Goal: Task Accomplishment & Management: Manage account settings

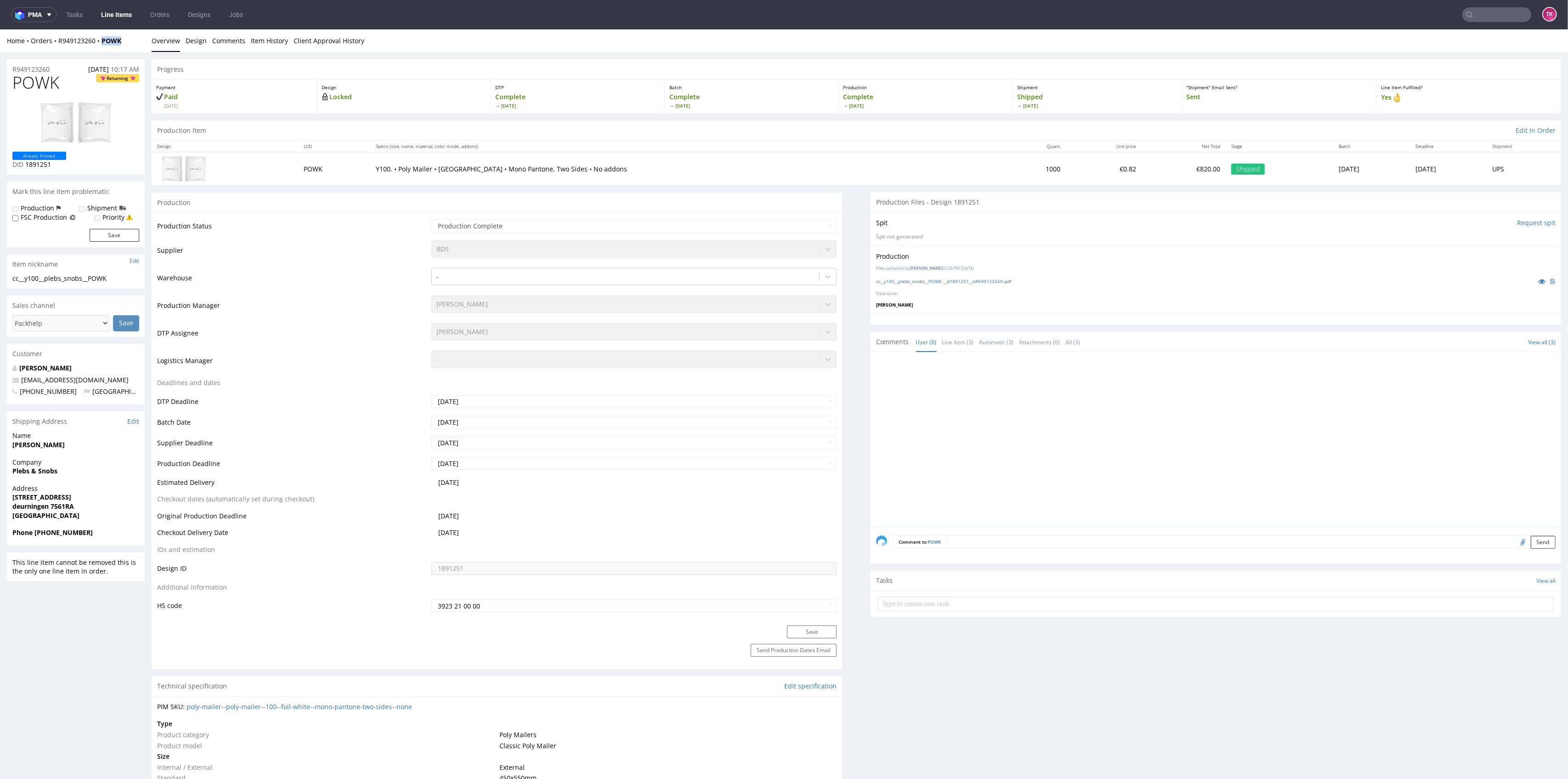
drag, startPoint x: 124, startPoint y: 38, endPoint x: 117, endPoint y: 86, distance: 48.5
click at [99, 45] on div "Home Orders R949123260 POWK" at bounding box center [76, 41] width 138 height 9
copy strong "POWK"
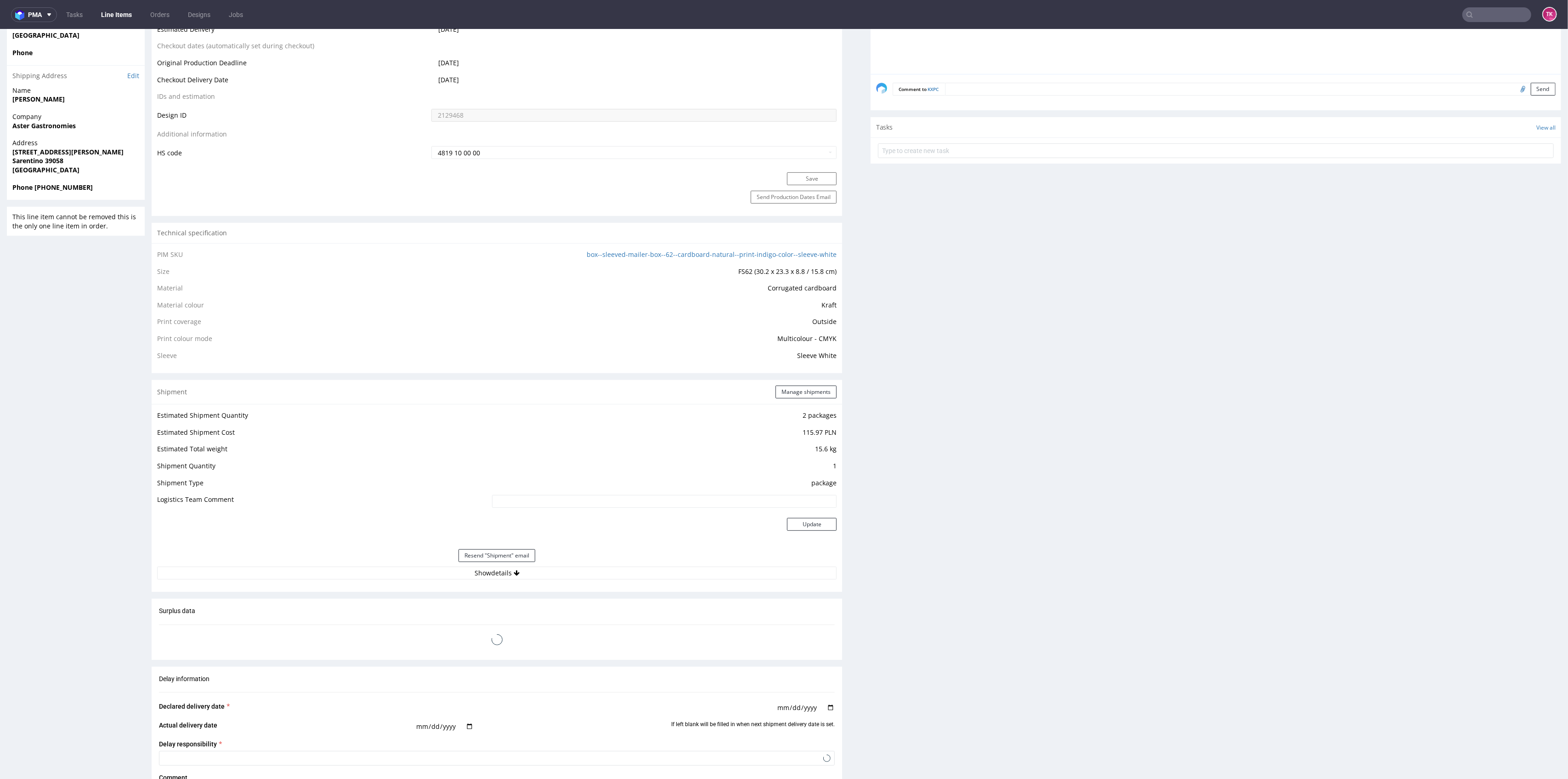
scroll to position [688, 0]
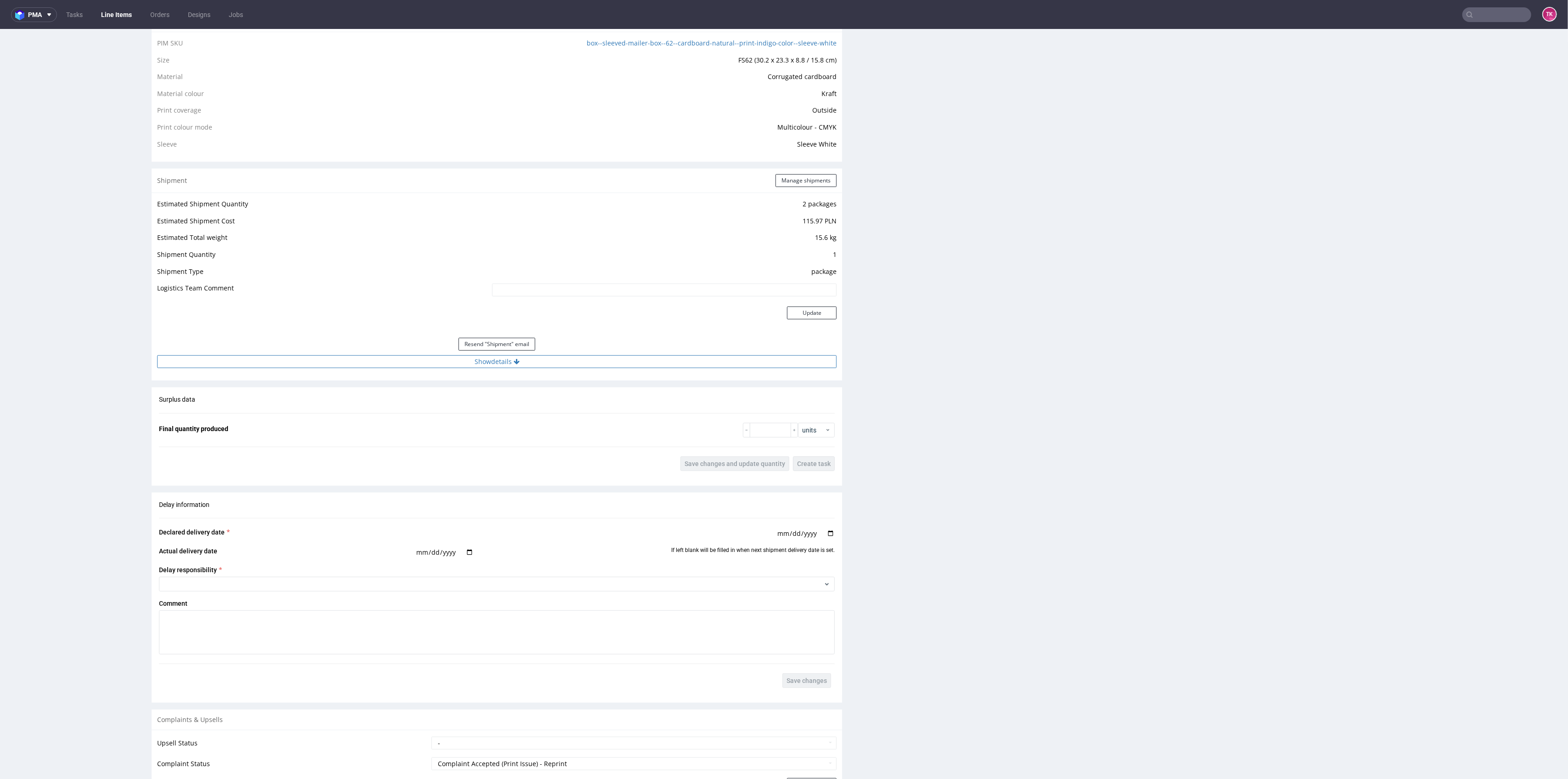
click at [445, 362] on button "Show details" at bounding box center [497, 361] width 680 height 13
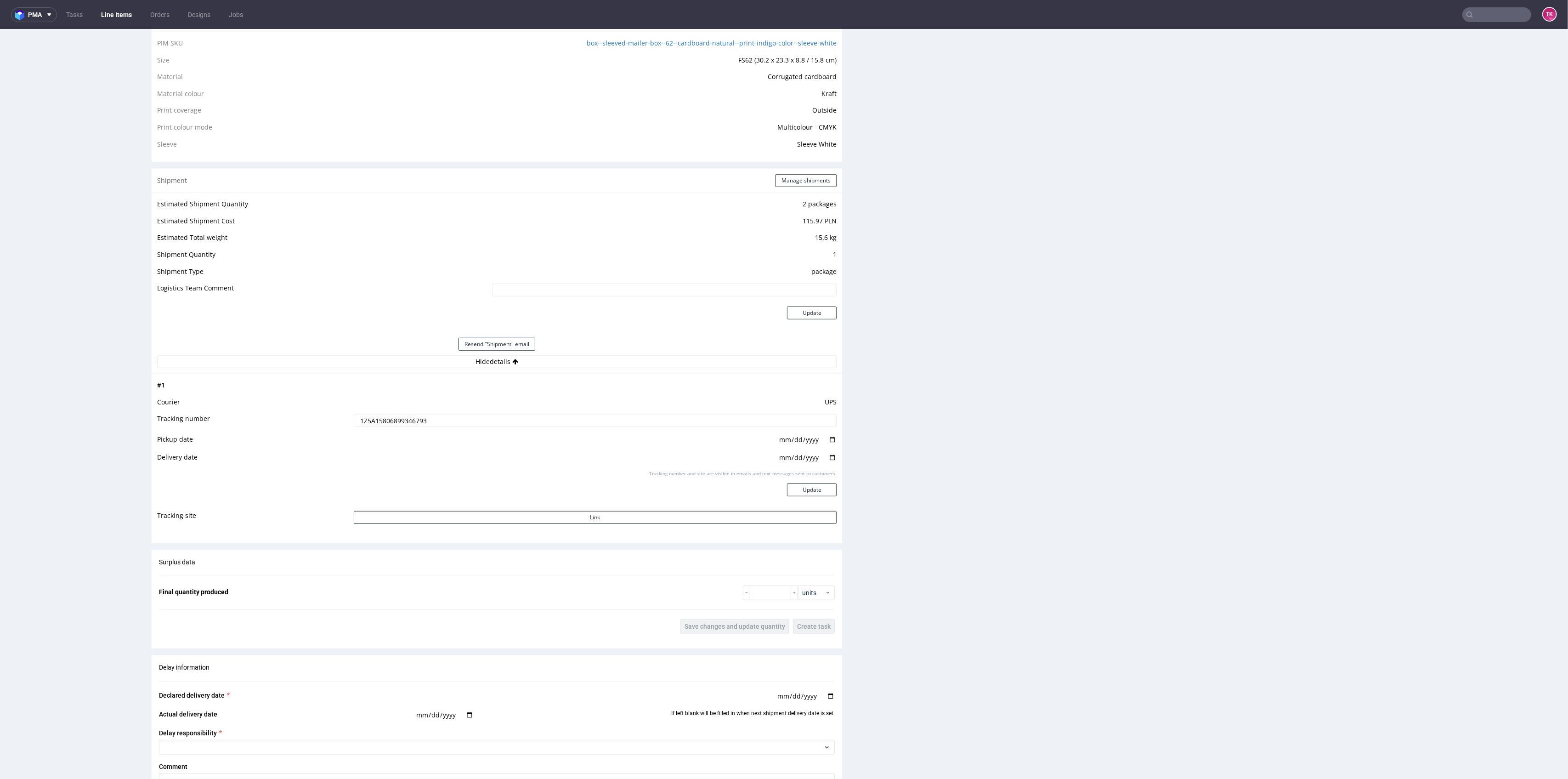
click at [402, 420] on input "1Z5A15806899346793" at bounding box center [596, 420] width 483 height 13
click at [467, 414] on input "1Z5A15806899346793" at bounding box center [596, 420] width 483 height 13
click at [408, 420] on input "1Z5A15806899346793" at bounding box center [596, 420] width 483 height 13
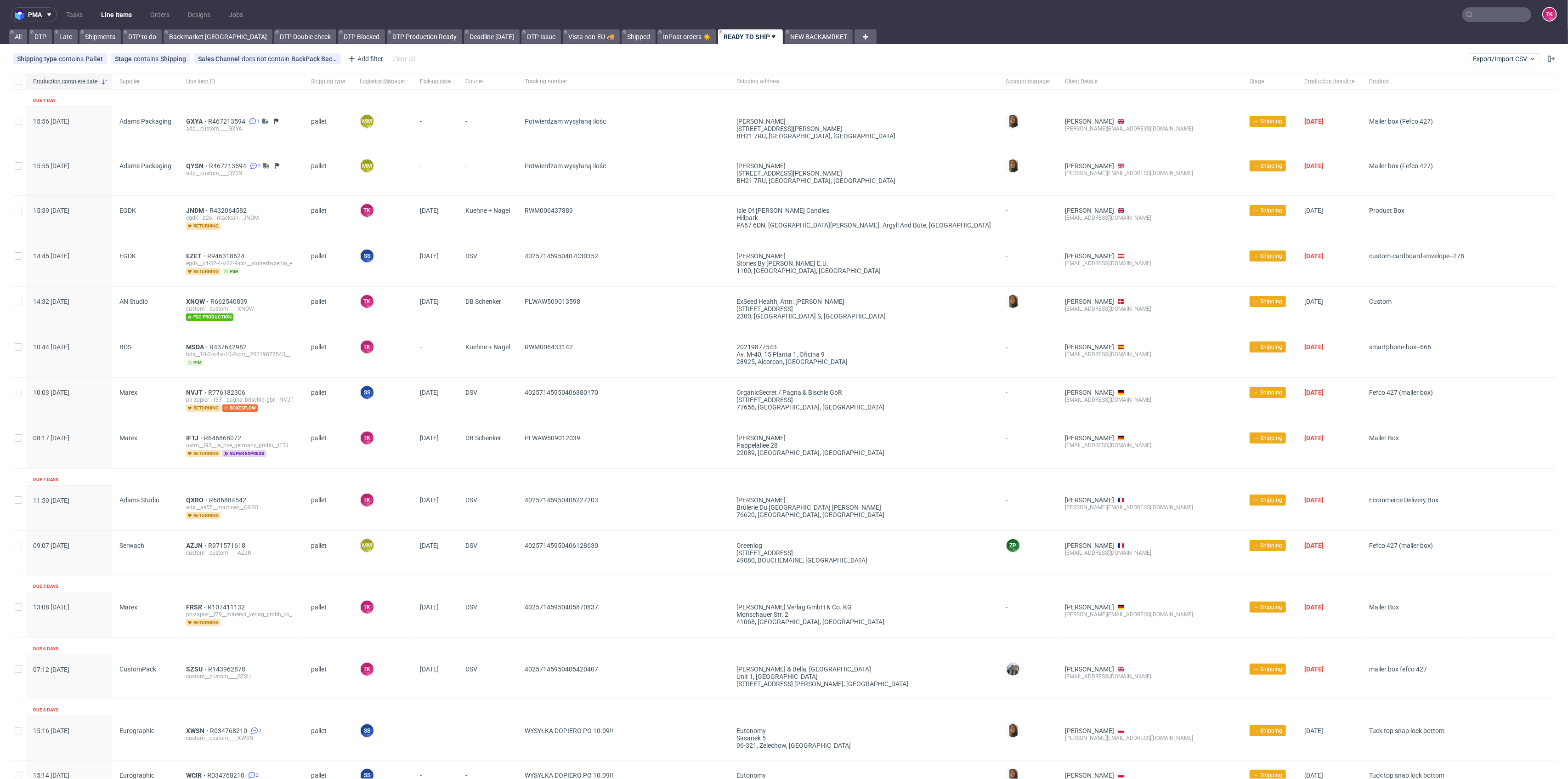
click at [116, 23] on nav "pma Tasks Line Items Orders Designs Jobs TK" at bounding box center [784, 14] width 1568 height 29
click at [118, 20] on link "Line Items" at bounding box center [116, 15] width 42 height 15
drag, startPoint x: 112, startPoint y: 24, endPoint x: 112, endPoint y: 16, distance: 8.0
click at [112, 24] on nav "pma Tasks Line Items Orders Designs Jobs TK" at bounding box center [784, 14] width 1568 height 29
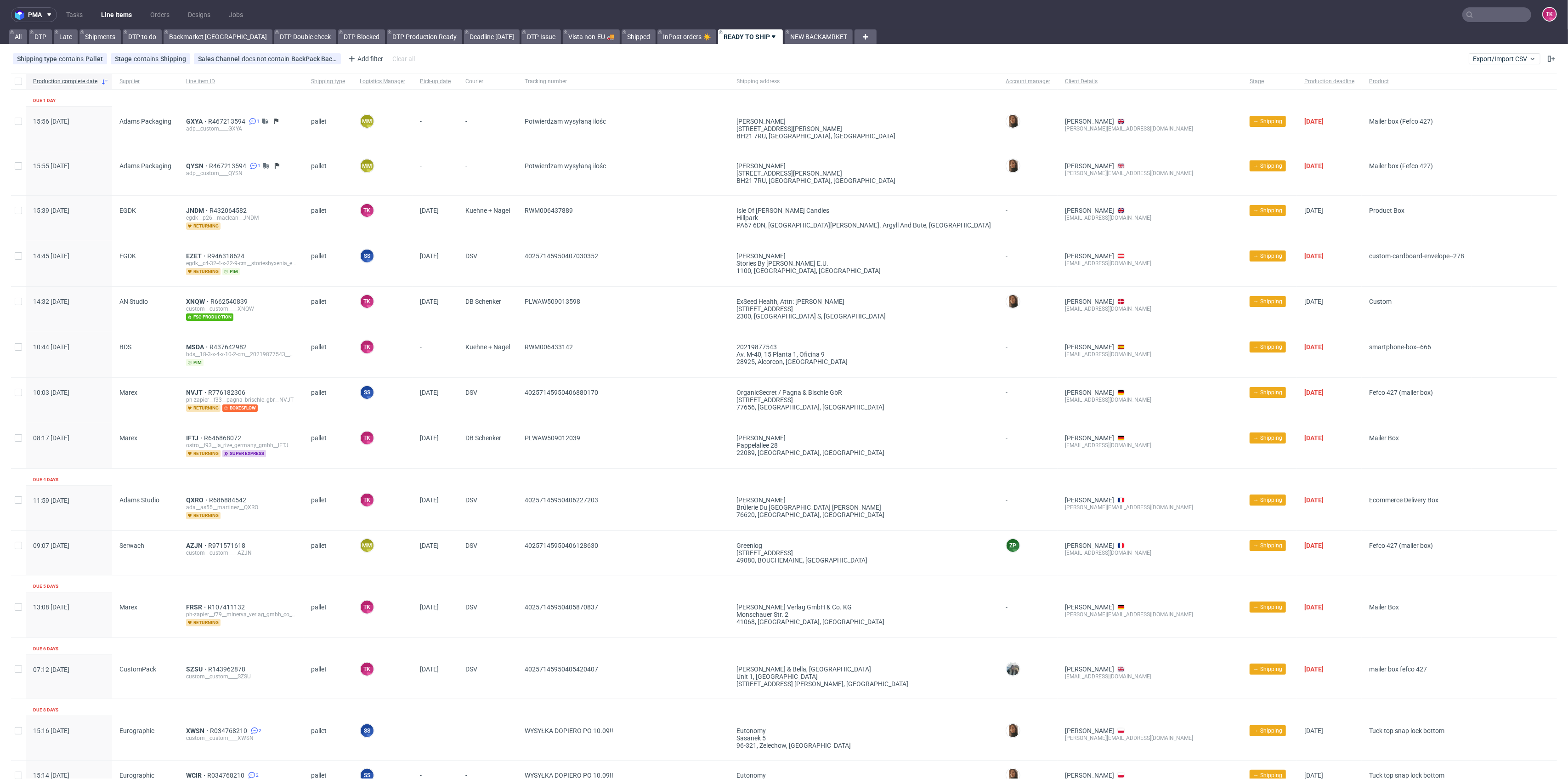
click at [113, 16] on link "Line Items" at bounding box center [116, 15] width 42 height 15
click at [112, 16] on link "Line Items" at bounding box center [116, 15] width 42 height 15
click at [113, 11] on link "Line Items" at bounding box center [116, 15] width 42 height 15
click at [83, 7] on nav "pma Tasks Line Items Orders Designs Jobs TK" at bounding box center [784, 14] width 1568 height 29
click at [104, 20] on link "Line Items" at bounding box center [116, 15] width 42 height 15
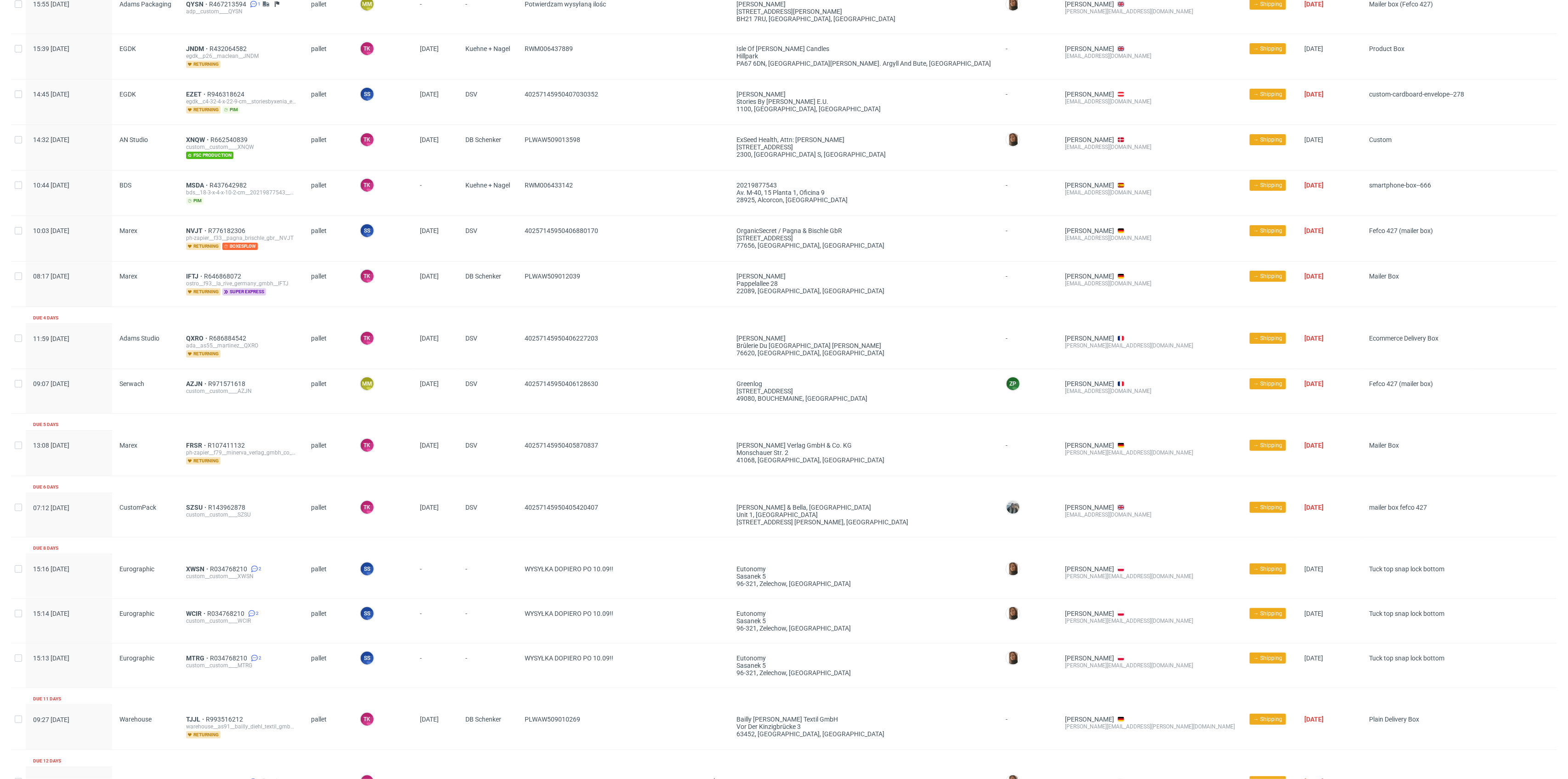
scroll to position [143, 0]
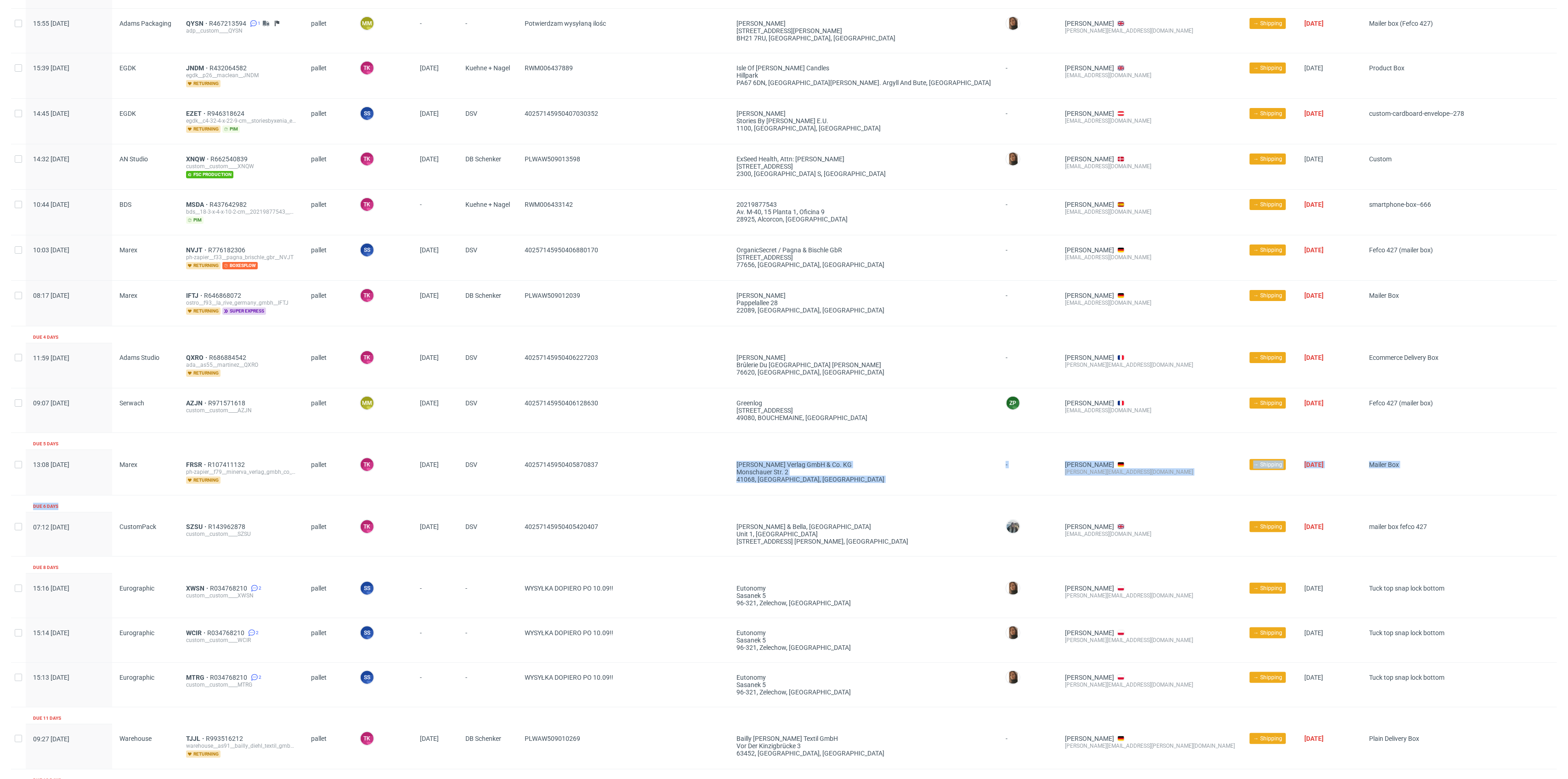
click at [625, 505] on div "Production complete date Supplier Line item ID Shipping type Logistics Manager …" at bounding box center [784, 403] width 1546 height 944
click at [522, 477] on div "40257145950405870837" at bounding box center [623, 472] width 212 height 45
drag, startPoint x: 521, startPoint y: 474, endPoint x: 653, endPoint y: 465, distance: 132.3
click at [653, 465] on div "40257145950405870837" at bounding box center [623, 472] width 212 height 45
copy span "40257145950405870837"
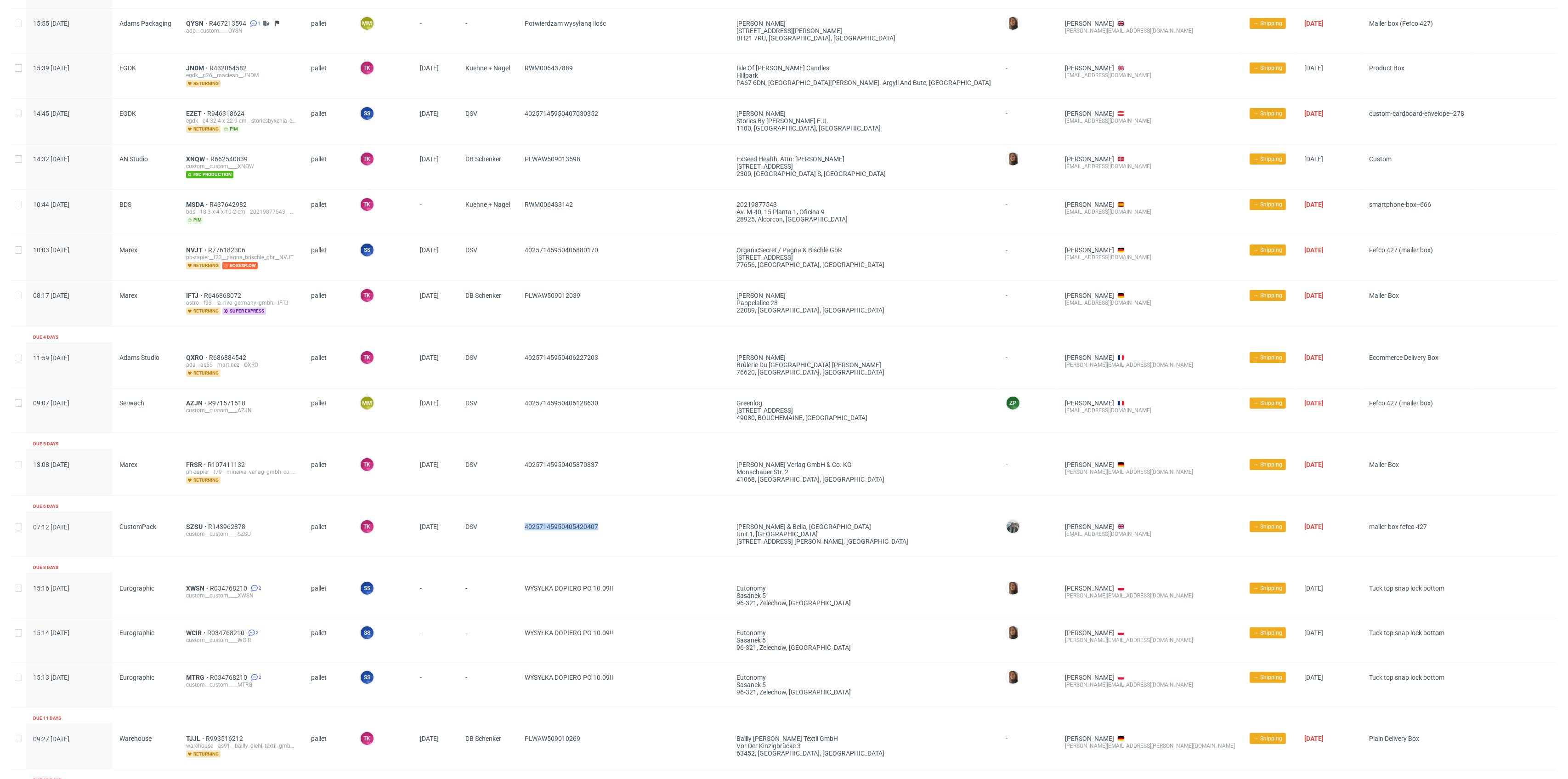
drag, startPoint x: 604, startPoint y: 528, endPoint x: 515, endPoint y: 524, distance: 89.1
click at [515, 524] on div "07:12 Wed 03.09.2025 CustomPack SZSU R143962878 custom__custom____SZSU pallet T…" at bounding box center [784, 534] width 1546 height 44
copy div "40257145950405420407"
drag, startPoint x: 188, startPoint y: 529, endPoint x: 187, endPoint y: 524, distance: 5.1
drag, startPoint x: 632, startPoint y: 405, endPoint x: 506, endPoint y: 429, distance: 128.3
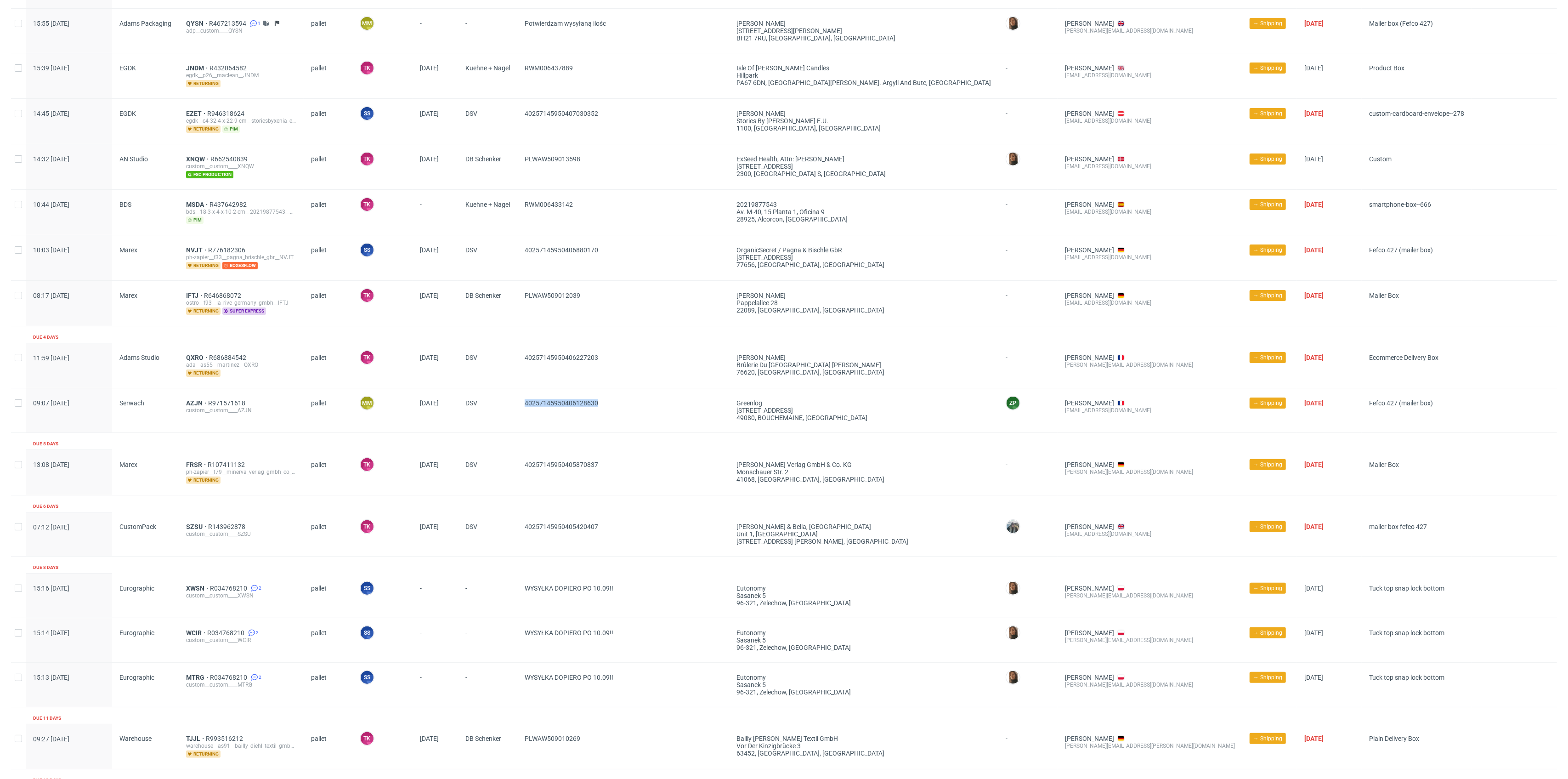
click at [506, 429] on div "09:07 Fri 05.09.2025 Serwach AZJN R971571618 custom__custom____AZJN pallet MM M…" at bounding box center [784, 410] width 1546 height 44
copy div "40257145950406128630"
drag, startPoint x: 622, startPoint y: 352, endPoint x: 524, endPoint y: 361, distance: 98.4
click at [524, 361] on div "40257145950406227203" at bounding box center [623, 365] width 212 height 45
copy span "40257145950406227203"
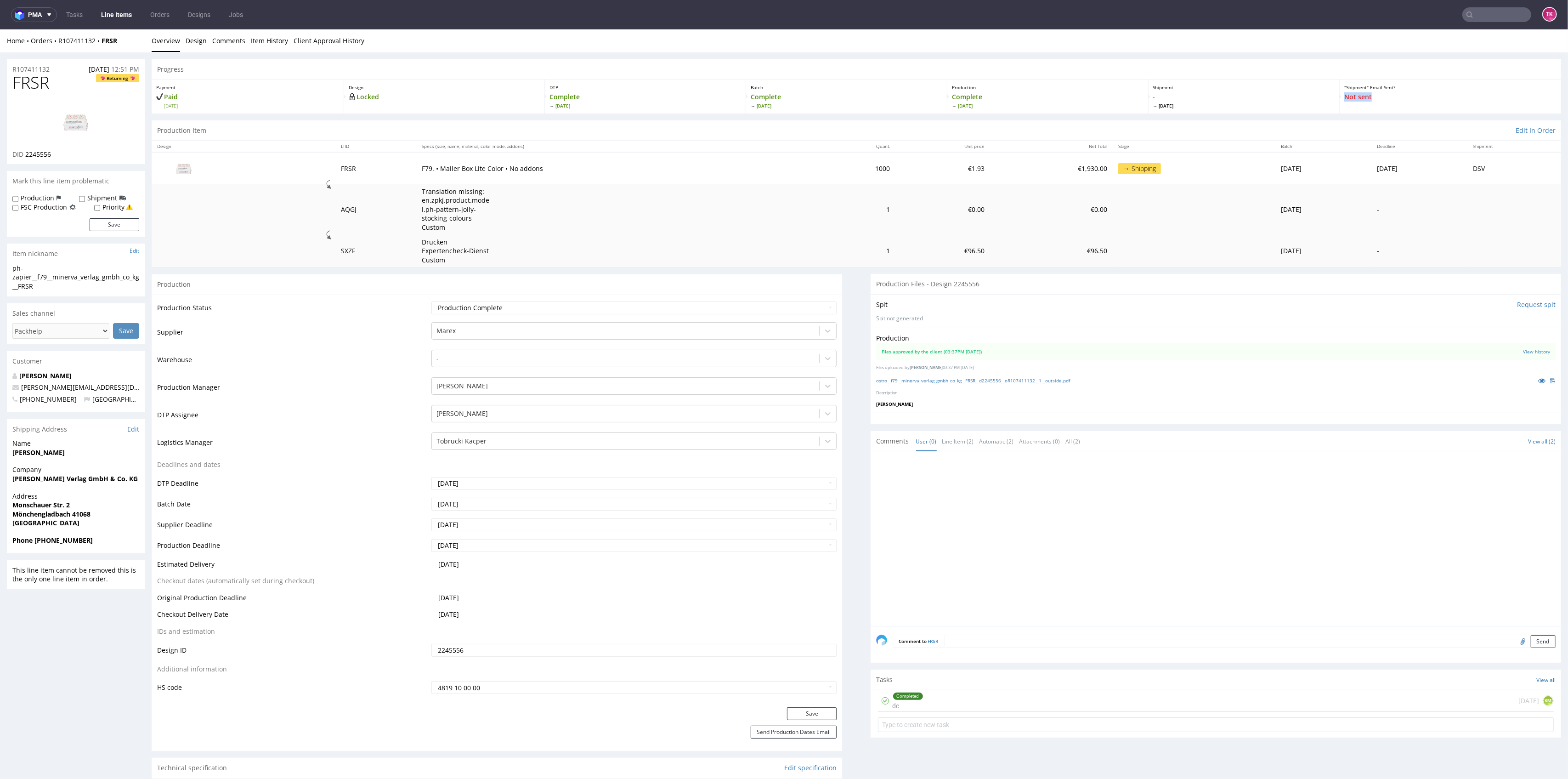
drag, startPoint x: 1543, startPoint y: 92, endPoint x: 1546, endPoint y: 101, distance: 9.5
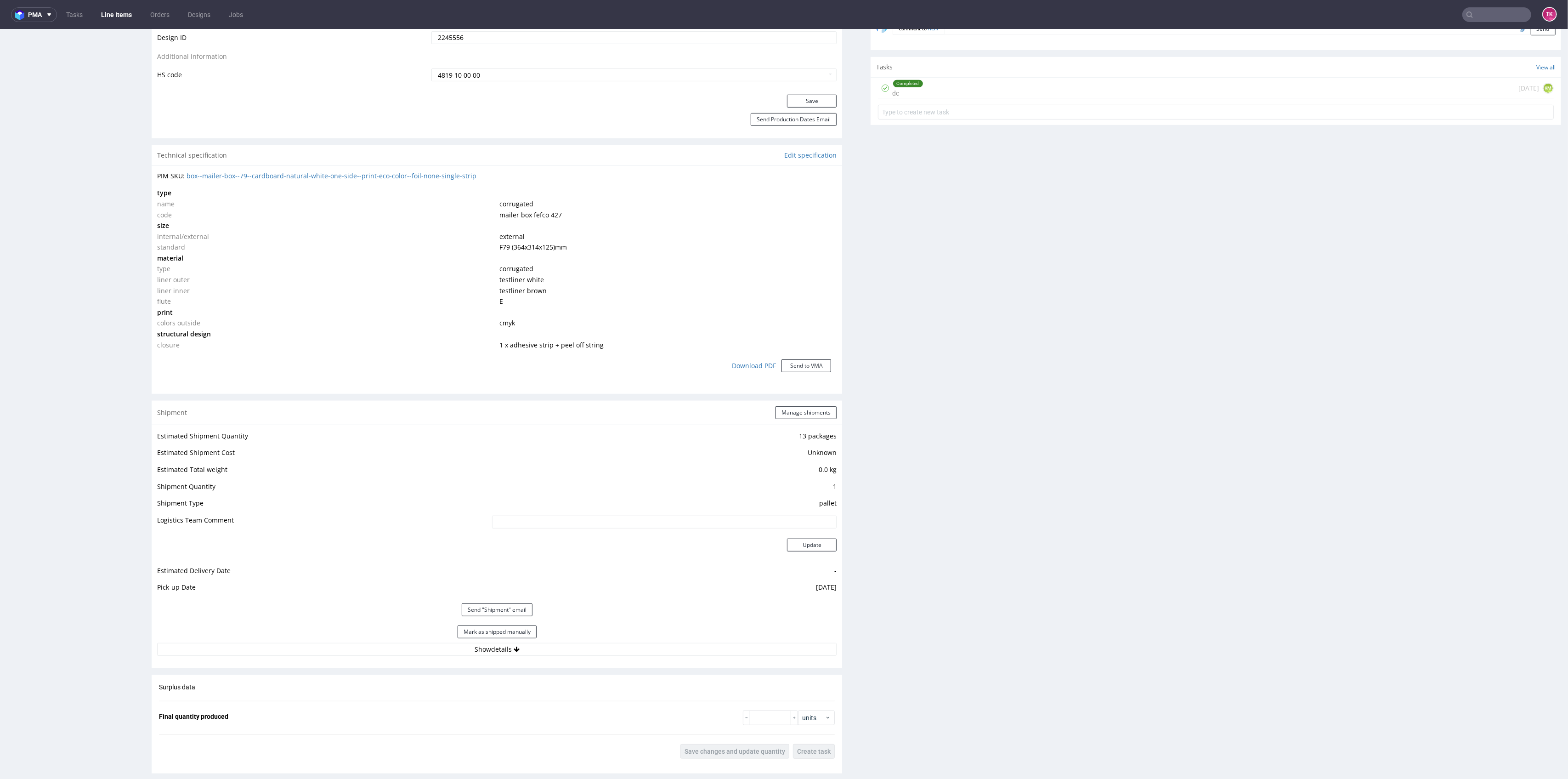
scroll to position [674, 0]
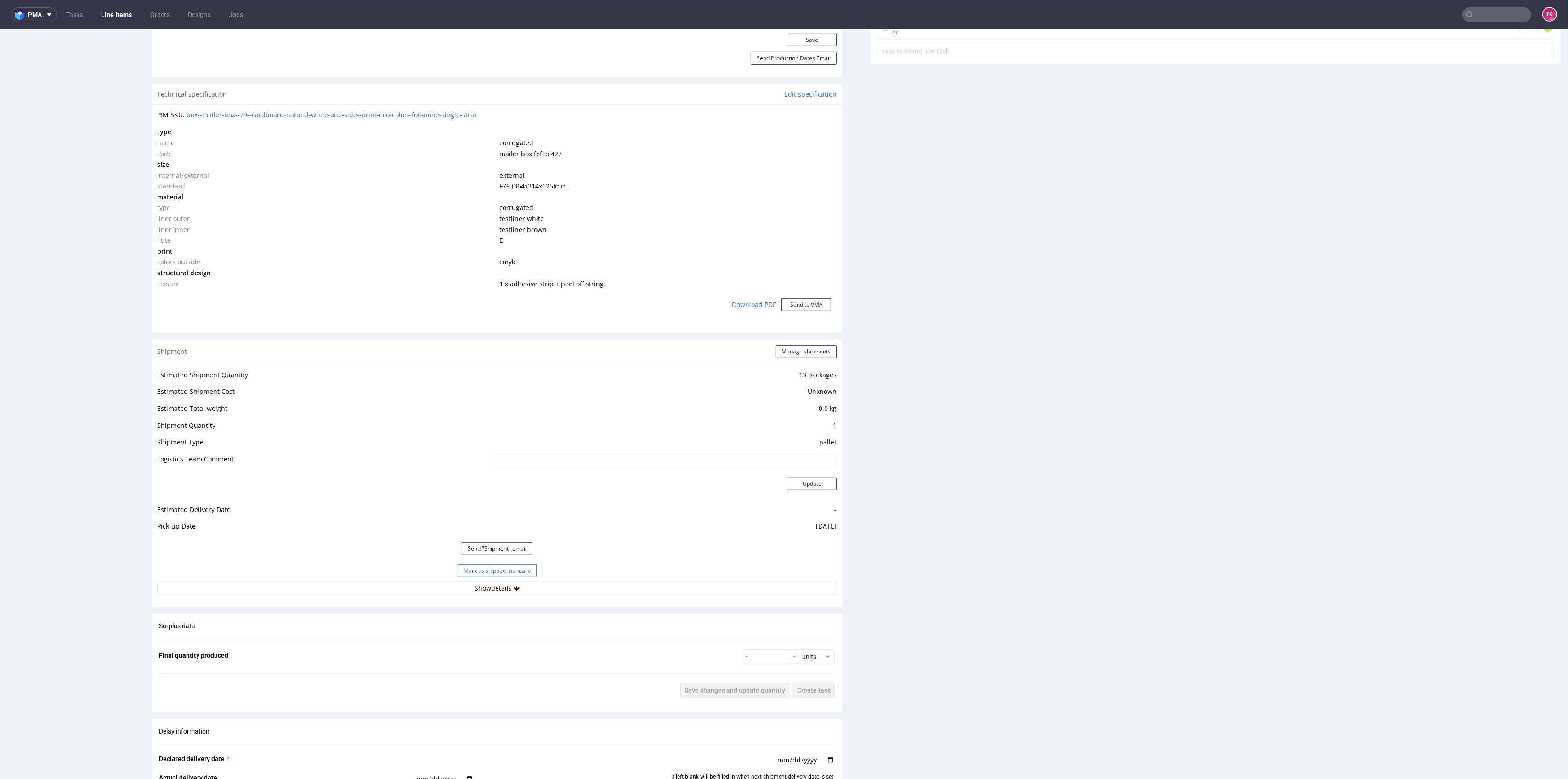
click at [491, 576] on button "Mark as shipped manually" at bounding box center [497, 570] width 79 height 13
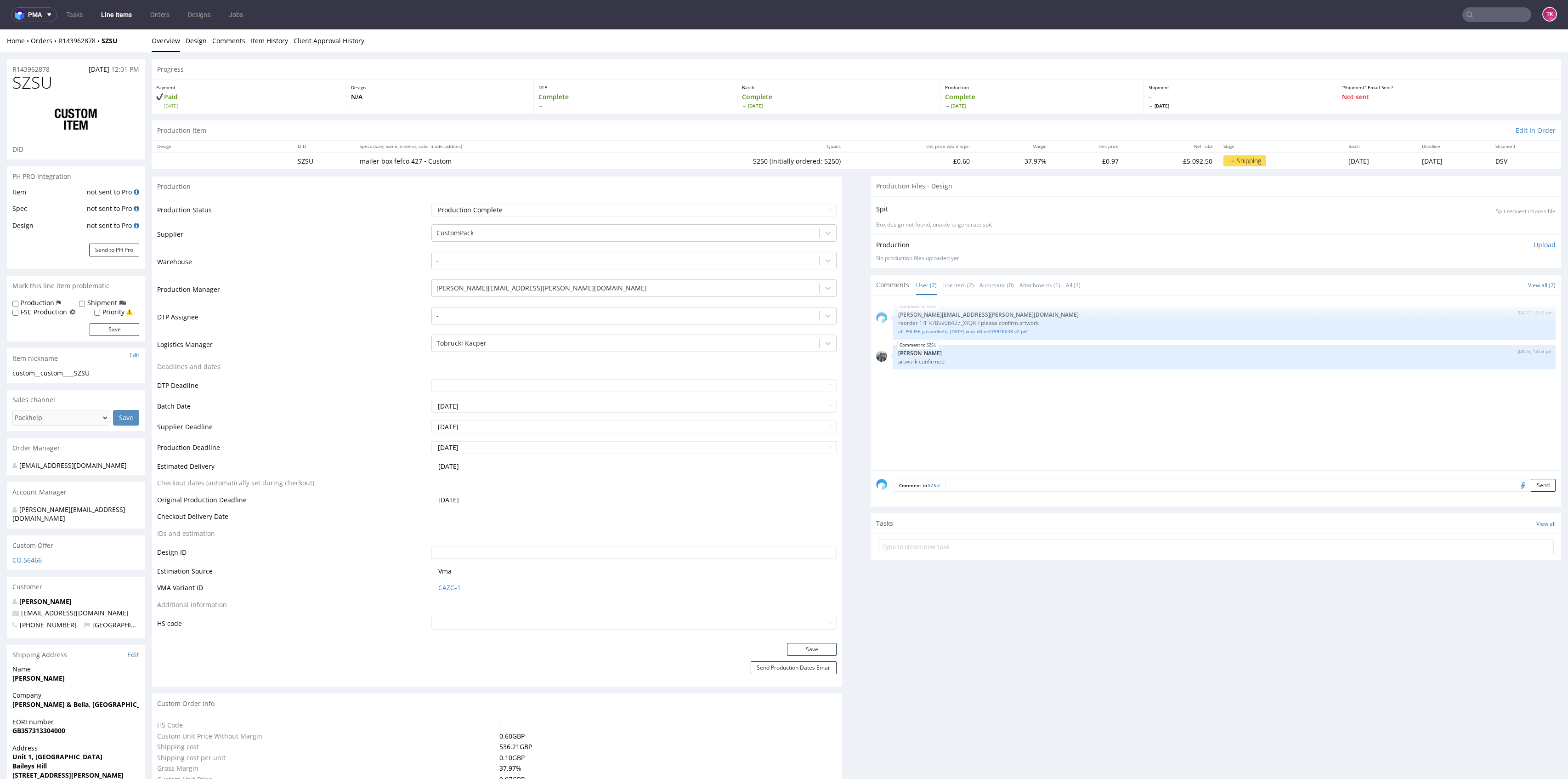
type input "5250"
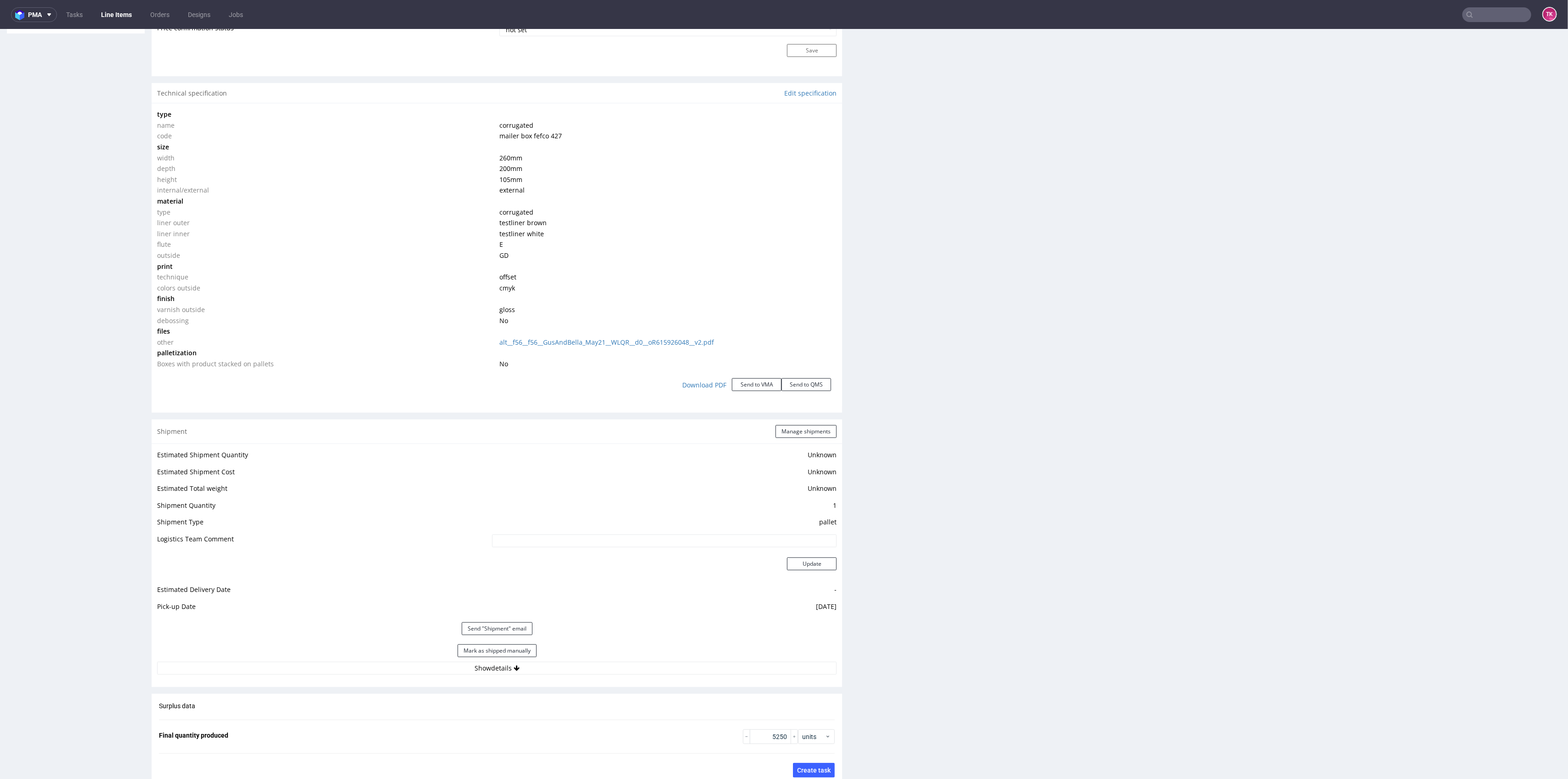
scroll to position [980, 0]
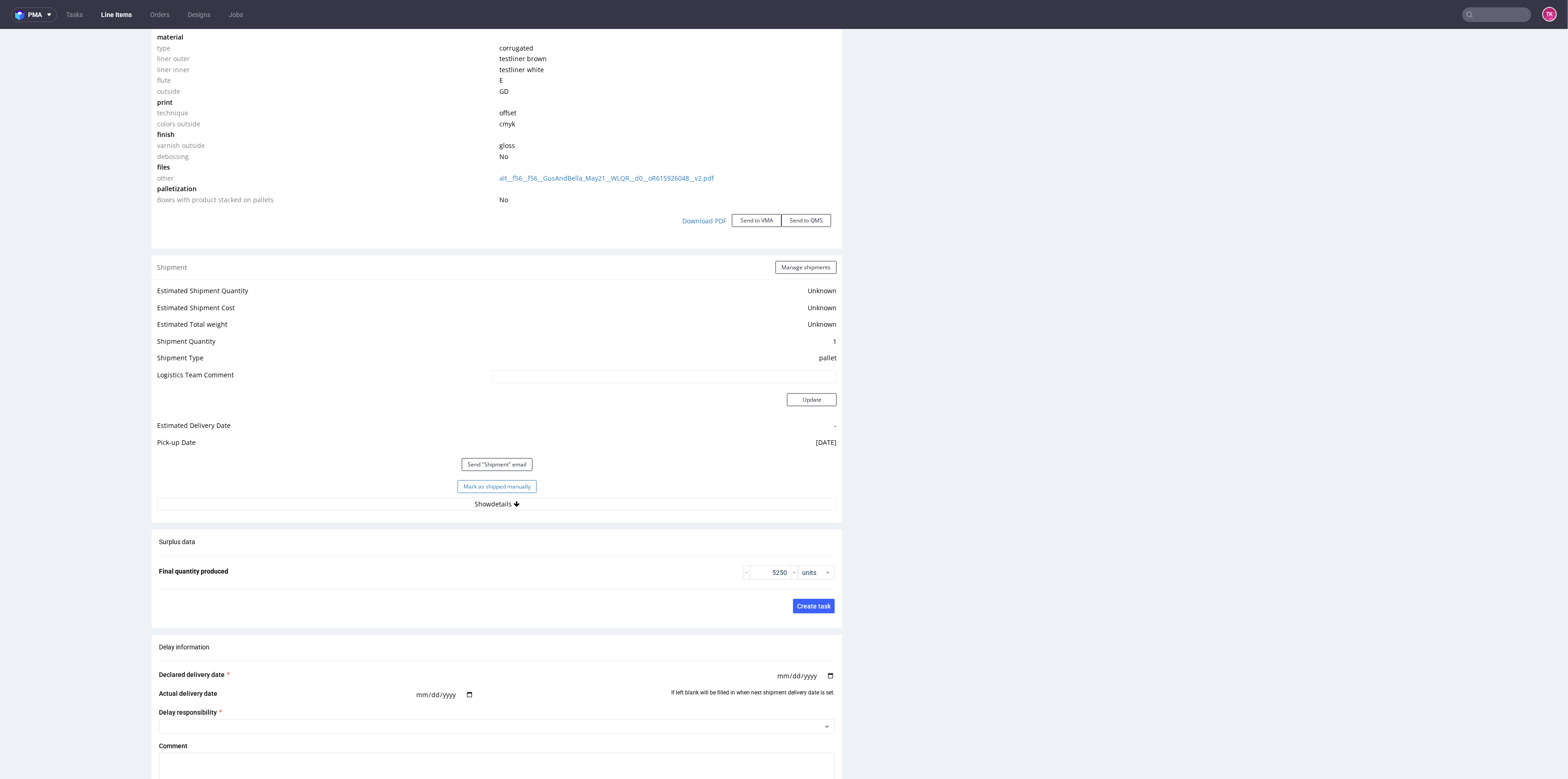
click at [509, 489] on button "Mark as shipped manually" at bounding box center [497, 486] width 79 height 13
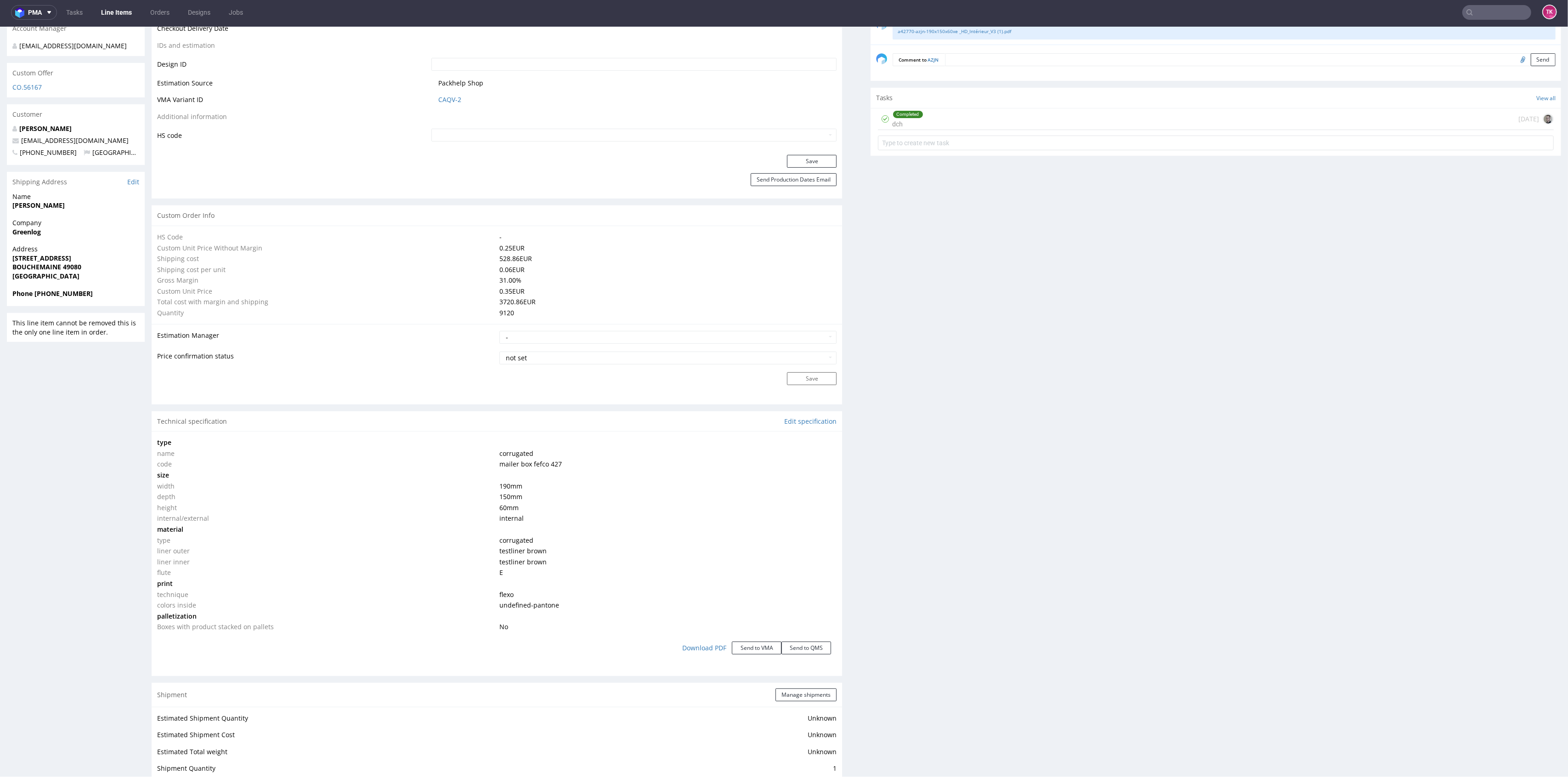
scroll to position [735, 0]
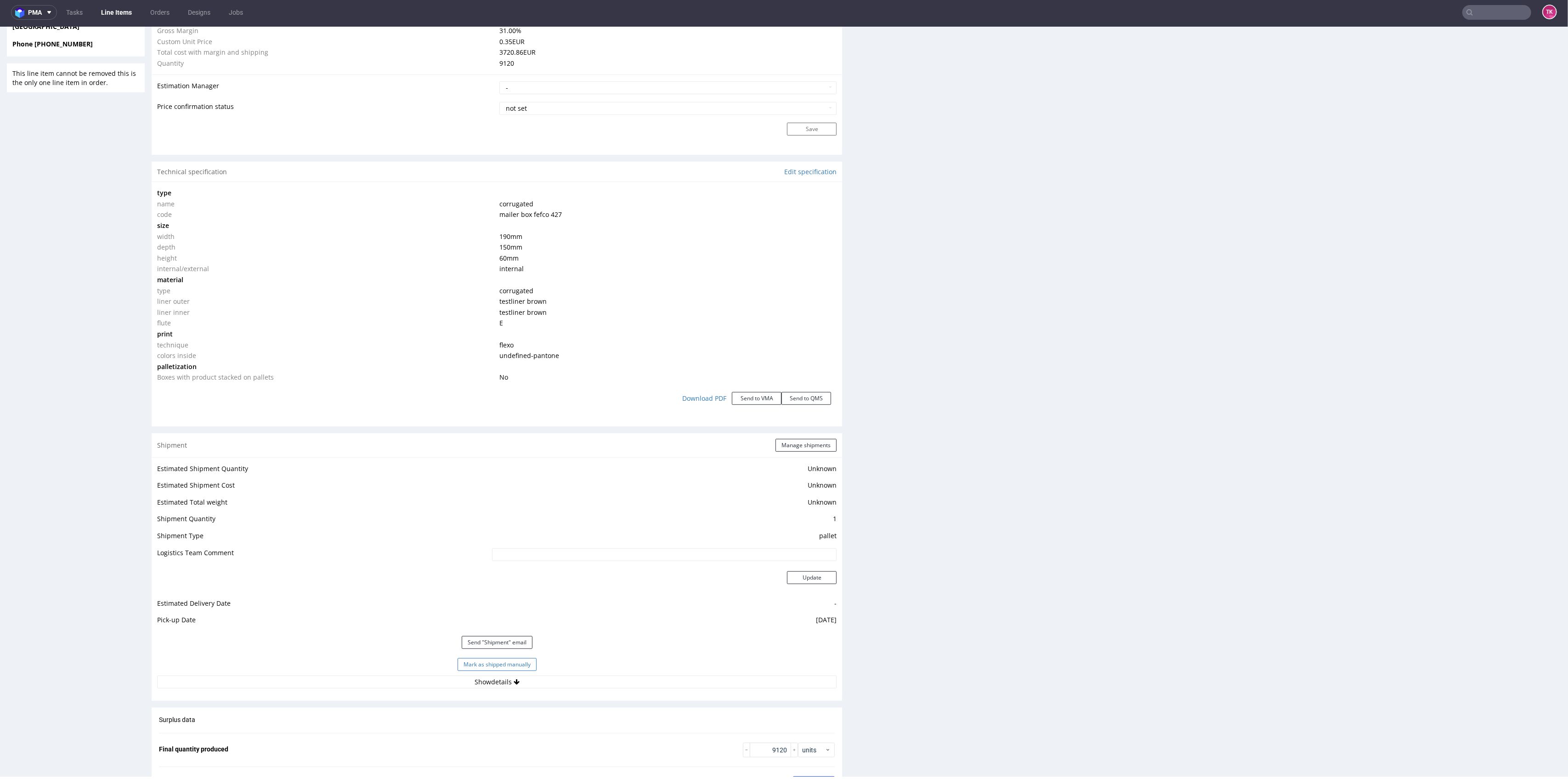
click at [503, 663] on button "Mark as shipped manually" at bounding box center [497, 664] width 79 height 13
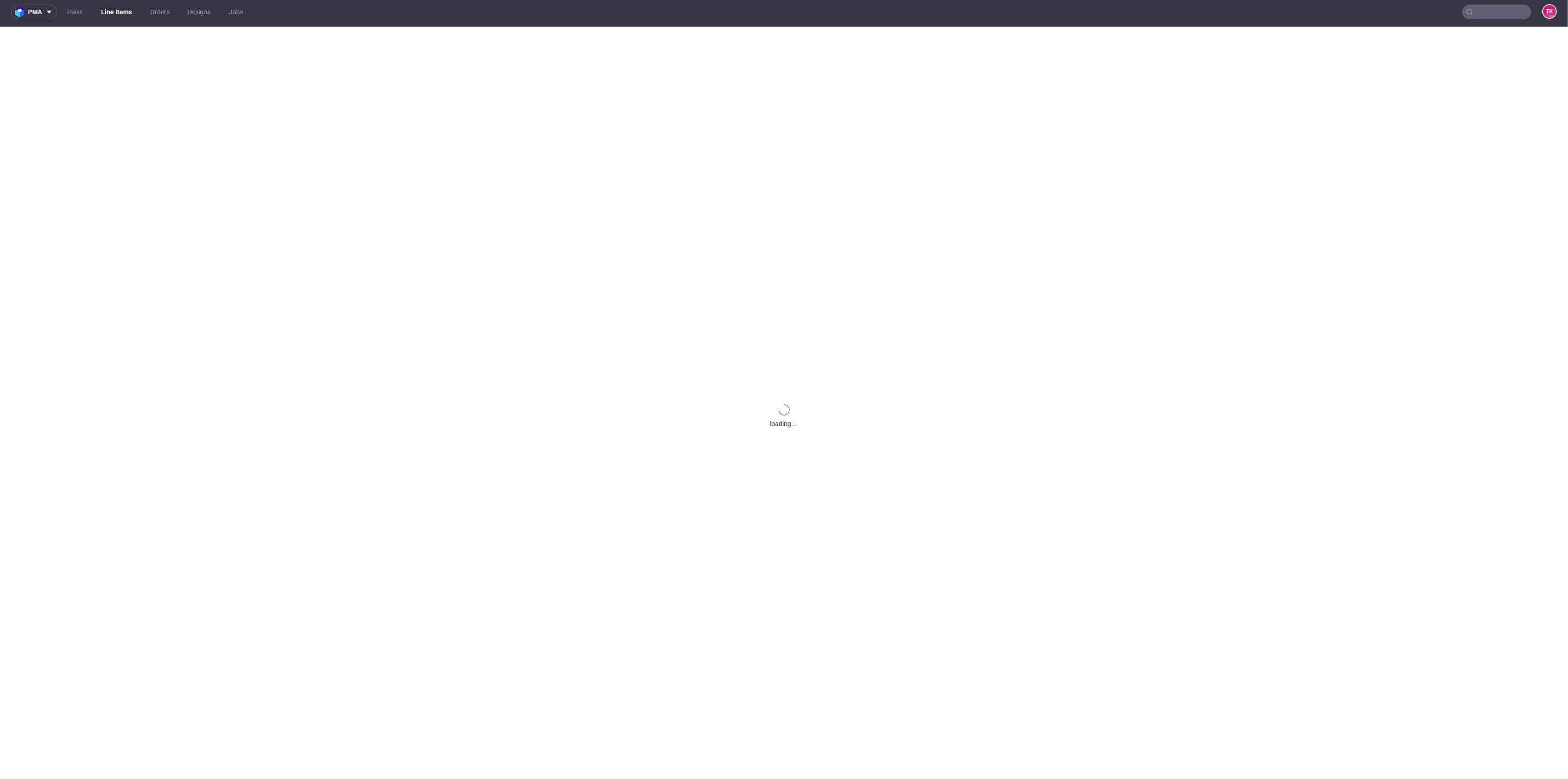
scroll to position [0, 0]
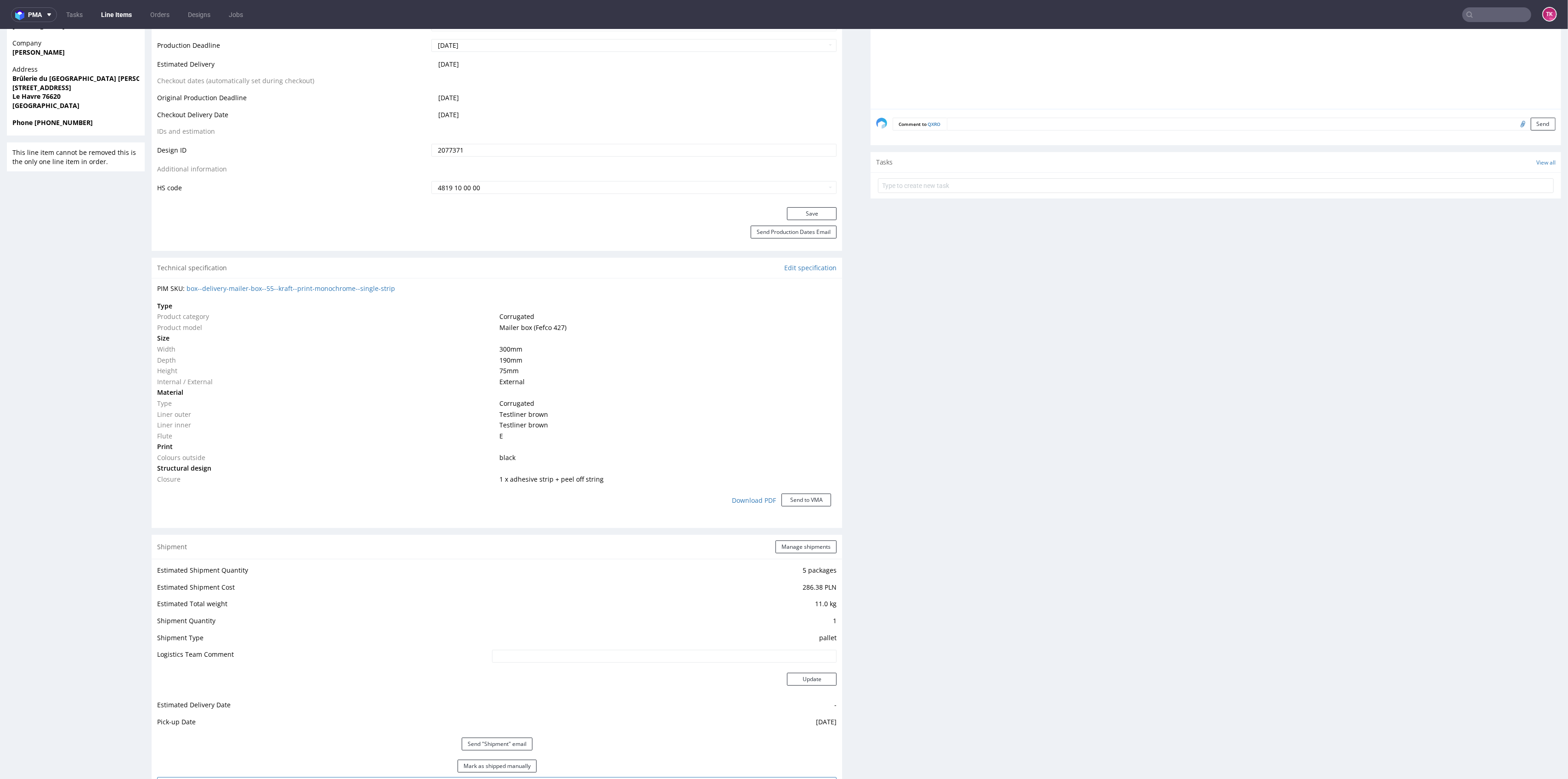
scroll to position [674, 0]
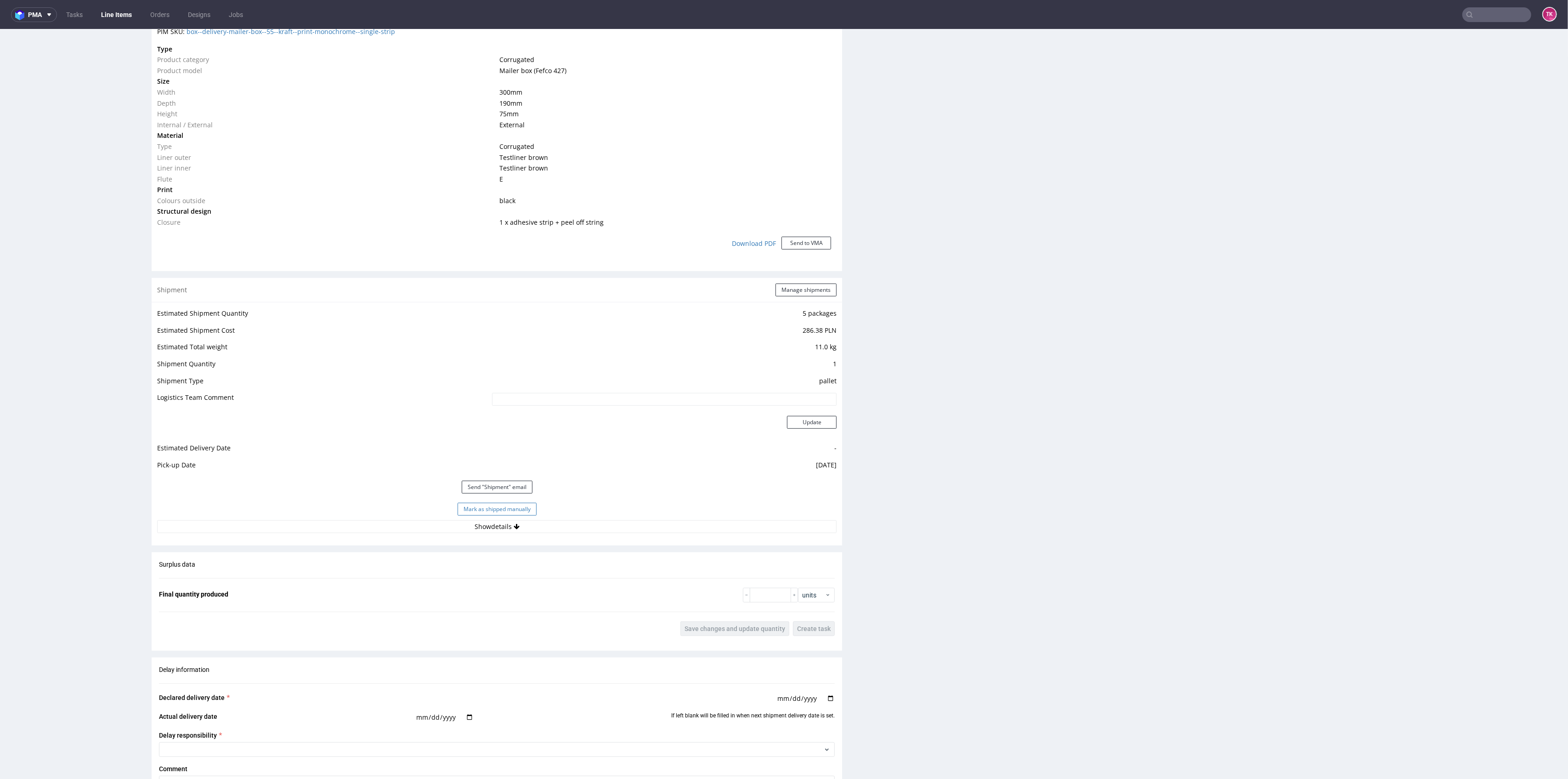
click at [514, 507] on button "Mark as shipped manually" at bounding box center [497, 509] width 79 height 13
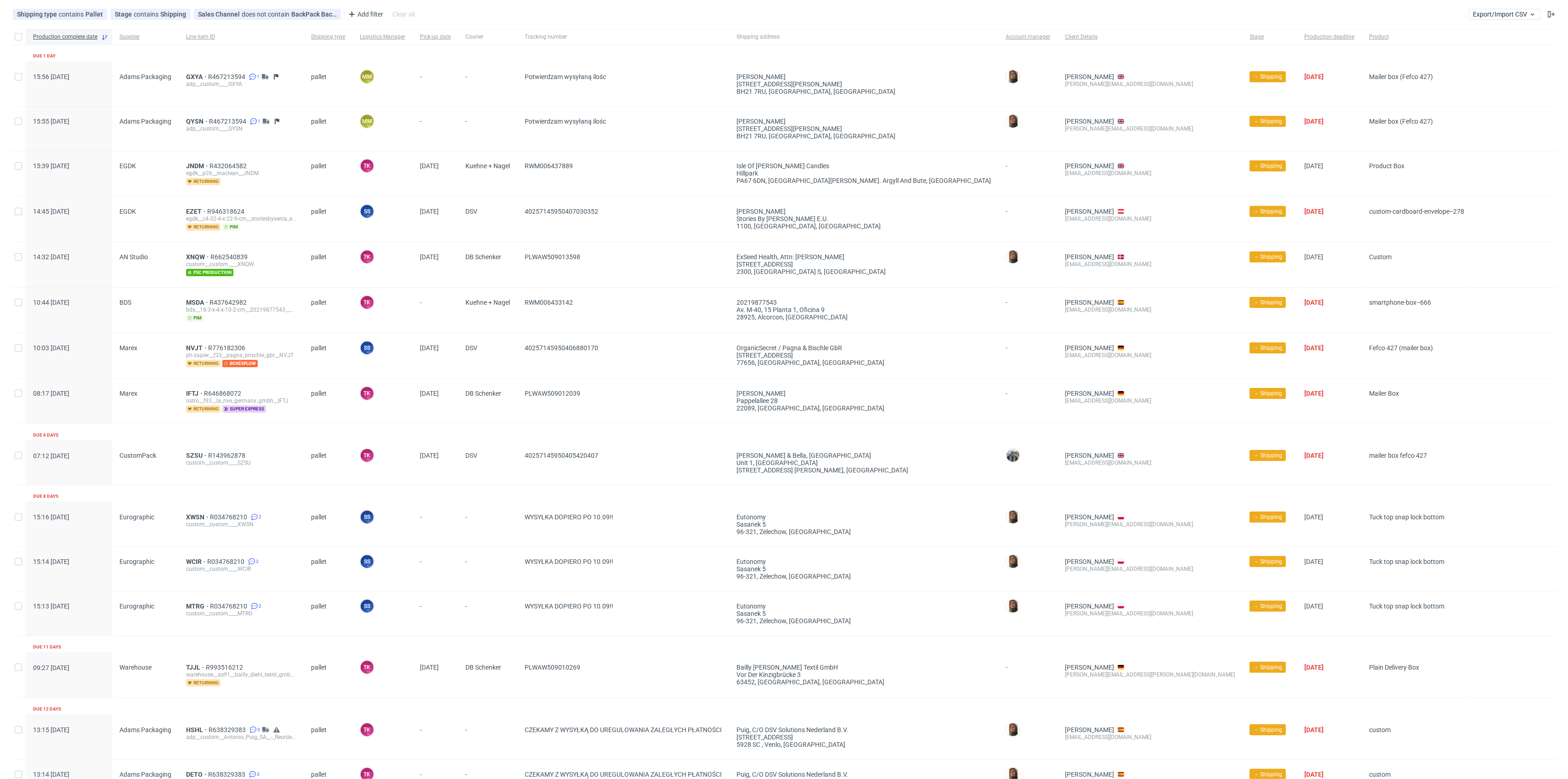
scroll to position [97, 0]
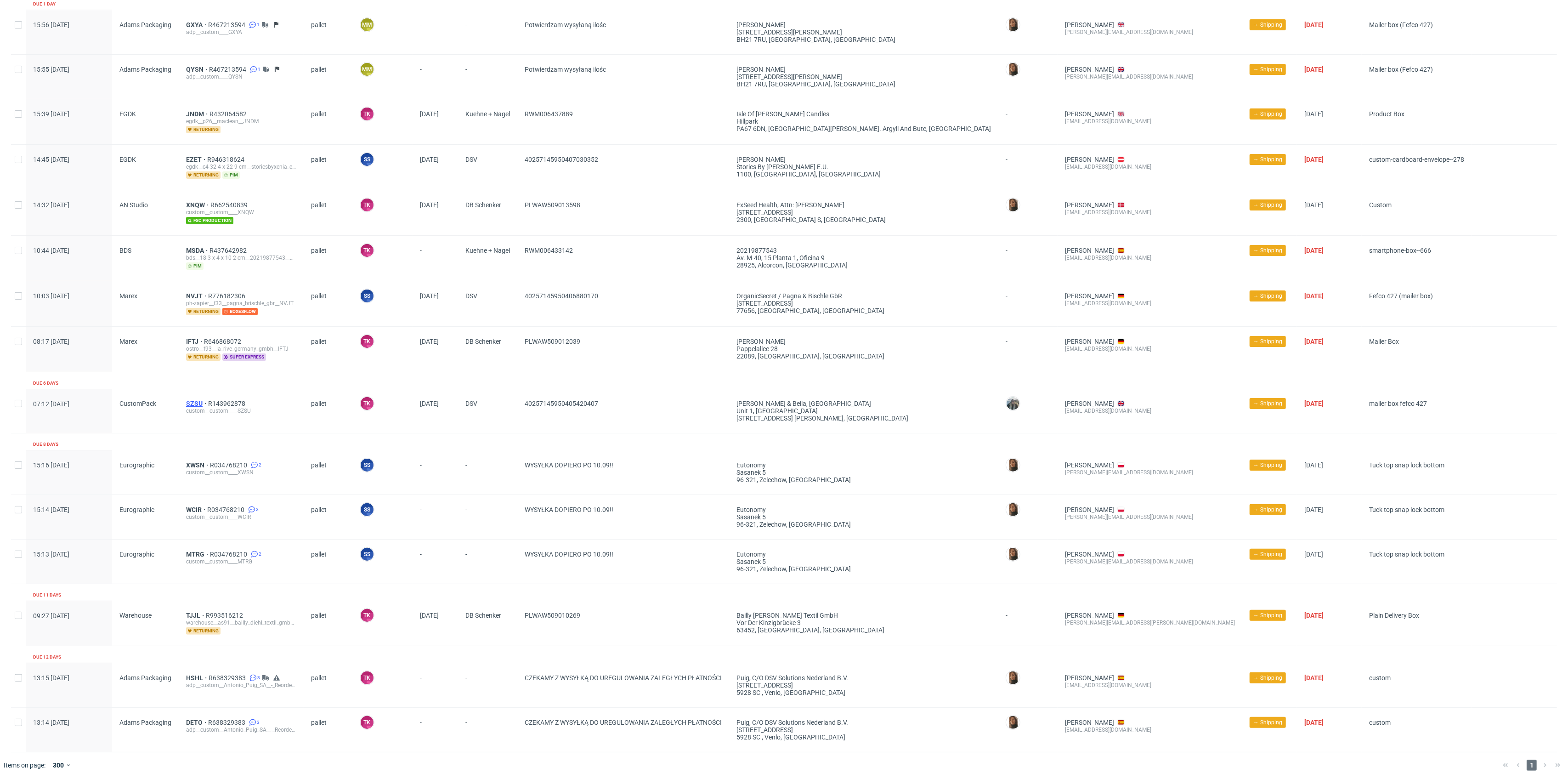
click at [193, 400] on span "SZSU" at bounding box center [197, 404] width 22 height 8
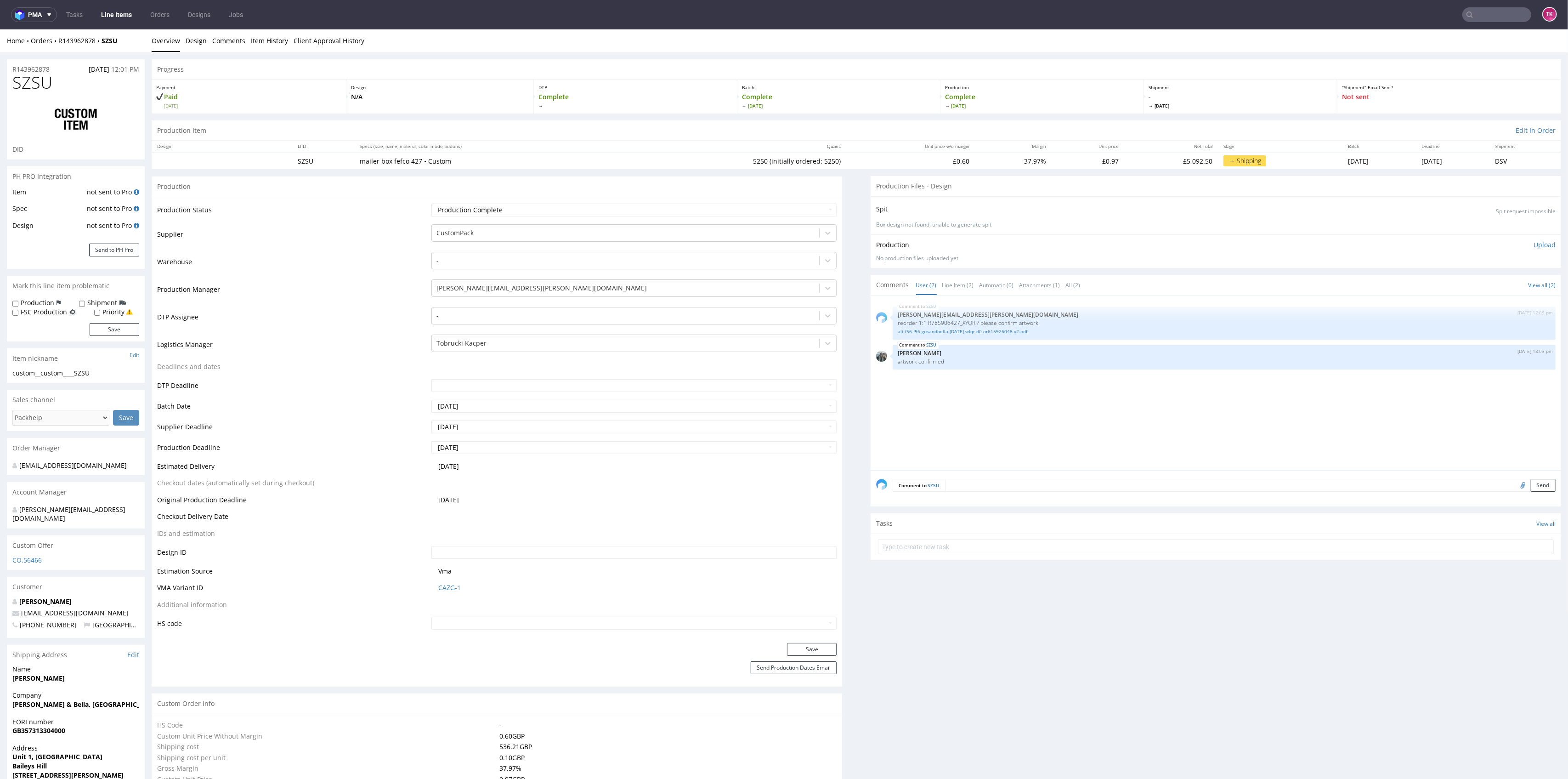
click at [517, 604] on table "Production Status Waiting for Artwork Waiting for Diecut Waiting for Mockup Wai…" at bounding box center [497, 417] width 680 height 428
drag, startPoint x: 514, startPoint y: 612, endPoint x: 518, endPoint y: 617, distance: 6.4
click at [514, 612] on table "Production Status Waiting for Artwork Waiting for Diecut Waiting for Mockup Wai…" at bounding box center [497, 417] width 680 height 428
click at [524, 623] on input "text" at bounding box center [634, 623] width 406 height 13
type input "4819 10 00 00"
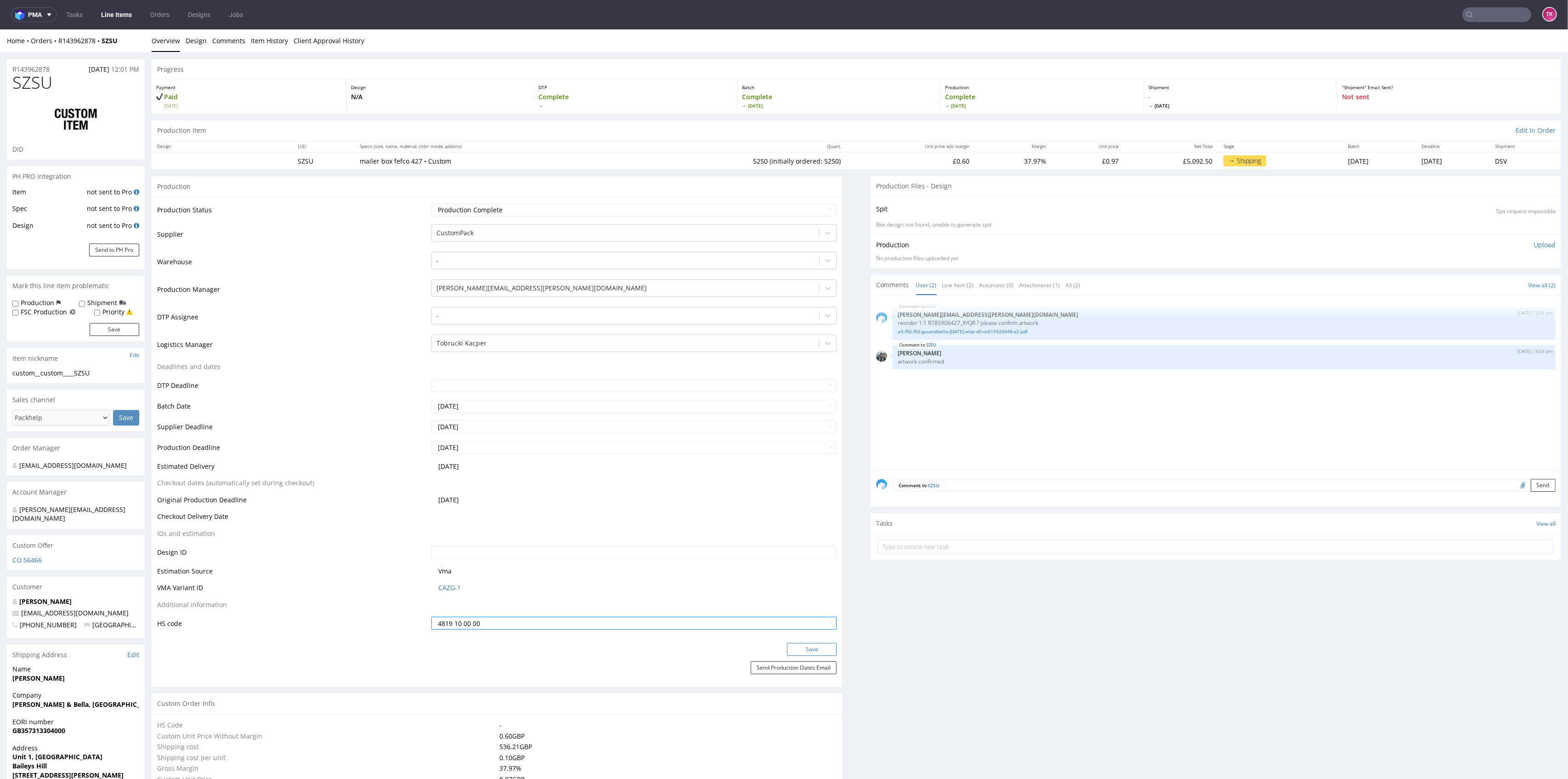
click at [816, 649] on button "Save" at bounding box center [812, 649] width 50 height 13
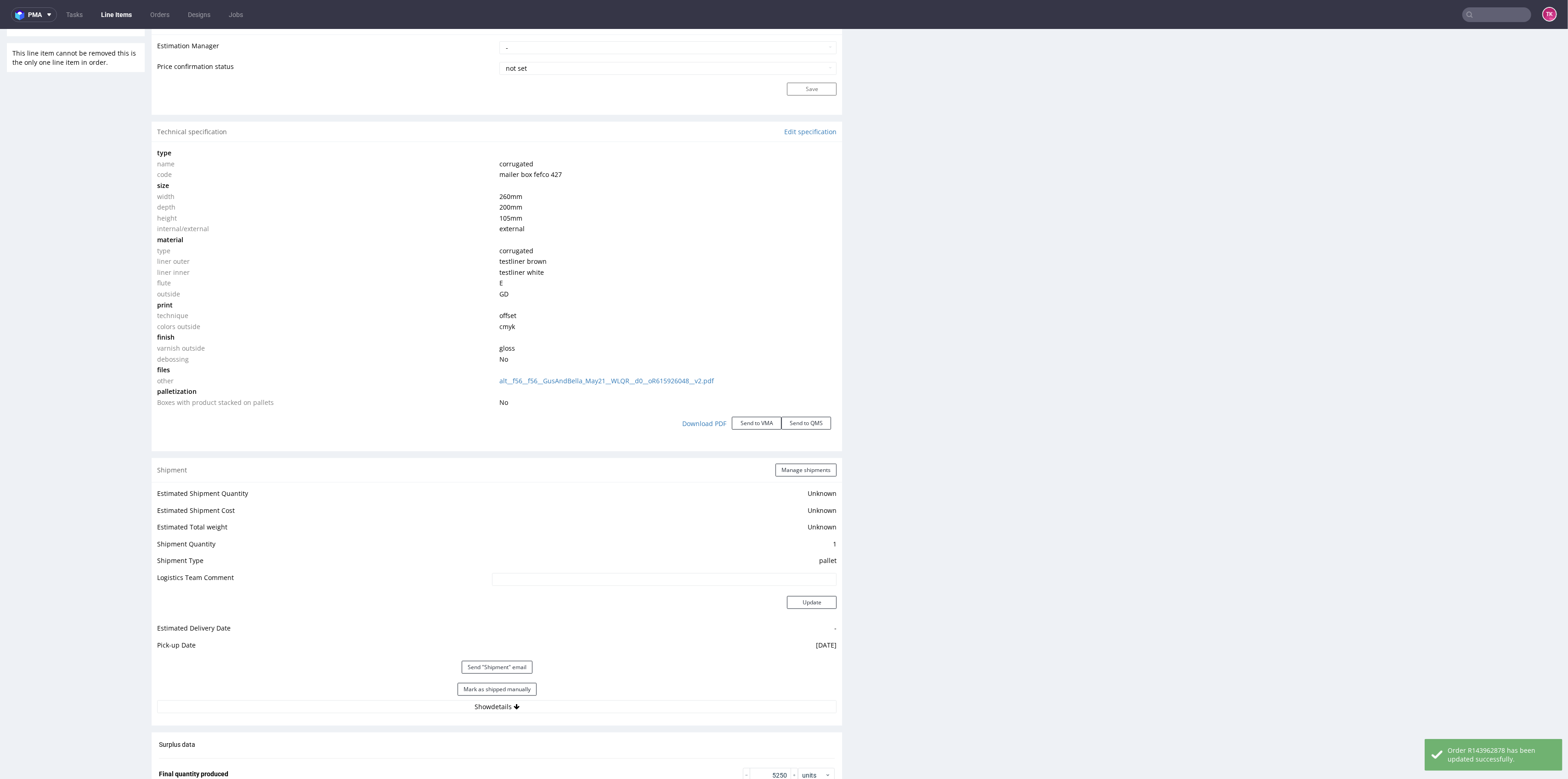
scroll to position [796, 0]
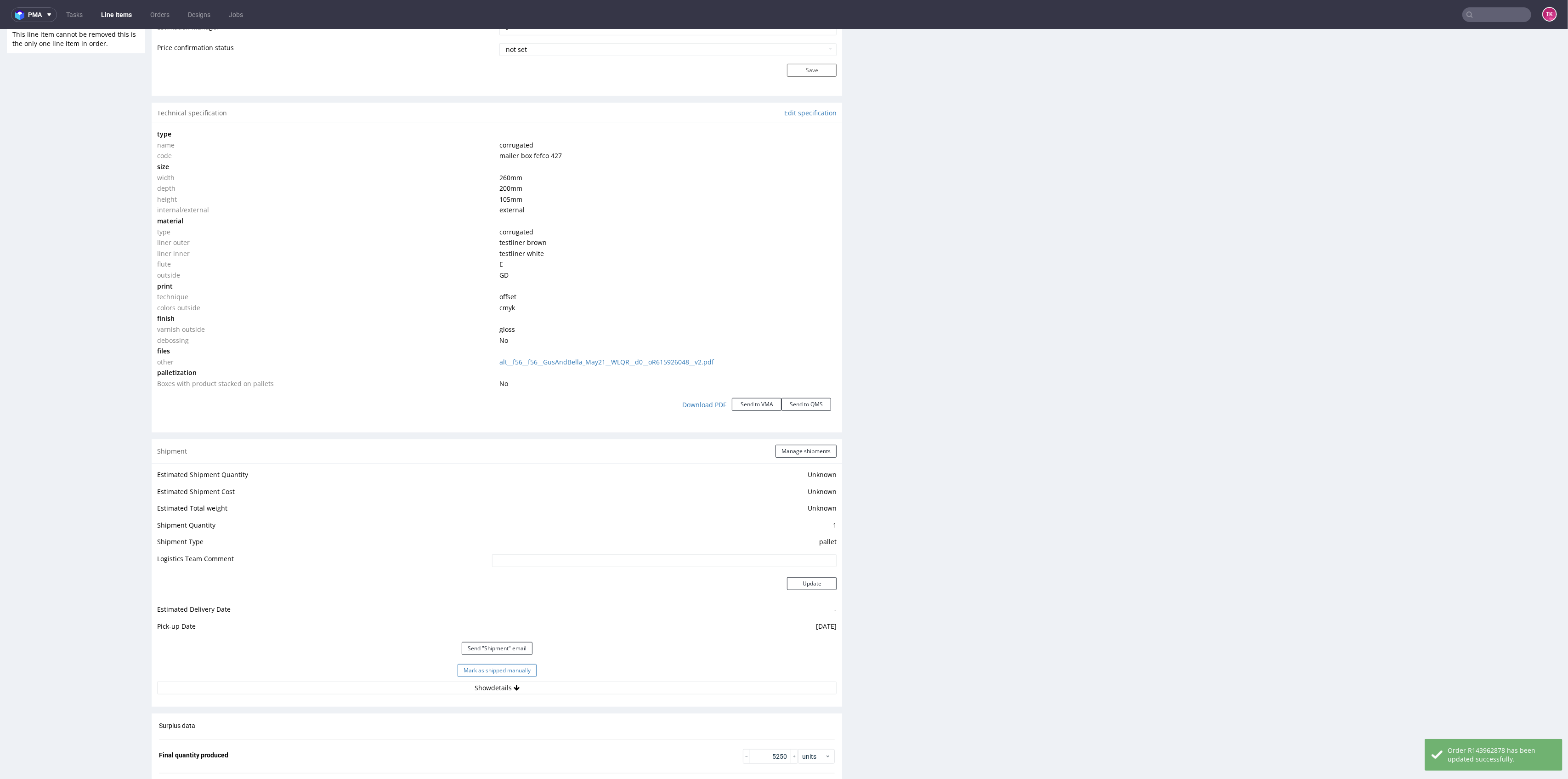
click at [501, 666] on button "Mark as shipped manually" at bounding box center [497, 670] width 79 height 13
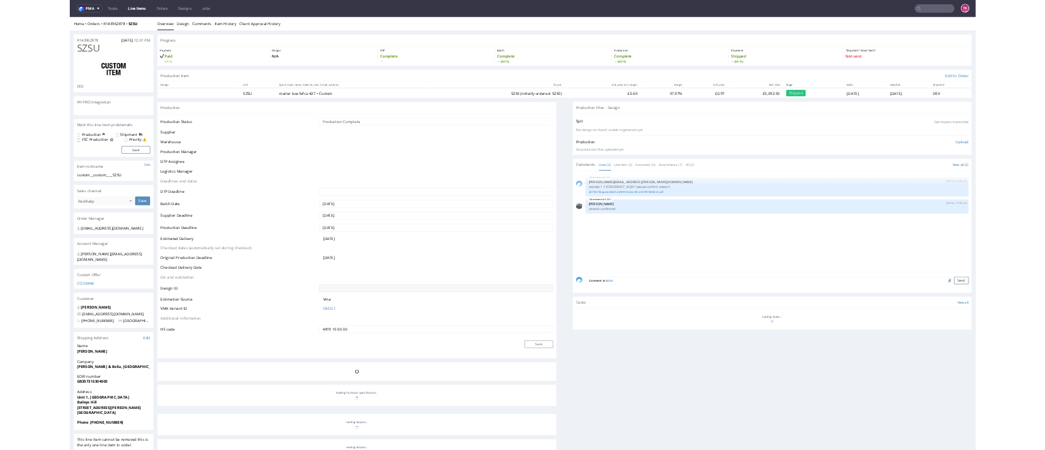
scroll to position [326, 0]
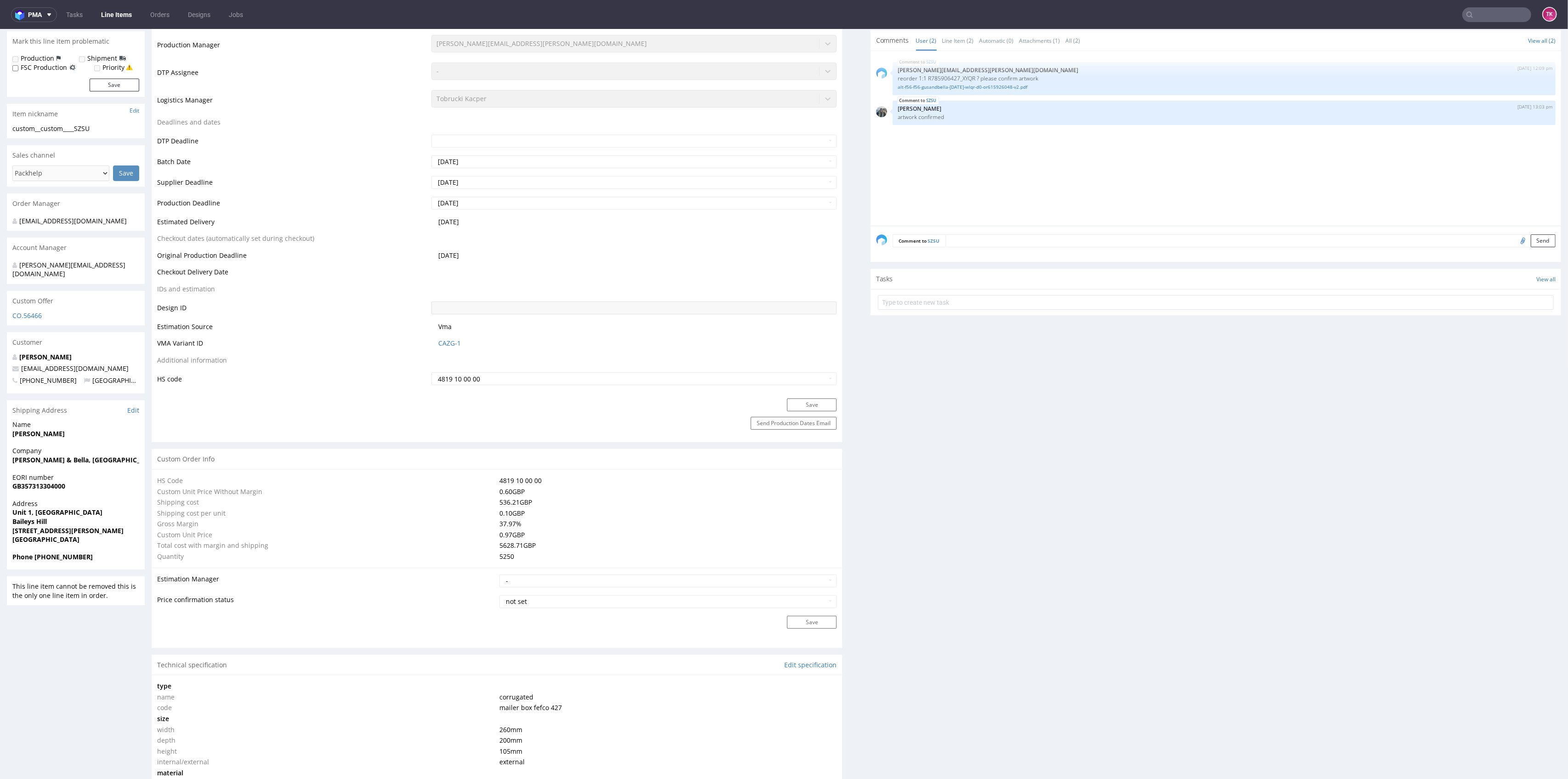
type input "5250"
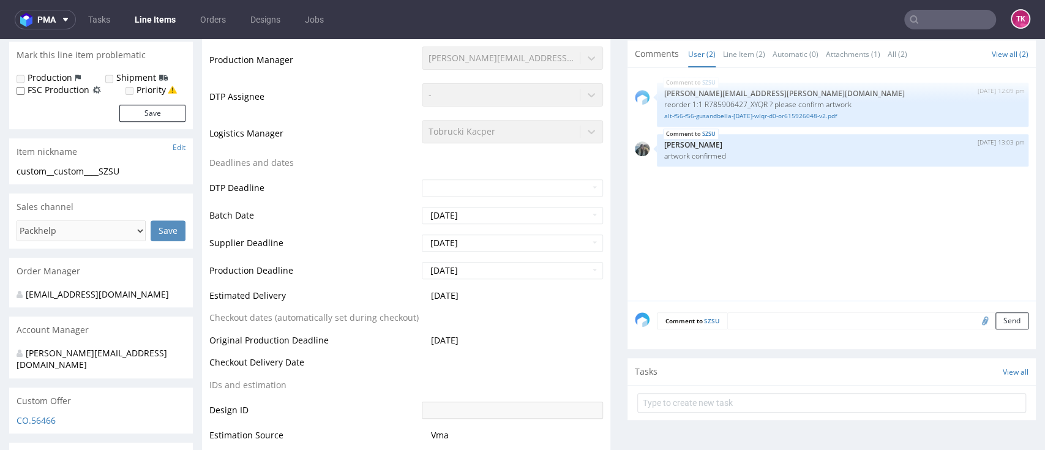
scroll to position [419, 0]
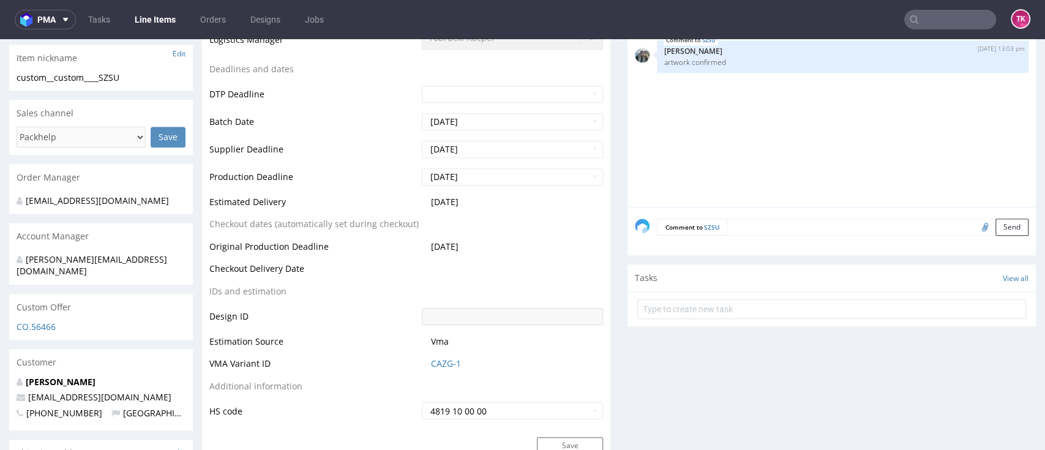
click at [960, 11] on input "text" at bounding box center [950, 20] width 92 height 20
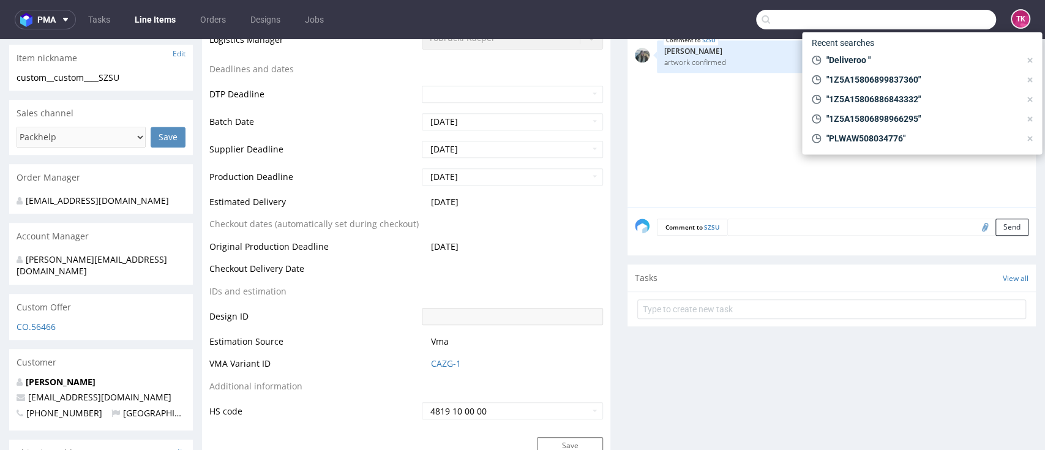
paste input "PLWAW508038062"
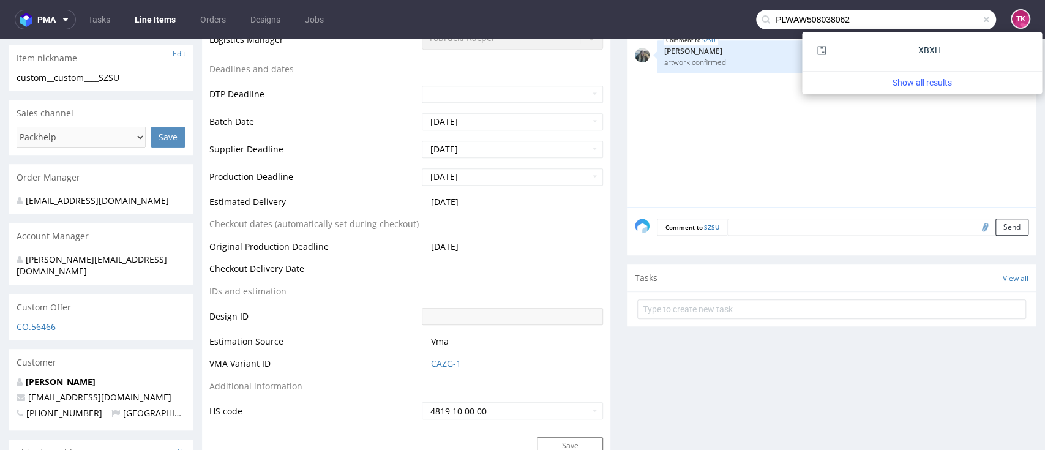
type input "PLWAW508038062"
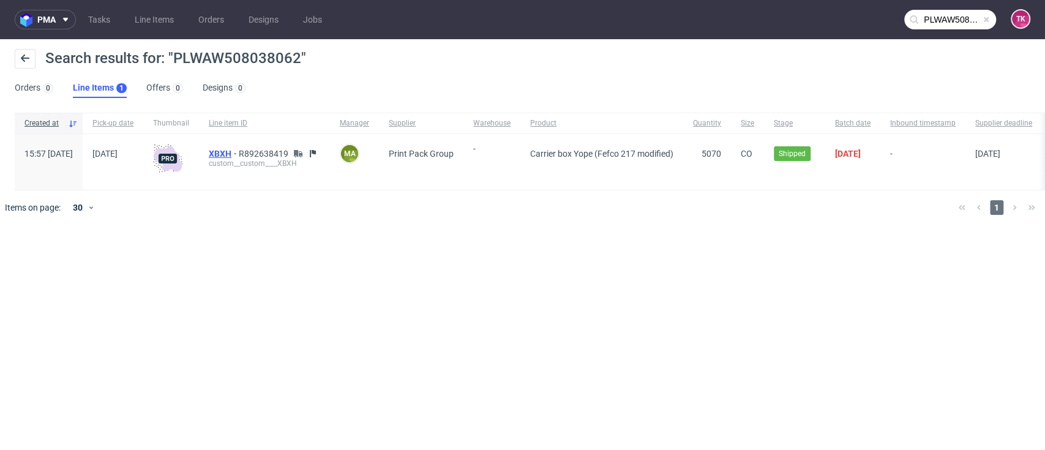
click at [239, 149] on span "XBXH" at bounding box center [224, 154] width 30 height 10
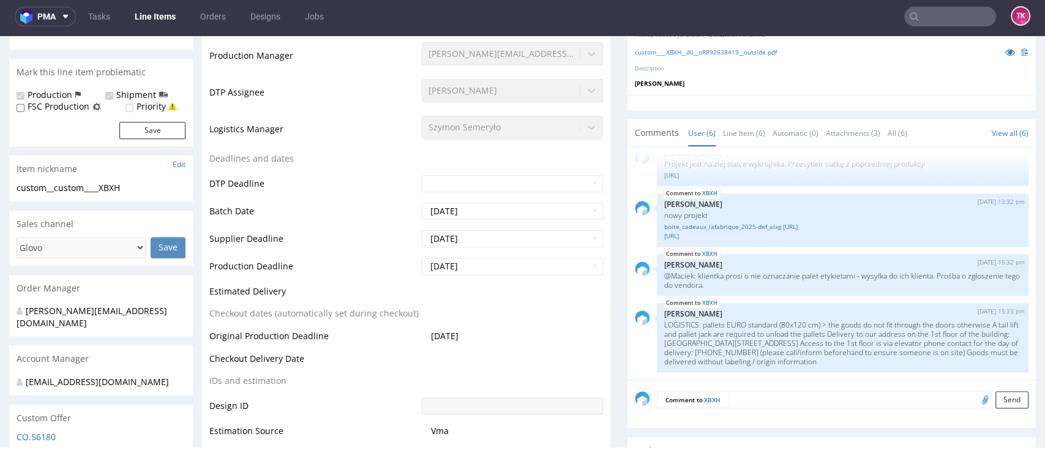
scroll to position [735, 0]
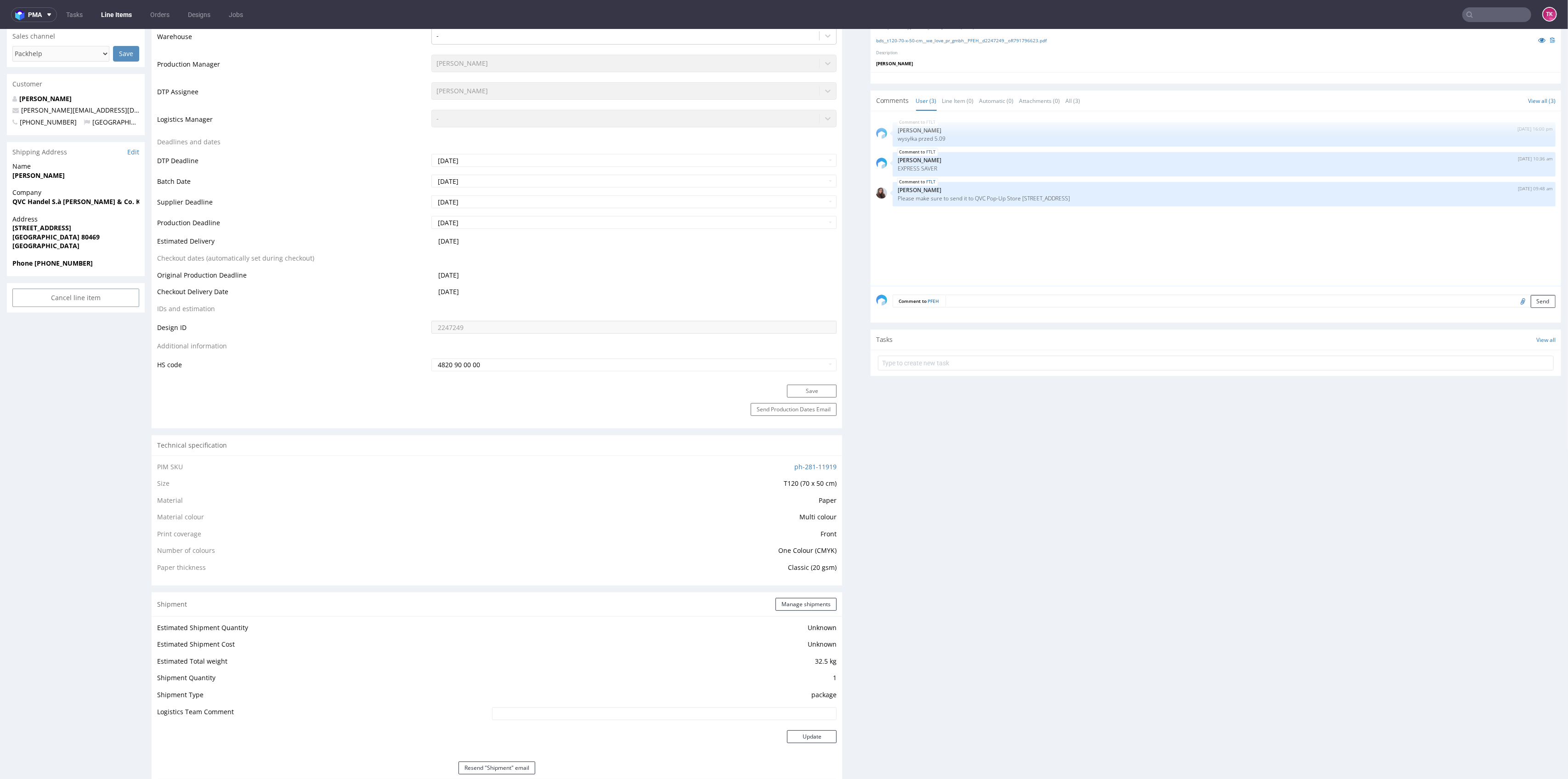
scroll to position [552, 0]
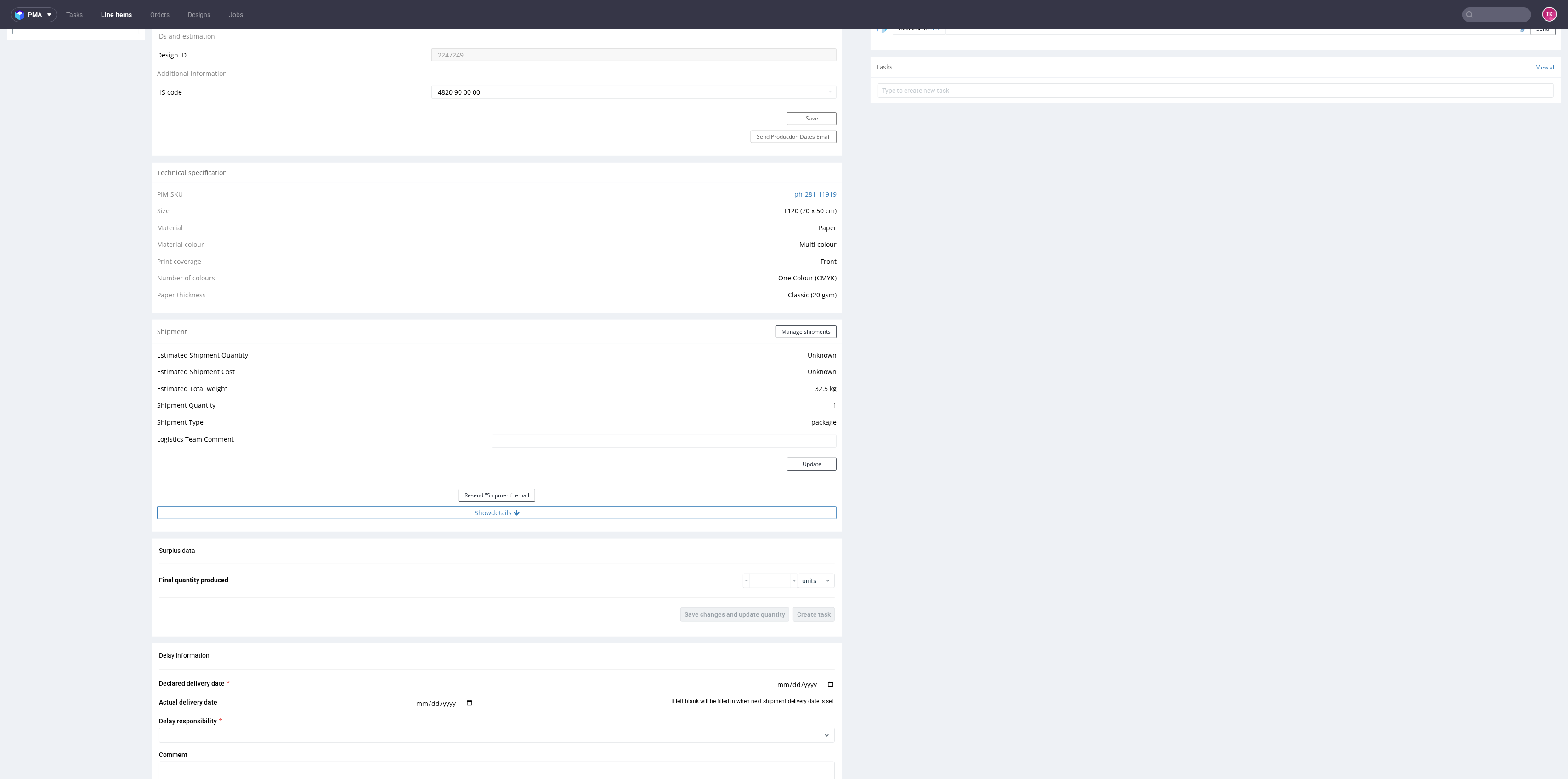
click at [575, 514] on button "Show details" at bounding box center [497, 513] width 680 height 13
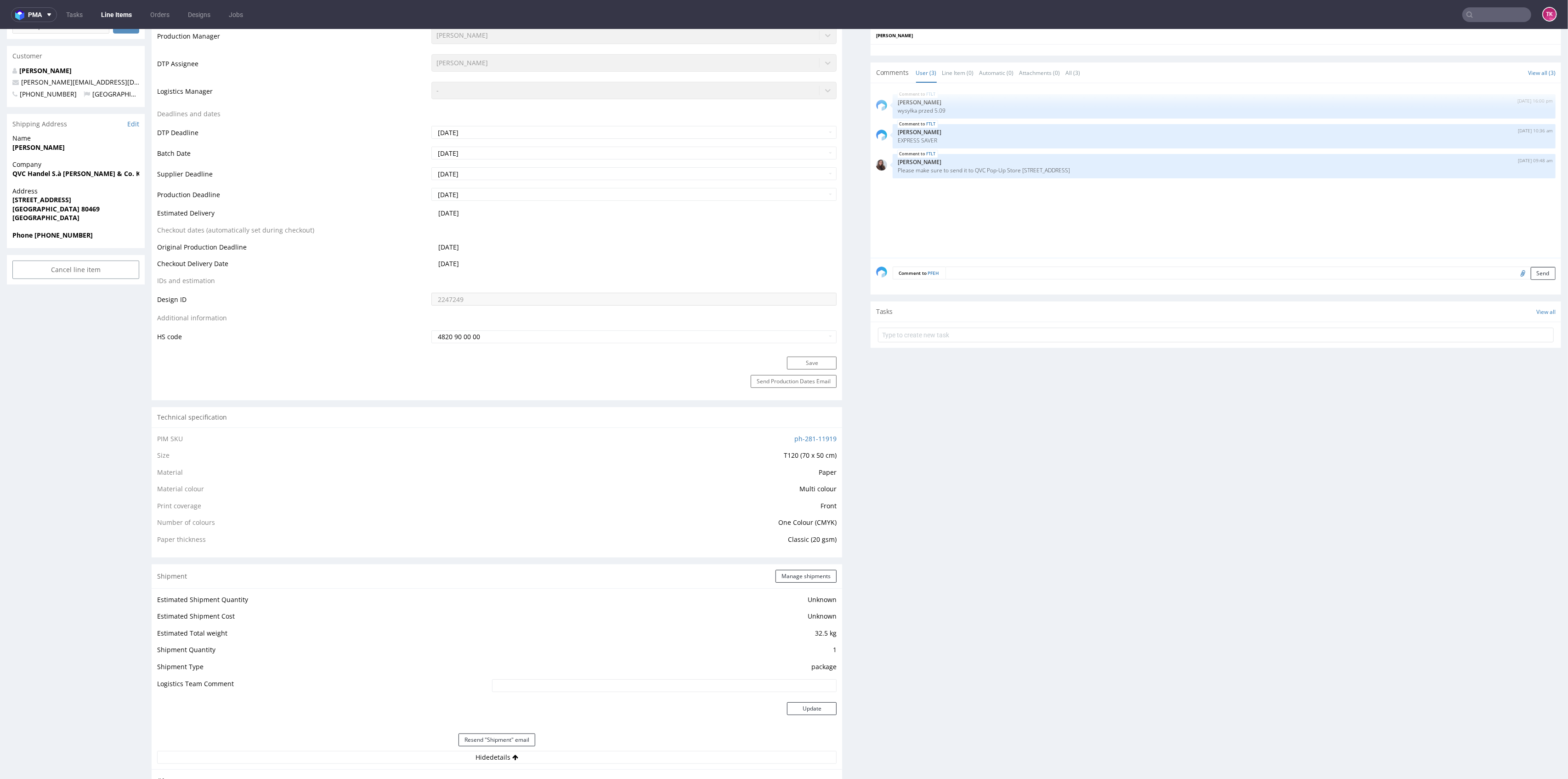
scroll to position [245, 0]
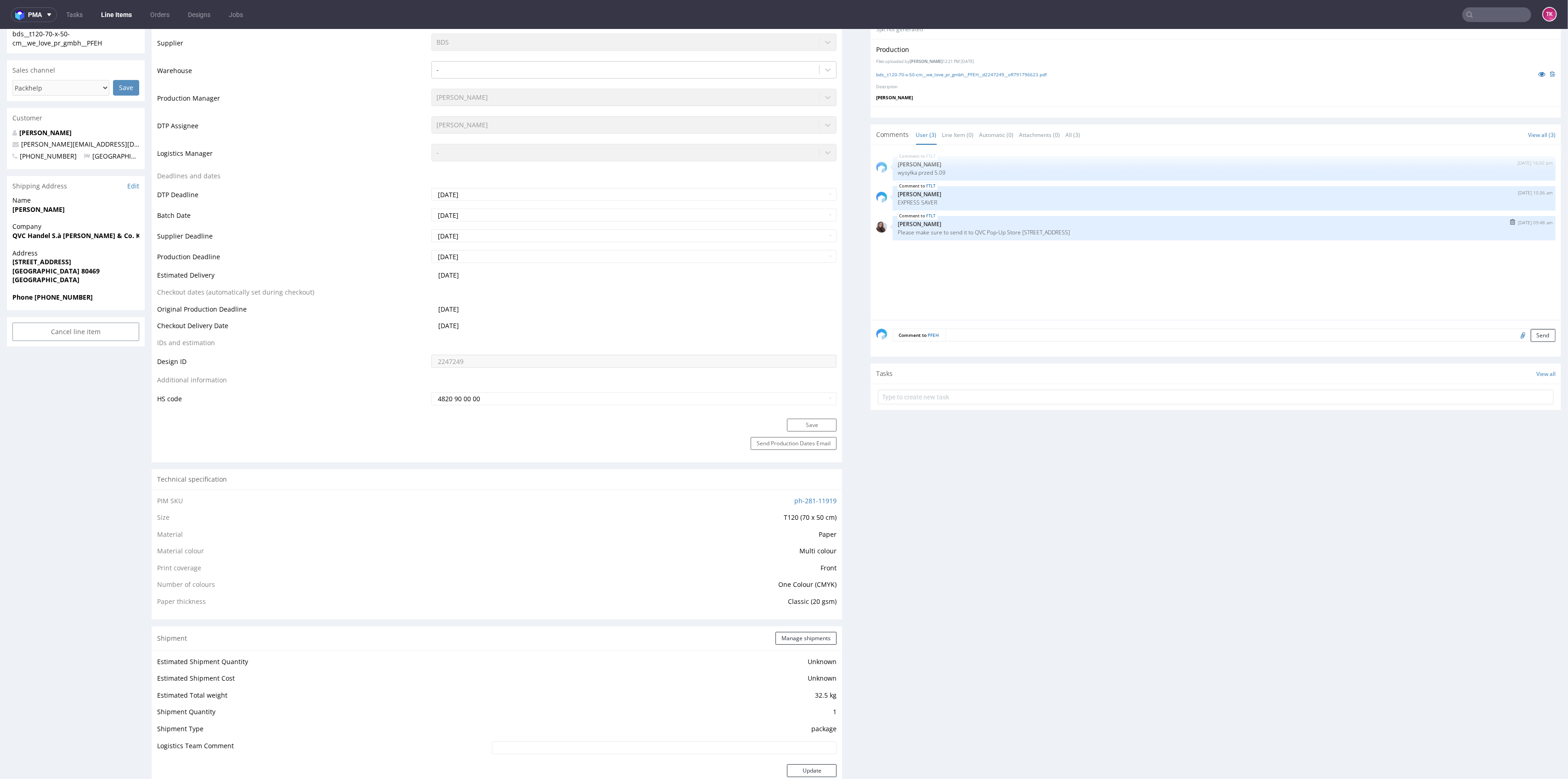
drag, startPoint x: 918, startPoint y: 233, endPoint x: 1091, endPoint y: 231, distance: 173.0
click at [1091, 231] on p "Please make sure to send it to QVC Pop-Up Store [STREET_ADDRESS]" at bounding box center [1224, 232] width 652 height 7
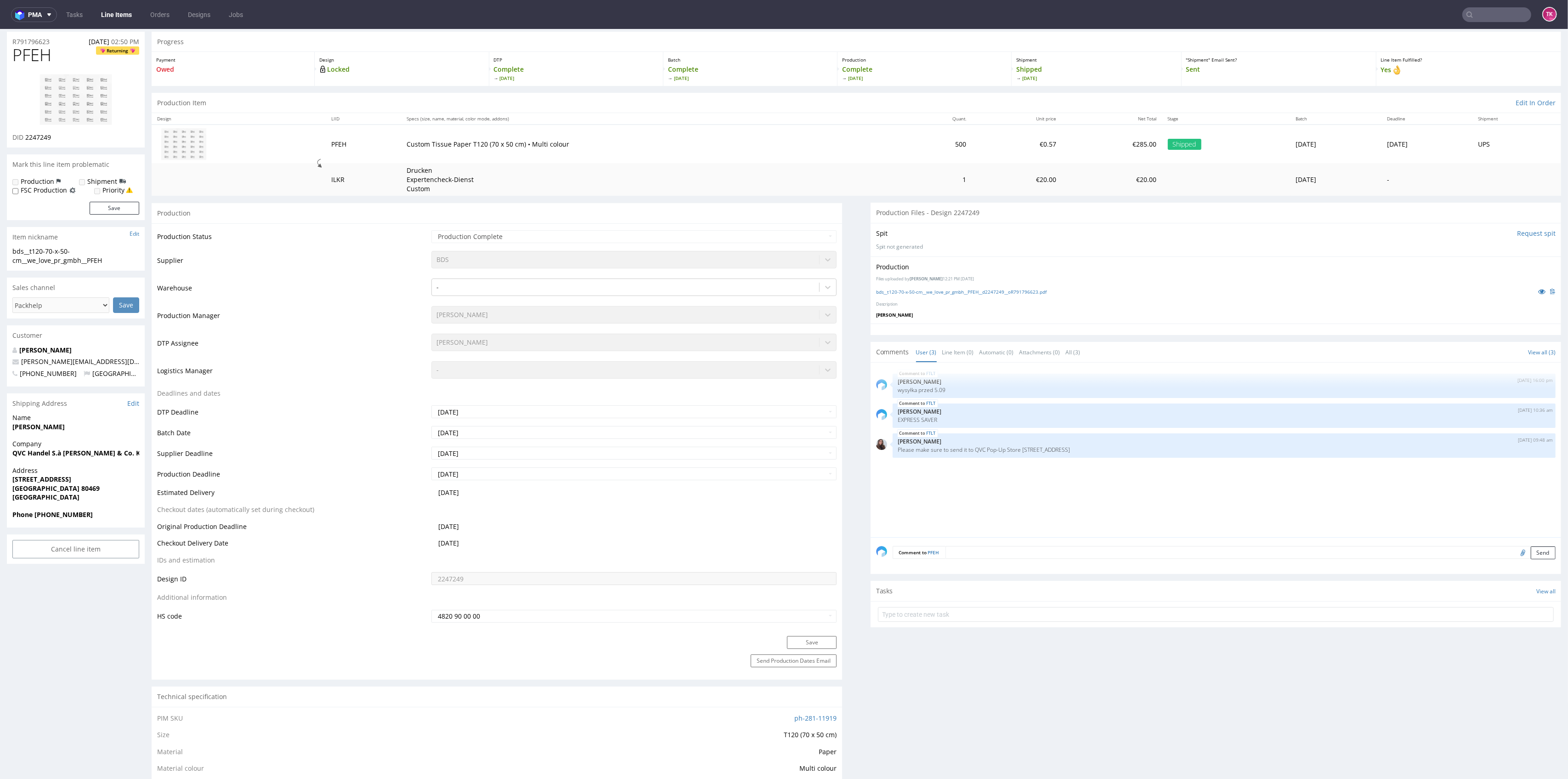
scroll to position [0, 0]
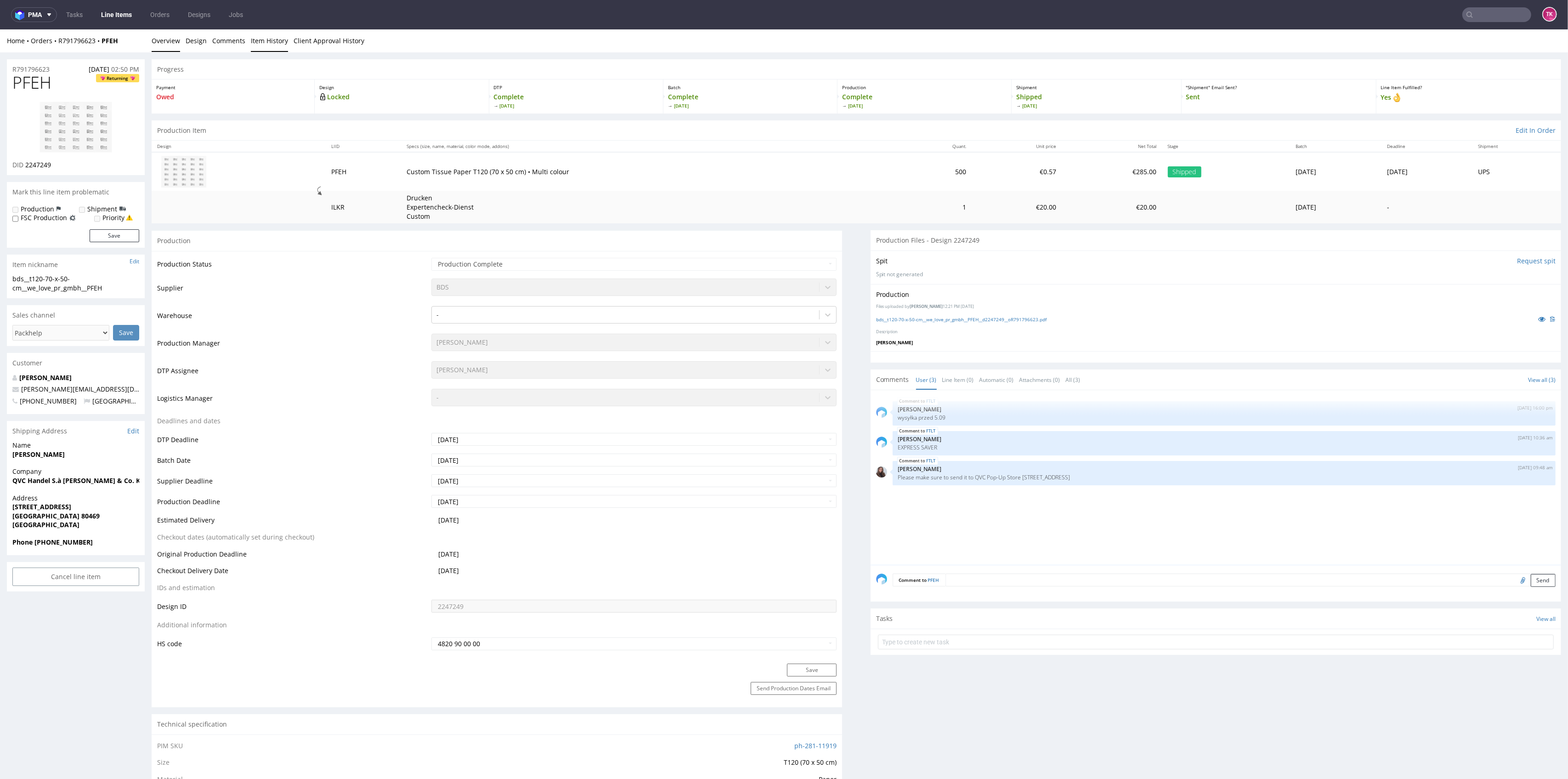
click at [264, 38] on link "Item History" at bounding box center [269, 41] width 38 height 23
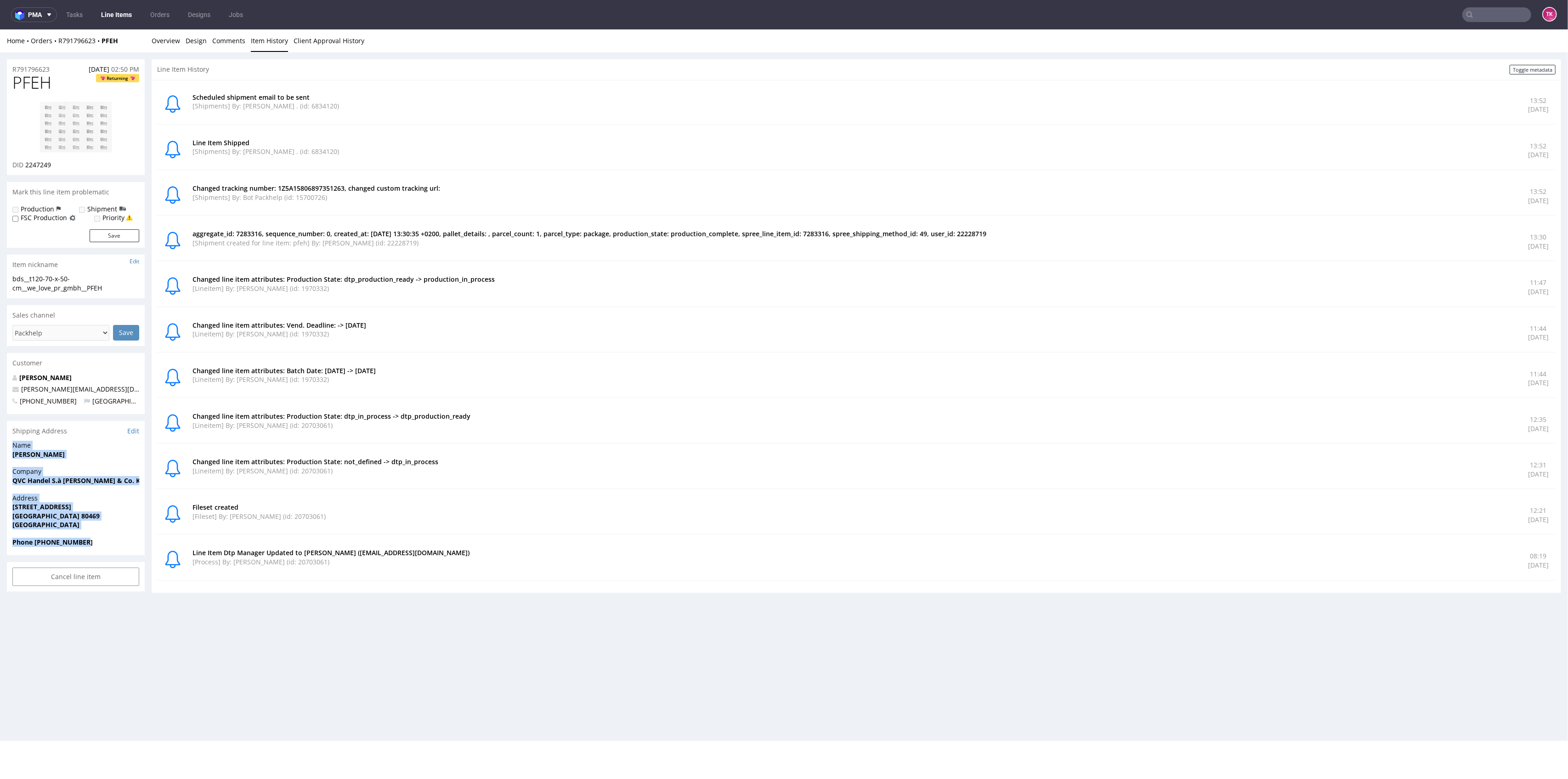
drag, startPoint x: 91, startPoint y: 543, endPoint x: 130, endPoint y: 489, distance: 66.6
click at [10, 451] on section "Shipping Address Edit Name Elena Gresle Company QVC Handel S.à r.l. & Co. KG Ad…" at bounding box center [76, 488] width 138 height 134
click at [138, 494] on span "Address" at bounding box center [76, 498] width 127 height 9
click at [361, 38] on li "Client Approval History" at bounding box center [332, 41] width 77 height 9
click at [354, 41] on link "Client Approval History" at bounding box center [329, 41] width 71 height 23
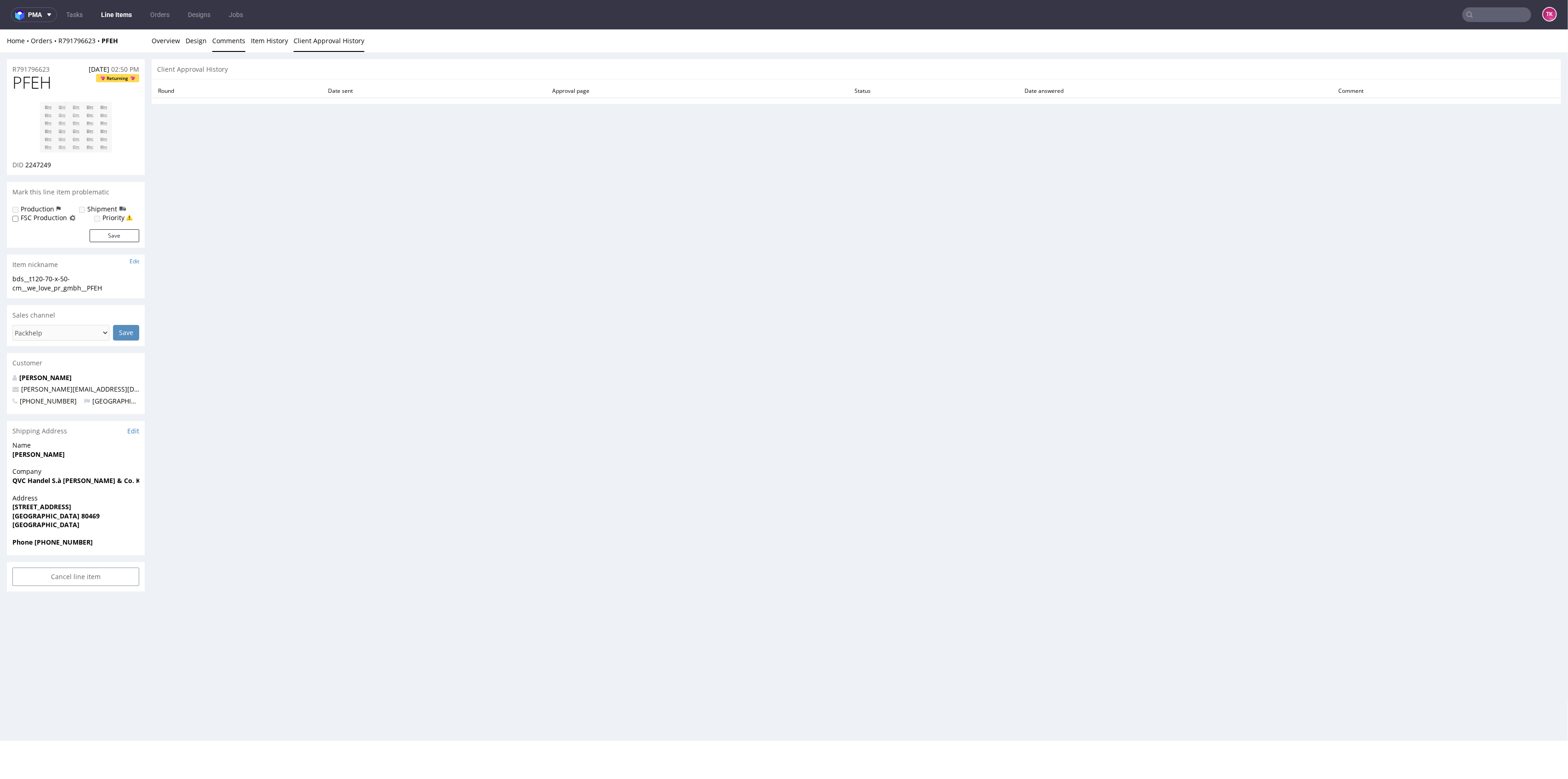
click at [238, 38] on link "Comments" at bounding box center [229, 41] width 33 height 23
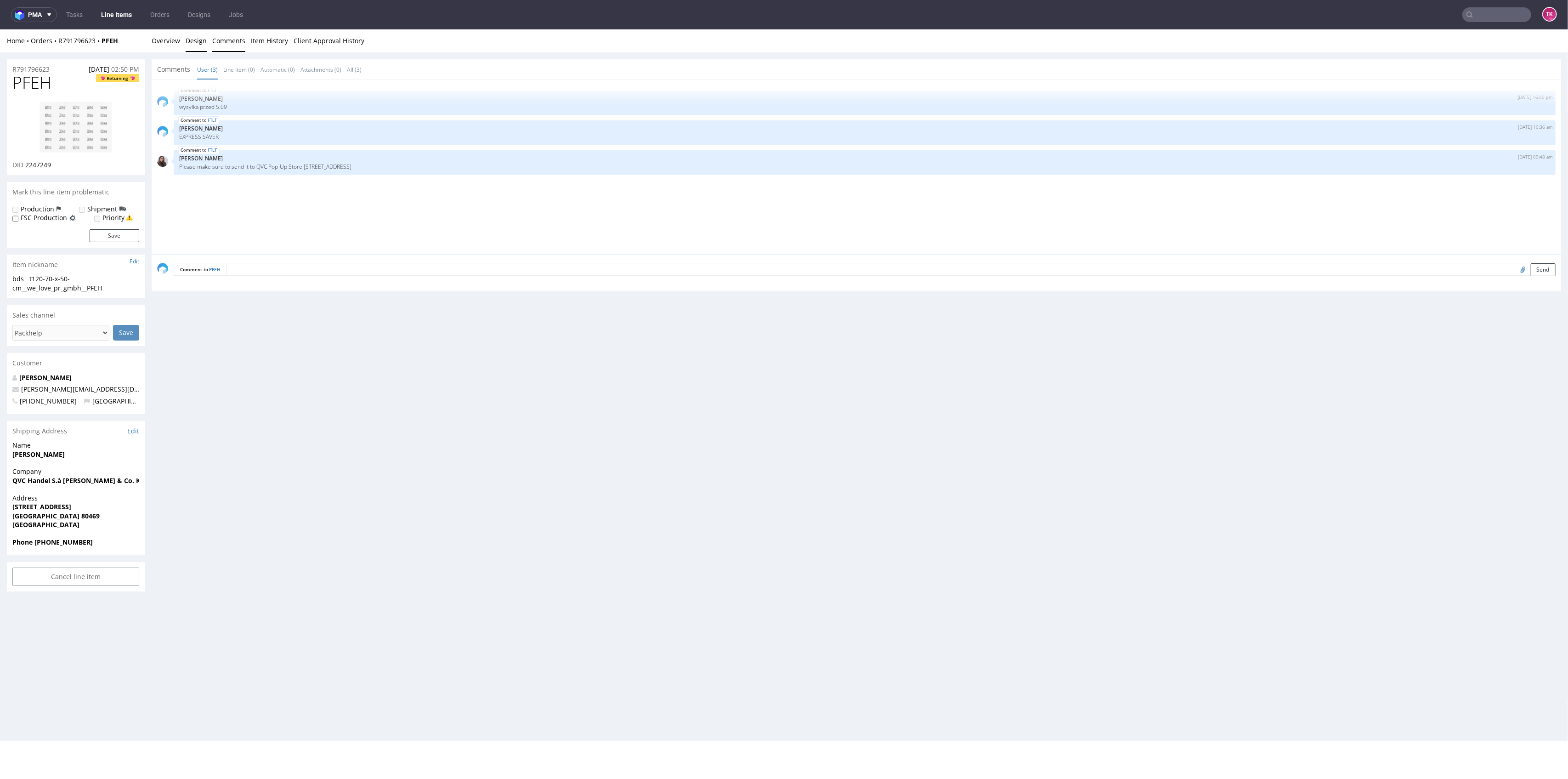
click at [199, 41] on link "Design" at bounding box center [196, 41] width 21 height 23
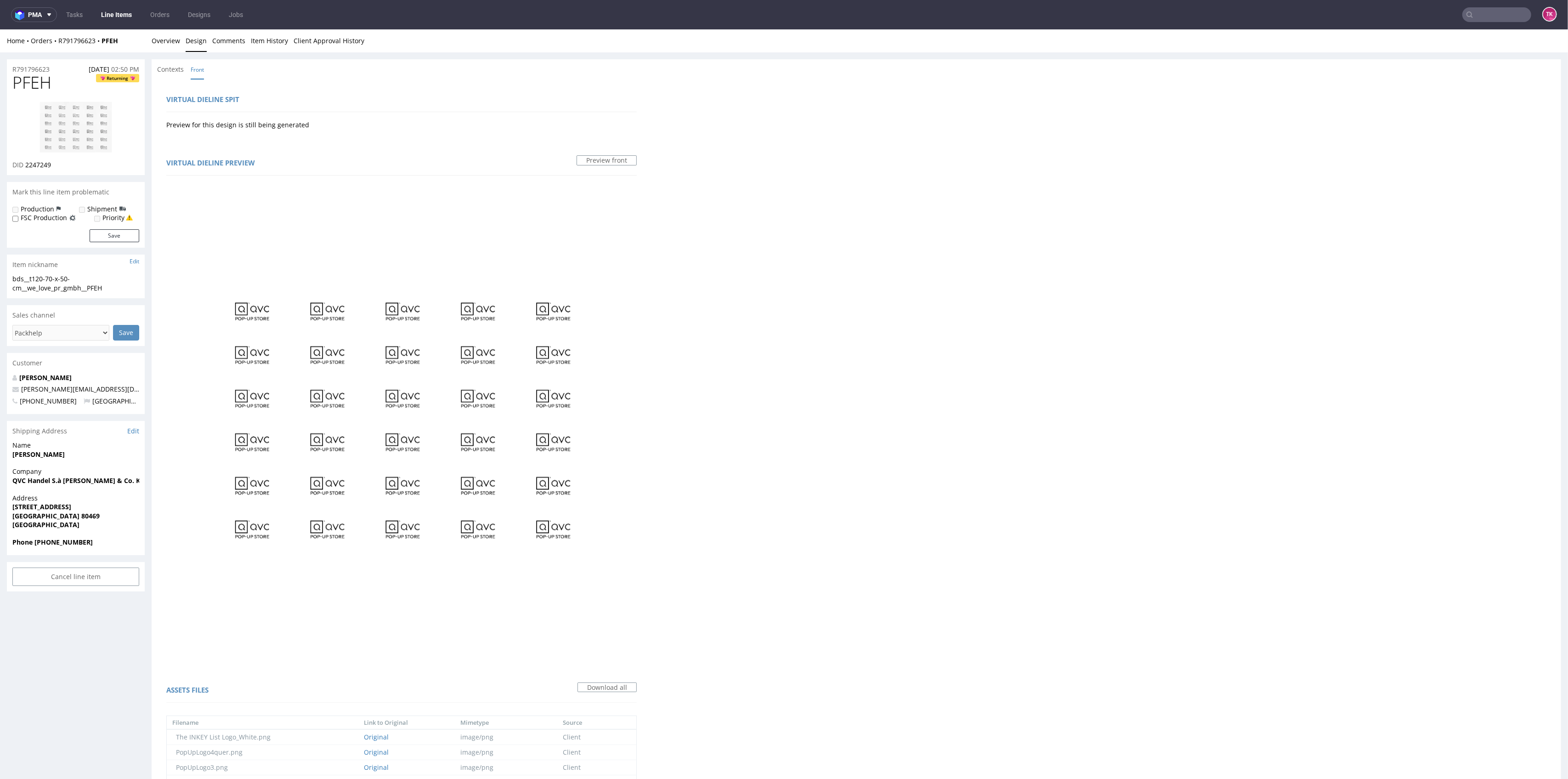
click at [149, 47] on div "Home Orders R791796623 PFEH Overview Design Comments Item History Client Approv…" at bounding box center [784, 41] width 1568 height 23
click at [91, 11] on ul "Tasks Line Items Orders Designs Jobs" at bounding box center [155, 15] width 195 height 15
click at [110, 36] on strong "PFEH" at bounding box center [110, 41] width 17 height 9
click at [162, 47] on link "Overview" at bounding box center [166, 41] width 29 height 23
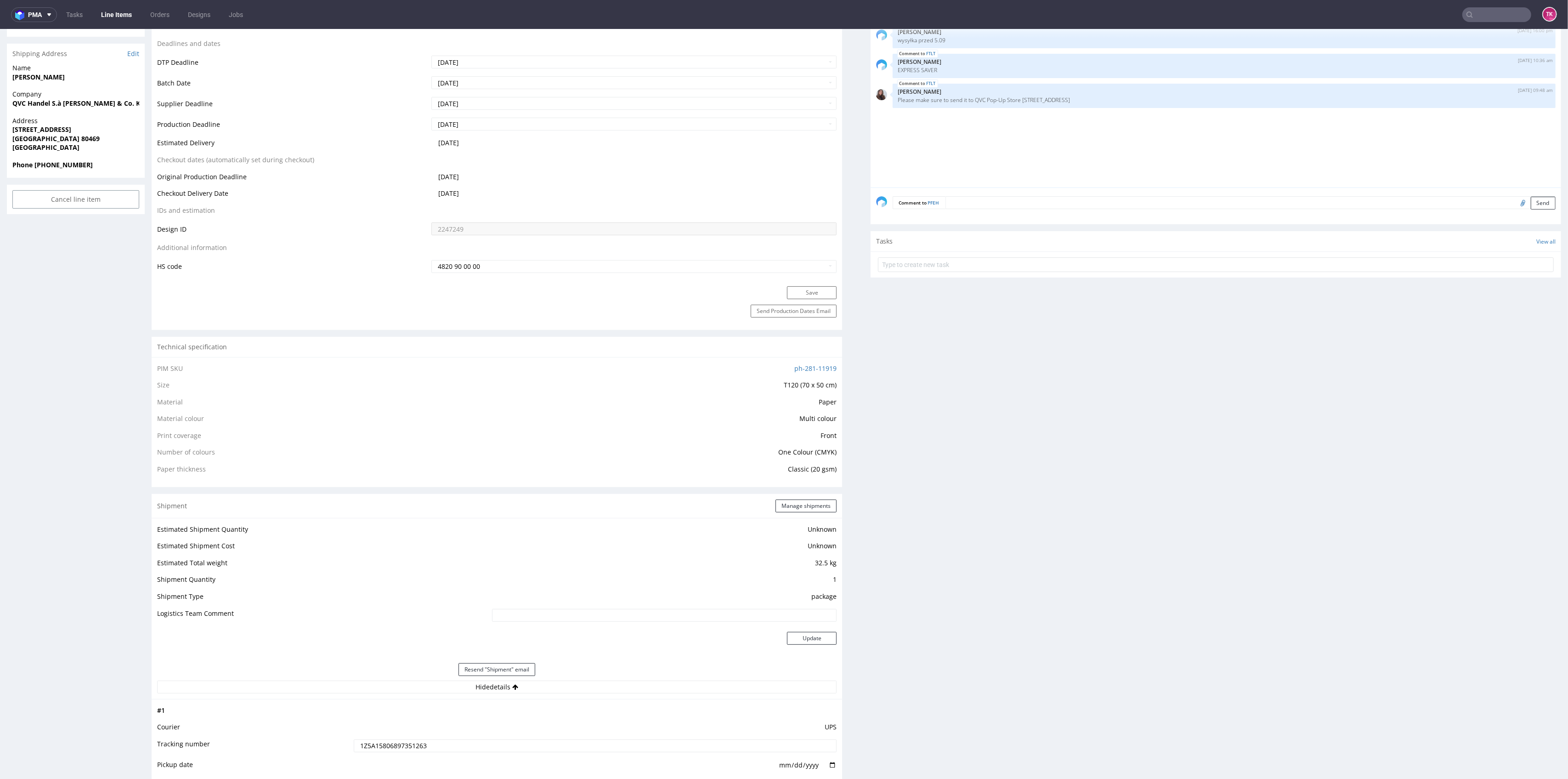
scroll to position [674, 0]
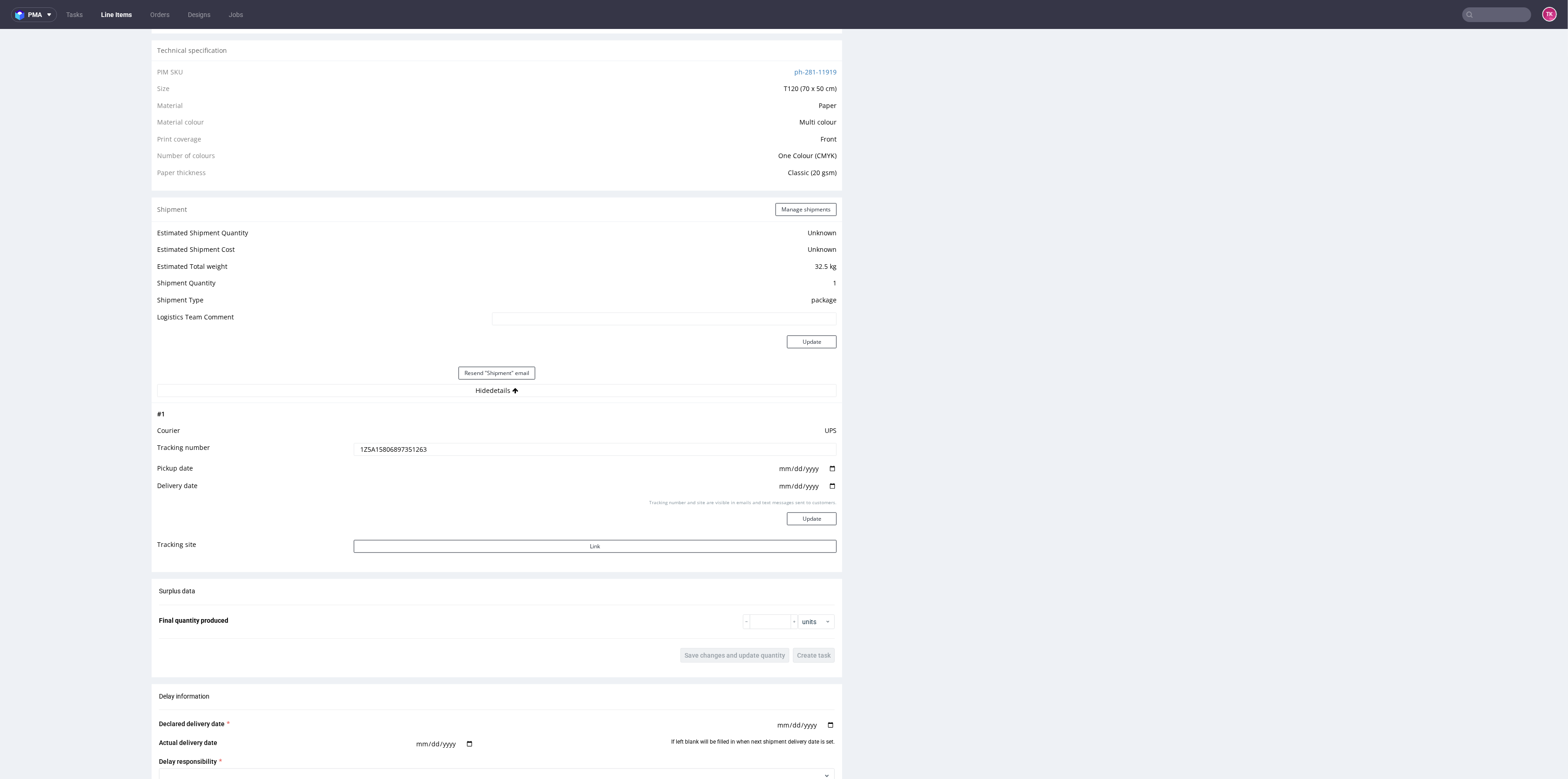
click at [397, 454] on input "1Z5A15806897351263" at bounding box center [596, 449] width 483 height 13
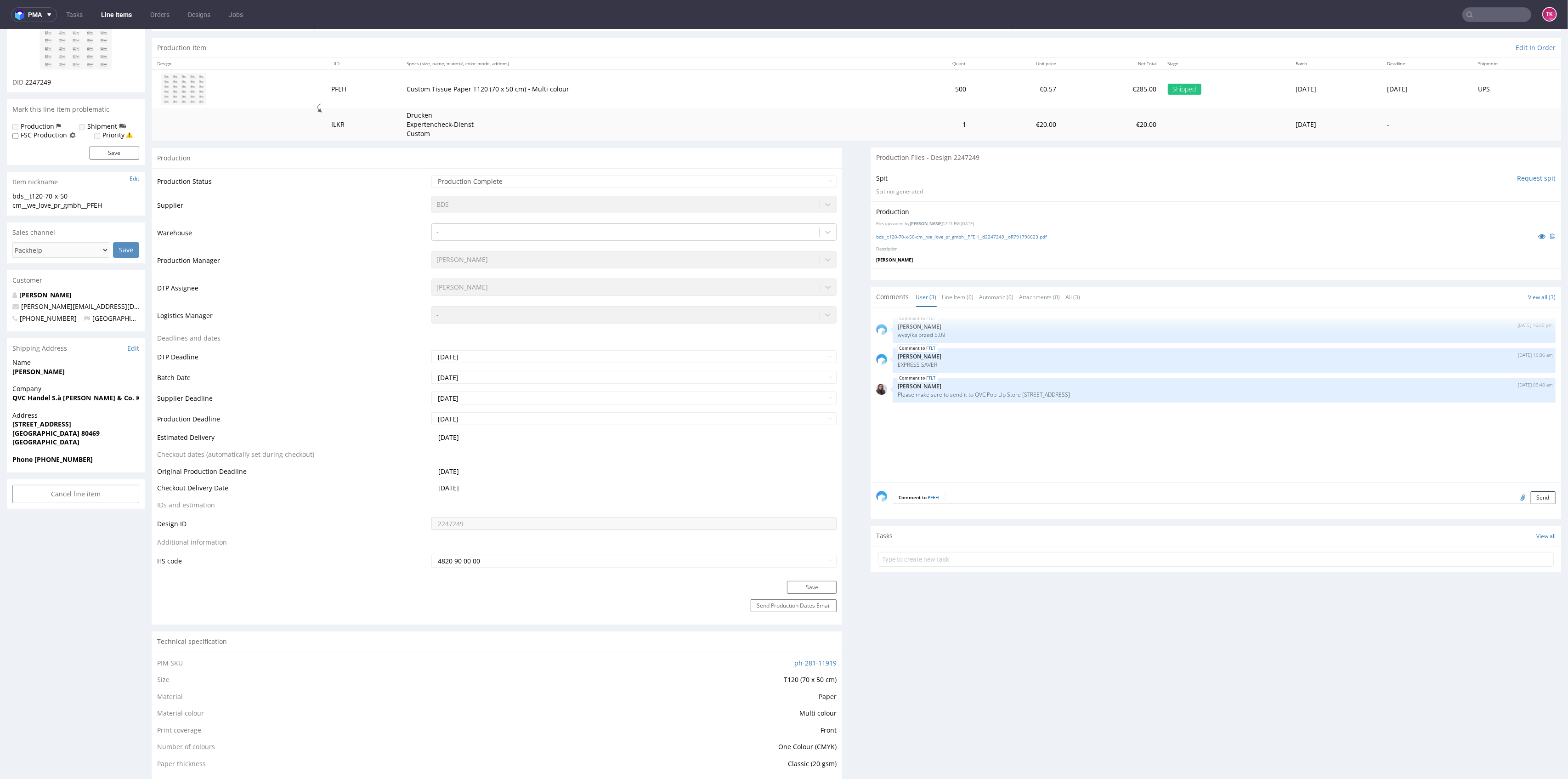
scroll to position [61, 0]
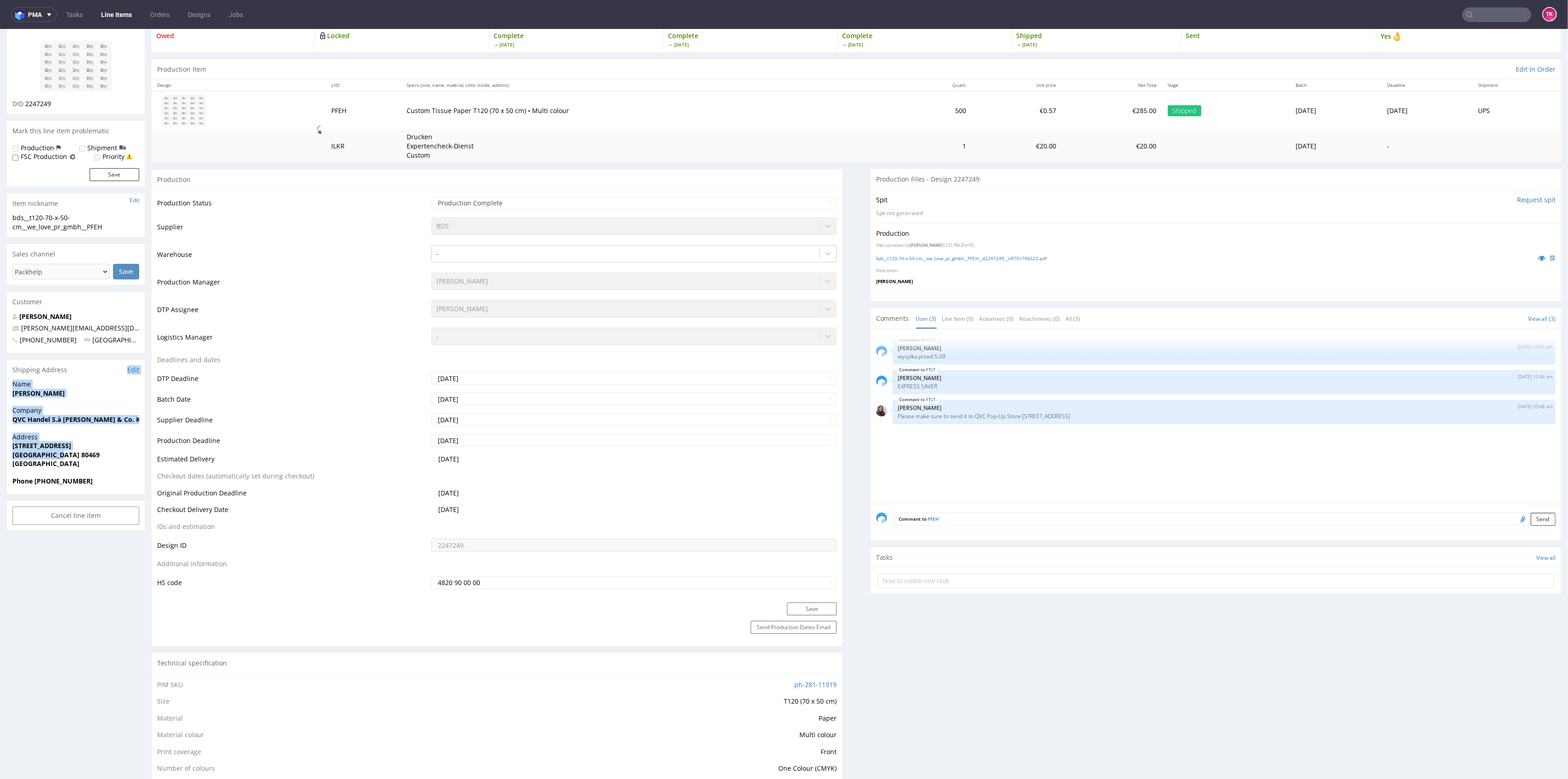
drag, startPoint x: 3, startPoint y: 374, endPoint x: 86, endPoint y: 455, distance: 116.0
click at [92, 453] on span "[GEOGRAPHIC_DATA] 80469" at bounding box center [76, 455] width 127 height 9
drag, startPoint x: 890, startPoint y: 383, endPoint x: 980, endPoint y: 400, distance: 91.6
click at [980, 400] on div "FTLT 28th Aug 25 | 16:00 pm Ewa Prus wysyłka przed 5.09 FTLT 8th Sep 25 | 10:36…" at bounding box center [1218, 419] width 685 height 169
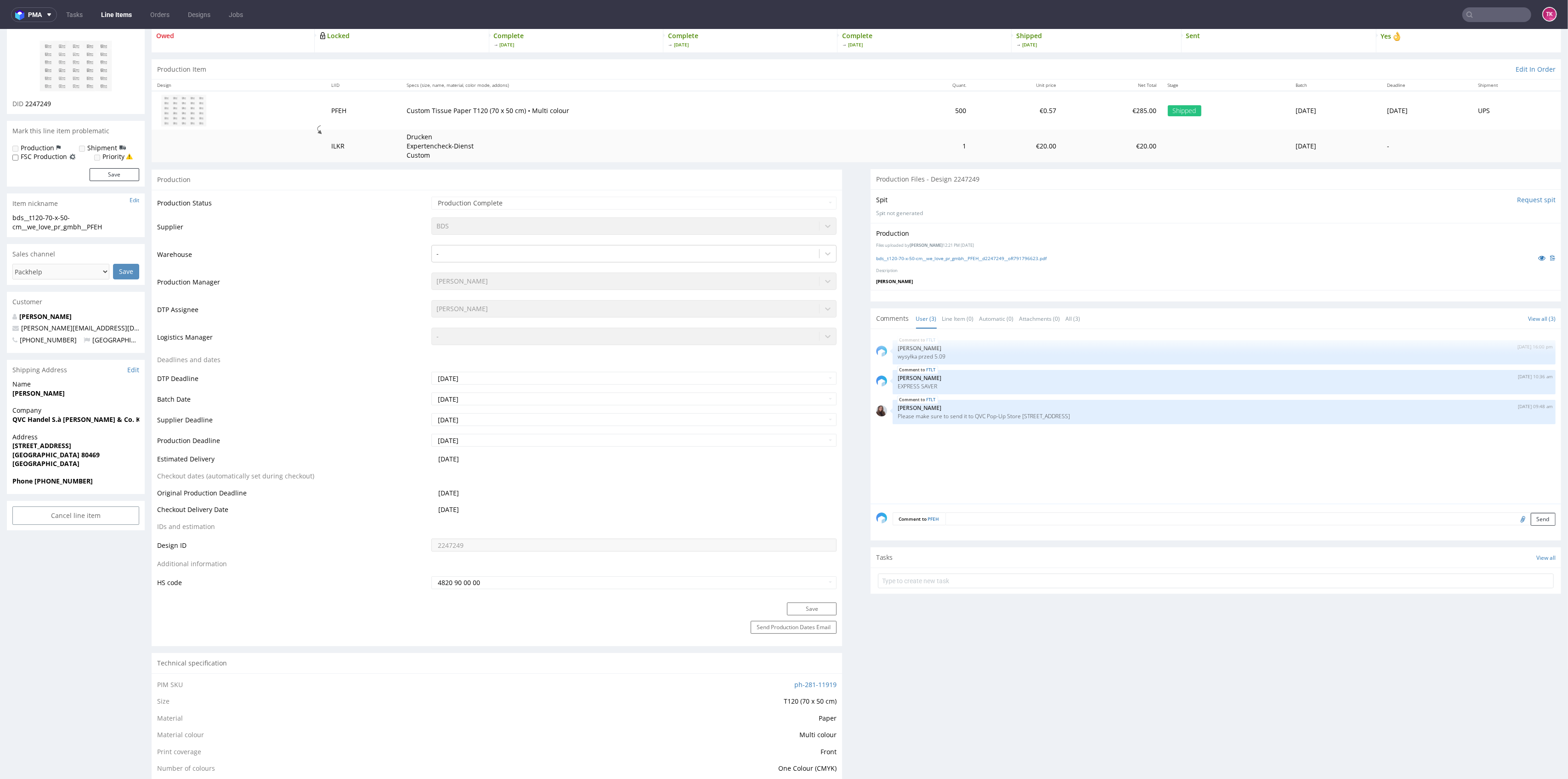
click at [958, 480] on div "FTLT 28th Aug 25 | 16:00 pm Ewa Prus wysyłka przed 5.09 FTLT 8th Sep 25 | 10:36…" at bounding box center [1218, 419] width 685 height 169
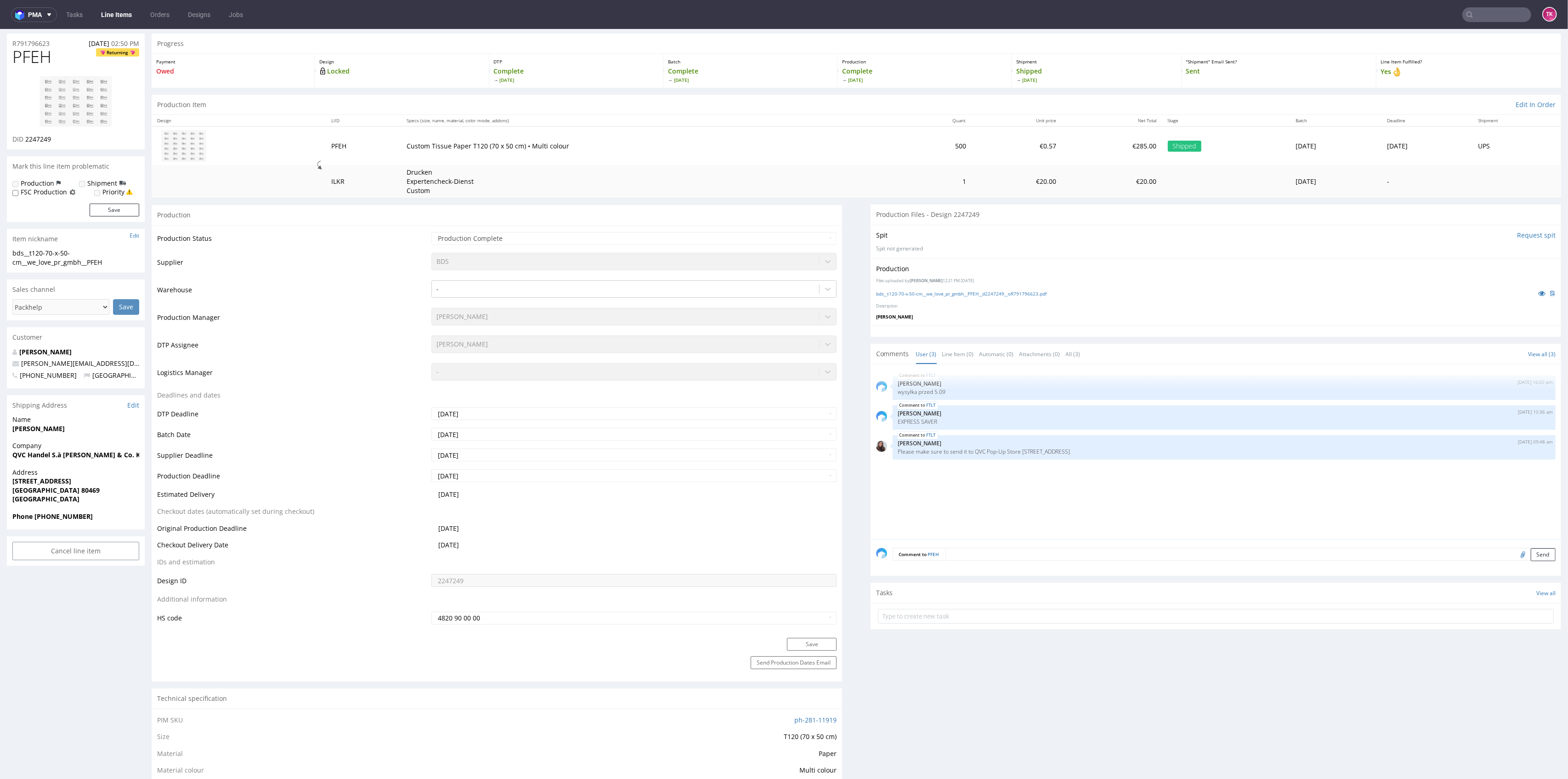
scroll to position [0, 0]
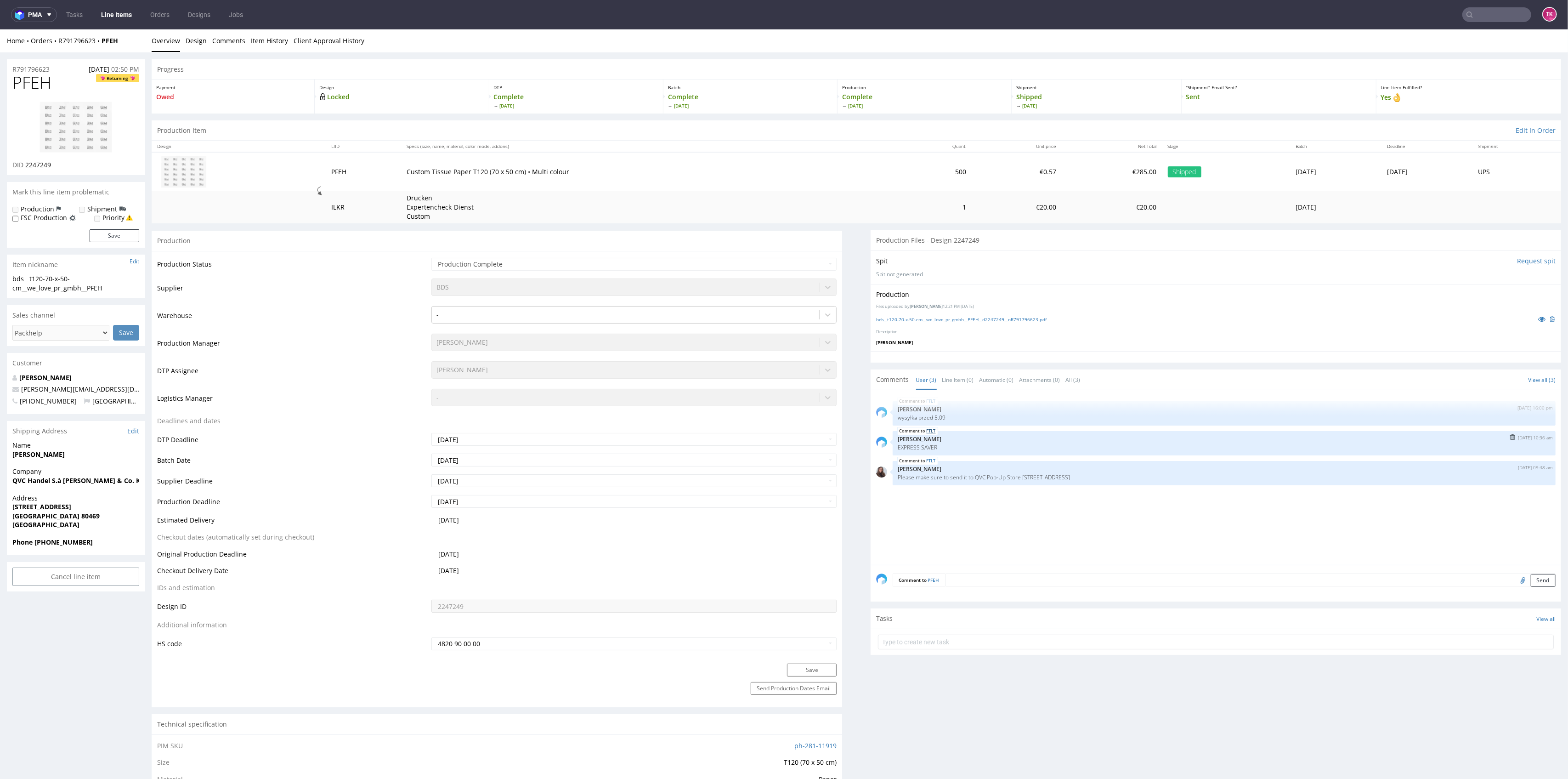
click at [927, 431] on link "FTLT" at bounding box center [931, 431] width 9 height 8
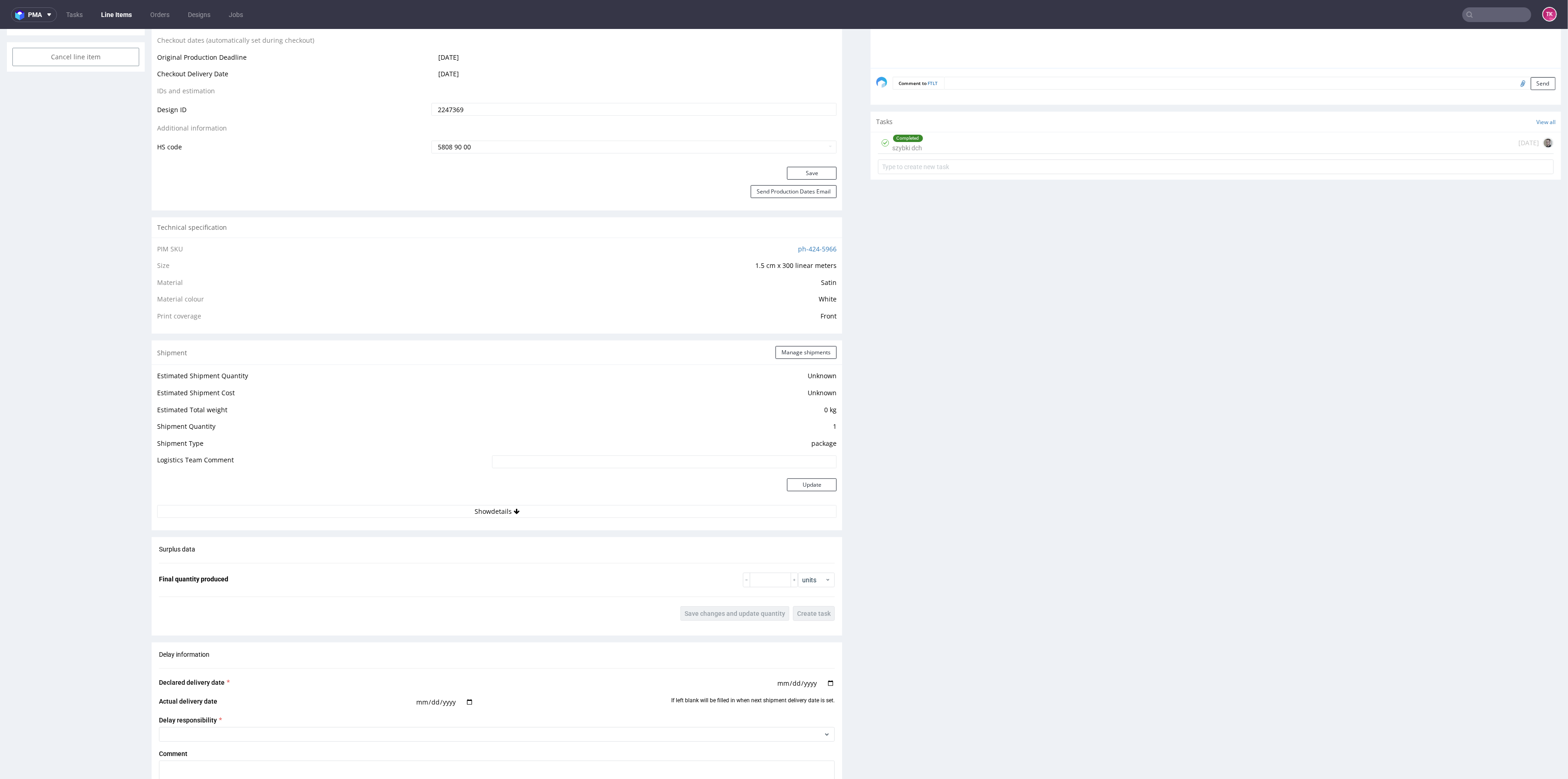
scroll to position [674, 0]
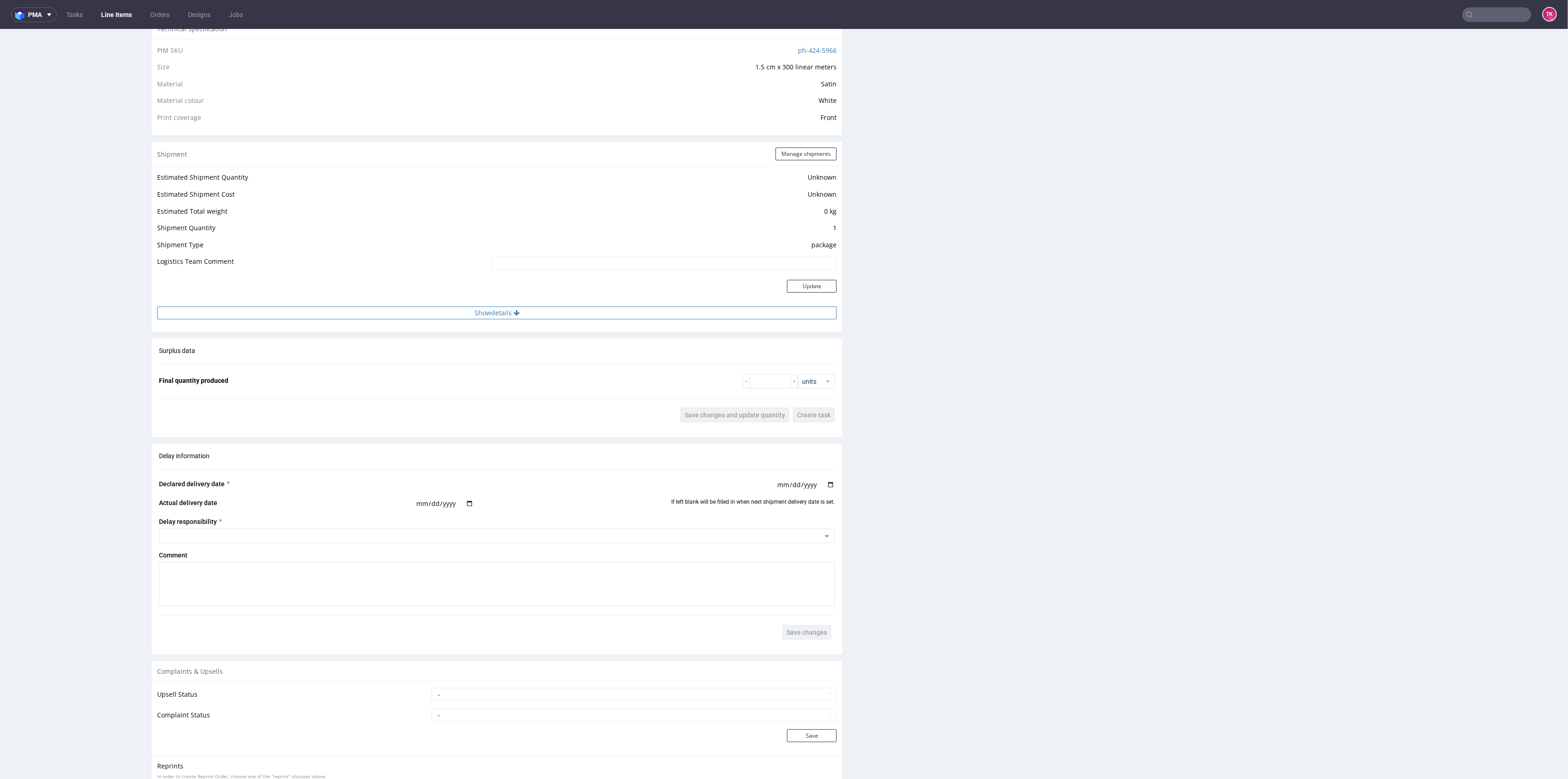
click at [545, 316] on button "Show details" at bounding box center [497, 312] width 680 height 13
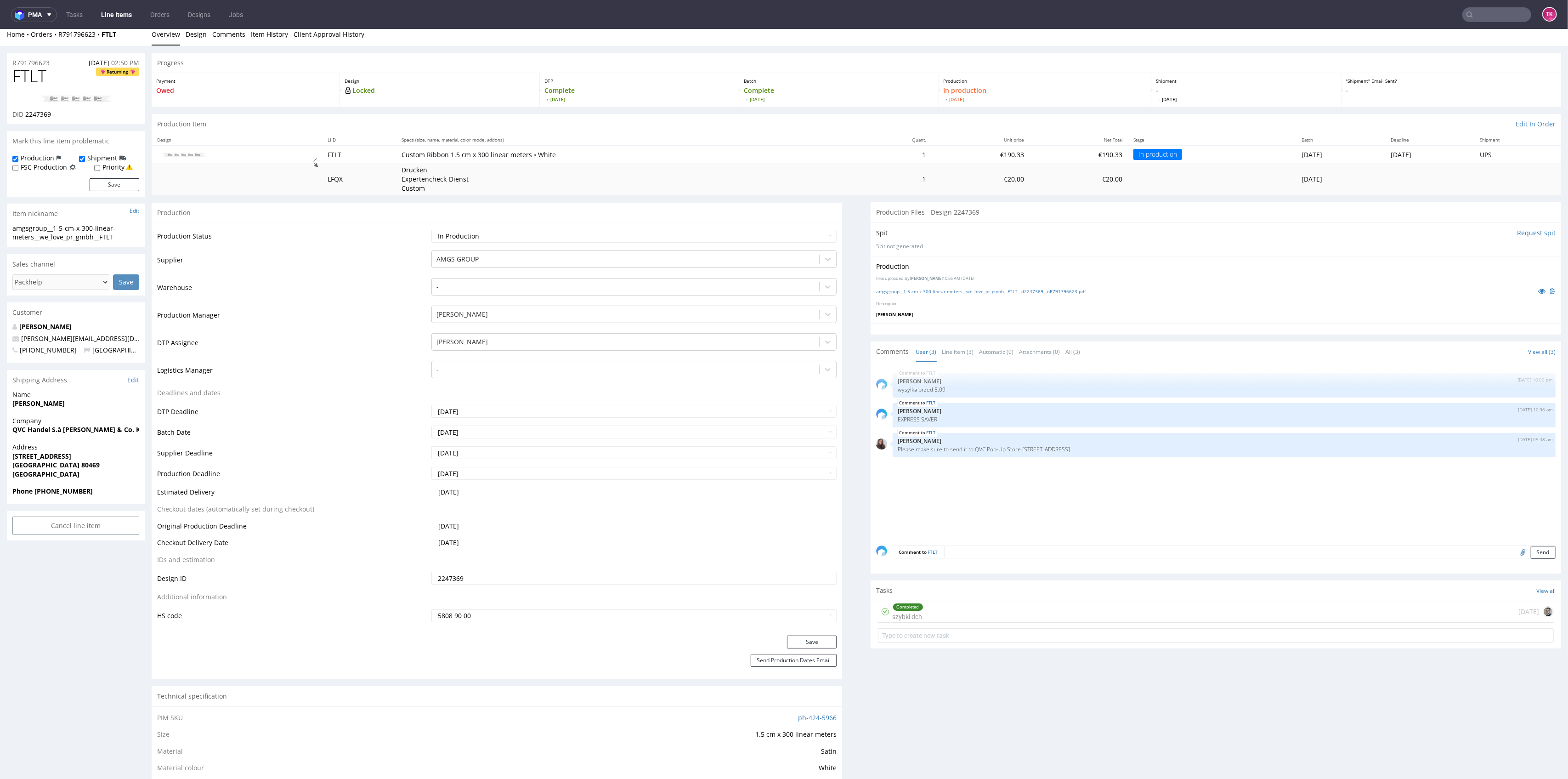
scroll to position [0, 0]
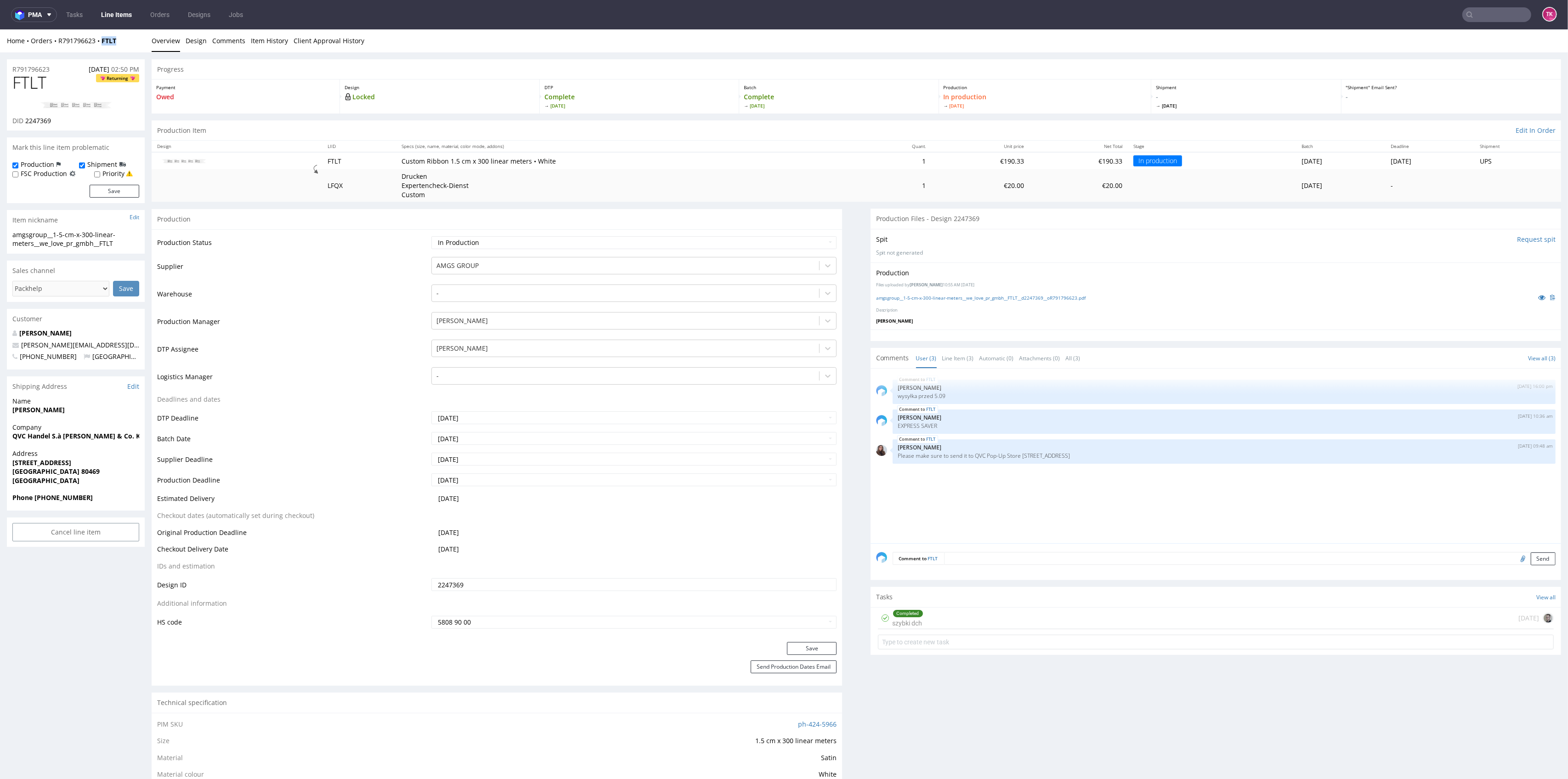
drag, startPoint x: 128, startPoint y: 49, endPoint x: 103, endPoint y: 50, distance: 25.0
click at [103, 50] on div "Home Orders R791796623 FTLT Overview Design Comments Item History Client Approv…" at bounding box center [784, 41] width 1568 height 23
copy strong "FTLT"
drag, startPoint x: 8, startPoint y: 388, endPoint x: 110, endPoint y: 501, distance: 152.2
click at [107, 498] on section "Shipping Address Edit Name Elena Gresle Company QVC Handel S.à r.l. & Co. KG Ad…" at bounding box center [76, 444] width 138 height 134
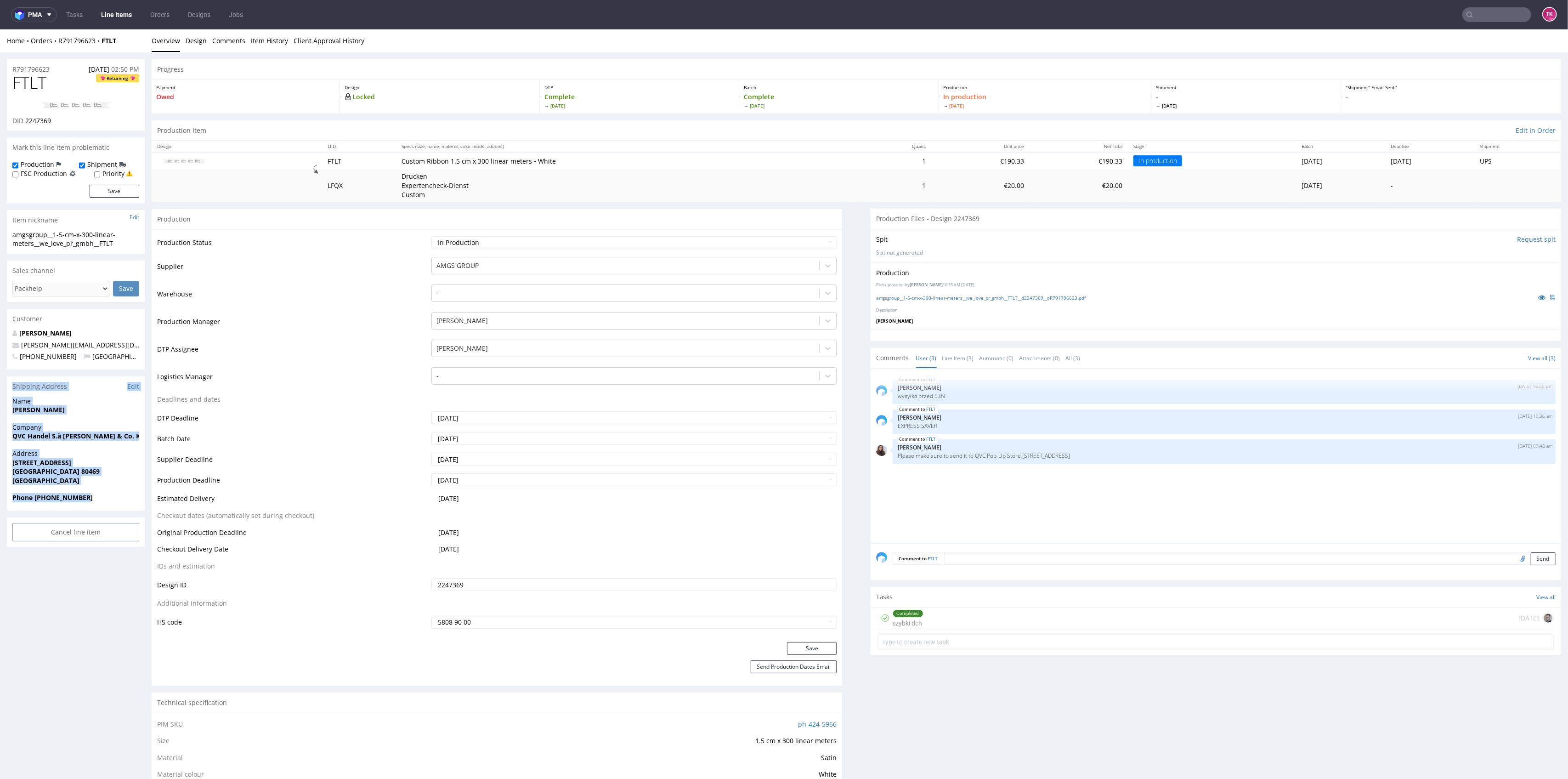
click at [116, 506] on div "Phone [PHONE_NUMBER]" at bounding box center [76, 501] width 138 height 17
click at [260, 40] on link "Item History" at bounding box center [269, 41] width 38 height 23
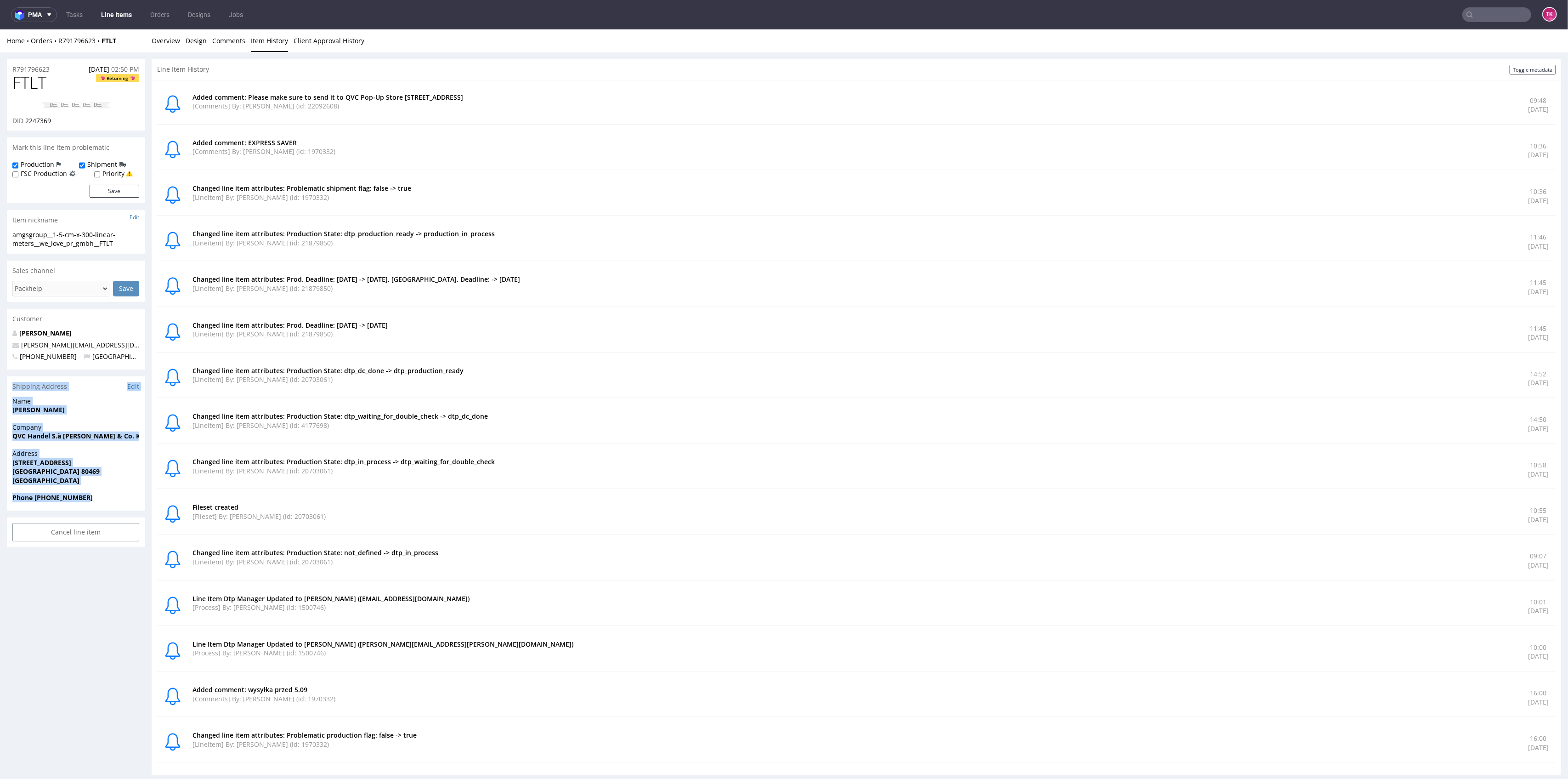
click at [54, 419] on div "Name Elena Gresle" at bounding box center [76, 409] width 138 height 26
drag, startPoint x: 57, startPoint y: 485, endPoint x: 0, endPoint y: 369, distance: 129.2
click at [0, 369] on div "R791796623 26.08.2025 02:50 PM FTLT Returning DID 2247369 Mark this line item p…" at bounding box center [784, 421] width 1568 height 737
click at [65, 474] on span "[GEOGRAPHIC_DATA] 80469" at bounding box center [76, 471] width 127 height 9
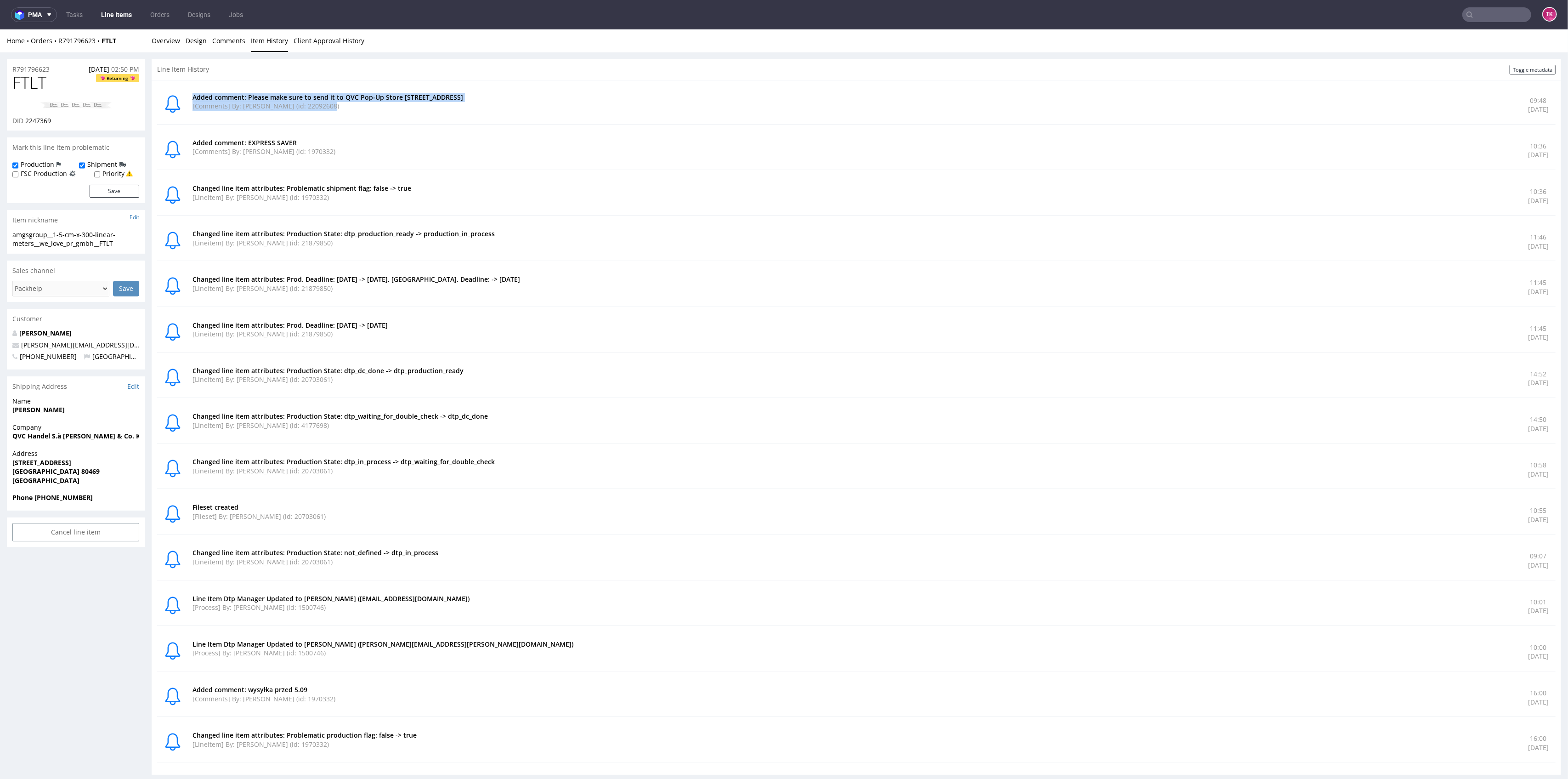
drag, startPoint x: 188, startPoint y: 89, endPoint x: 368, endPoint y: 121, distance: 182.8
click at [368, 121] on div "Added comment: Please make sure to send it to QVC Pop-Up Store Corneliusstr. 19…" at bounding box center [856, 105] width 1398 height 38
click at [375, 121] on div "Added comment: Please make sure to send it to QVC Pop-Up Store Corneliusstr. 19…" at bounding box center [856, 105] width 1398 height 38
click at [134, 383] on link "Edit" at bounding box center [134, 386] width 12 height 9
click at [121, 8] on link "Line Items" at bounding box center [116, 15] width 42 height 15
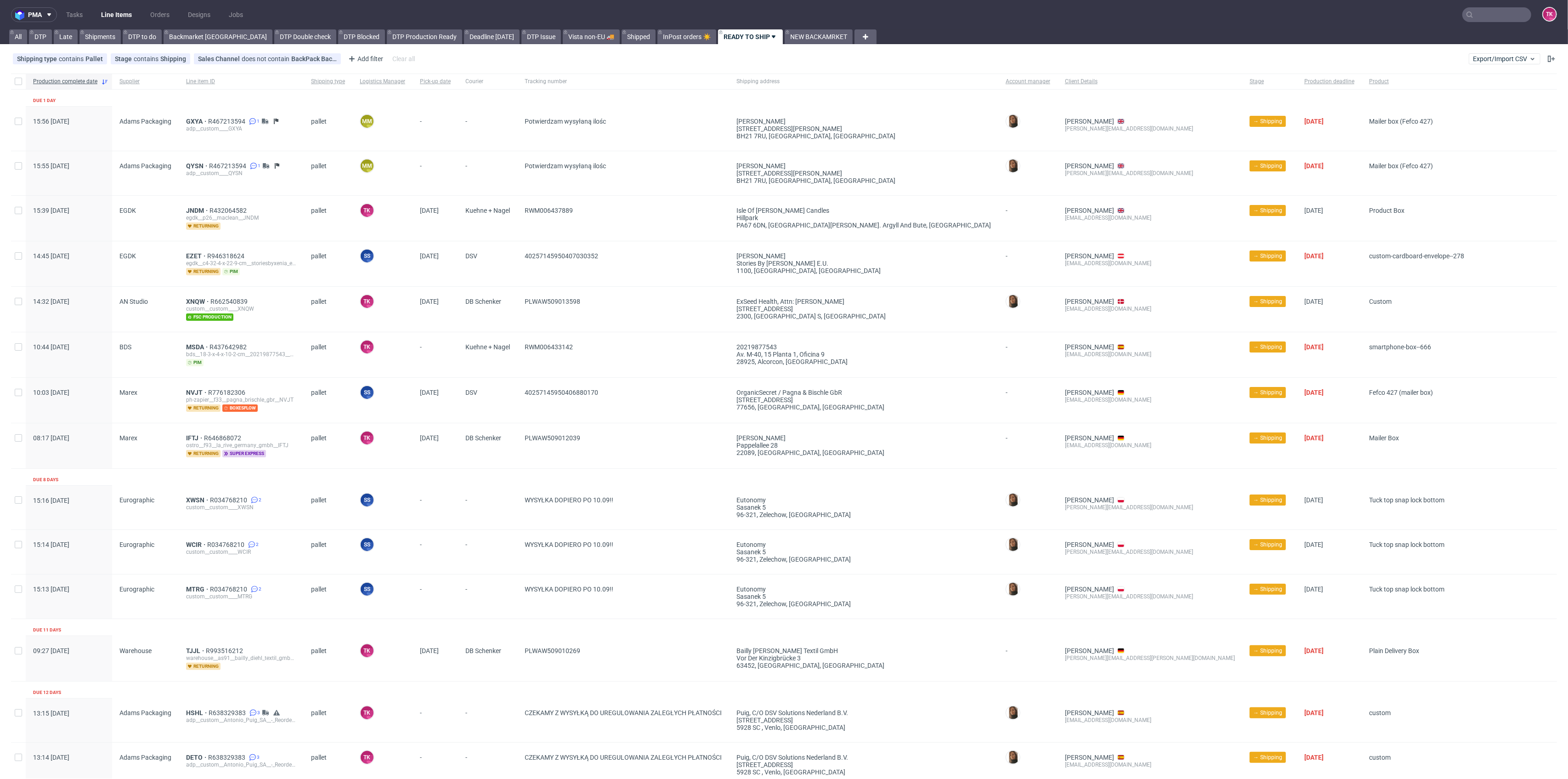
click at [112, 11] on link "Line Items" at bounding box center [116, 15] width 42 height 15
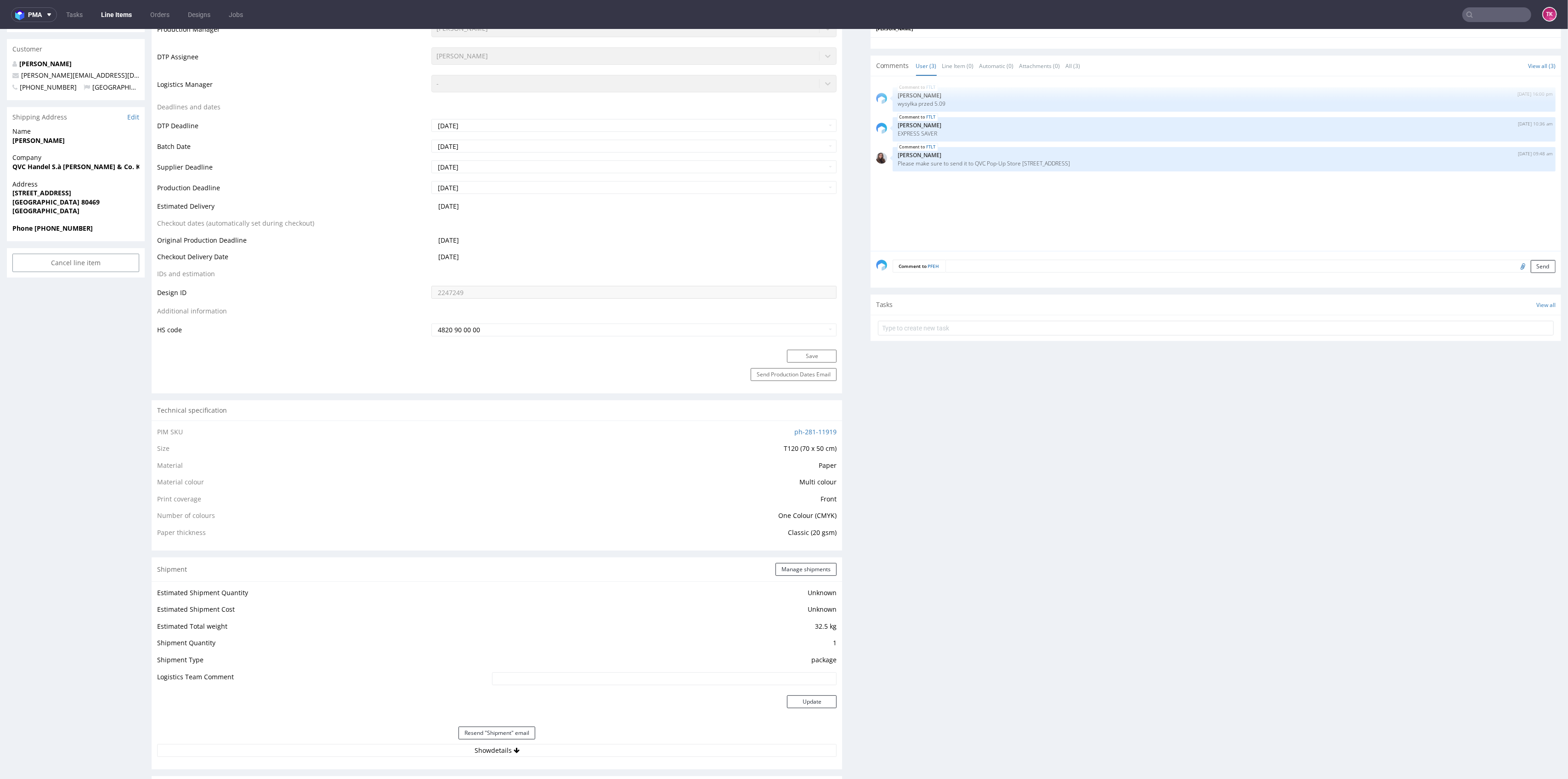
scroll to position [490, 0]
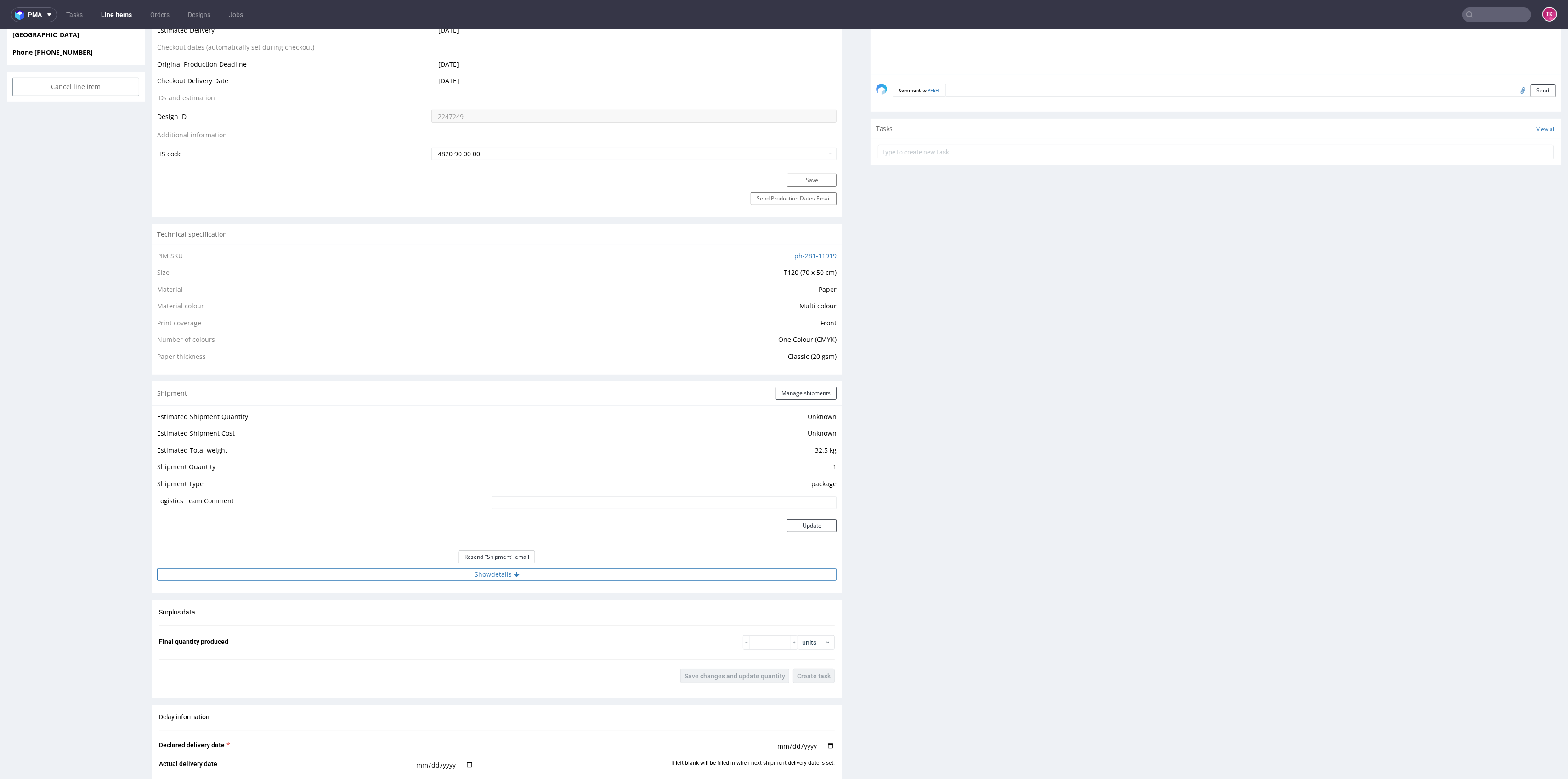
click at [434, 577] on button "Show details" at bounding box center [497, 574] width 680 height 13
click at [393, 636] on input "1Z5A15806897351263" at bounding box center [596, 633] width 483 height 13
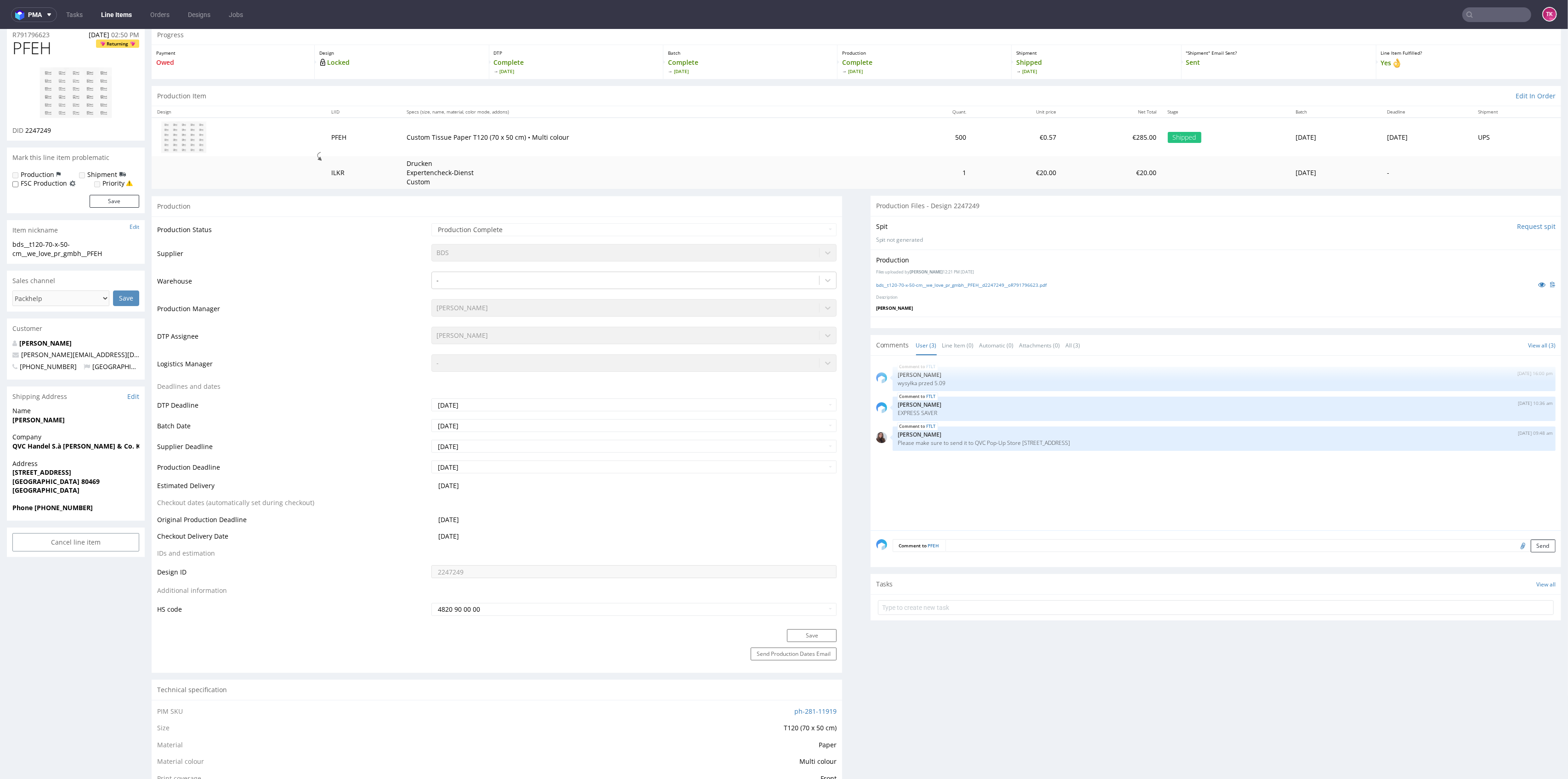
scroll to position [0, 0]
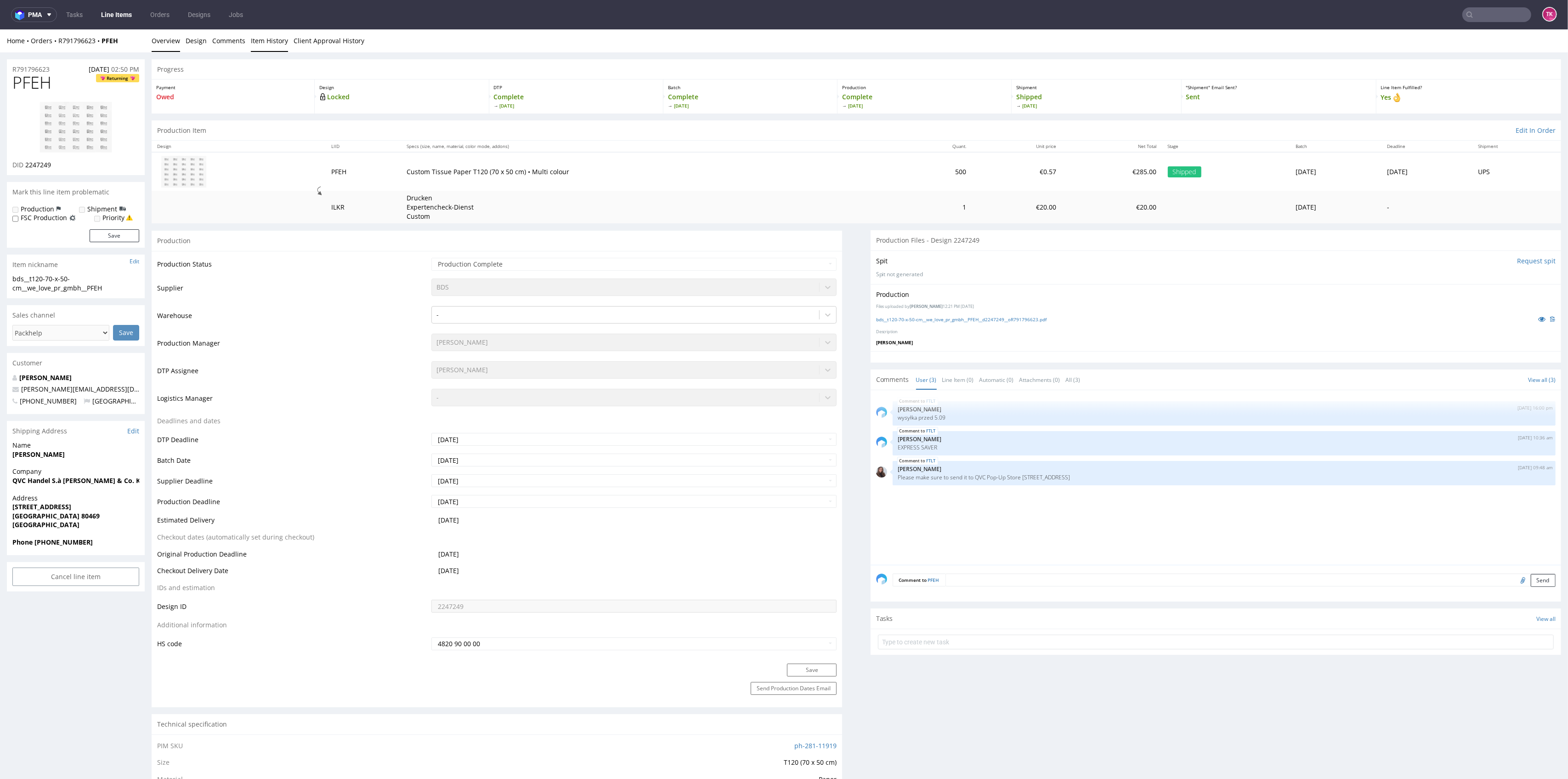
click at [264, 39] on link "Item History" at bounding box center [269, 41] width 38 height 23
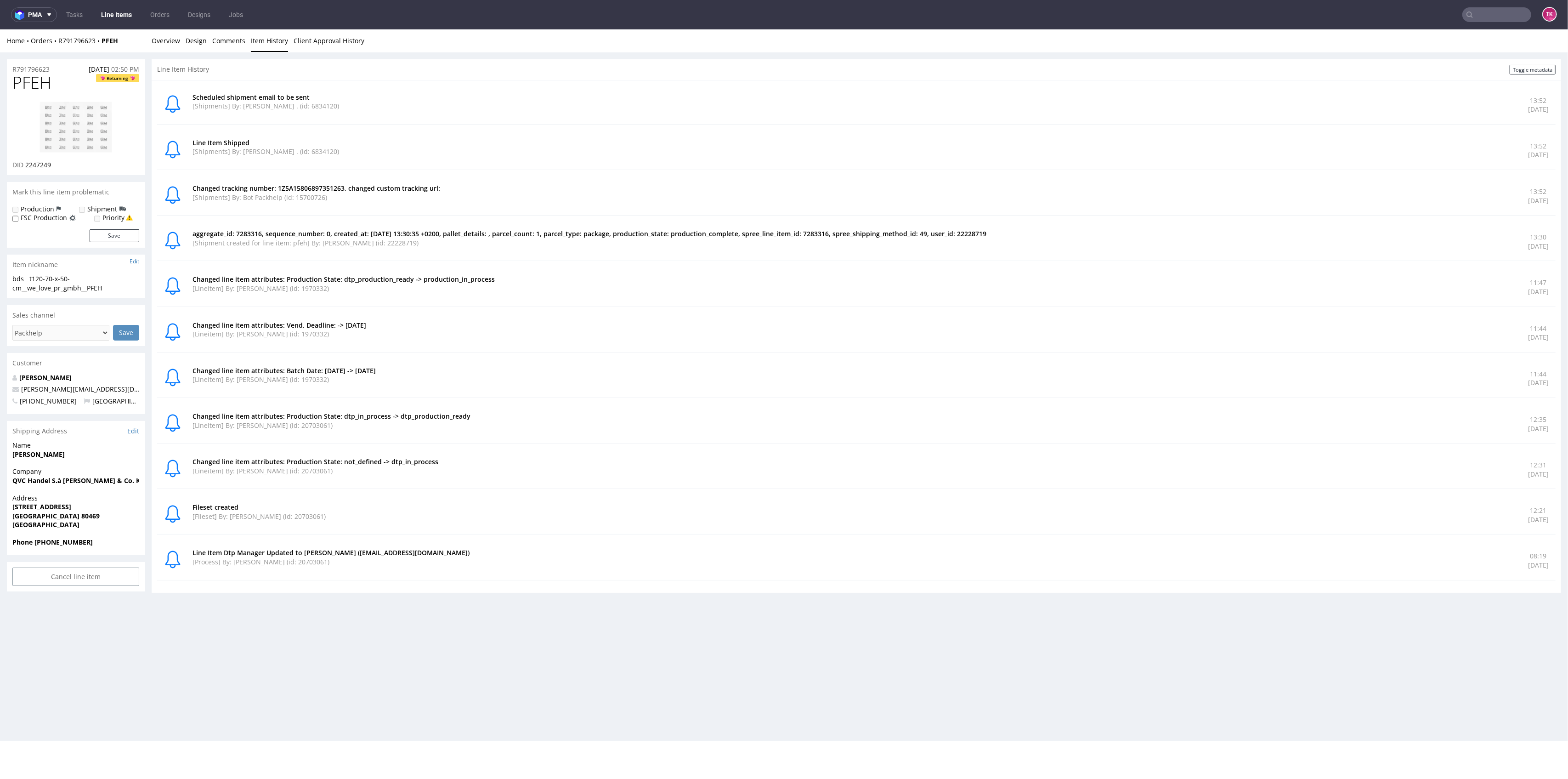
click at [331, 191] on p "Changed tracking number: 1Z5A15806897351263, changed custom tracking url:" at bounding box center [855, 188] width 1324 height 9
drag, startPoint x: 303, startPoint y: 245, endPoint x: 453, endPoint y: 258, distance: 150.6
click at [453, 258] on div "aggregate_id: 7283316, sequence_number: 0, created_at: [DATE] 13:30:35 +0200, p…" at bounding box center [856, 241] width 1398 height 38
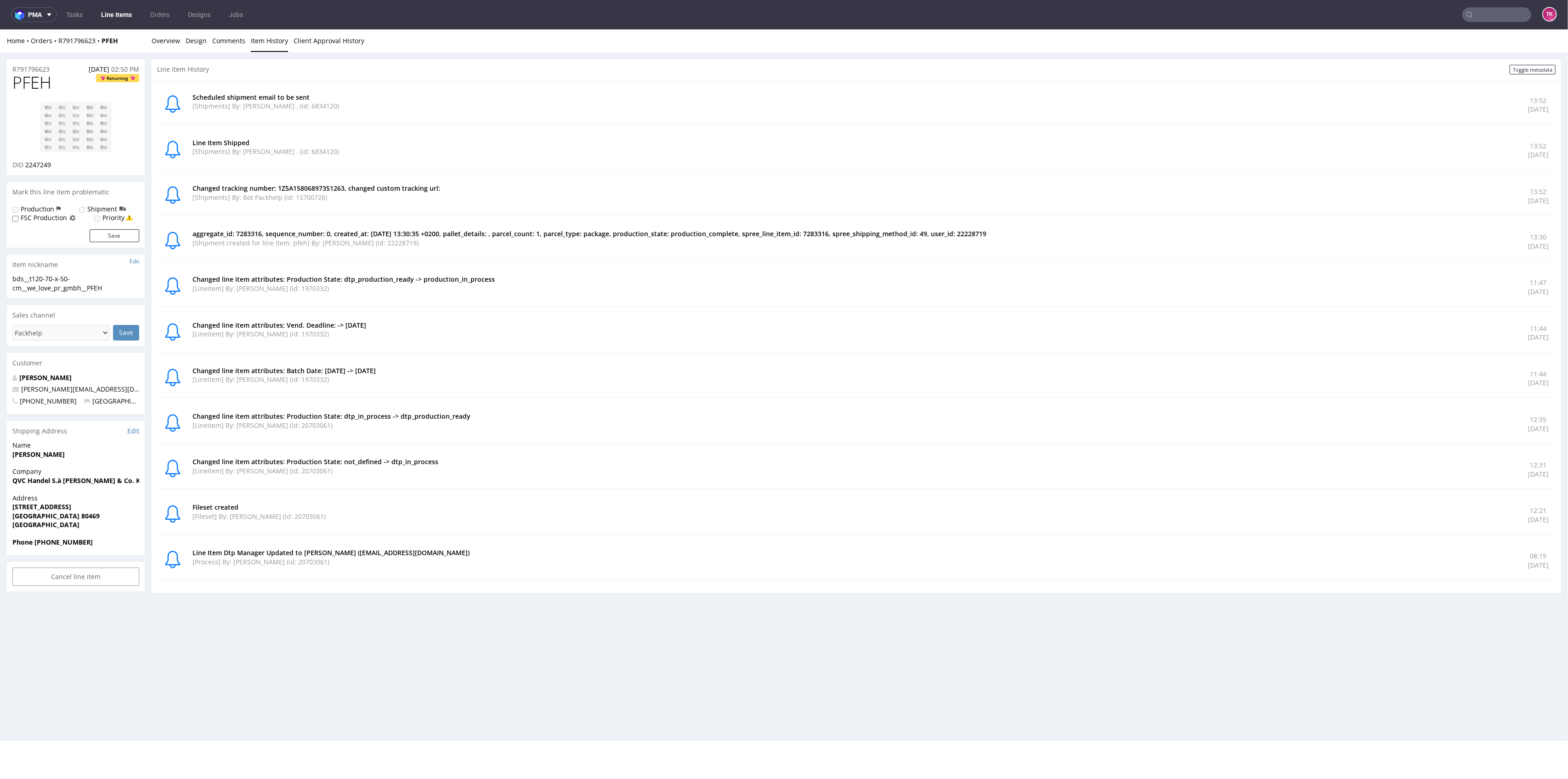
scroll to position [3, 0]
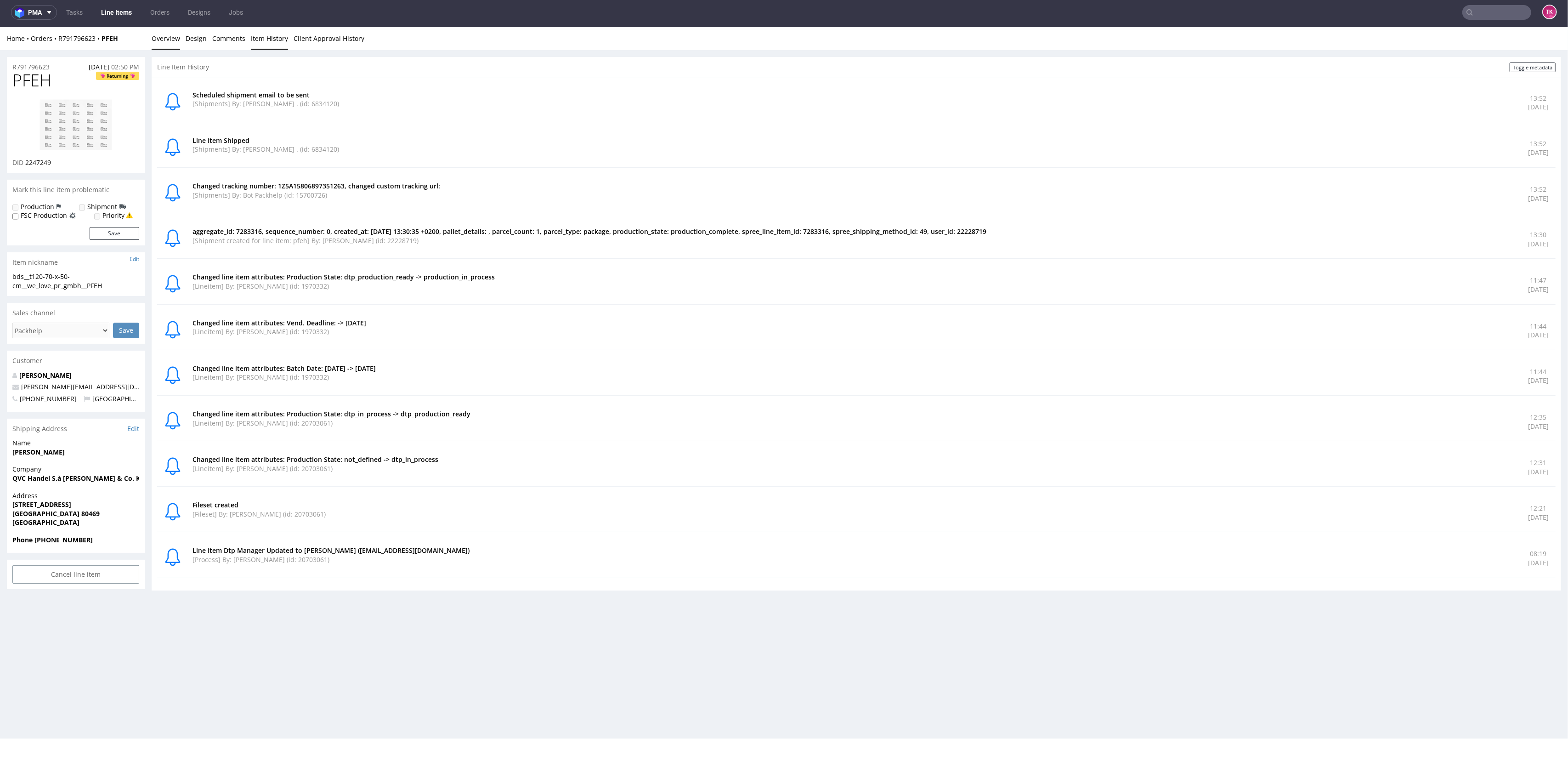
click at [168, 44] on link "Overview" at bounding box center [166, 38] width 29 height 23
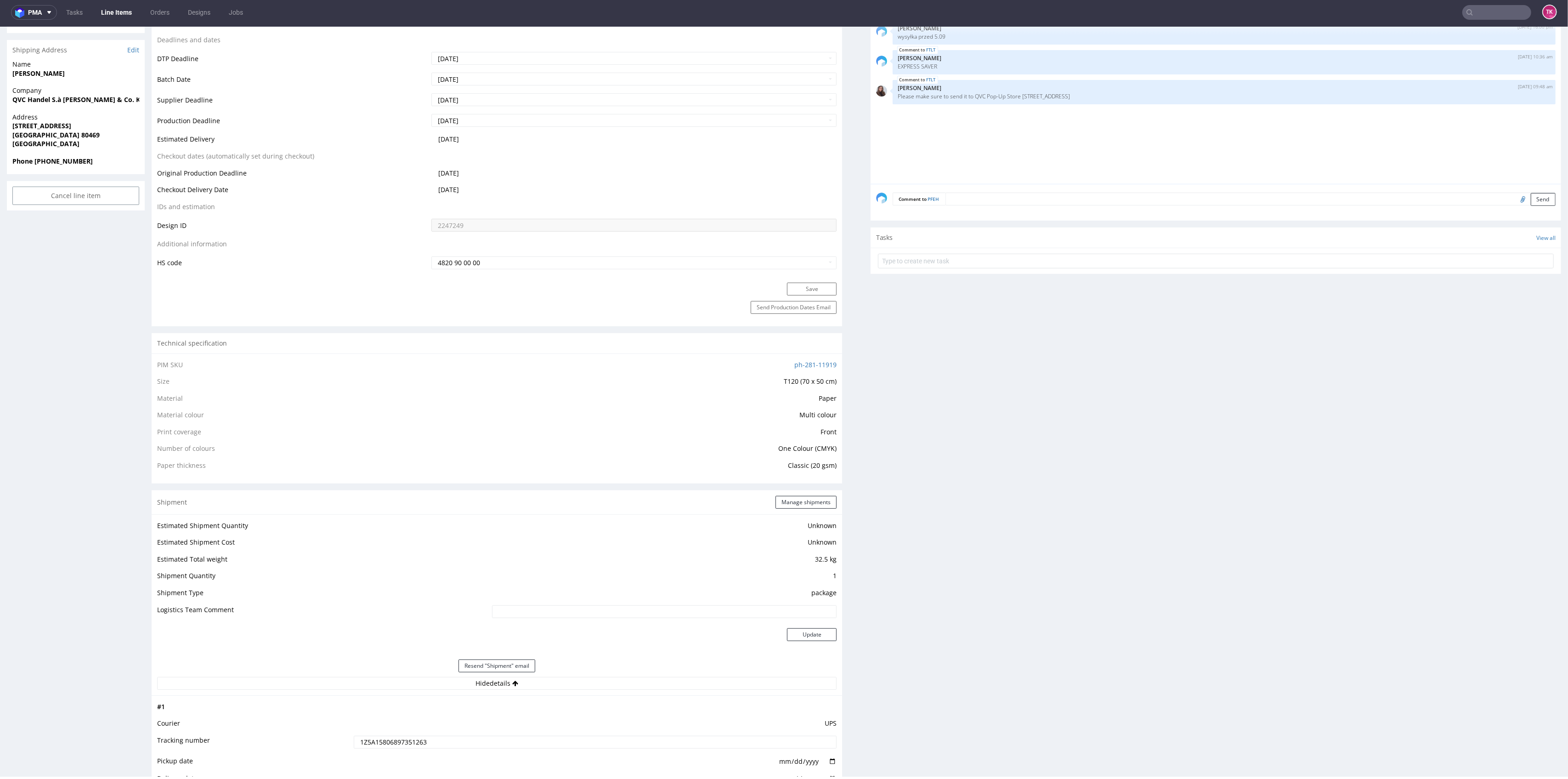
scroll to position [552, 0]
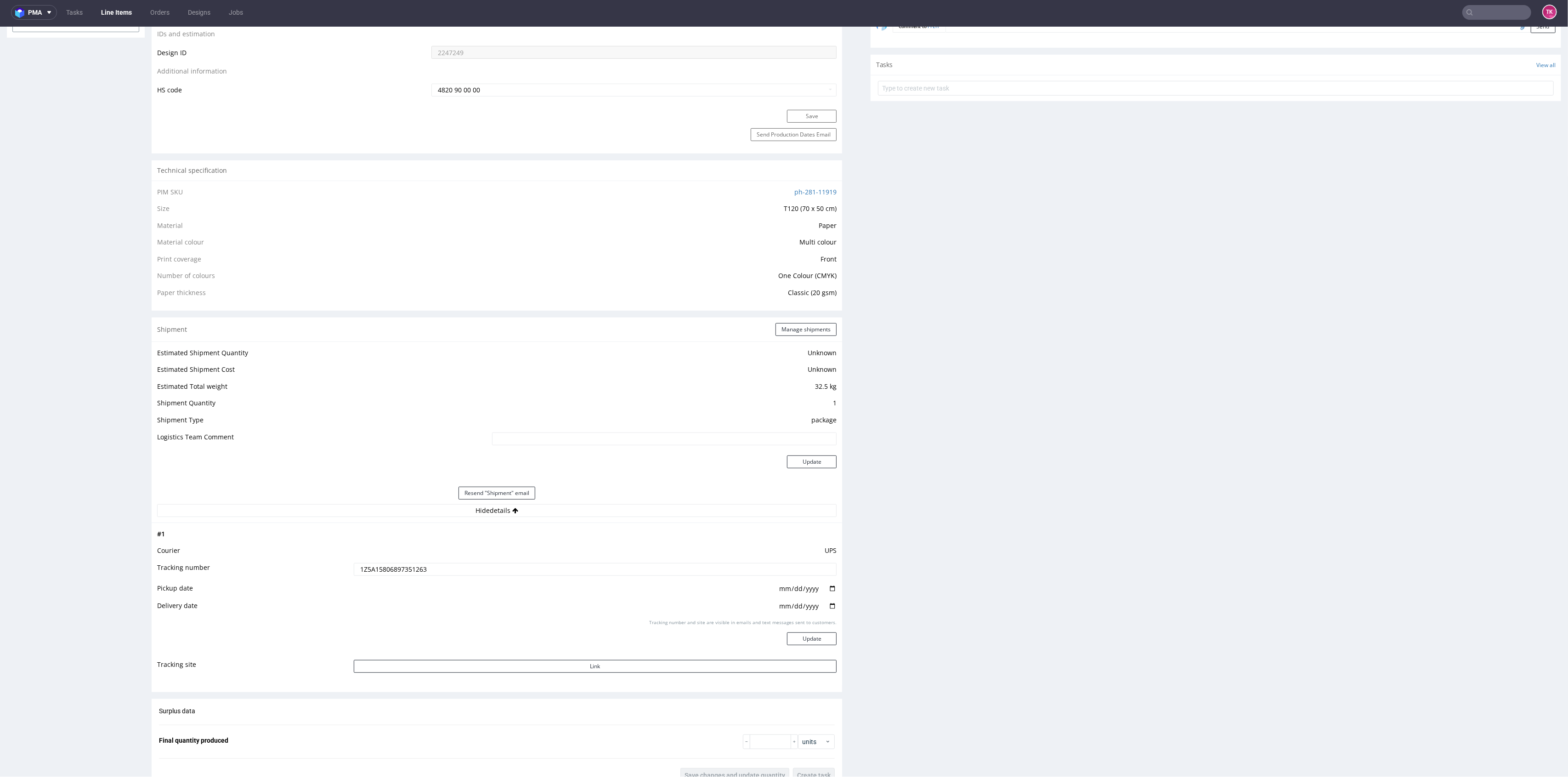
click at [406, 562] on td "1Z5A15806897351263" at bounding box center [593, 573] width 485 height 21
drag, startPoint x: 406, startPoint y: 561, endPoint x: 408, endPoint y: 571, distance: 10.2
click at [406, 562] on td "1Z5A15806897351263" at bounding box center [593, 573] width 485 height 21
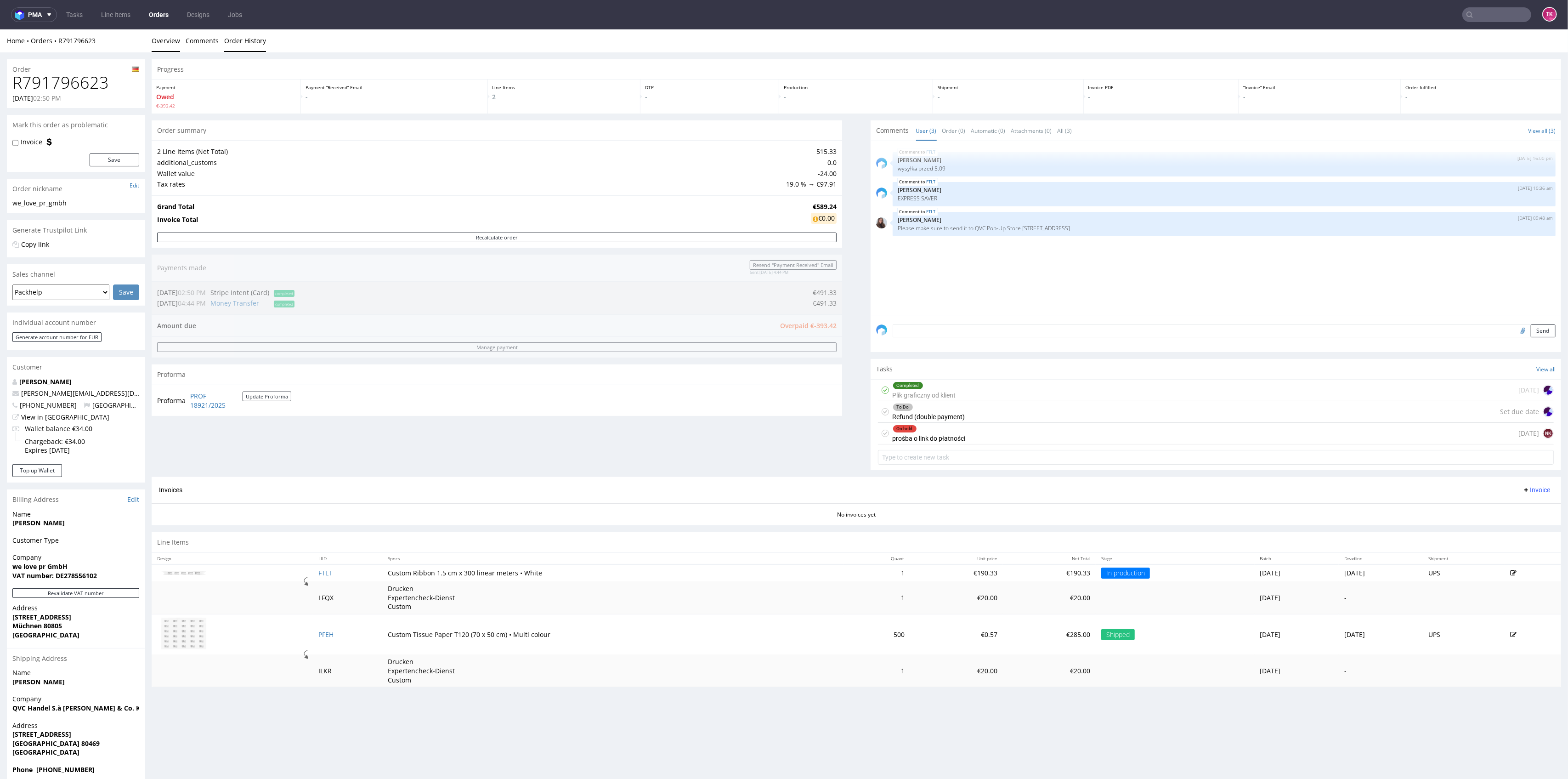
click at [233, 29] on link "Order History" at bounding box center [245, 41] width 42 height 23
click at [239, 38] on link "Order History" at bounding box center [245, 41] width 42 height 23
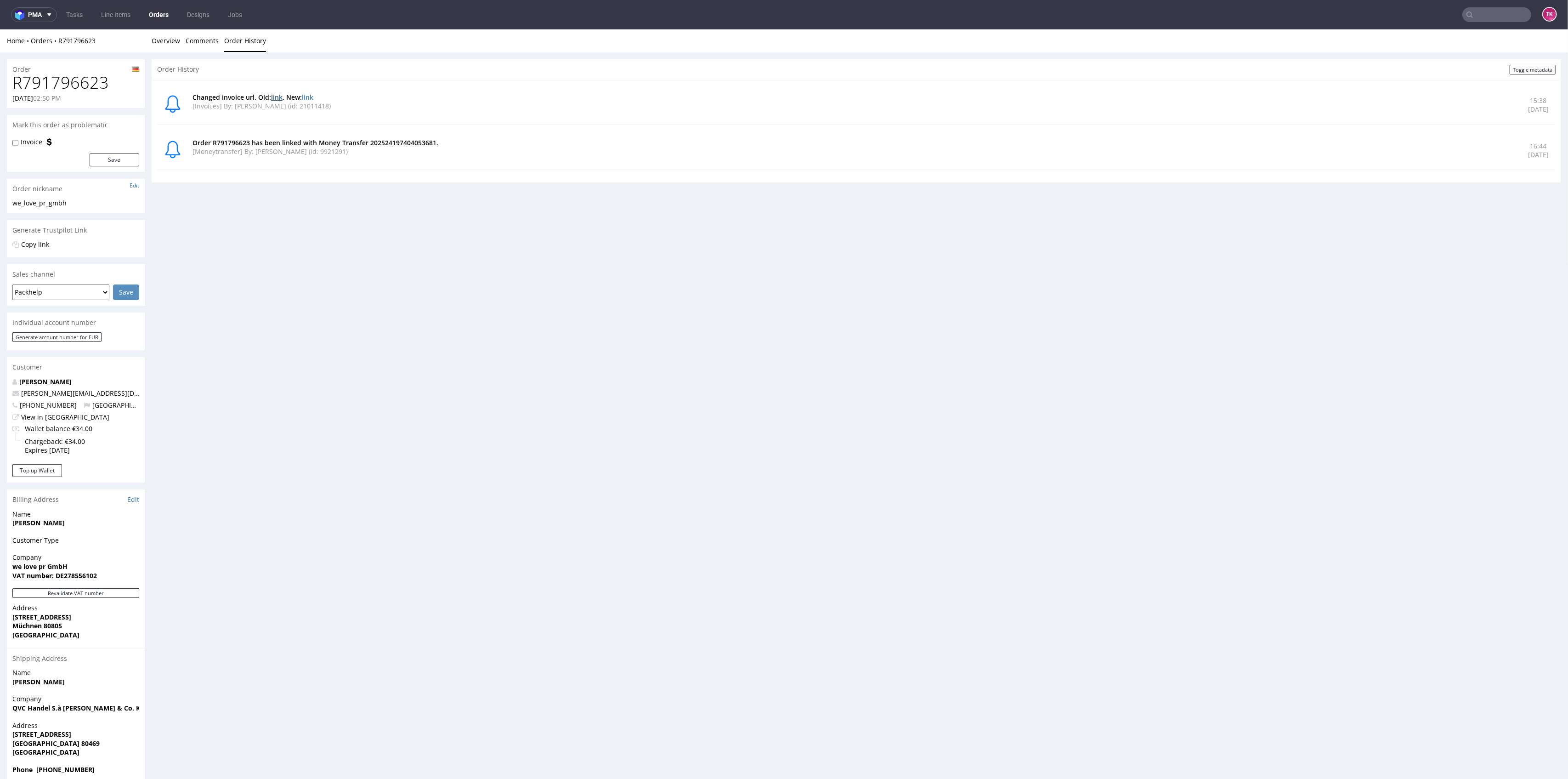
click at [279, 95] on link "link" at bounding box center [276, 98] width 11 height 9
click at [314, 99] on link "link" at bounding box center [307, 98] width 11 height 9
click at [393, 160] on div "Order R791796623 has been linked with Money Transfer 202524197404053681. [Money…" at bounding box center [855, 150] width 1324 height 24
drag, startPoint x: 194, startPoint y: 144, endPoint x: 395, endPoint y: 185, distance: 205.1
click at [395, 185] on div "Order History Toggle metadata Changed invoice url. Old: link . New: link [Invoi…" at bounding box center [856, 124] width 1410 height 130
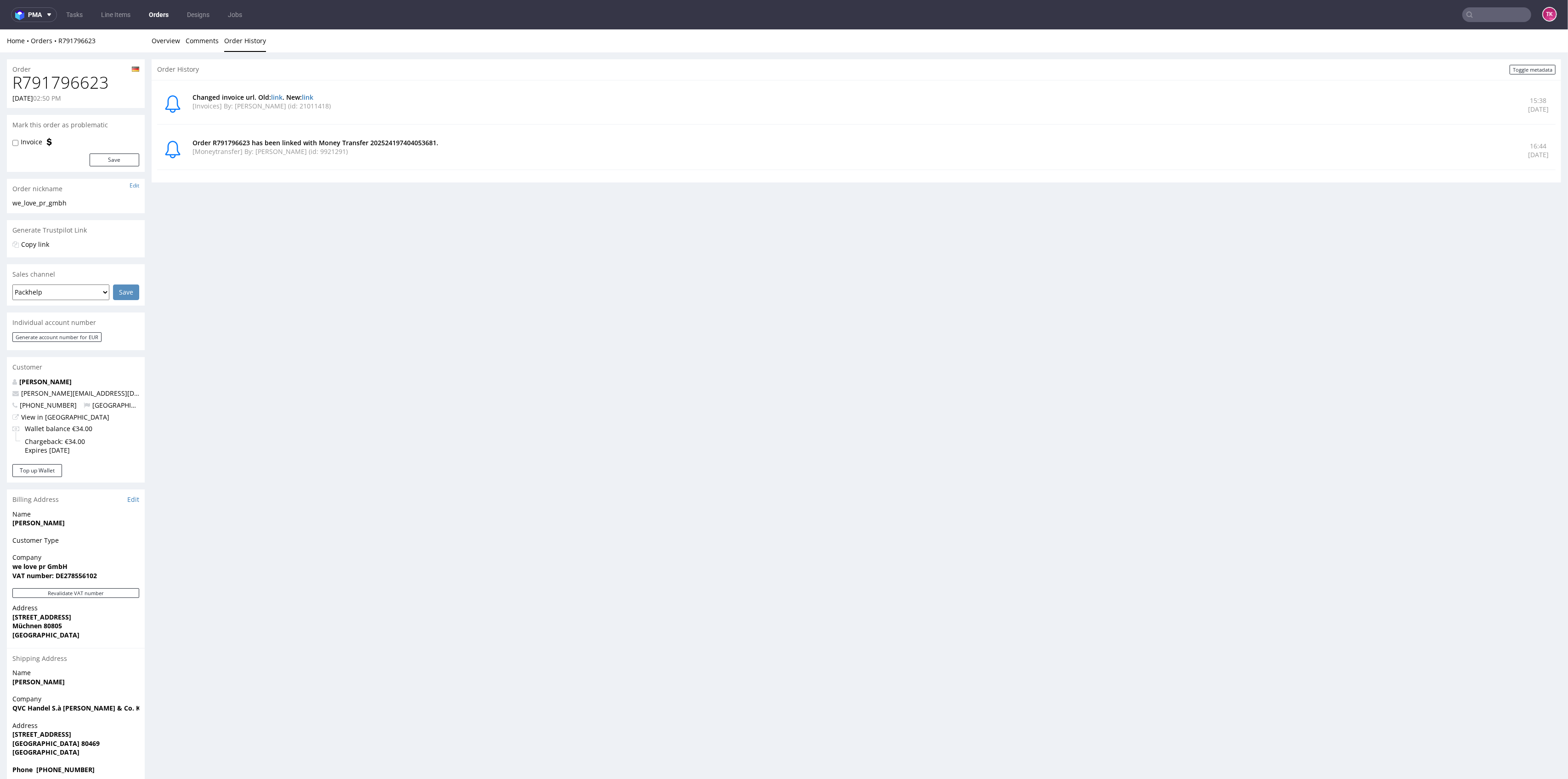
click at [395, 185] on div "Order History Toggle metadata Changed invoice url. Old: link . New: link [Invoi…" at bounding box center [856, 124] width 1410 height 130
click at [167, 45] on link "Overview" at bounding box center [166, 41] width 29 height 23
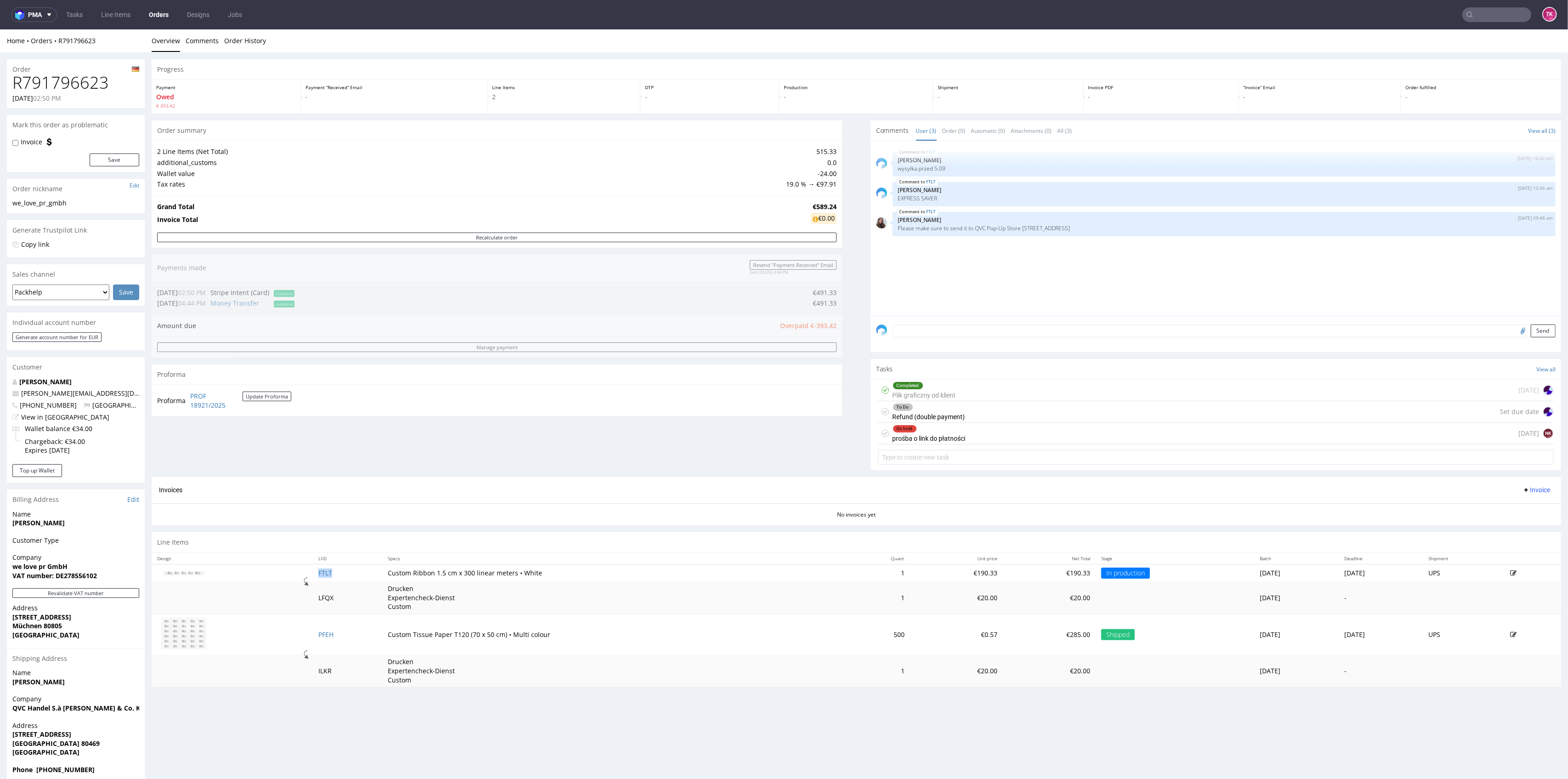
click at [313, 577] on td "FTLT" at bounding box center [347, 573] width 70 height 17
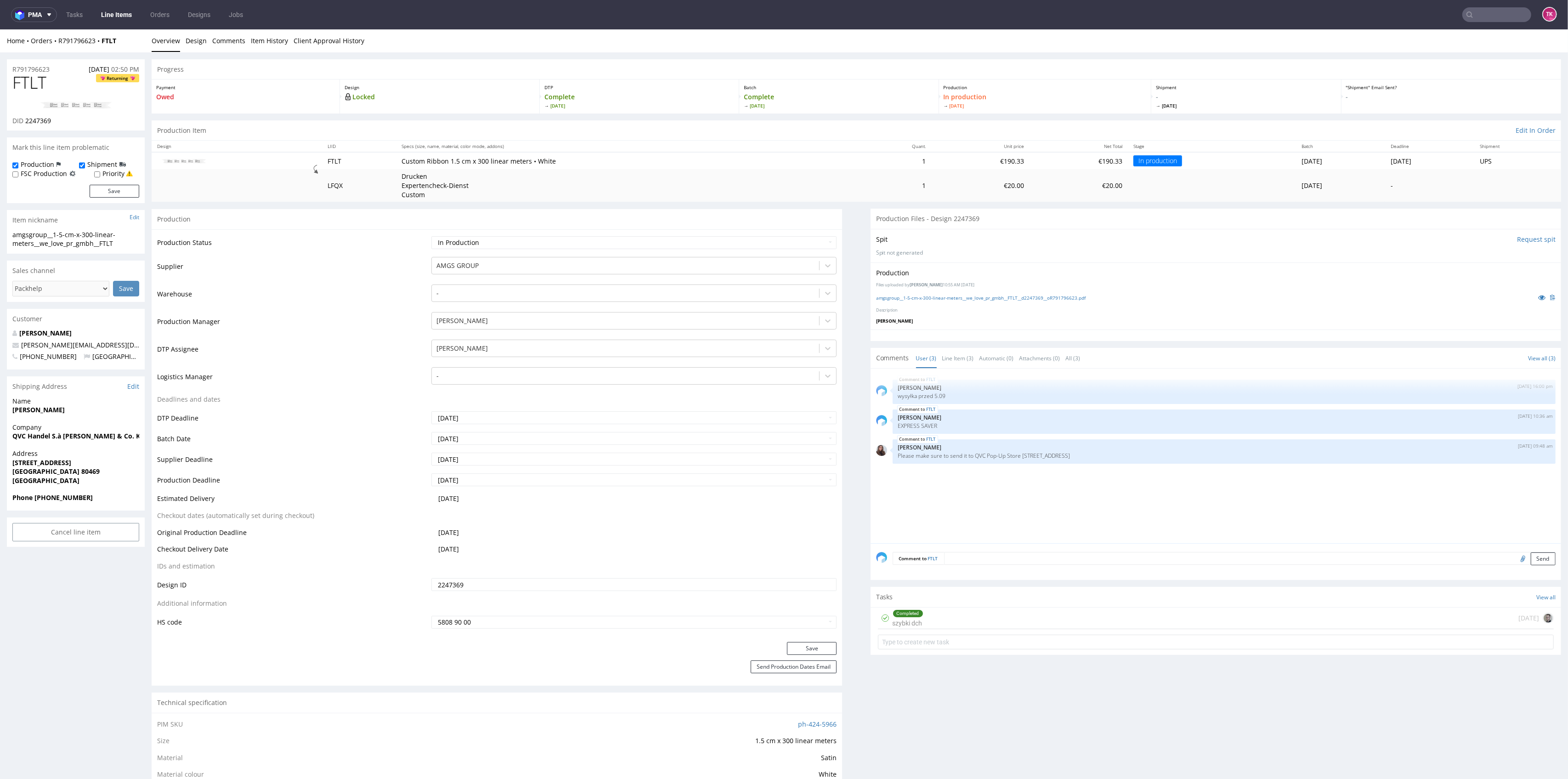
click at [176, 44] on link "Overview" at bounding box center [166, 41] width 29 height 23
click at [240, 46] on link "Comments" at bounding box center [229, 41] width 33 height 23
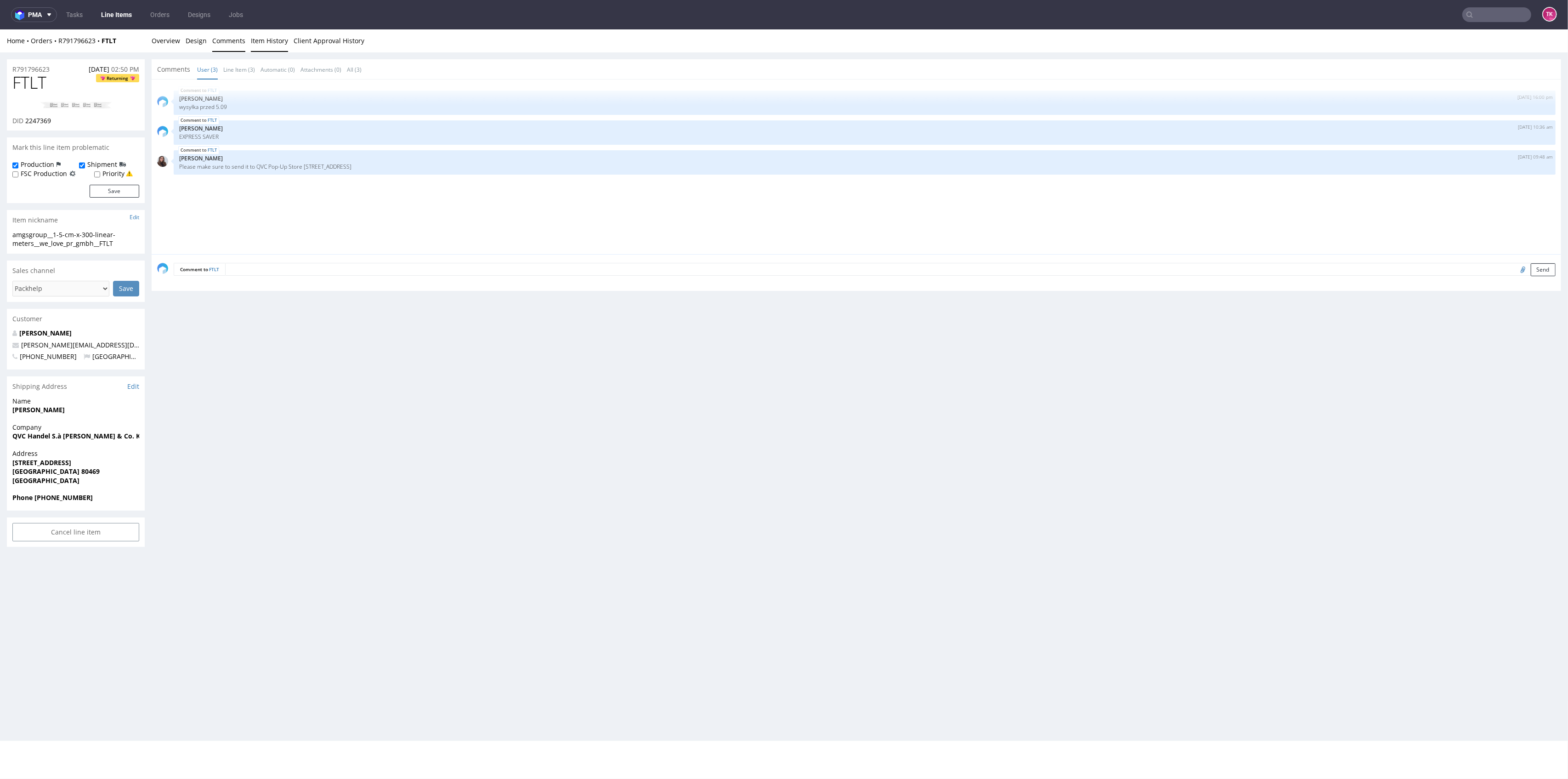
click at [273, 42] on link "Item History" at bounding box center [269, 41] width 38 height 23
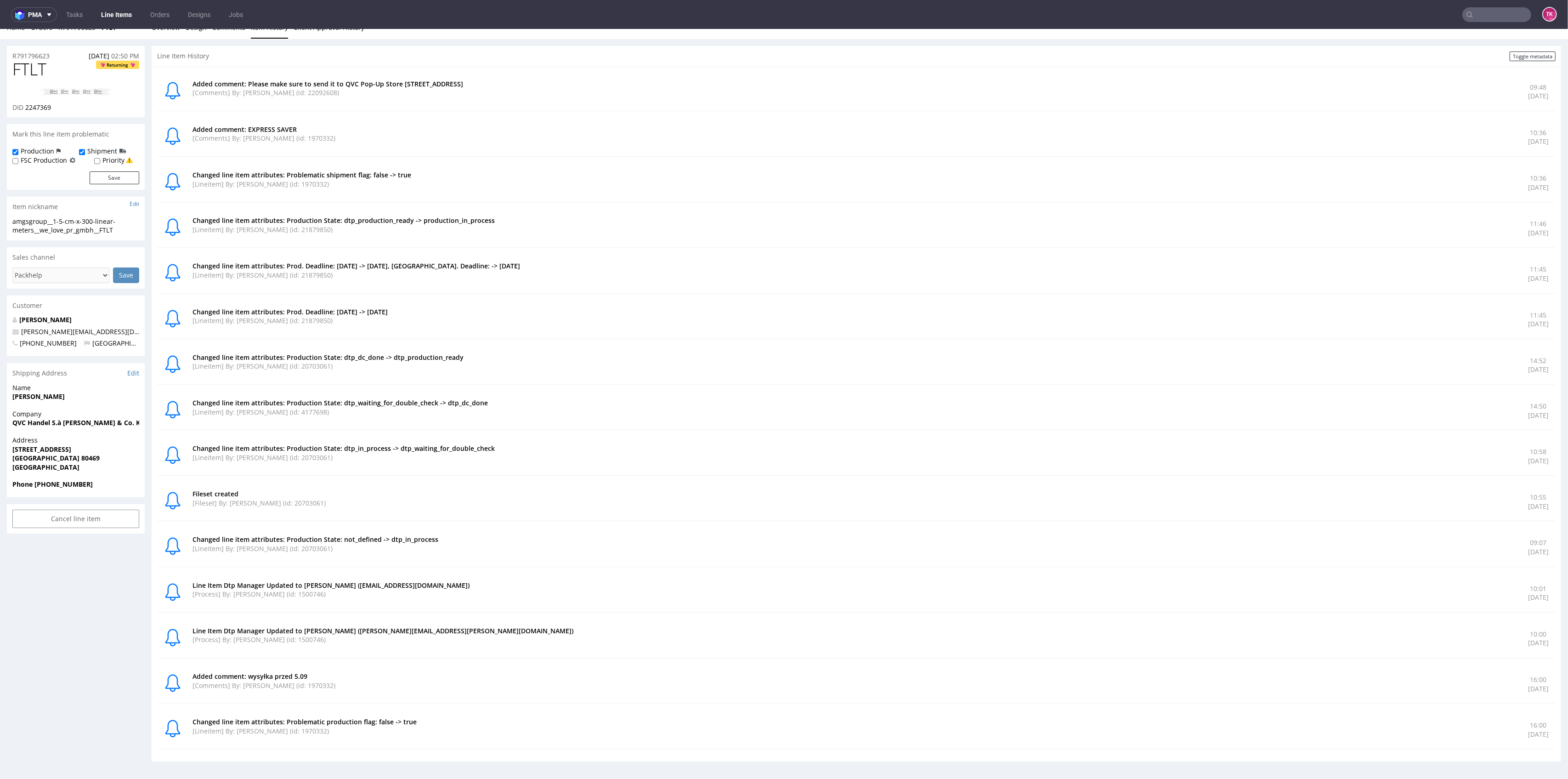
scroll to position [3, 0]
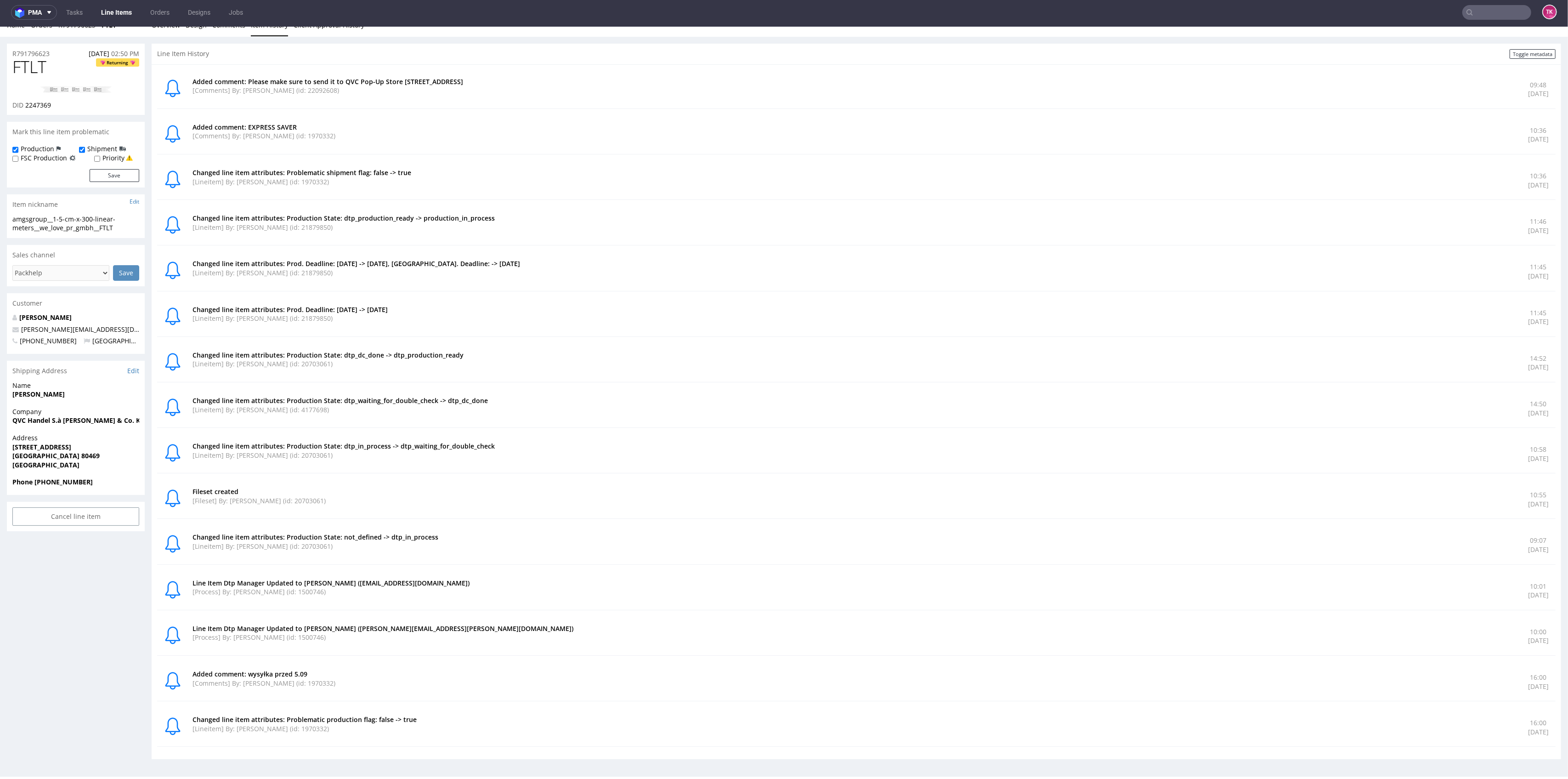
click at [111, 17] on link "Line Items" at bounding box center [116, 13] width 42 height 15
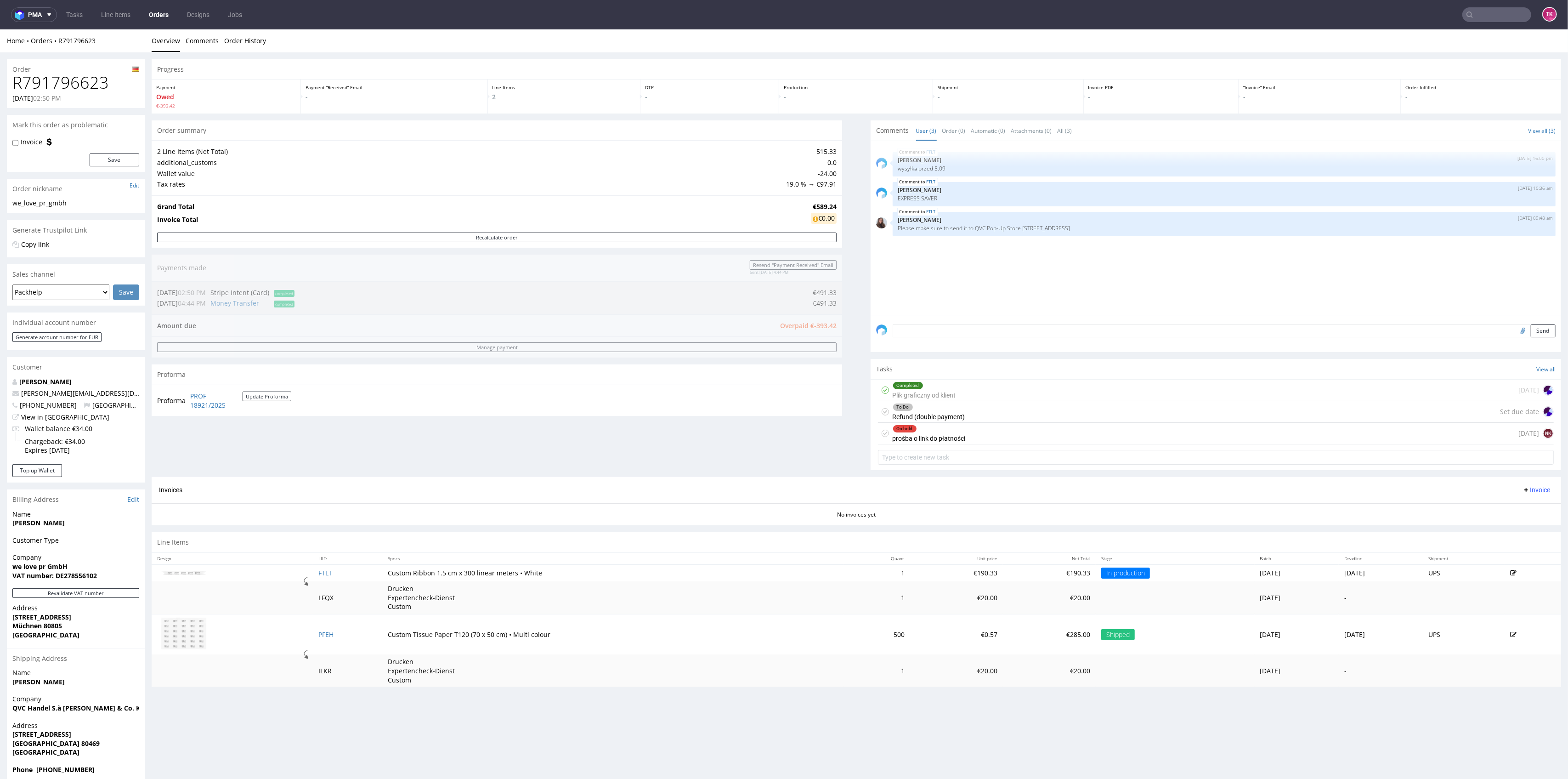
drag, startPoint x: 102, startPoint y: 450, endPoint x: 0, endPoint y: 383, distance: 122.0
click at [0, 383] on div "Order R791796623 [DATE] 02:50 PM Mark this order as problematic Invoice Save Or…" at bounding box center [784, 421] width 1568 height 737
click at [128, 457] on div "Wallet balance €34.00 Chargeback: €34.00 Expires [DATE]" at bounding box center [76, 441] width 127 height 35
drag, startPoint x: 4, startPoint y: 621, endPoint x: 42, endPoint y: 633, distance: 39.8
click at [42, 633] on div "Order R791796623 26.08.2025 02:50 PM Mark this order as problematic Invoice Sav…" at bounding box center [784, 421] width 1568 height 737
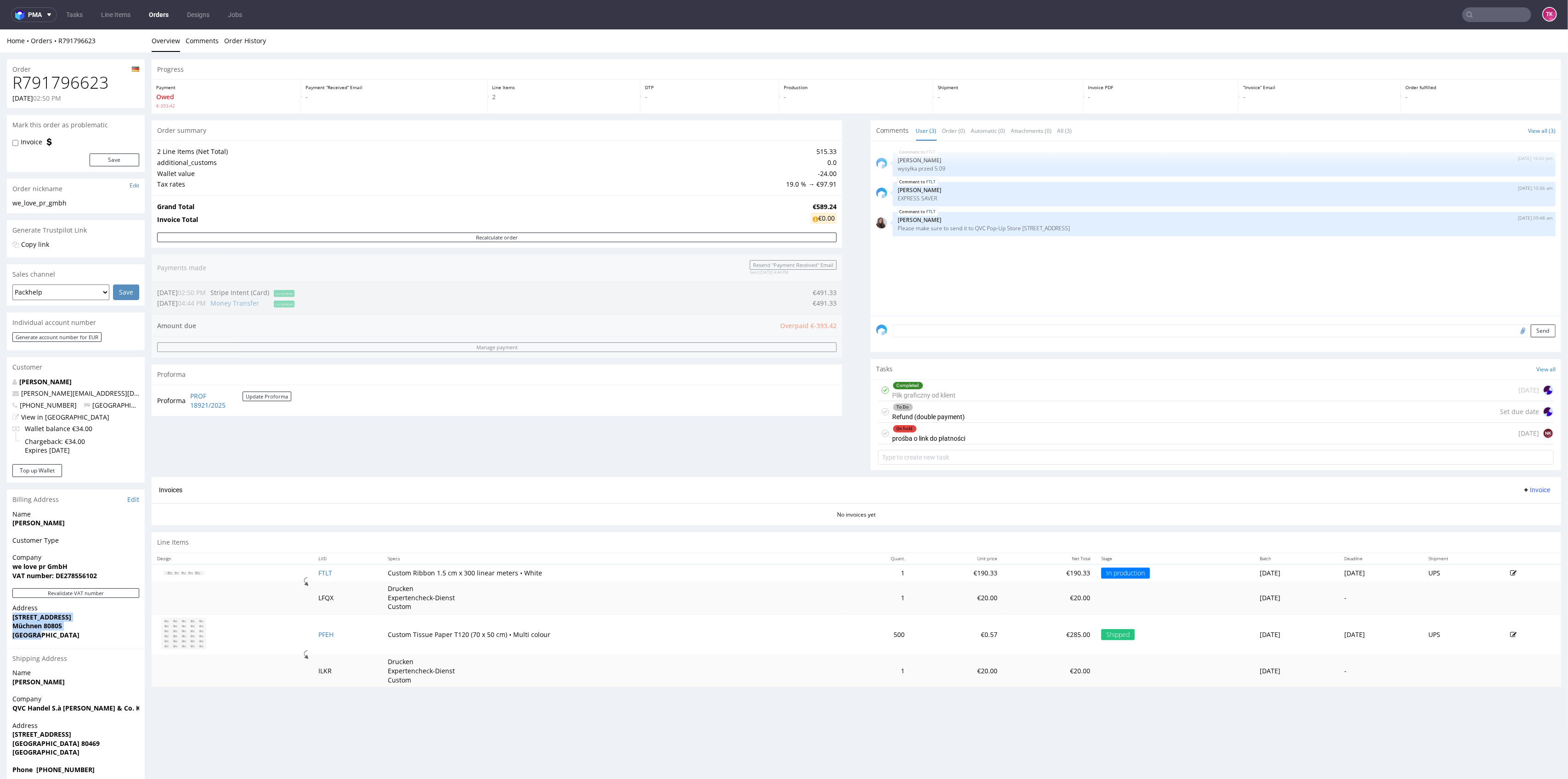
click at [63, 638] on span "Germany" at bounding box center [76, 635] width 127 height 9
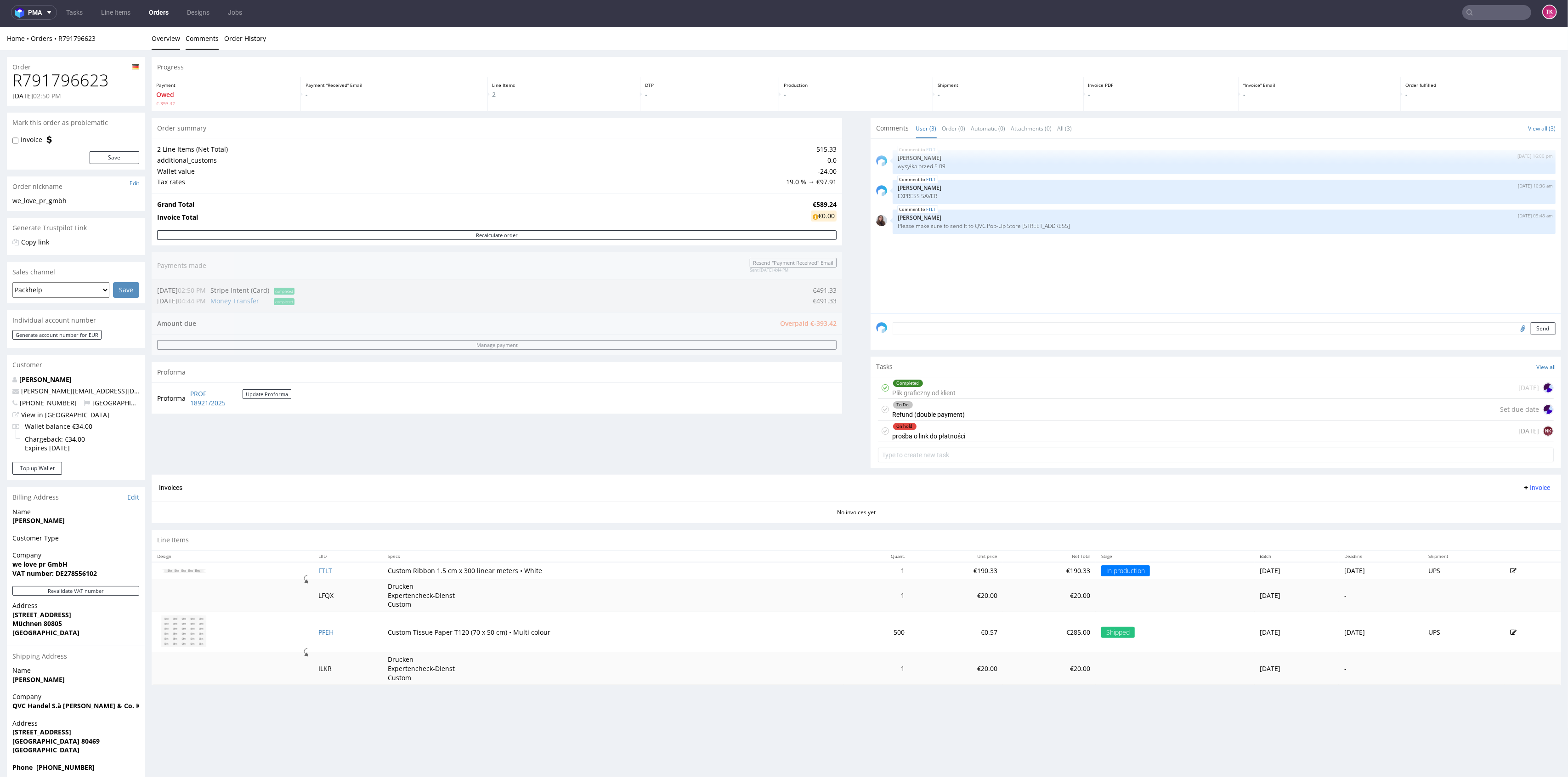
click at [200, 41] on link "Comments" at bounding box center [202, 38] width 33 height 23
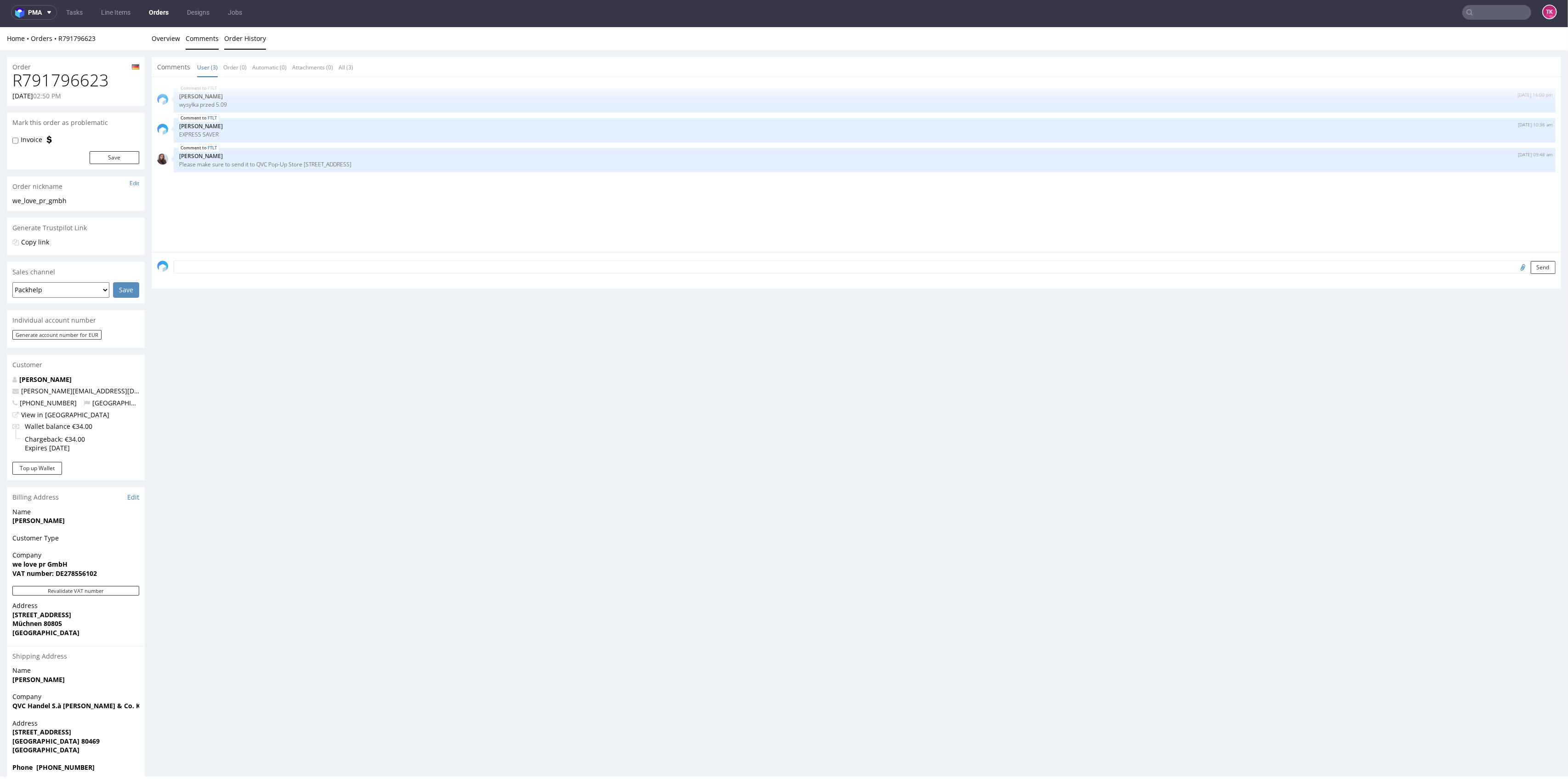
click at [240, 40] on link "Order History" at bounding box center [245, 38] width 42 height 23
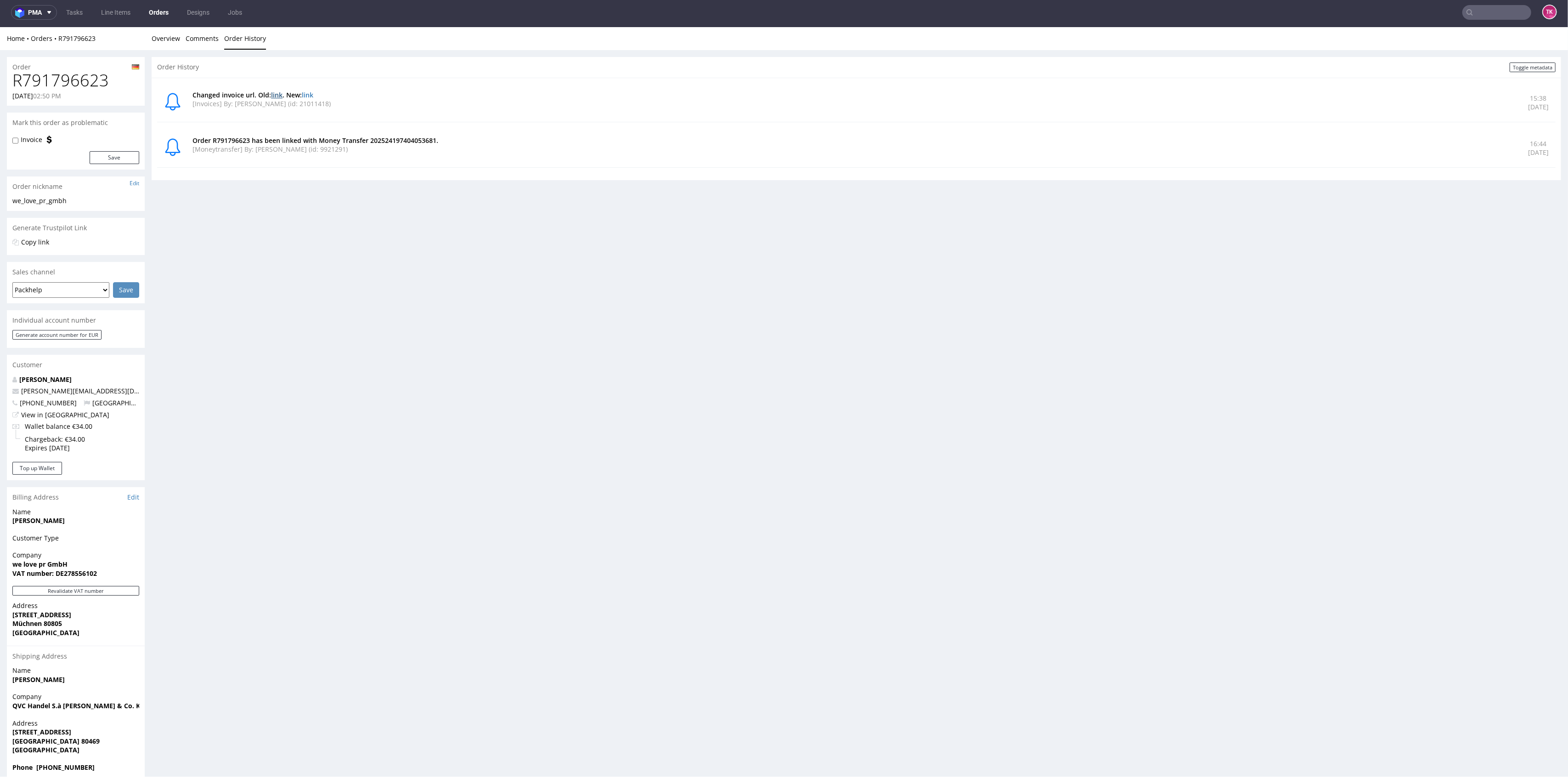
click at [273, 95] on link "link" at bounding box center [276, 95] width 11 height 9
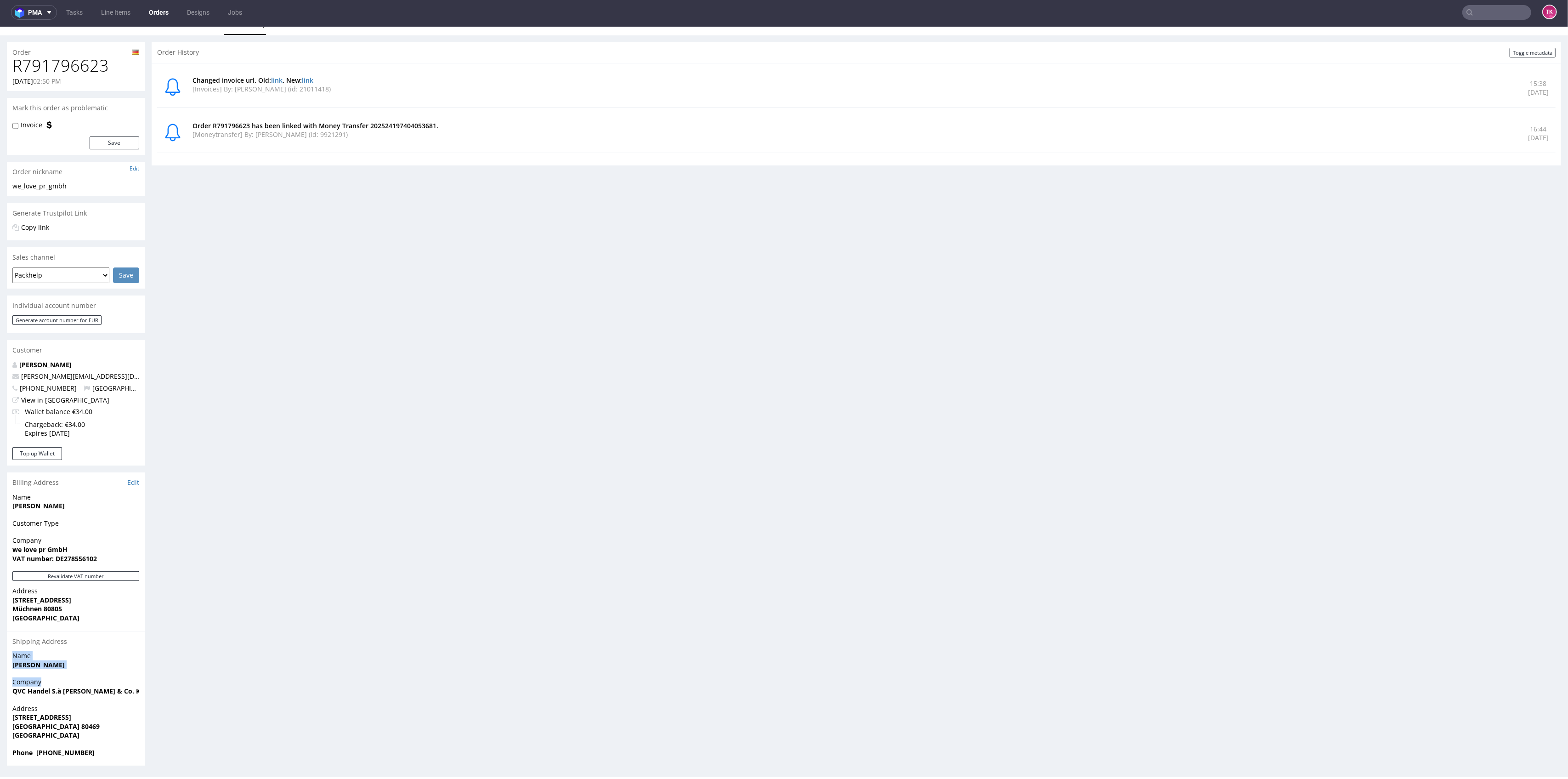
drag, startPoint x: 8, startPoint y: 651, endPoint x: 51, endPoint y: 682, distance: 53.0
click at [48, 682] on section "Billing Address Edit Name Elena Gresle Customer Type Company we love pr GmbH VA…" at bounding box center [76, 618] width 138 height 293
click at [62, 684] on span "Company" at bounding box center [76, 682] width 127 height 9
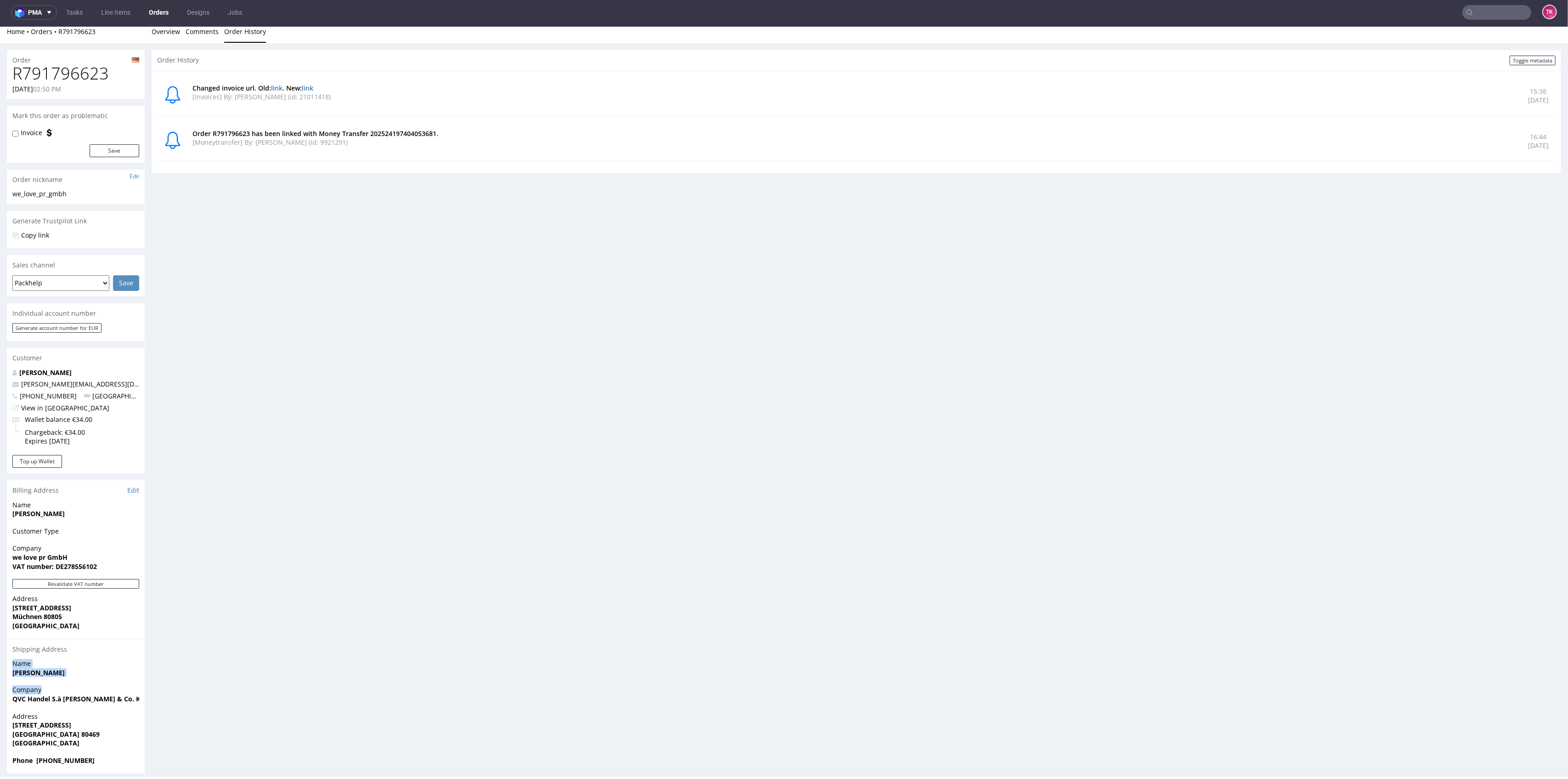
scroll to position [0, 0]
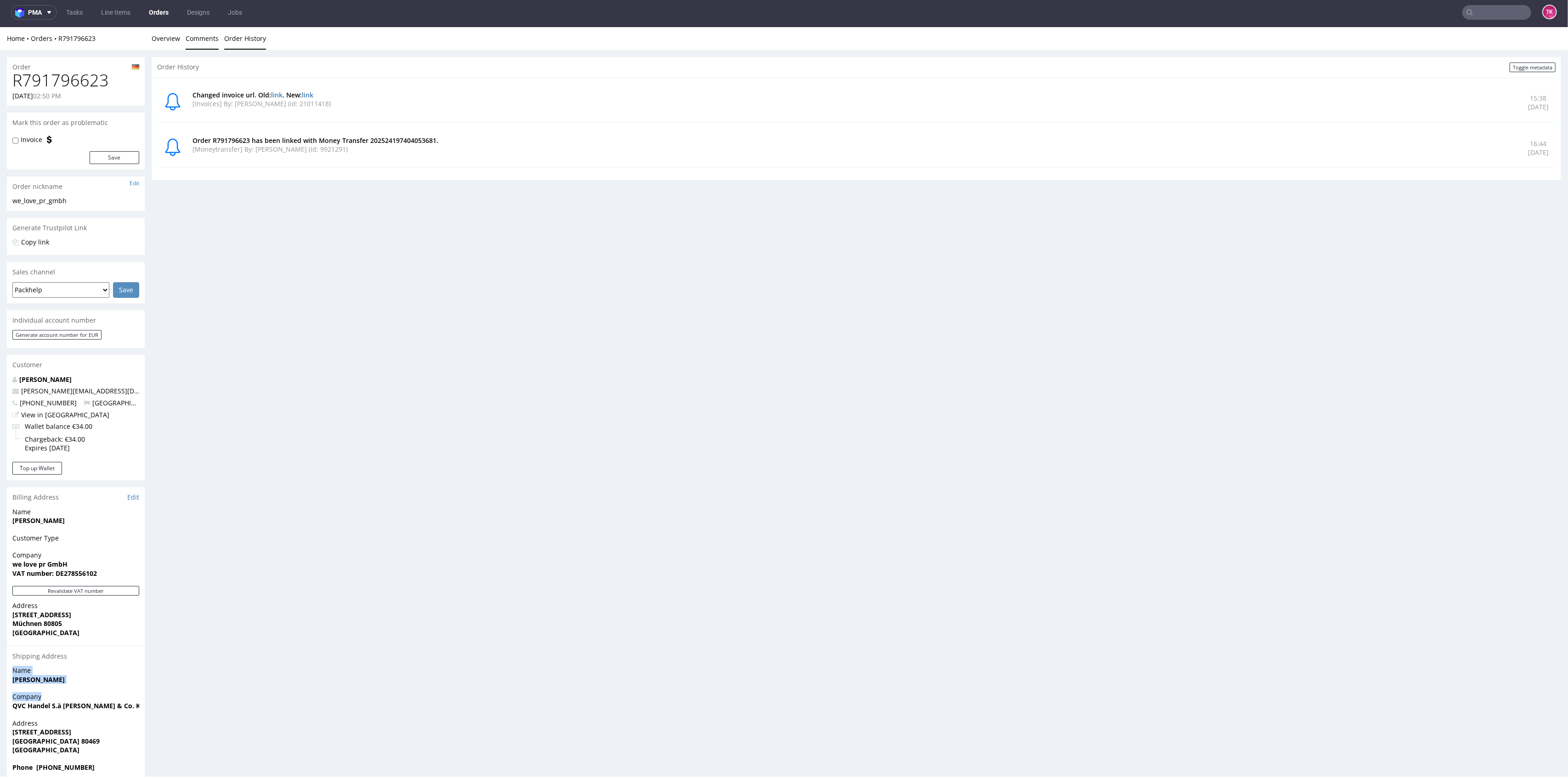
click at [189, 47] on link "Comments" at bounding box center [202, 38] width 33 height 23
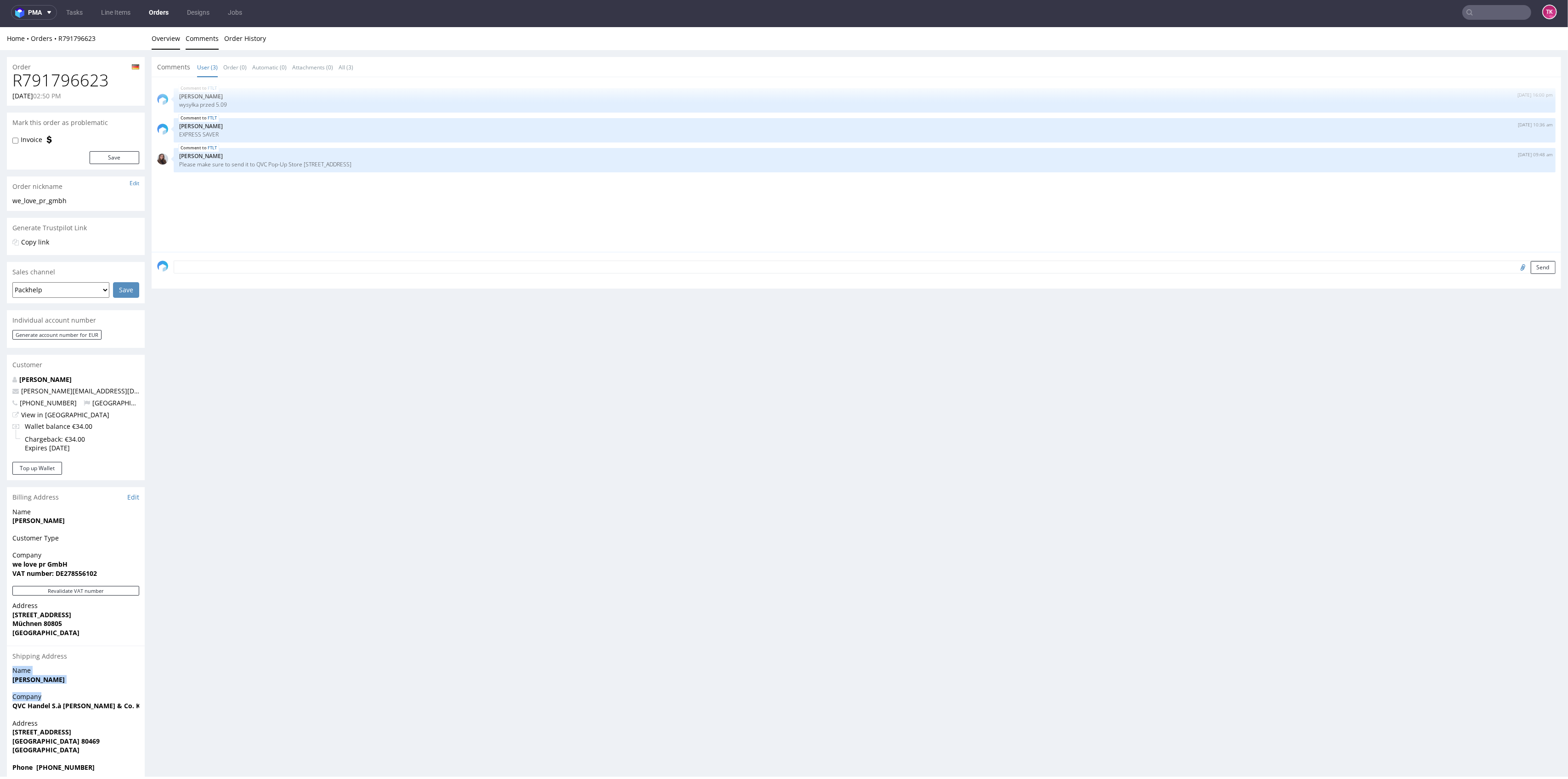
click at [173, 44] on link "Overview" at bounding box center [166, 38] width 29 height 23
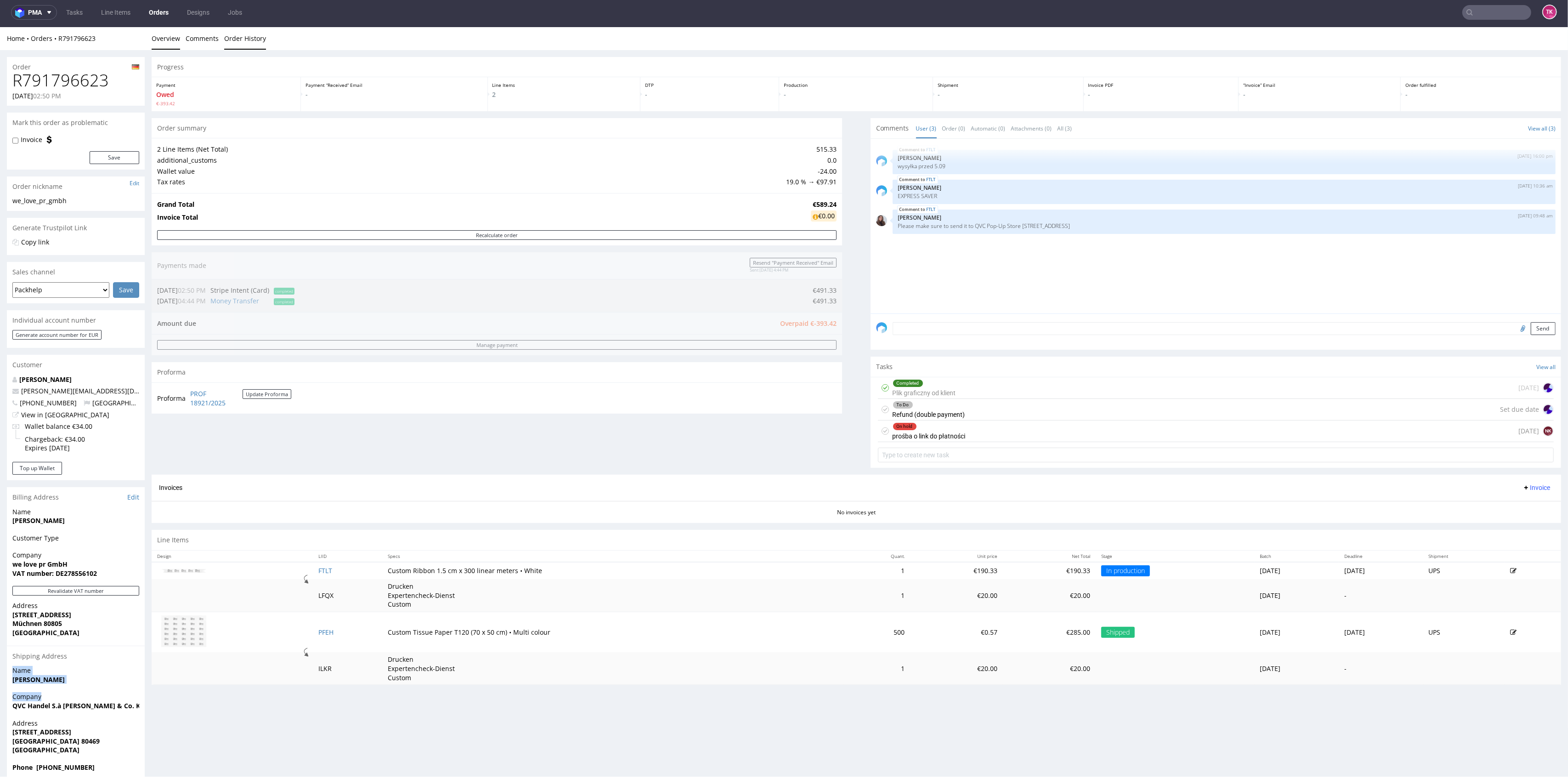
click at [224, 32] on link "Order History" at bounding box center [245, 38] width 42 height 23
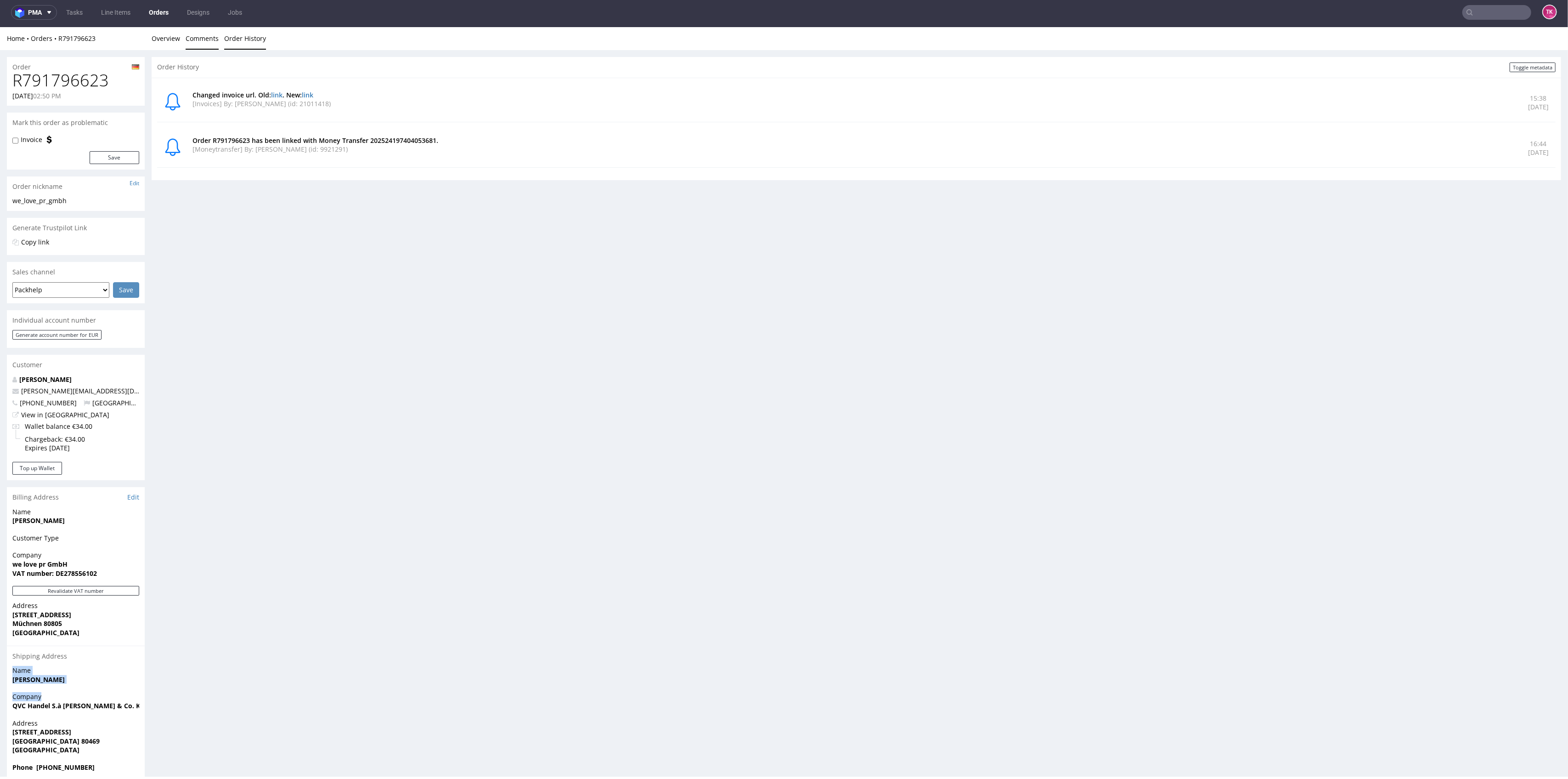
click at [214, 36] on link "Comments" at bounding box center [202, 38] width 33 height 23
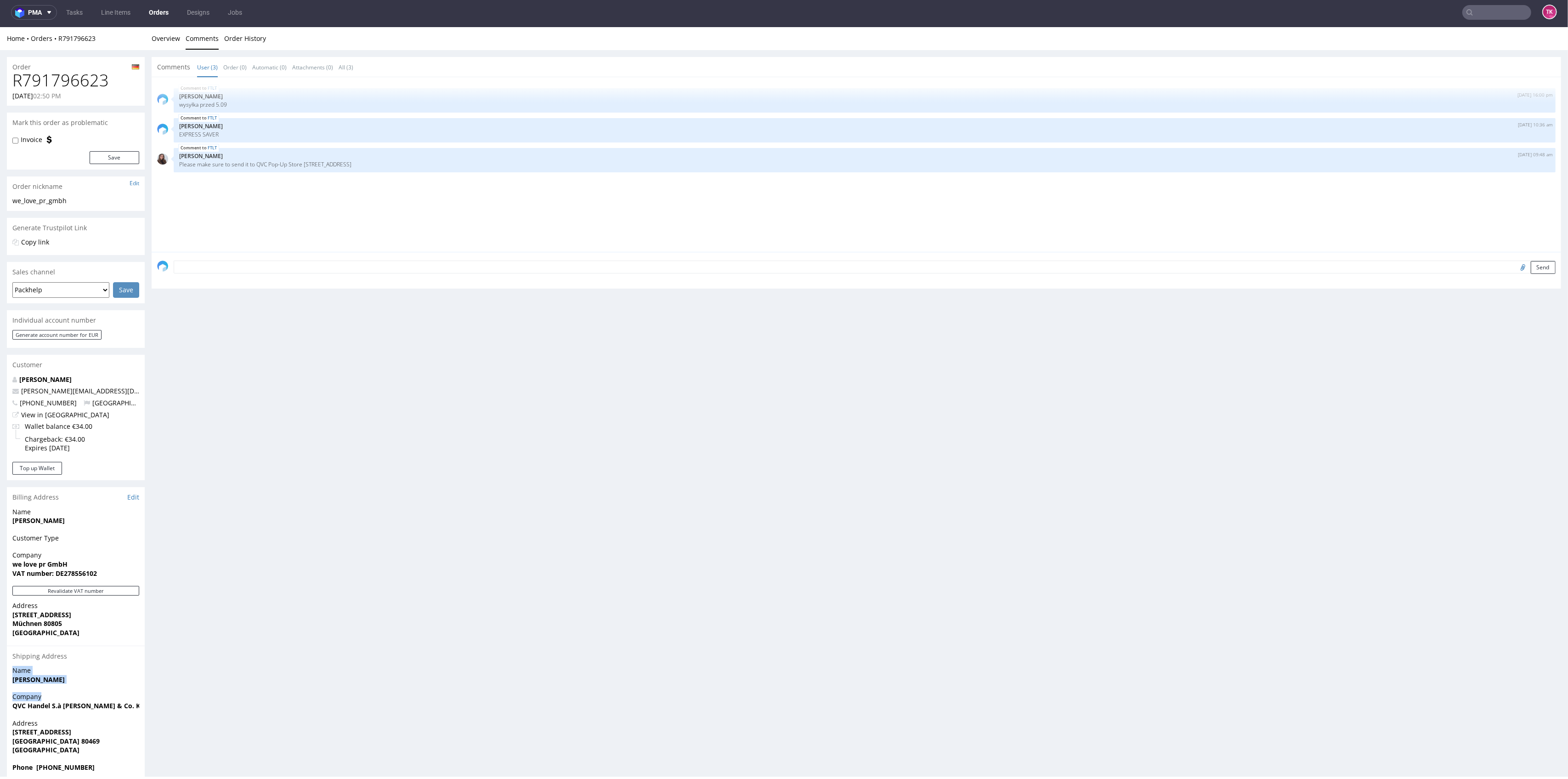
click at [246, 68] on li "Order (0)" at bounding box center [238, 67] width 29 height 9
click at [241, 66] on link "Order (0)" at bounding box center [235, 68] width 23 height 20
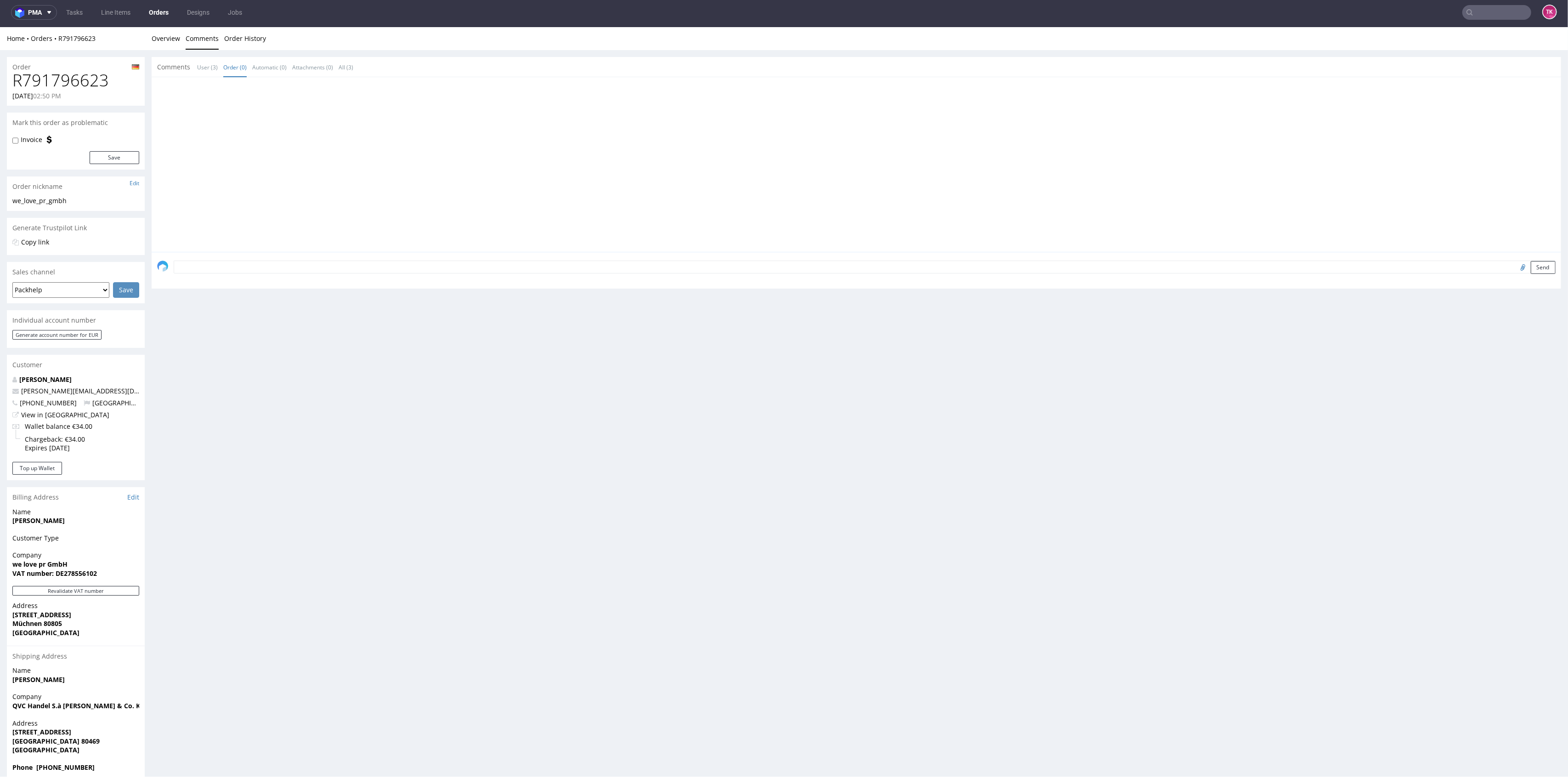
click at [285, 62] on div "Comments User (3) Order (0) Automatic (0) Attachments (0) All (3)" at bounding box center [856, 67] width 1410 height 20
drag, startPoint x: 328, startPoint y: 54, endPoint x: 338, endPoint y: 63, distance: 13.5
click at [329, 54] on div "Order R791796623 26.08.2025 02:50 PM Mark this order as problematic Invoice Sav…" at bounding box center [784, 419] width 1568 height 737
click at [341, 65] on link "All (3)" at bounding box center [346, 68] width 15 height 20
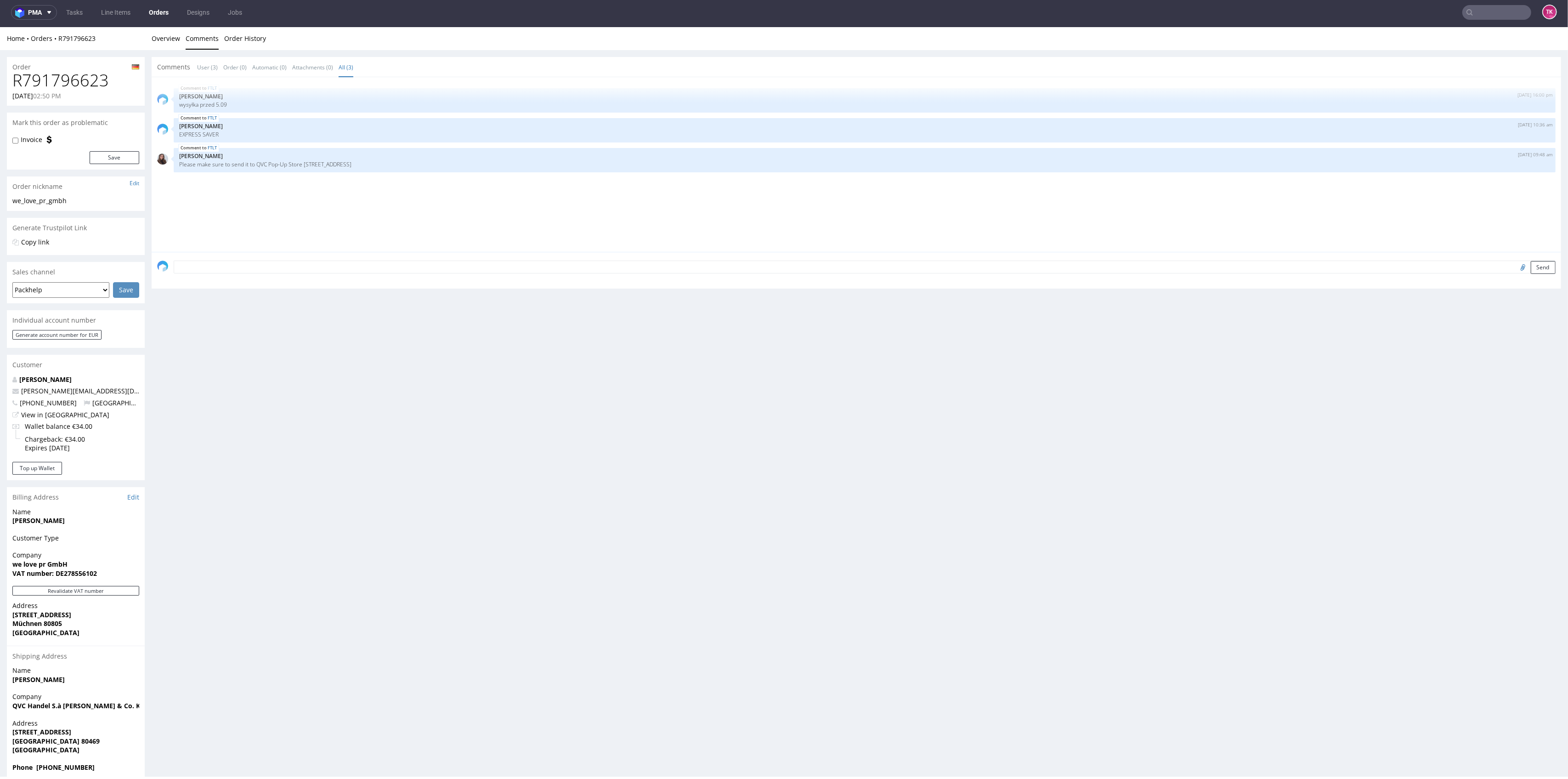
click at [175, 59] on div "Comments User (3) Order (0) Automatic (0) Attachments (0) All (3)" at bounding box center [856, 67] width 1410 height 20
click at [161, 47] on link "Overview" at bounding box center [166, 38] width 29 height 23
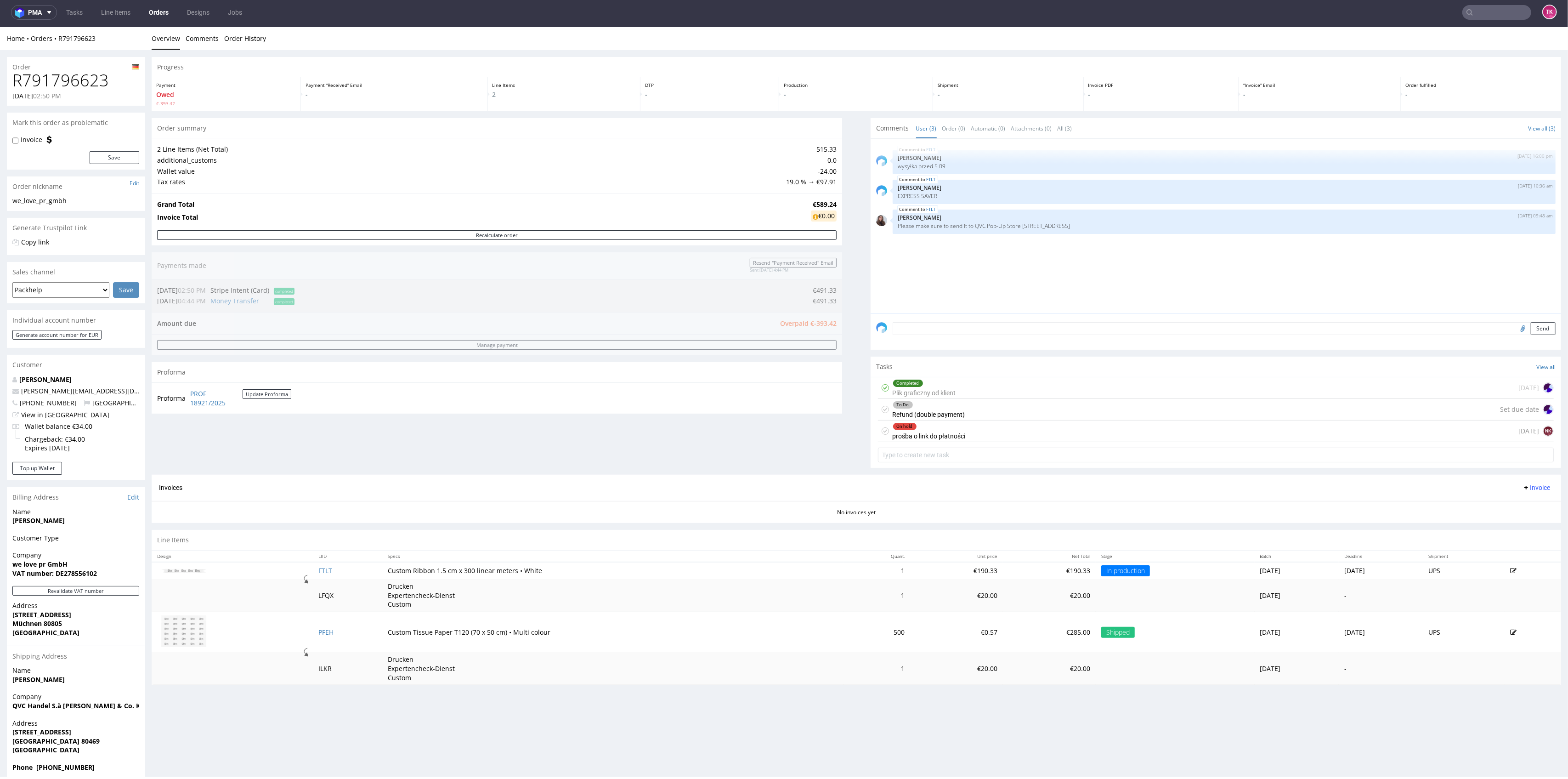
click at [188, 393] on td "PROF 18921/2025 Update Proforma" at bounding box center [239, 398] width 104 height 20
click at [200, 400] on link "PROF 18921/2025" at bounding box center [217, 399] width 53 height 18
click at [939, 427] on div "On hold" at bounding box center [929, 426] width 72 height 8
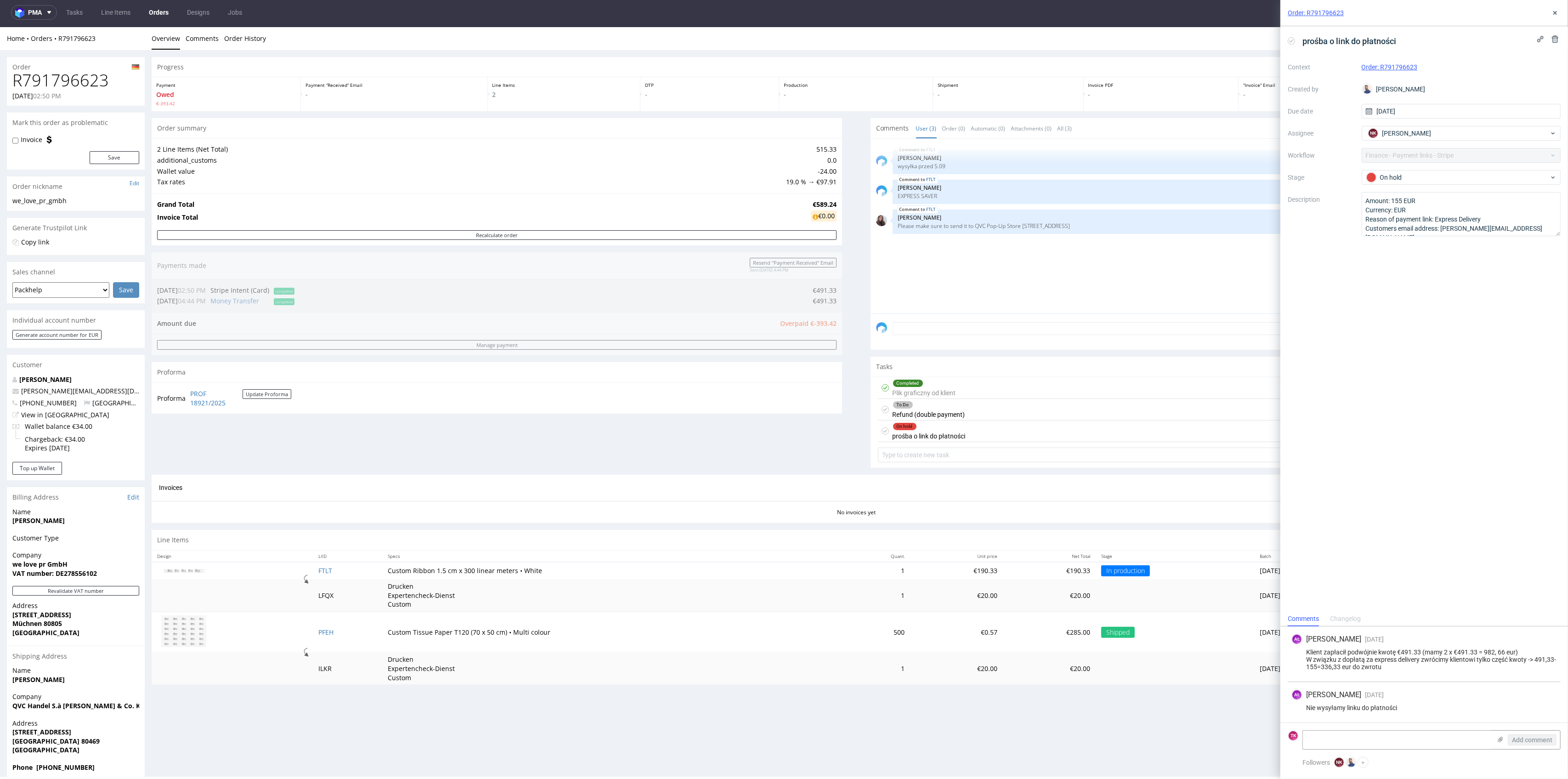
click at [938, 415] on div "To Do Refund (double payment)" at bounding box center [929, 410] width 73 height 21
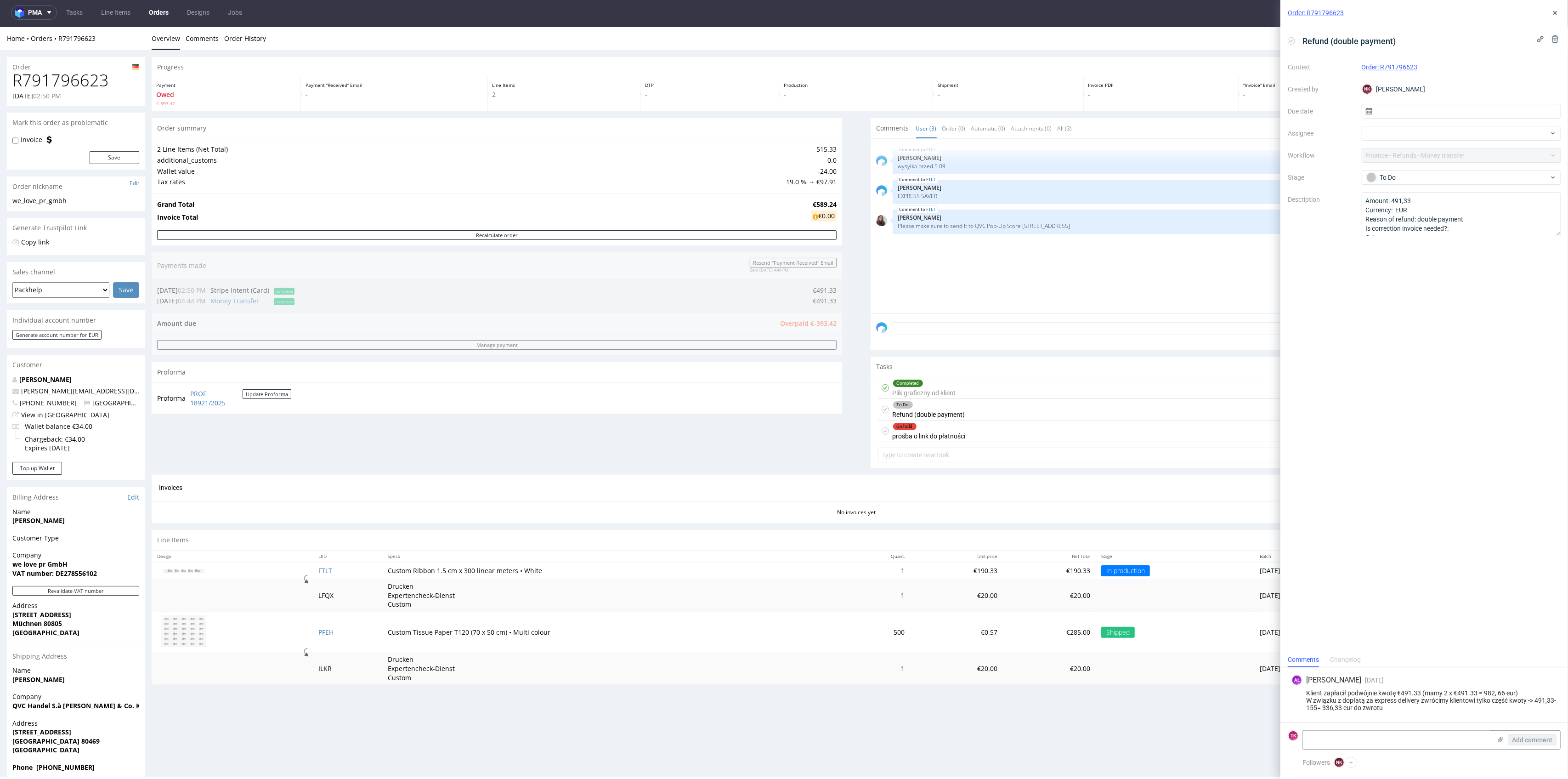
click at [930, 392] on div "Completed Plik graficzny od klient" at bounding box center [924, 388] width 64 height 21
click at [1321, 688] on div at bounding box center [1320, 689] width 22 height 22
click at [1320, 709] on link "QVC_Muc-logo_quer.ai" at bounding box center [1316, 708] width 13 height 7
click at [488, 444] on div "Order summary 2 Line Items (Net Total) 515.33 additional_customs 0.0 Wallet val…" at bounding box center [497, 296] width 690 height 356
click at [1557, 11] on icon at bounding box center [1555, 13] width 8 height 8
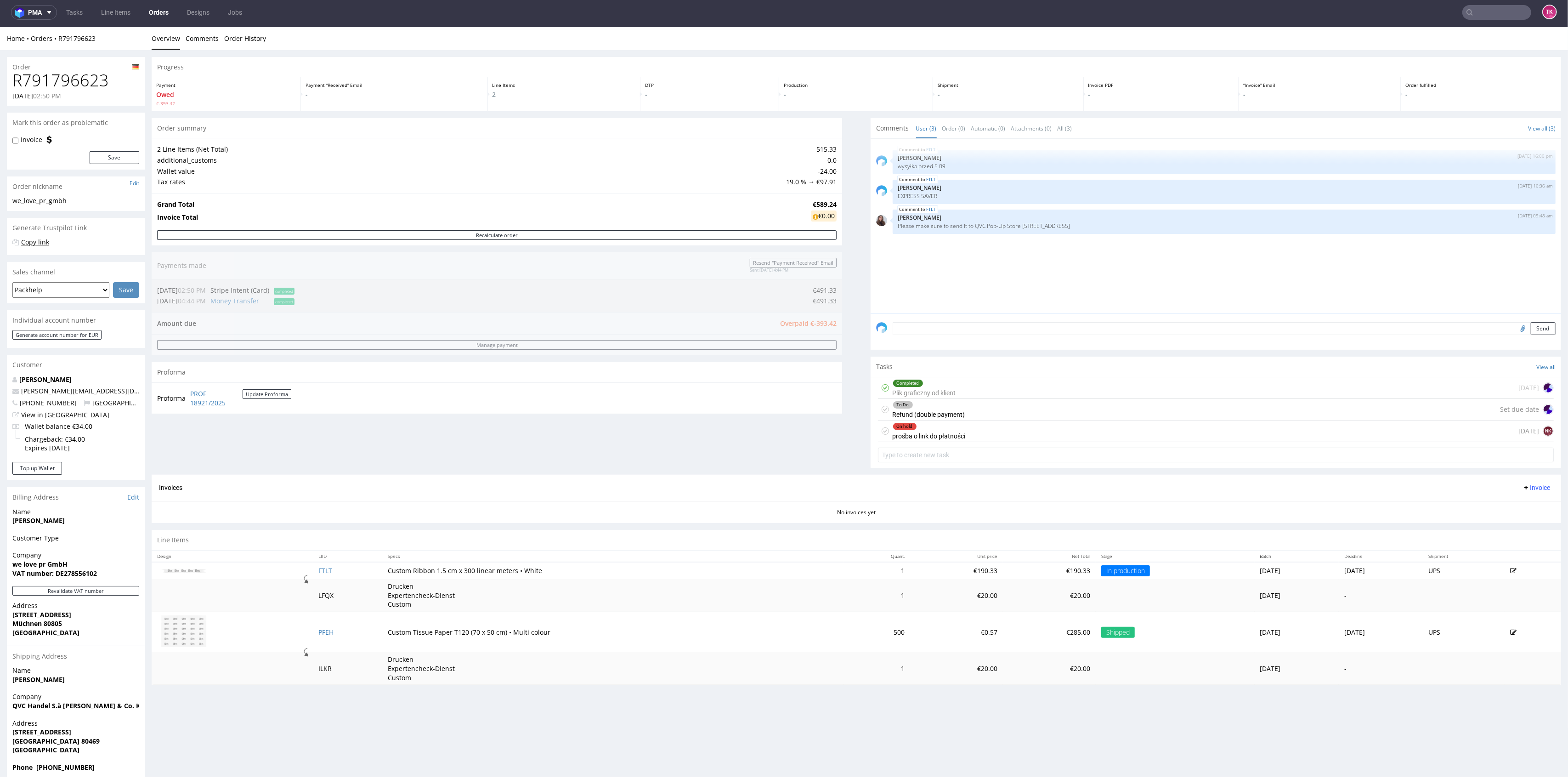
click at [35, 246] on link "Copy link" at bounding box center [35, 242] width 28 height 9
click at [201, 47] on link "Comments" at bounding box center [202, 38] width 33 height 23
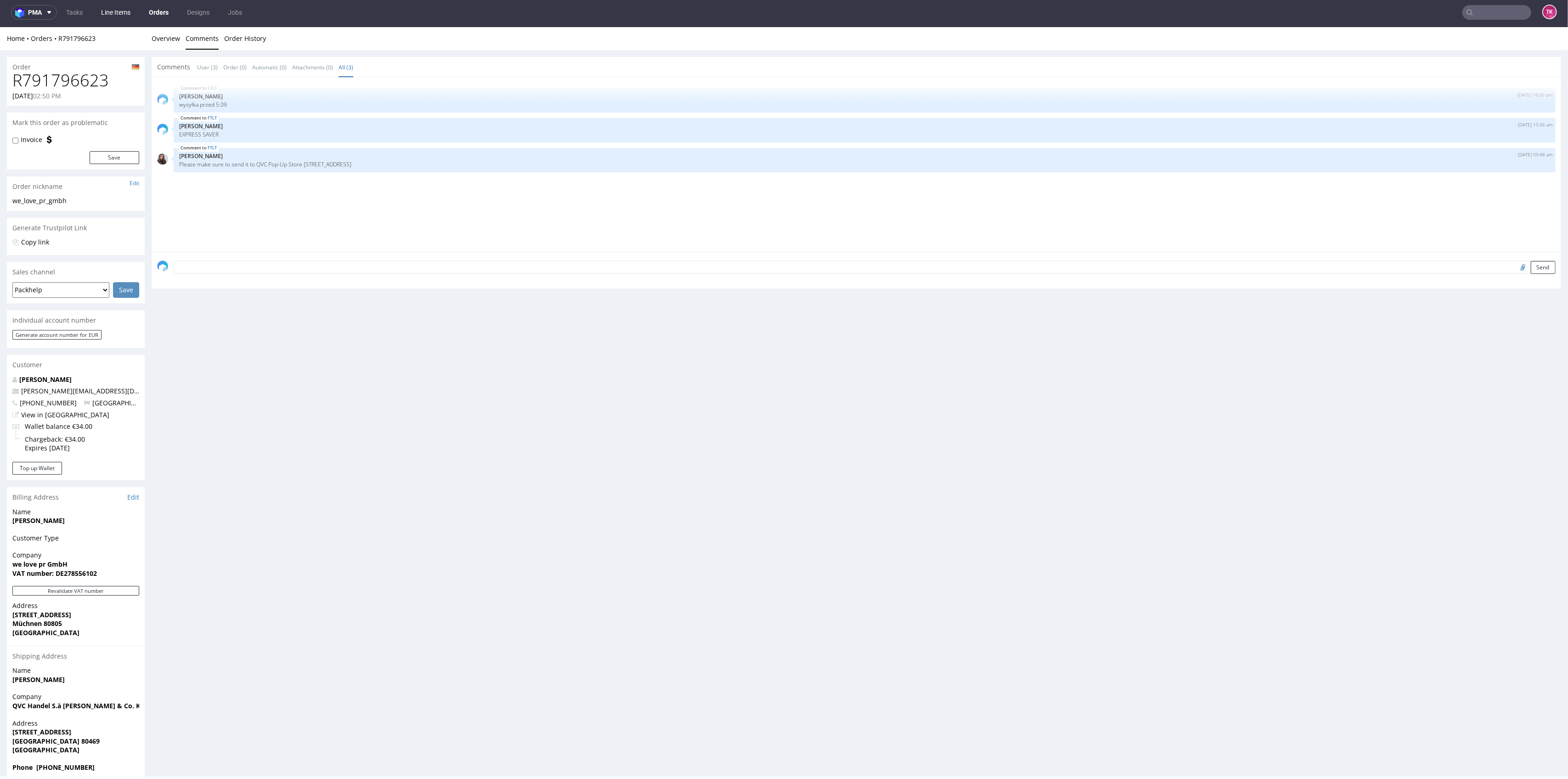
click at [122, 17] on link "Line Items" at bounding box center [116, 13] width 41 height 15
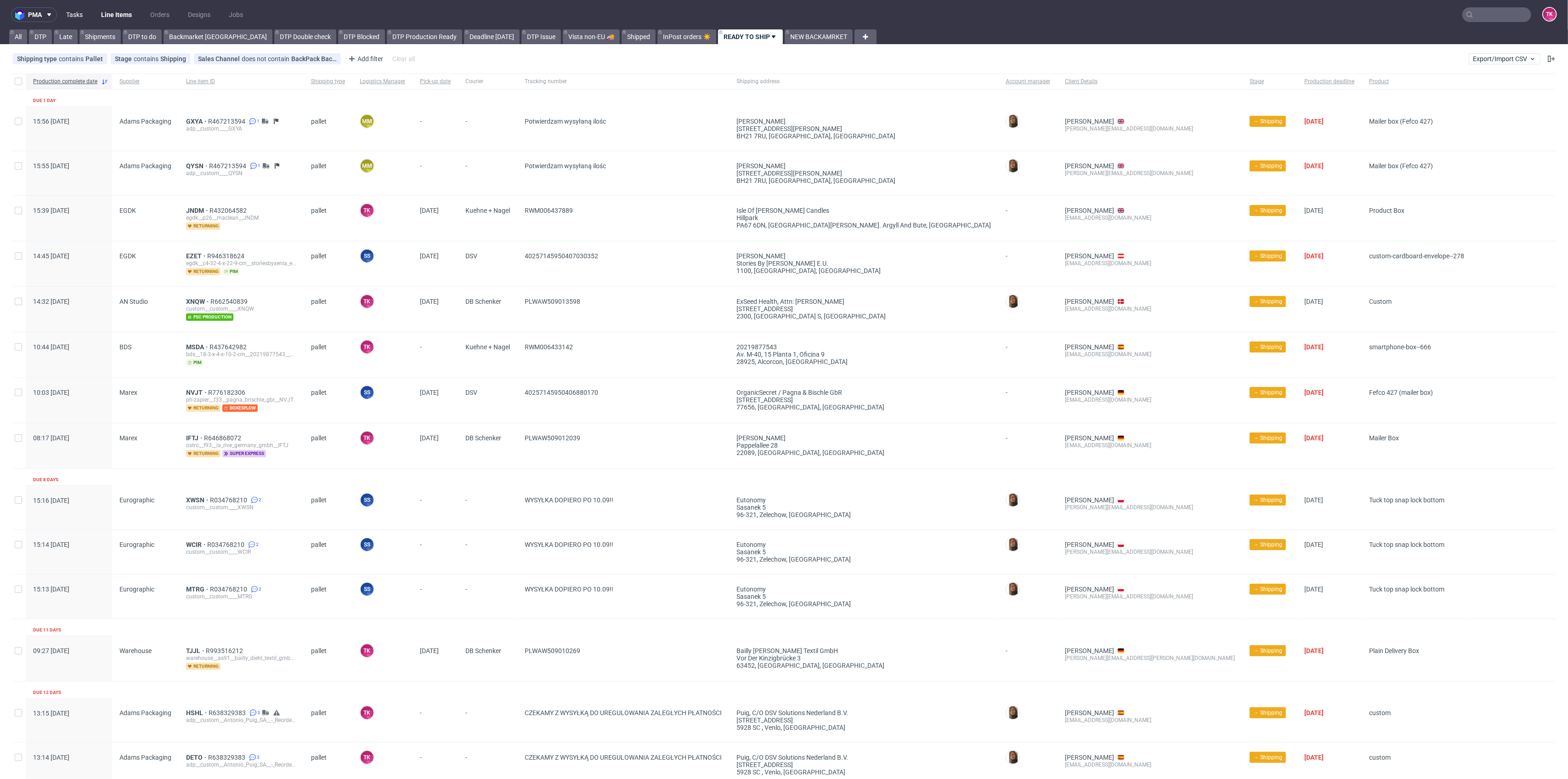
click at [72, 14] on link "Tasks" at bounding box center [74, 15] width 28 height 15
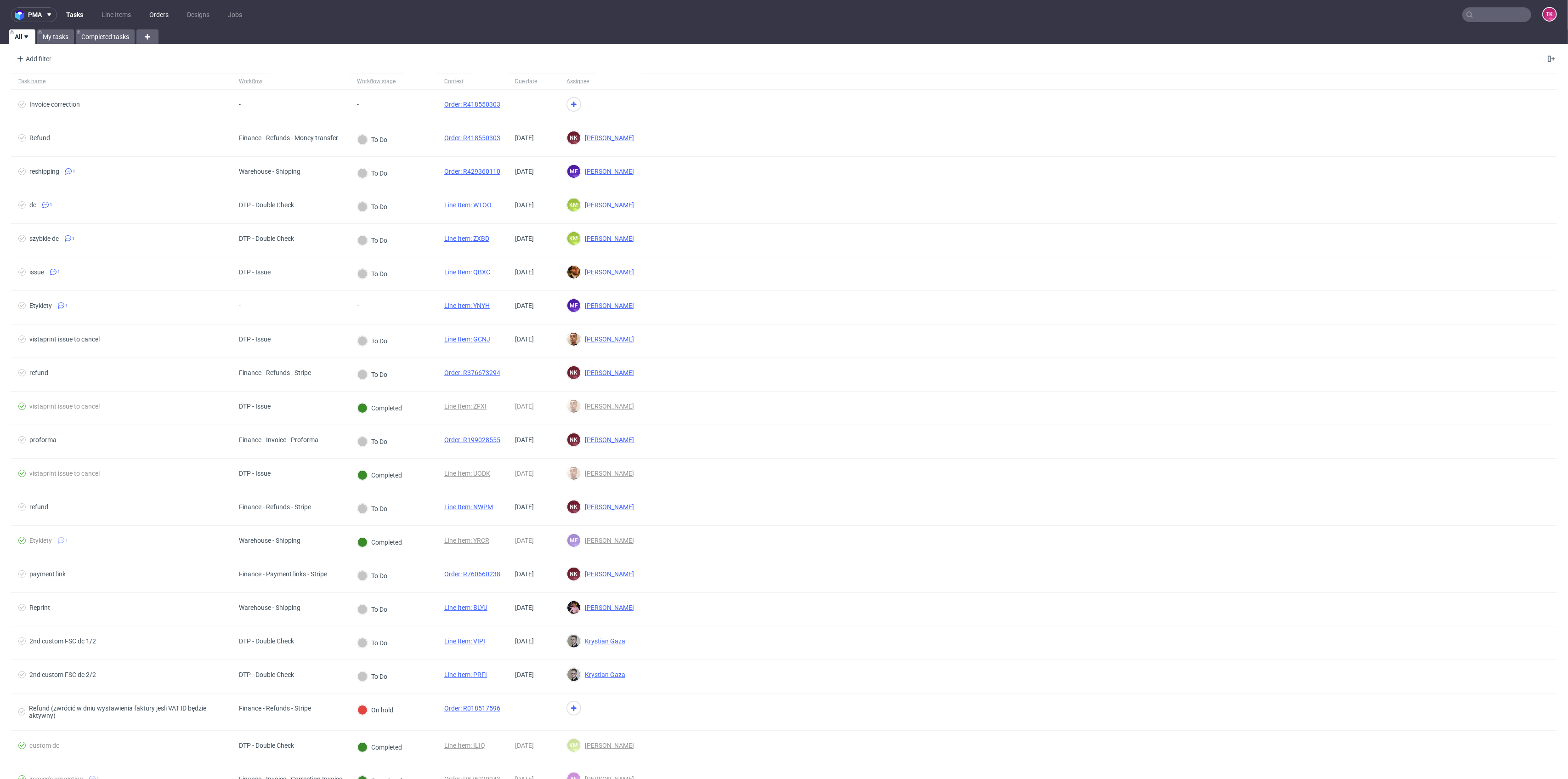
click at [158, 14] on link "Orders" at bounding box center [159, 15] width 30 height 15
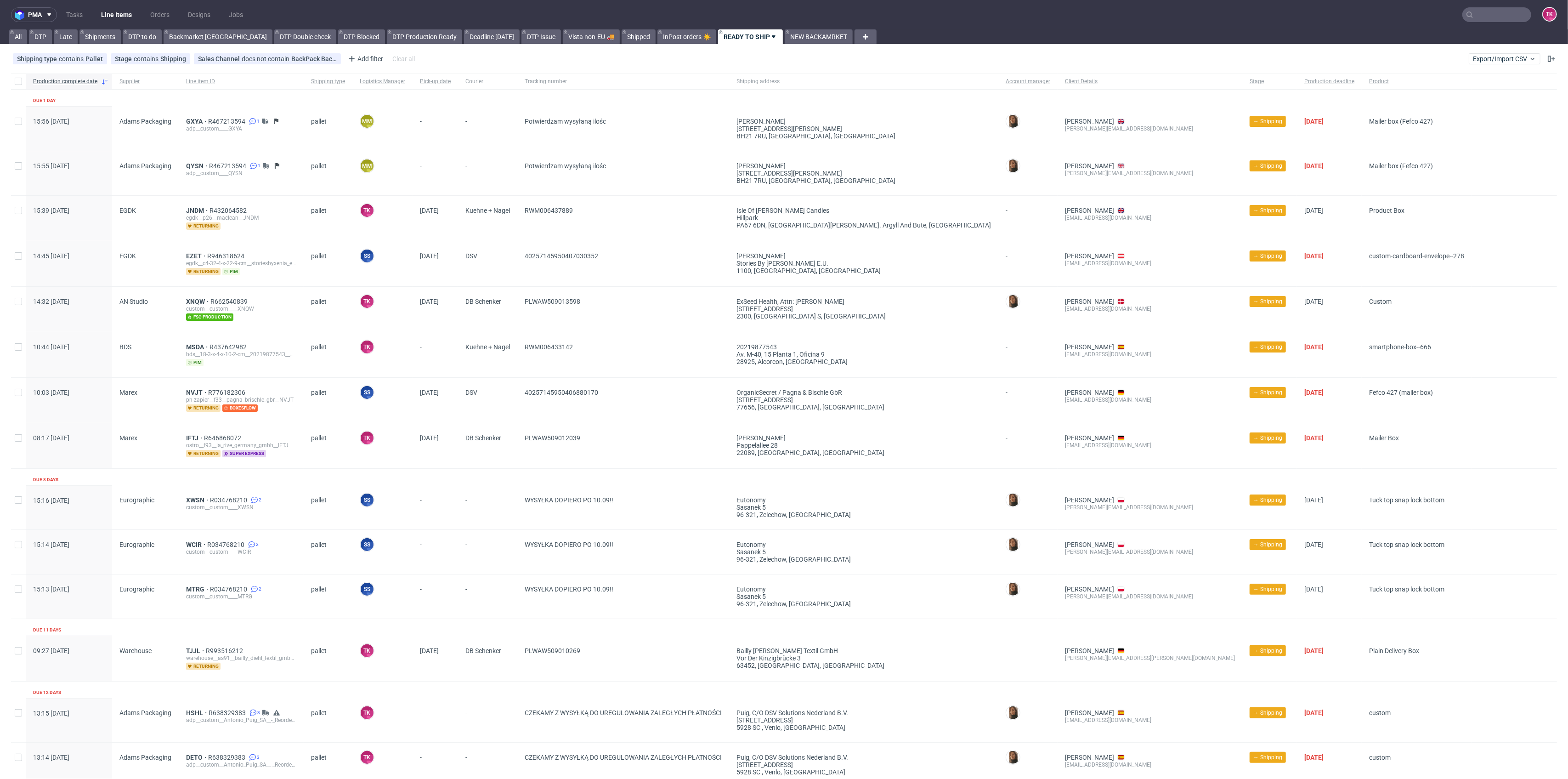
scroll to position [35, 0]
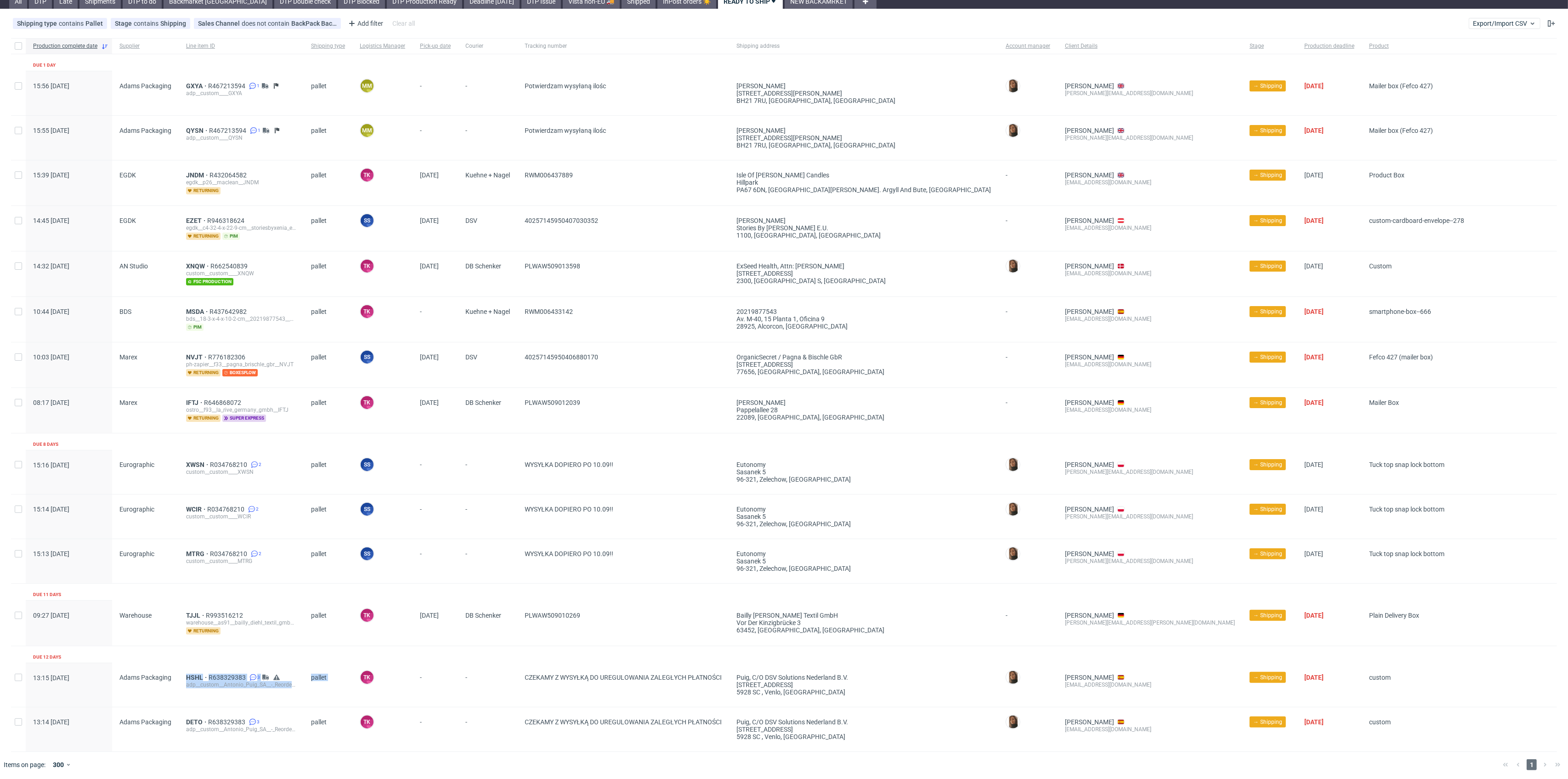
drag, startPoint x: 173, startPoint y: 675, endPoint x: 354, endPoint y: 678, distance: 181.0
click at [354, 678] on div "13:15 [DATE] [PERSON_NAME] Packaging HSHL R638329383 3 adp__custom__Antonio_Pui…" at bounding box center [784, 684] width 1546 height 44
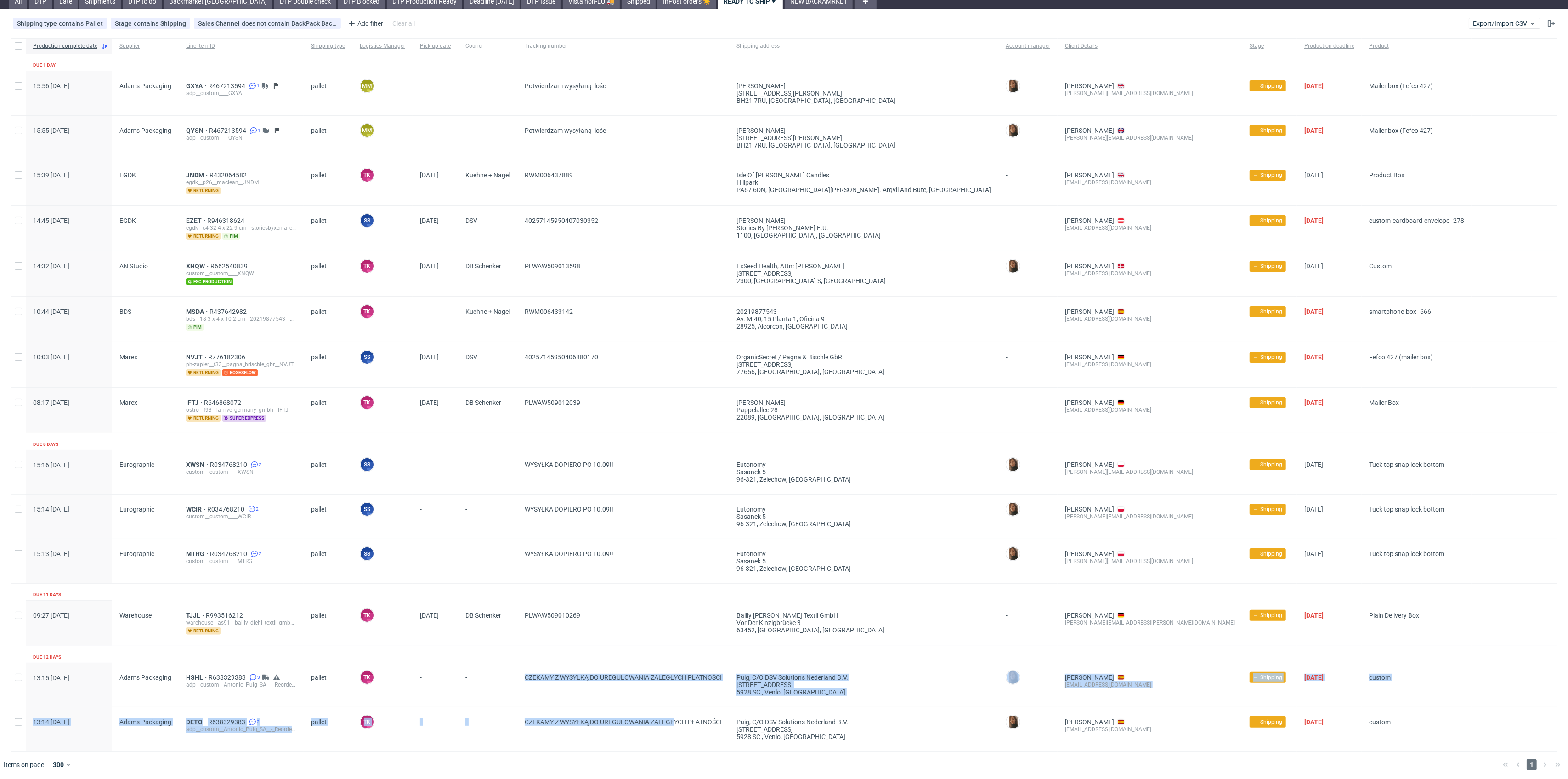
drag, startPoint x: 491, startPoint y: 674, endPoint x: 676, endPoint y: 707, distance: 187.9
click at [676, 707] on div "Production complete date Supplier Line item ID Shipping type Logistics Manager …" at bounding box center [784, 395] width 1546 height 714
click at [526, 676] on span "CZEKAMY Z WYSYŁKĄ DO UREGULOWANIA ZALEGŁYCH PŁATNOŚCI" at bounding box center [623, 678] width 197 height 8
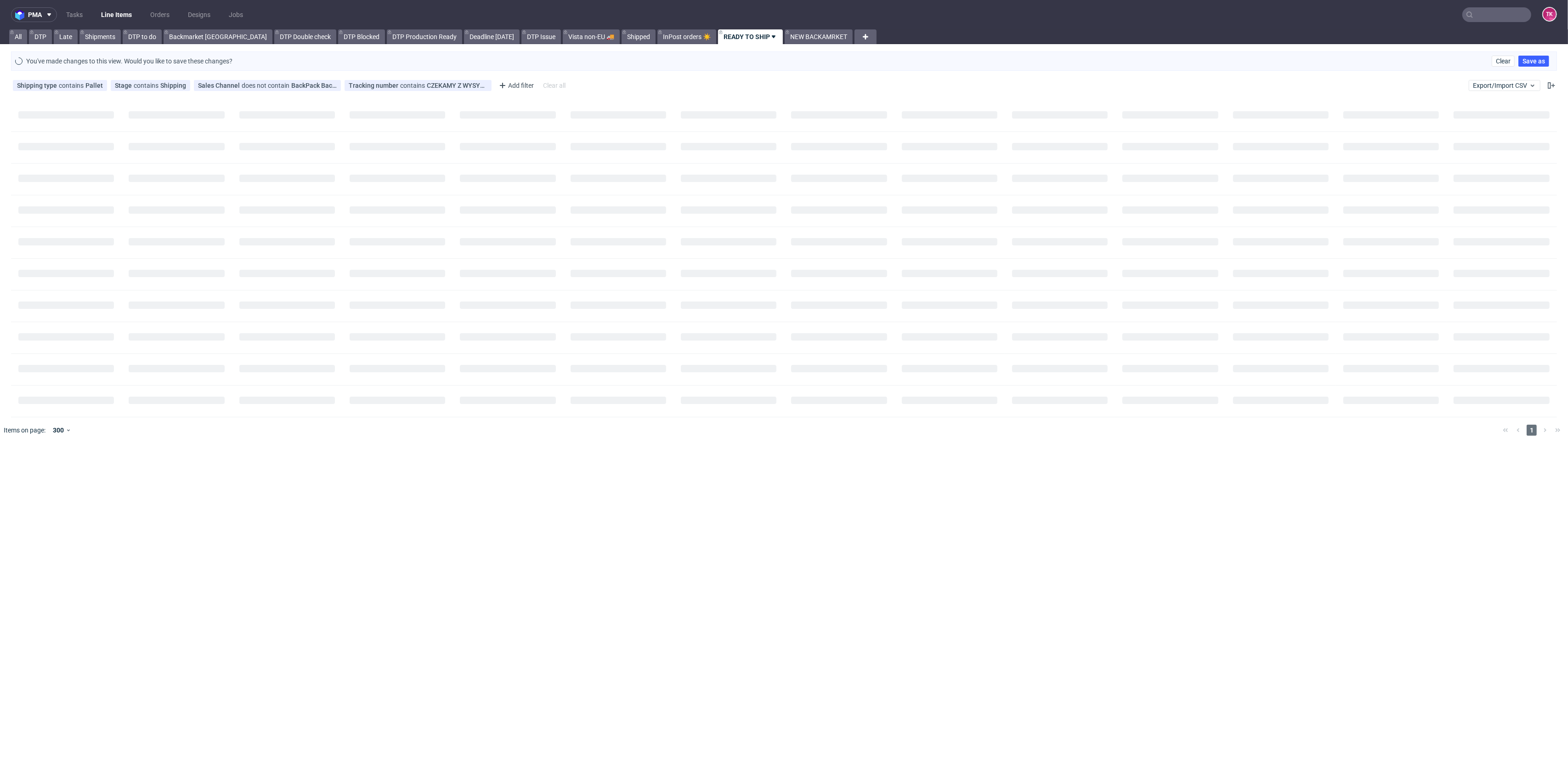
scroll to position [0, 0]
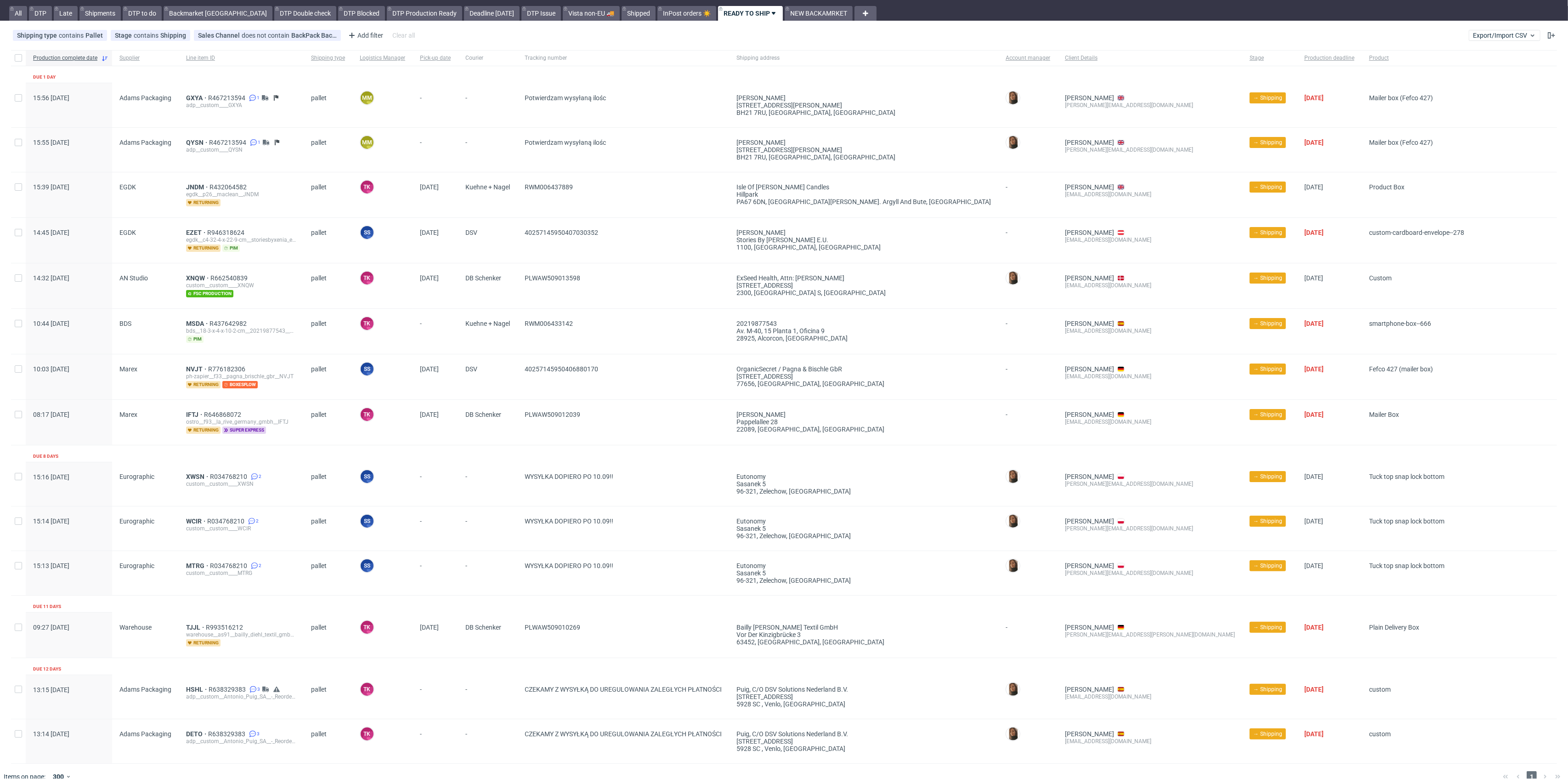
scroll to position [35, 0]
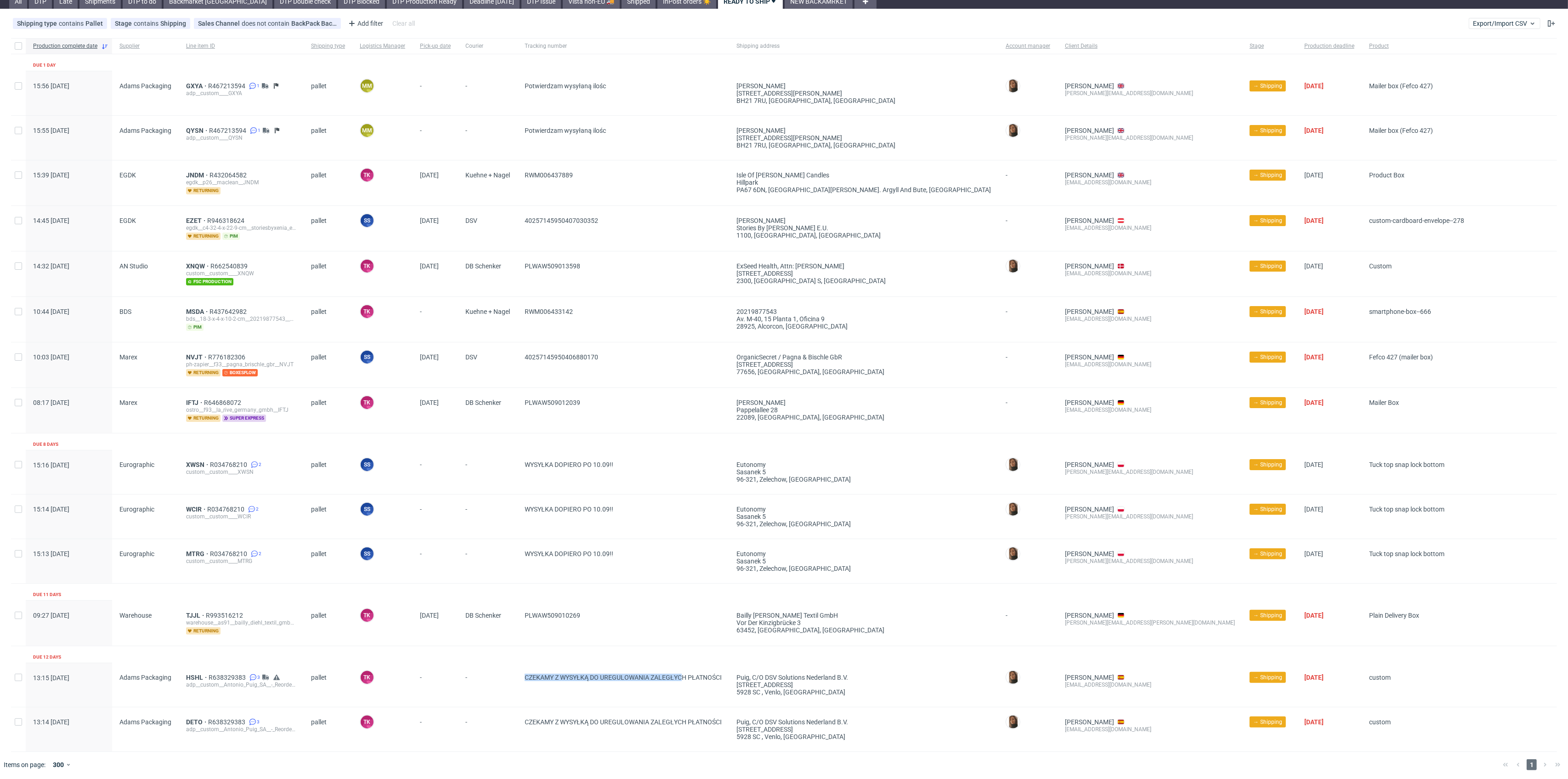
drag, startPoint x: 490, startPoint y: 684, endPoint x: 695, endPoint y: 699, distance: 205.5
click at [695, 699] on div "13:15 [DATE] [PERSON_NAME] Packaging HSHL R638329383 3 adp__custom__Antonio_Pui…" at bounding box center [784, 684] width 1546 height 44
click at [660, 691] on span "CZEKAMY Z WYSYŁKĄ DO UREGULOWANIA ZALEGŁYCH PŁATNOŚCI" at bounding box center [623, 684] width 197 height 22
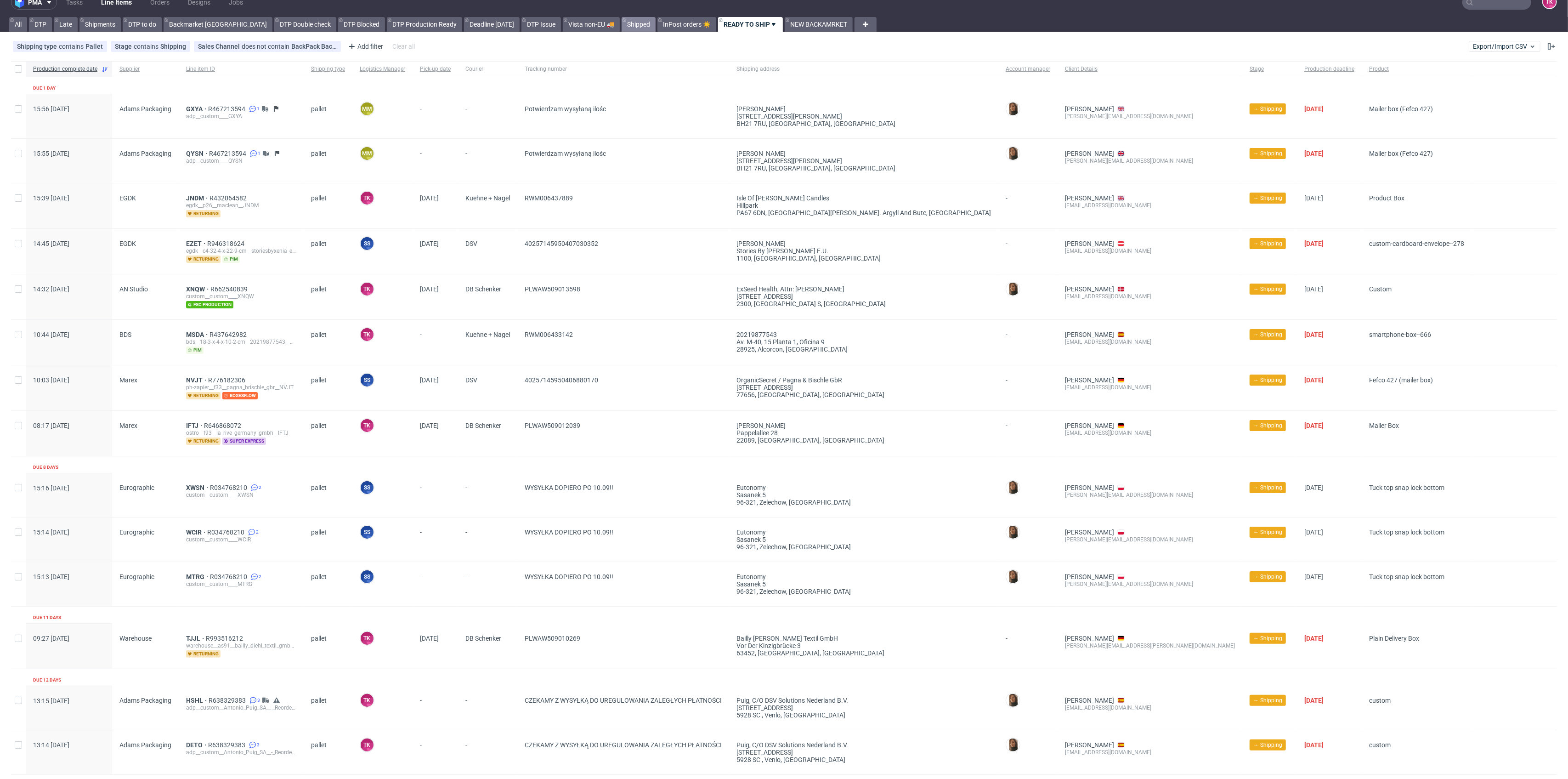
scroll to position [0, 0]
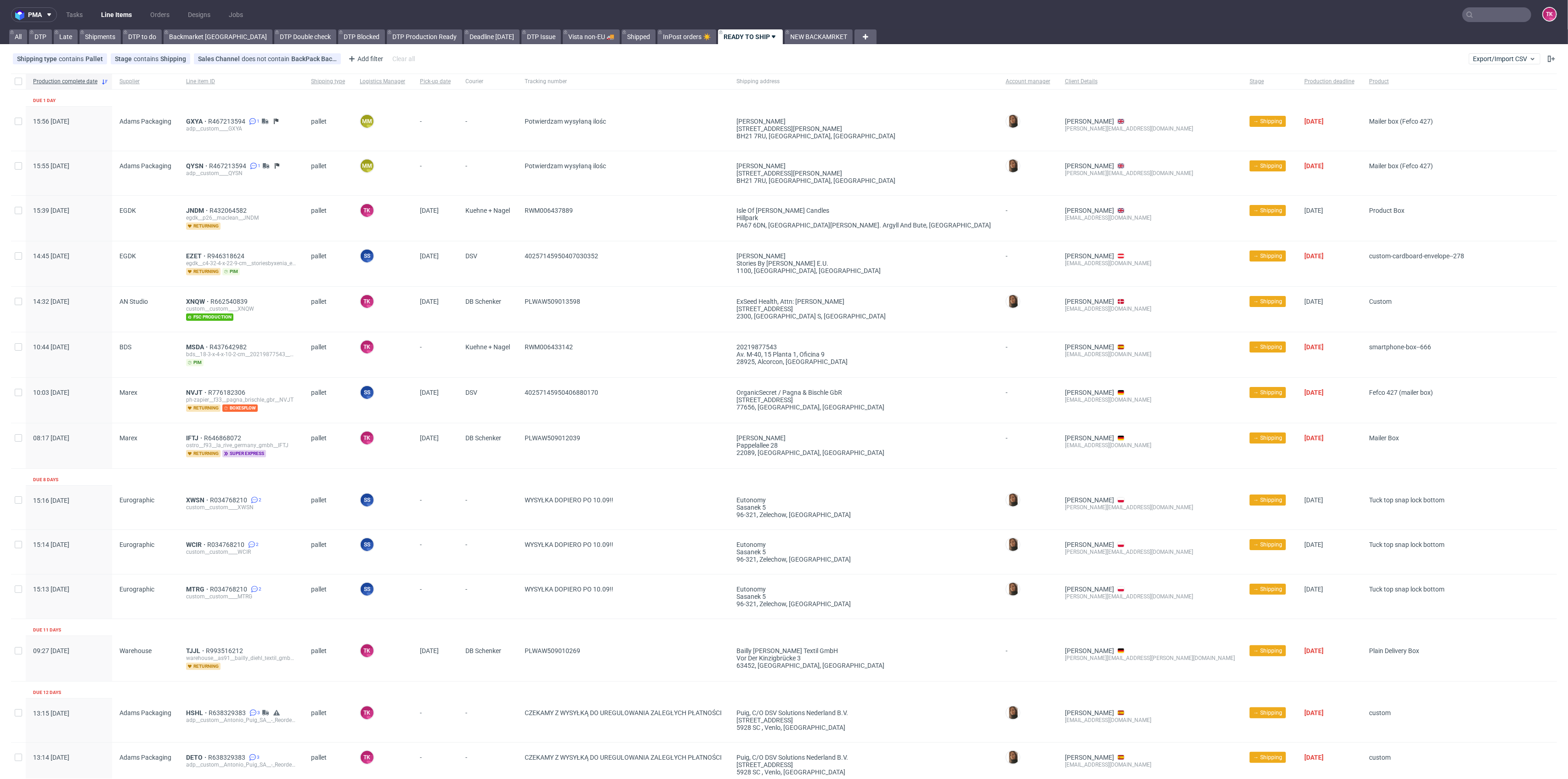
click at [116, 14] on link "Line Items" at bounding box center [116, 15] width 42 height 15
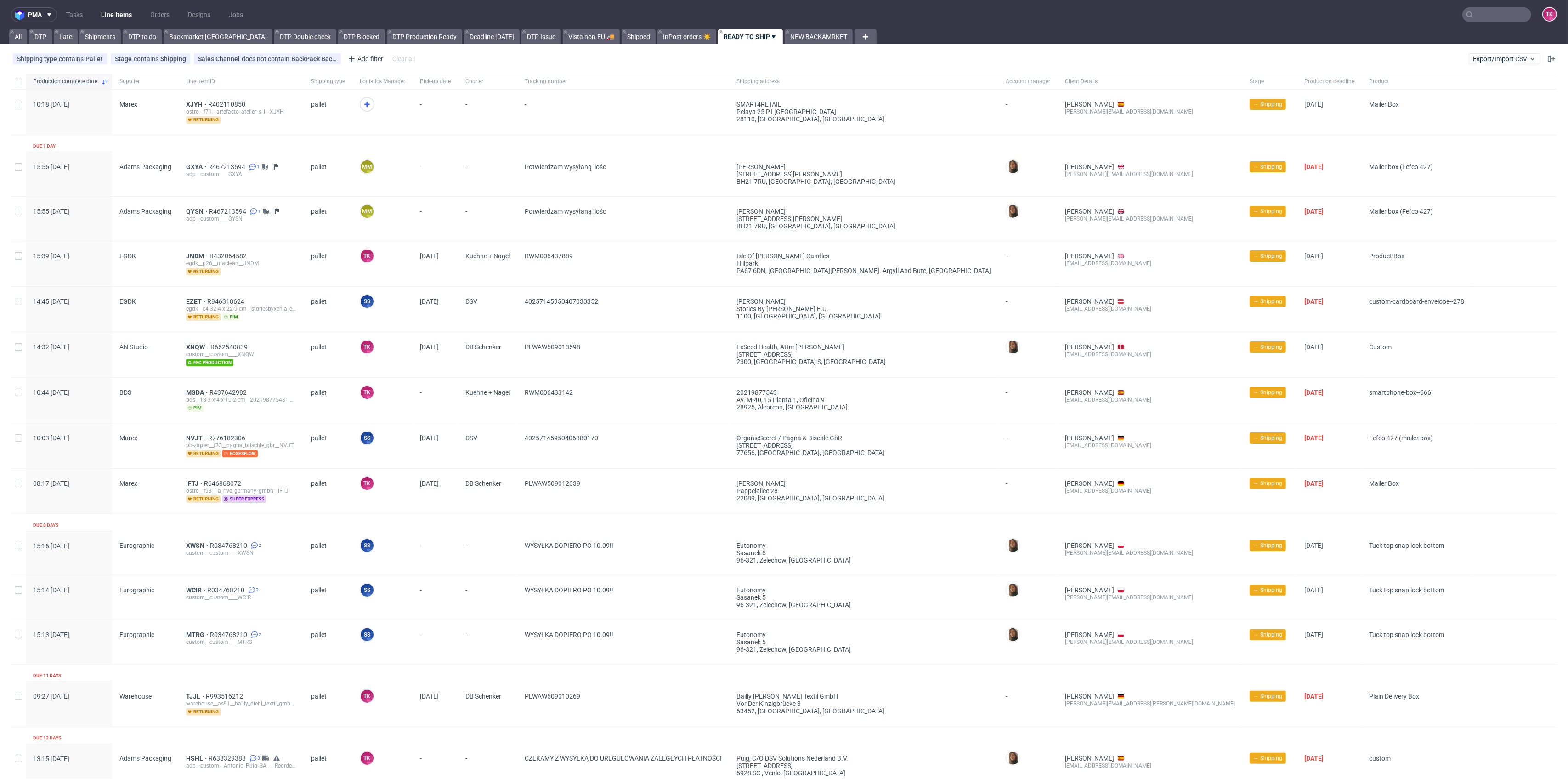
click at [1518, 13] on input "text" at bounding box center [1497, 15] width 69 height 15
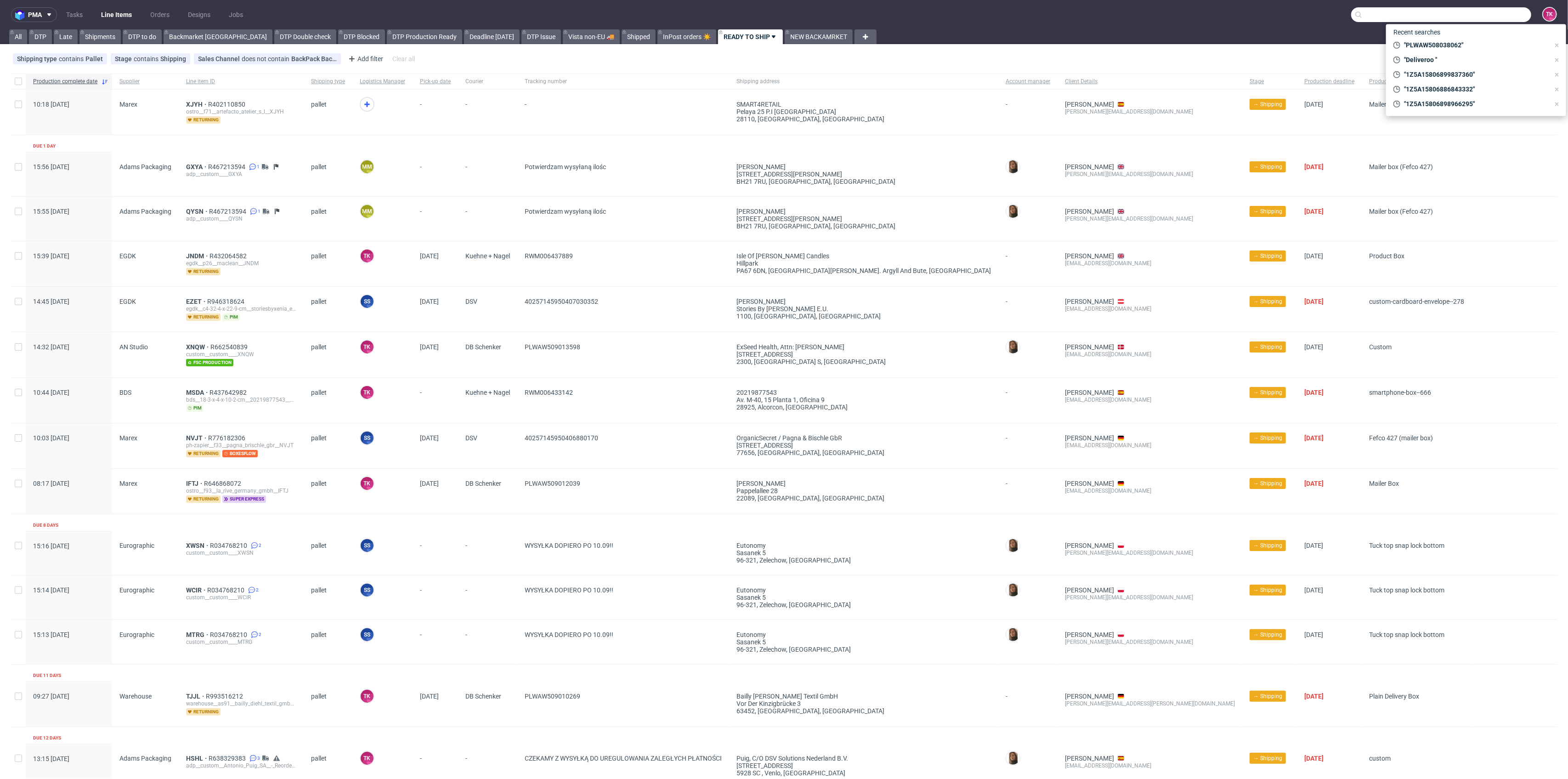
paste input "POWK"
type input "POWK"
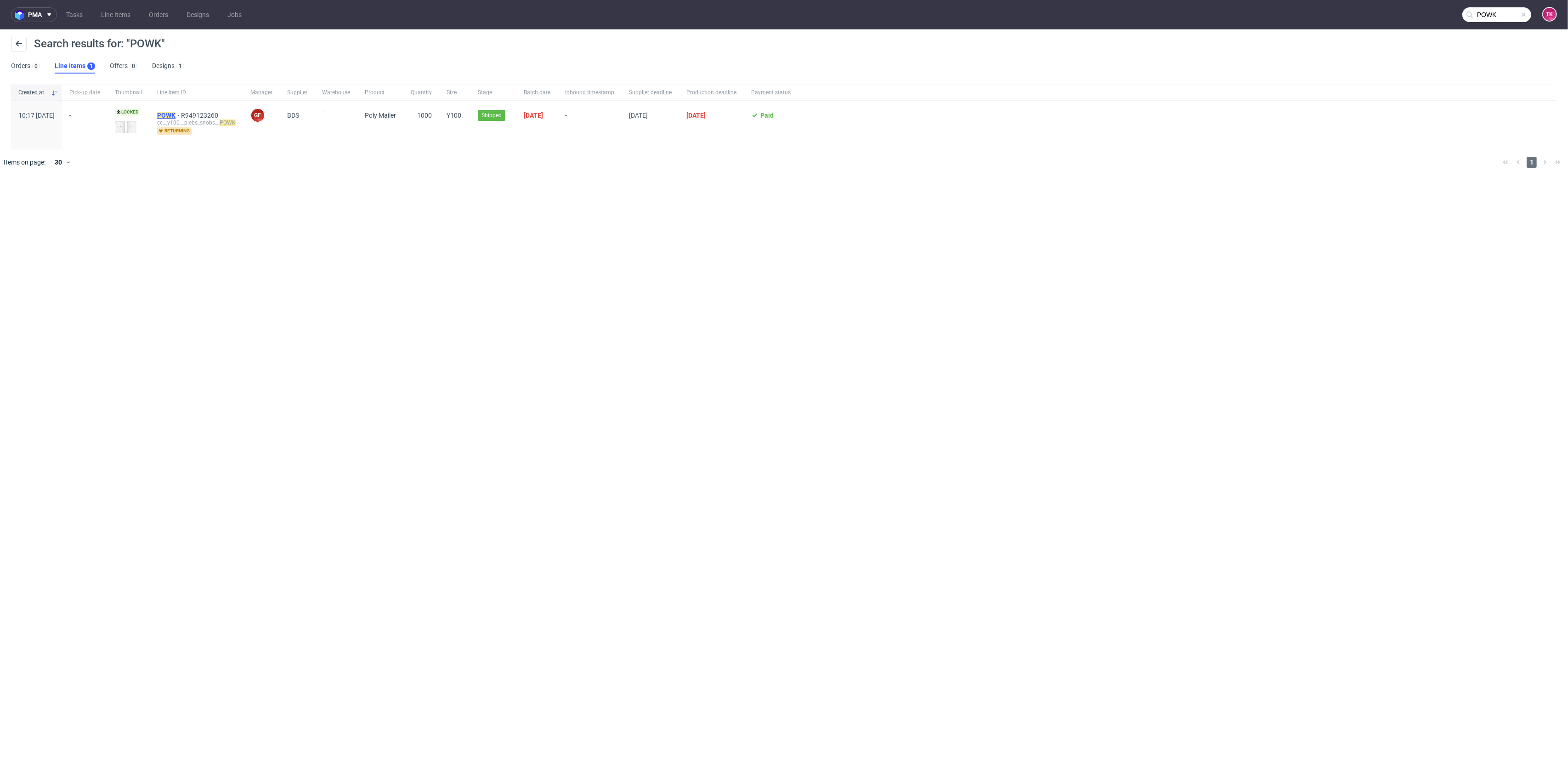
click at [176, 112] on mark "POWK" at bounding box center [166, 116] width 18 height 8
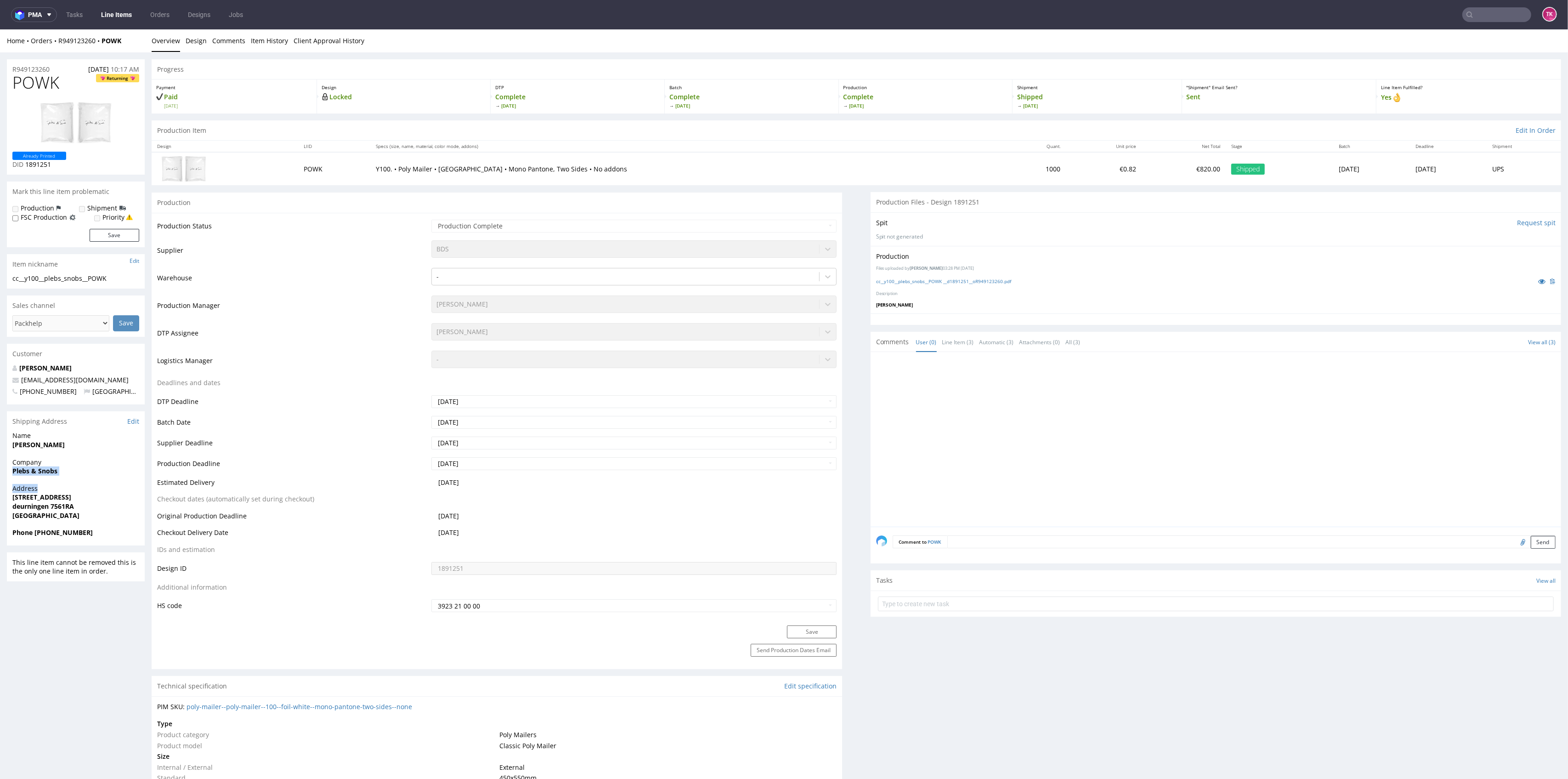
drag, startPoint x: 28, startPoint y: 476, endPoint x: 72, endPoint y: 484, distance: 44.7
click at [64, 477] on div "Company Plebs & Snobs" at bounding box center [76, 471] width 138 height 26
drag, startPoint x: 66, startPoint y: 470, endPoint x: 5, endPoint y: 474, distance: 61.1
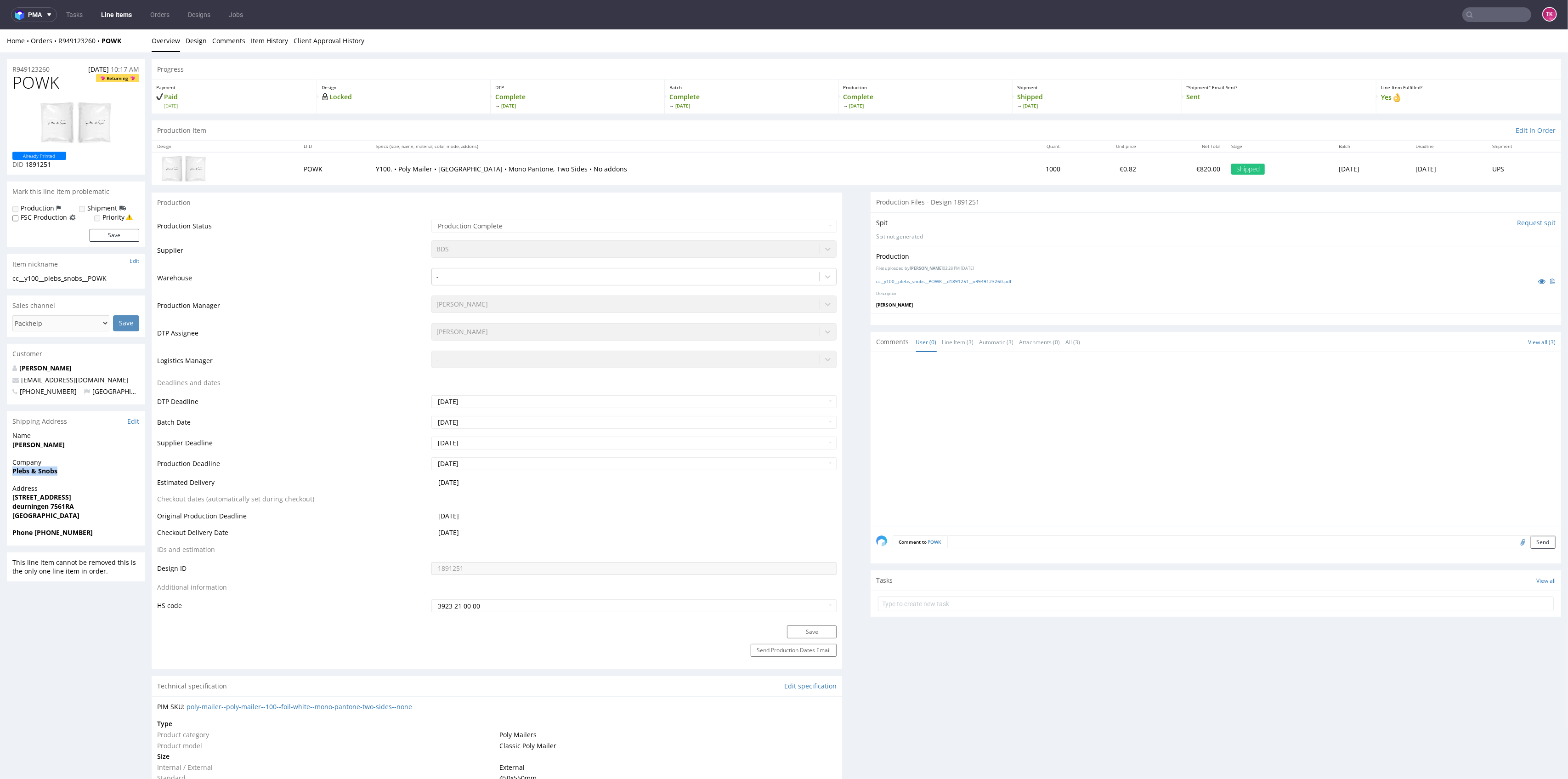
copy strong "Plebs & Snobs"
drag, startPoint x: 38, startPoint y: 535, endPoint x: 99, endPoint y: 540, distance: 61.2
click at [99, 540] on div "Phone [PHONE_NUMBER]" at bounding box center [76, 537] width 138 height 17
copy strong "[PHONE_NUMBER]"
drag, startPoint x: 119, startPoint y: 380, endPoint x: 15, endPoint y: 365, distance: 105.1
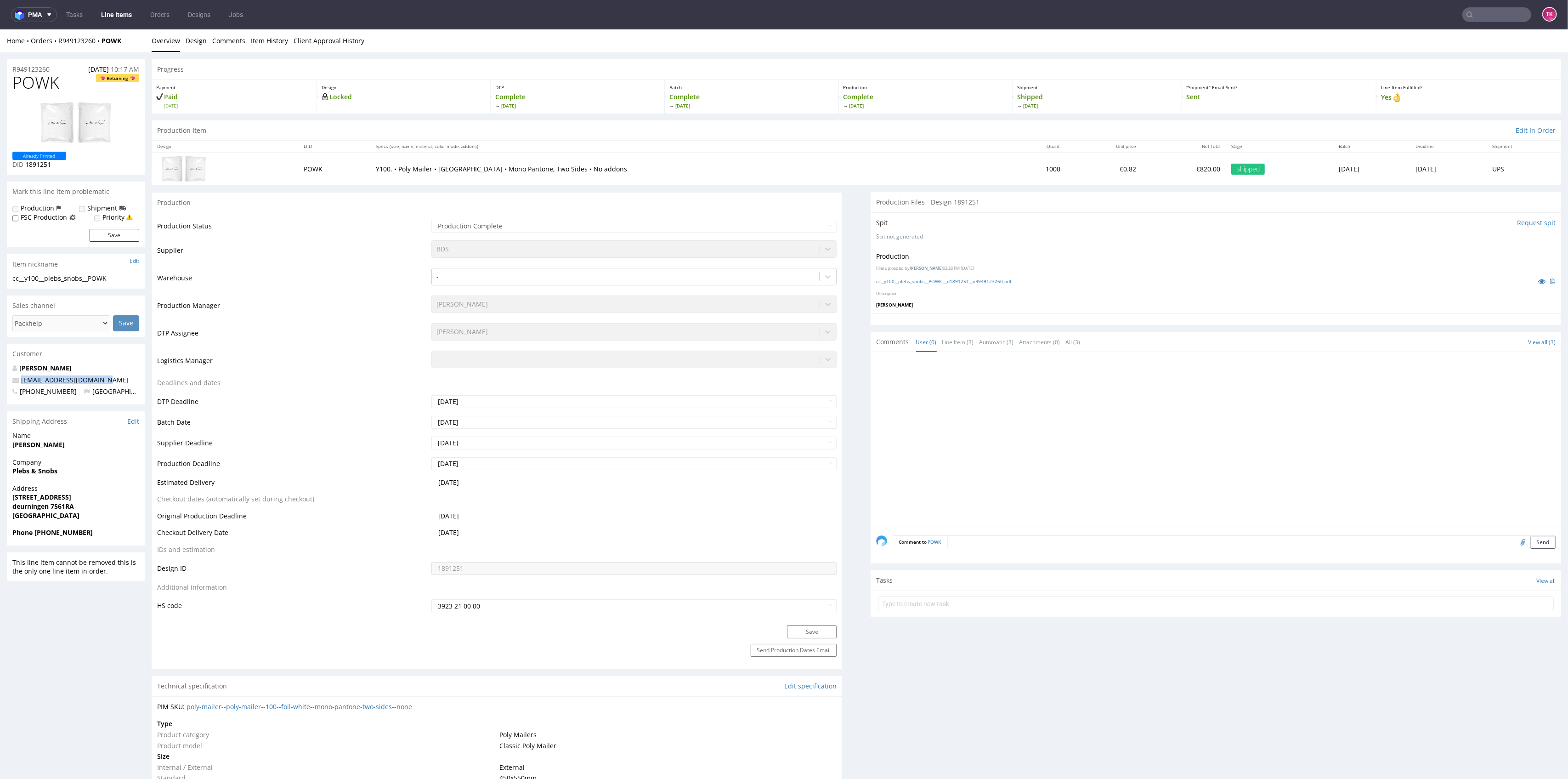
copy span "[EMAIL_ADDRESS][DOMAIN_NAME]"
click at [41, 442] on strong "[PERSON_NAME]" at bounding box center [39, 445] width 53 height 9
drag, startPoint x: 65, startPoint y: 472, endPoint x: 0, endPoint y: 475, distance: 65.1
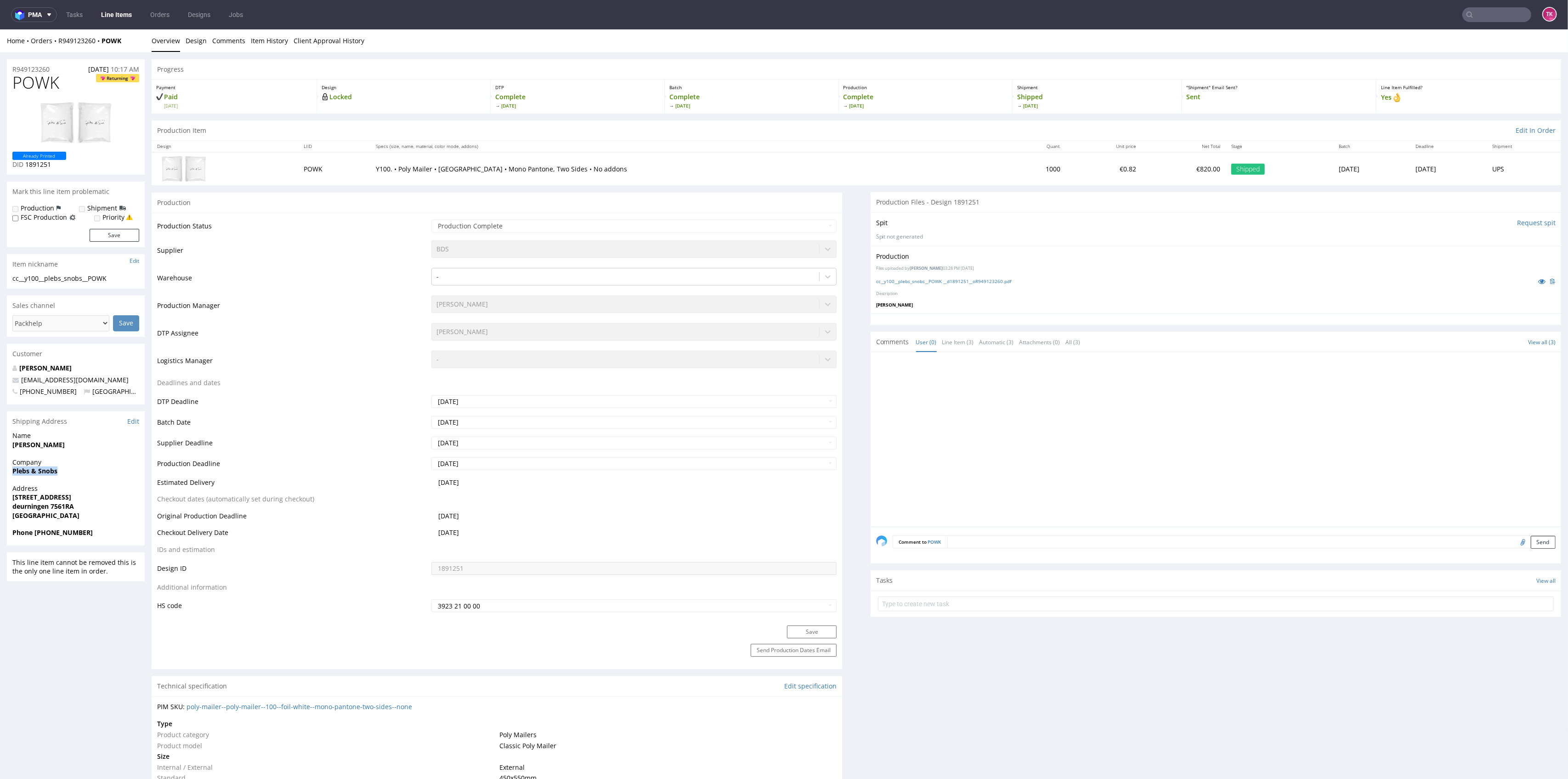
copy strong "Plebs & Snobs"
drag, startPoint x: 32, startPoint y: 531, endPoint x: 92, endPoint y: 535, distance: 60.1
click at [92, 535] on span "Phone [PHONE_NUMBER]" at bounding box center [76, 533] width 127 height 9
copy strong "[PHONE_NUMBER]"
click at [1477, 12] on input "text" at bounding box center [1497, 15] width 69 height 15
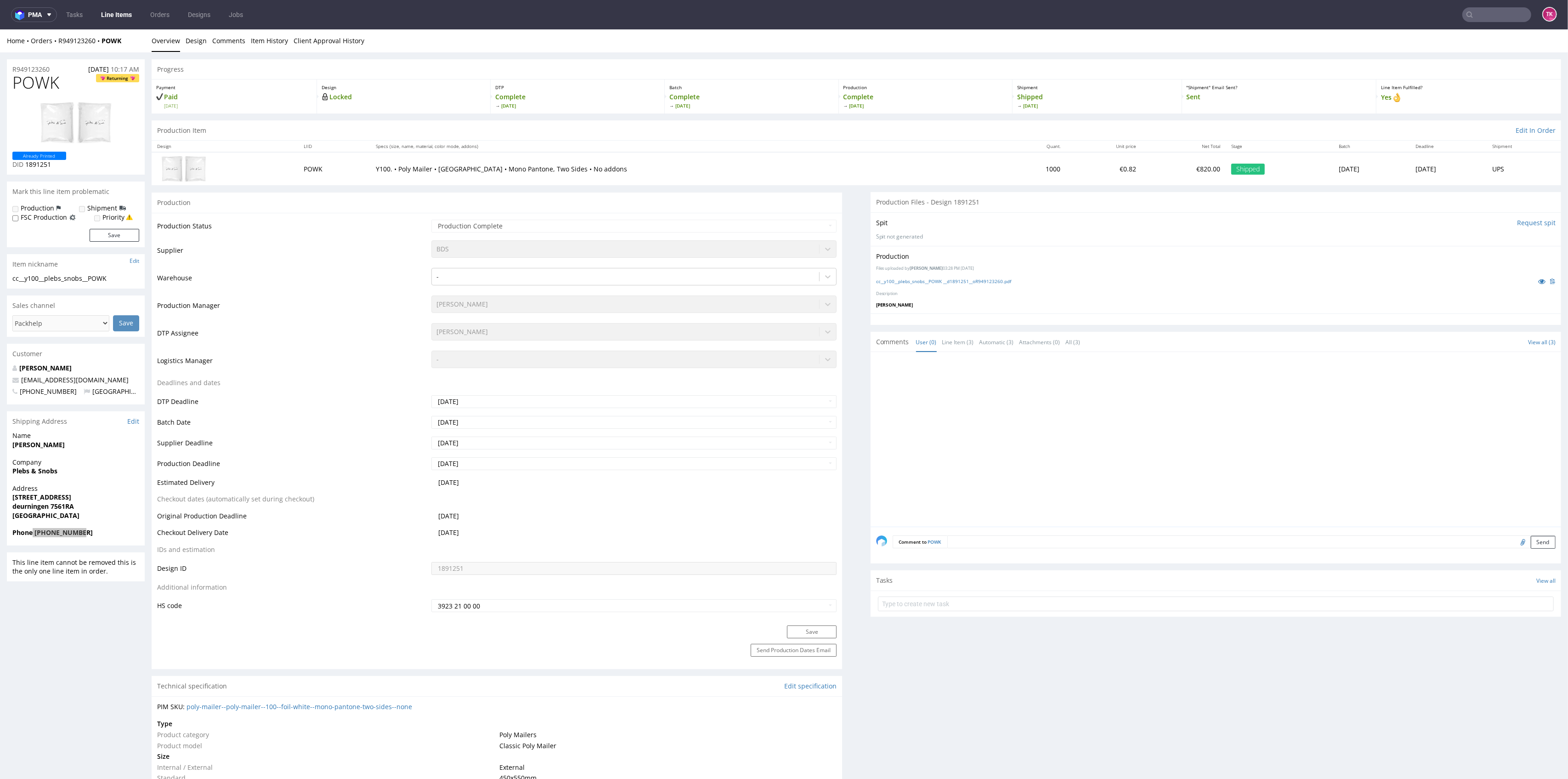
paste input "40257145950406144357"
type input "4025714595040614435"
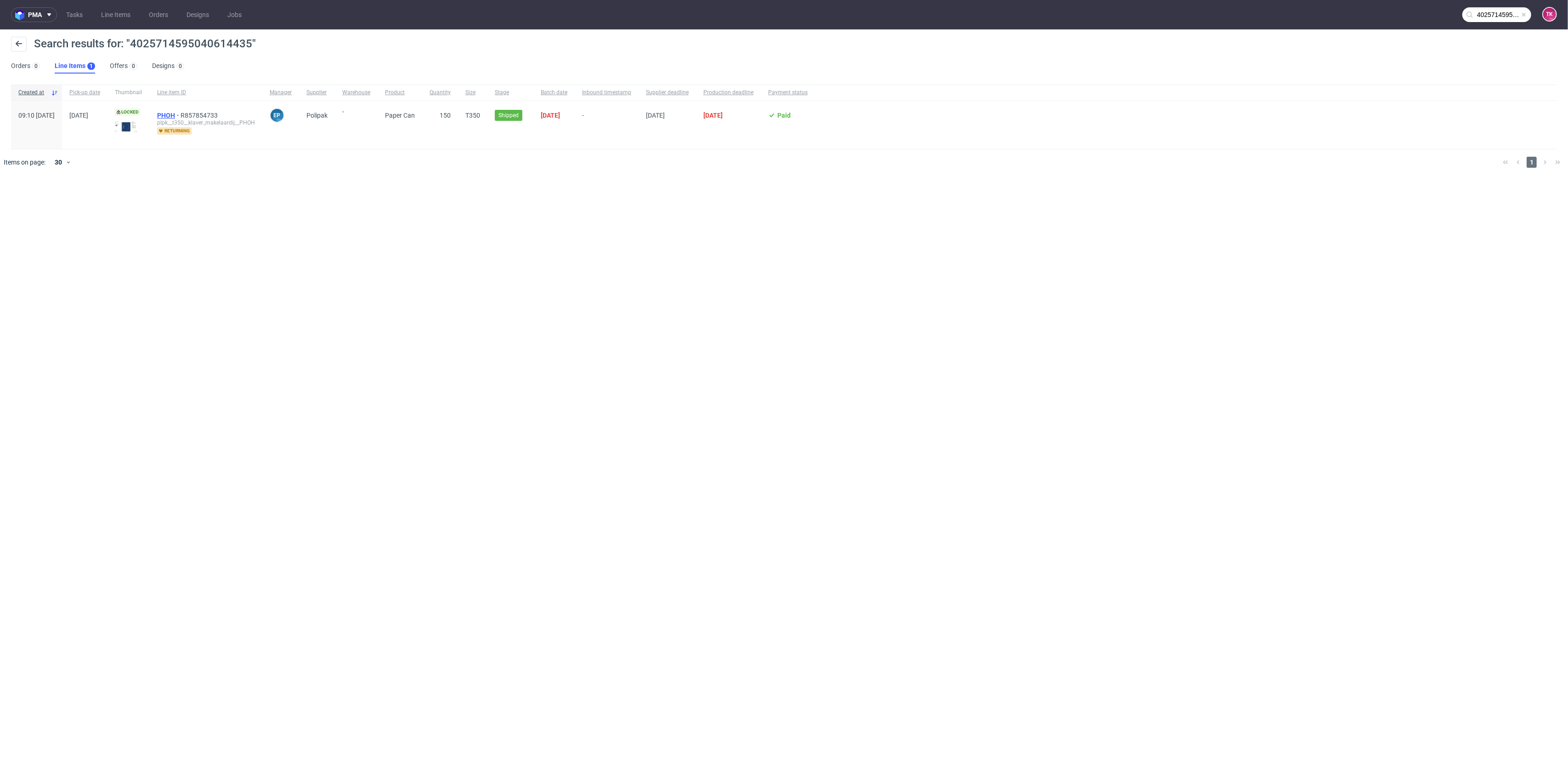
click at [181, 117] on span "PHOH" at bounding box center [168, 116] width 23 height 8
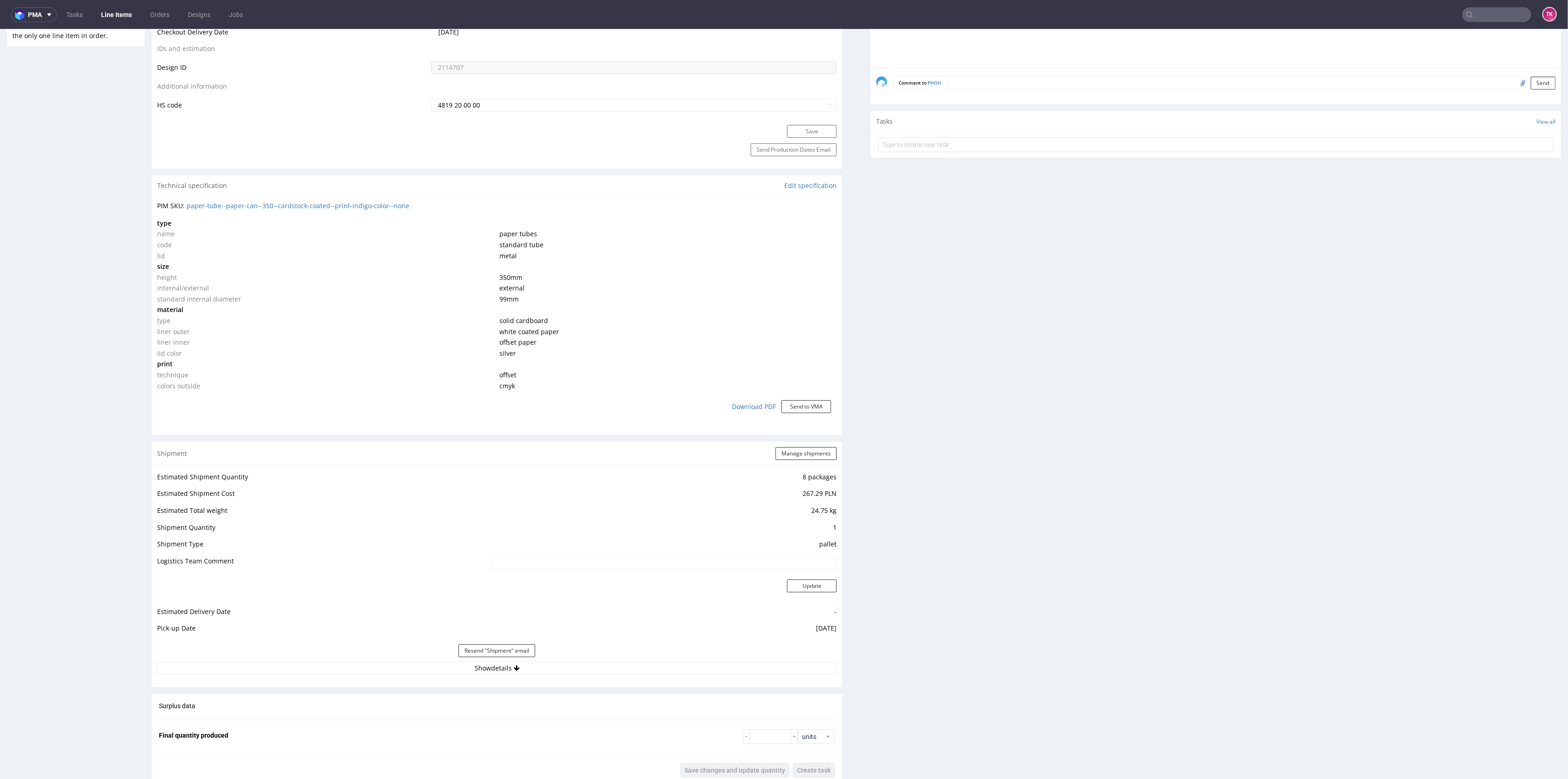
scroll to position [612, 0]
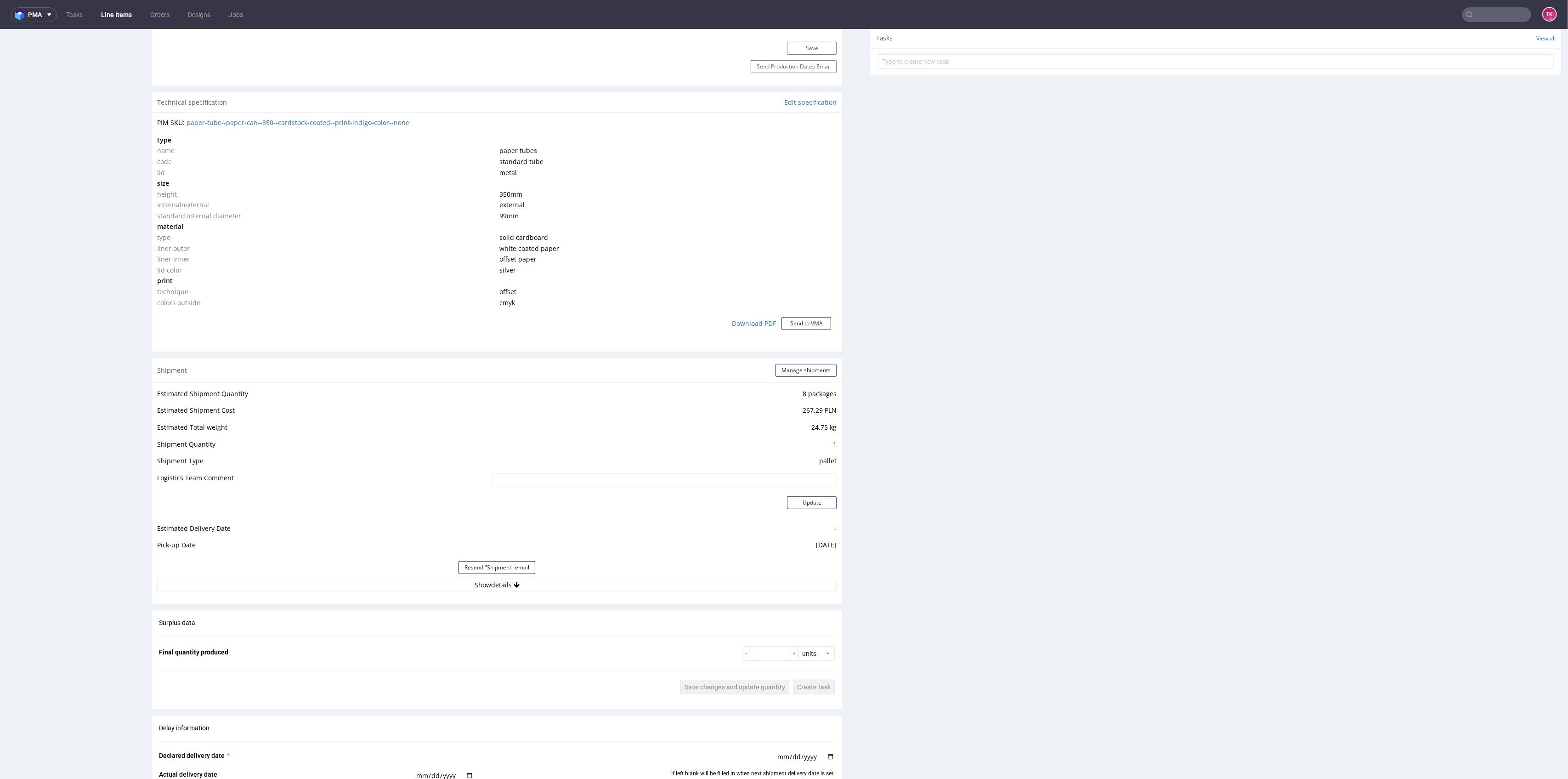
click at [561, 577] on div "Resend "Shipment" email" at bounding box center [497, 567] width 680 height 22
click at [563, 579] on button "Show details" at bounding box center [497, 585] width 680 height 13
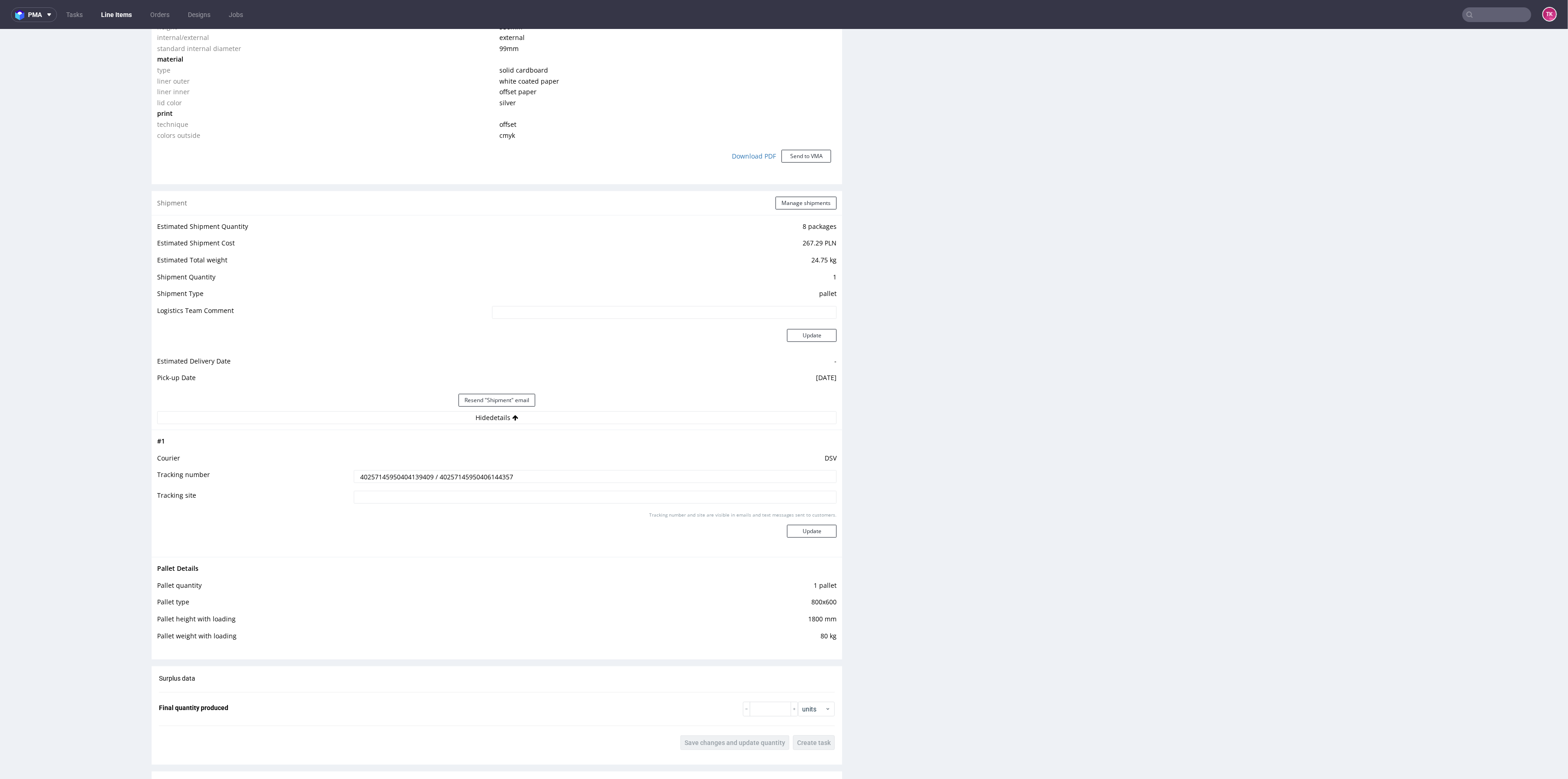
scroll to position [796, 0]
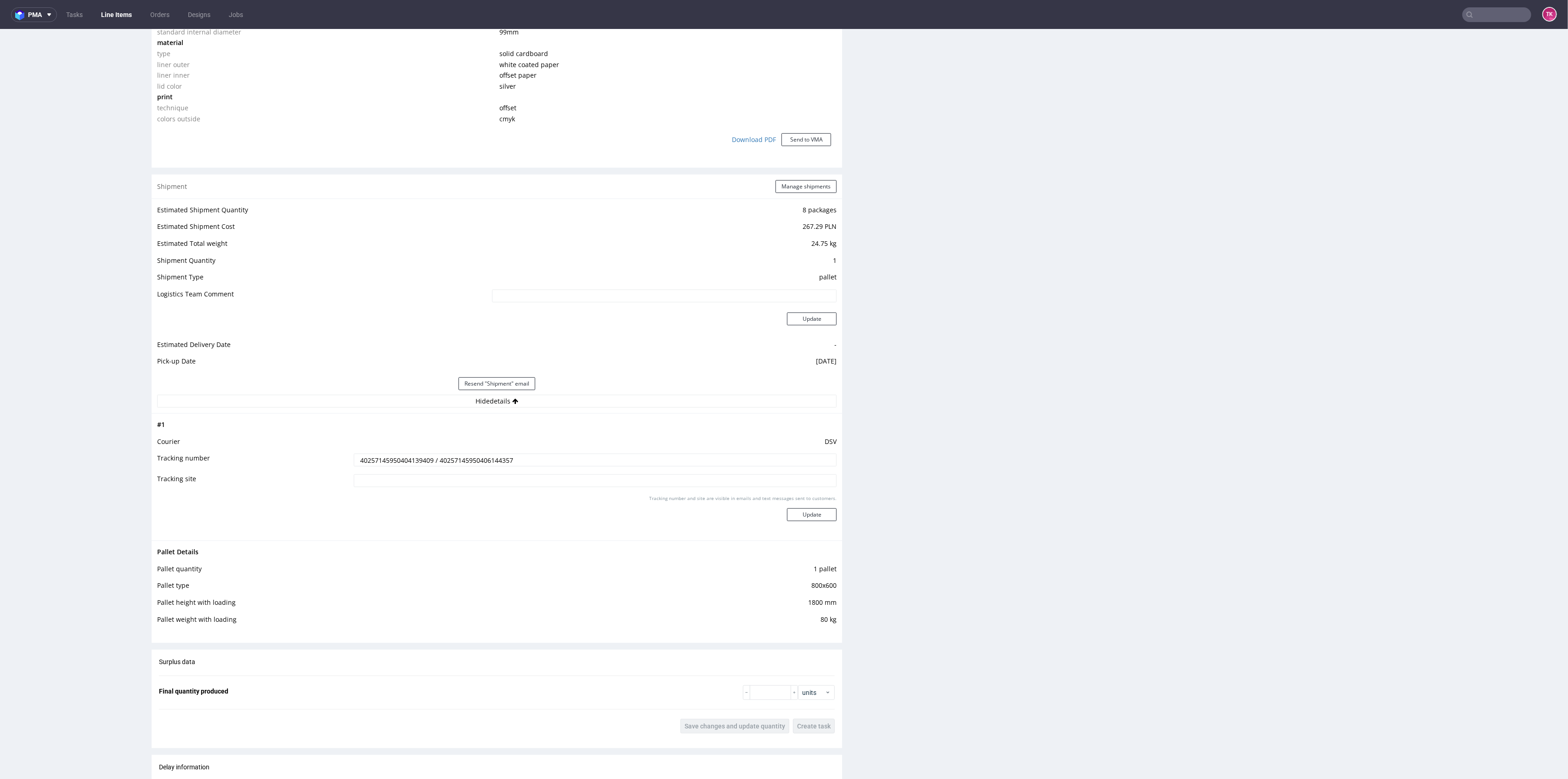
click at [382, 454] on input "40257145950404139409 / 40257145950406144357" at bounding box center [596, 459] width 483 height 13
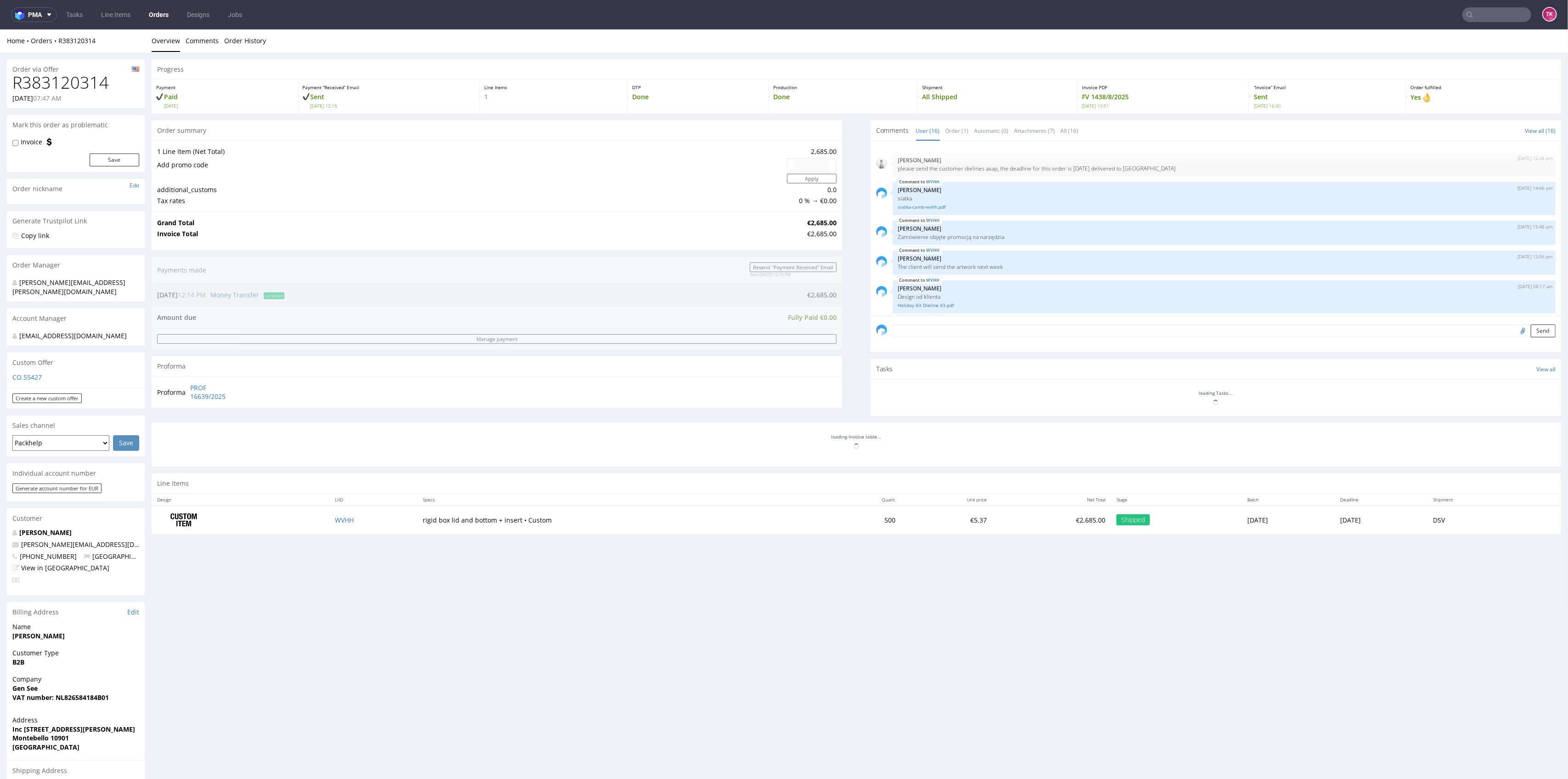
scroll to position [404, 0]
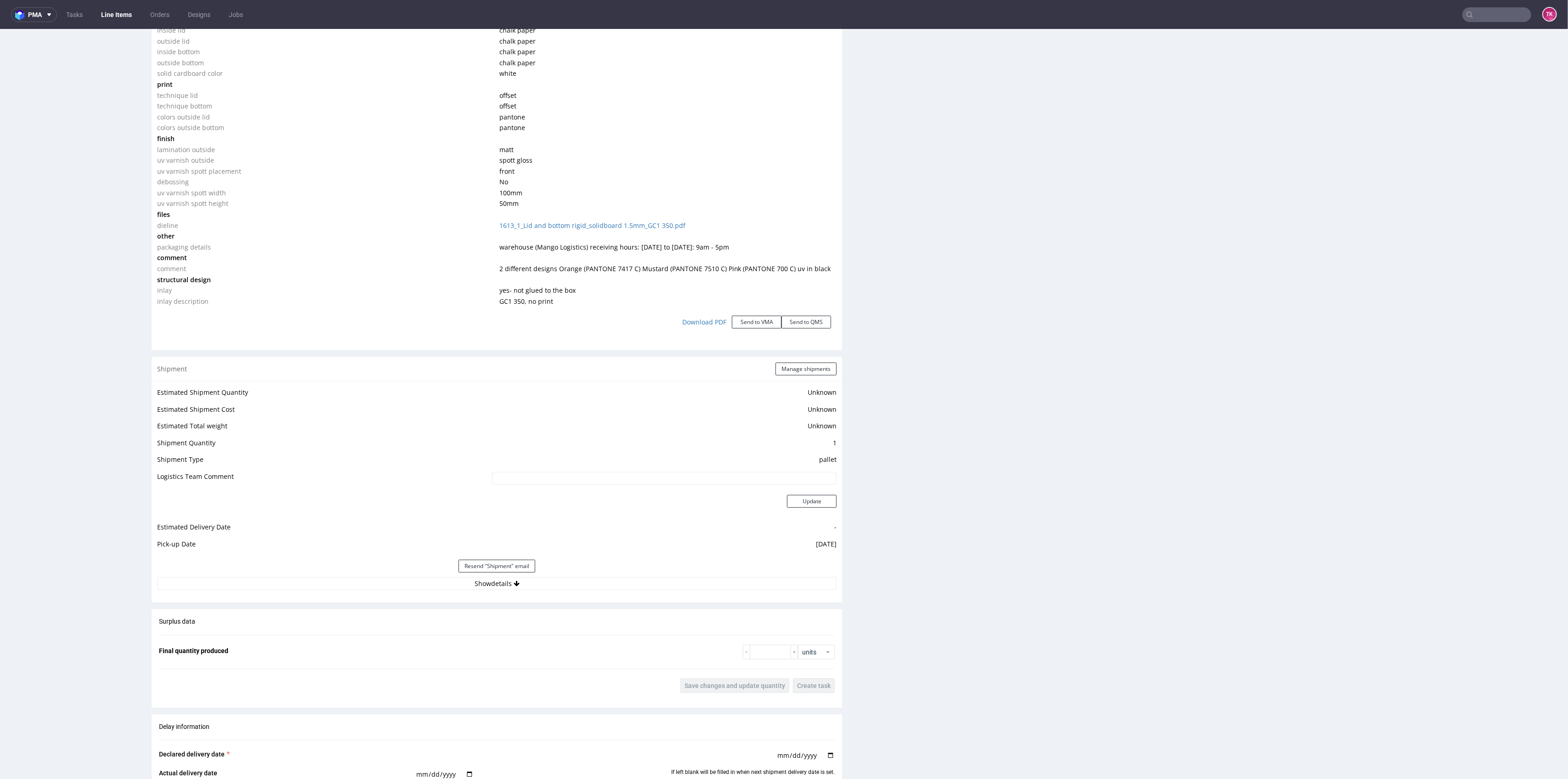
scroll to position [1287, 0]
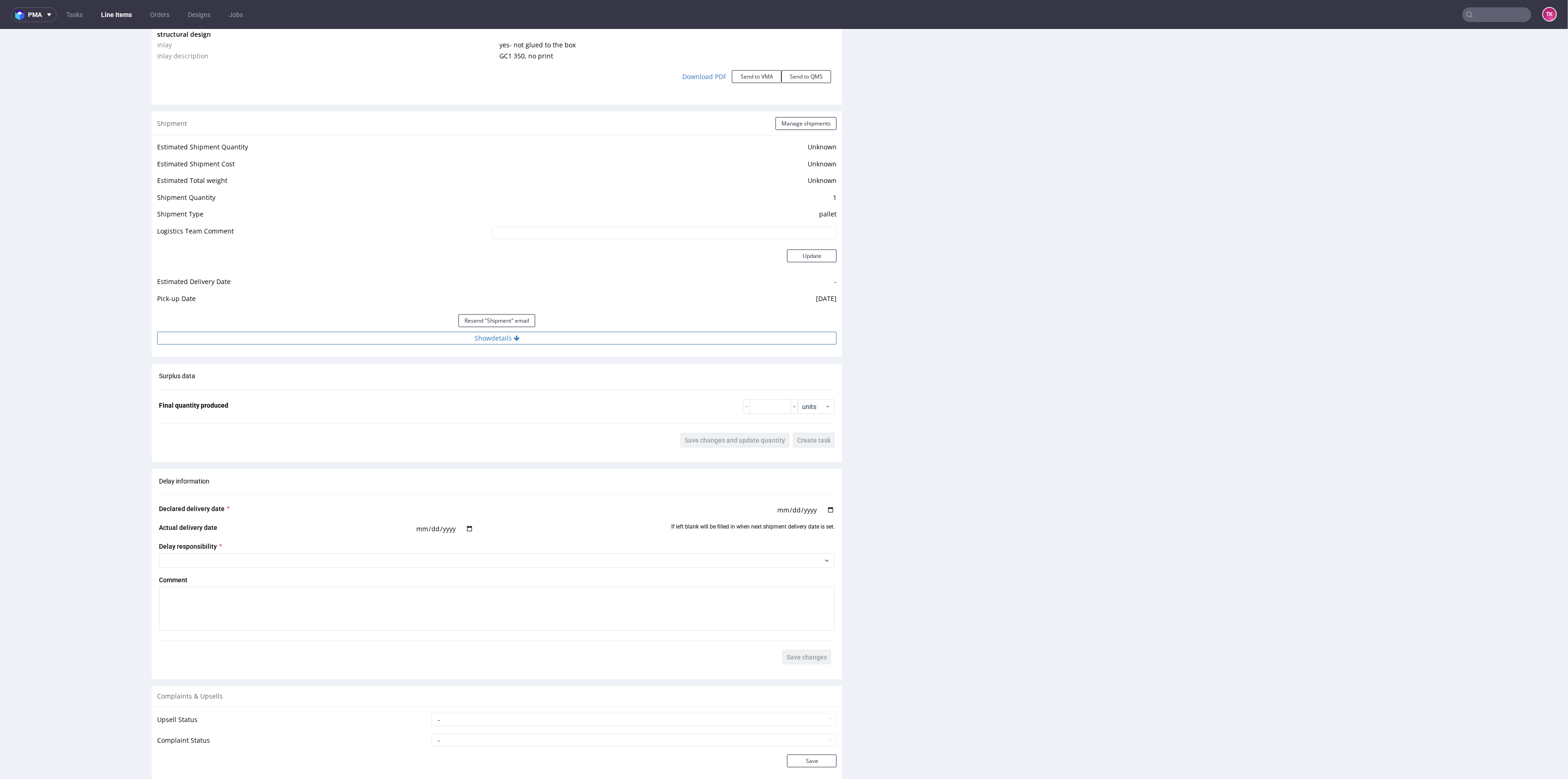
click at [374, 341] on button "Show details" at bounding box center [497, 338] width 680 height 13
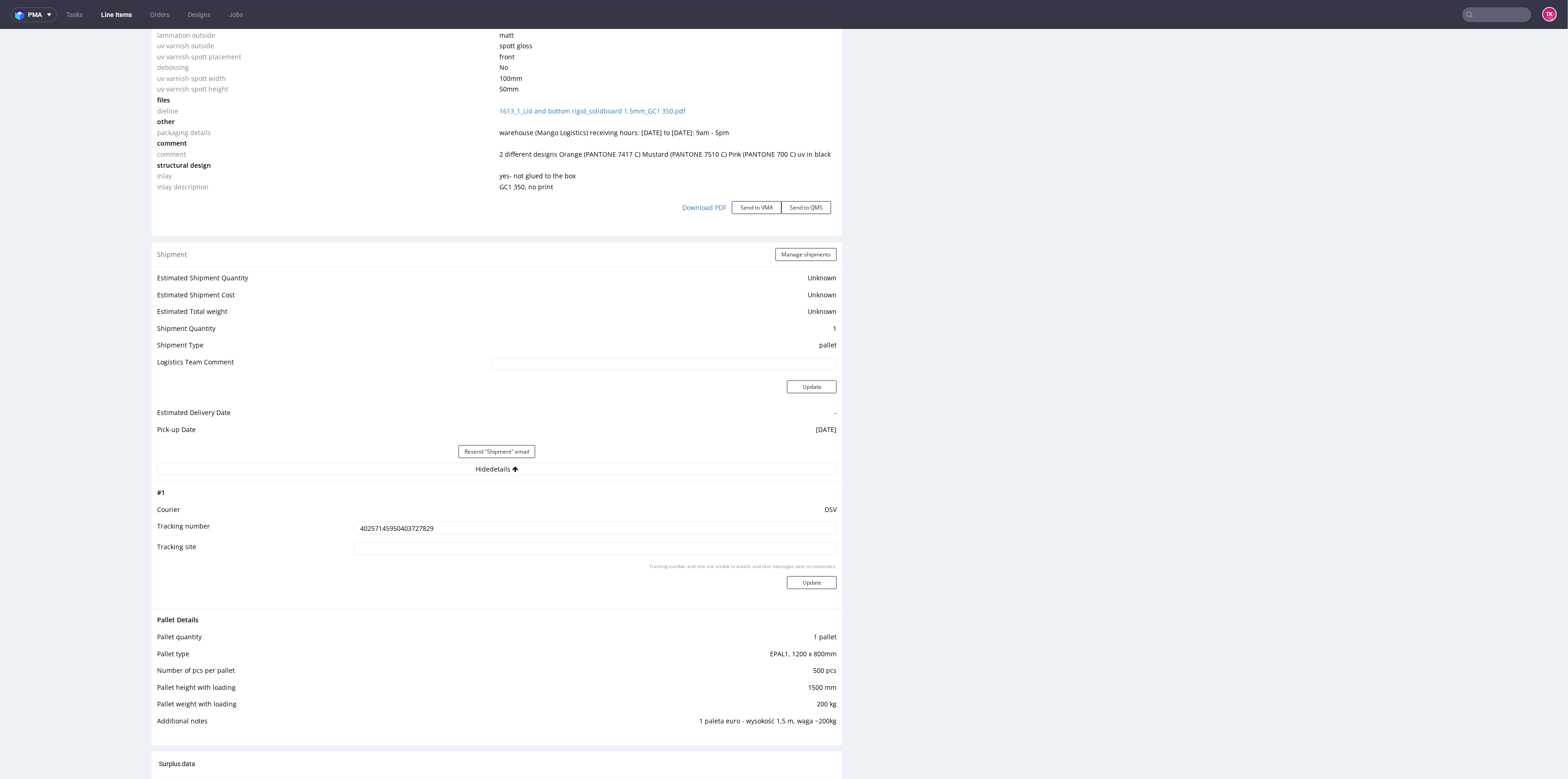
scroll to position [1226, 0]
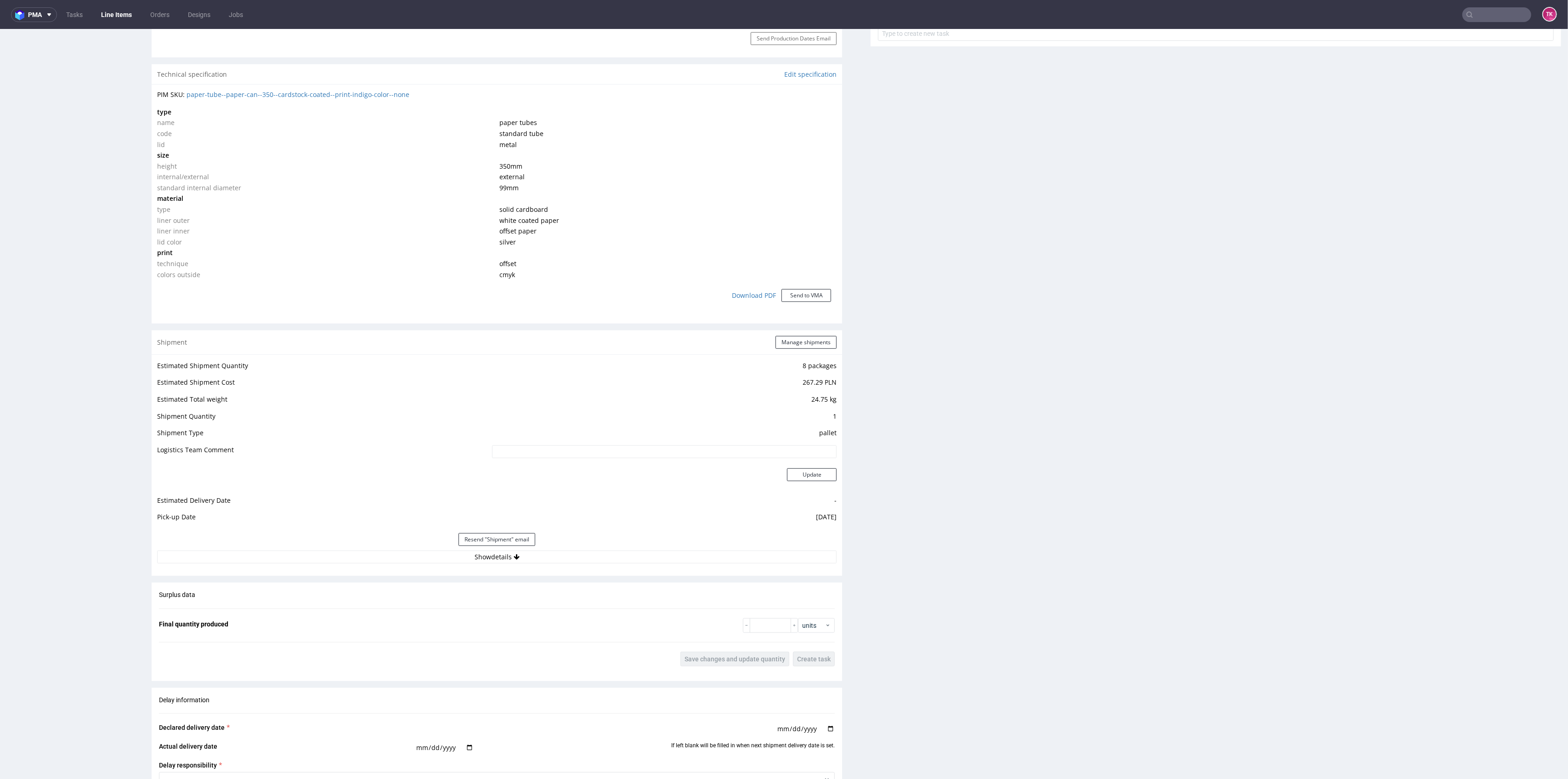
scroll to position [674, 0]
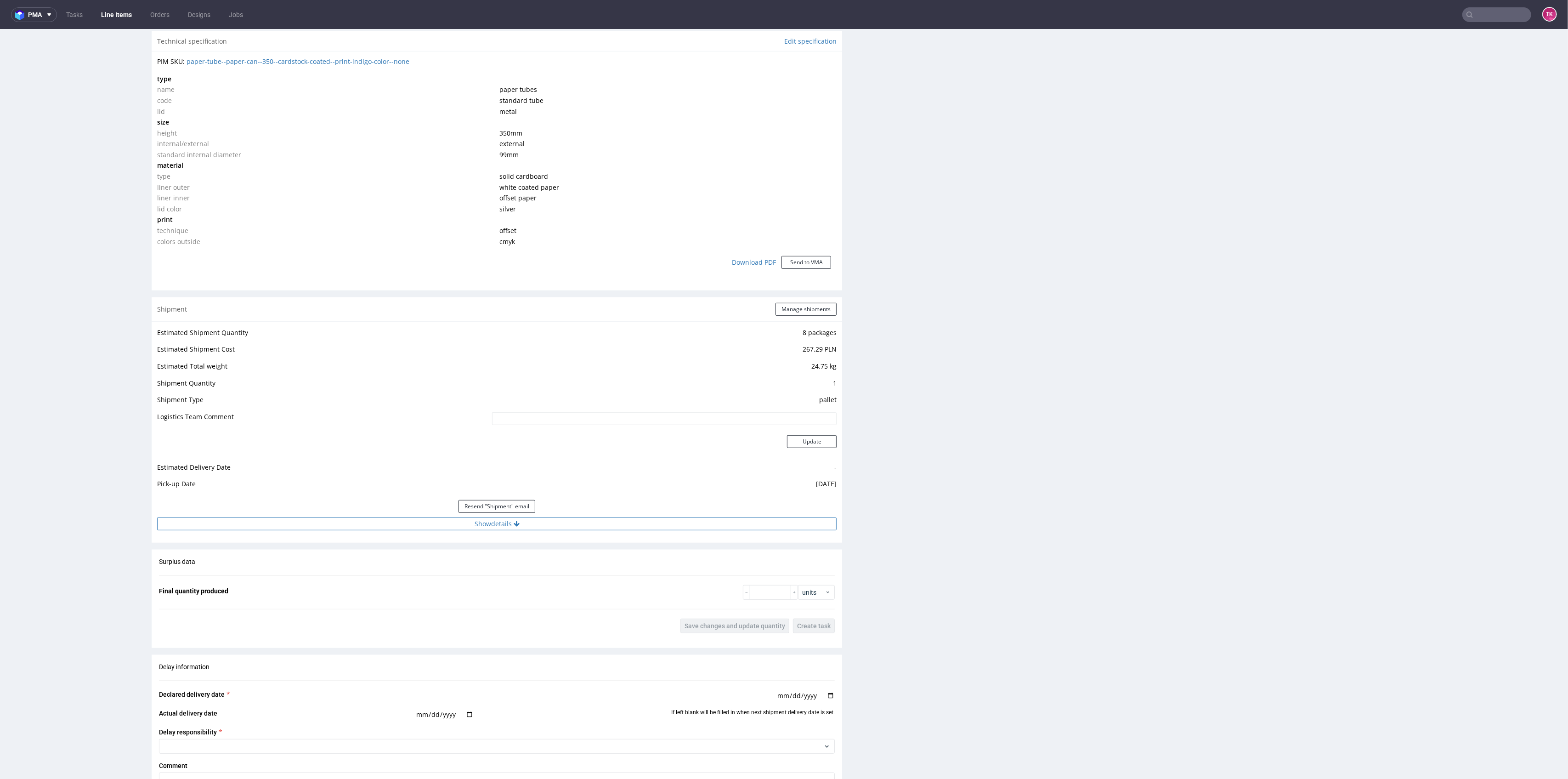
click at [533, 528] on button "Show details" at bounding box center [497, 524] width 680 height 13
click at [487, 588] on input "40257145950404139409 / 40257145950406144357" at bounding box center [596, 582] width 483 height 13
click at [119, 16] on link "Line Items" at bounding box center [116, 15] width 42 height 15
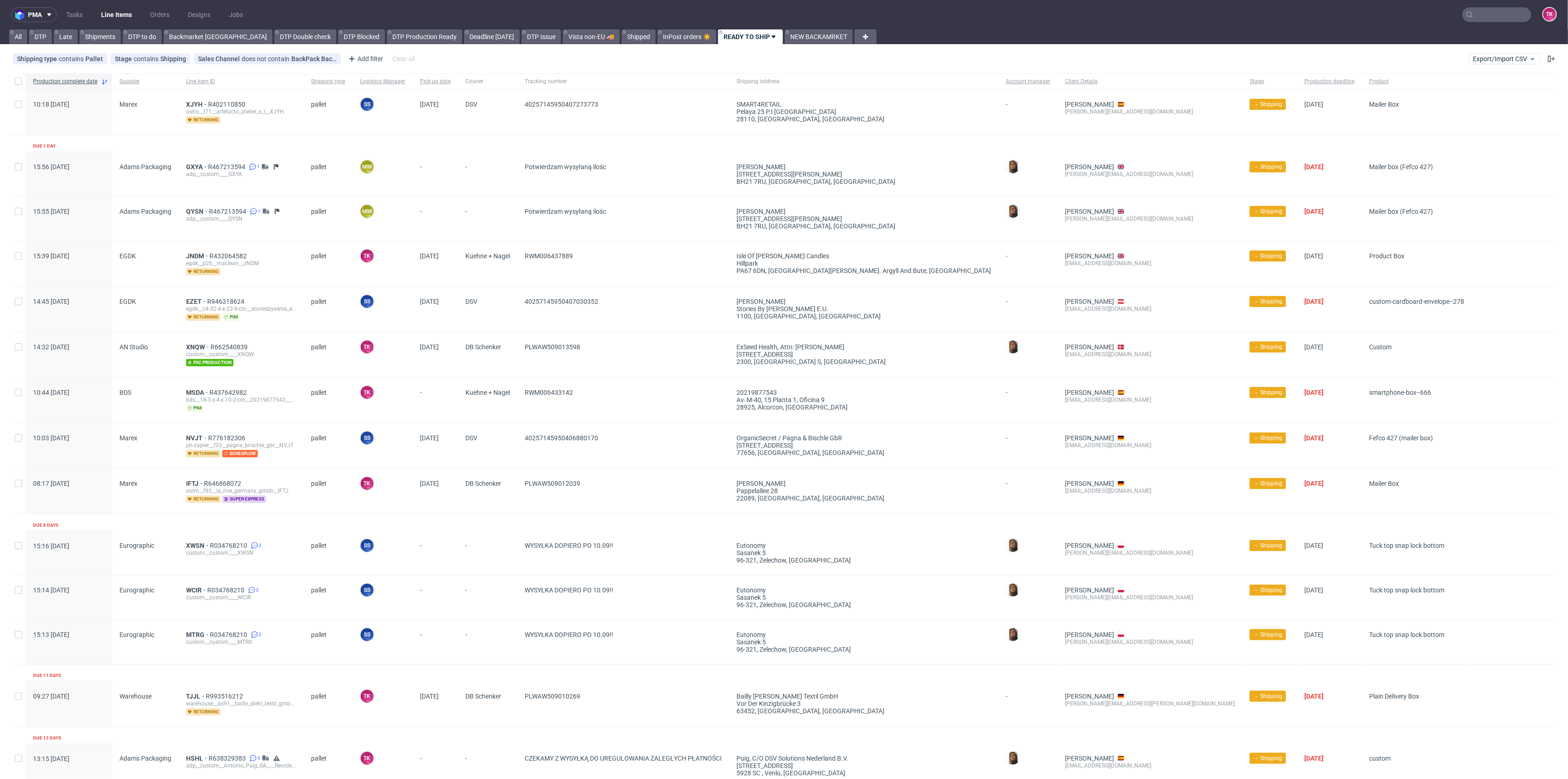
click at [113, 14] on link "Line Items" at bounding box center [116, 15] width 42 height 15
click at [132, 19] on link "Line Items" at bounding box center [116, 15] width 42 height 15
drag, startPoint x: 87, startPoint y: 5, endPoint x: 92, endPoint y: 8, distance: 5.8
click at [87, 5] on nav "pma Tasks Line Items Orders Designs Jobs TK" at bounding box center [784, 14] width 1568 height 29
click at [98, 12] on link "Line Items" at bounding box center [116, 15] width 42 height 15
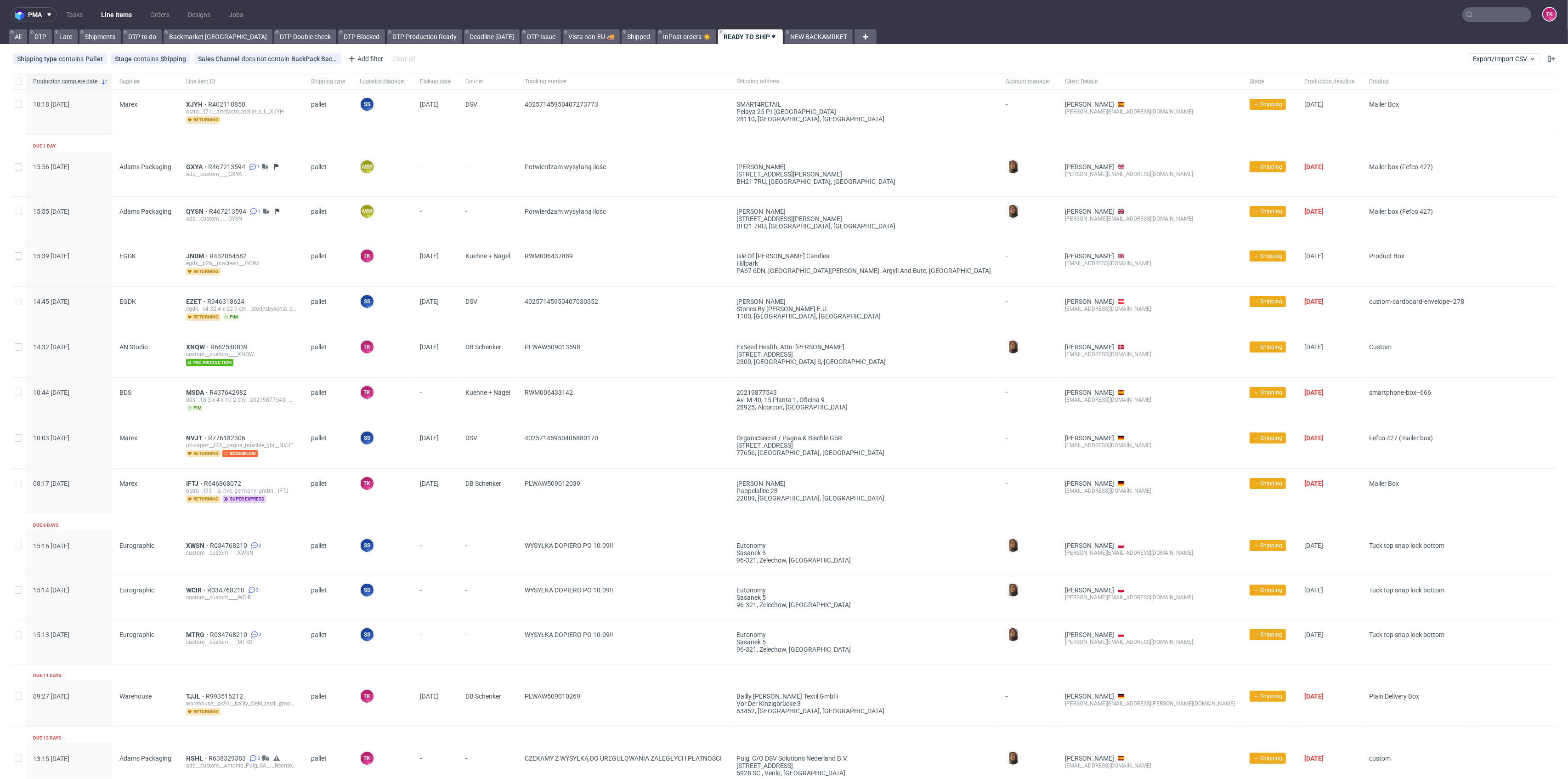
click at [114, 11] on link "Line Items" at bounding box center [116, 15] width 42 height 15
click at [122, 14] on link "Line Items" at bounding box center [116, 15] width 42 height 15
click at [106, 13] on link "Line Items" at bounding box center [116, 15] width 42 height 15
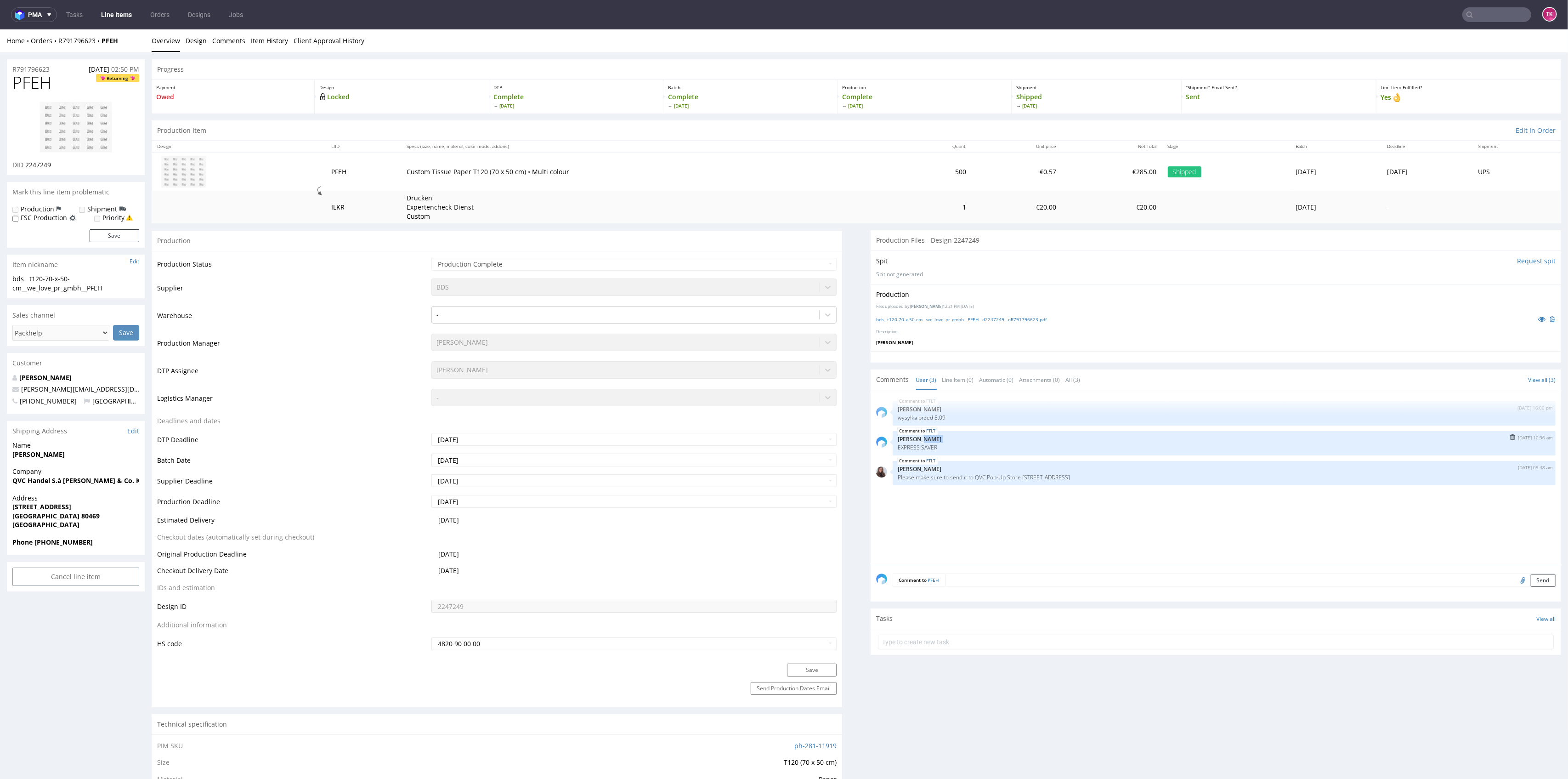
drag, startPoint x: 887, startPoint y: 452, endPoint x: 1015, endPoint y: 446, distance: 128.1
click at [1001, 434] on div "FTLT [DATE] 10:36 am [PERSON_NAME] EXPRESS SAVER" at bounding box center [1216, 443] width 680 height 24
click at [994, 512] on div "FTLT [DATE] 16:00 pm [PERSON_NAME] wysyłka przed 5.09 FTLT [DATE] 10:36 am [PER…" at bounding box center [1218, 480] width 685 height 169
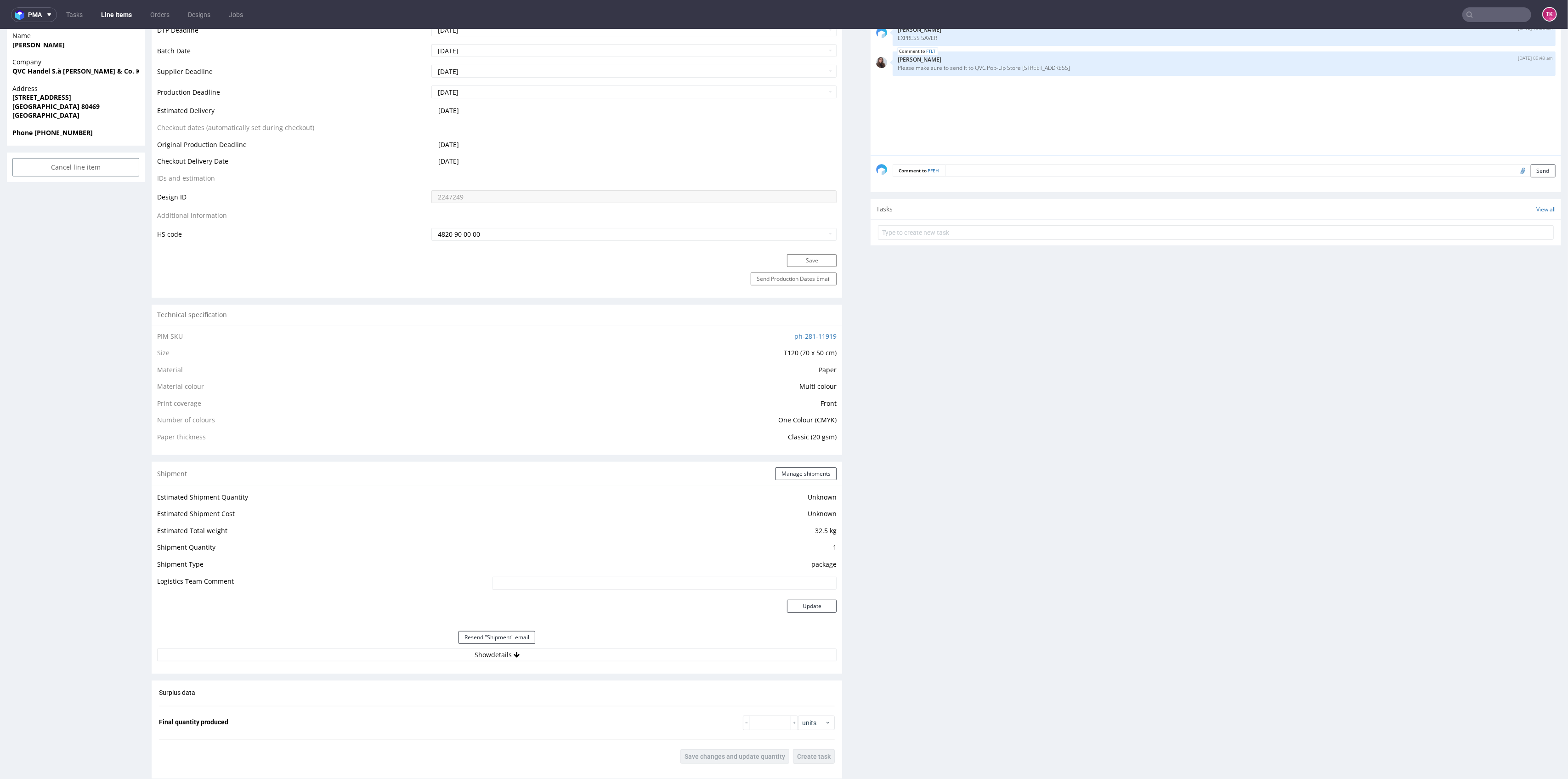
scroll to position [429, 0]
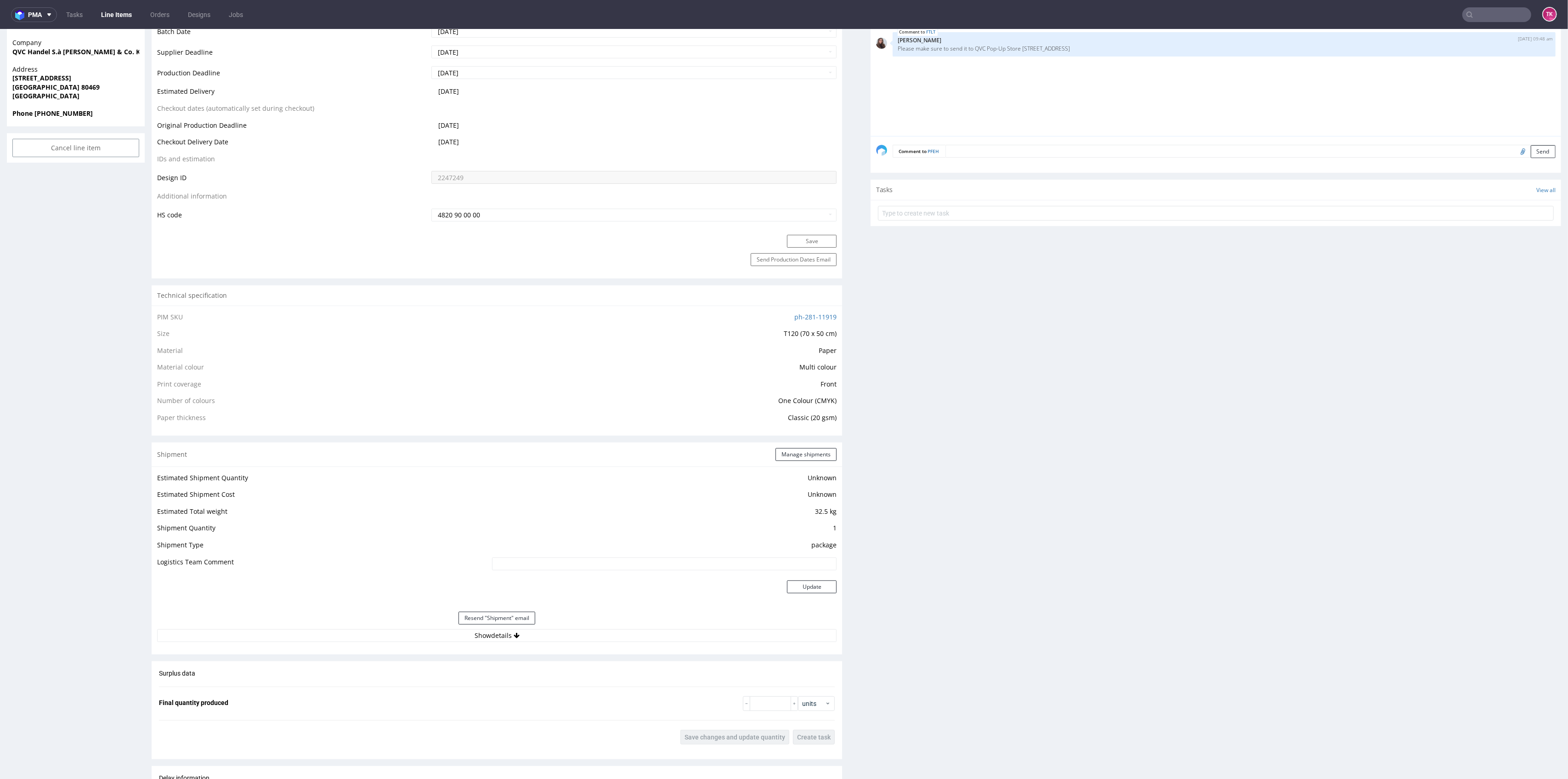
click at [571, 624] on div "Resend "Shipment" email" at bounding box center [497, 618] width 680 height 22
click at [573, 630] on button "Show details" at bounding box center [497, 635] width 680 height 13
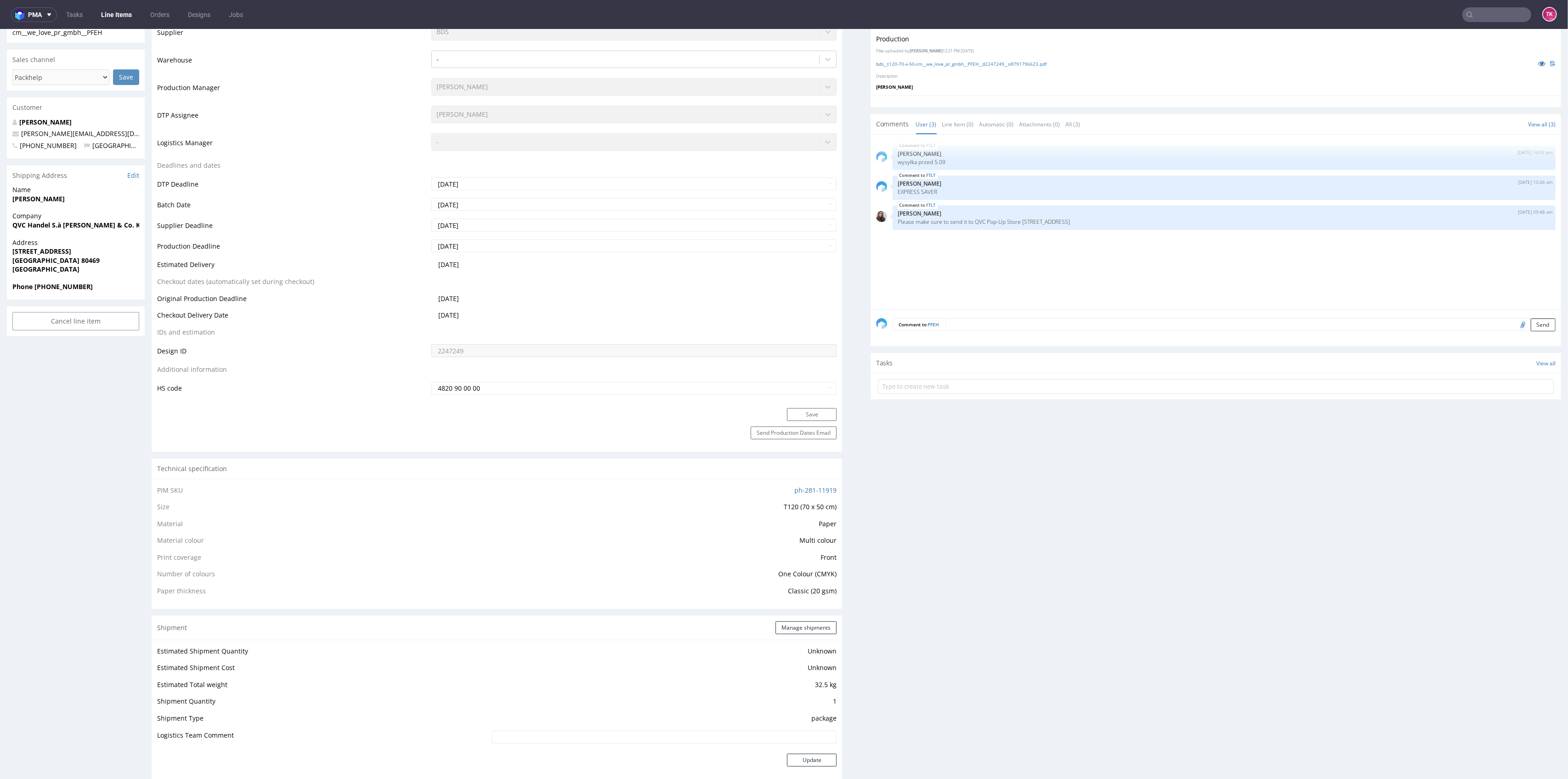
scroll to position [245, 0]
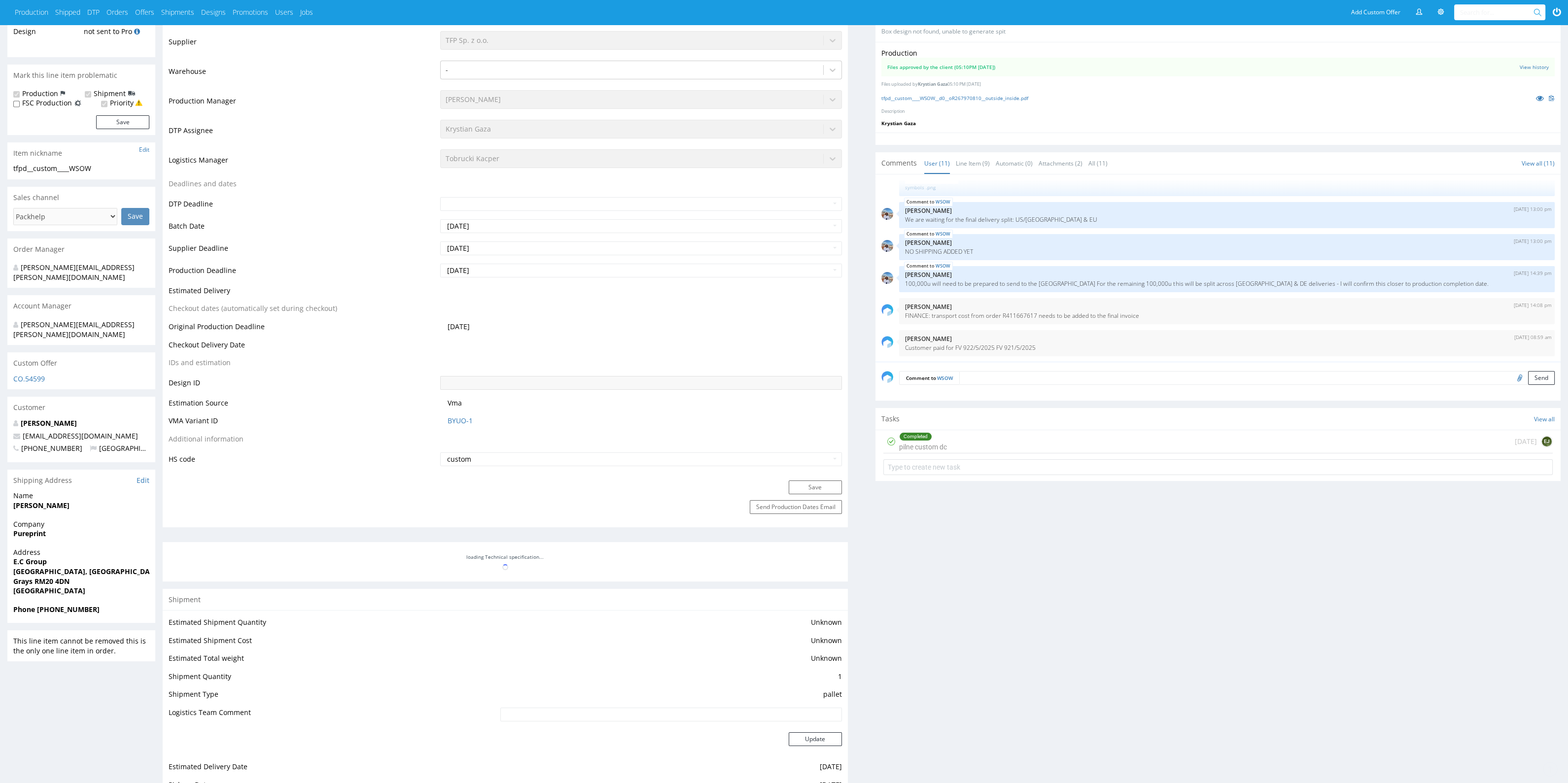
scroll to position [246, 0]
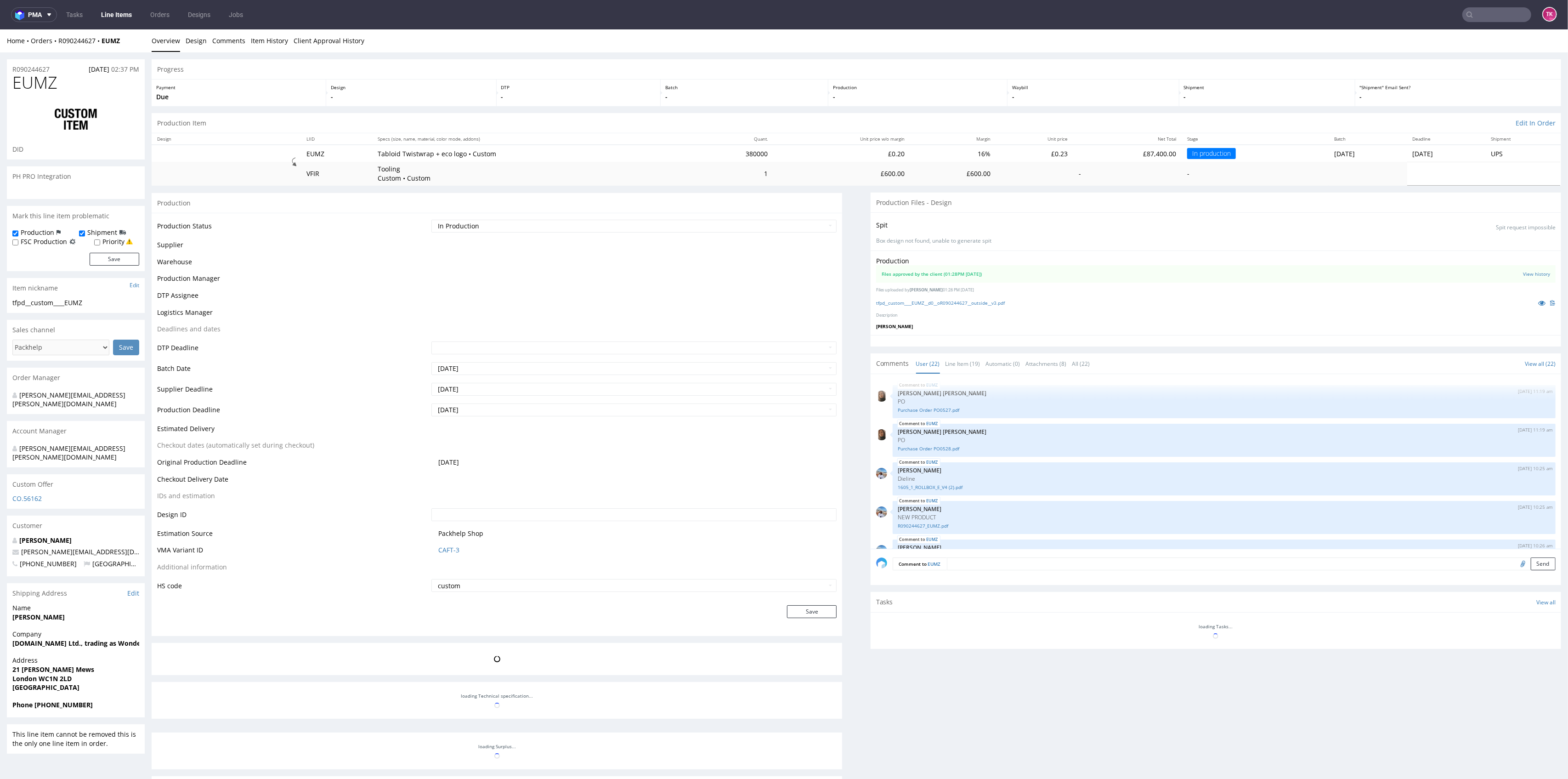
scroll to position [601, 0]
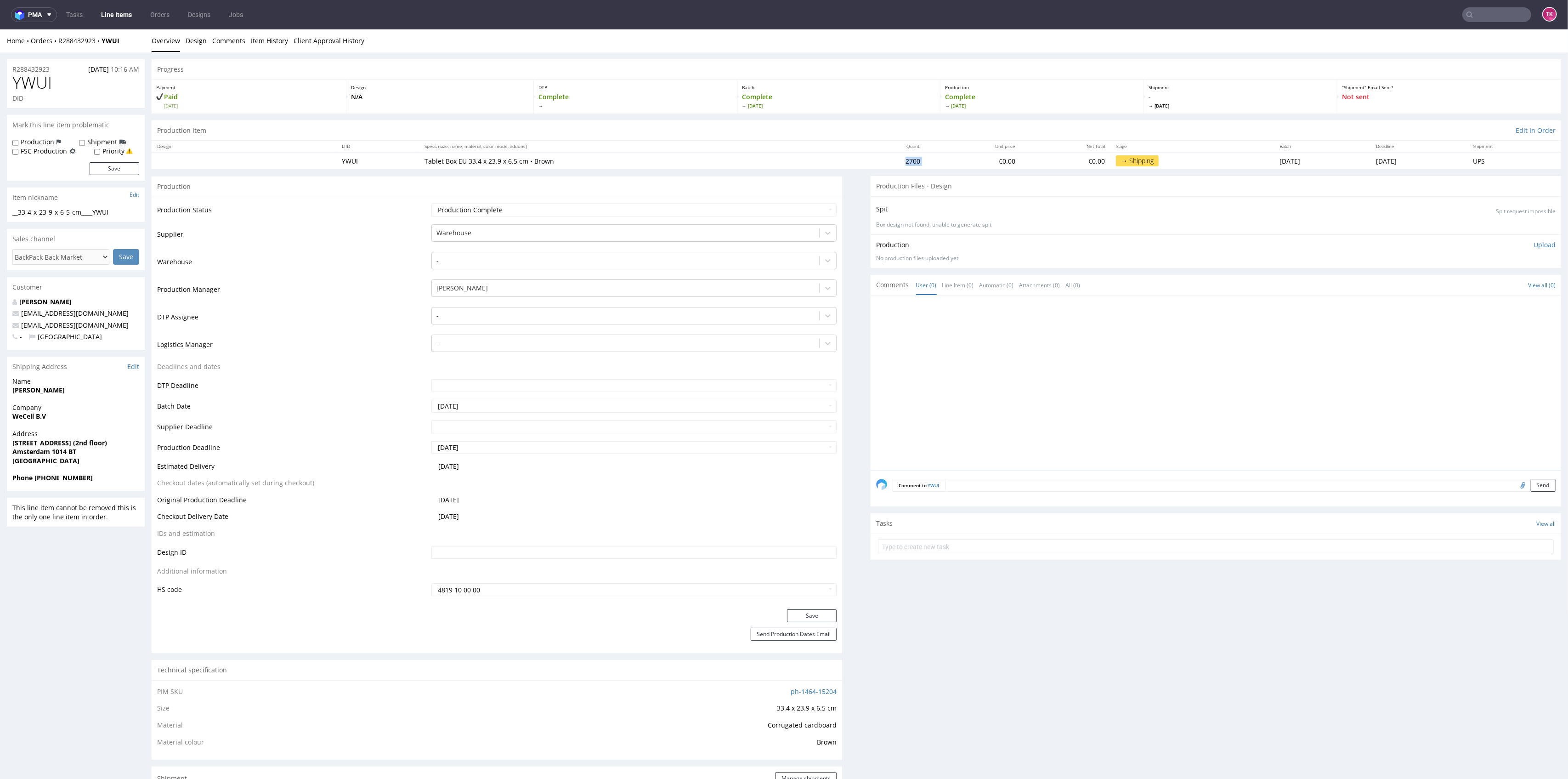
drag, startPoint x: 840, startPoint y: 159, endPoint x: 894, endPoint y: 161, distance: 54.0
click at [894, 161] on tr "YWUI Tablet Box EU 33.4 x 23.9 x 6.5 cm • Brown 2700 €0.00 €0.00 → Shipping Wed…" at bounding box center [856, 161] width 1410 height 17
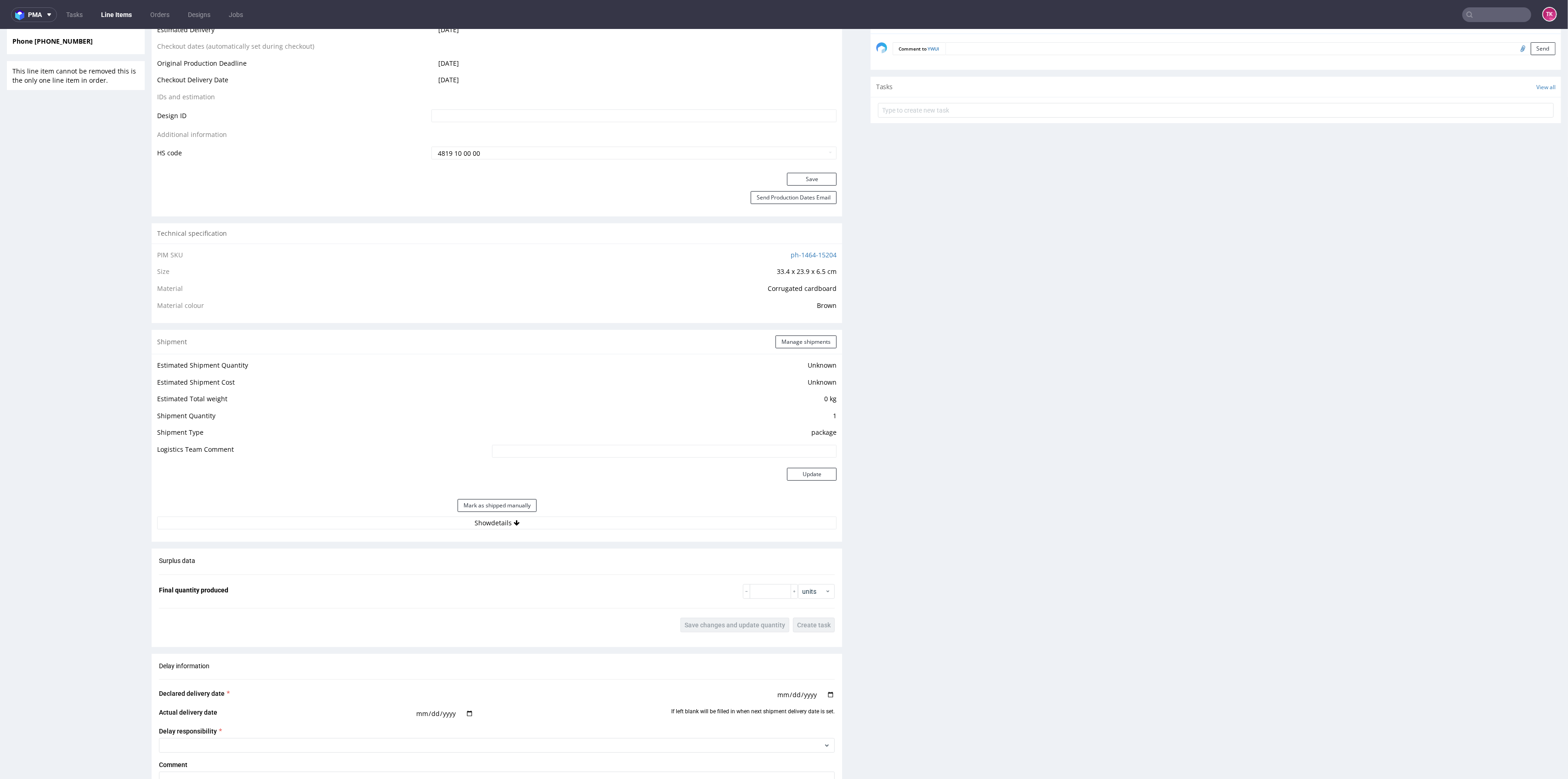
scroll to position [612, 0]
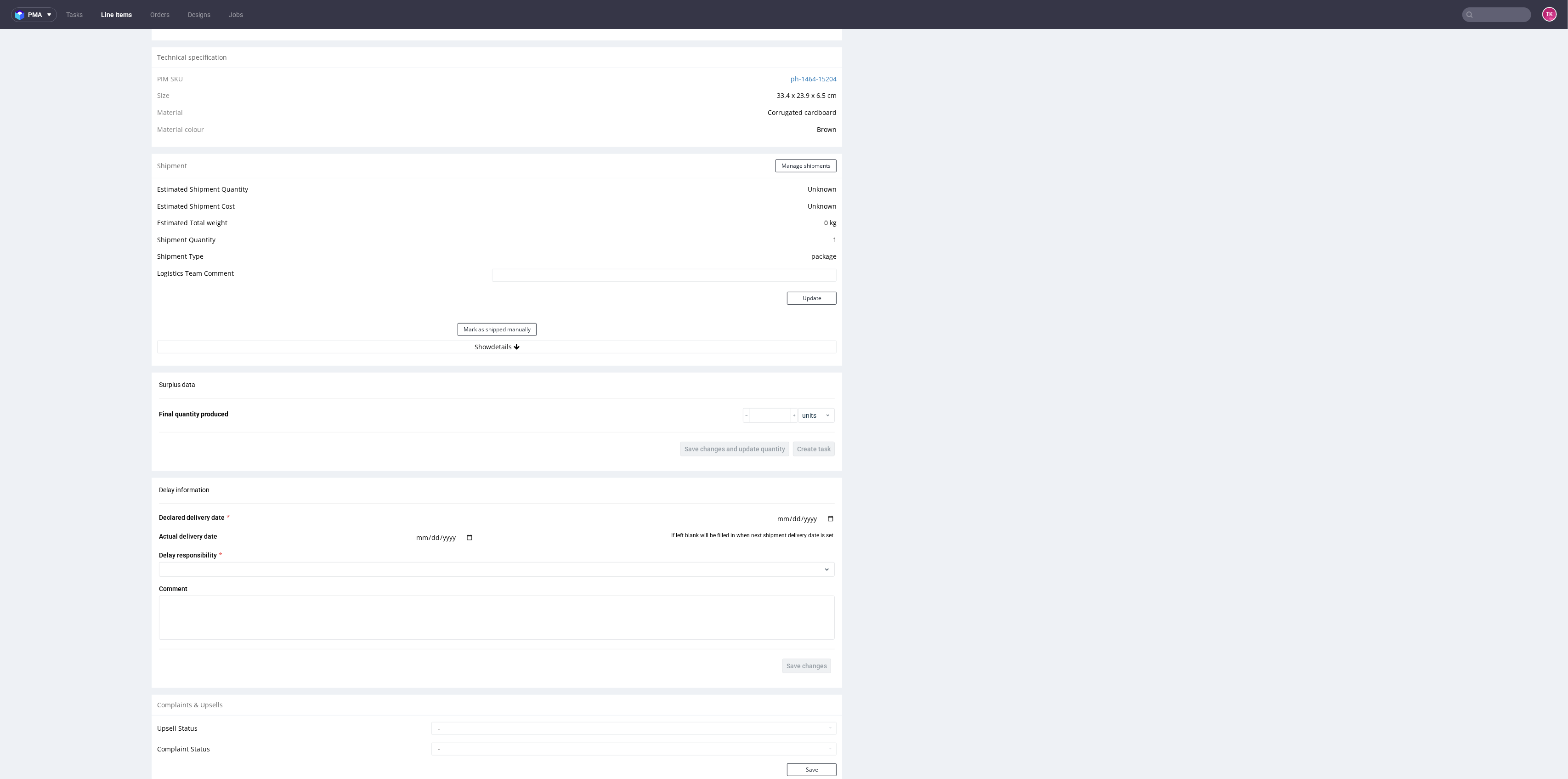
click at [632, 338] on div "Mark as shipped manually" at bounding box center [497, 329] width 680 height 22
click at [632, 341] on button "Show details" at bounding box center [497, 347] width 680 height 13
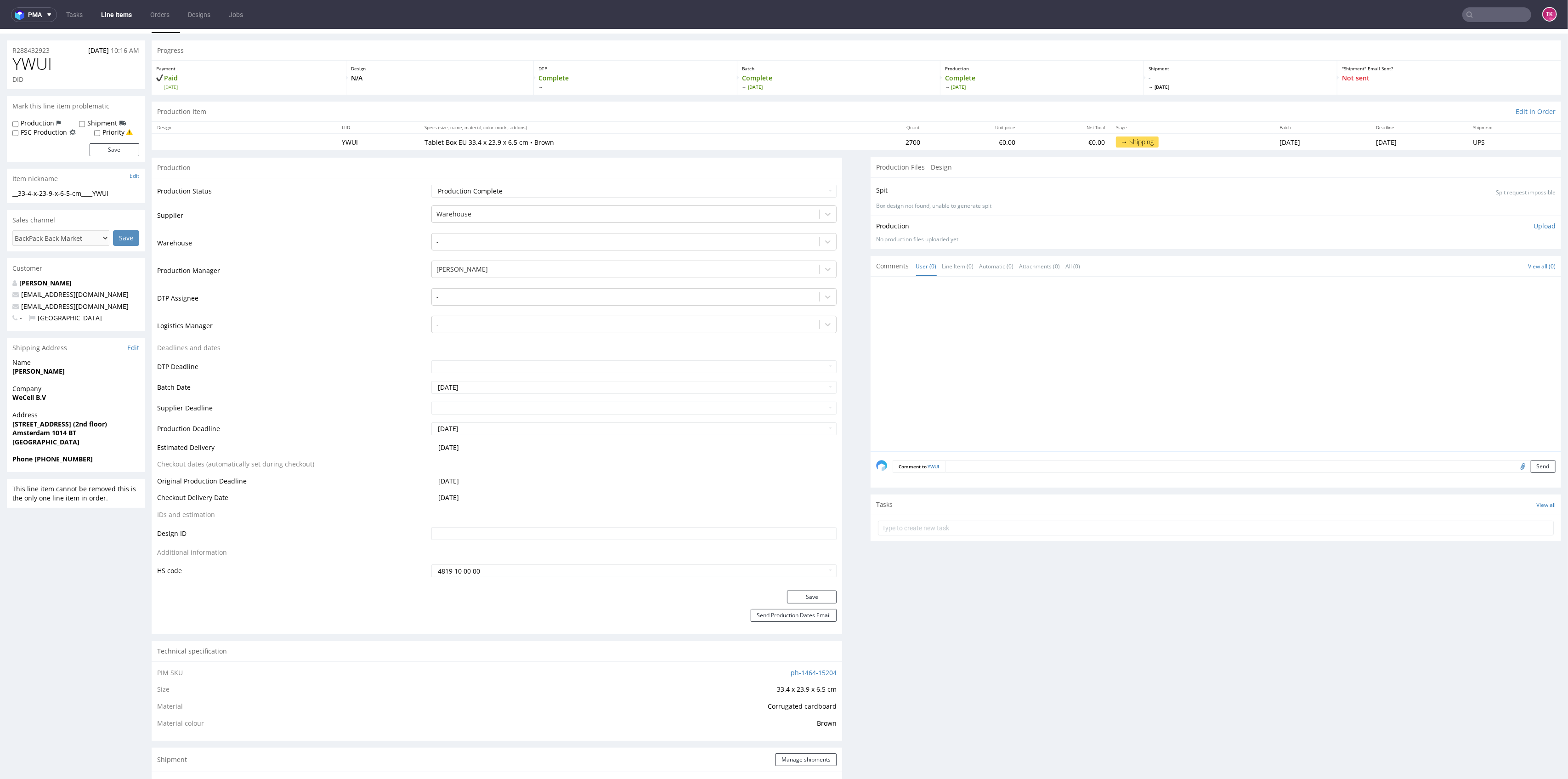
scroll to position [0, 0]
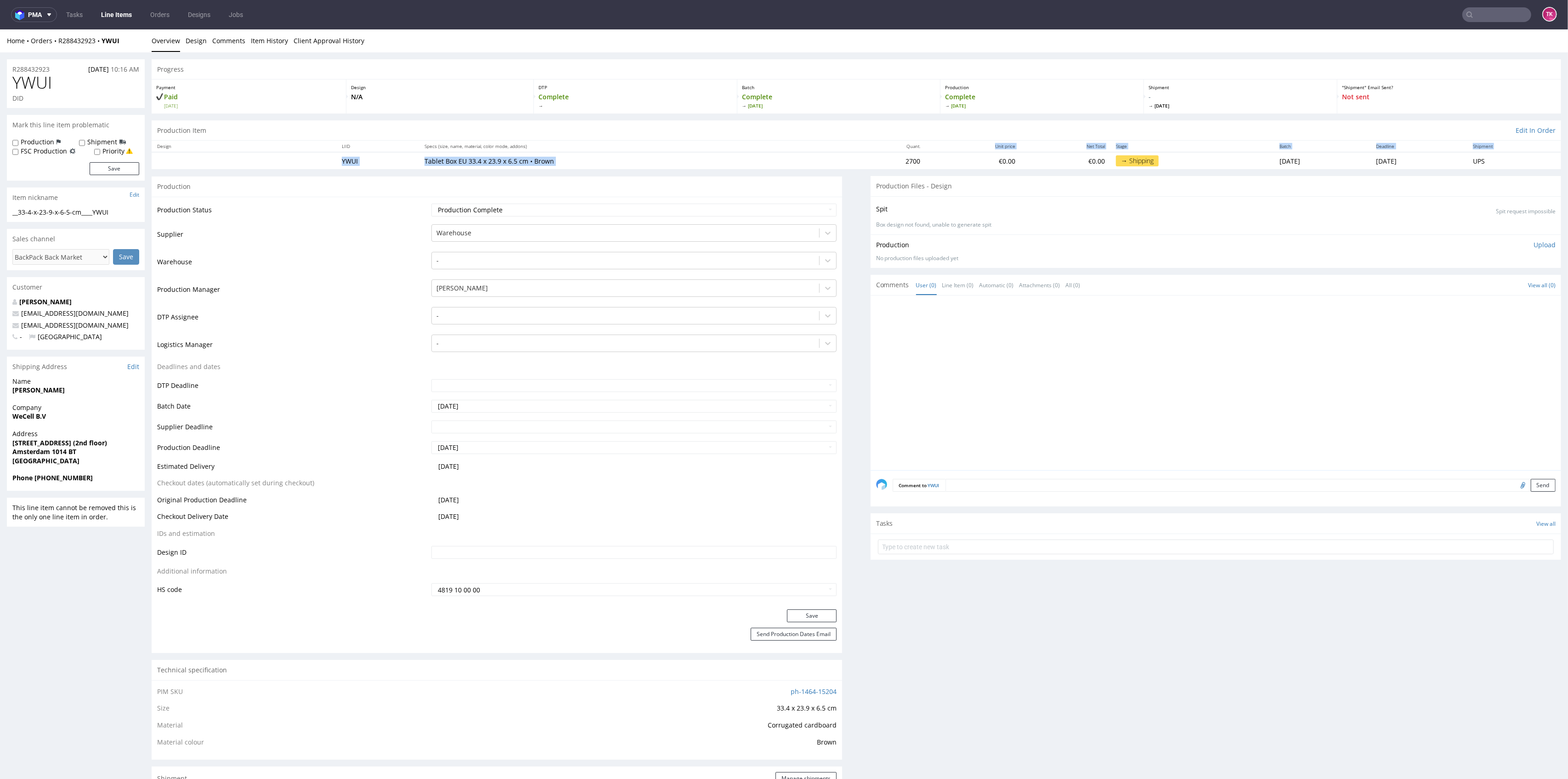
drag, startPoint x: 835, startPoint y: 168, endPoint x: 785, endPoint y: 69, distance: 110.9
click at [911, 149] on table "Design LIID Specs (size, name, material, color mode, addons) Quant. Unit price …" at bounding box center [856, 155] width 1410 height 29
click at [727, 147] on th "Specs (size, name, material, color mode, addons)" at bounding box center [632, 146] width 428 height 11
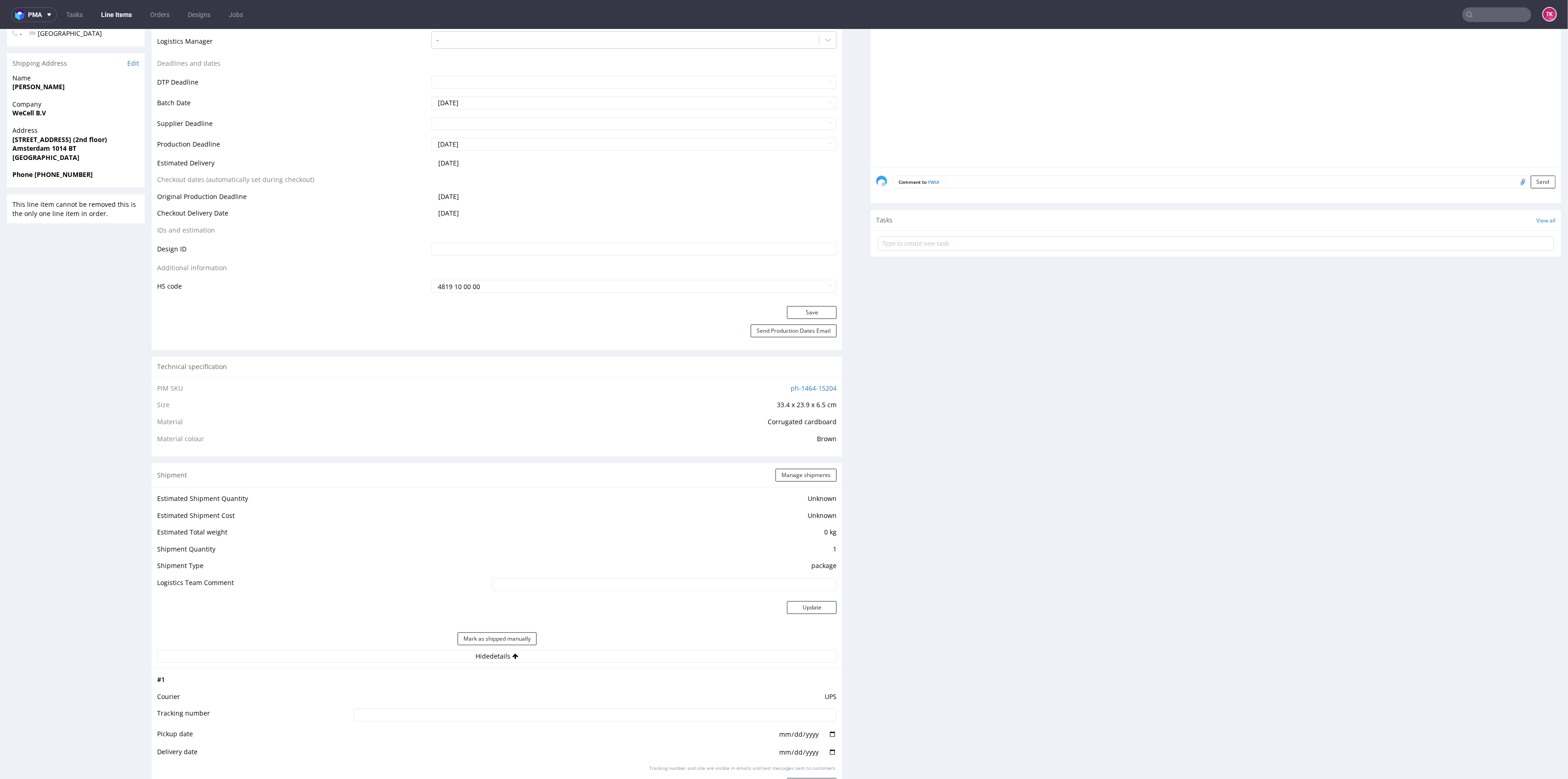
scroll to position [368, 0]
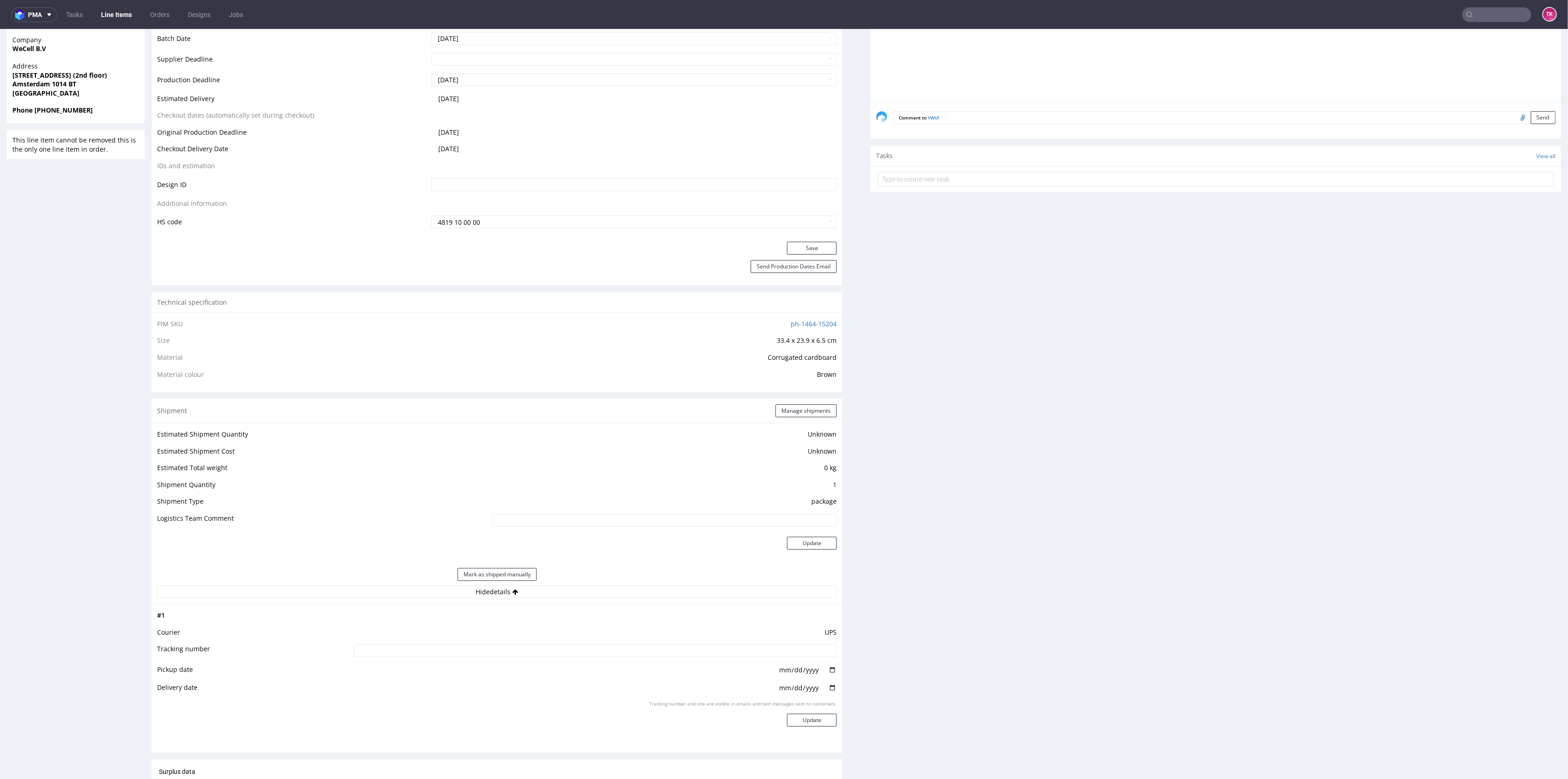
click at [774, 402] on div "Shipment Manage shipments" at bounding box center [497, 411] width 690 height 24
click at [778, 405] on button "Manage shipments" at bounding box center [806, 411] width 61 height 13
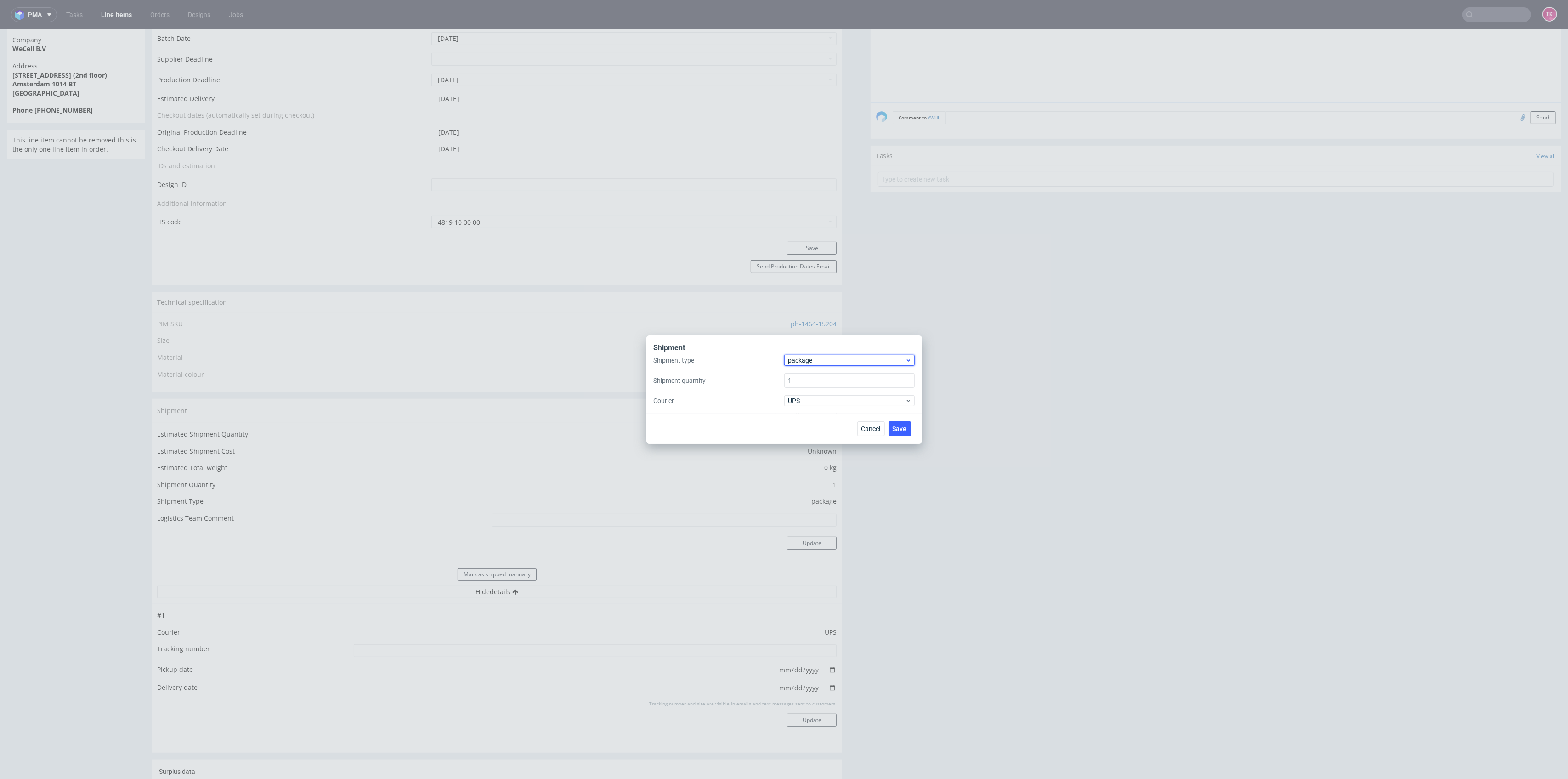
click at [854, 359] on span "package" at bounding box center [847, 360] width 117 height 9
click at [833, 380] on div "pallet" at bounding box center [849, 380] width 123 height 17
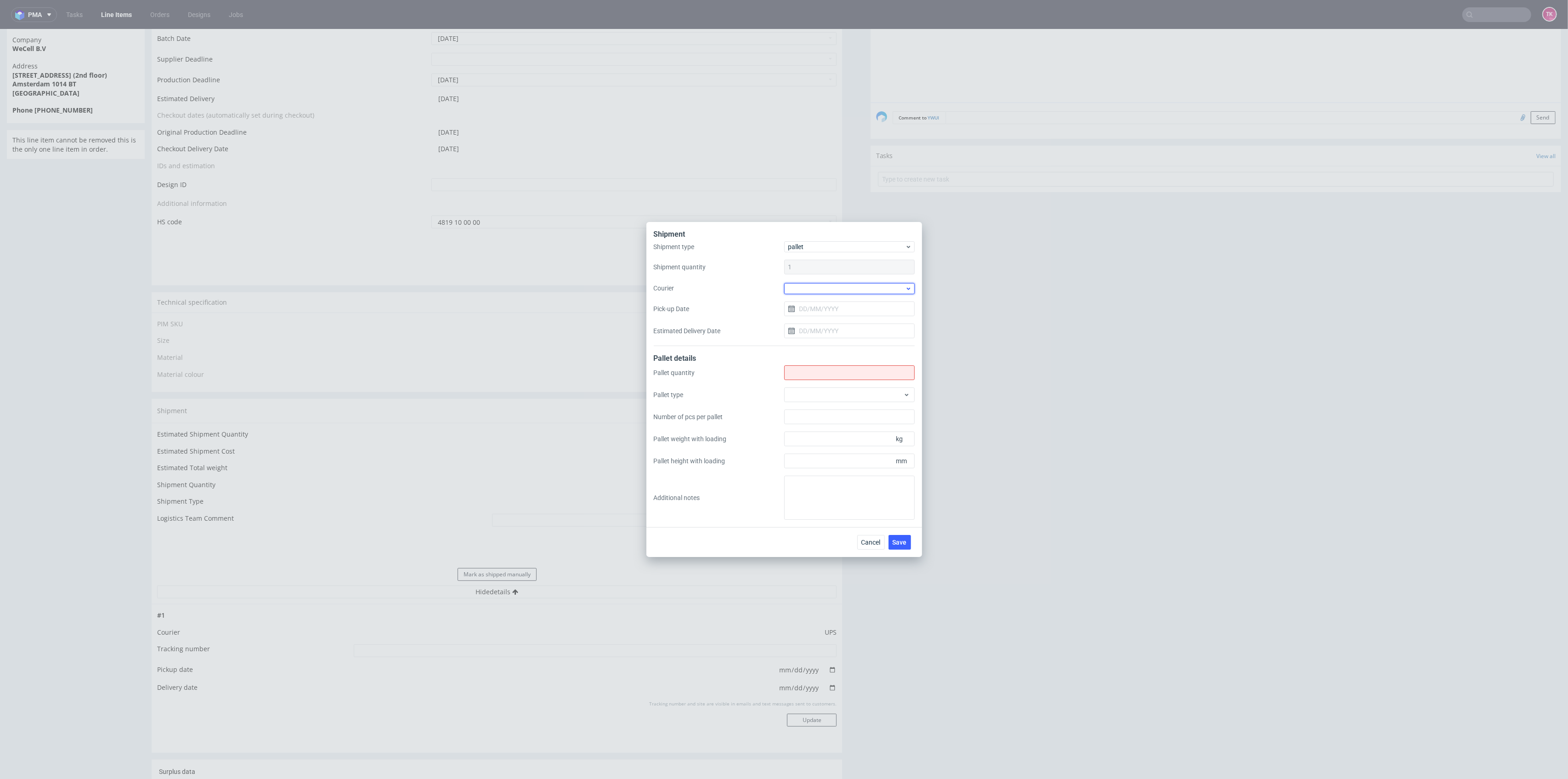
click at [822, 285] on div at bounding box center [849, 288] width 131 height 11
click at [805, 332] on div "DHL UK" at bounding box center [849, 326] width 123 height 17
drag, startPoint x: 815, startPoint y: 287, endPoint x: 815, endPoint y: 293, distance: 6.0
click at [815, 288] on span "DHL UK" at bounding box center [847, 288] width 117 height 9
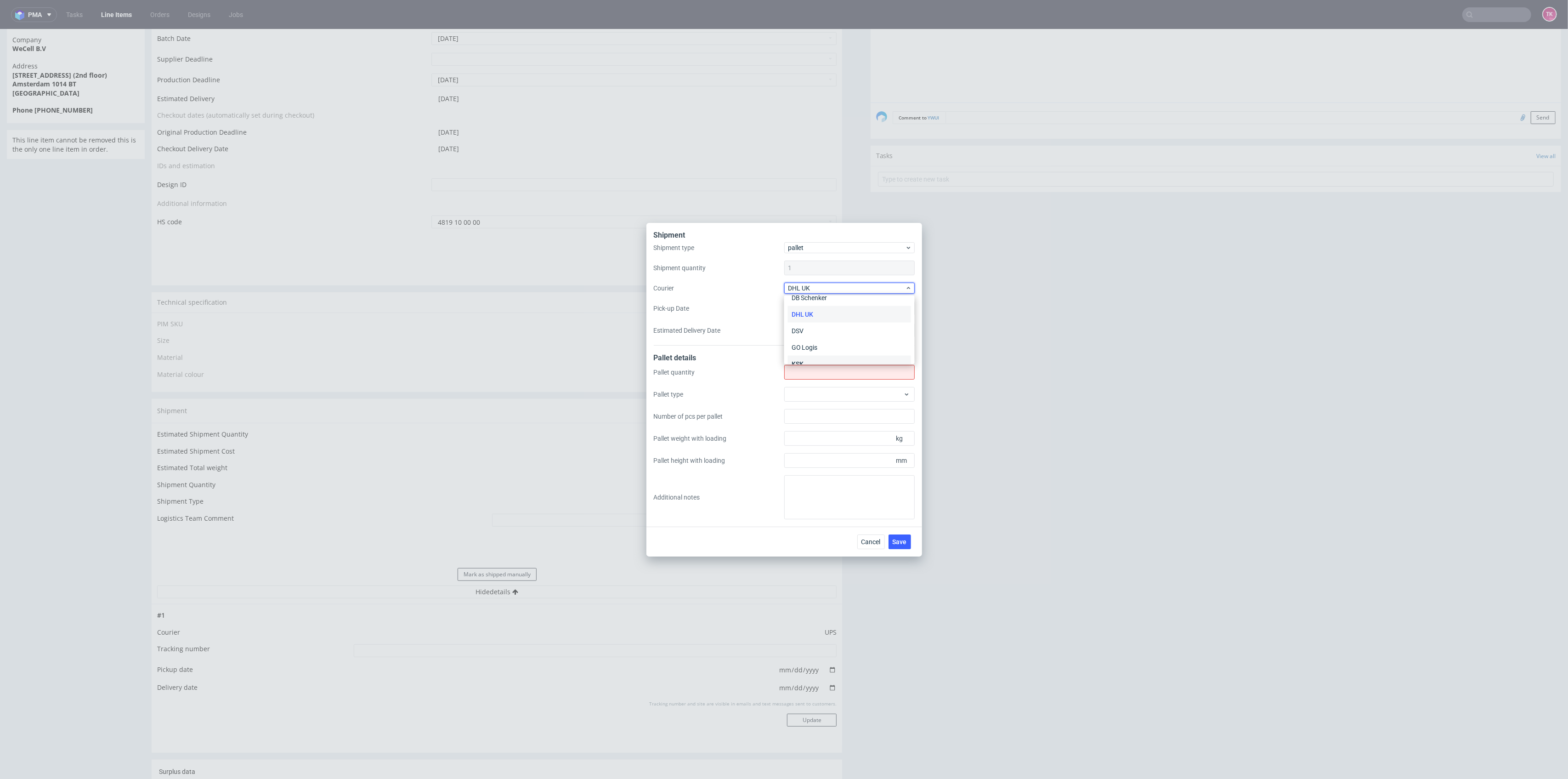
scroll to position [62, 0]
click at [815, 311] on div "DSV" at bounding box center [849, 311] width 123 height 17
click at [823, 304] on input "Pick-up Date" at bounding box center [849, 308] width 131 height 15
click at [851, 390] on button "10" at bounding box center [849, 385] width 14 height 15
type input "10/09/2025"
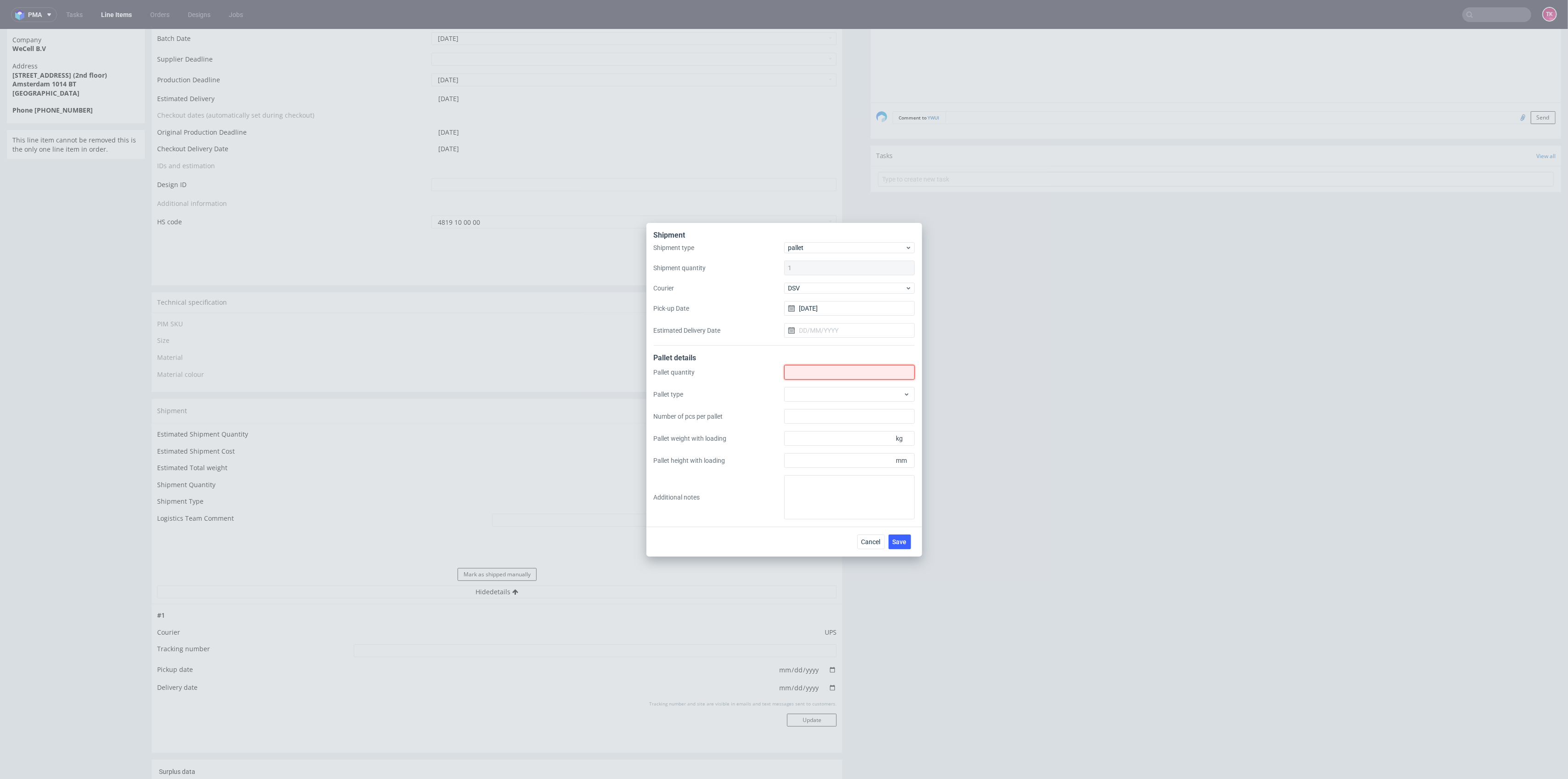
click at [854, 375] on input "Shipment type" at bounding box center [849, 372] width 131 height 15
type input "3"
click at [903, 541] on span "Save" at bounding box center [900, 542] width 14 height 7
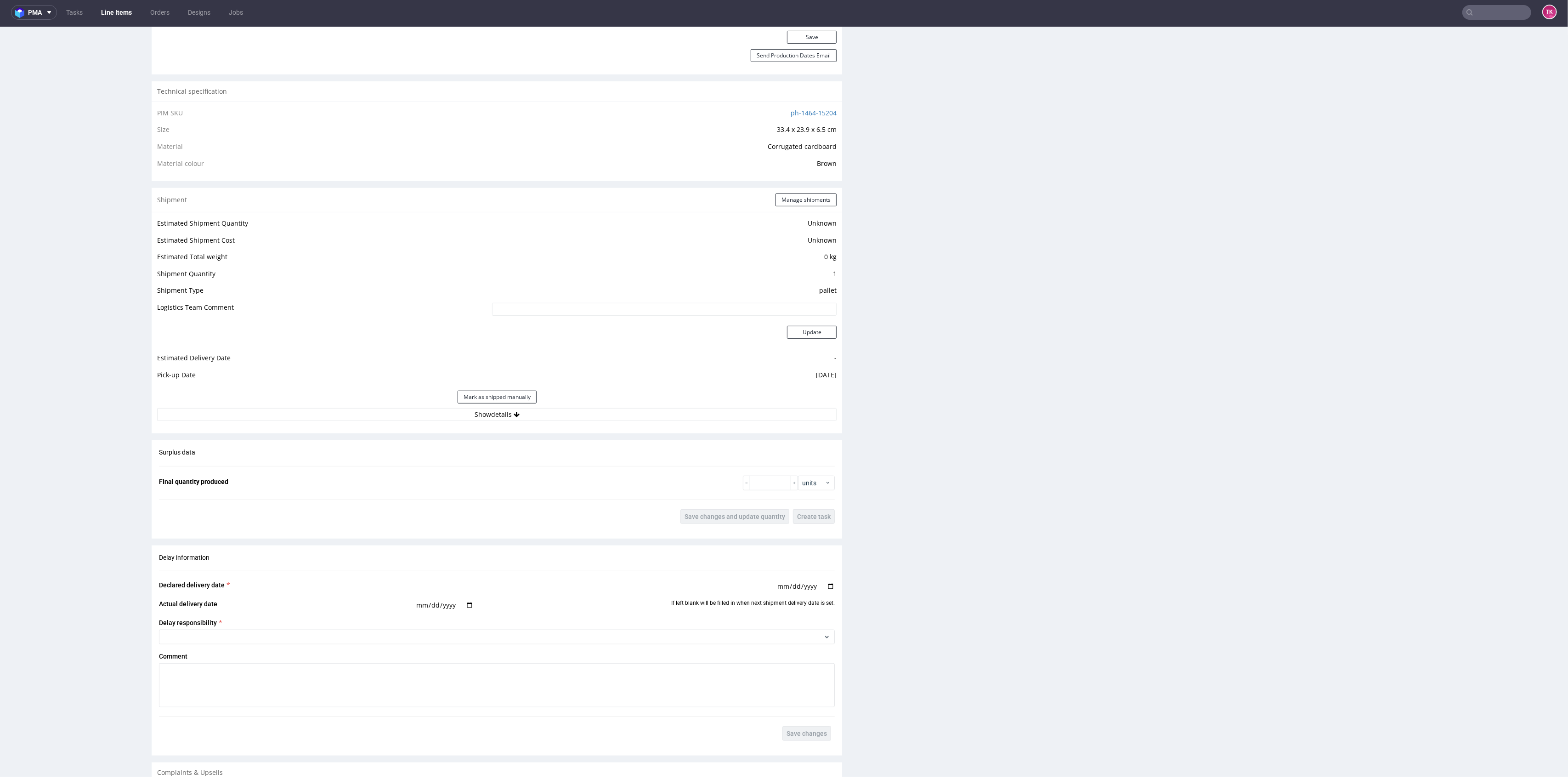
scroll to position [612, 0]
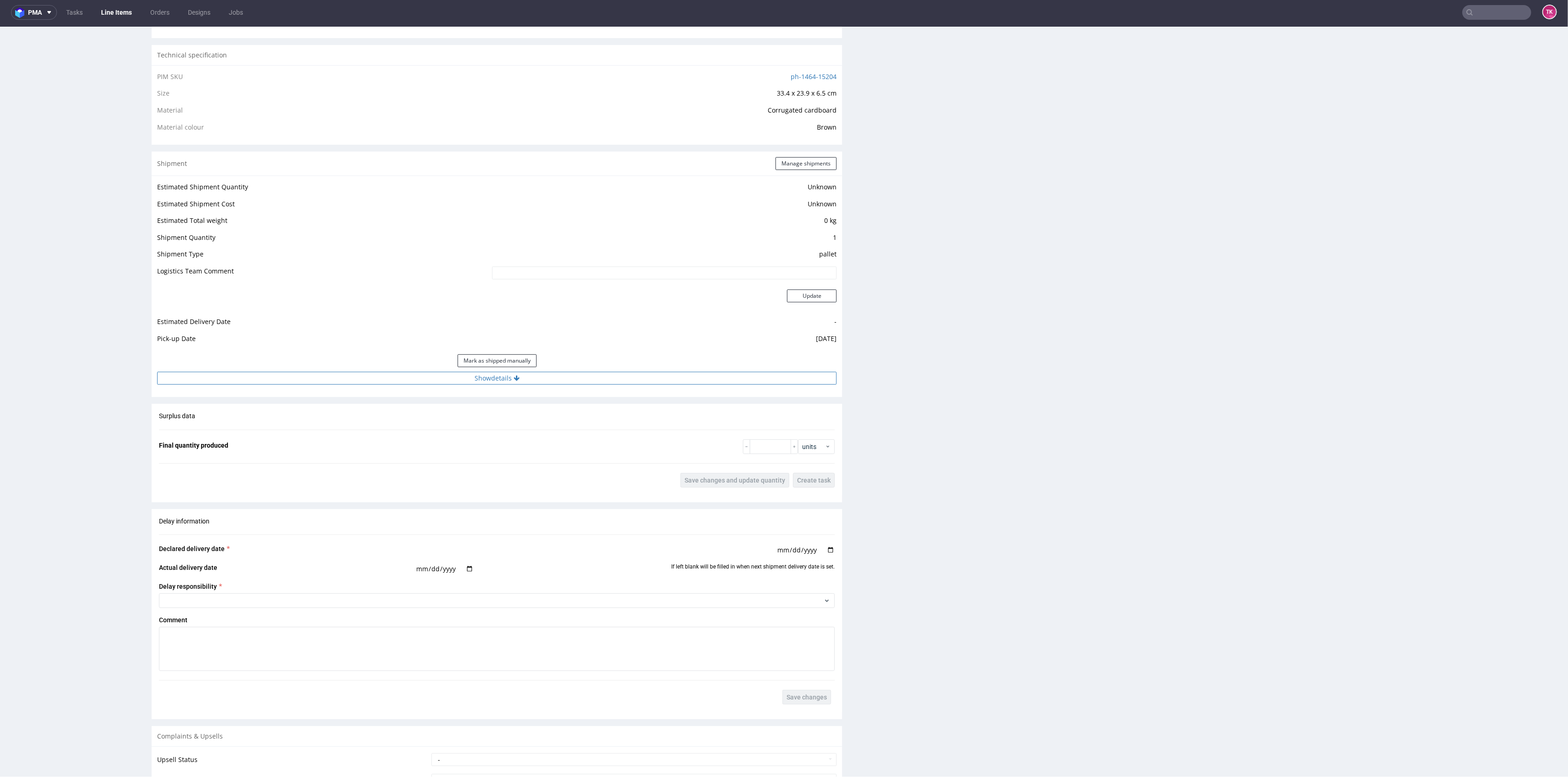
click at [611, 374] on button "Show details" at bounding box center [497, 377] width 680 height 13
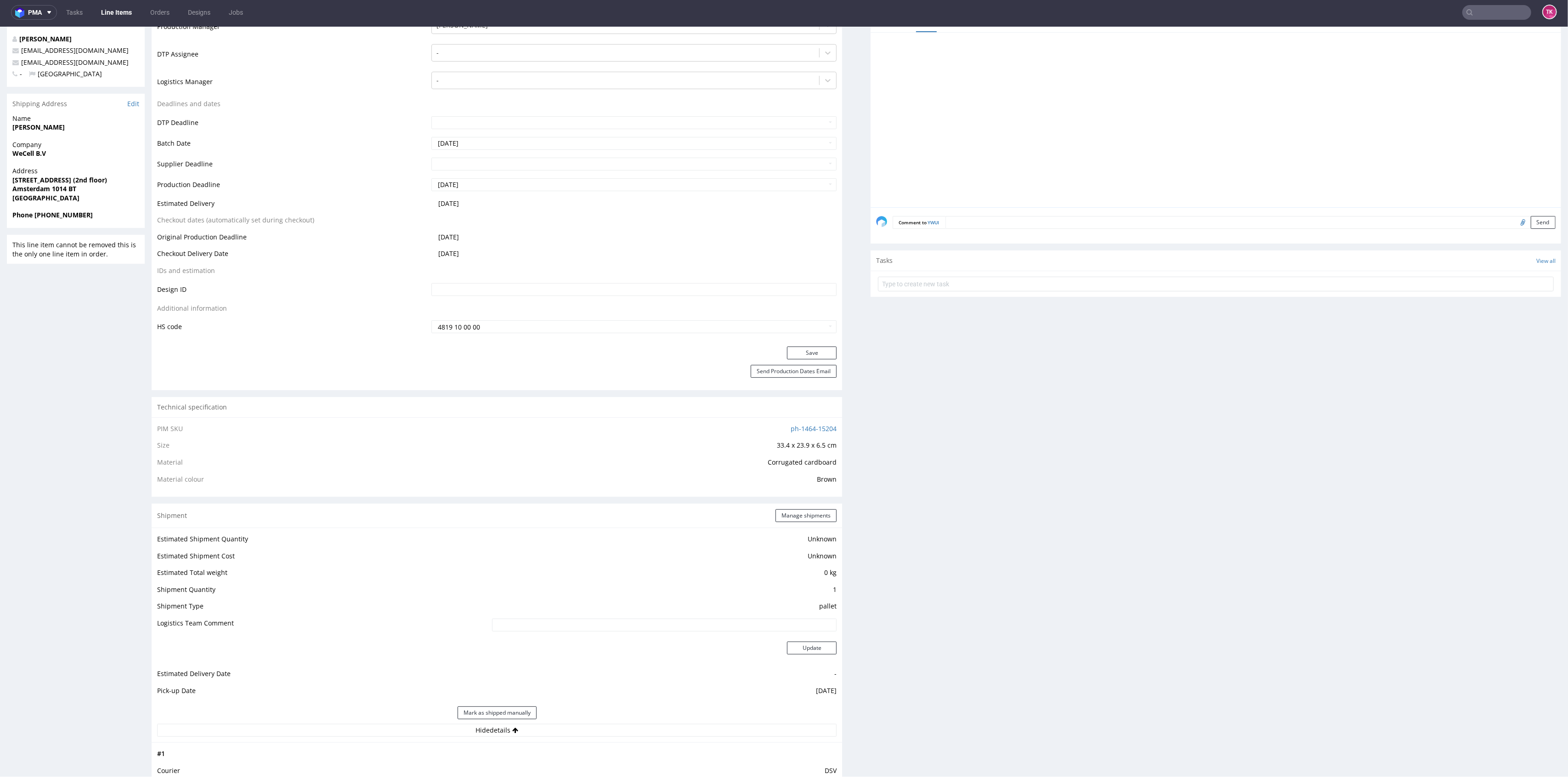
scroll to position [61, 0]
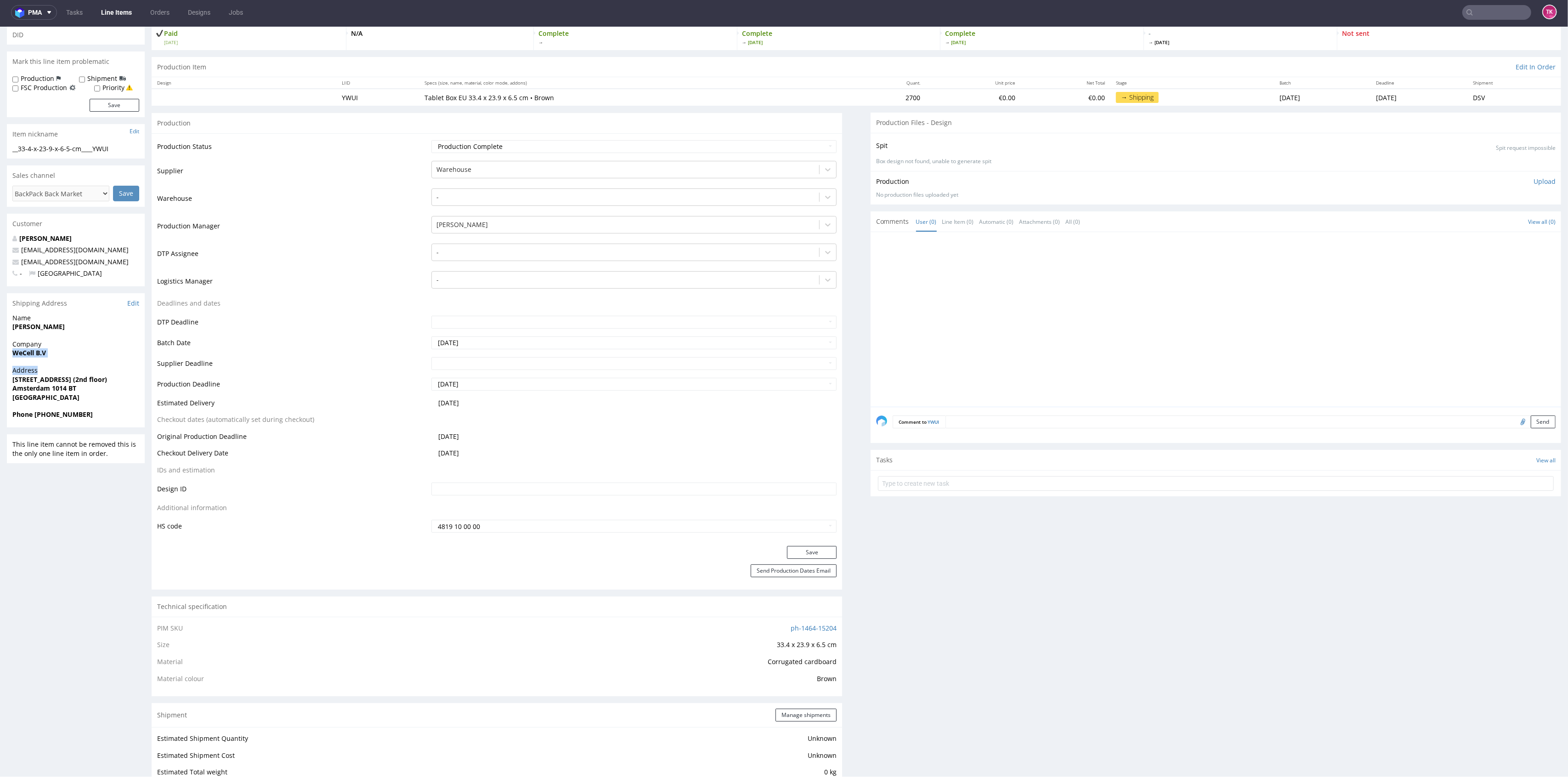
drag, startPoint x: 48, startPoint y: 365, endPoint x: 82, endPoint y: 369, distance: 34.2
click at [82, 369] on section "Shipping Address Edit Name [PERSON_NAME] Company WeCell B.V Address [STREET_ADD…" at bounding box center [76, 360] width 138 height 134
click at [68, 359] on div "Company WeCell B.V" at bounding box center [76, 353] width 138 height 26
drag, startPoint x: 67, startPoint y: 356, endPoint x: 79, endPoint y: 359, distance: 12.4
click at [79, 359] on div "Company WeCell B.V" at bounding box center [76, 353] width 138 height 26
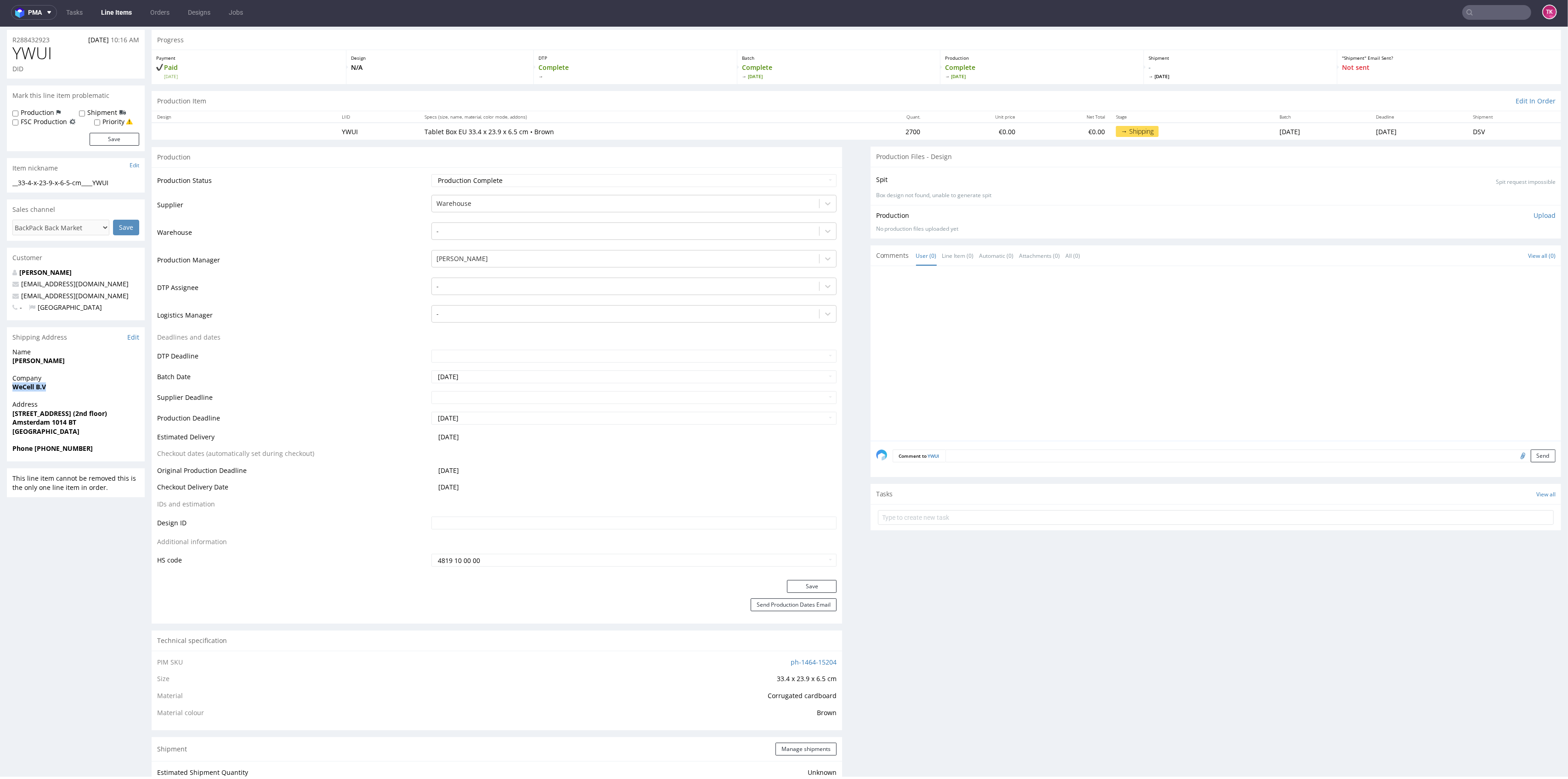
scroll to position [0, 0]
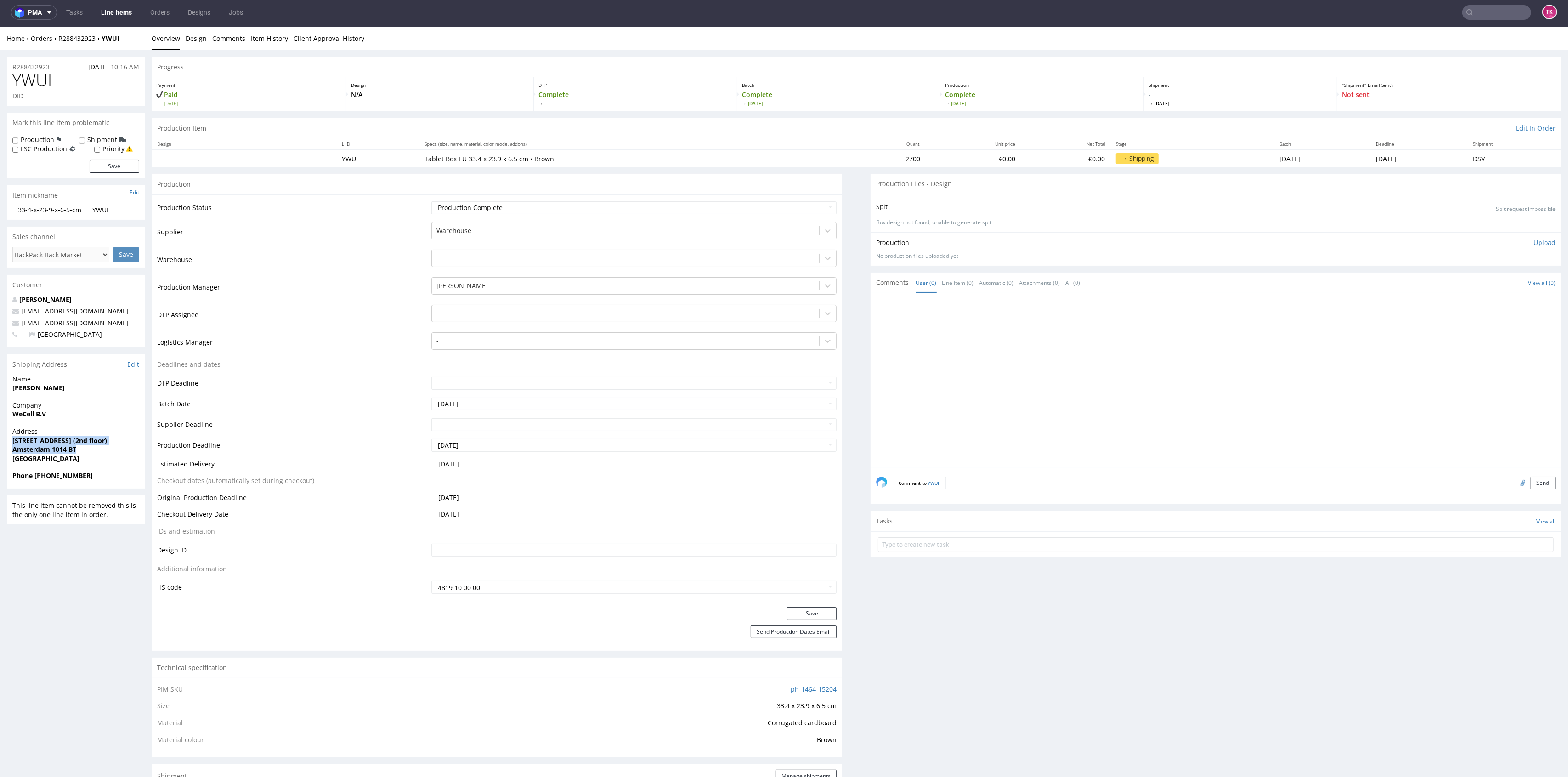
drag, startPoint x: 8, startPoint y: 441, endPoint x: 89, endPoint y: 447, distance: 81.2
click at [88, 453] on div "Address Zekeringstraat 44 (2nd floor) Amsterdam 1014 BT Netherlands" at bounding box center [76, 449] width 138 height 44
copy p "Zekeringstraat 44 (2nd floor) Amsterdam 1014 BT"
drag, startPoint x: 59, startPoint y: 391, endPoint x: 3, endPoint y: 394, distance: 56.1
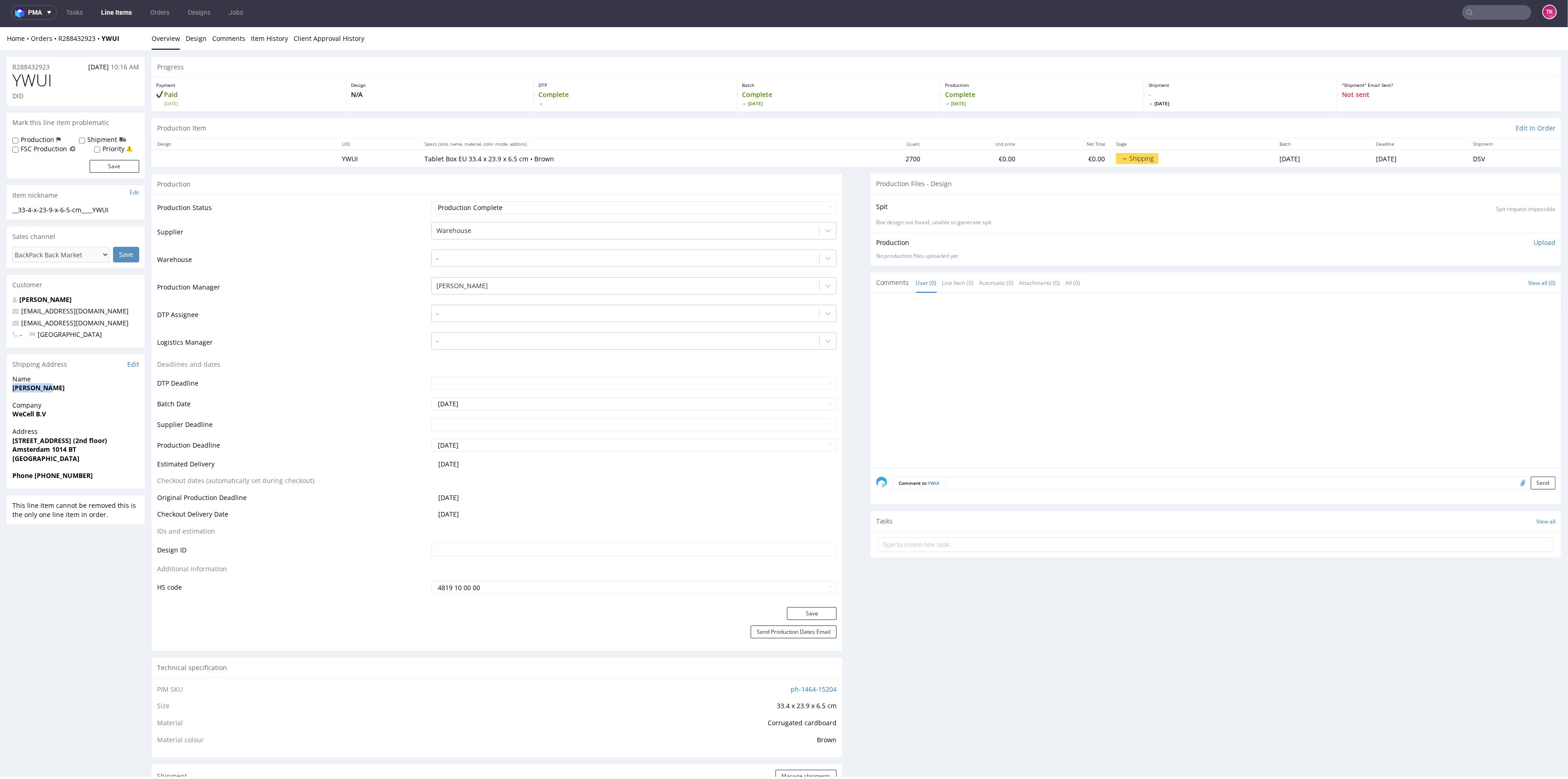
copy strong "Fahim Khan"
drag, startPoint x: 93, startPoint y: 321, endPoint x: 0, endPoint y: 322, distance: 93.0
copy span "Khan@wecell.nl"
drag, startPoint x: 47, startPoint y: 477, endPoint x: 125, endPoint y: 471, distance: 78.2
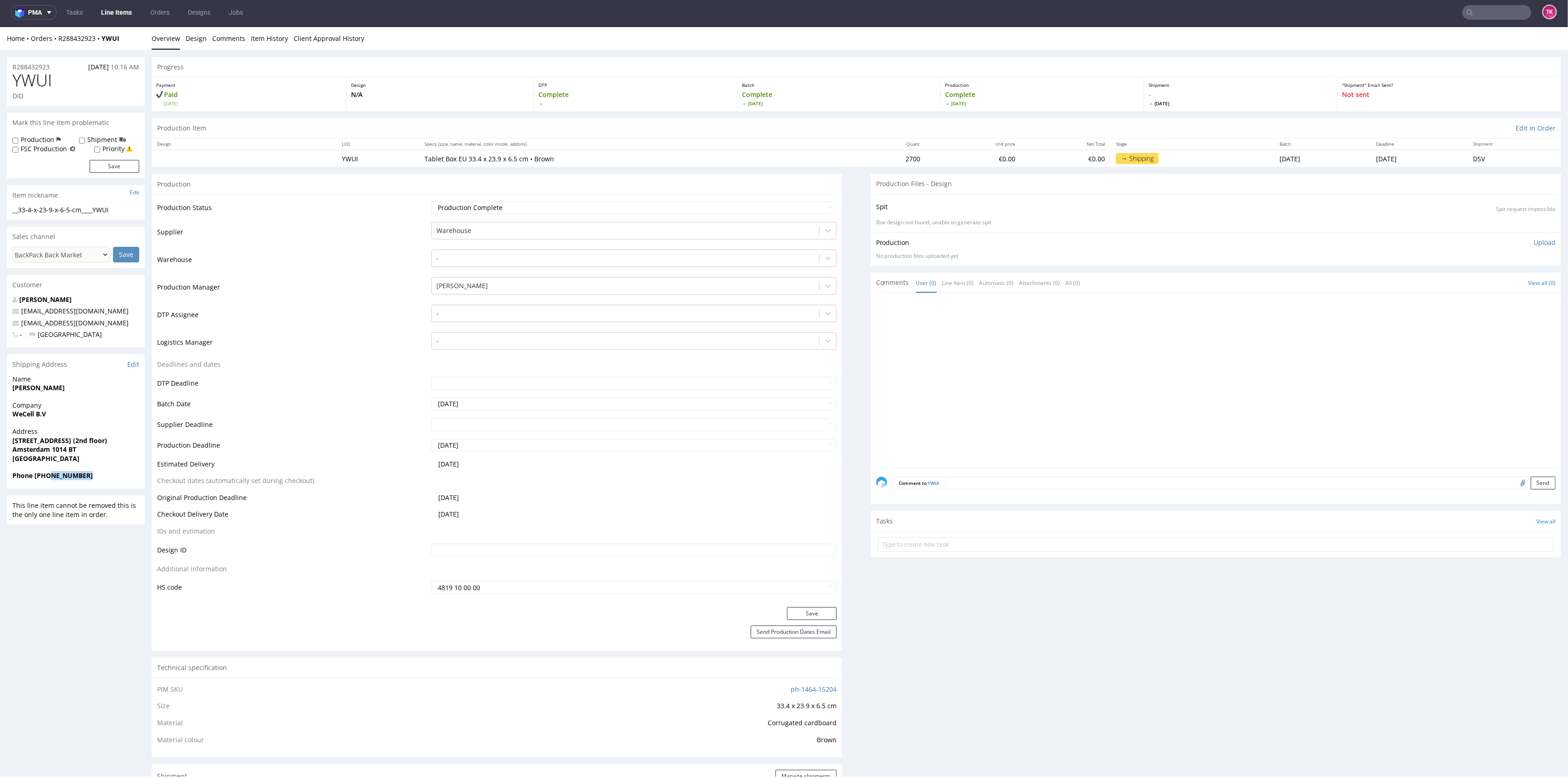
click at [125, 471] on span "Phone +31 6 55226170" at bounding box center [76, 476] width 127 height 9
copy strong "6 55226170"
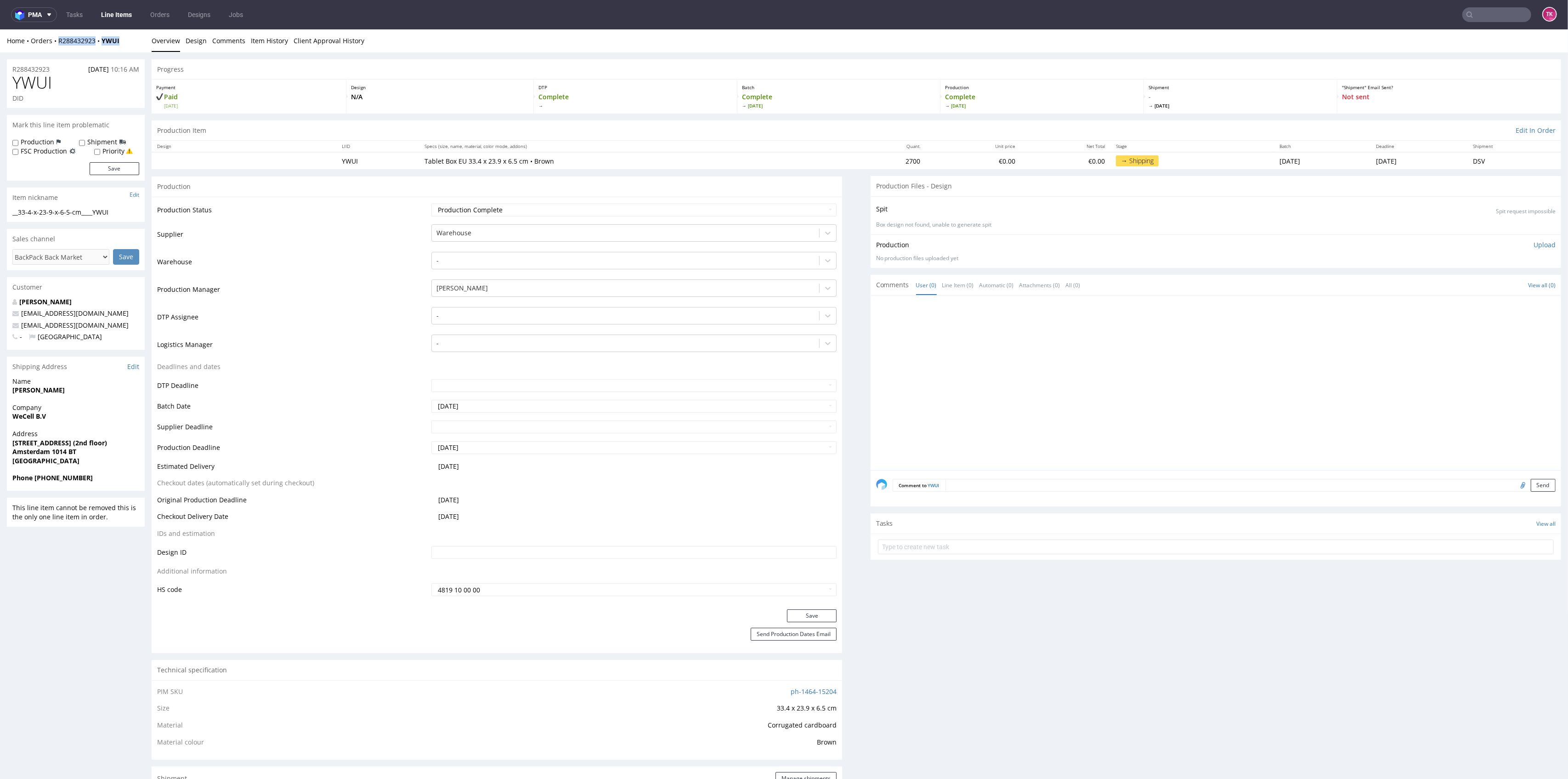
drag, startPoint x: 126, startPoint y: 46, endPoint x: 52, endPoint y: 49, distance: 74.1
click at [52, 49] on div "Home Orders R288432923 YWUI Overview Design Comments Item History Client Approv…" at bounding box center [784, 41] width 1568 height 23
copy div "R288432923 YWUI"
click at [375, 296] on td "Production Manager" at bounding box center [293, 292] width 272 height 28
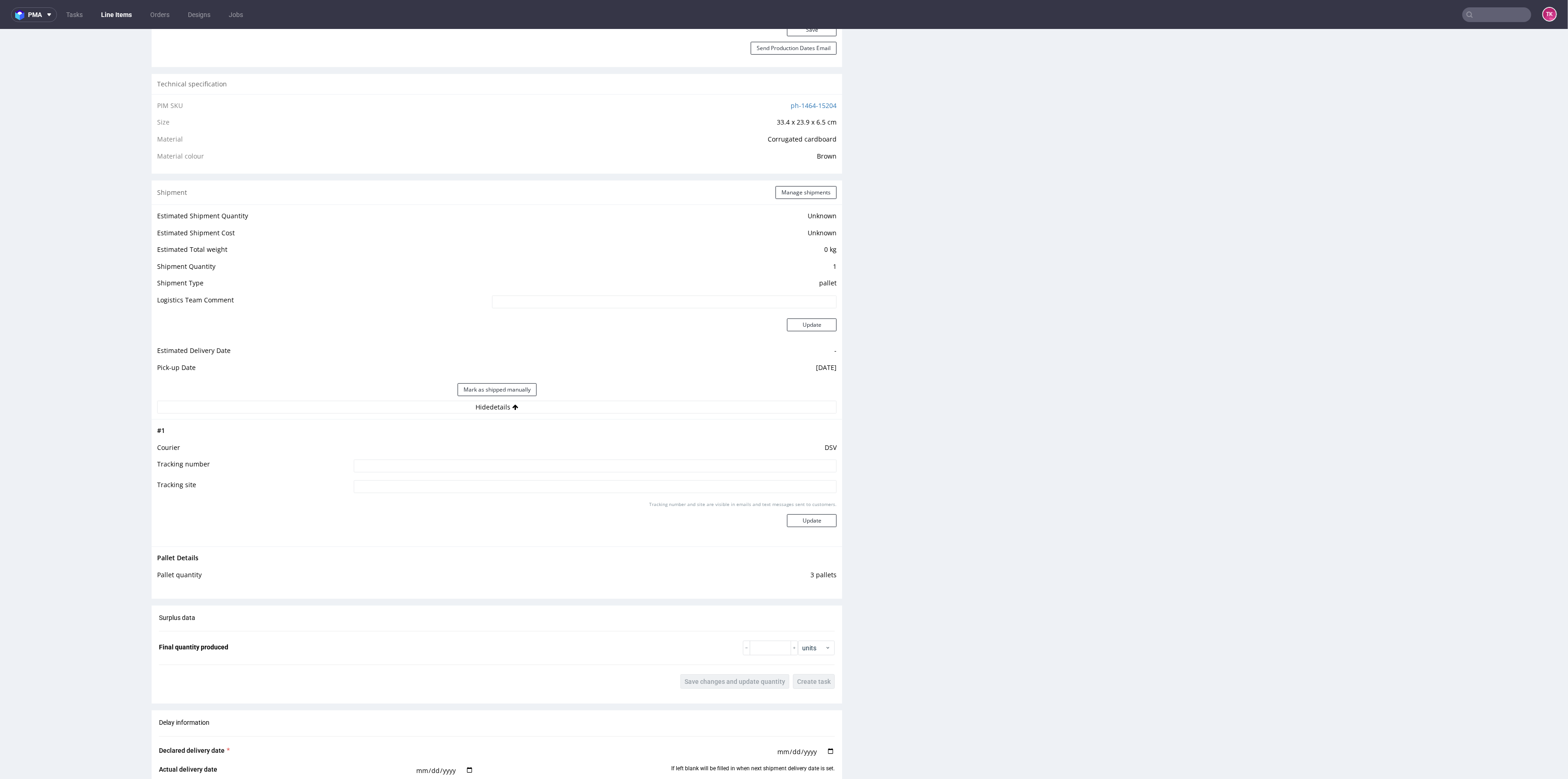
scroll to position [612, 0]
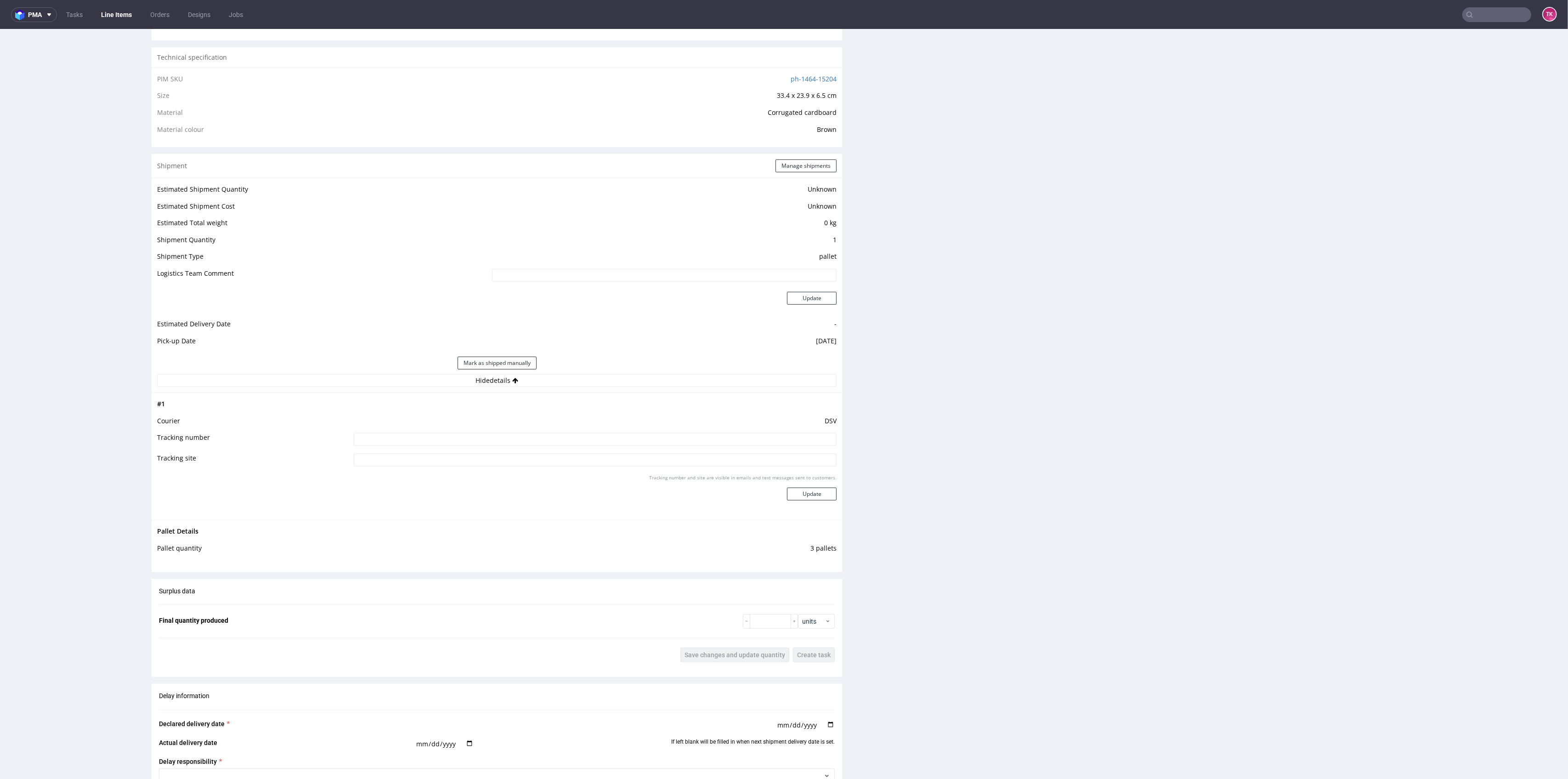
click at [553, 447] on td at bounding box center [593, 443] width 485 height 21
drag, startPoint x: 553, startPoint y: 441, endPoint x: 689, endPoint y: 472, distance: 139.5
click at [552, 441] on input at bounding box center [596, 439] width 483 height 13
paste input "40257145950407324178"
type input "40257145950407324178"
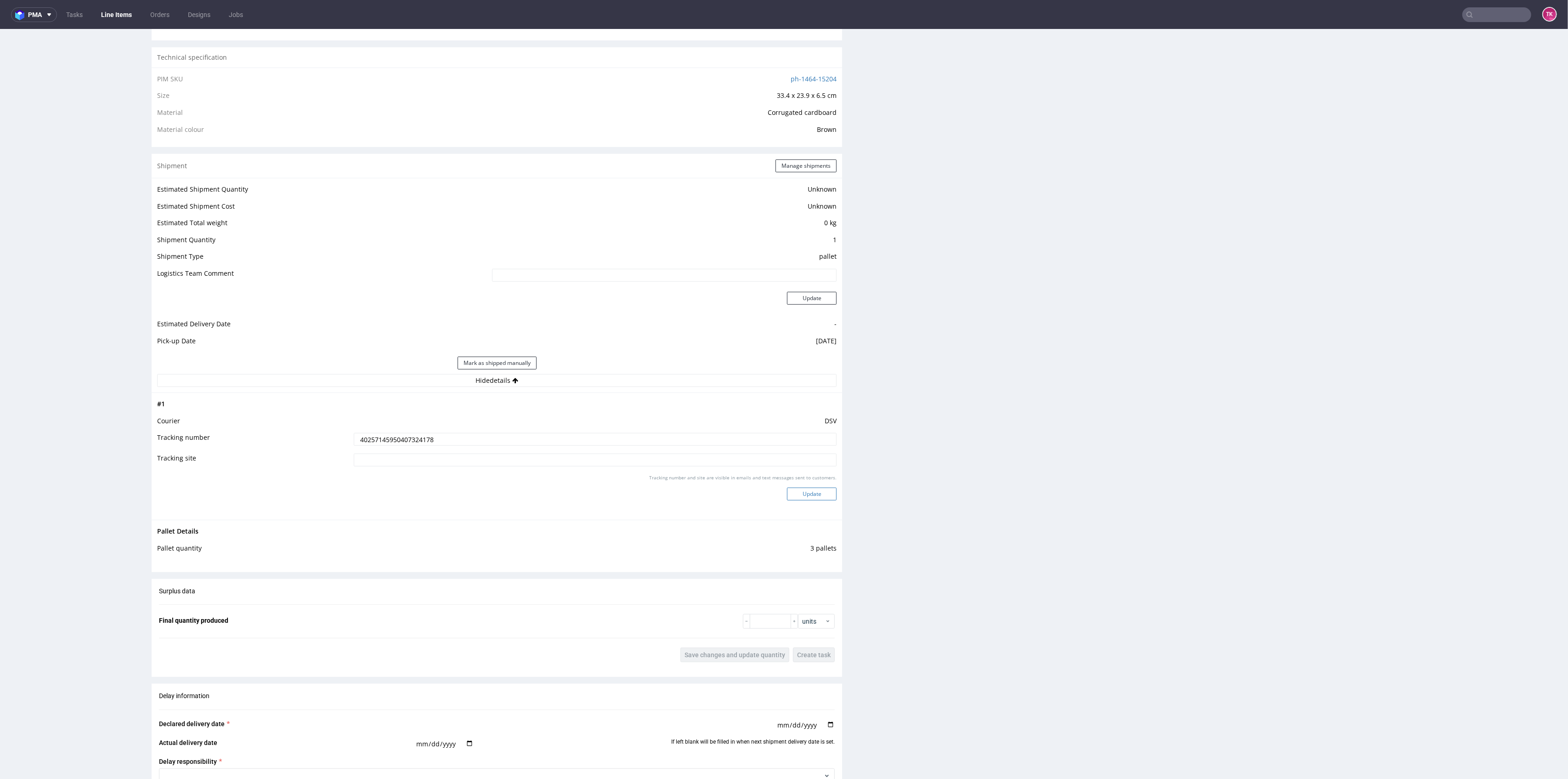
click at [813, 494] on button "Update" at bounding box center [812, 494] width 50 height 13
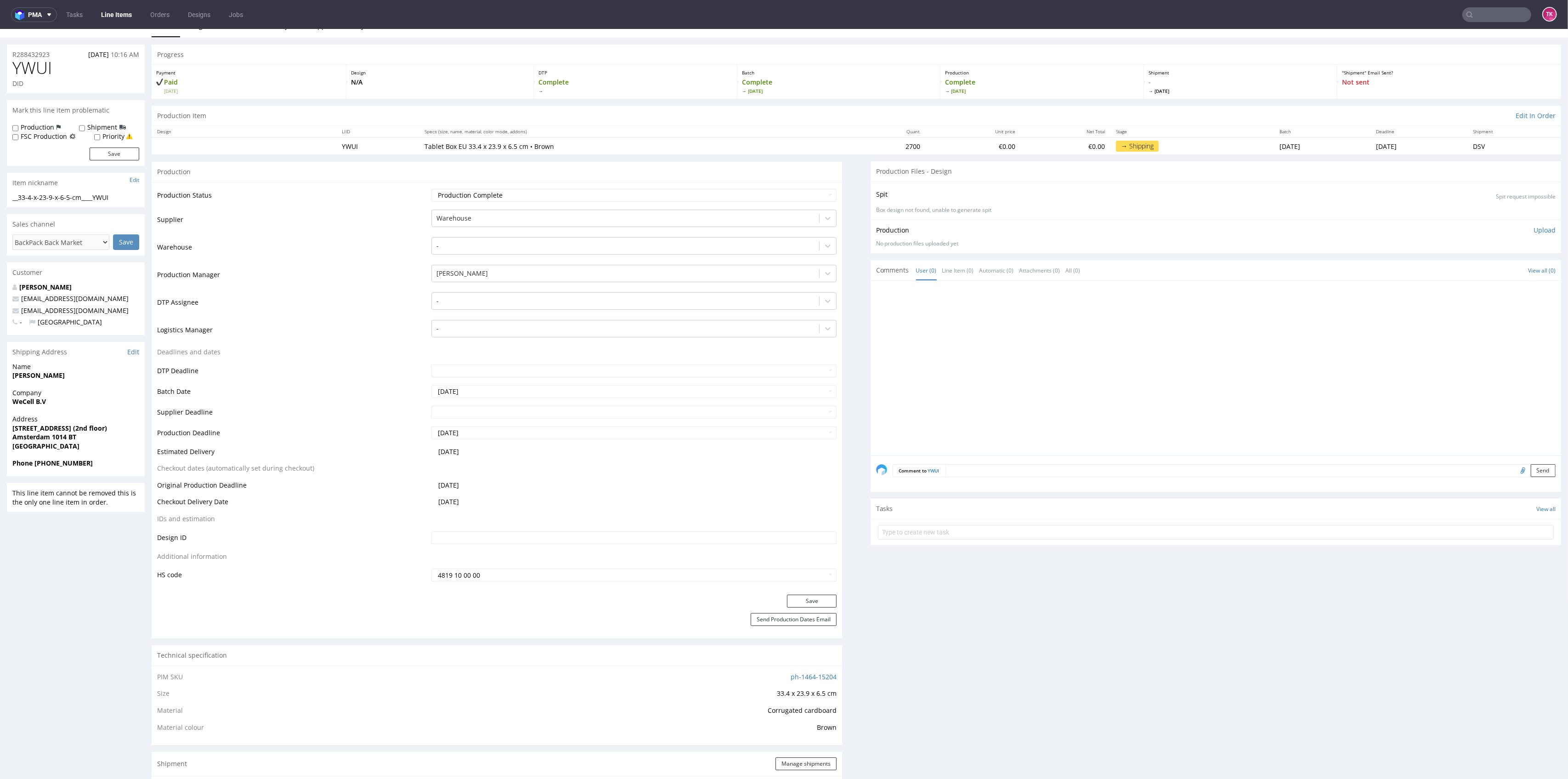
scroll to position [0, 0]
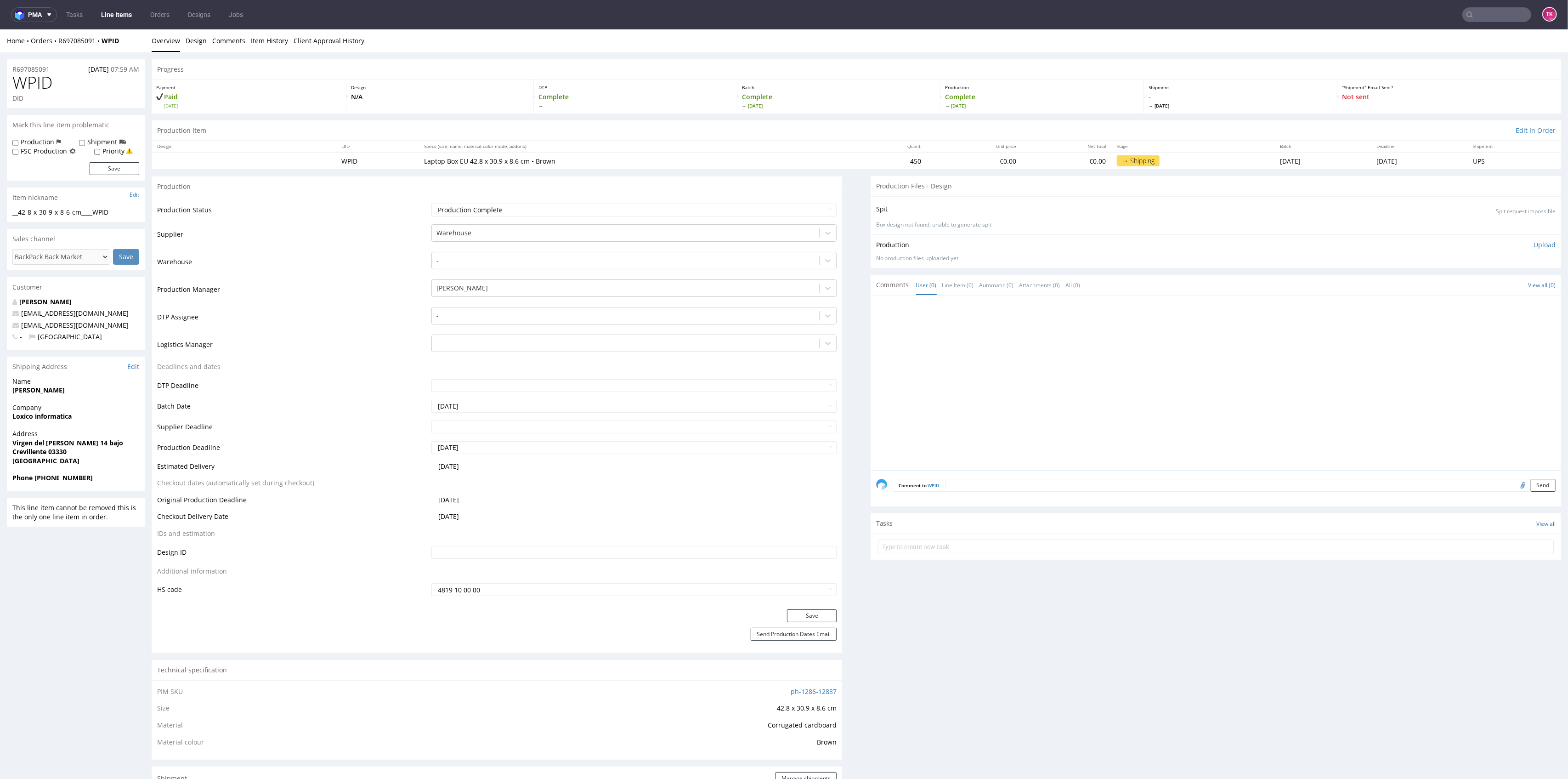
click at [130, 13] on link "Line Items" at bounding box center [116, 15] width 42 height 15
drag, startPoint x: 0, startPoint y: 417, endPoint x: 86, endPoint y: 411, distance: 86.2
click at [86, 411] on div "R697085091 [DATE] 07:59 AM WPID DID Mark this line item problematic Production …" at bounding box center [784, 788] width 1568 height 1471
copy span
drag, startPoint x: 71, startPoint y: 419, endPoint x: 0, endPoint y: 427, distance: 71.4
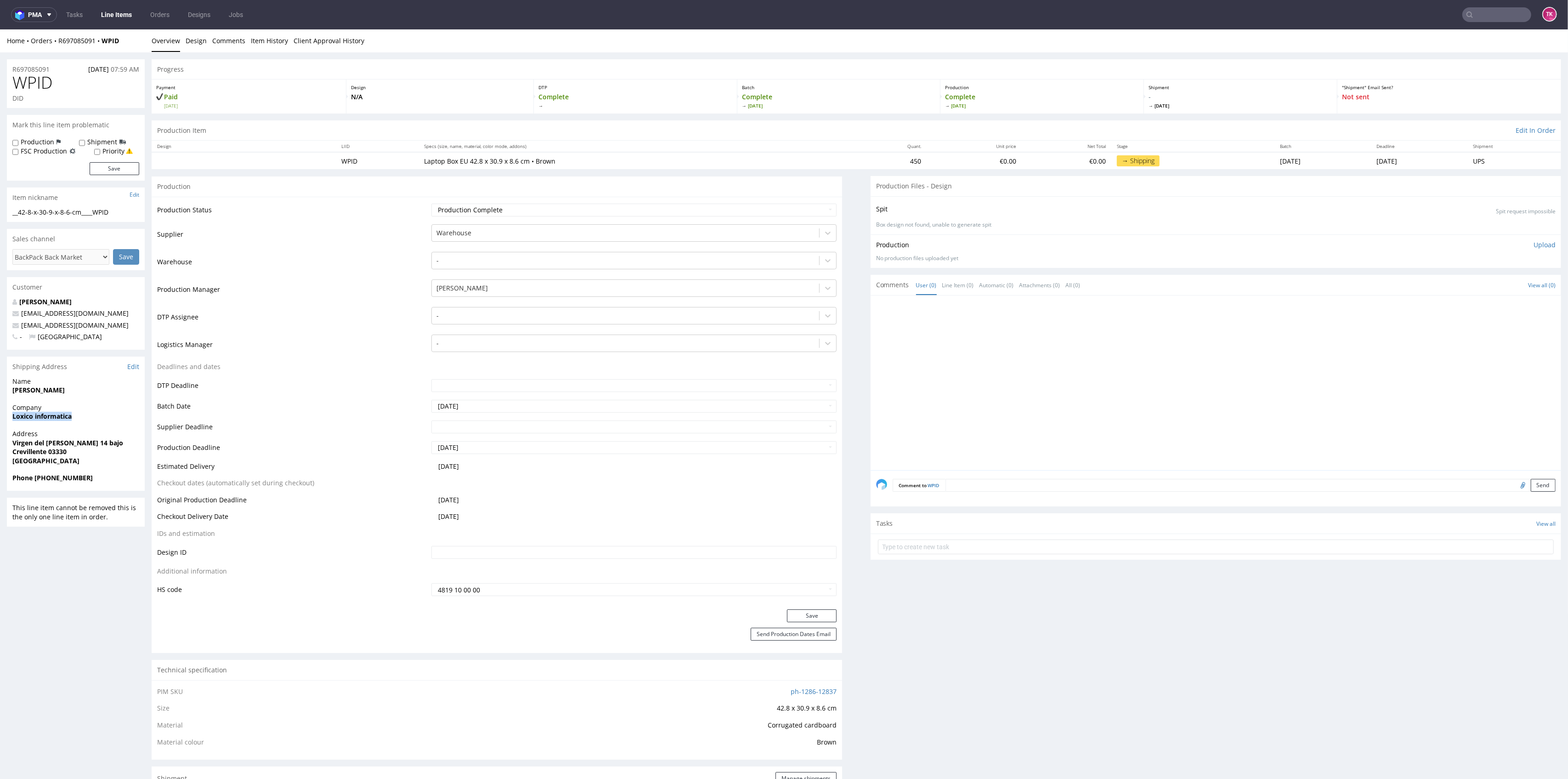
click at [0, 427] on div "R697085091 09.09.2025 07:59 AM WPID DID Mark this line item problematic Product…" at bounding box center [784, 788] width 1568 height 1471
copy strong "Loxico informatica"
drag, startPoint x: 8, startPoint y: 441, endPoint x: 101, endPoint y: 458, distance: 94.5
click at [101, 458] on div "Address Virgen del Pilar 14 bajo Crevillente 03330 Spain" at bounding box center [76, 451] width 138 height 44
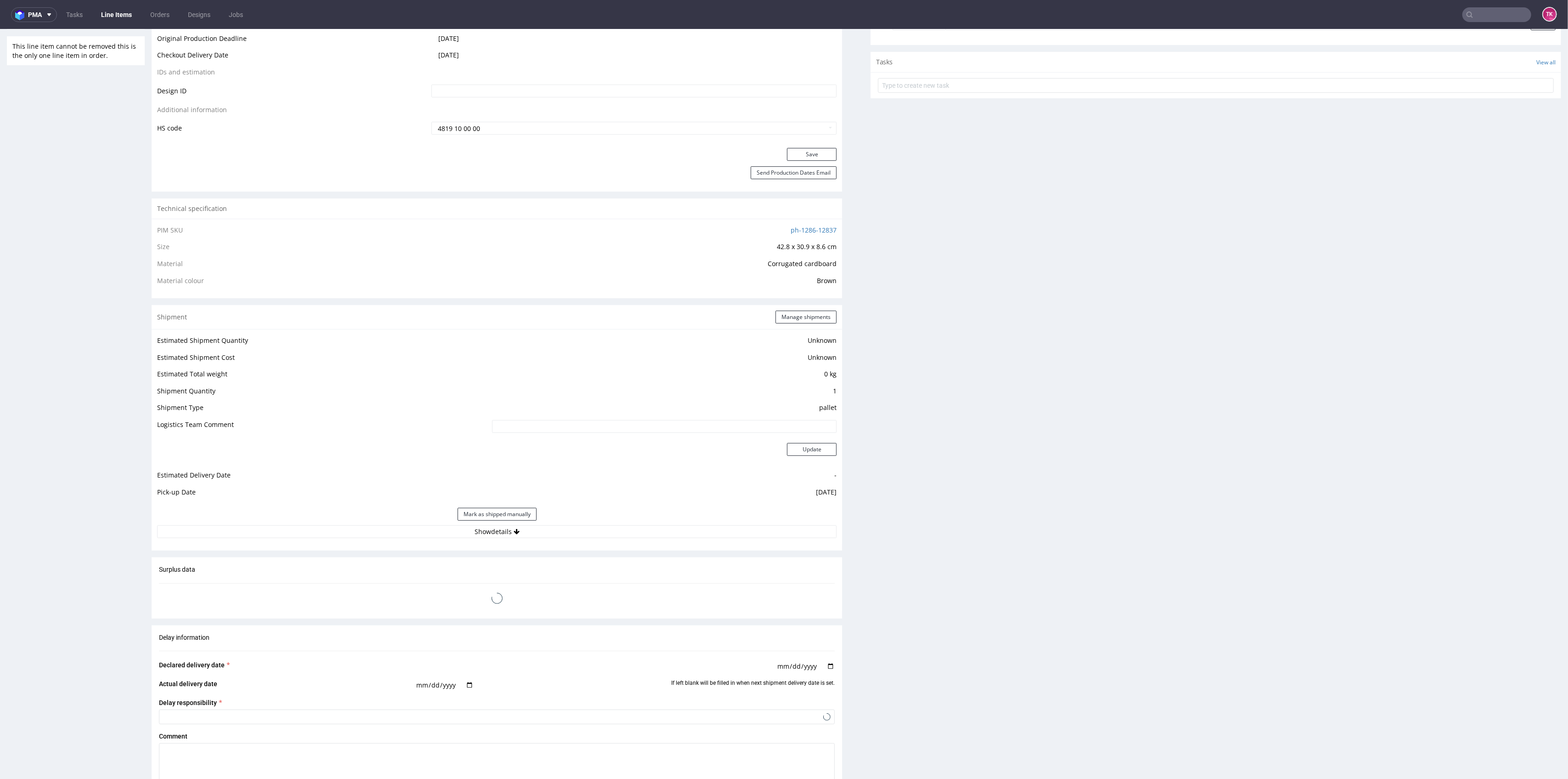
scroll to position [552, 0]
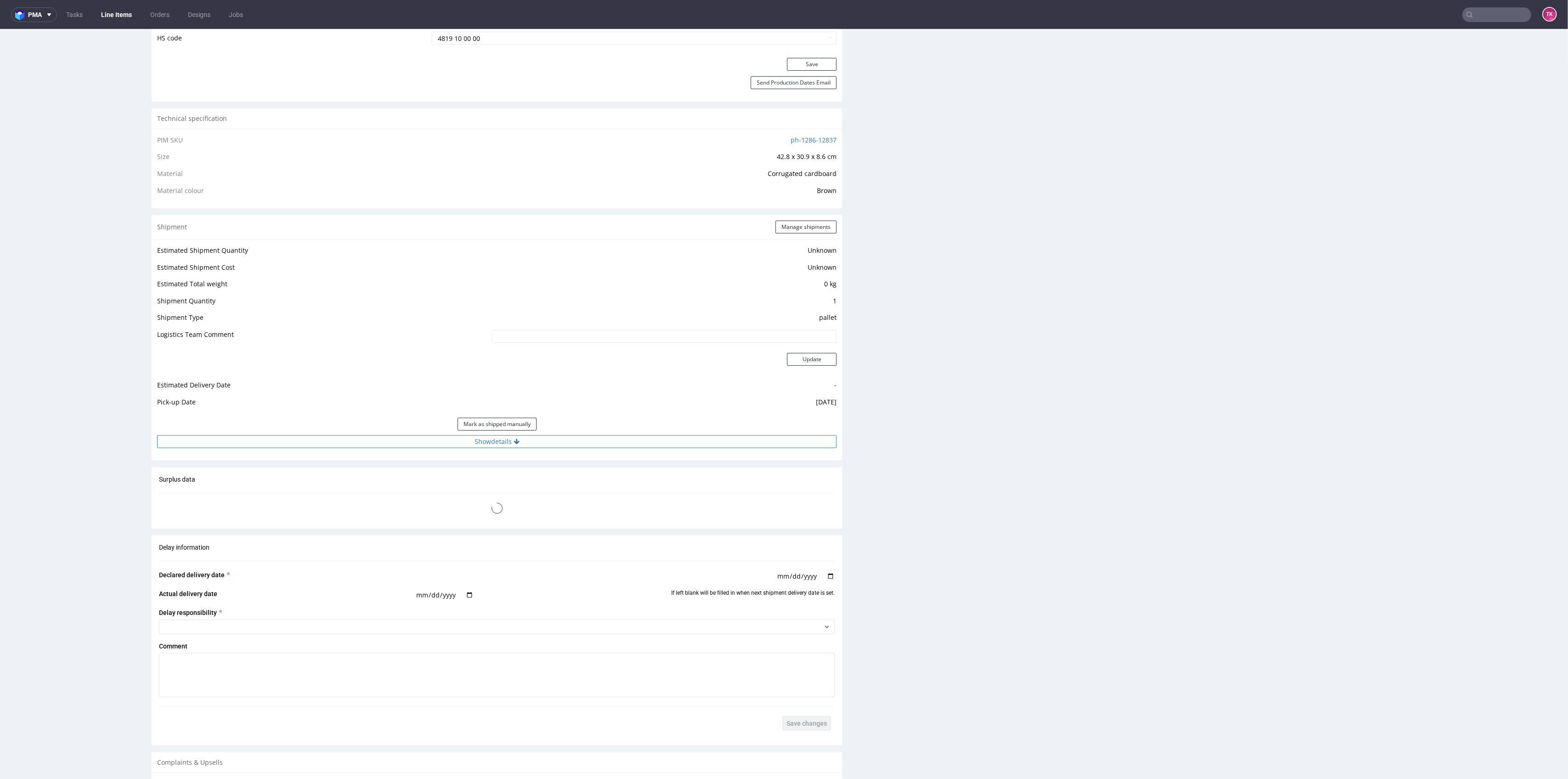
click at [584, 442] on button "Show details" at bounding box center [497, 441] width 680 height 13
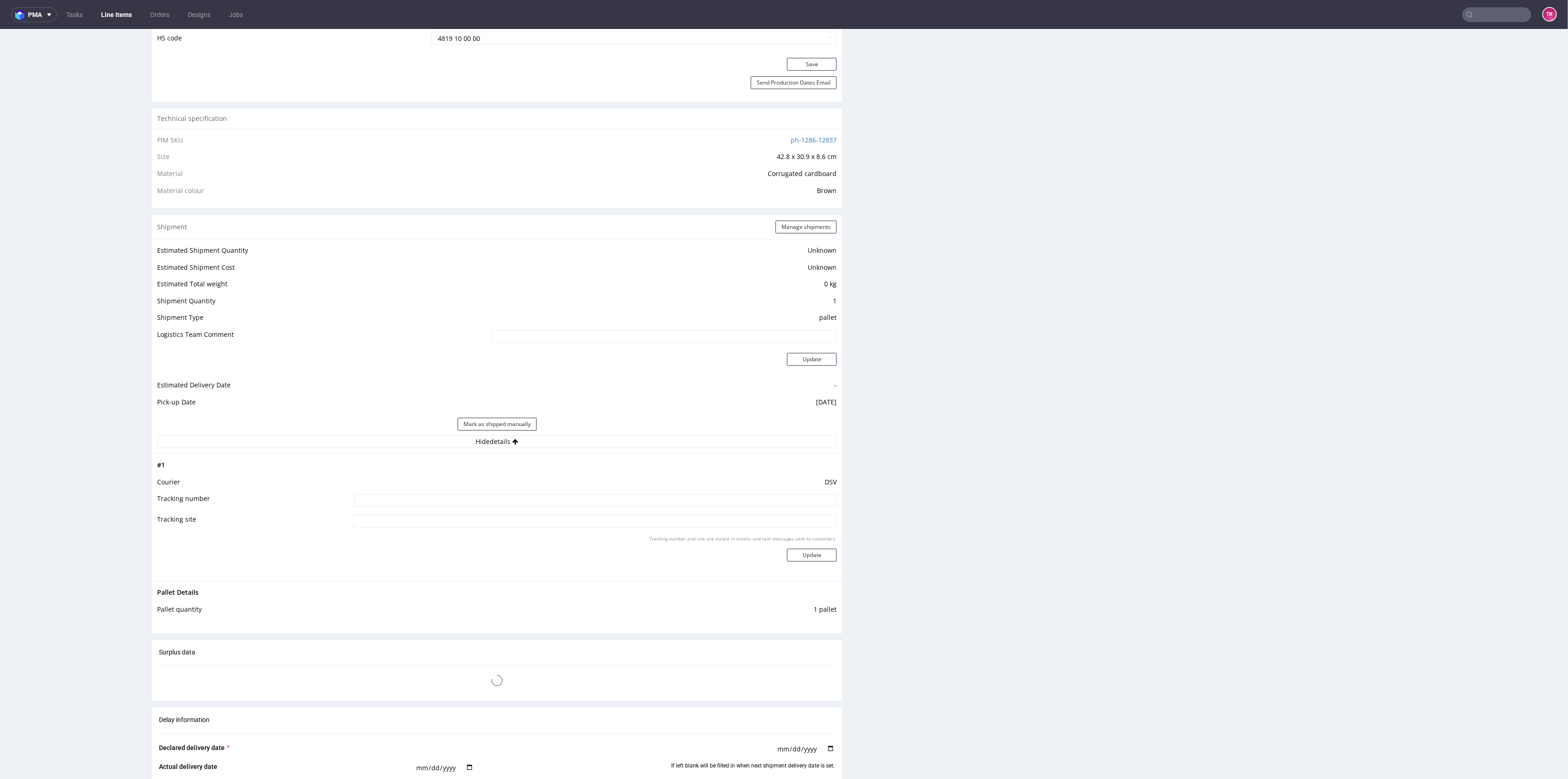
drag, startPoint x: 573, startPoint y: 449, endPoint x: 679, endPoint y: 498, distance: 116.8
click at [453, 499] on input at bounding box center [596, 500] width 483 height 13
paste input "40257145950407329890"
type input "40257145950407329890"
click at [799, 557] on button "Update" at bounding box center [812, 555] width 50 height 13
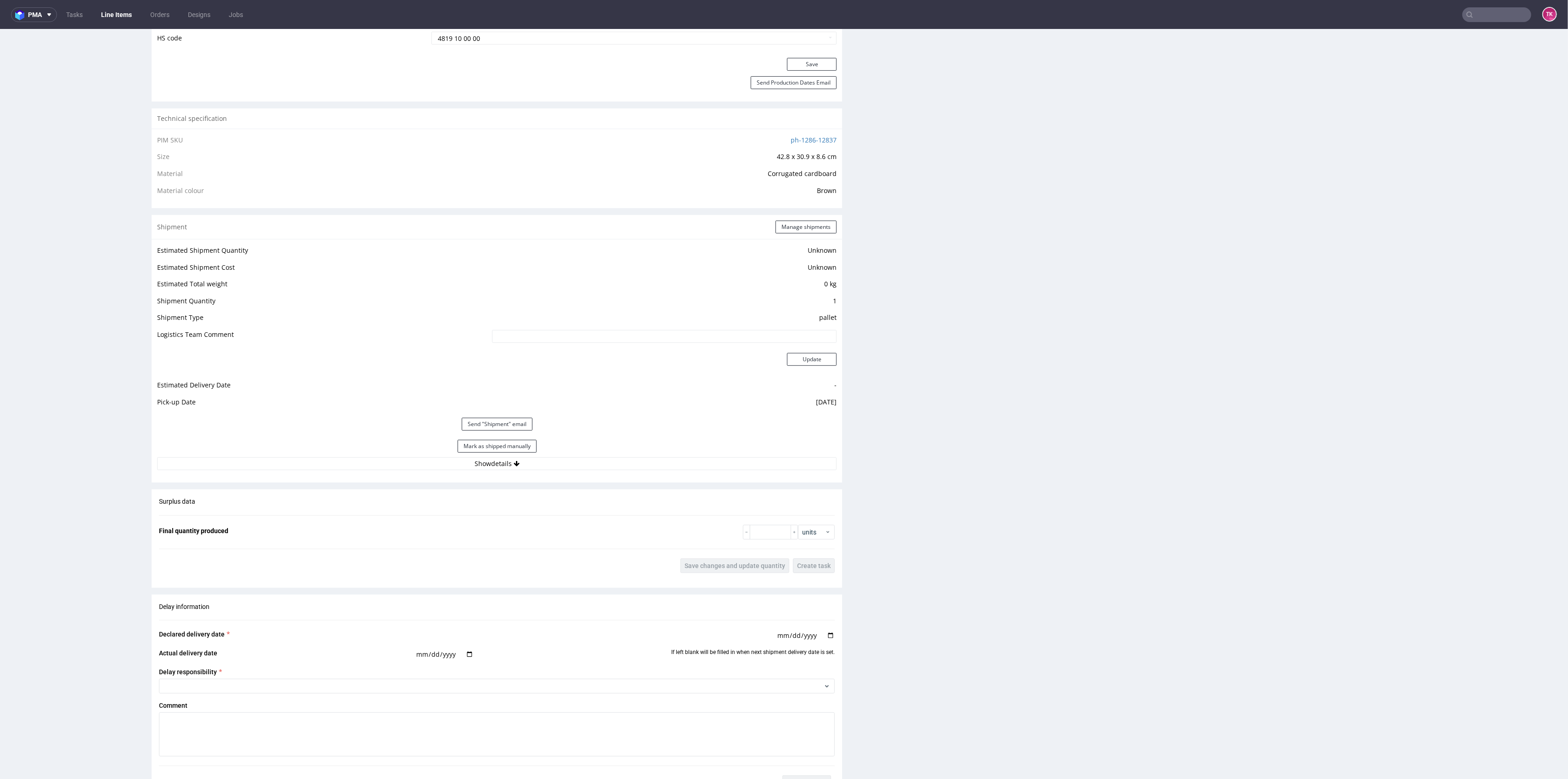
click at [133, 16] on link "Line Items" at bounding box center [116, 15] width 42 height 15
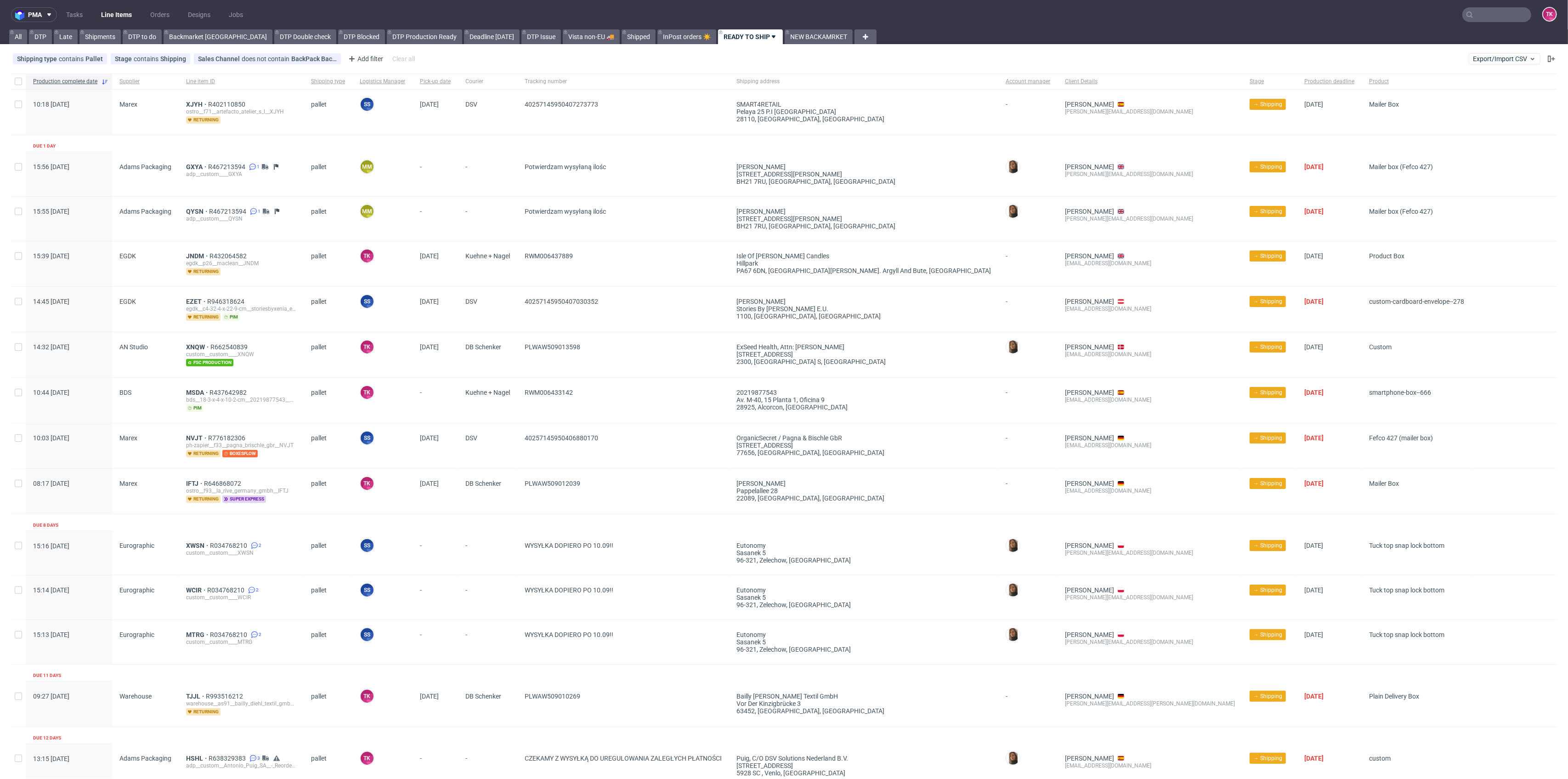
drag, startPoint x: 104, startPoint y: 2, endPoint x: 107, endPoint y: 7, distance: 5.8
click at [104, 3] on nav "pma Tasks Line Items Orders Designs Jobs TK" at bounding box center [784, 14] width 1568 height 29
click at [107, 7] on nav "pma Tasks Line Items Orders Designs Jobs TK" at bounding box center [784, 14] width 1568 height 29
click at [107, 9] on link "Line Items" at bounding box center [116, 15] width 42 height 15
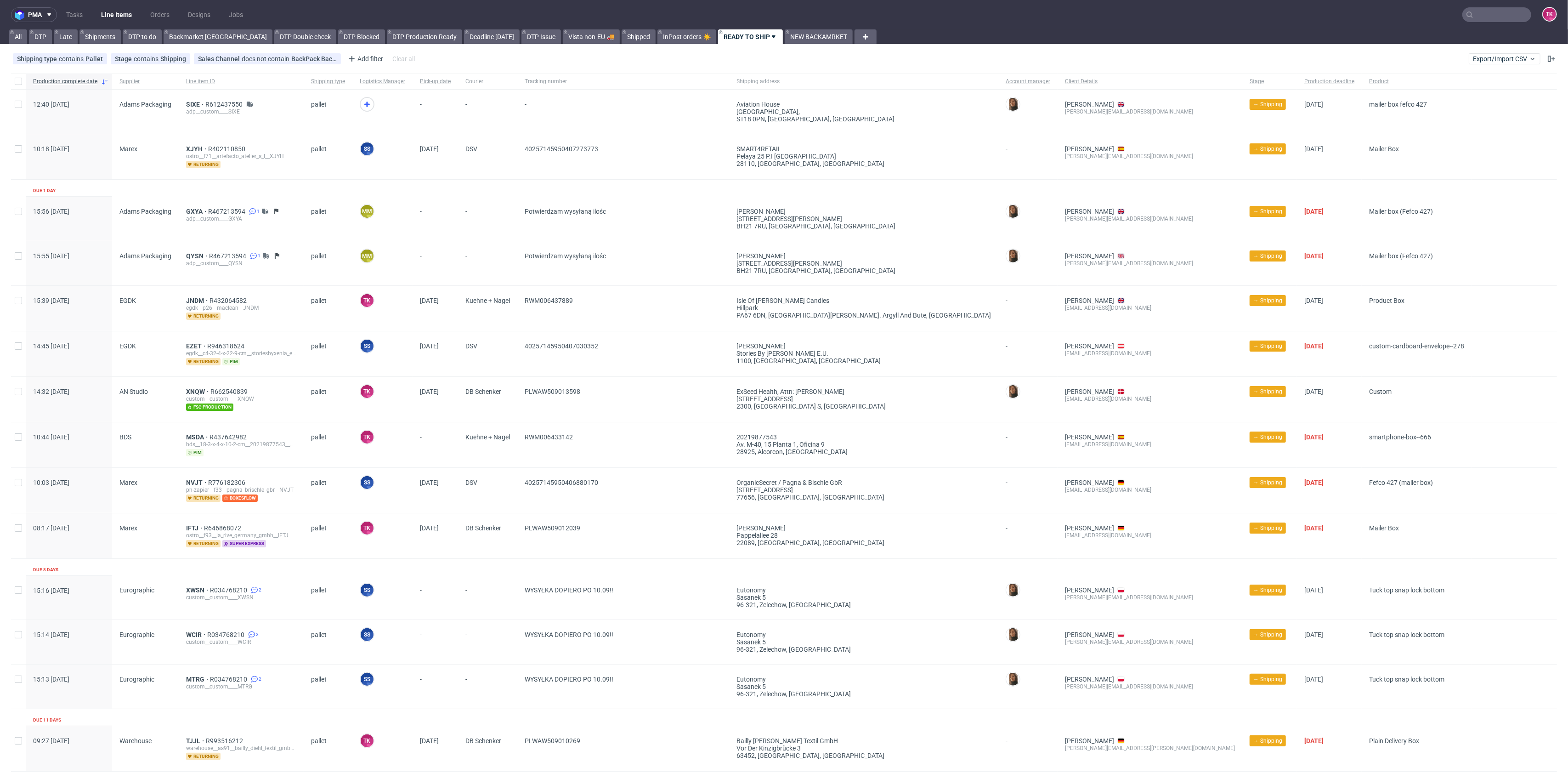
click at [119, 20] on link "Line Items" at bounding box center [116, 15] width 42 height 15
click at [124, 17] on link "Line Items" at bounding box center [116, 15] width 42 height 15
click at [191, 108] on div "adp__custom____SIXE" at bounding box center [241, 112] width 110 height 8
click at [191, 104] on span "SIXE" at bounding box center [196, 104] width 20 height 8
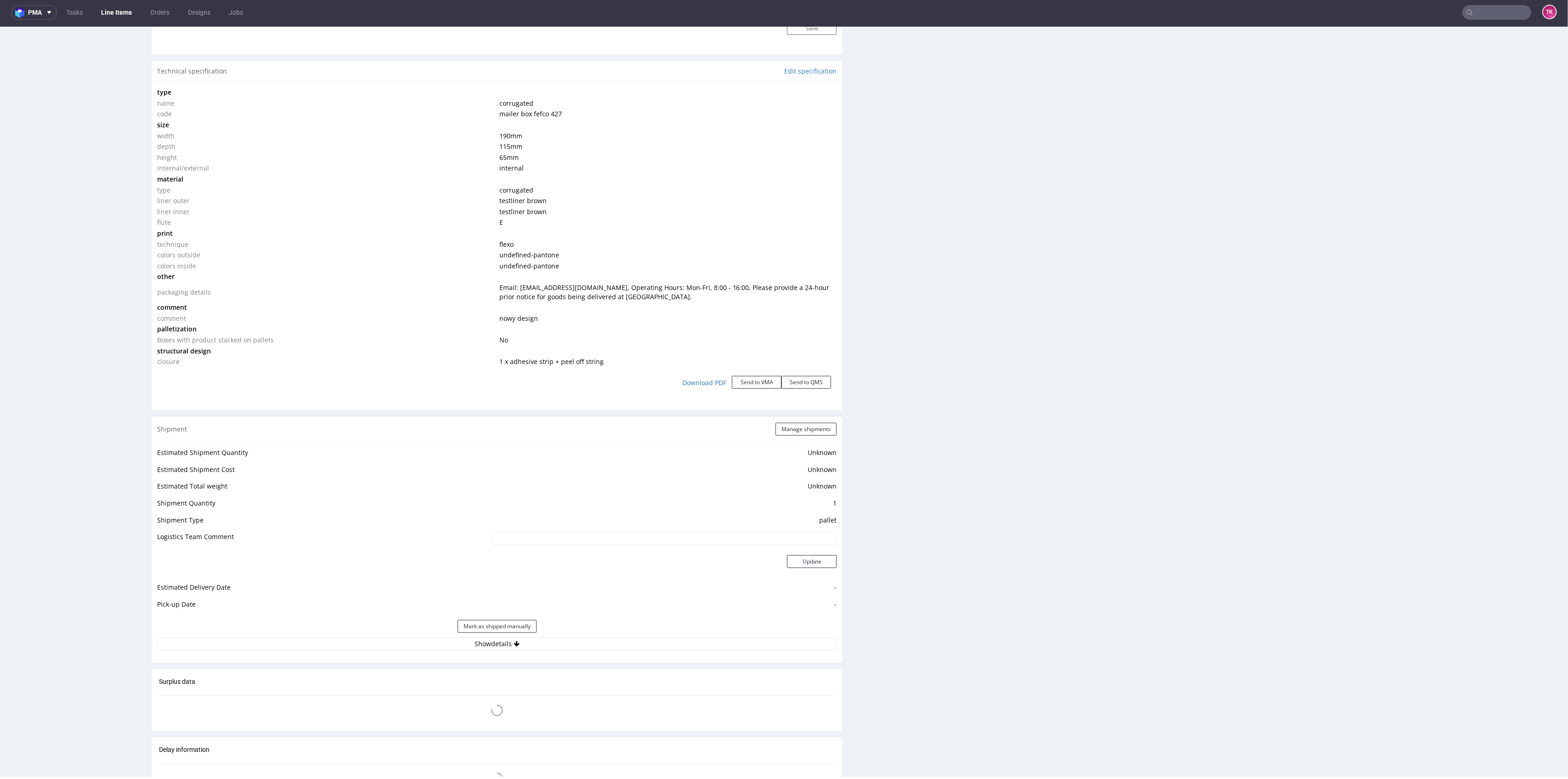
scroll to position [874, 0]
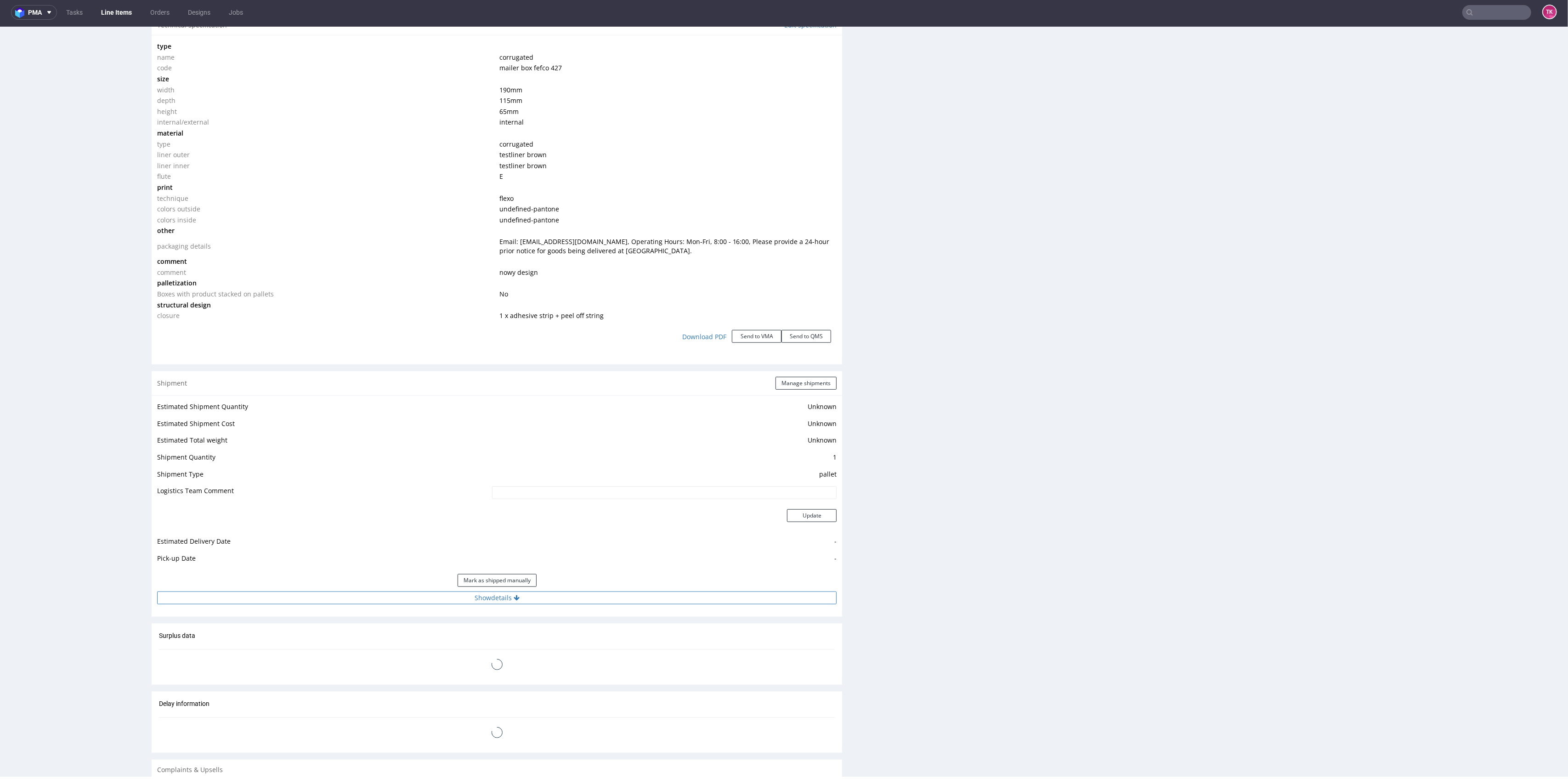
click at [587, 600] on button "Show details" at bounding box center [497, 597] width 680 height 13
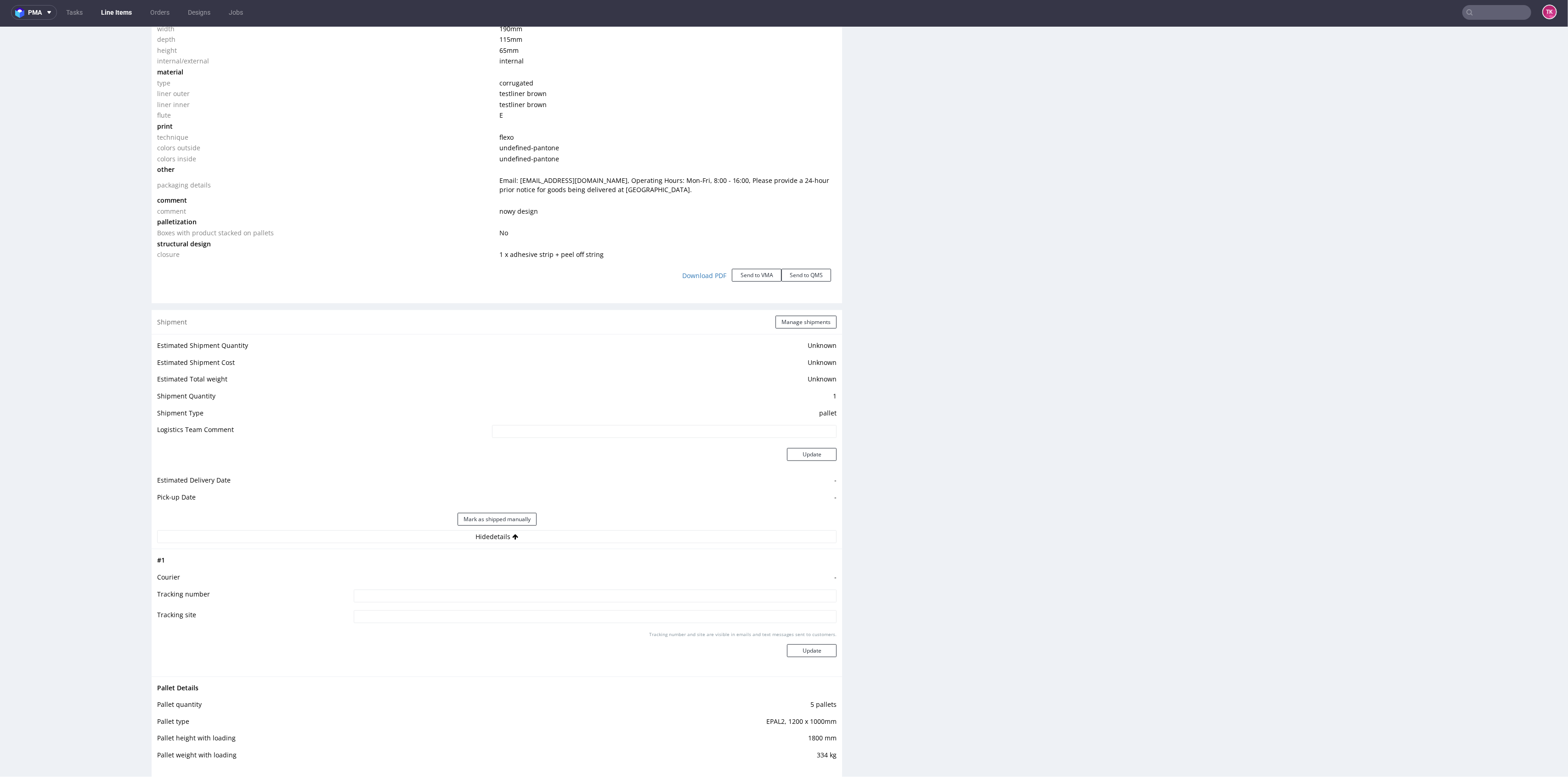
type input "20200"
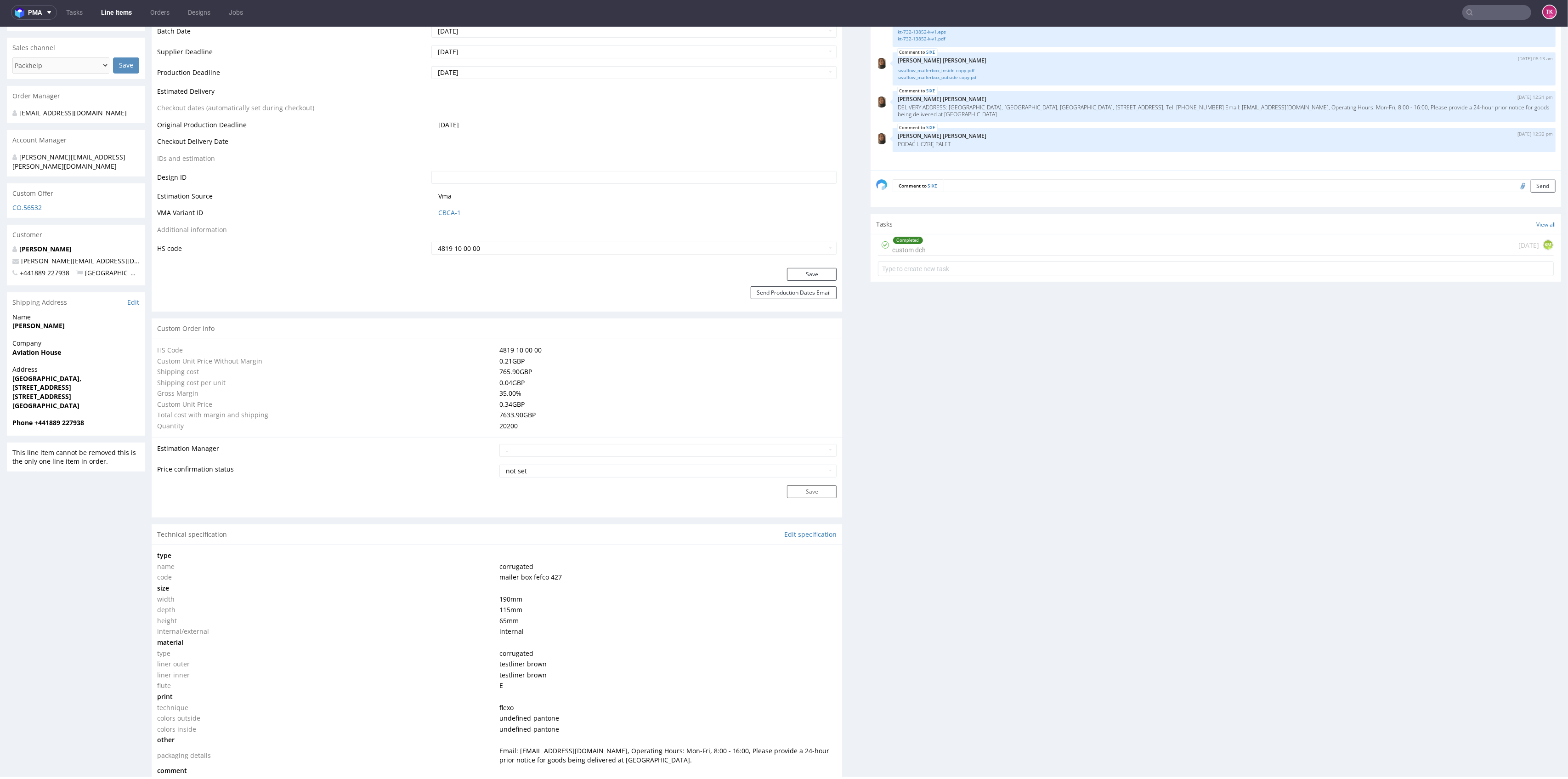
scroll to position [218, 0]
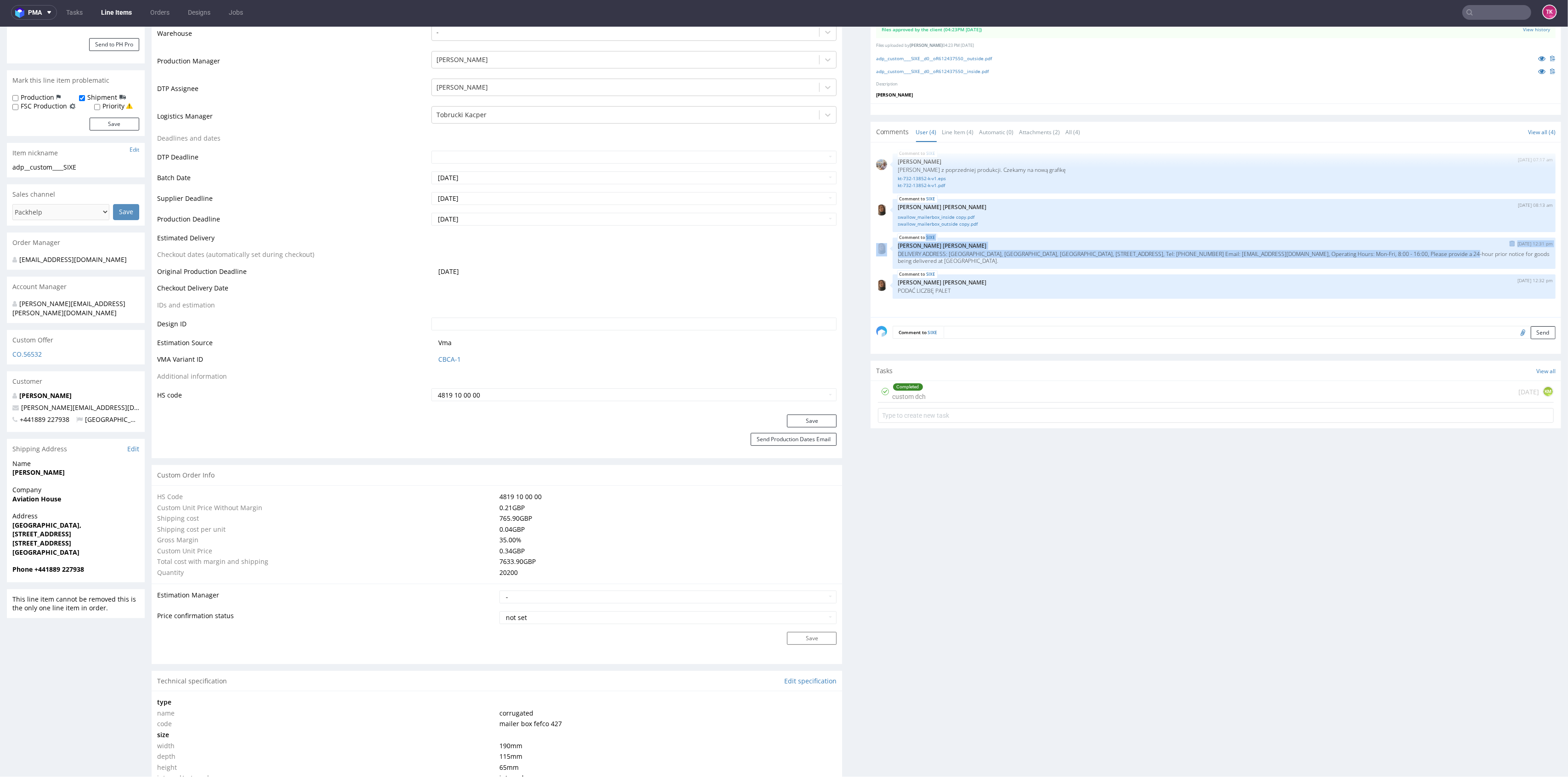
drag, startPoint x: 879, startPoint y: 257, endPoint x: 1412, endPoint y: 260, distance: 533.0
click at [1412, 260] on div "SIXE 1st Sep 25 | 12:31 pm Angelina Marć DELIVERY ADDRESS: Aviation House, Lond…" at bounding box center [1216, 254] width 680 height 32
click at [1350, 260] on div "SIXE 1st Sep 25 | 12:31 pm Angelina Marć DELIVERY ADDRESS: Aviation House, Lond…" at bounding box center [1224, 254] width 663 height 32
drag, startPoint x: 1507, startPoint y: 257, endPoint x: 884, endPoint y: 254, distance: 623.0
click at [893, 254] on div "SIXE 1st Sep 25 | 12:31 pm Angelina Marć DELIVERY ADDRESS: Aviation House, Lond…" at bounding box center [1224, 254] width 663 height 32
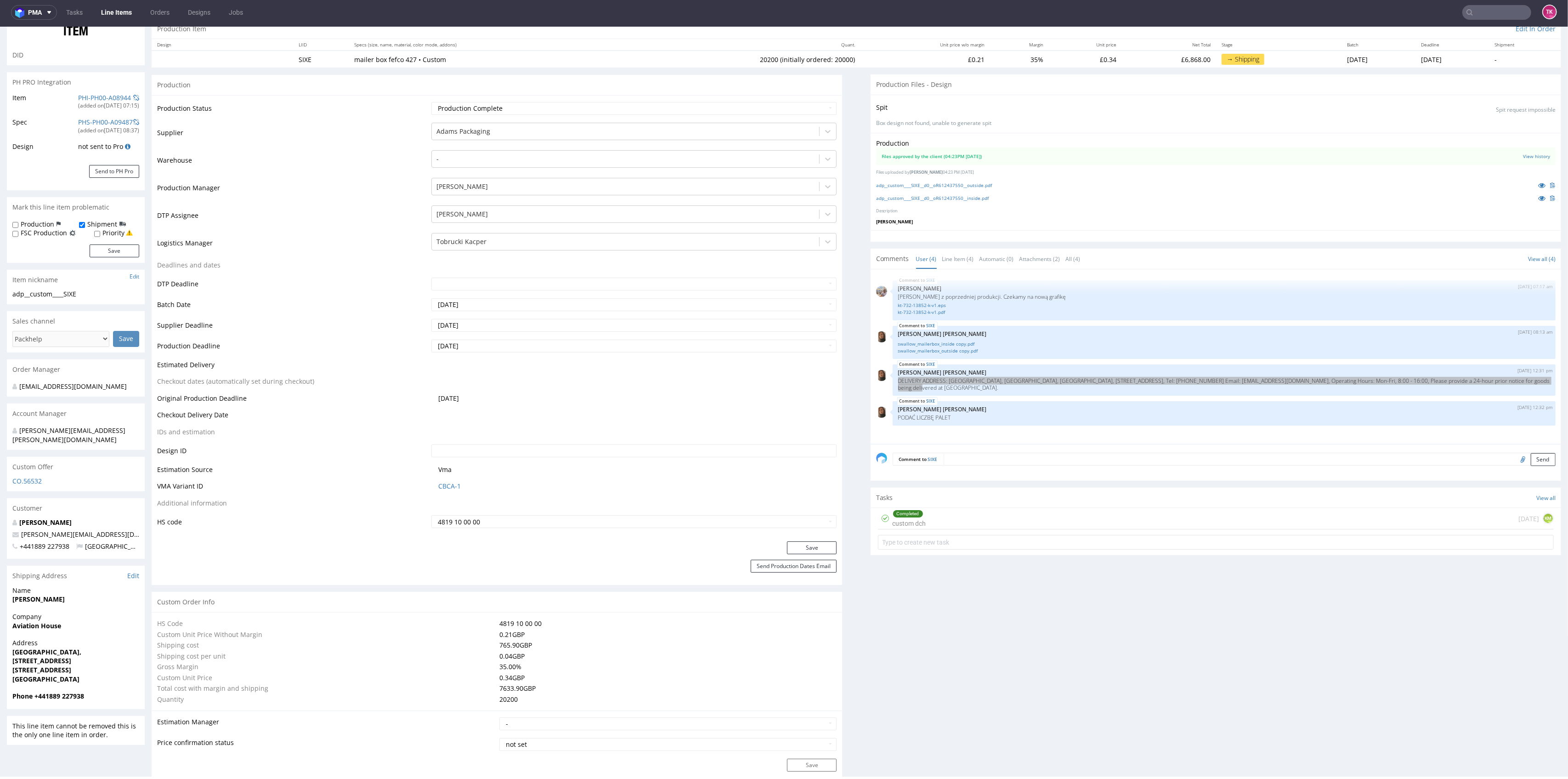
scroll to position [0, 0]
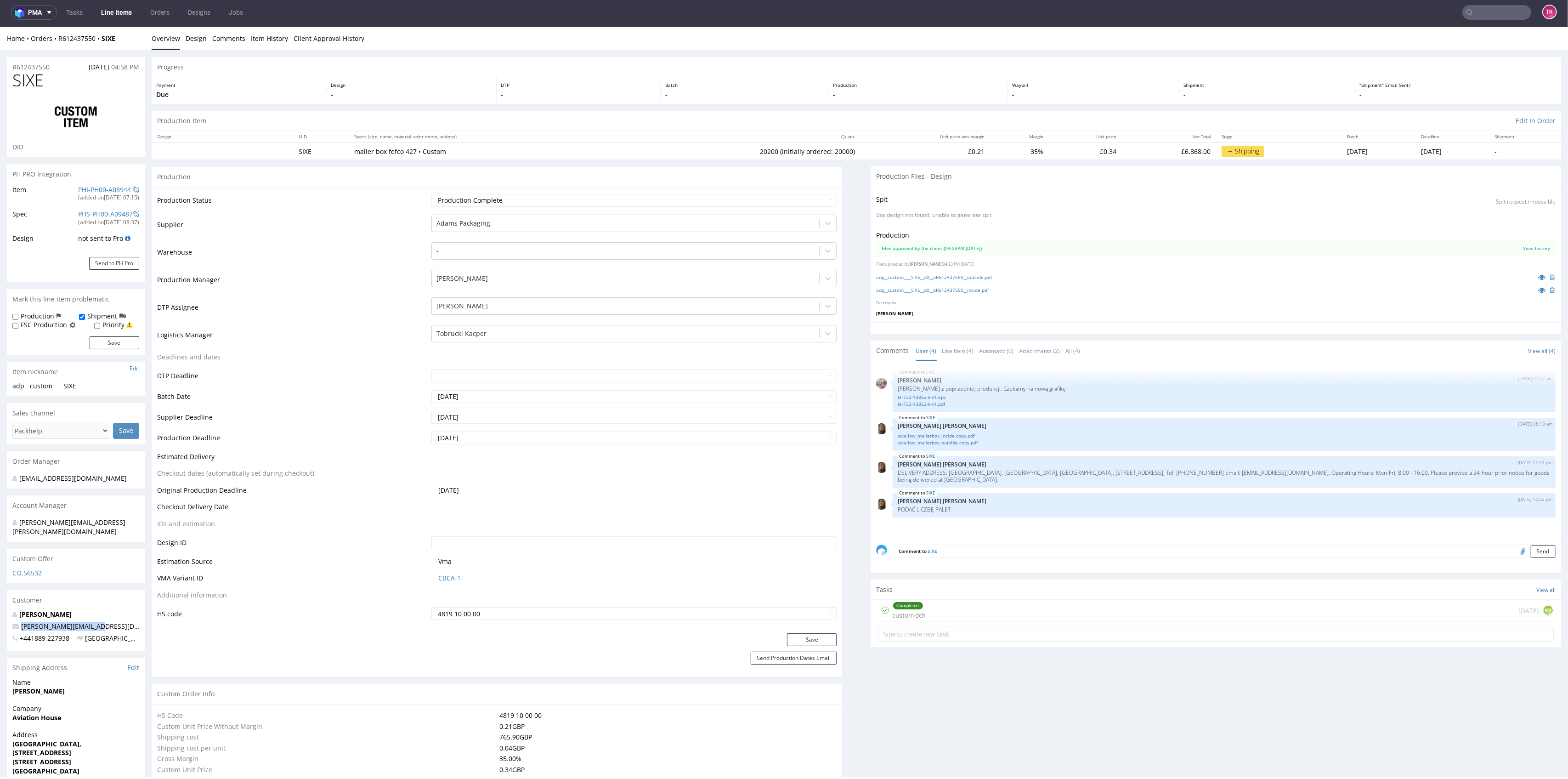
drag, startPoint x: 121, startPoint y: 616, endPoint x: 0, endPoint y: 618, distance: 121.0
copy span "jason@theswallowco.com"
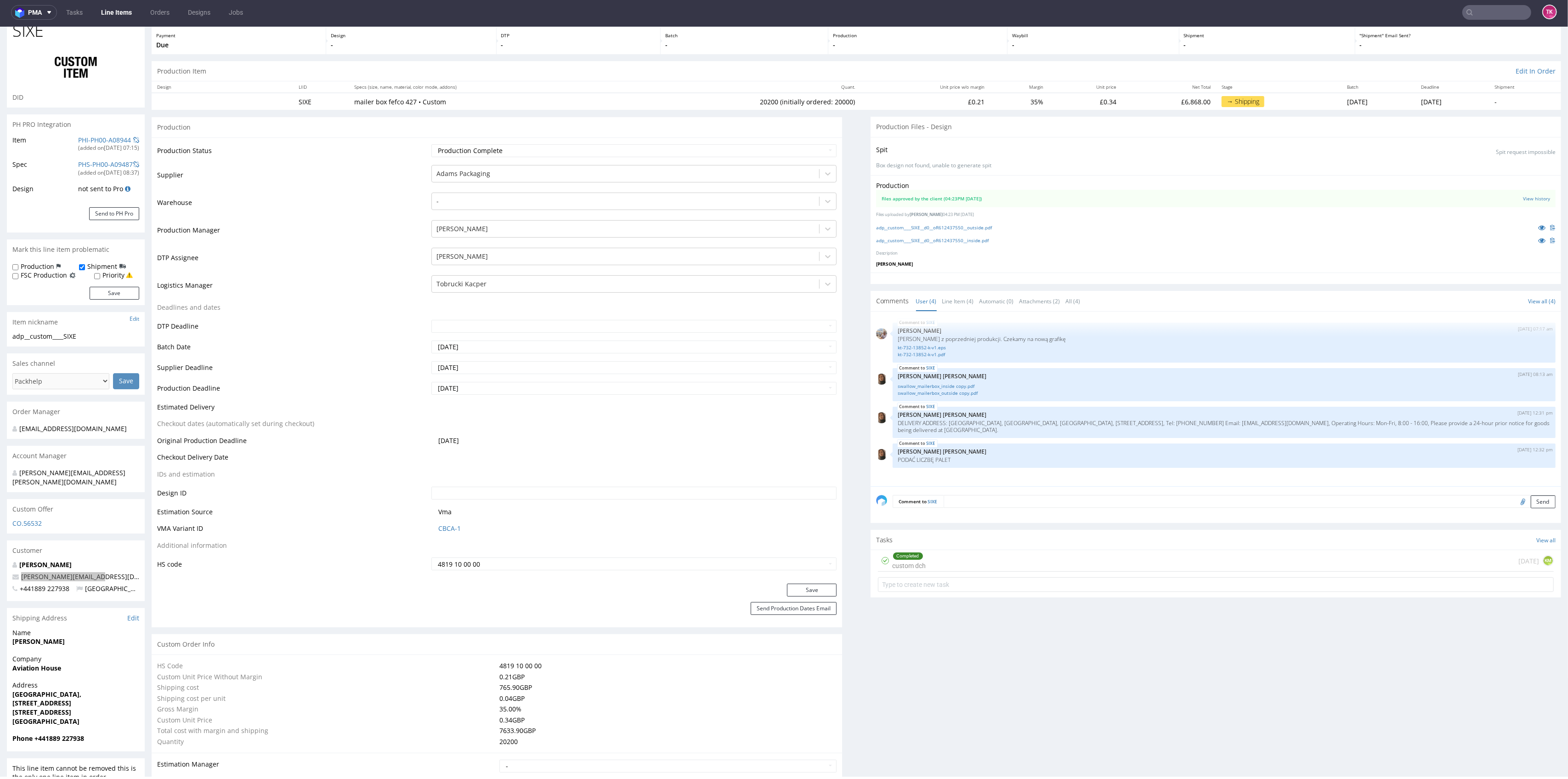
scroll to position [122, 0]
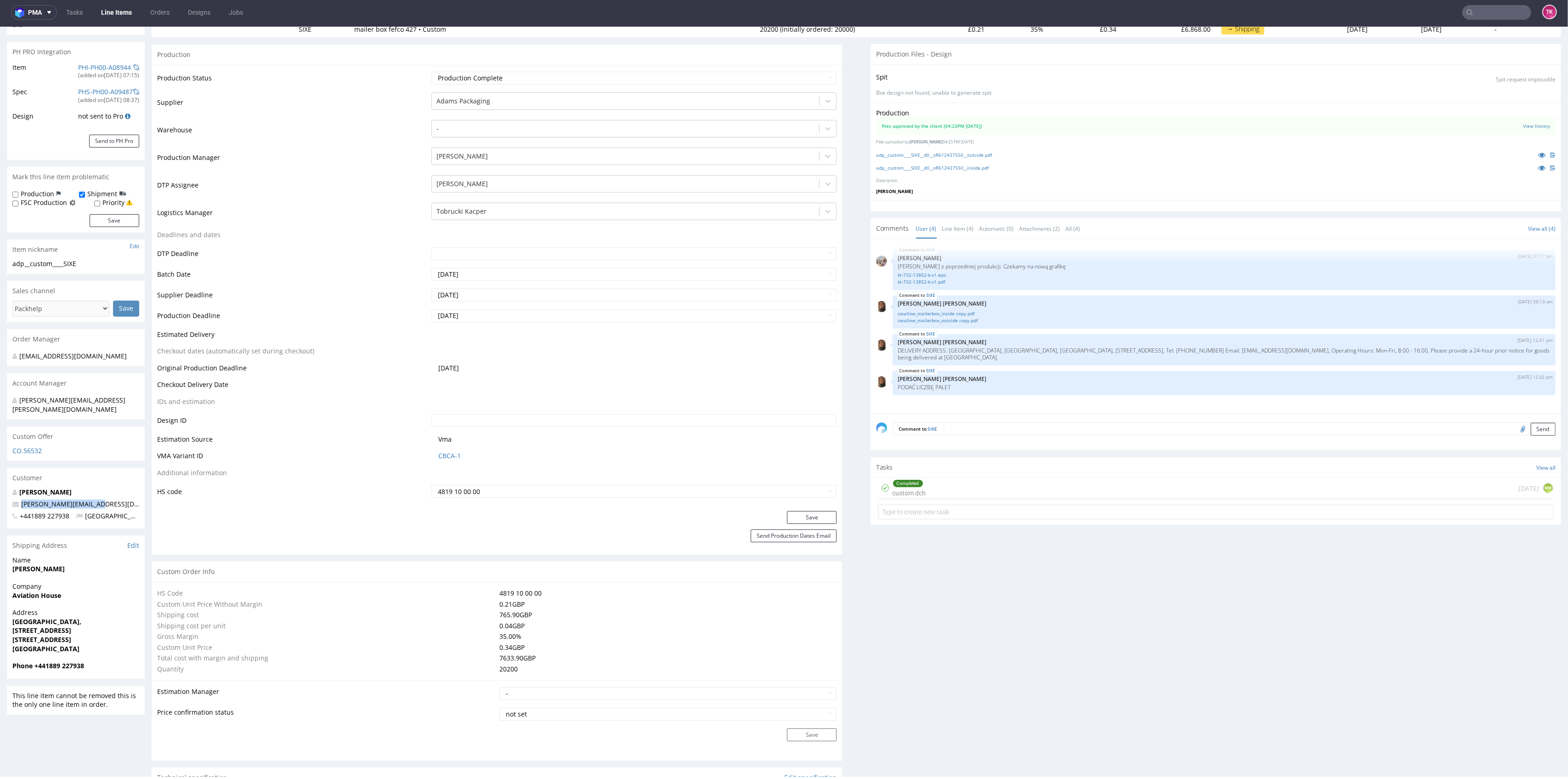
drag, startPoint x: 12, startPoint y: 631, endPoint x: 113, endPoint y: 628, distance: 101.0
click at [113, 635] on span "Staffordshire ST18 0PN" at bounding box center [76, 639] width 127 height 9
copy strong "Staffordshire ST18 0PN"
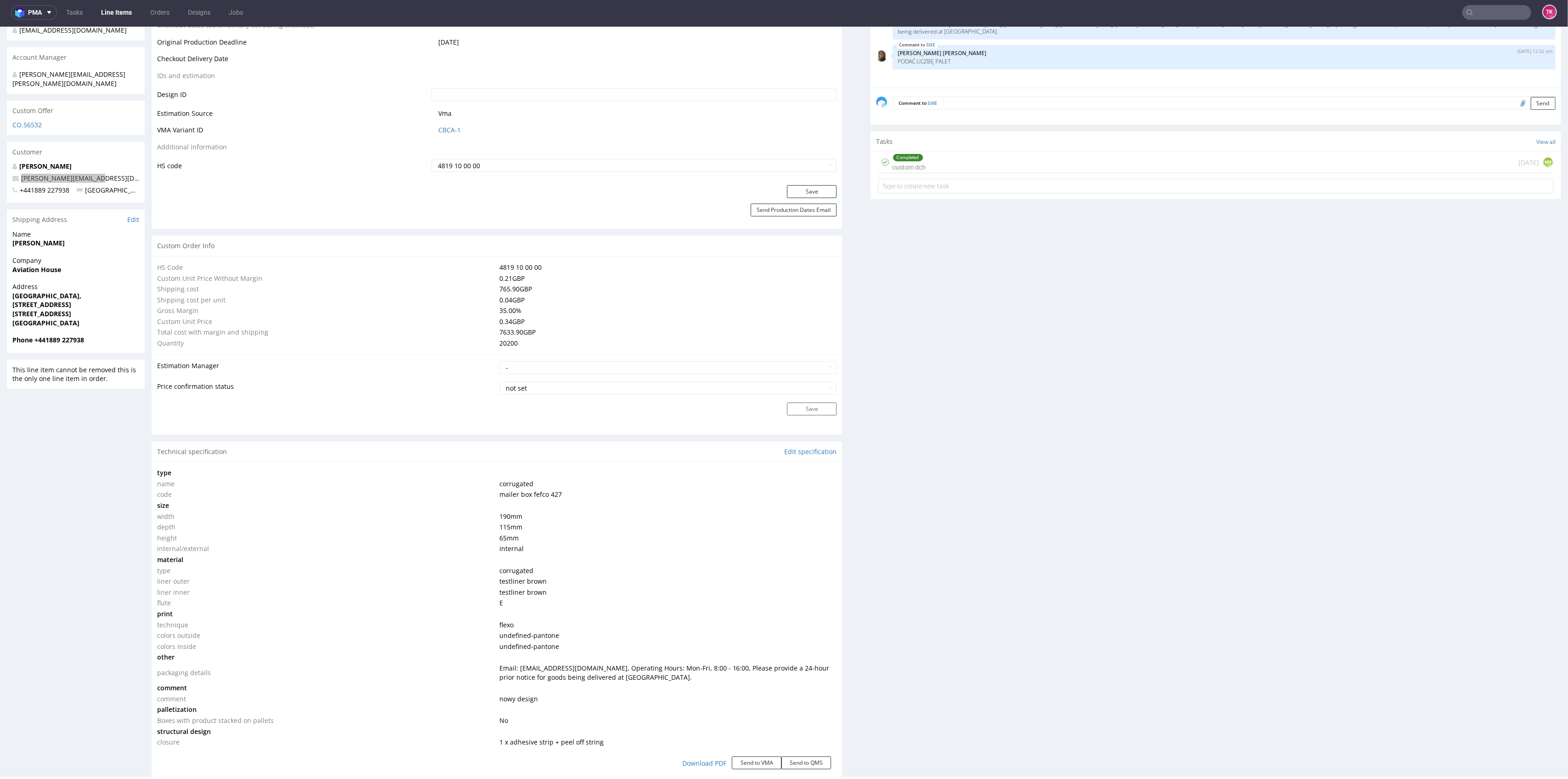
scroll to position [674, 0]
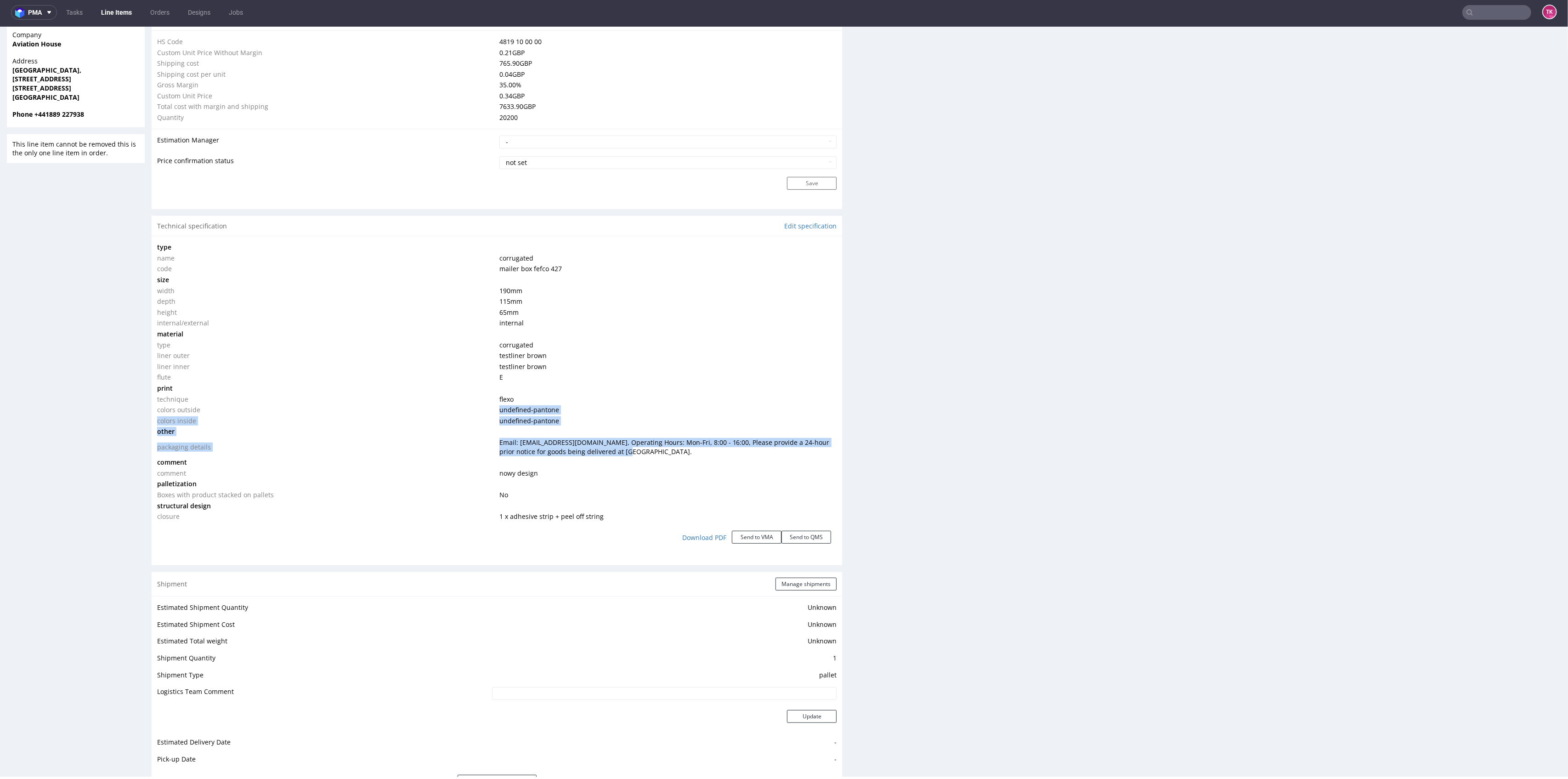
drag, startPoint x: 481, startPoint y: 410, endPoint x: 640, endPoint y: 455, distance: 165.2
click at [640, 455] on tbody "type name corrugated code mailer box fefco 427 size width 190 mm depth 115 mm h…" at bounding box center [497, 381] width 680 height 280
click at [640, 459] on td at bounding box center [667, 462] width 340 height 11
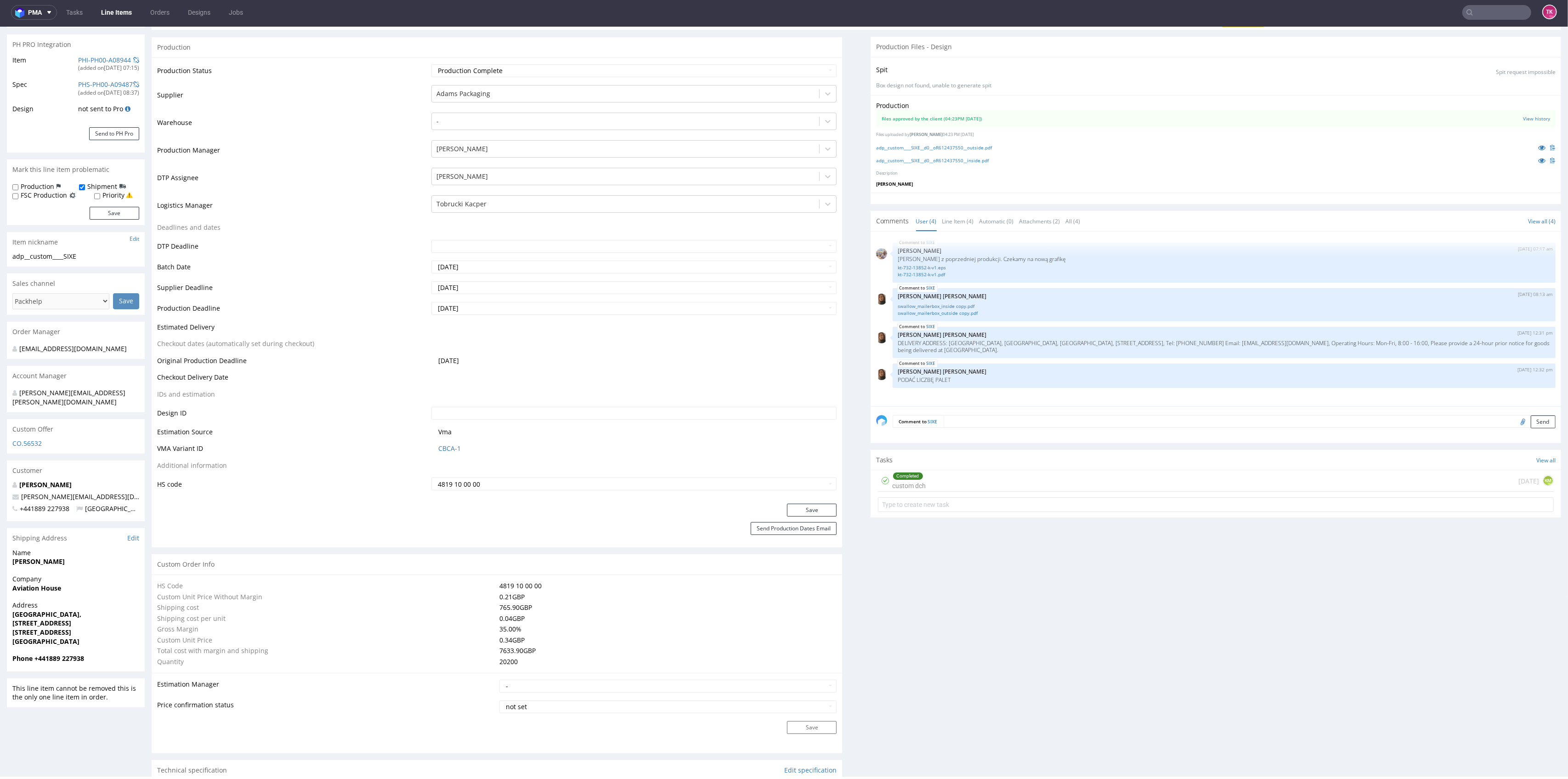
scroll to position [122, 0]
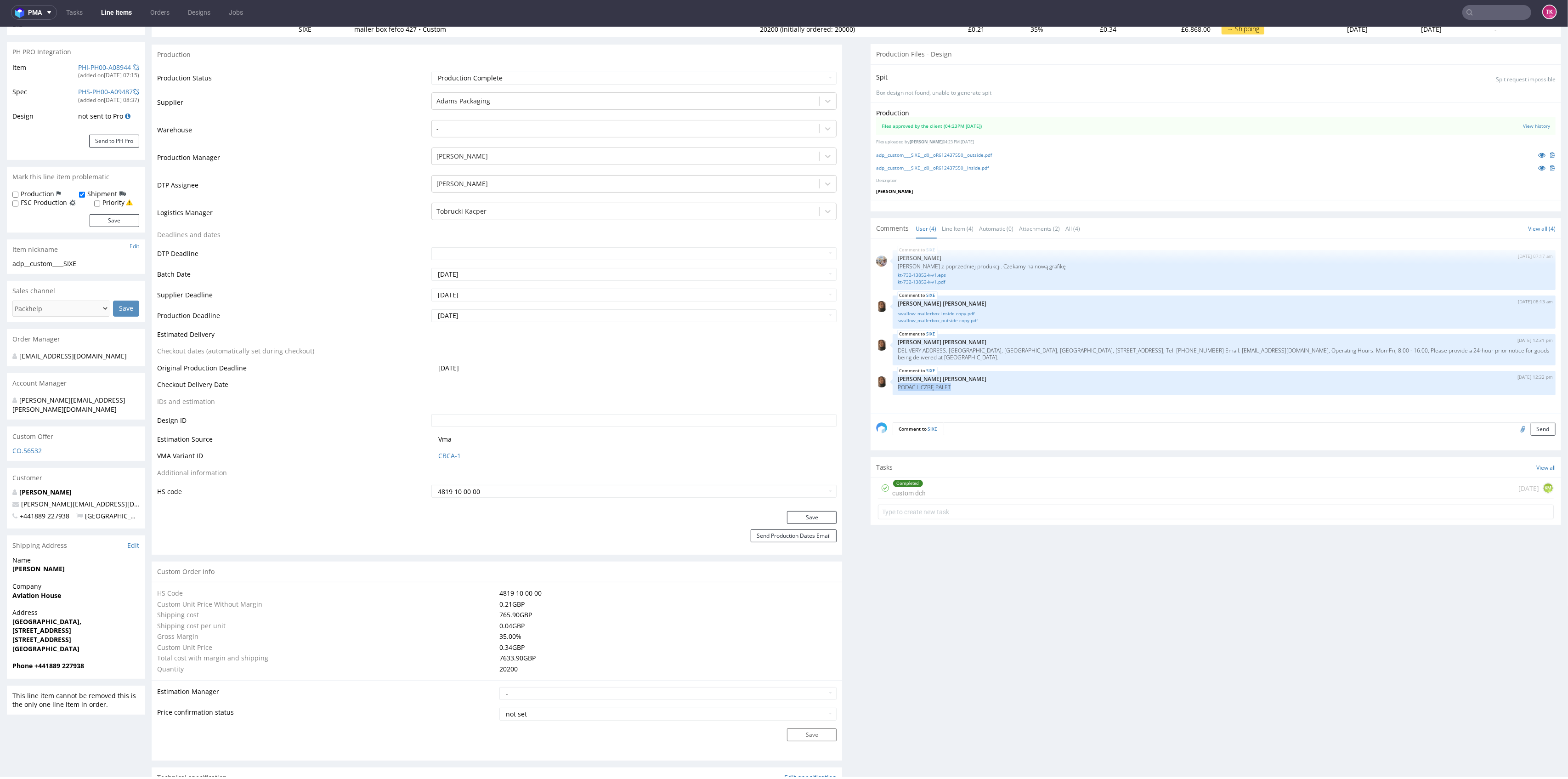
drag, startPoint x: 888, startPoint y: 385, endPoint x: 958, endPoint y: 390, distance: 70.2
click at [958, 390] on div "SIXE 21st Aug 25 | 07:17 am Michał Palasek Siatka vendora z poprzedniej produkc…" at bounding box center [1218, 329] width 685 height 169
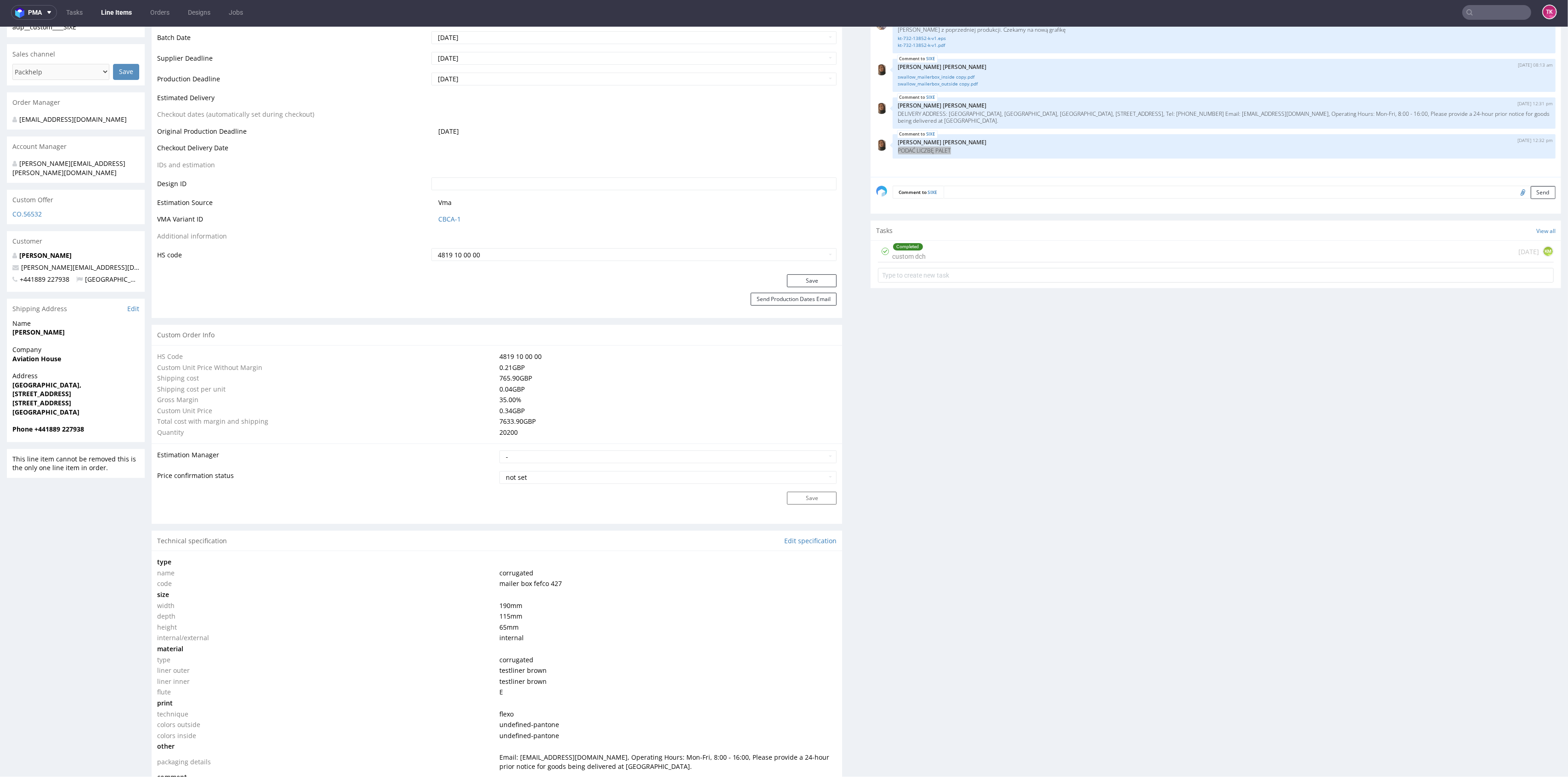
scroll to position [245, 0]
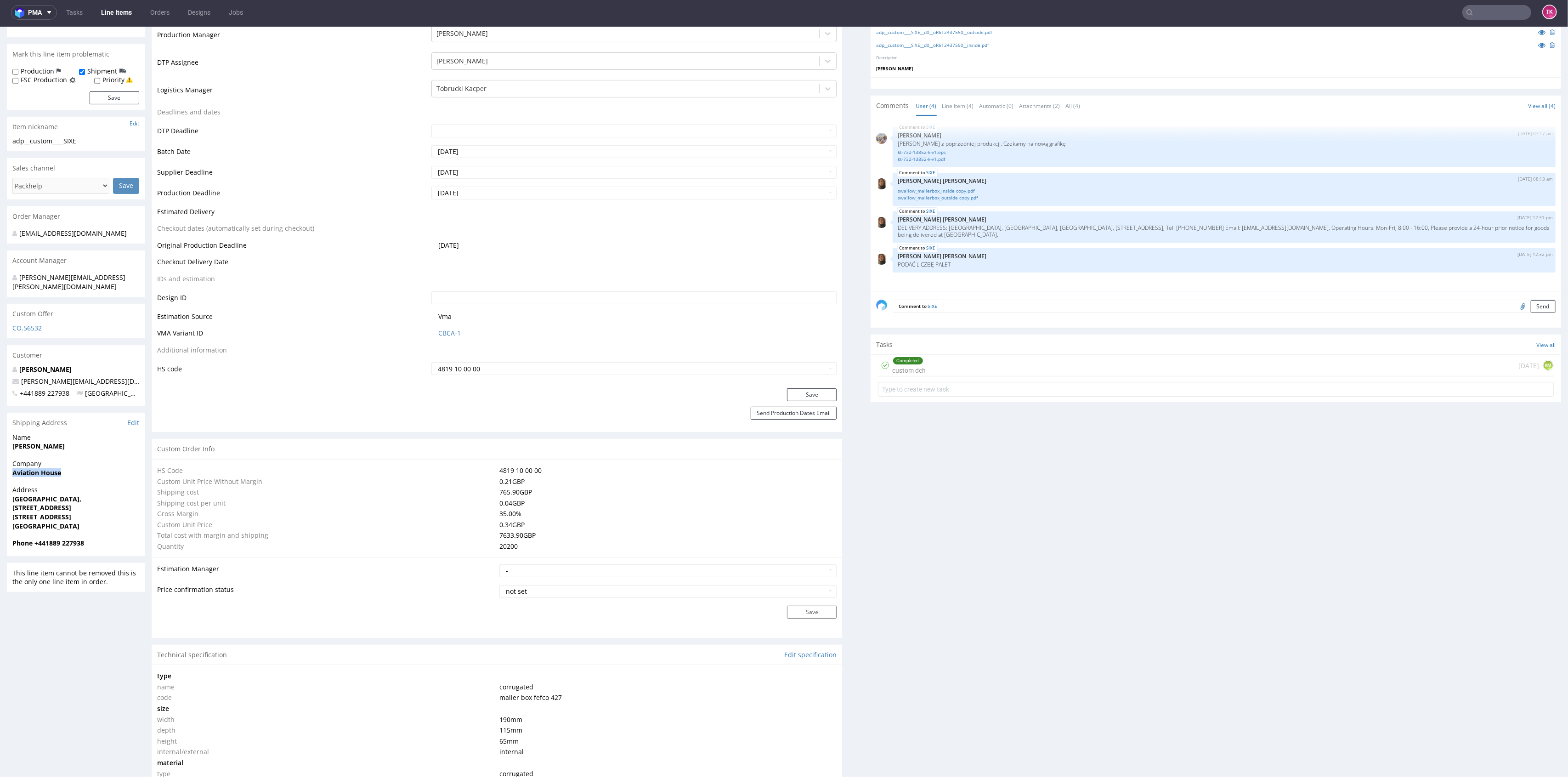
drag, startPoint x: 14, startPoint y: 462, endPoint x: 98, endPoint y: 467, distance: 84.1
click at [98, 468] on span "Aviation House" at bounding box center [76, 473] width 127 height 9
copy strong "Aviation House"
drag, startPoint x: 484, startPoint y: 482, endPoint x: 981, endPoint y: 520, distance: 498.5
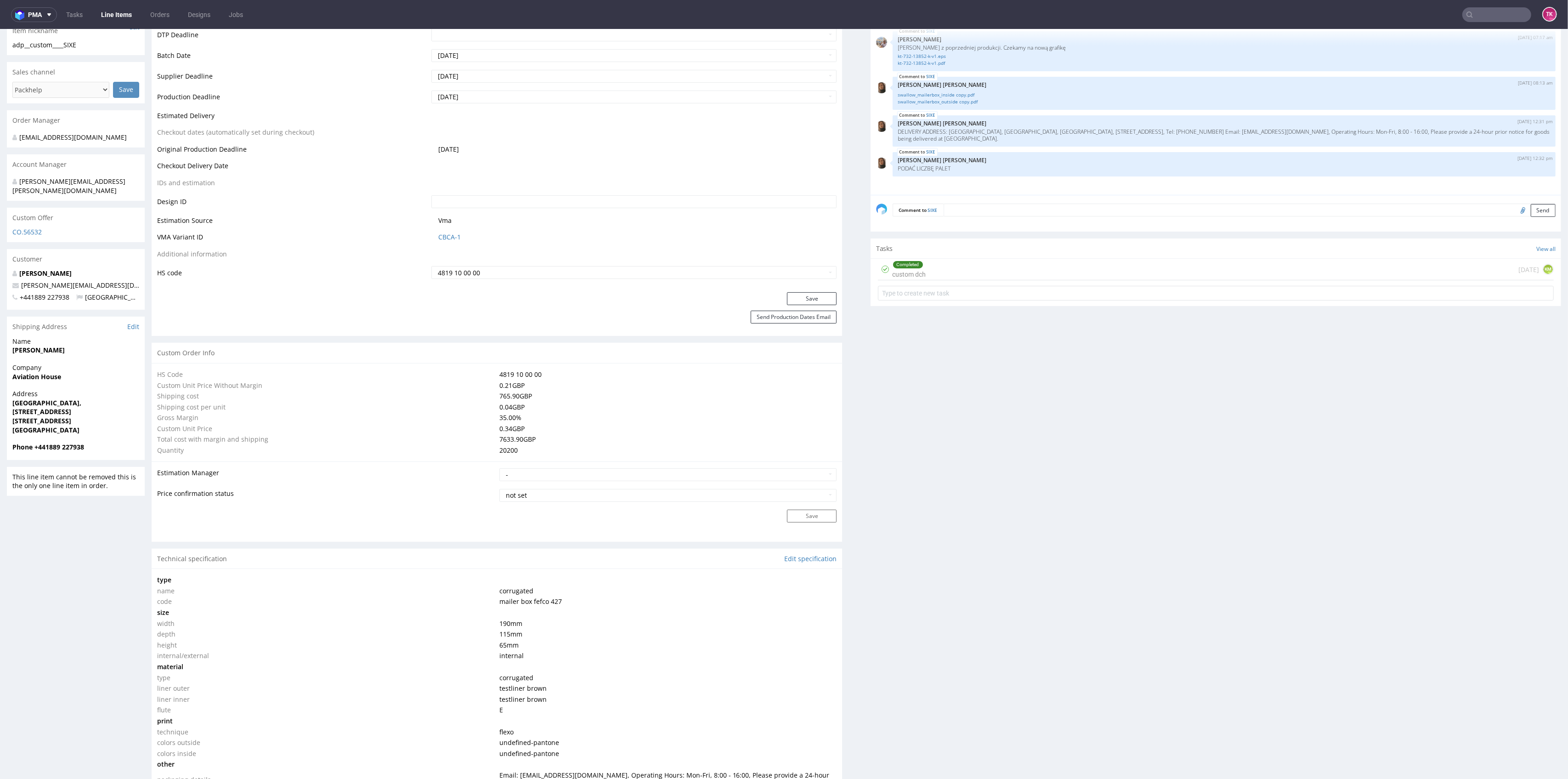
scroll to position [345, 0]
drag, startPoint x: 503, startPoint y: 393, endPoint x: 512, endPoint y: 393, distance: 9.0
click at [512, 393] on tr "Shipping cost 765.90 GBP" at bounding box center [497, 393] width 680 height 11
copy tr "765.90"
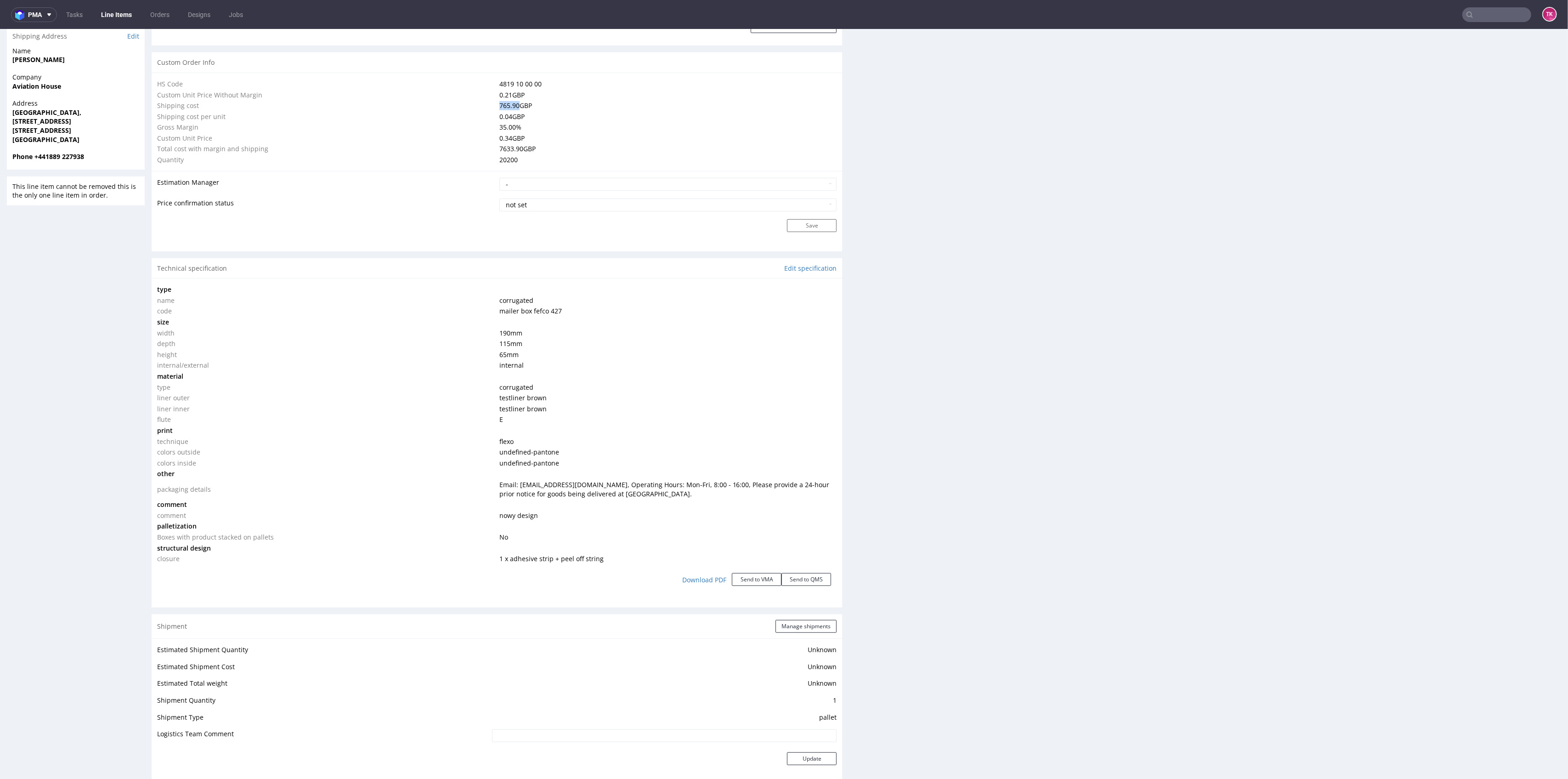
scroll to position [774, 0]
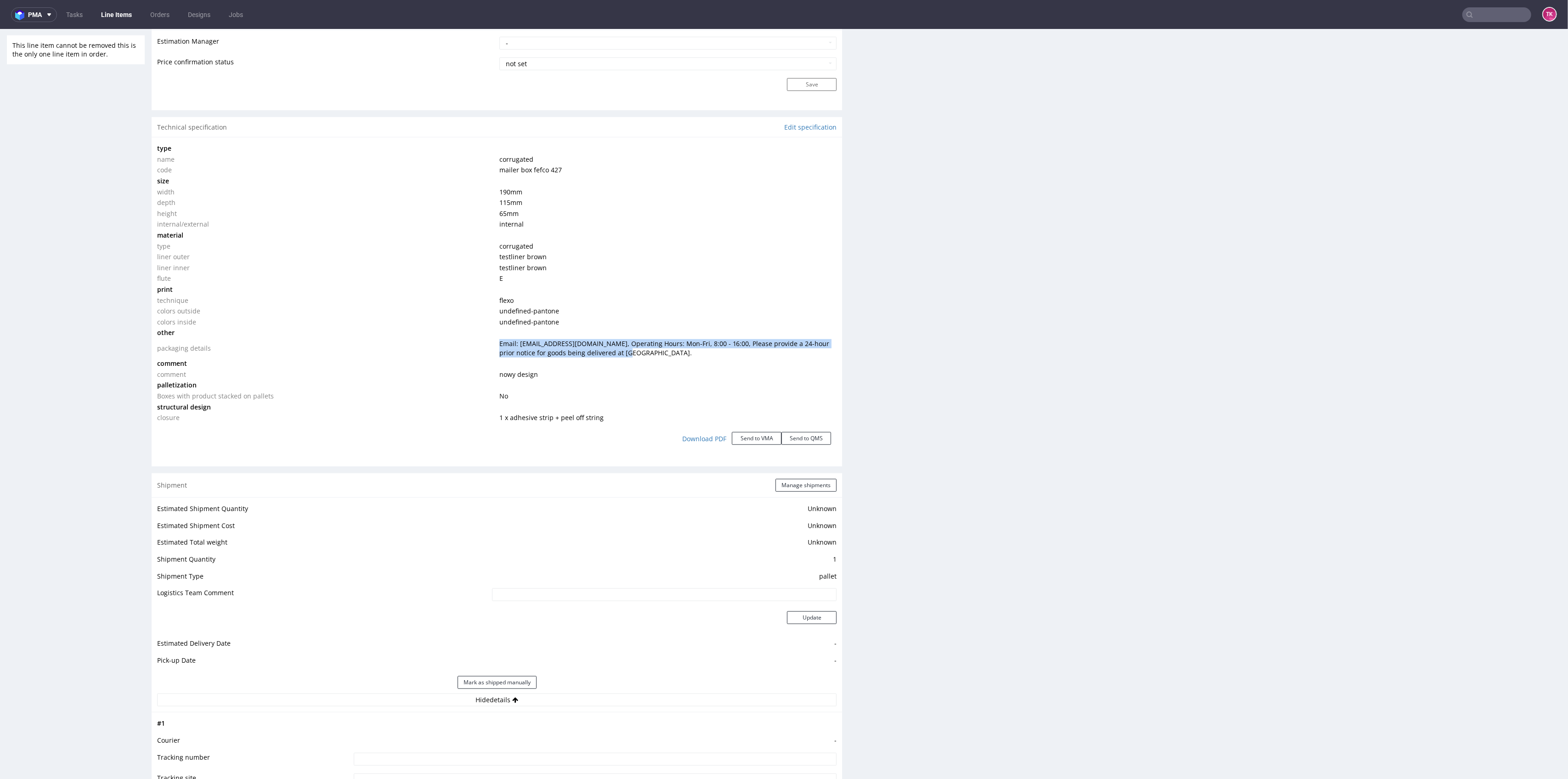
drag, startPoint x: 485, startPoint y: 341, endPoint x: 637, endPoint y: 355, distance: 152.6
click at [637, 355] on tr "packaging details Email: logistics@palstore.uk, Operating Hours: Mon-Fri, 8:00 …" at bounding box center [497, 348] width 680 height 20
click at [641, 361] on td at bounding box center [667, 363] width 340 height 11
drag, startPoint x: 577, startPoint y: 349, endPoint x: 583, endPoint y: 350, distance: 6.1
click at [579, 349] on span "Email: logistics@palstore.uk, Operating Hours: Mon-Fri, 8:00 - 16:00, Please pr…" at bounding box center [665, 348] width 330 height 18
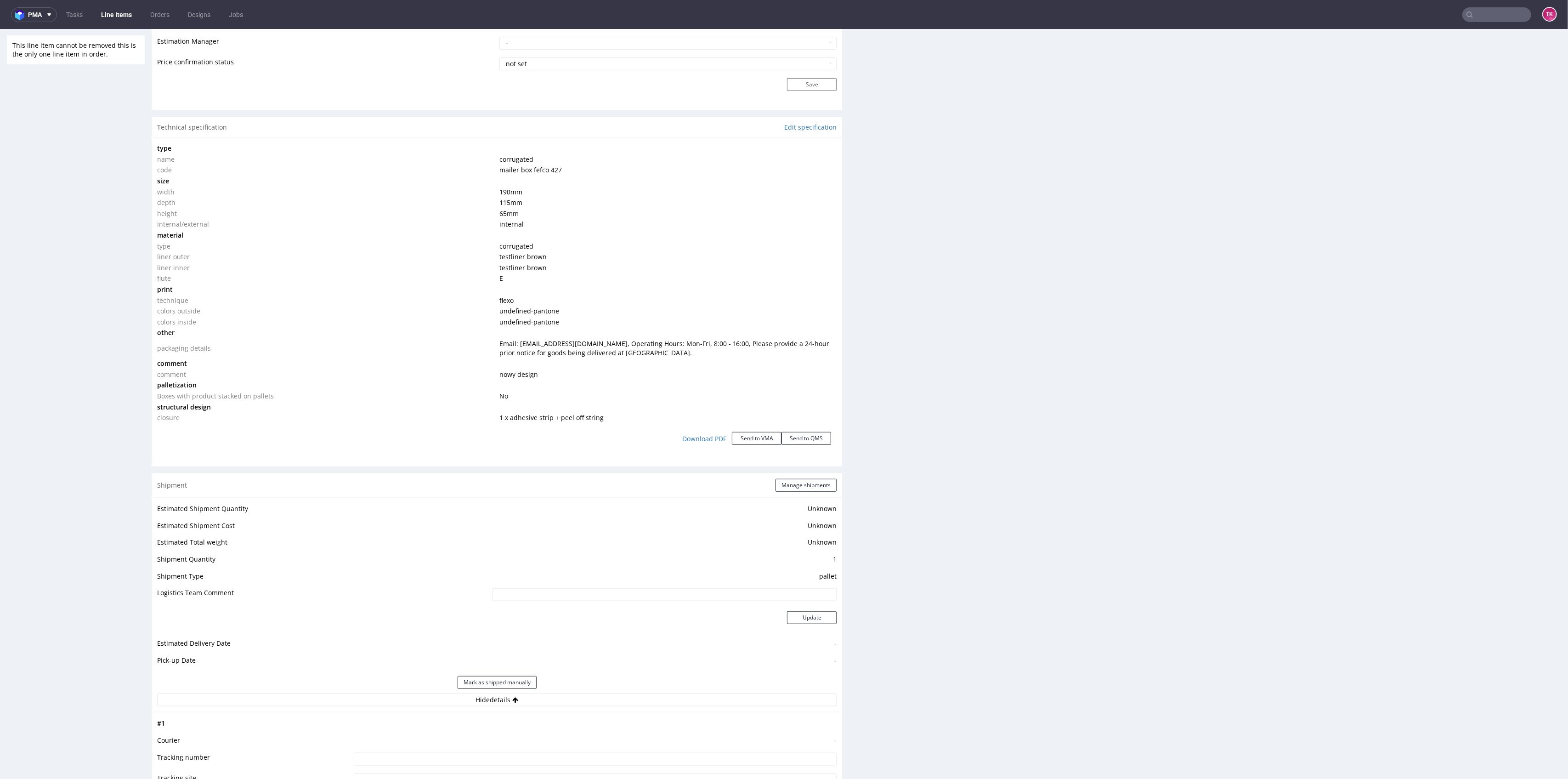
click at [583, 350] on span "Email: logistics@palstore.uk, Operating Hours: Mon-Fri, 8:00 - 16:00, Please pr…" at bounding box center [665, 348] width 330 height 18
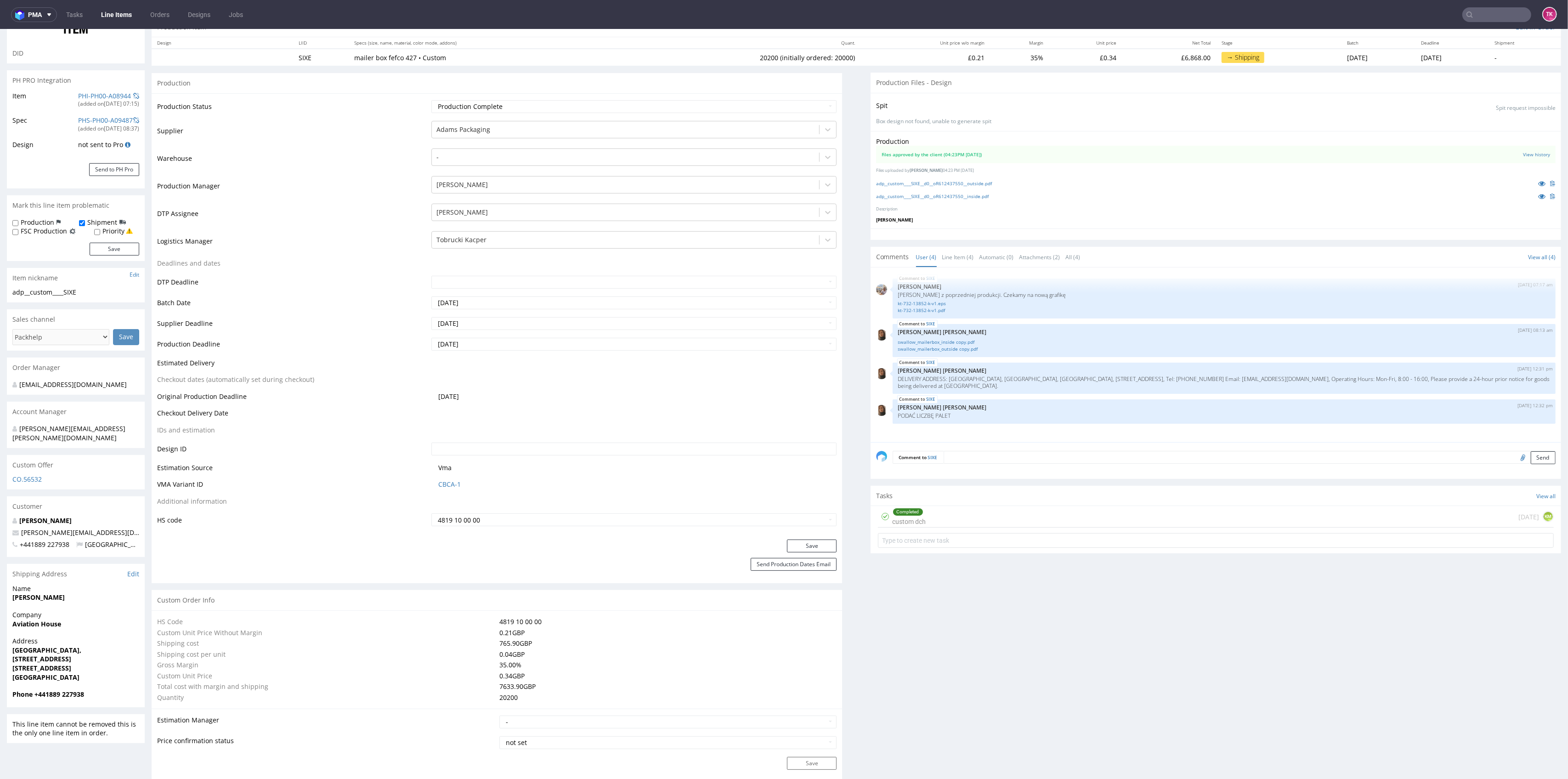
scroll to position [0, 0]
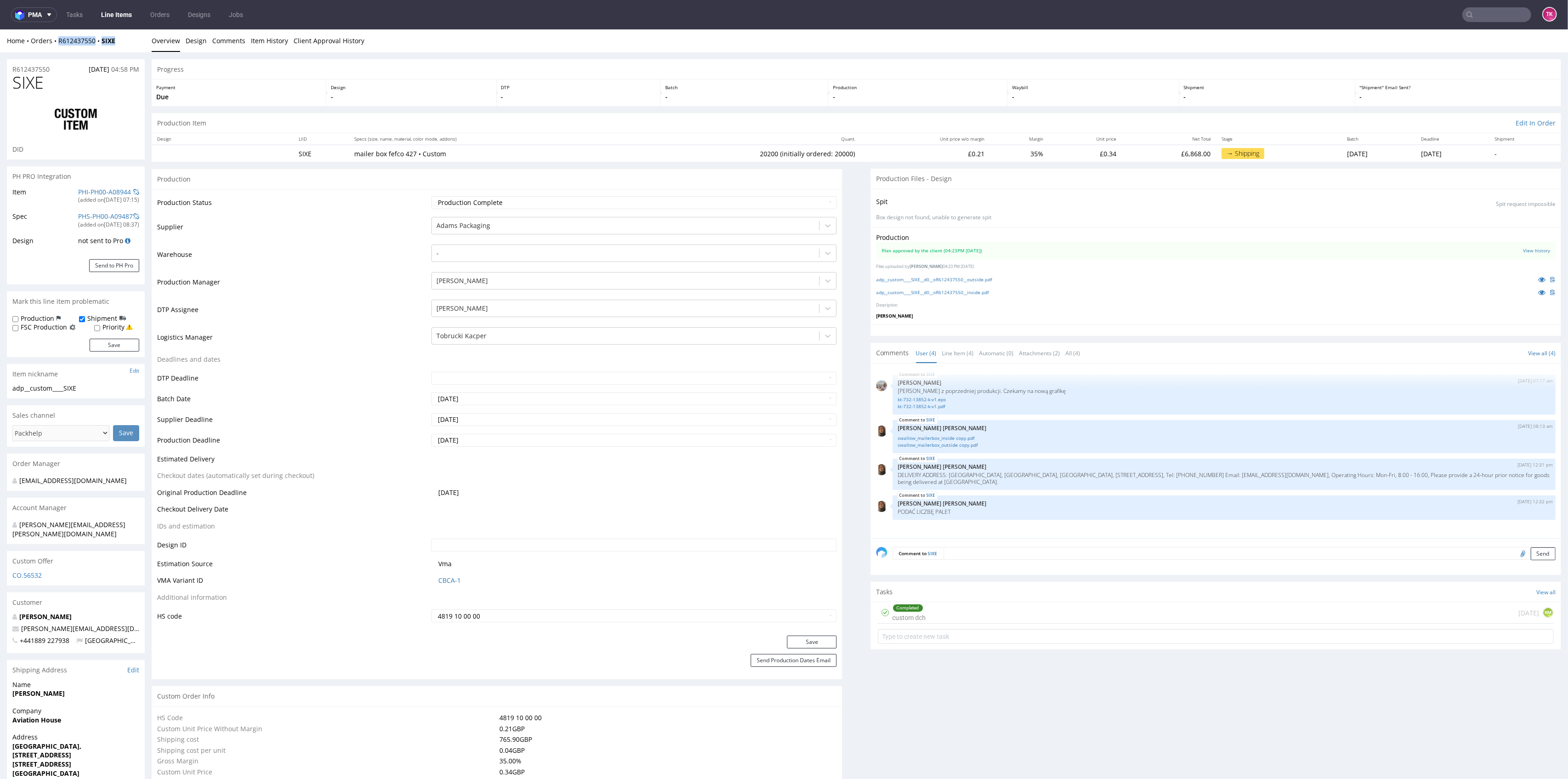
drag, startPoint x: 123, startPoint y: 46, endPoint x: 60, endPoint y: 48, distance: 63.0
click at [60, 48] on div "Home Orders R612437550 SIXE Overview Design Comments Item History Client Approv…" at bounding box center [784, 41] width 1568 height 23
copy div "R612437550 SIXE"
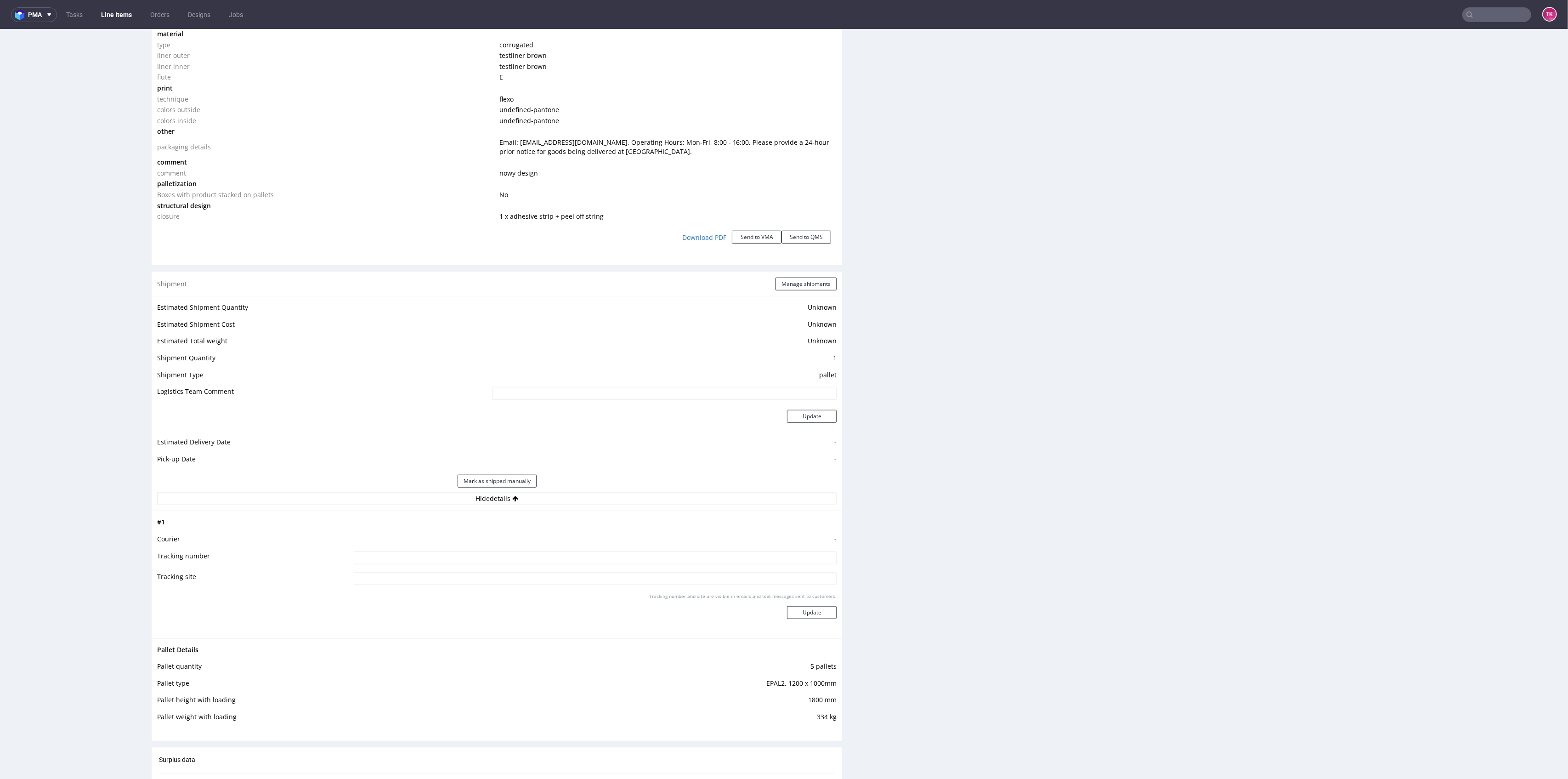
scroll to position [796, 0]
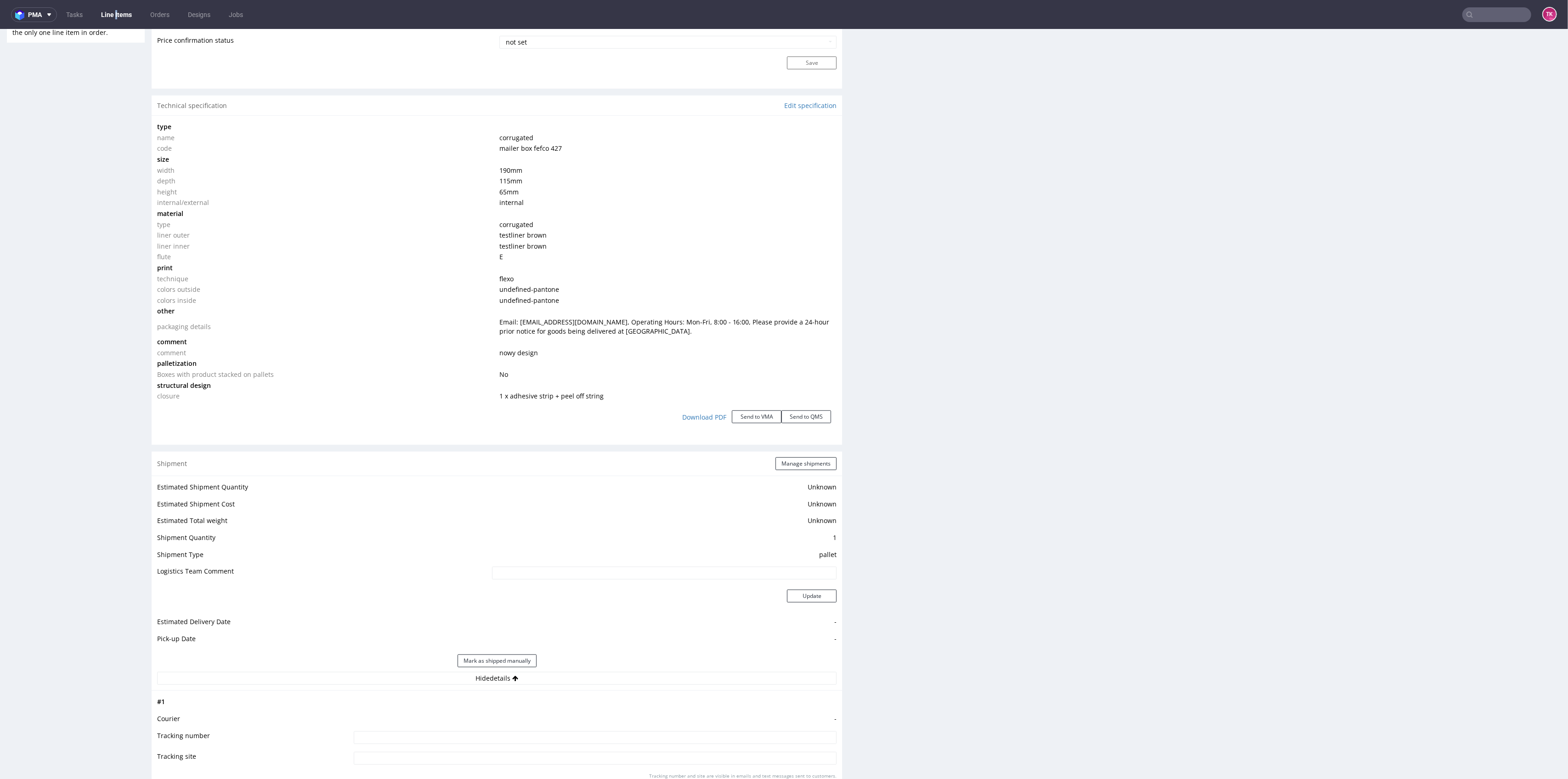
click at [118, 23] on nav "pma Tasks Line Items Orders Designs Jobs TK" at bounding box center [784, 14] width 1568 height 29
click at [119, 20] on link "Line Items" at bounding box center [116, 15] width 42 height 15
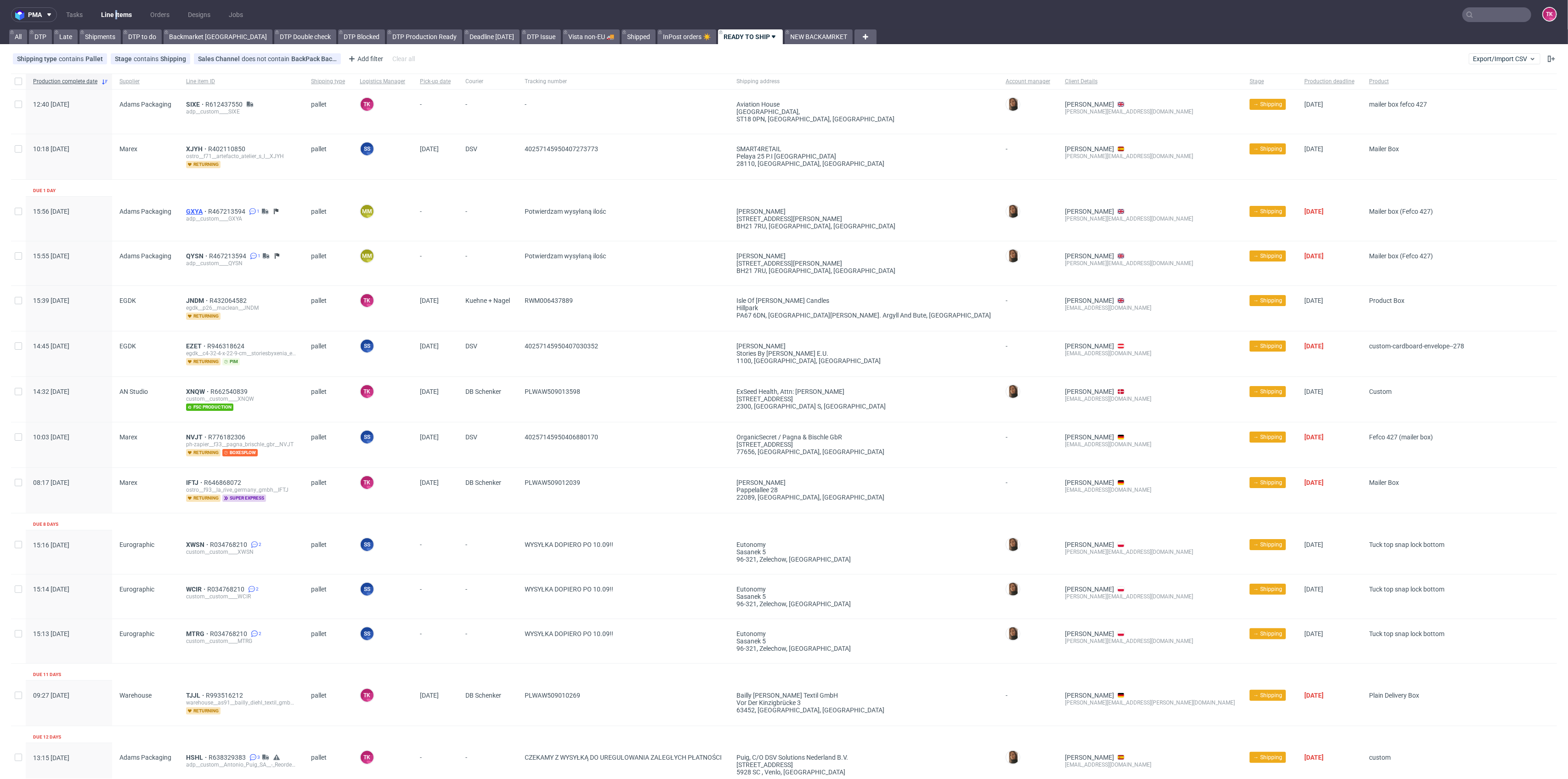
drag, startPoint x: 209, startPoint y: 216, endPoint x: 199, endPoint y: 212, distance: 10.8
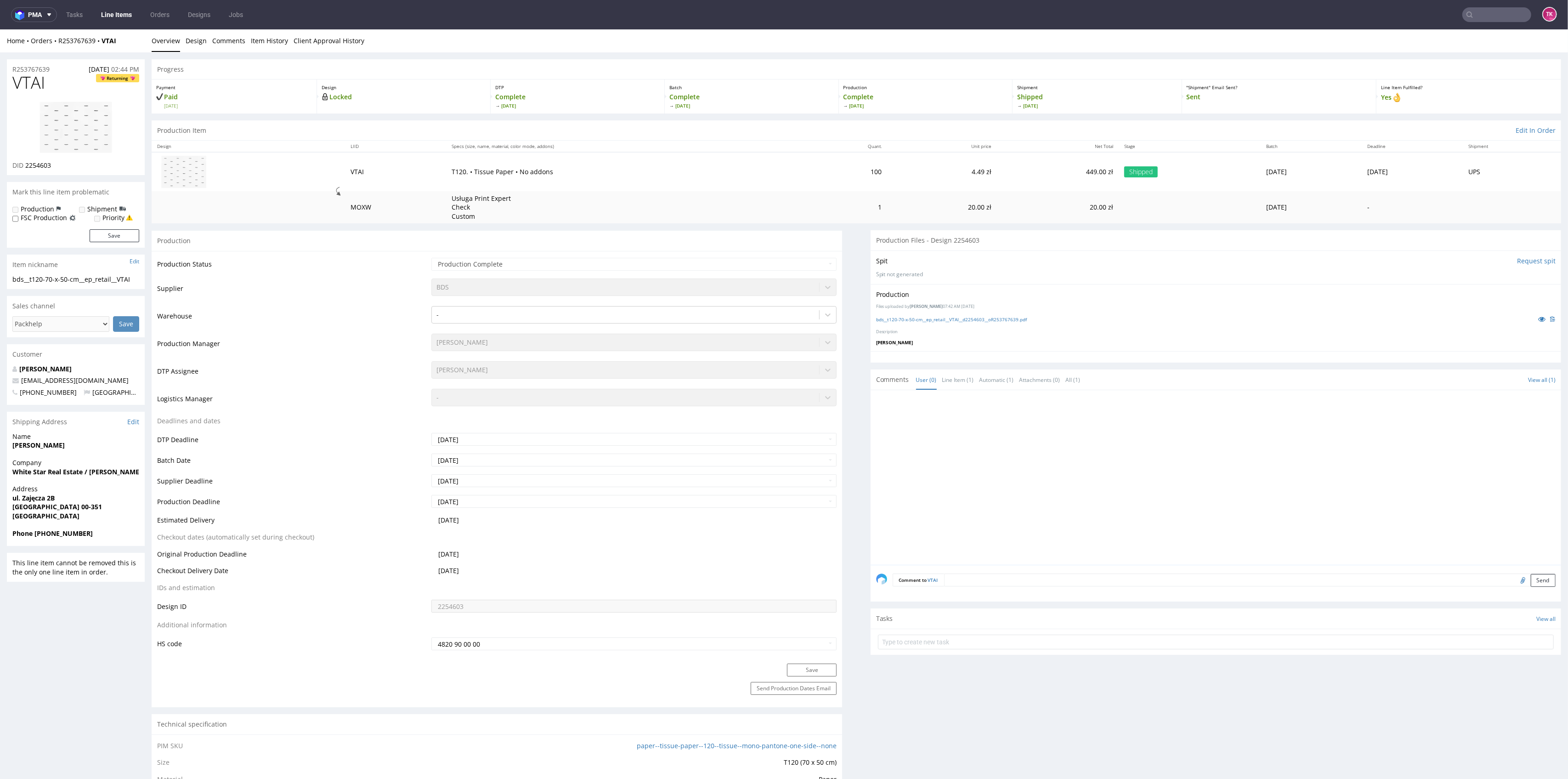
click at [1481, 15] on input "text" at bounding box center [1497, 15] width 69 height 15
paste input "1Z5A15806892125043"
type input "1Z5A15806892125043"
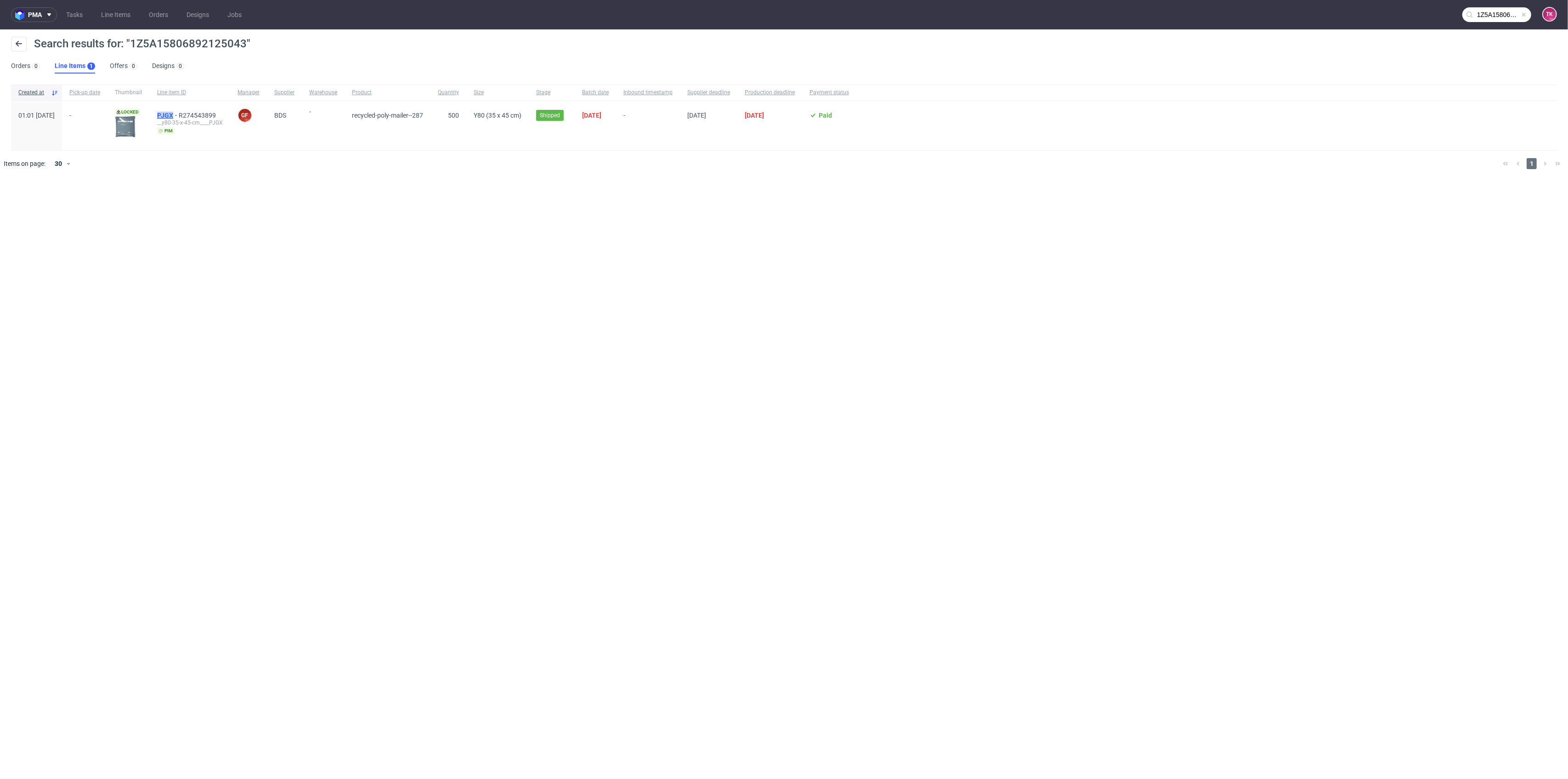
drag, startPoint x: 176, startPoint y: 112, endPoint x: 199, endPoint y: 111, distance: 23.0
click at [199, 111] on div "PJGX R274543899 __y80-35-x-45-cm____PJGX pim" at bounding box center [190, 125] width 80 height 50
copy span "PJGX"
click at [179, 114] on span "PJGX" at bounding box center [167, 116] width 22 height 8
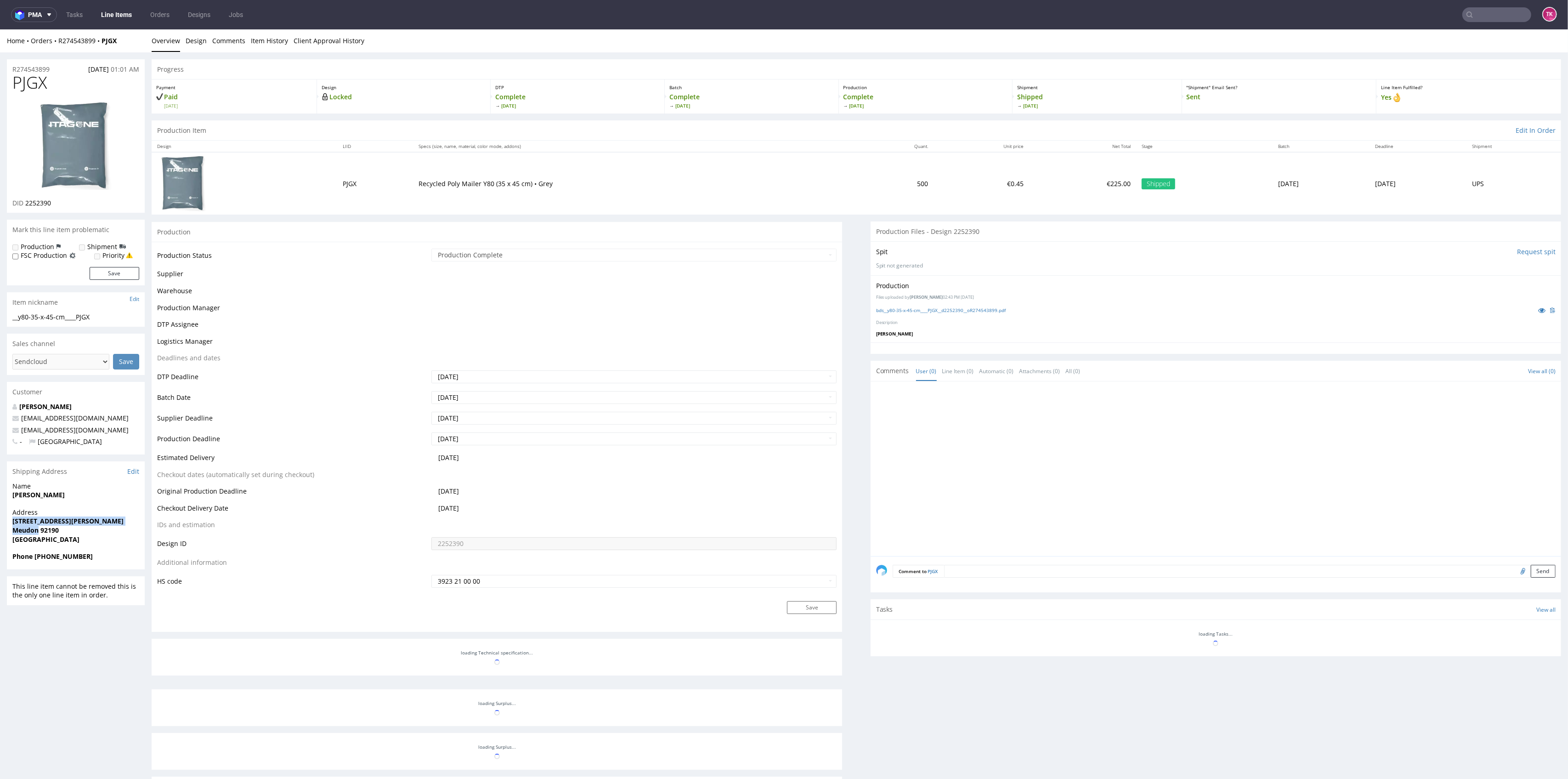
drag, startPoint x: 2, startPoint y: 521, endPoint x: 107, endPoint y: 557, distance: 111.0
click at [107, 557] on div "R274543899 [DATE] 01:01 AM PJGX DID 2252390 Mark this line item problematic Pro…" at bounding box center [784, 522] width 1568 height 940
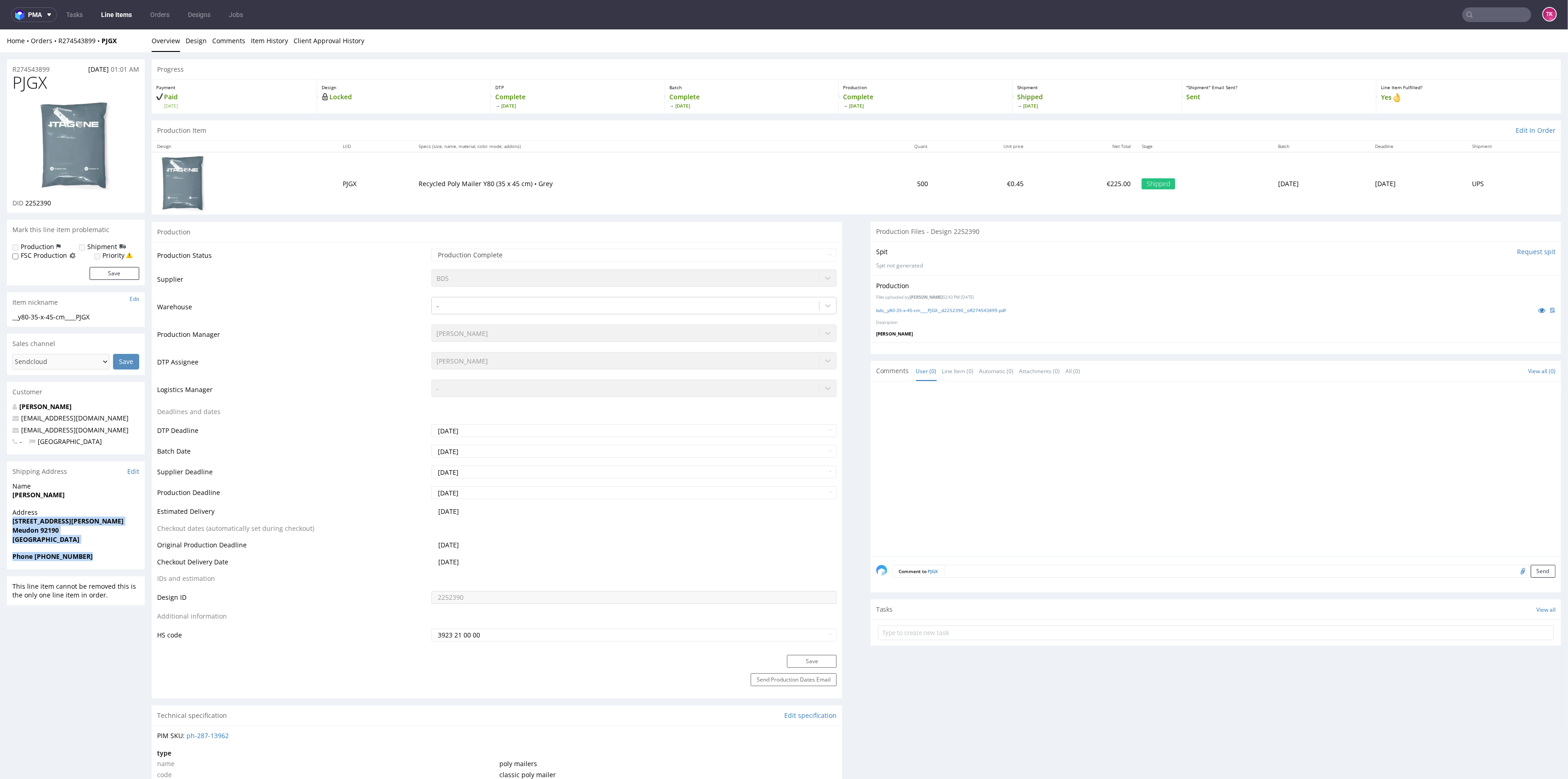
click at [117, 556] on span "Phone [PHONE_NUMBER]" at bounding box center [76, 556] width 127 height 9
drag, startPoint x: 134, startPoint y: 47, endPoint x: 95, endPoint y: 52, distance: 39.3
click at [95, 52] on div "Home Orders R274543899 PJGX Overview Design Comments Item History Client Approv…" at bounding box center [784, 41] width 1568 height 23
copy strong "PJGX"
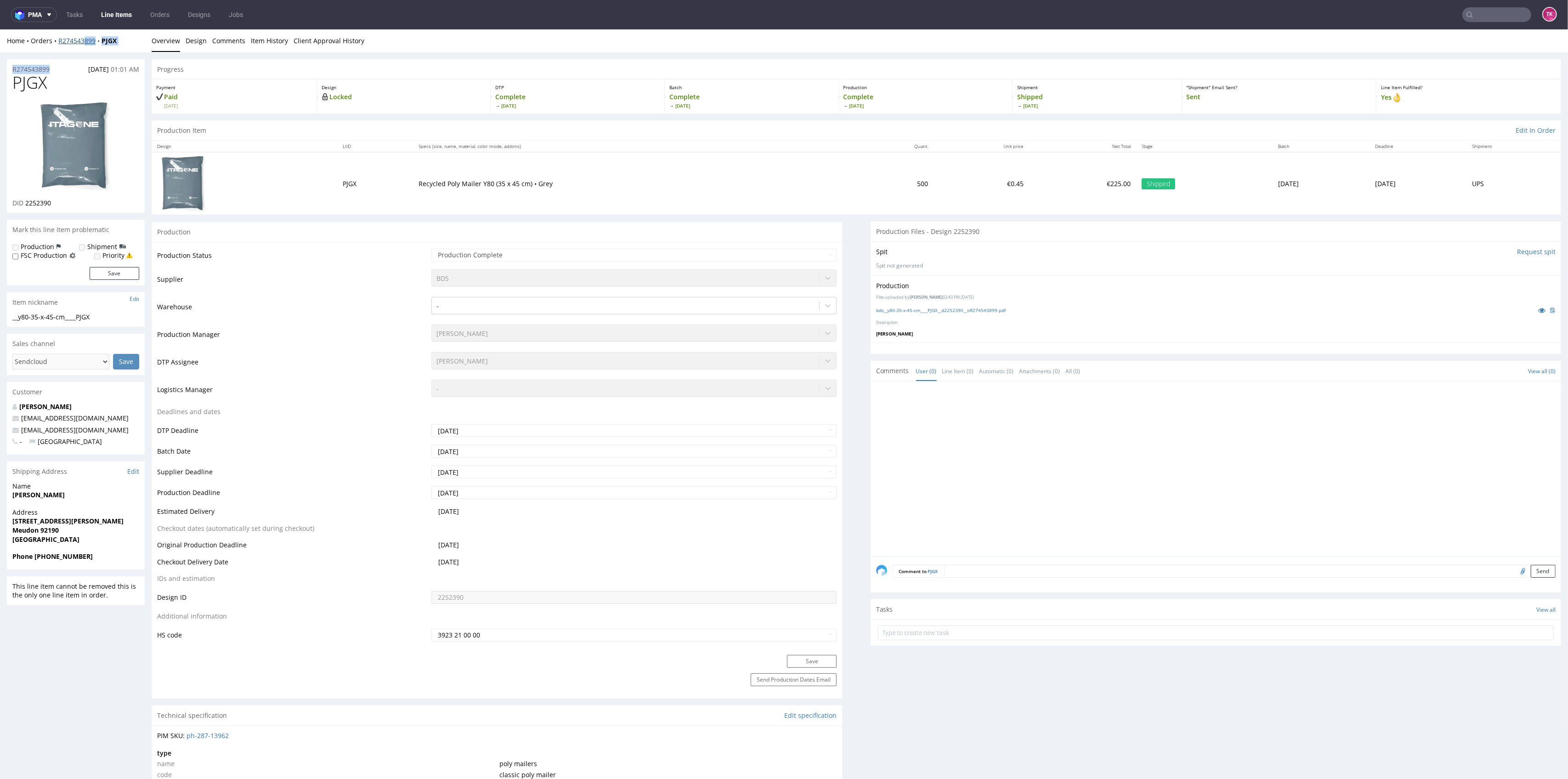
drag, startPoint x: 52, startPoint y: 54, endPoint x: 83, endPoint y: 42, distance: 33.2
drag, startPoint x: 54, startPoint y: 47, endPoint x: 95, endPoint y: 41, distance: 41.4
click at [95, 41] on div "Home Orders R274543899 PJGX Overview Design Comments Item History Client Approv…" at bounding box center [784, 41] width 1568 height 23
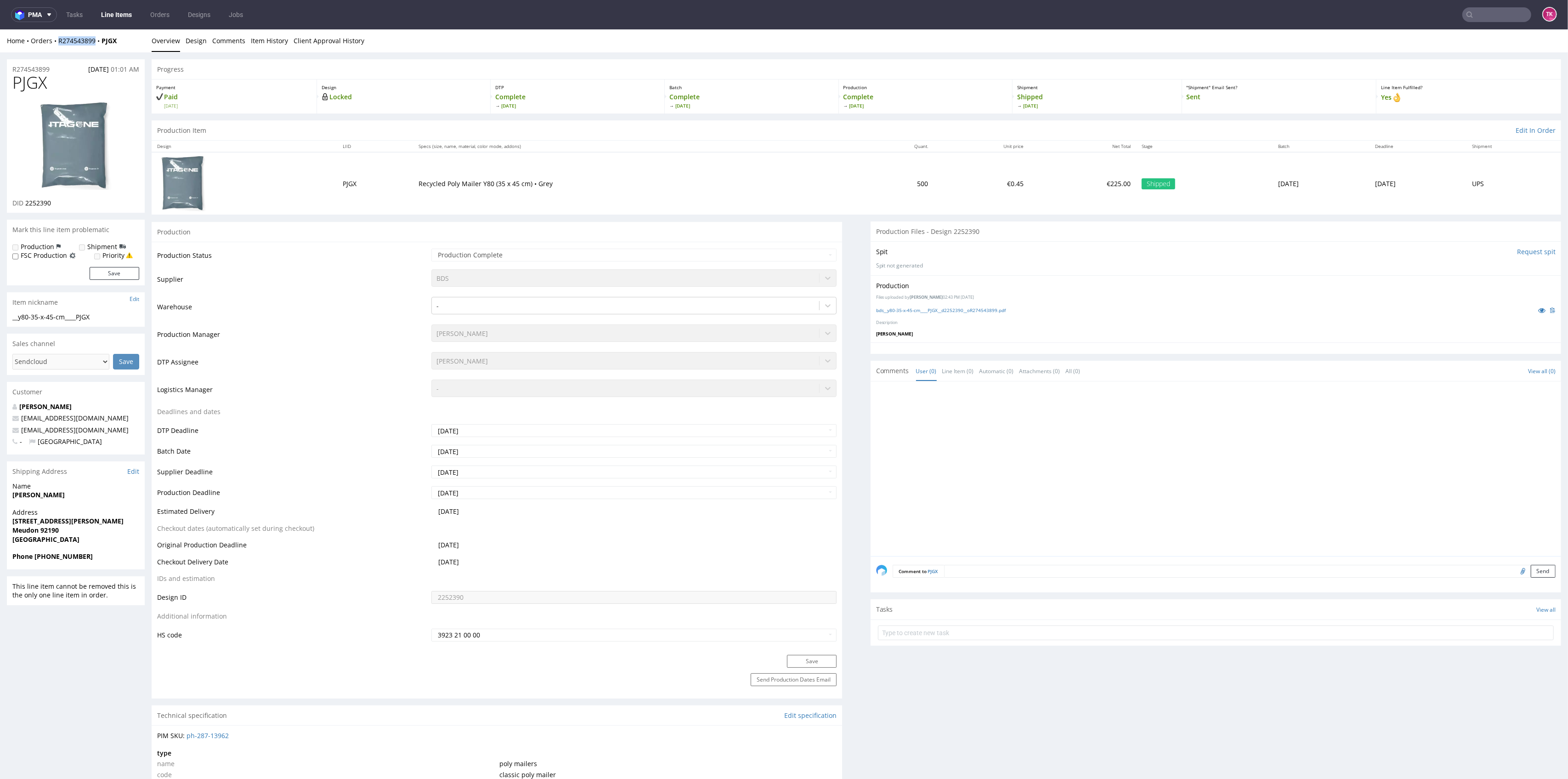
copy link "R274543899"
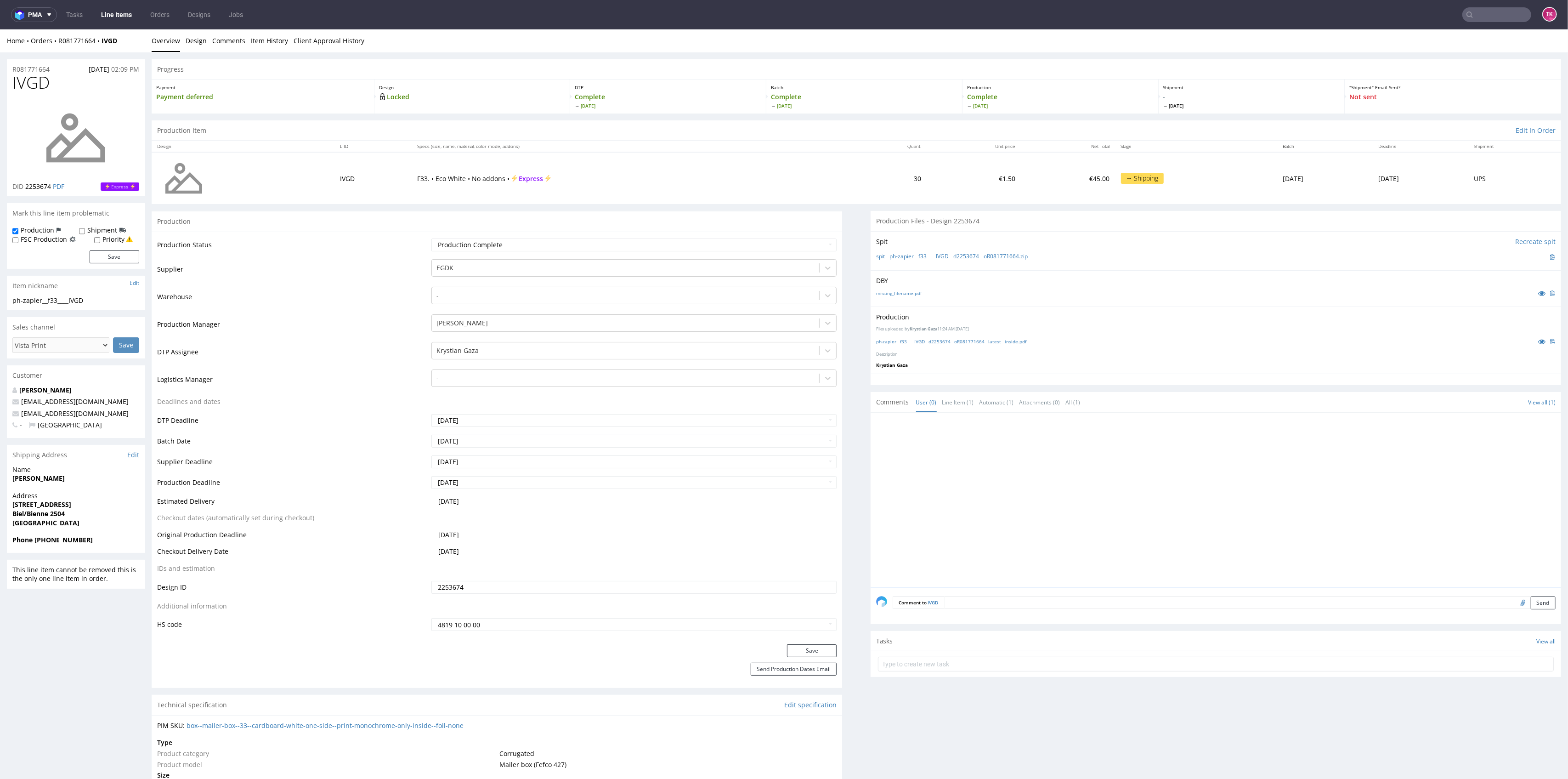
drag, startPoint x: 707, startPoint y: 285, endPoint x: 625, endPoint y: 3, distance: 293.7
drag, startPoint x: 53, startPoint y: 47, endPoint x: 95, endPoint y: 46, distance: 42.0
click at [95, 46] on div "Home Orders R081771664 IVGD Overview Design Comments Item History Client Approv…" at bounding box center [784, 41] width 1568 height 23
copy link "R081771664"
drag, startPoint x: 32, startPoint y: 586, endPoint x: 54, endPoint y: 581, distance: 22.6
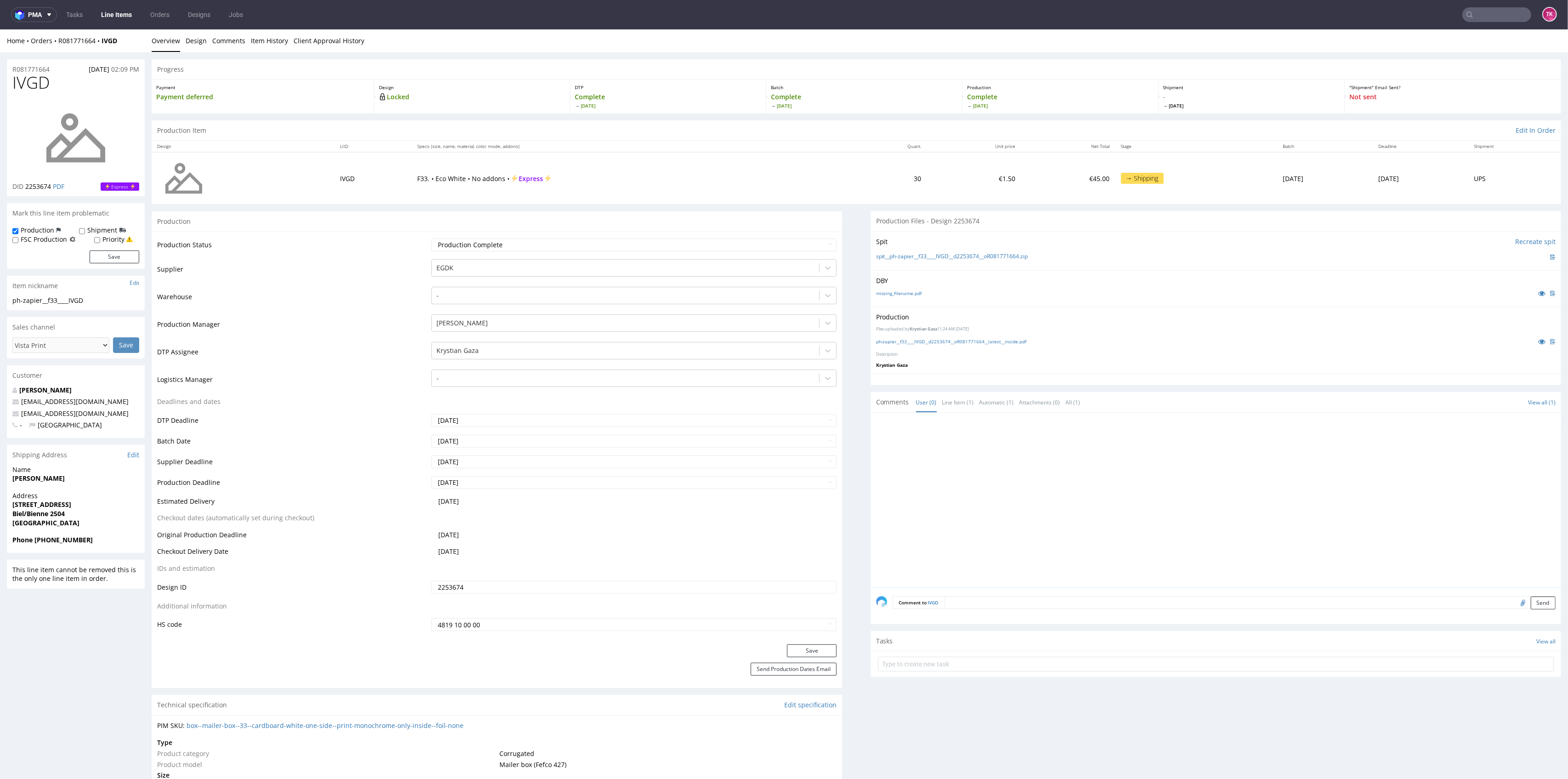
click at [32, 586] on div "This line item cannot be removed this is the only one line item in order." at bounding box center [76, 574] width 138 height 29
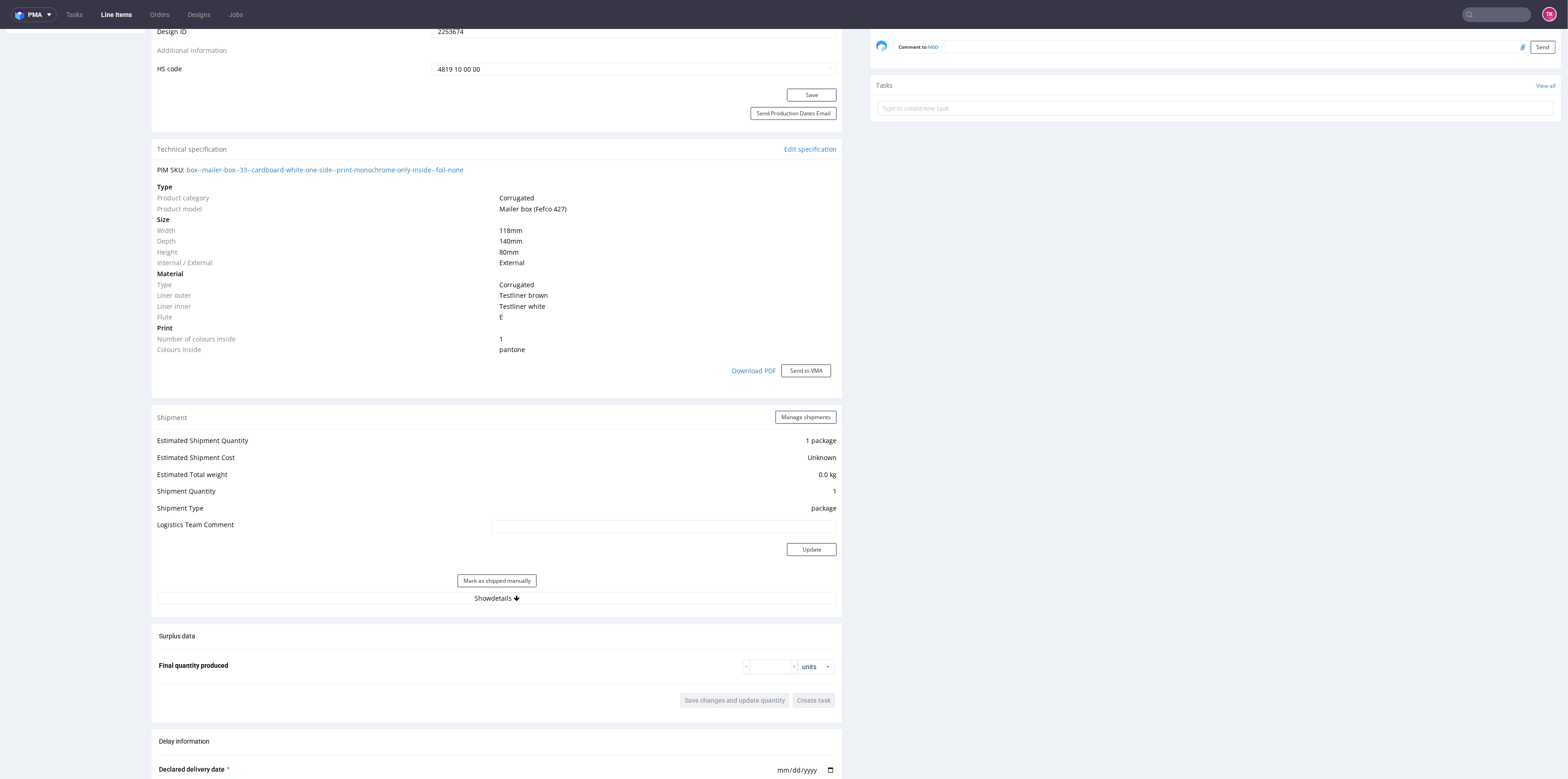
scroll to position [735, 0]
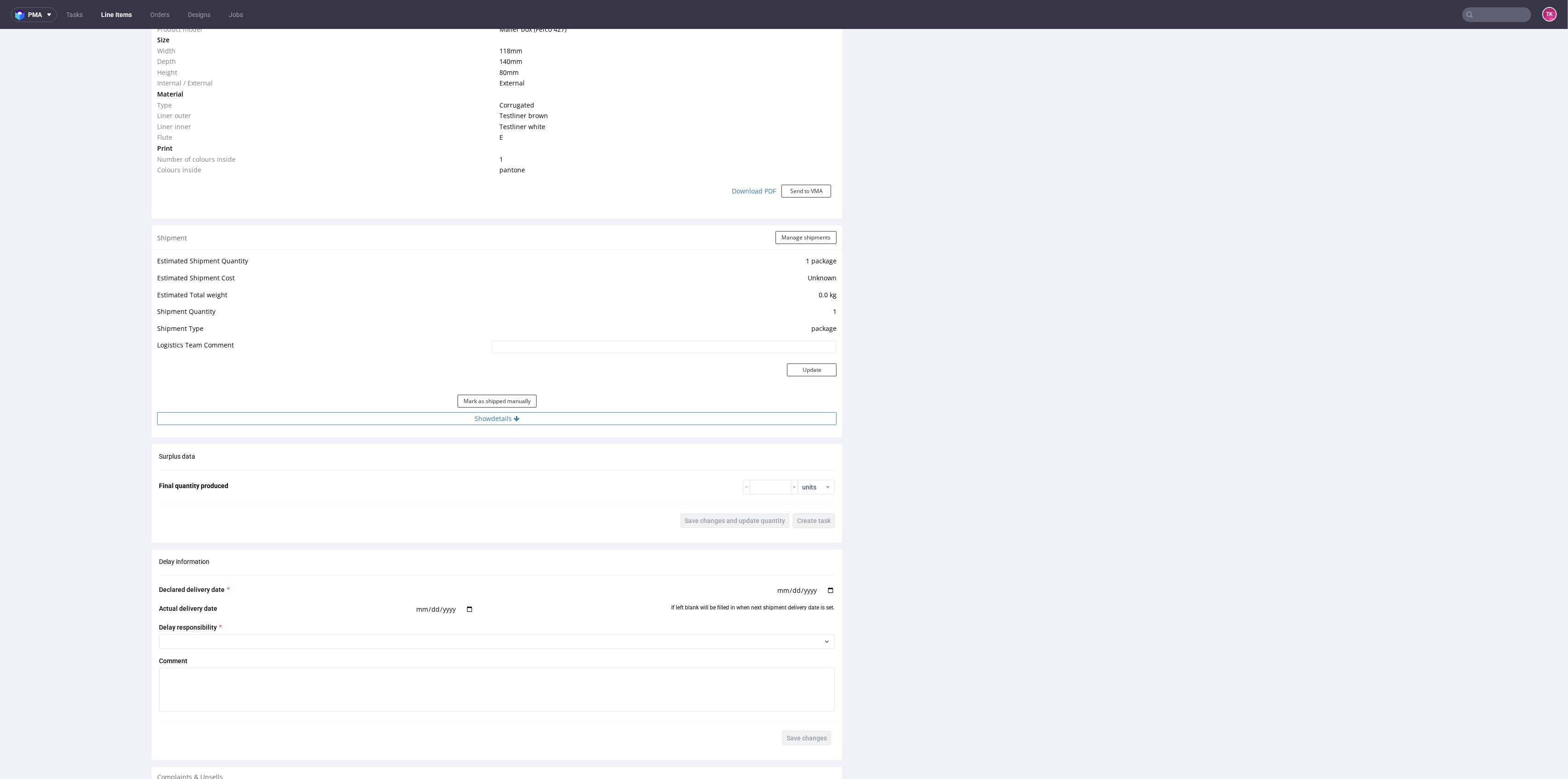
click at [596, 424] on button "Show details" at bounding box center [497, 418] width 680 height 13
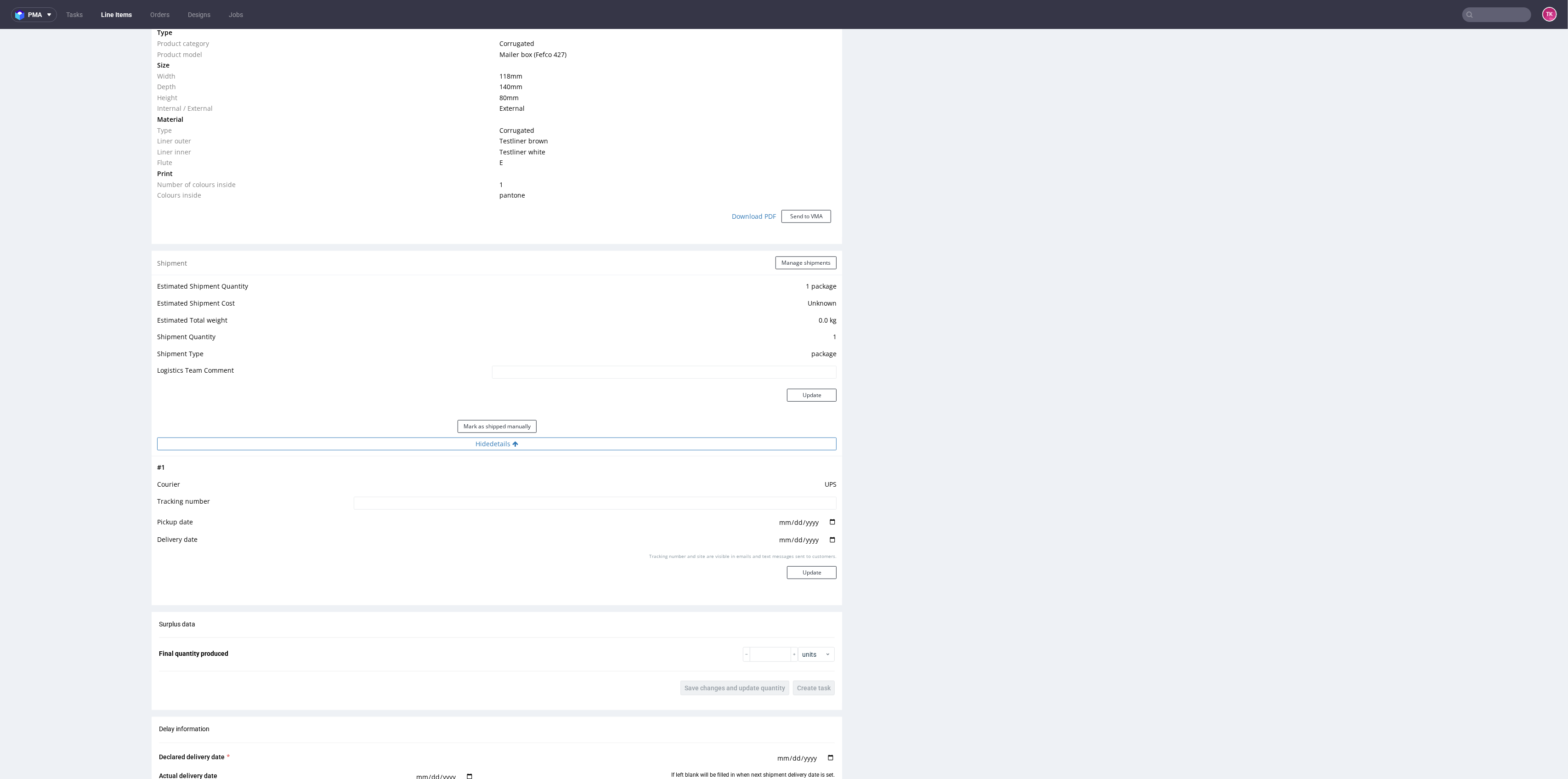
scroll to position [674, 0]
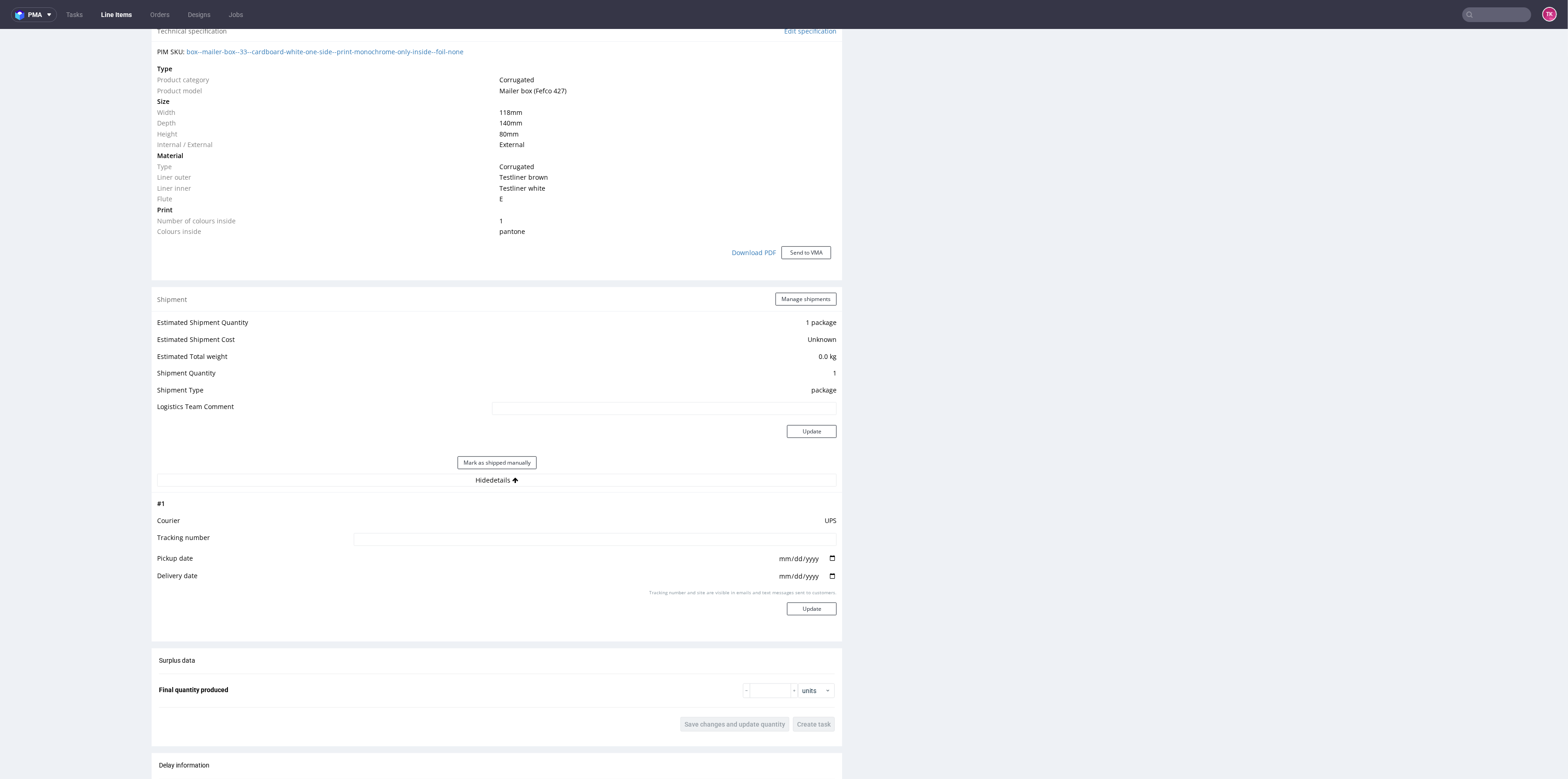
click at [586, 502] on td at bounding box center [593, 507] width 485 height 17
click at [582, 488] on div "Estimated Shipment Quantity 1 package Estimated Shipment Cost Unknown Estimated…" at bounding box center [497, 402] width 690 height 181
click at [580, 483] on button "Hide details" at bounding box center [497, 480] width 680 height 13
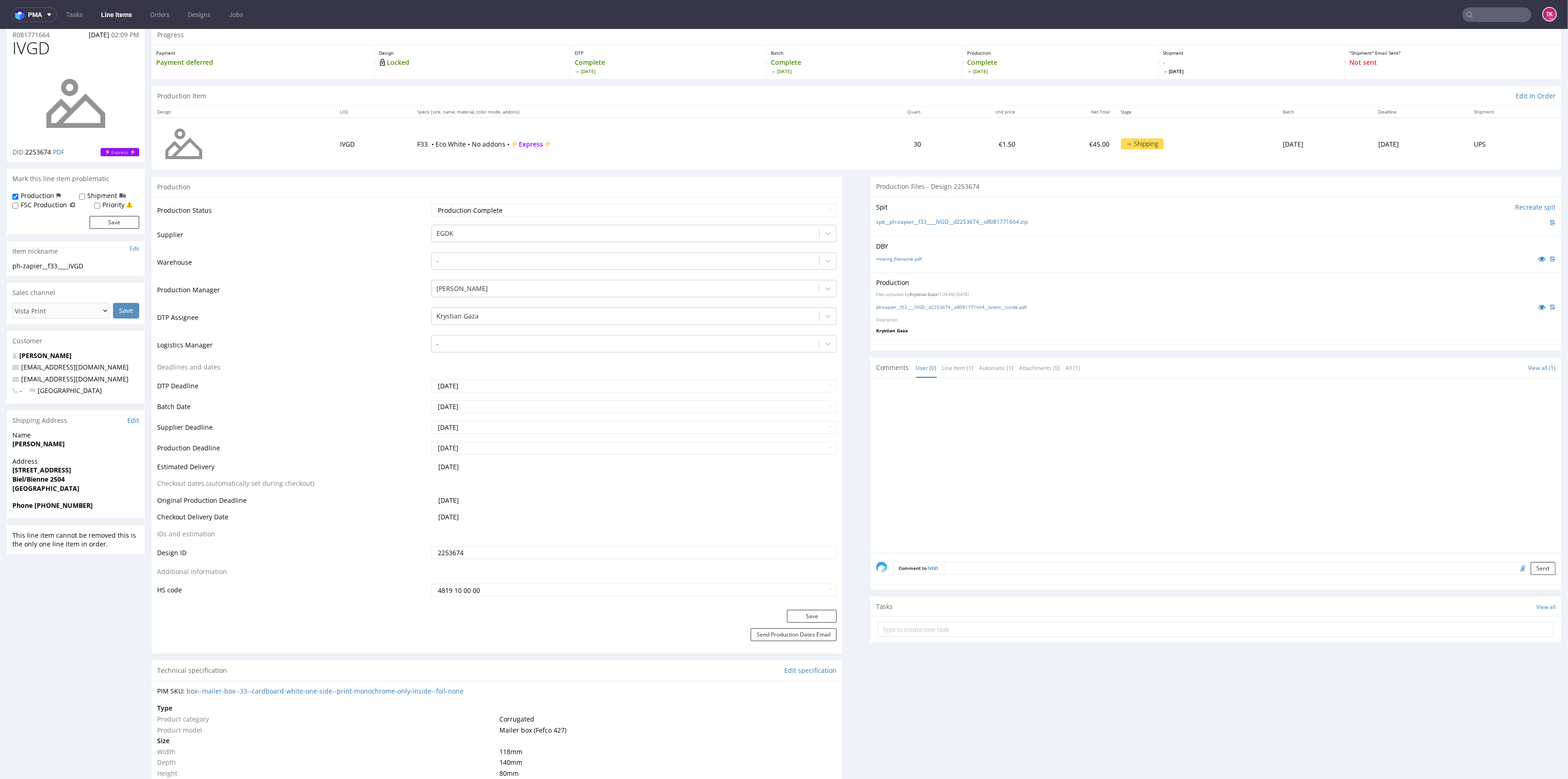
scroll to position [0, 0]
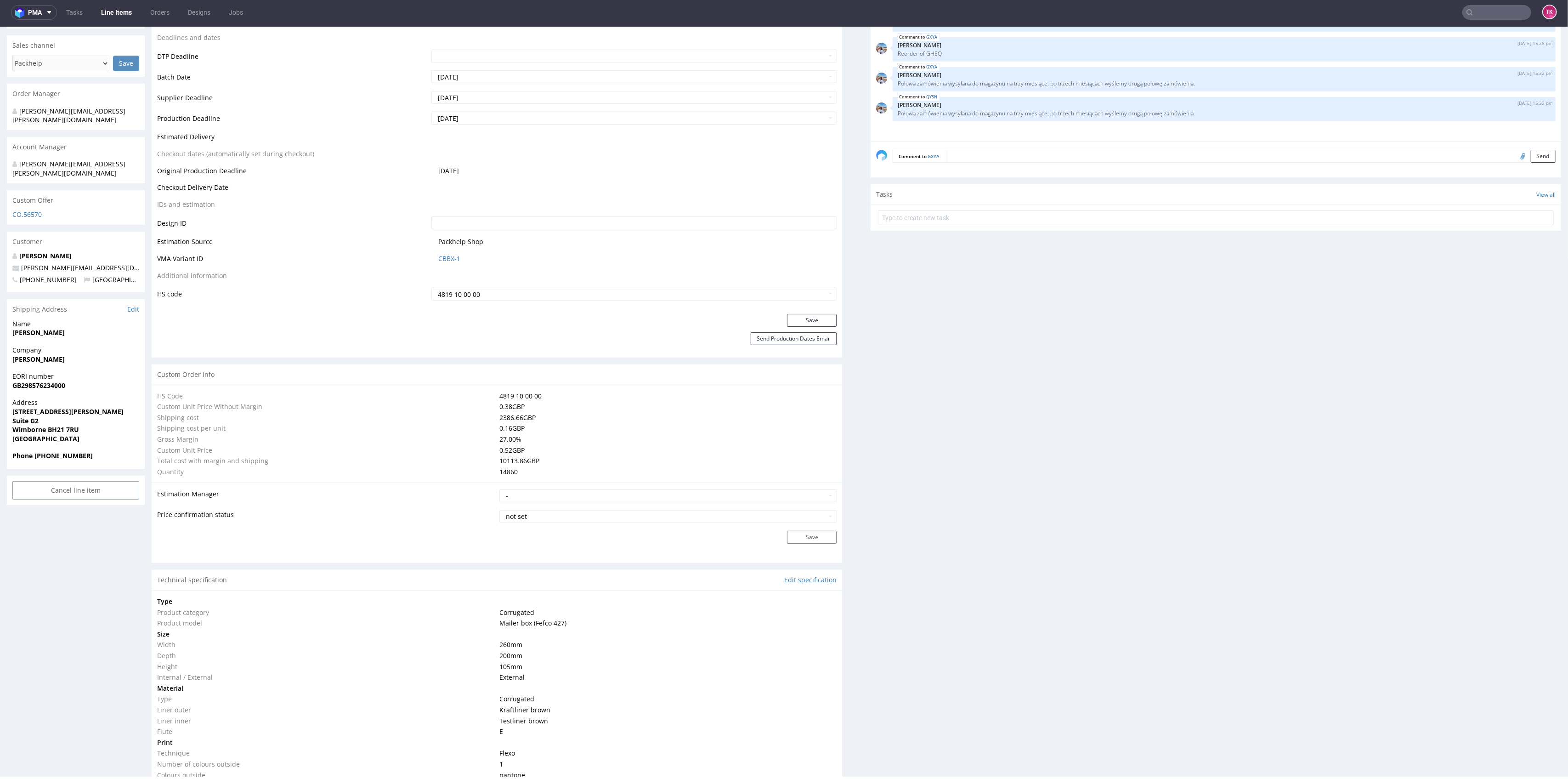
scroll to position [597, 0]
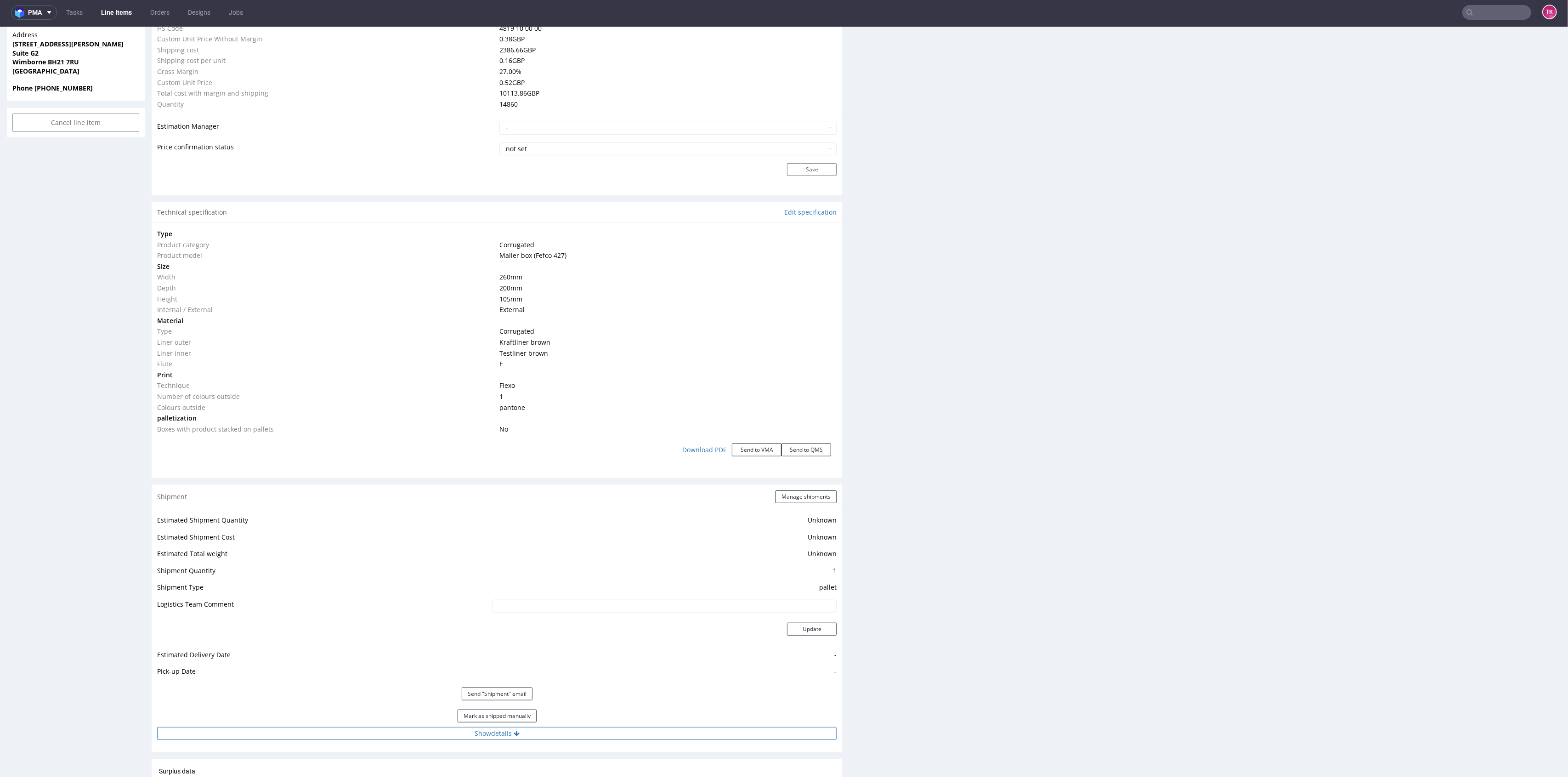
click at [572, 727] on button "Show details" at bounding box center [497, 733] width 680 height 13
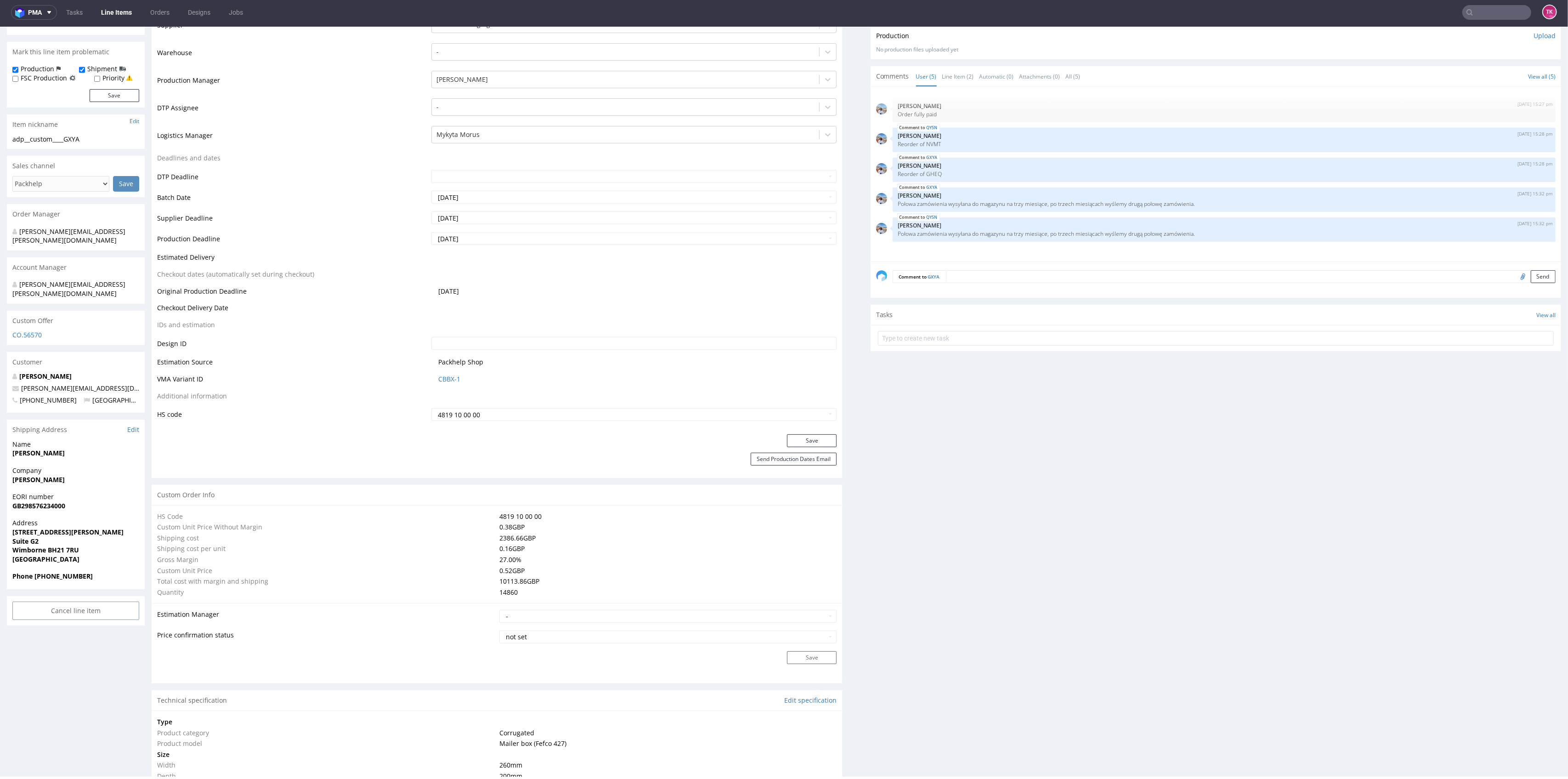
scroll to position [168, 0]
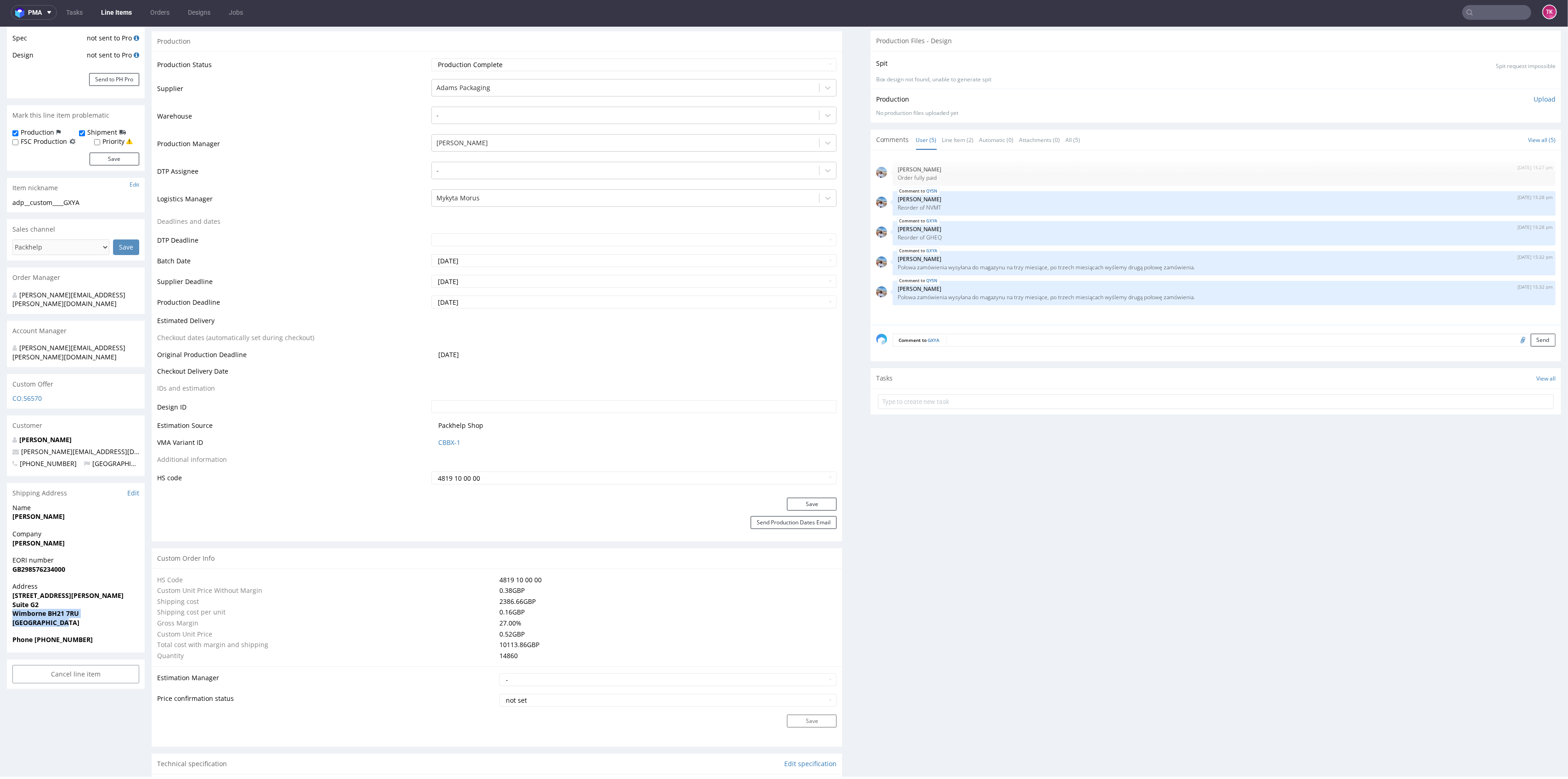
drag, startPoint x: 29, startPoint y: 603, endPoint x: 92, endPoint y: 609, distance: 63.3
click at [92, 609] on div "Address [STREET_ADDRESS][PERSON_NAME]" at bounding box center [76, 608] width 138 height 53
copy p "[STREET_ADDRESS]"
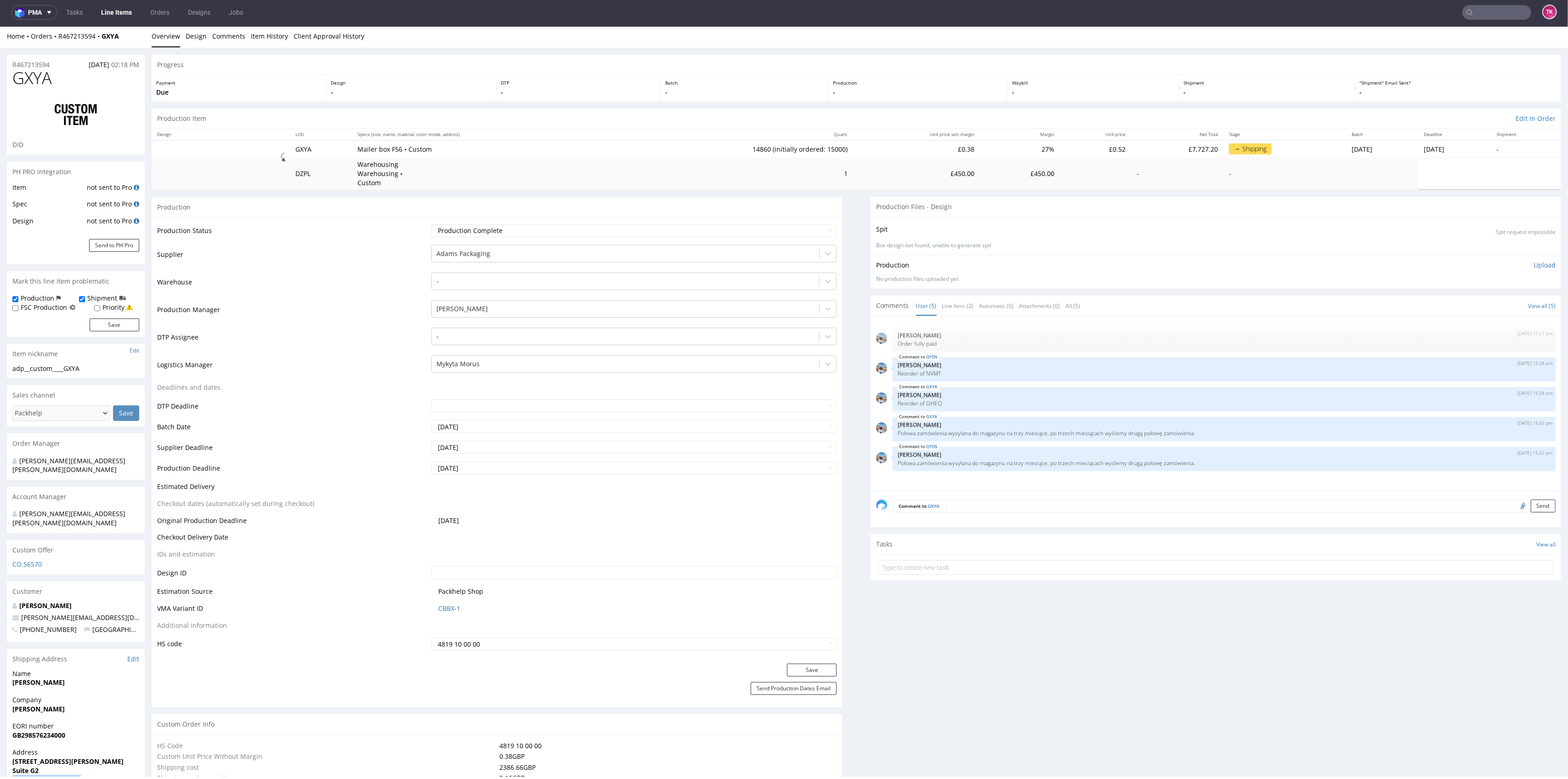
scroll to position [0, 0]
drag, startPoint x: 125, startPoint y: 35, endPoint x: 103, endPoint y: 45, distance: 24.2
click at [103, 45] on div "Home Orders R467213594 GXYA Overview Design Comments Item History Client Approv…" at bounding box center [784, 38] width 1568 height 23
copy strong "GXYA"
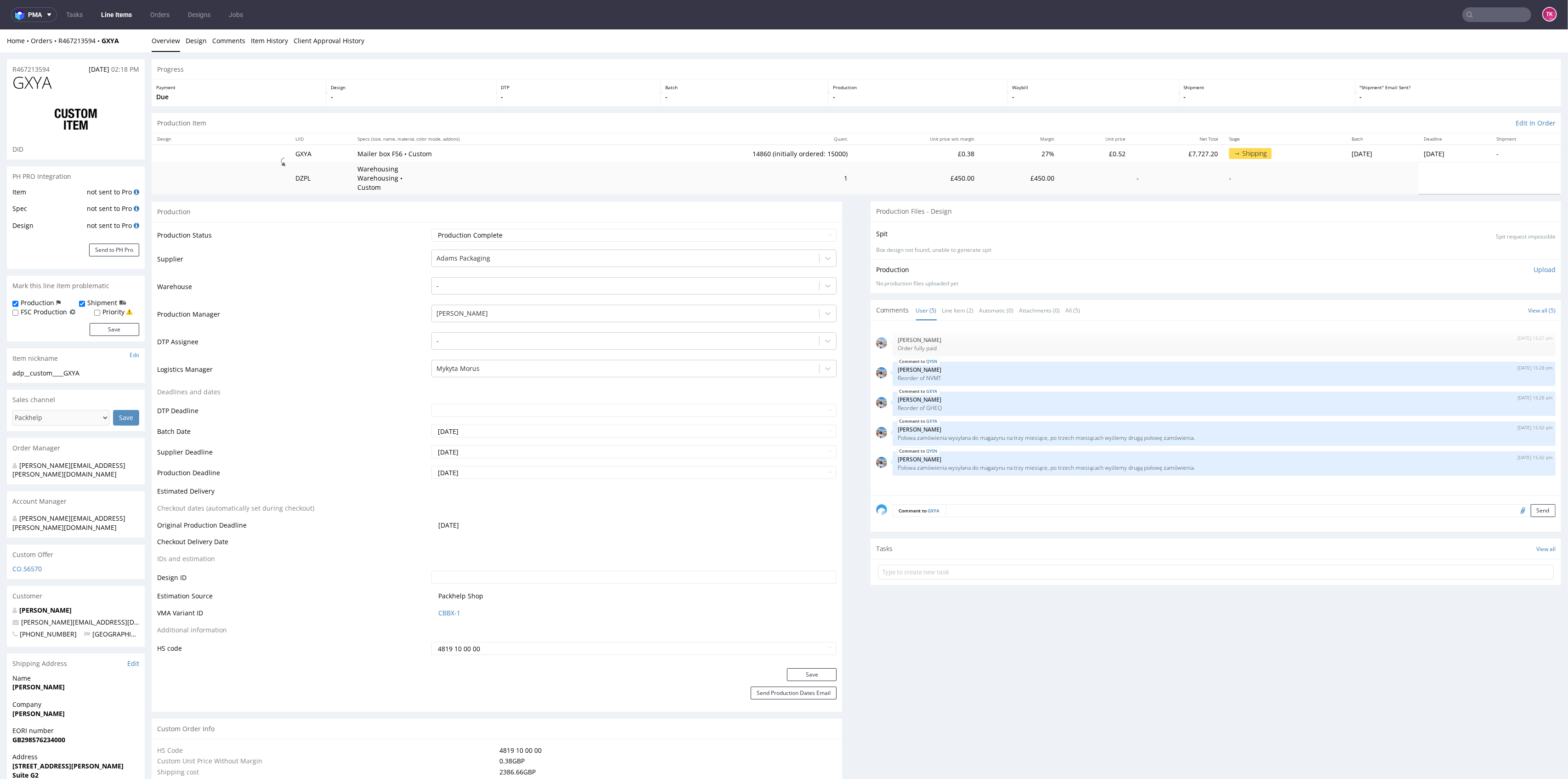
click at [126, 61] on div "R467213594 [DATE] 02:18 PM" at bounding box center [76, 67] width 138 height 15
drag, startPoint x: 116, startPoint y: 50, endPoint x: 101, endPoint y: 50, distance: 15.0
click at [101, 50] on div "Home Orders R467213594 GXYA Overview Design Comments Item History Client Approv…" at bounding box center [784, 41] width 1568 height 23
copy strong "GXYA"
drag, startPoint x: 55, startPoint y: 47, endPoint x: 97, endPoint y: 47, distance: 42.0
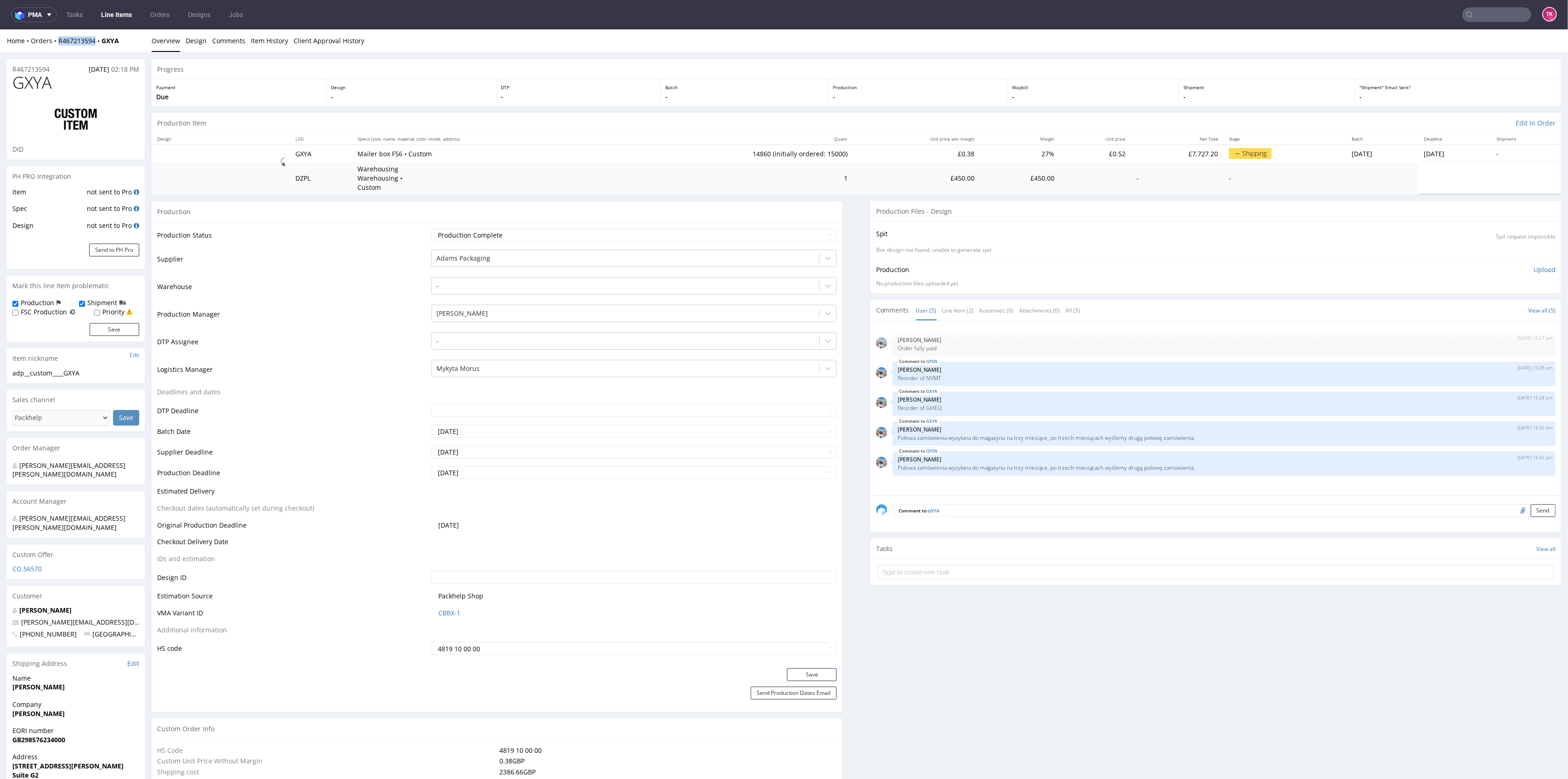
click at [97, 47] on div "Home Orders R467213594 GXYA Overview Design Comments Item History Client Approv…" at bounding box center [784, 41] width 1568 height 23
copy link "R467213594"
drag, startPoint x: 1182, startPoint y: 331, endPoint x: 1180, endPoint y: 336, distance: 5.4
click at [1180, 336] on div "[DATE] 15:27 pm [PERSON_NAME] Order fully paid" at bounding box center [1224, 344] width 663 height 24
type input "12248"
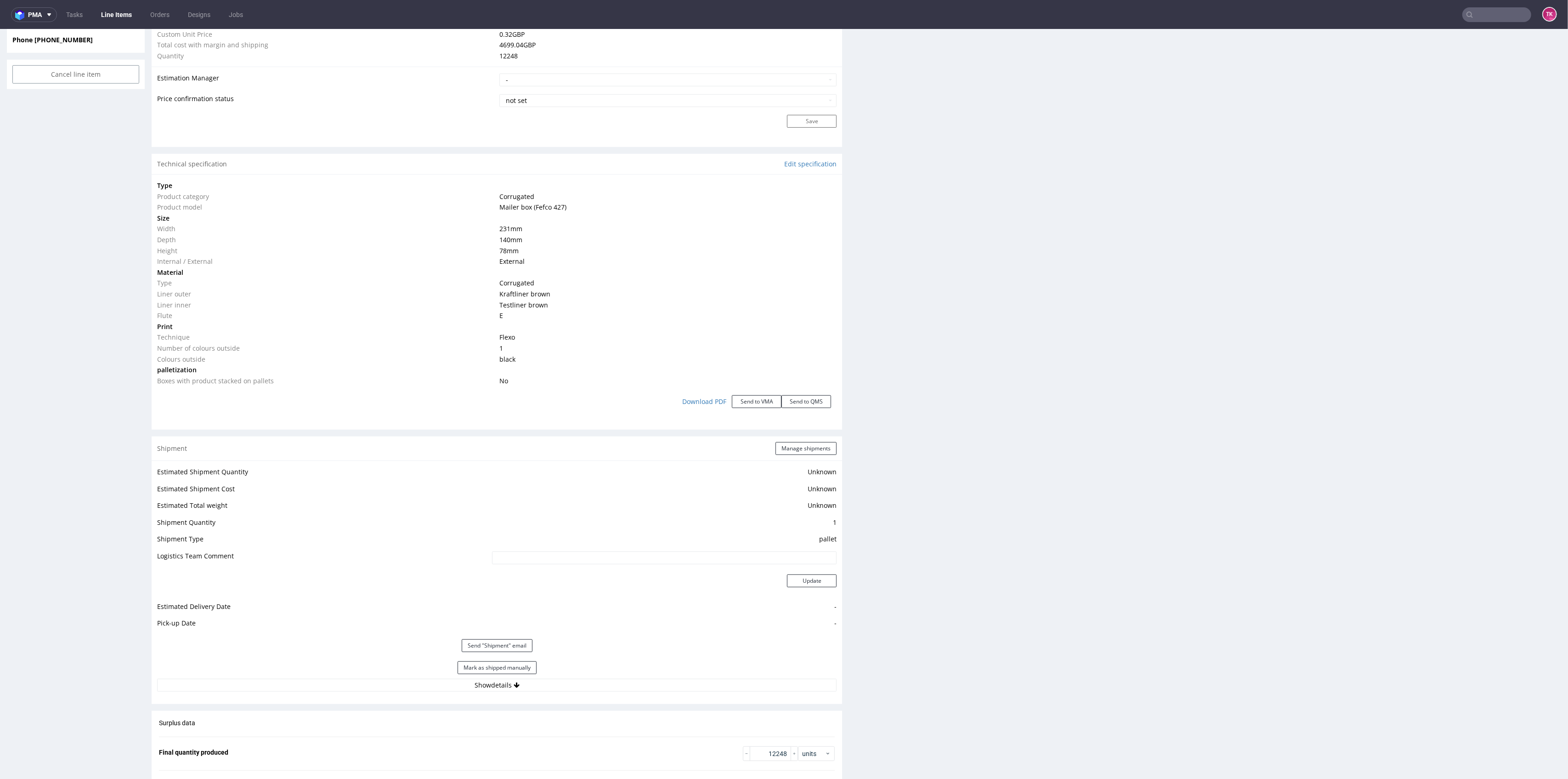
scroll to position [858, 0]
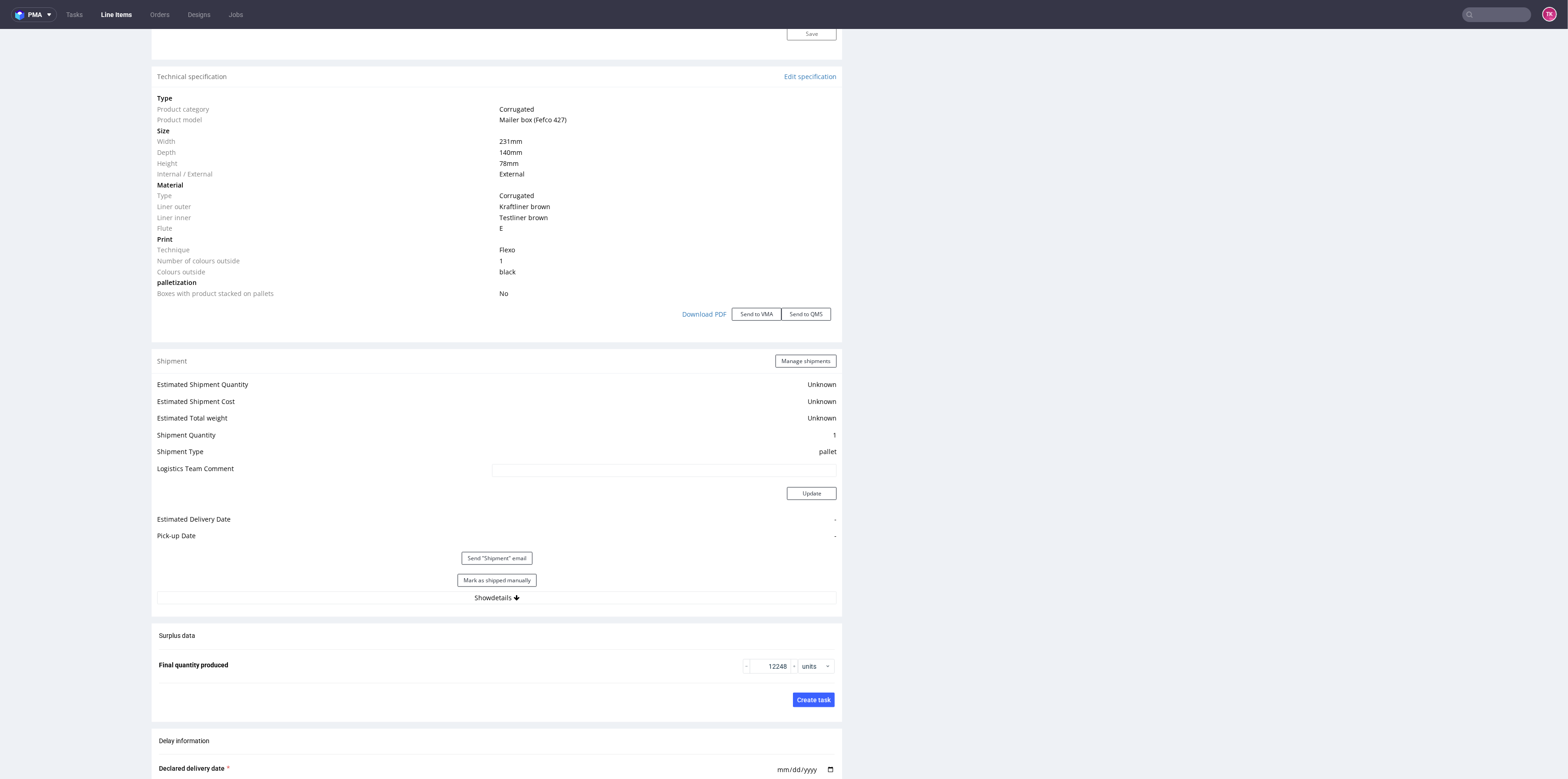
click at [689, 578] on div "Mark as shipped manually" at bounding box center [497, 580] width 680 height 22
click at [693, 591] on button "Show details" at bounding box center [497, 597] width 680 height 13
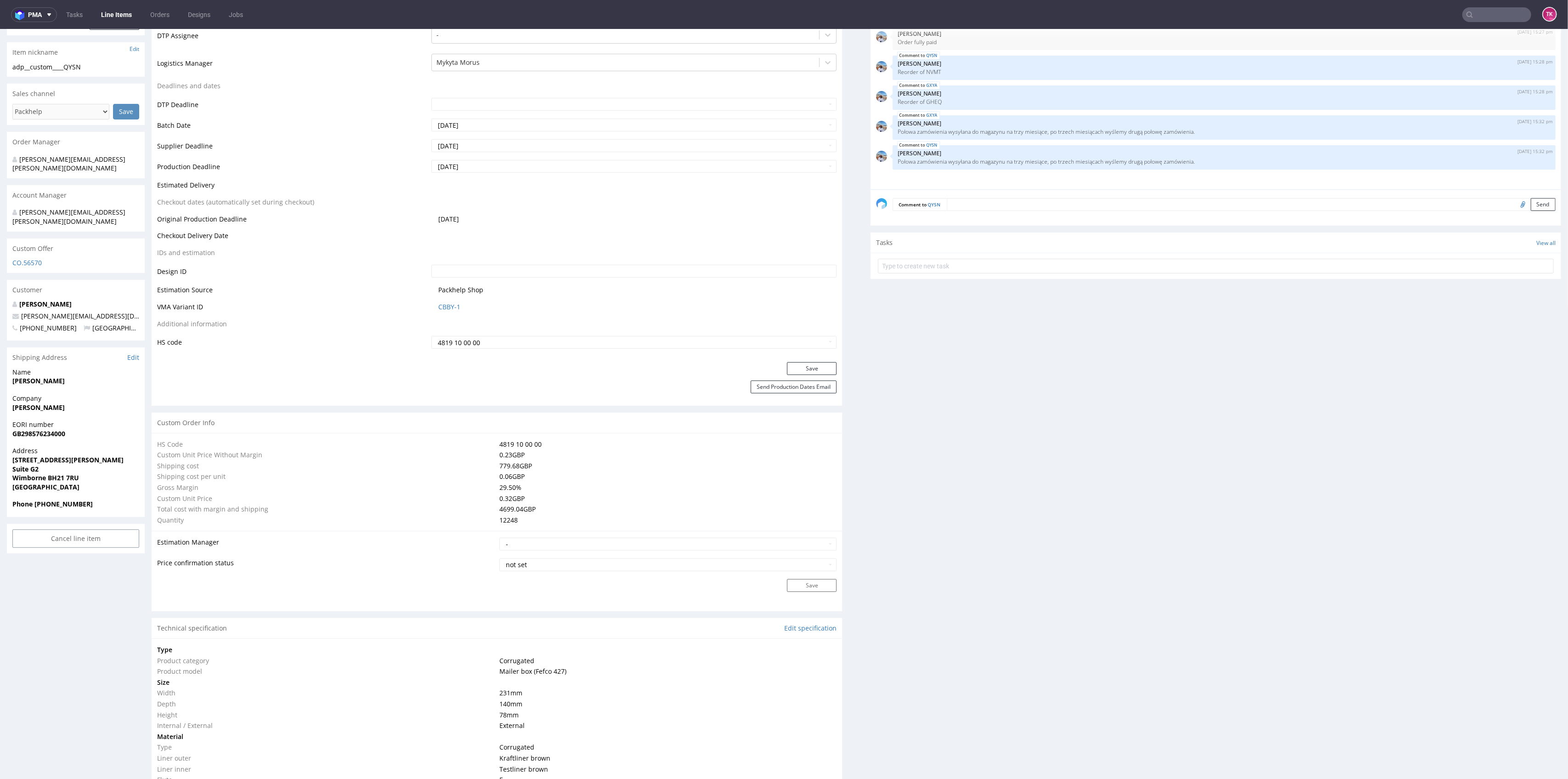
scroll to position [0, 0]
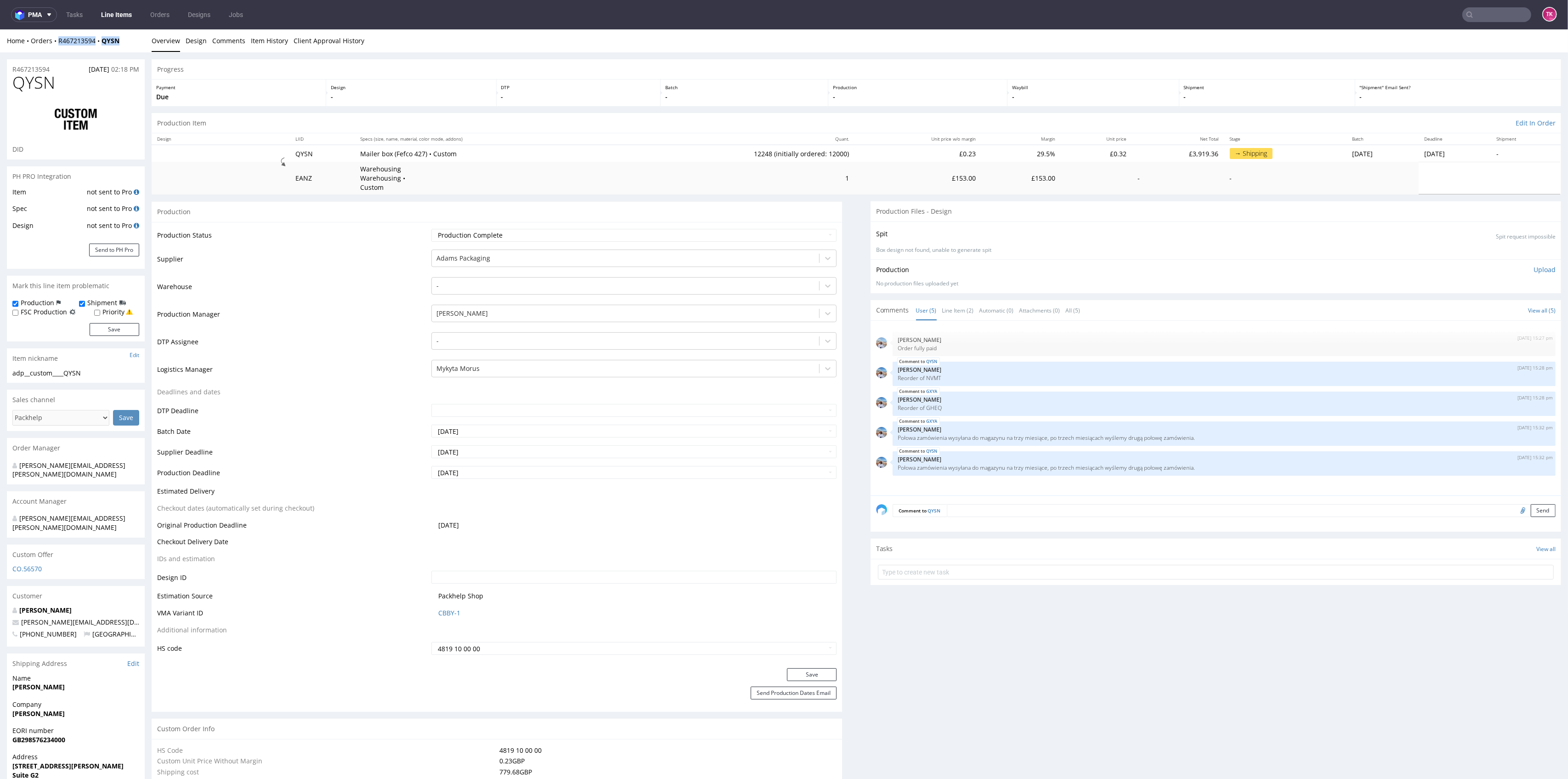
drag, startPoint x: 138, startPoint y: 46, endPoint x: 58, endPoint y: 49, distance: 80.1
click at [56, 46] on div "Home Orders R467213594 QYSN Overview Design Comments Item History Client Approv…" at bounding box center [784, 41] width 1568 height 23
copy div "R467213594 QYSN"
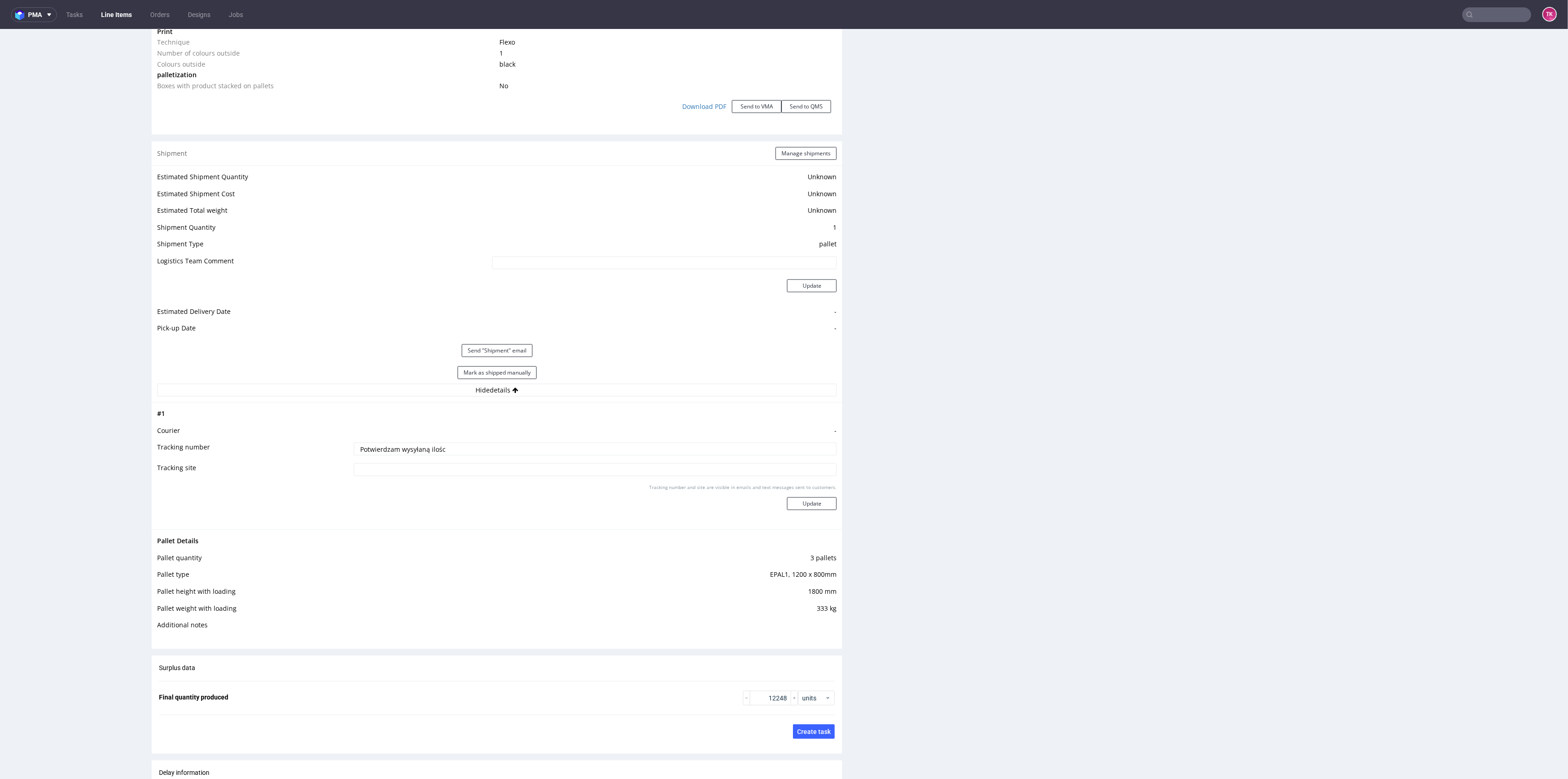
scroll to position [1103, 0]
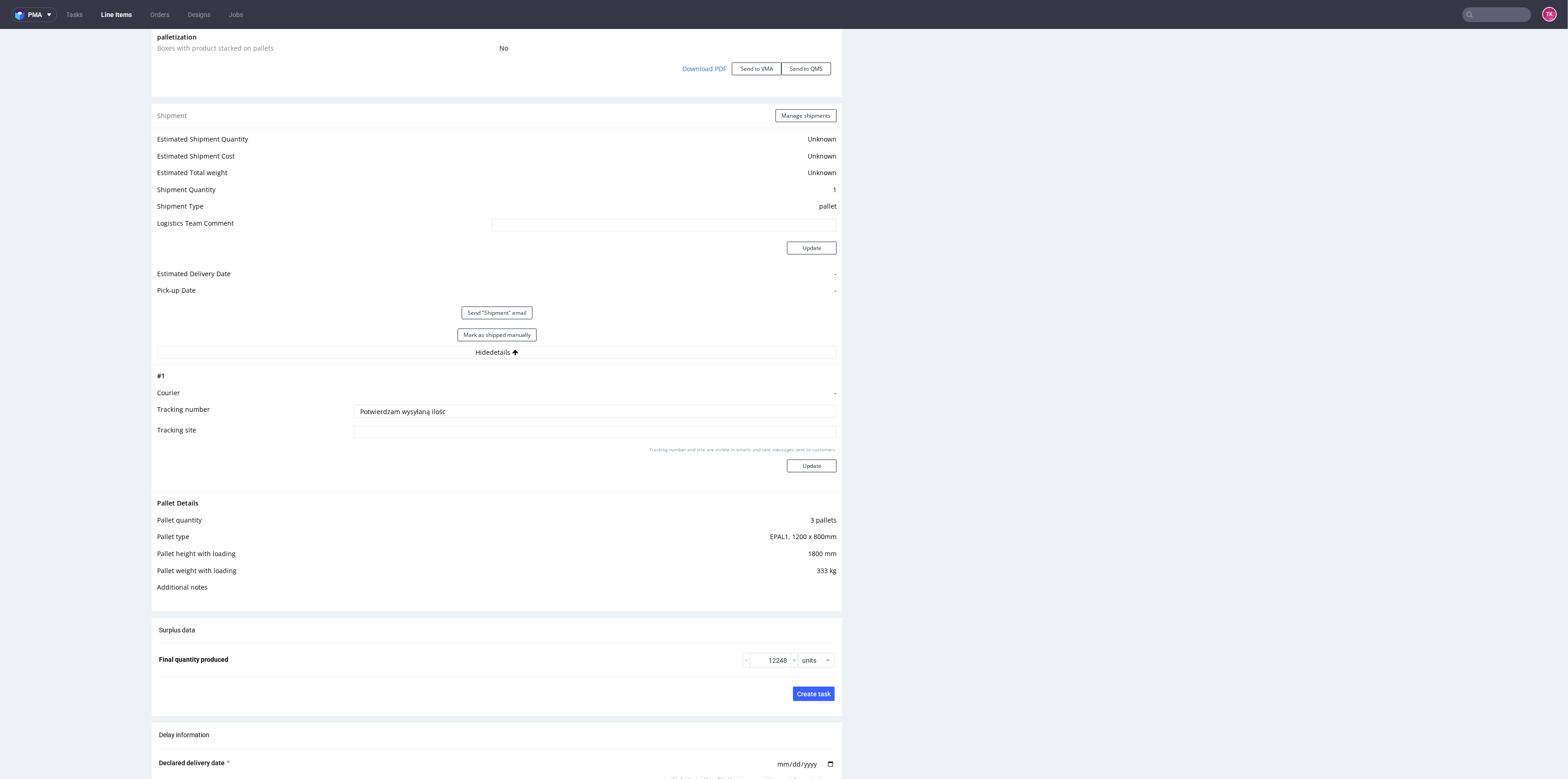
click at [113, 15] on link "Line Items" at bounding box center [116, 15] width 42 height 15
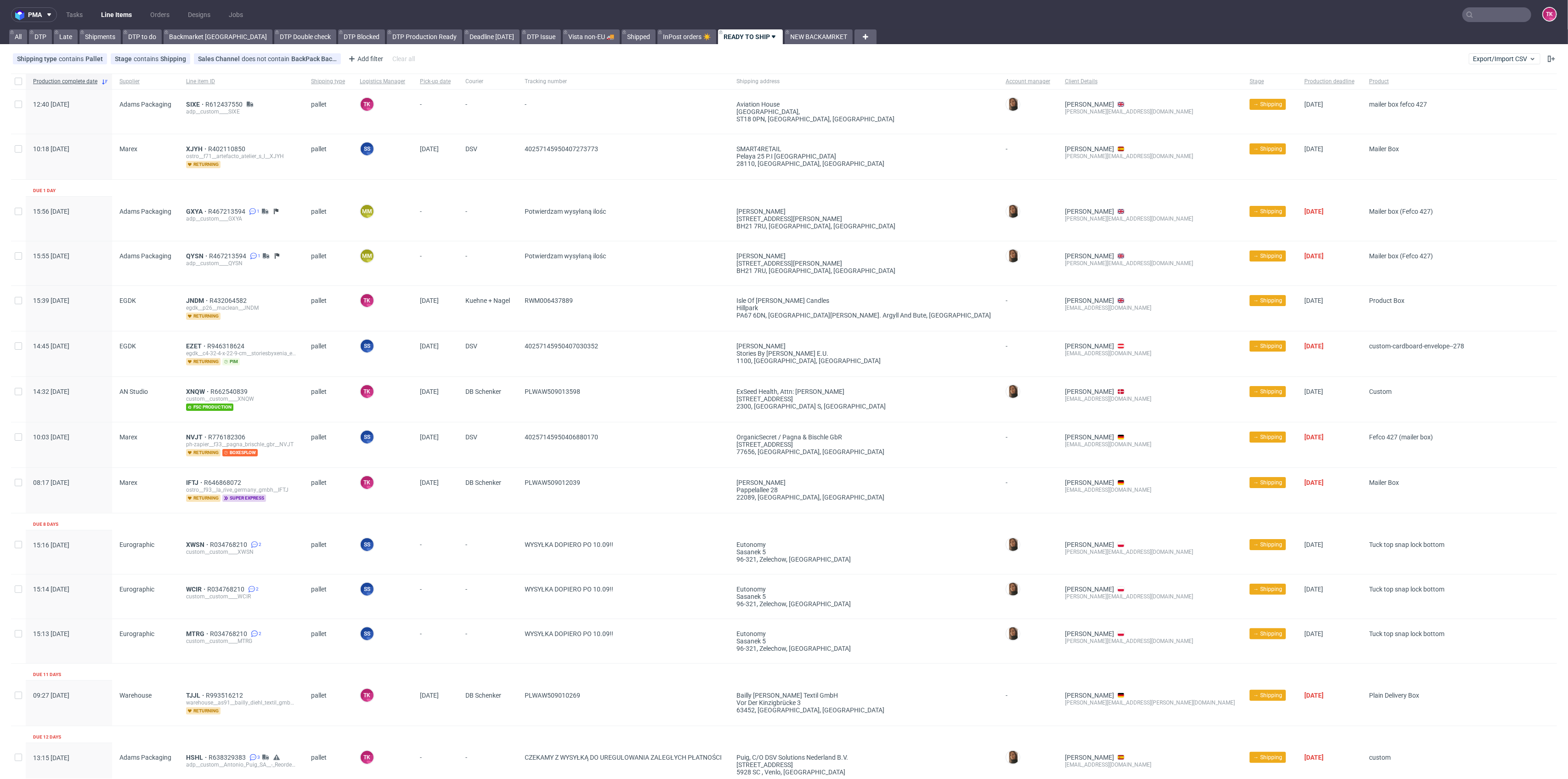
drag, startPoint x: 146, startPoint y: 1, endPoint x: 140, endPoint y: 5, distance: 7.2
click at [143, 2] on nav "pma Tasks Line Items Orders Designs Jobs TK" at bounding box center [784, 14] width 1568 height 29
drag, startPoint x: 136, startPoint y: 9, endPoint x: 125, endPoint y: 14, distance: 12.1
click at [127, 13] on ul "Tasks Line Items Orders Designs Jobs" at bounding box center [155, 15] width 195 height 15
click at [128, 14] on link "Line Items" at bounding box center [116, 15] width 42 height 15
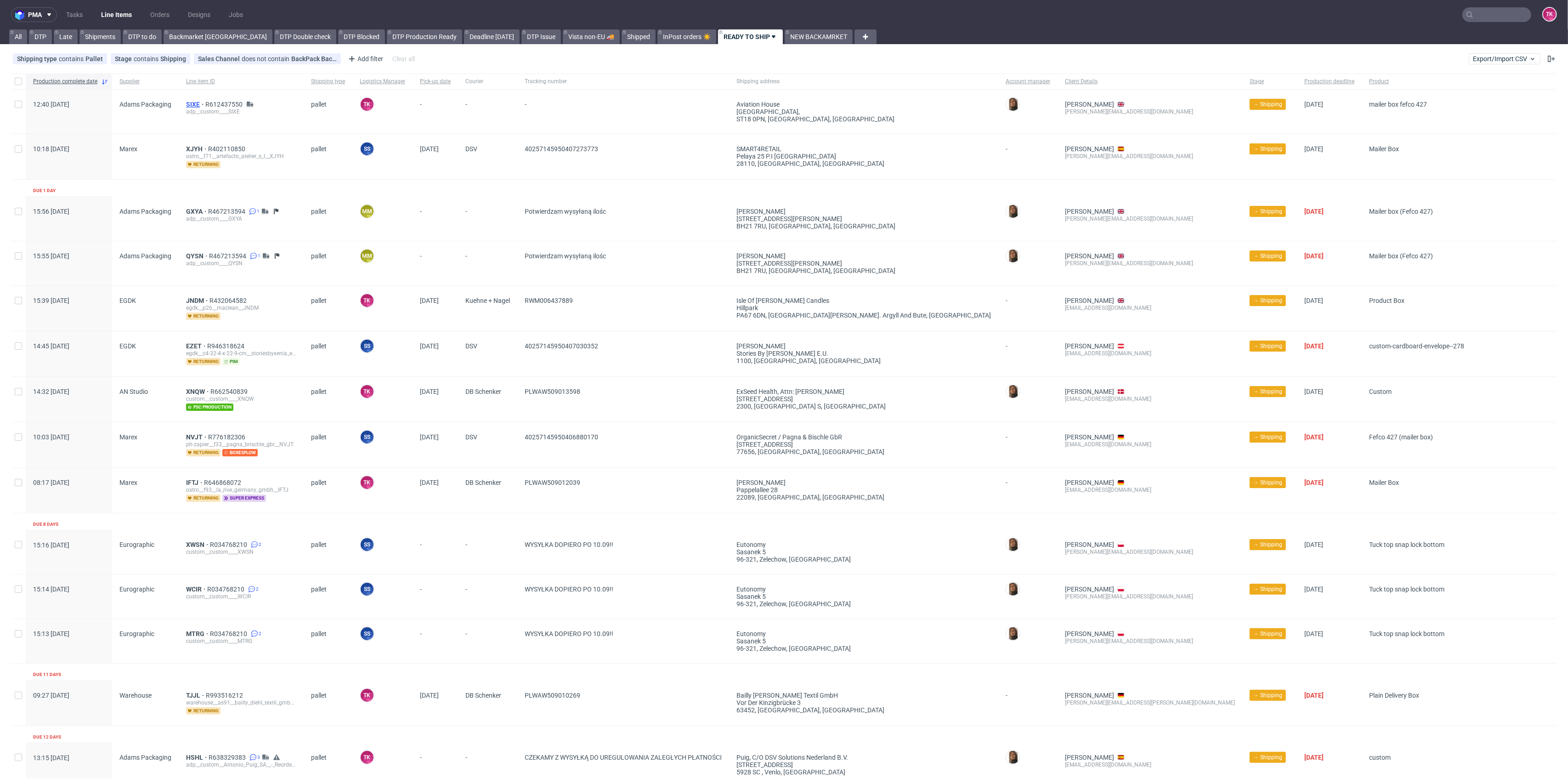
click at [188, 103] on div "SIXE R612437550 adp__custom____SIXE" at bounding box center [241, 111] width 125 height 44
click at [199, 114] on div "adp__custom____SIXE" at bounding box center [241, 112] width 110 height 8
click at [197, 113] on div "adp__custom____SIXE" at bounding box center [241, 112] width 110 height 8
click at [193, 109] on div "adp__custom____SIXE" at bounding box center [241, 112] width 110 height 8
click at [191, 104] on span "SIXE" at bounding box center [196, 104] width 20 height 8
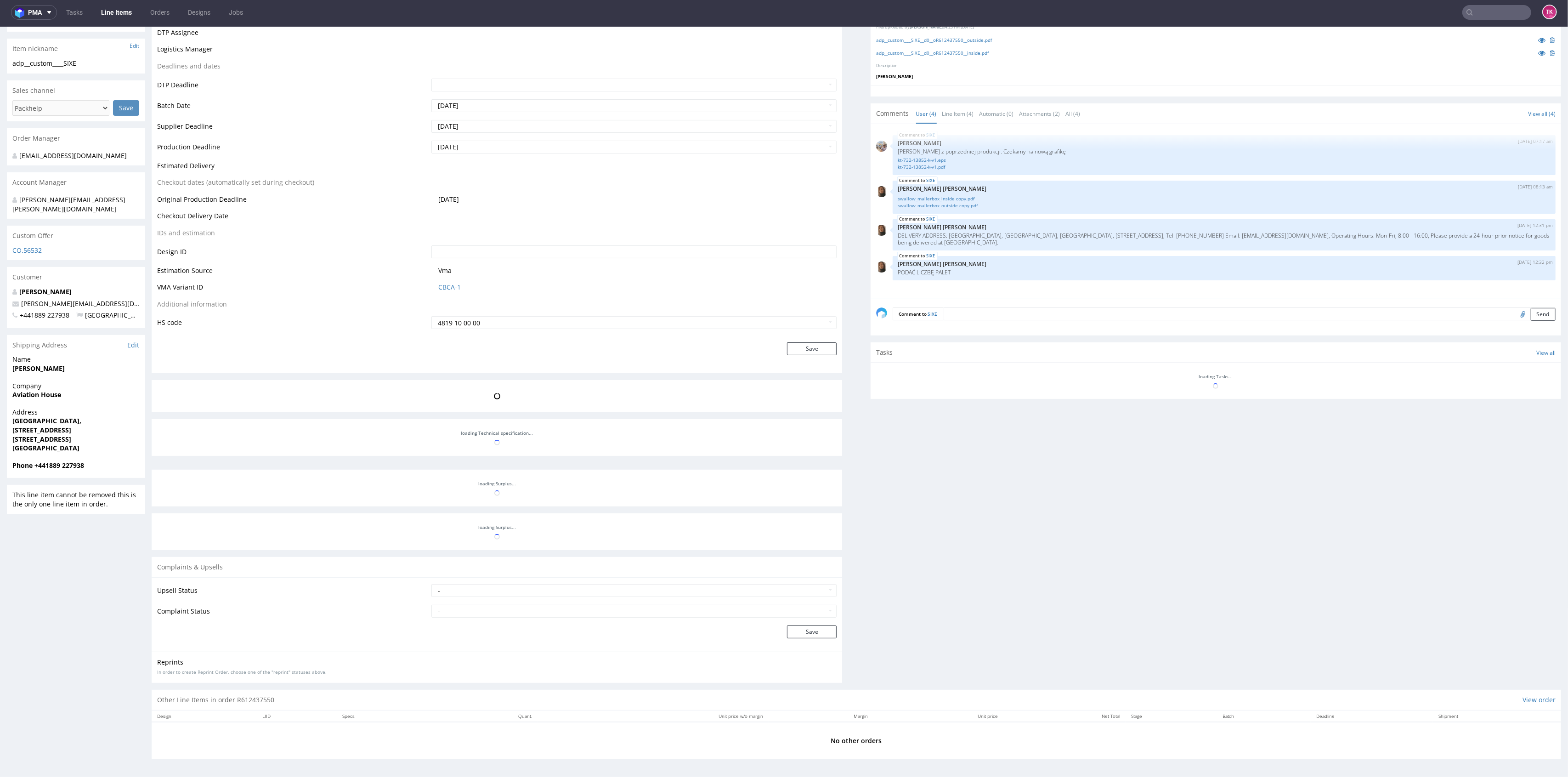
scroll to position [3, 0]
drag, startPoint x: 892, startPoint y: 266, endPoint x: 980, endPoint y: 332, distance: 110.0
click at [966, 275] on div "SIXE [DATE] 07:17 am [PERSON_NAME] [PERSON_NAME] z poprzedniej produkcji. Czeka…" at bounding box center [1218, 214] width 685 height 169
click at [993, 447] on div "Production Files - Design Spit Spit request impossible Box design not found, un…" at bounding box center [1215, 309] width 690 height 760
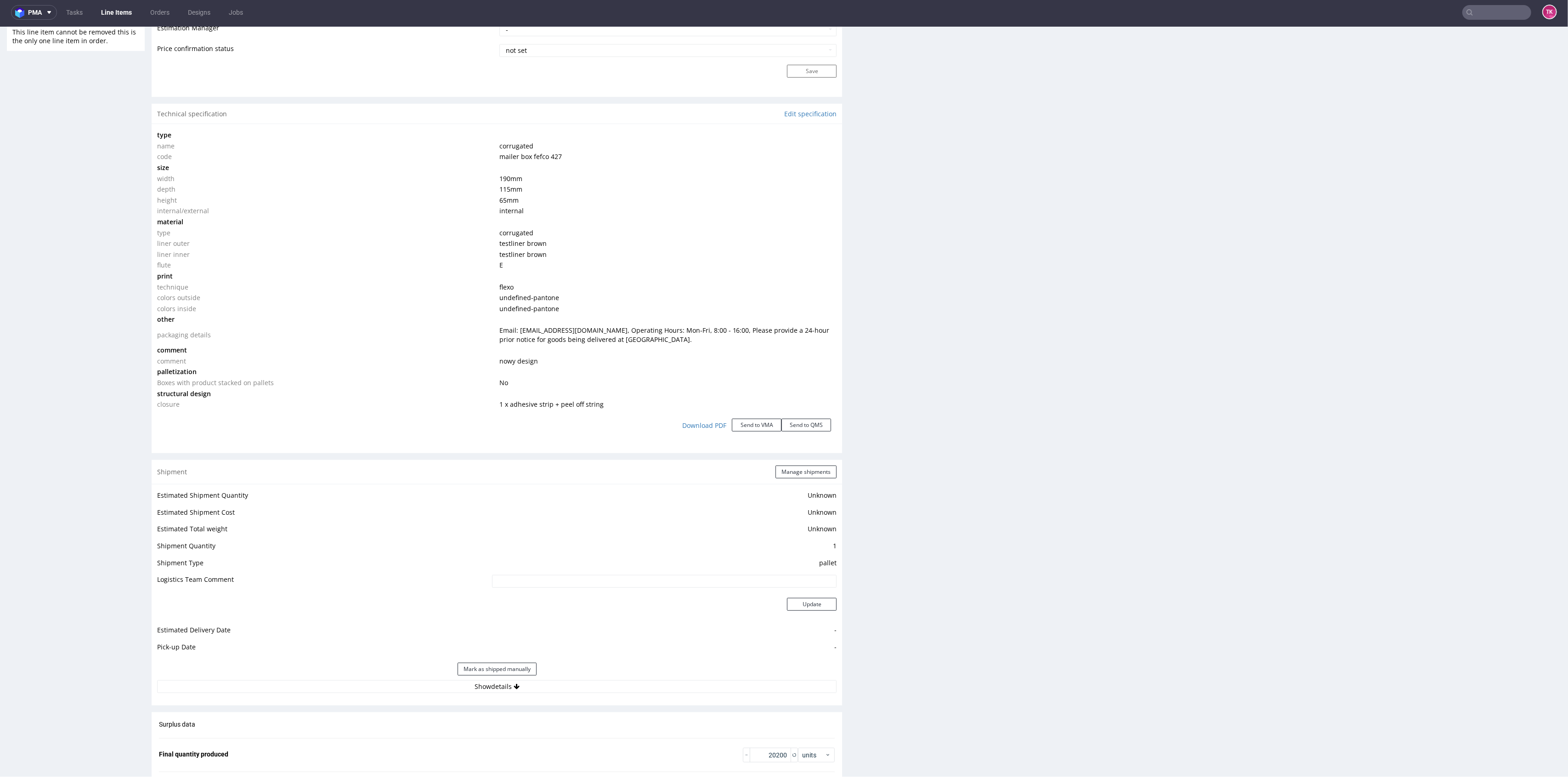
scroll to position [874, 0]
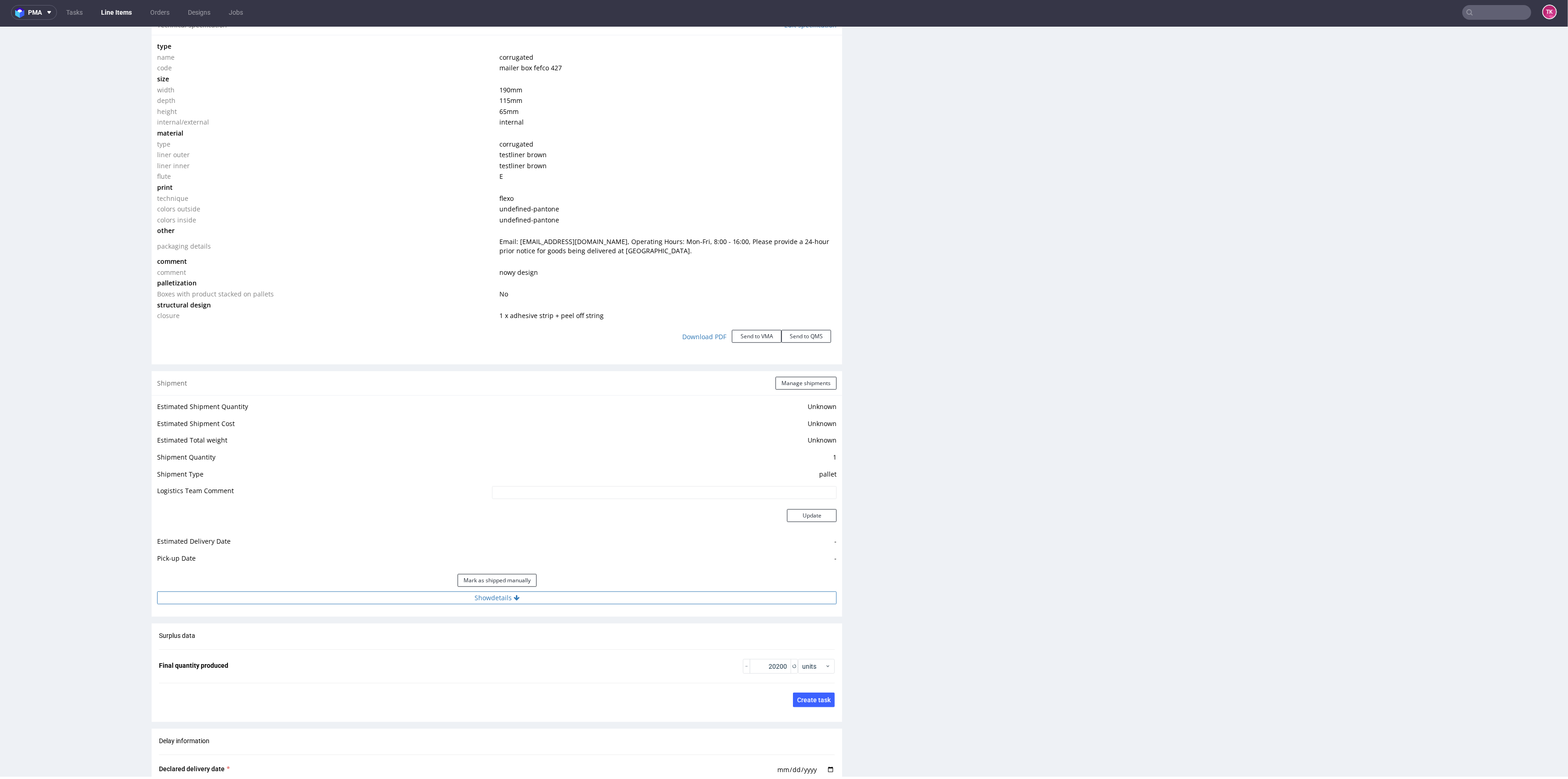
click at [549, 593] on button "Show details" at bounding box center [497, 597] width 680 height 13
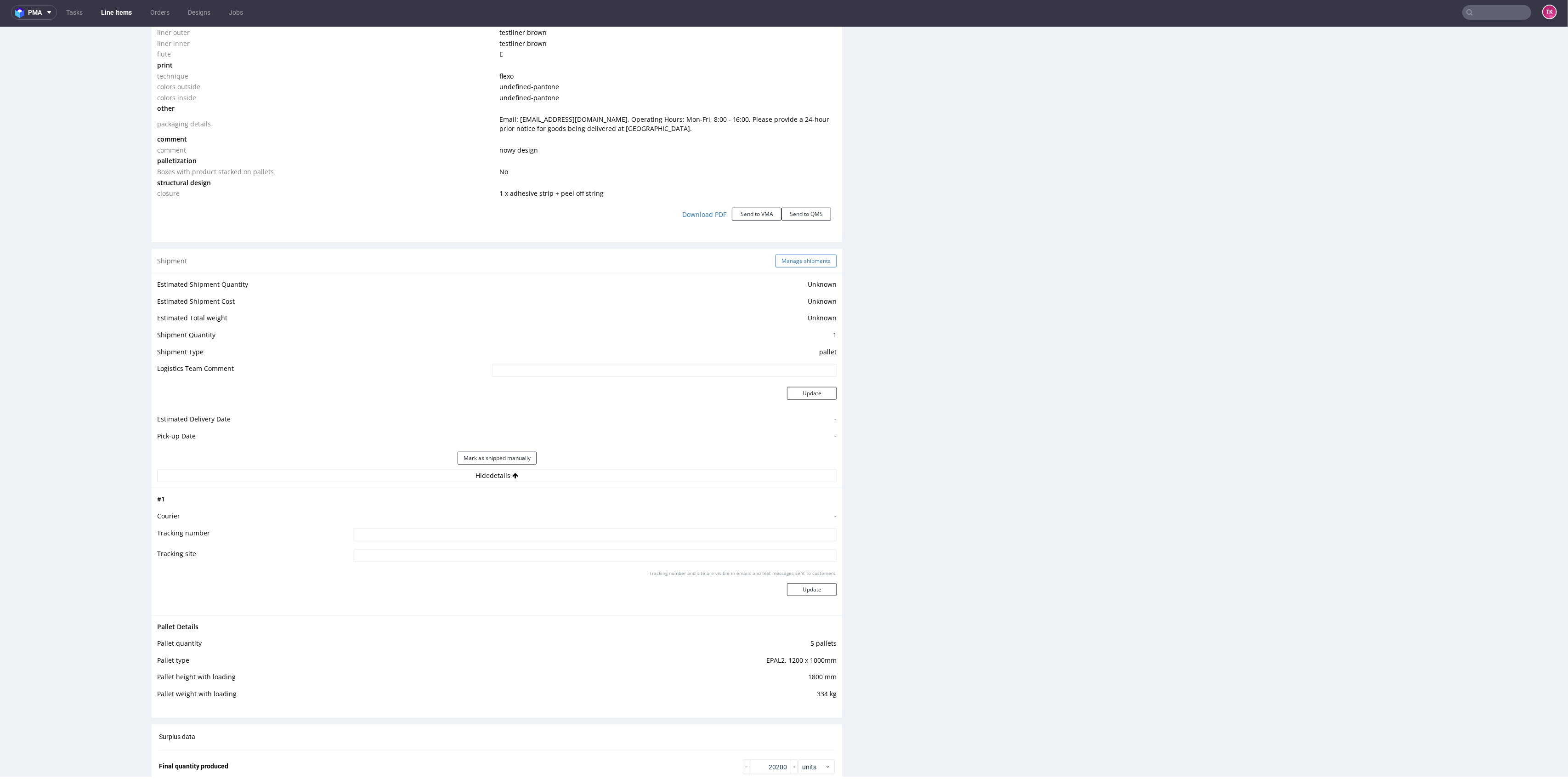
click at [809, 259] on button "Manage shipments" at bounding box center [806, 260] width 61 height 13
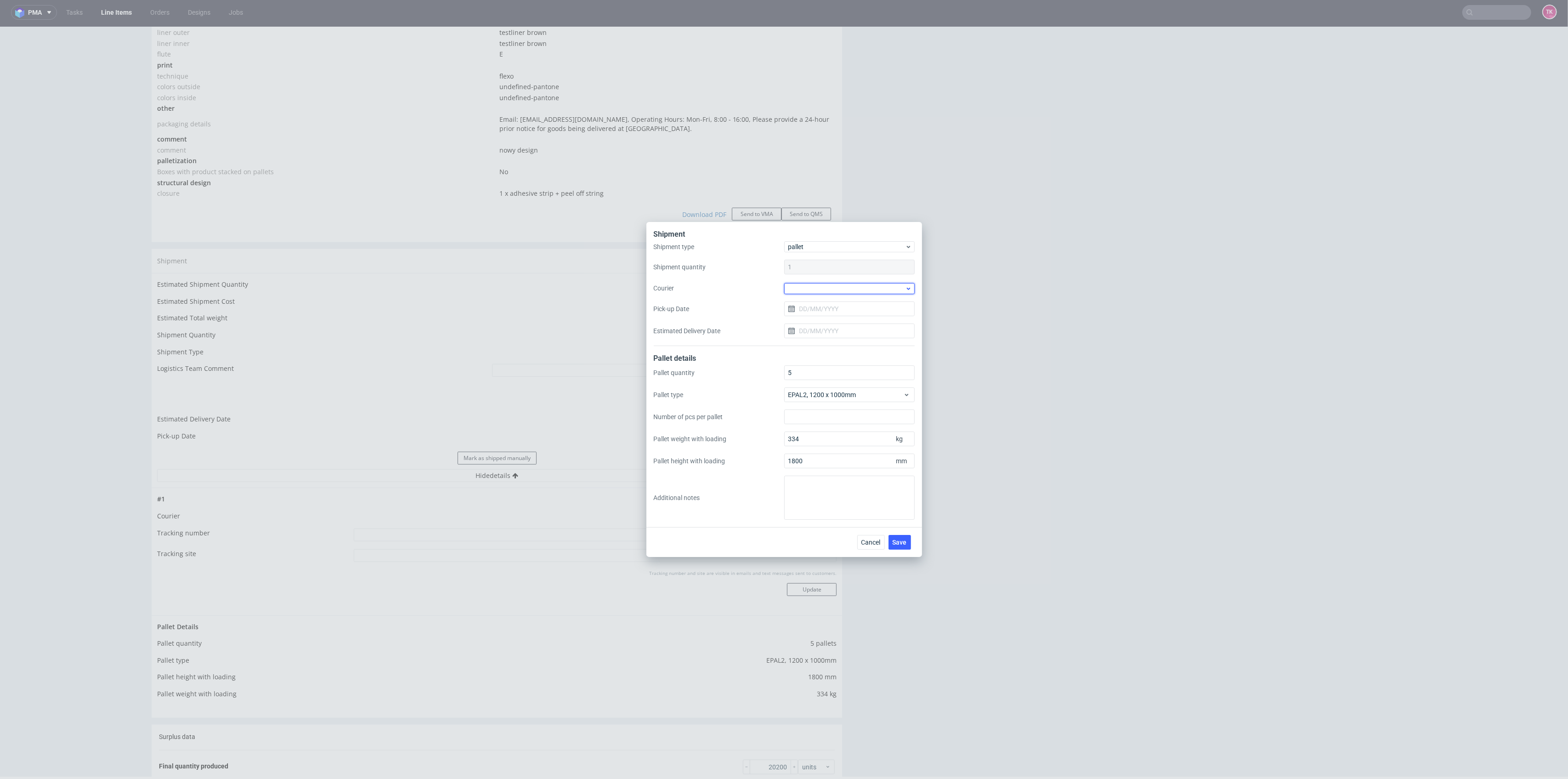
click at [834, 287] on div at bounding box center [849, 288] width 131 height 11
click at [834, 328] on div "Kuehne + Nagel" at bounding box center [849, 332] width 123 height 17
click at [901, 540] on span "Save" at bounding box center [900, 542] width 14 height 7
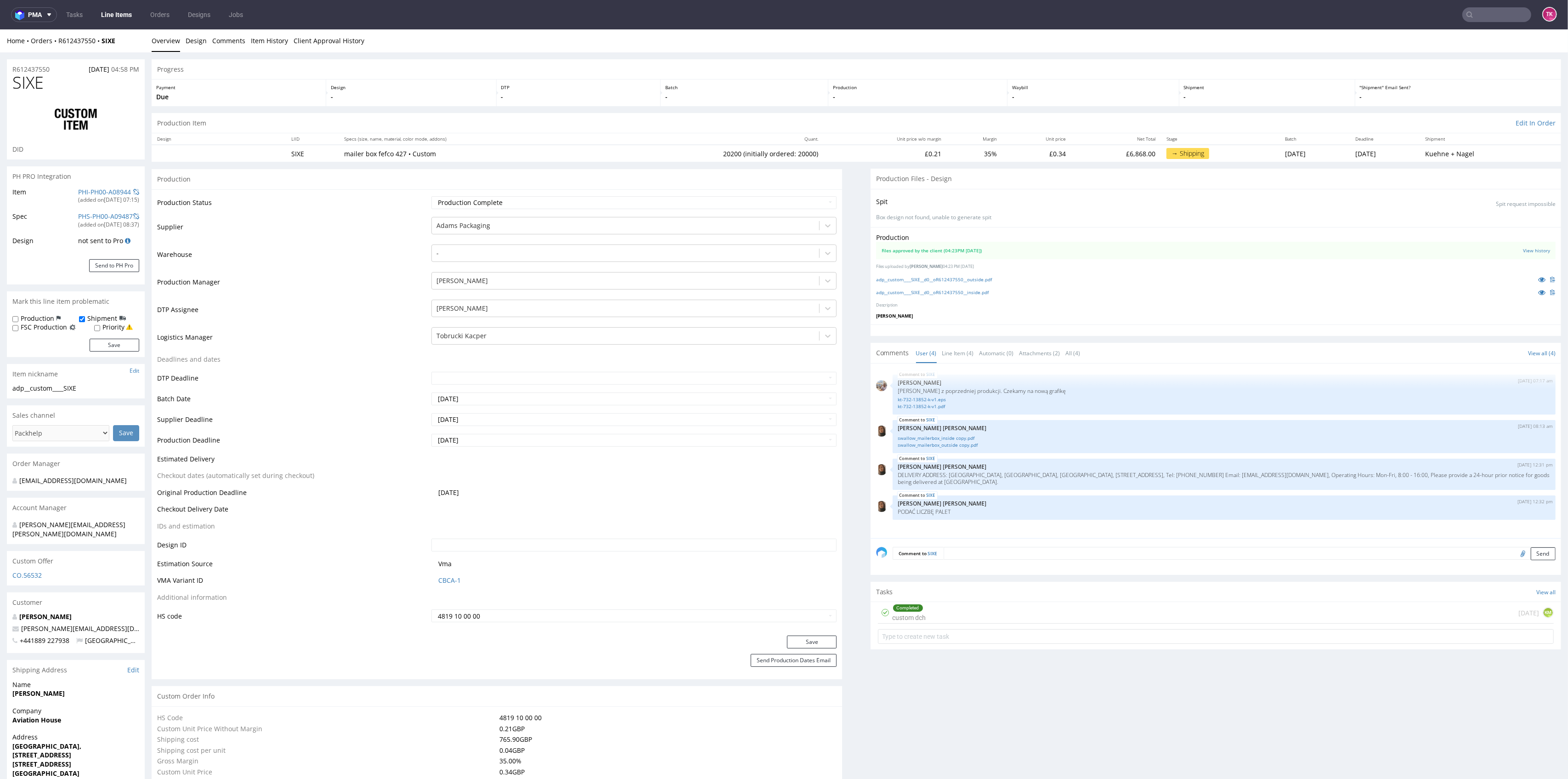
click at [100, 18] on link "Line Items" at bounding box center [116, 15] width 42 height 15
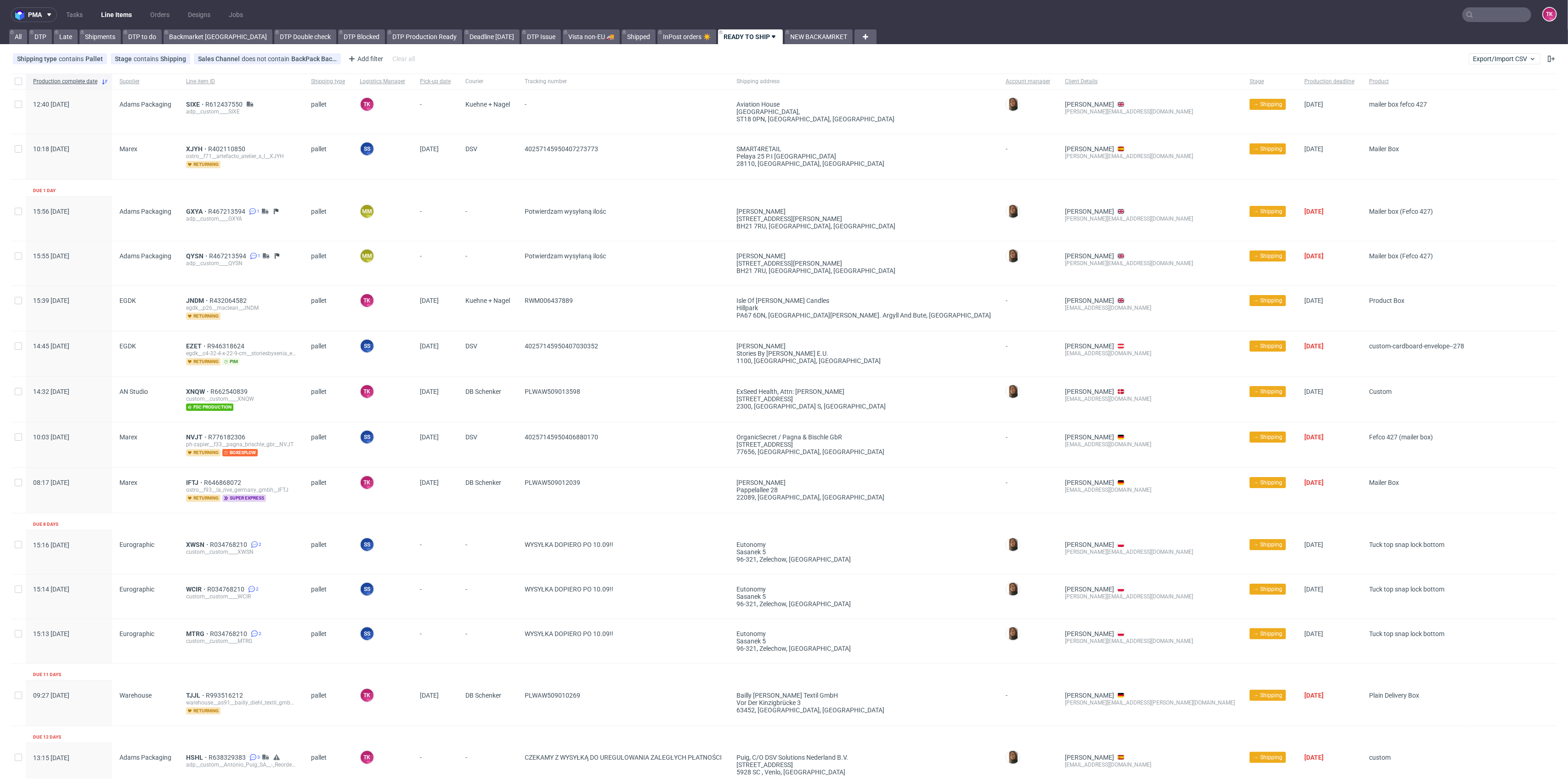
click at [118, 15] on link "Line Items" at bounding box center [116, 15] width 42 height 15
click at [108, 15] on link "Line Items" at bounding box center [116, 15] width 42 height 15
click at [131, 8] on link "Line Items" at bounding box center [116, 15] width 42 height 15
click at [104, 24] on nav "pma Tasks Line Items Orders Designs Jobs TK" at bounding box center [784, 14] width 1568 height 29
click at [104, 21] on nav "pma Tasks Line Items Orders Designs Jobs TK" at bounding box center [784, 14] width 1568 height 29
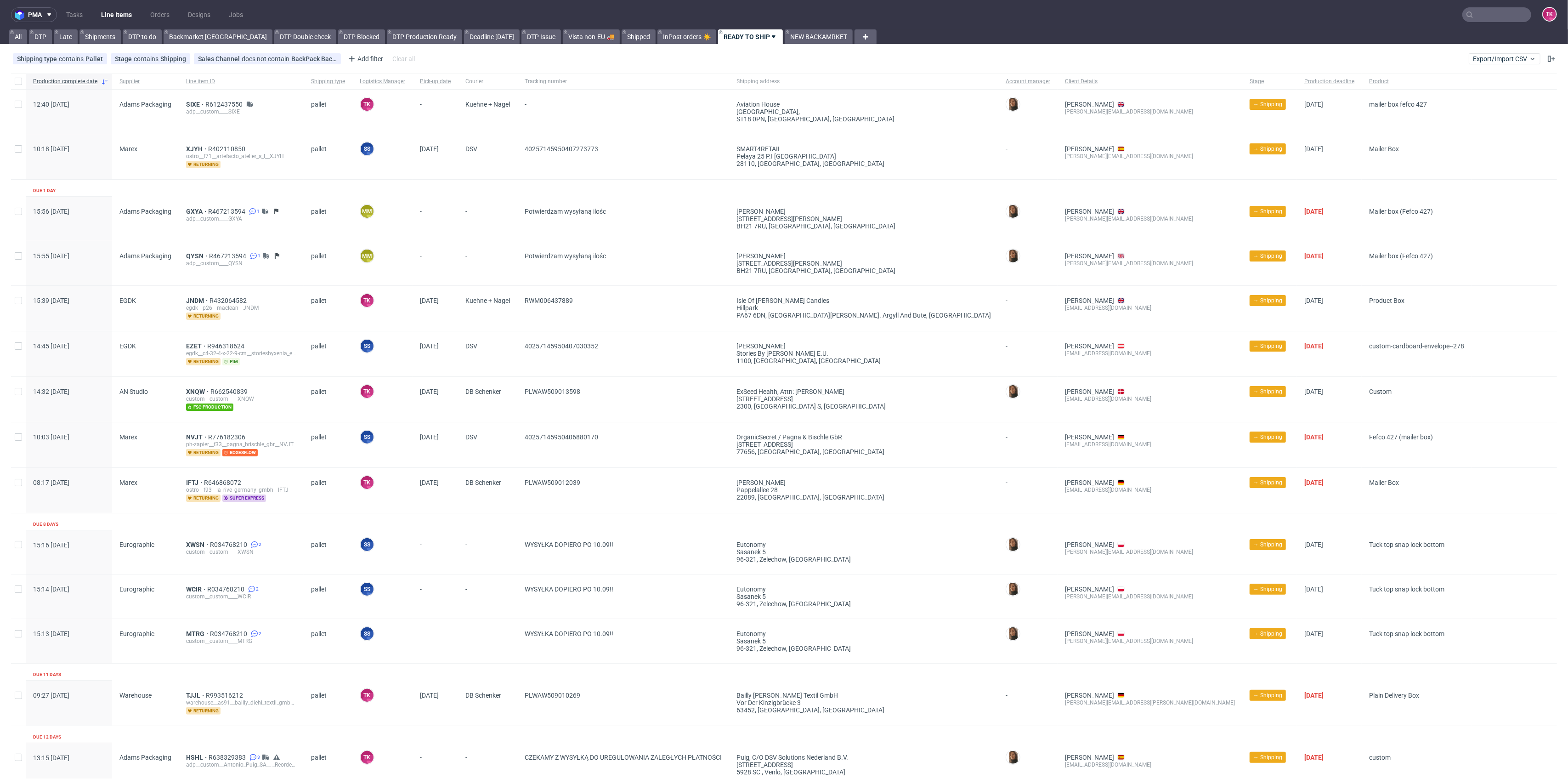
click at [104, 20] on link "Line Items" at bounding box center [116, 15] width 42 height 15
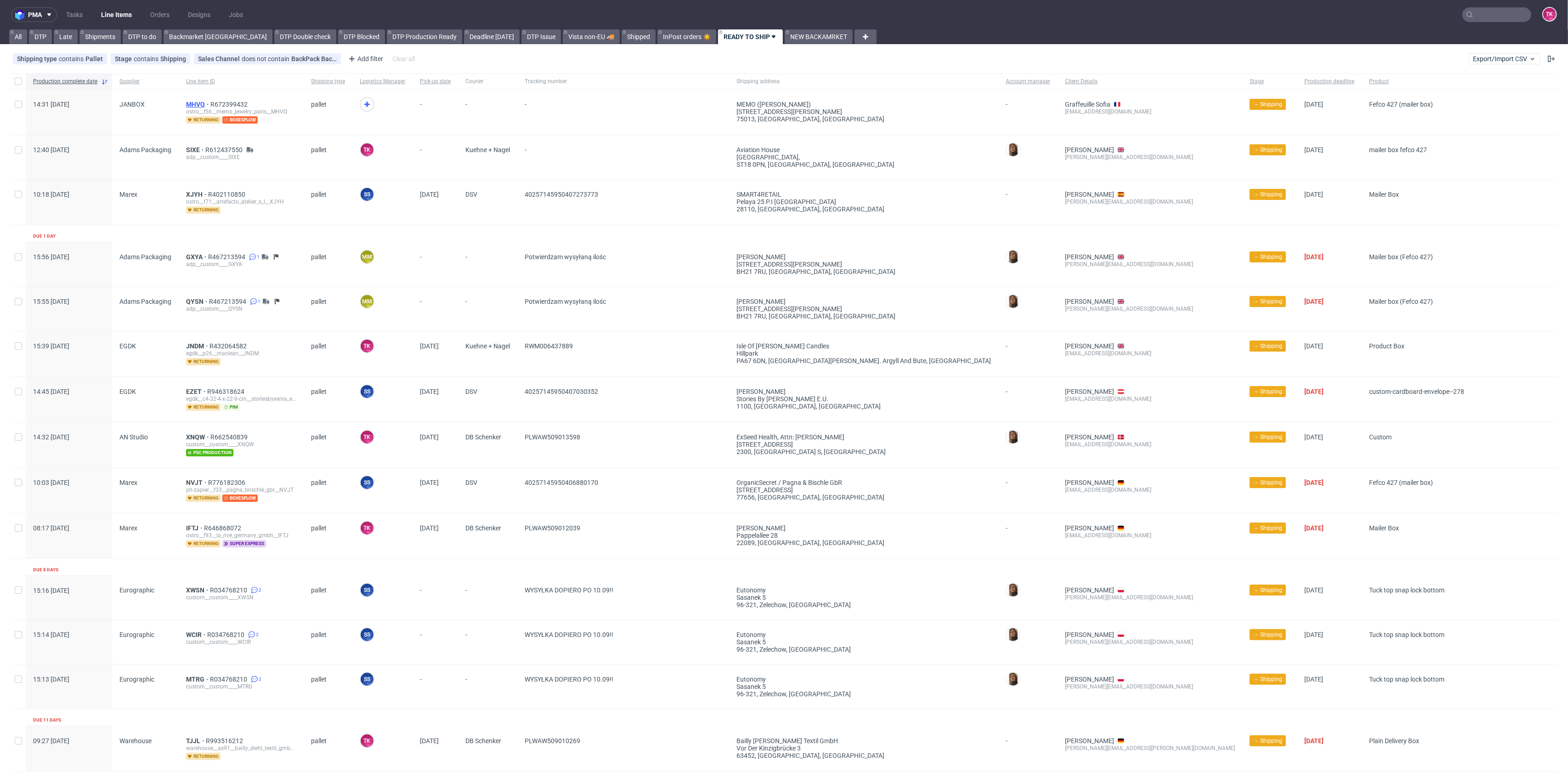
click at [195, 104] on span "MHVQ" at bounding box center [198, 104] width 24 height 8
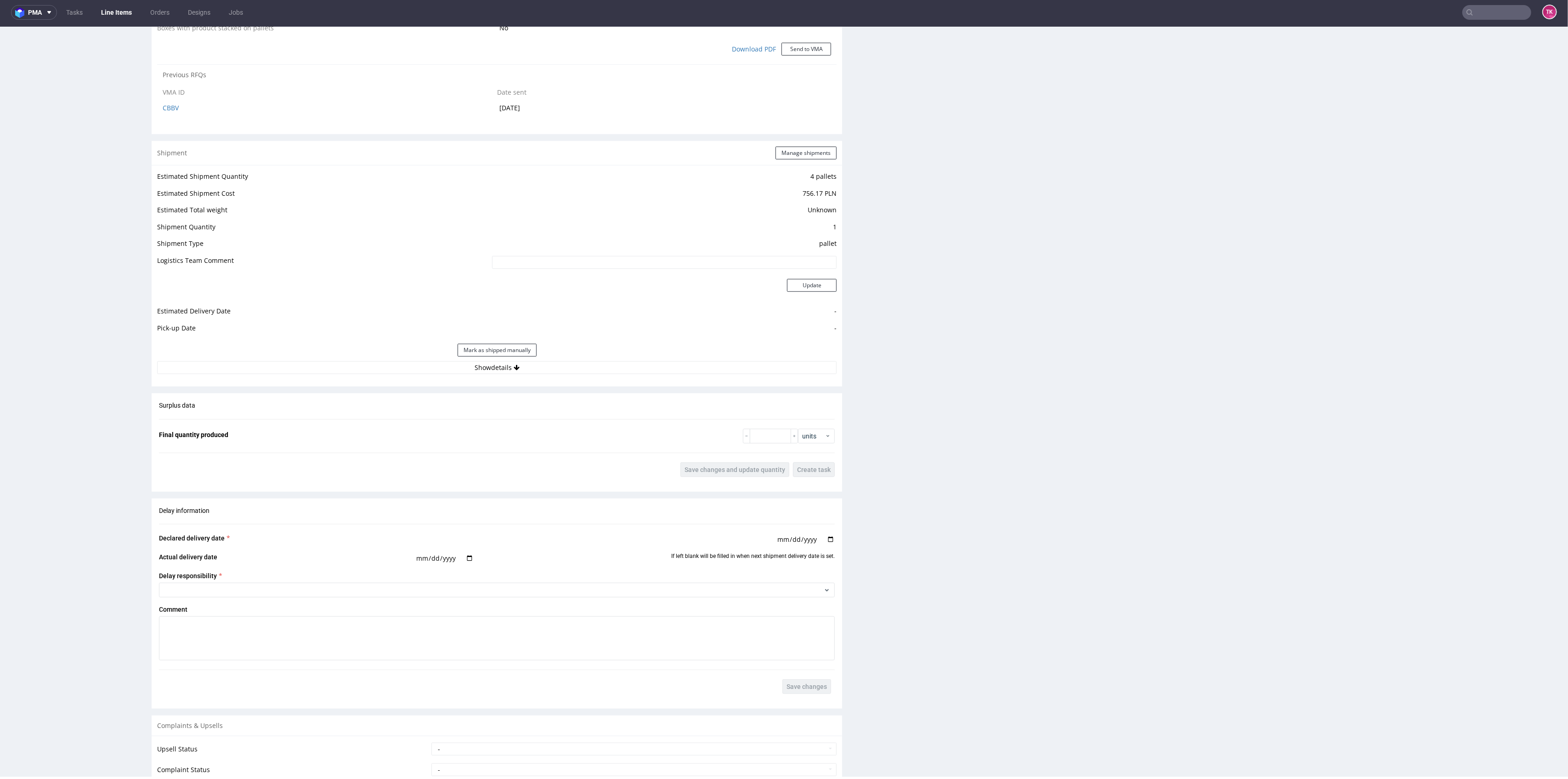
scroll to position [850, 0]
click at [580, 371] on button "Show details" at bounding box center [497, 367] width 680 height 13
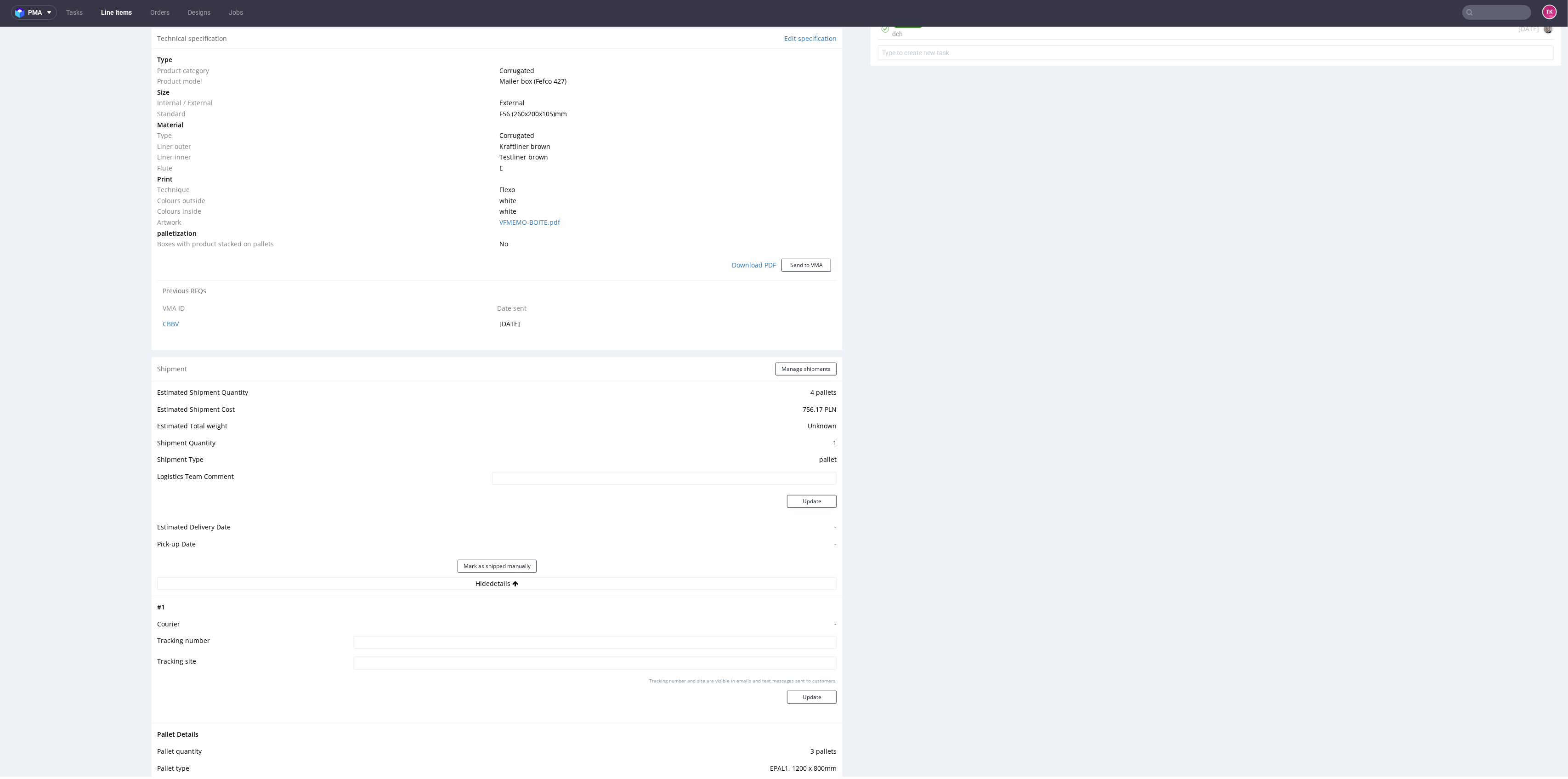
scroll to position [667, 0]
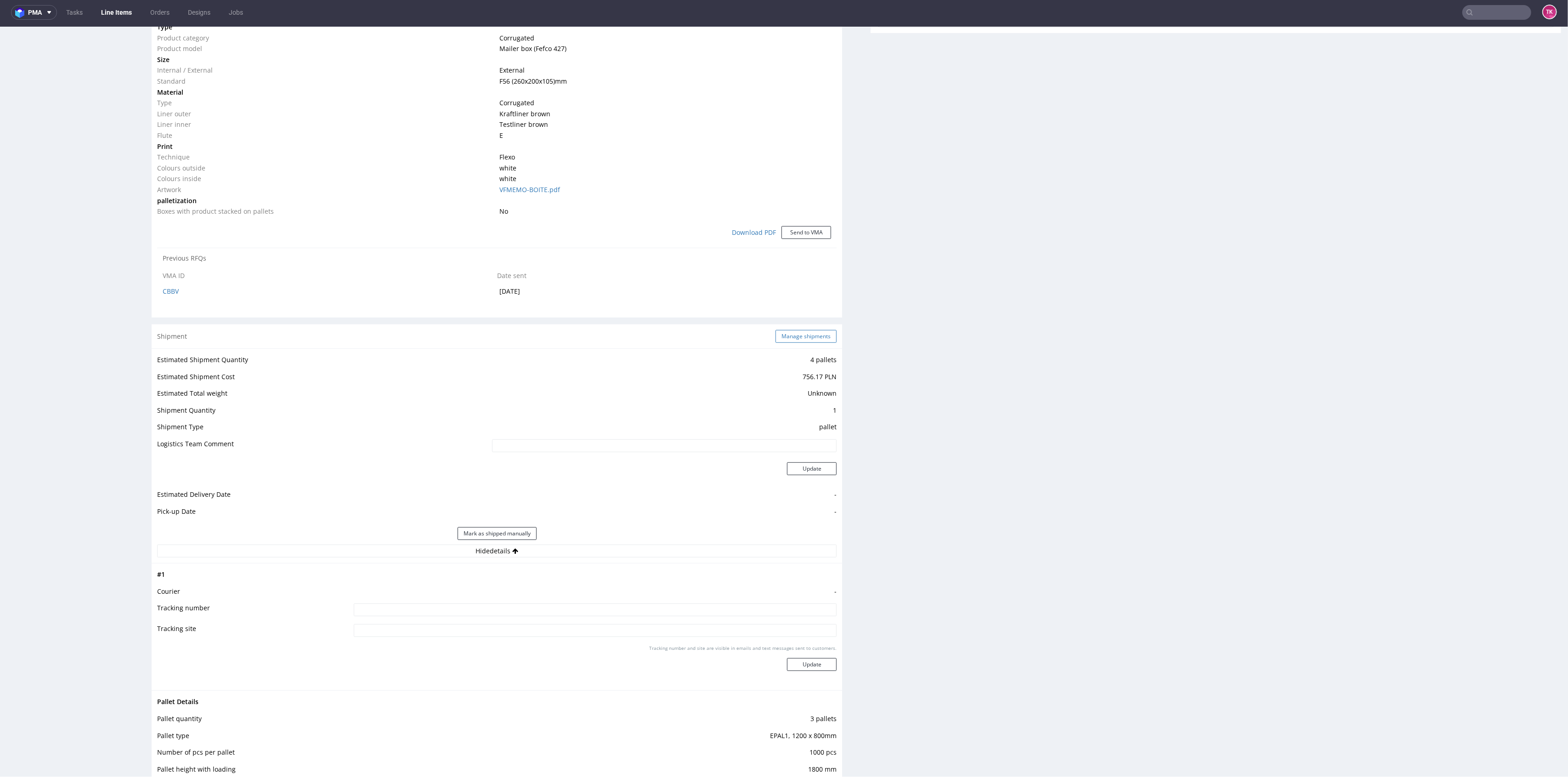
click at [788, 330] on button "Manage shipments" at bounding box center [806, 336] width 61 height 13
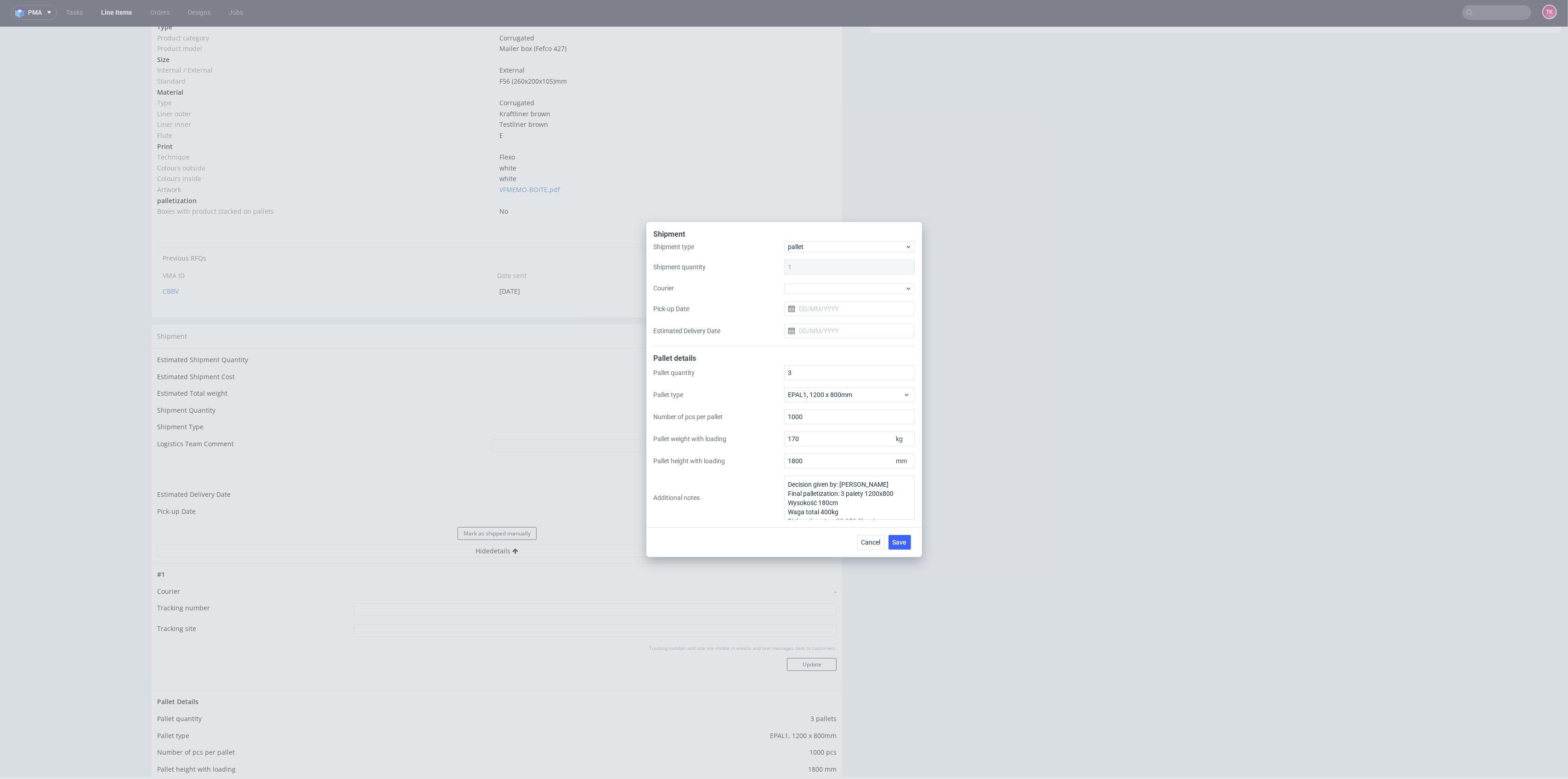
drag, startPoint x: 810, startPoint y: 277, endPoint x: 811, endPoint y: 282, distance: 5.1
click at [811, 281] on div "Shipment type pallet Shipment quantity 1 Courier Pick-up Date Estimated Deliver…" at bounding box center [784, 293] width 261 height 105
click at [811, 282] on div at bounding box center [849, 287] width 131 height 13
click at [819, 344] on div "DSV" at bounding box center [849, 343] width 123 height 17
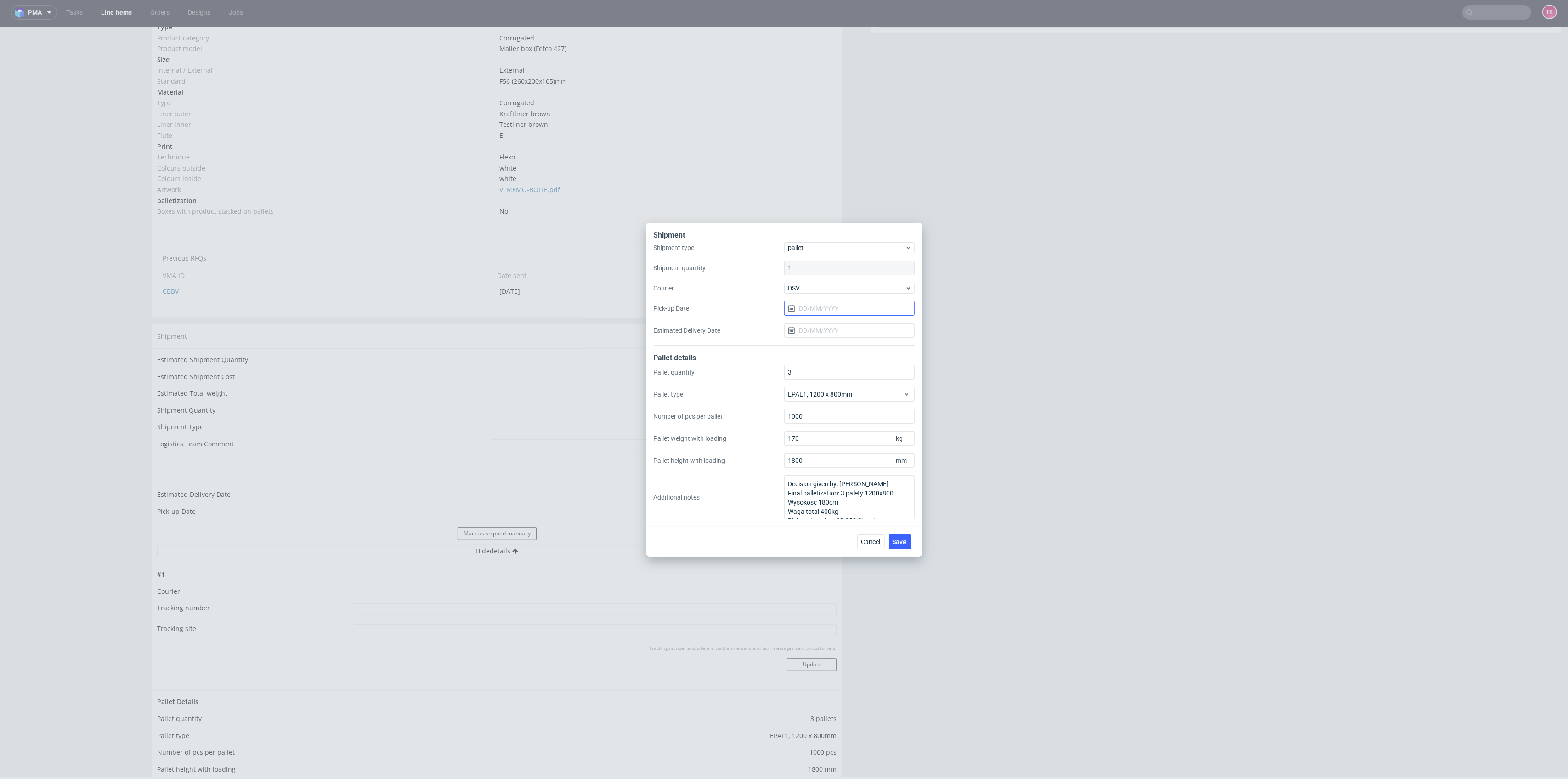
click at [818, 307] on input "Pick-up Date" at bounding box center [849, 308] width 131 height 15
click at [845, 379] on button "10" at bounding box center [849, 385] width 14 height 15
type input "[DATE]"
click at [899, 543] on span "Save" at bounding box center [900, 542] width 14 height 7
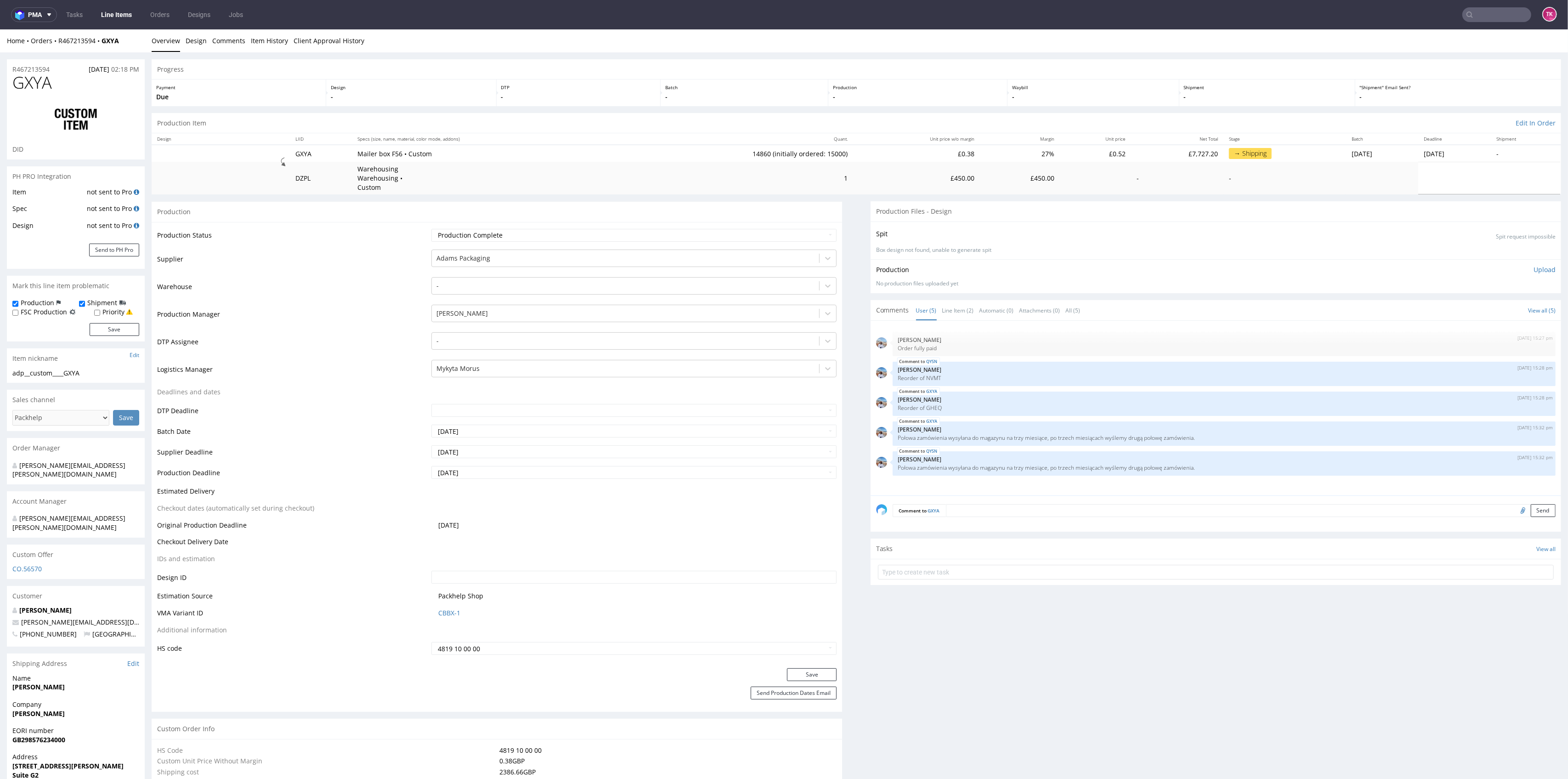
click at [118, 16] on link "Line Items" at bounding box center [116, 15] width 42 height 15
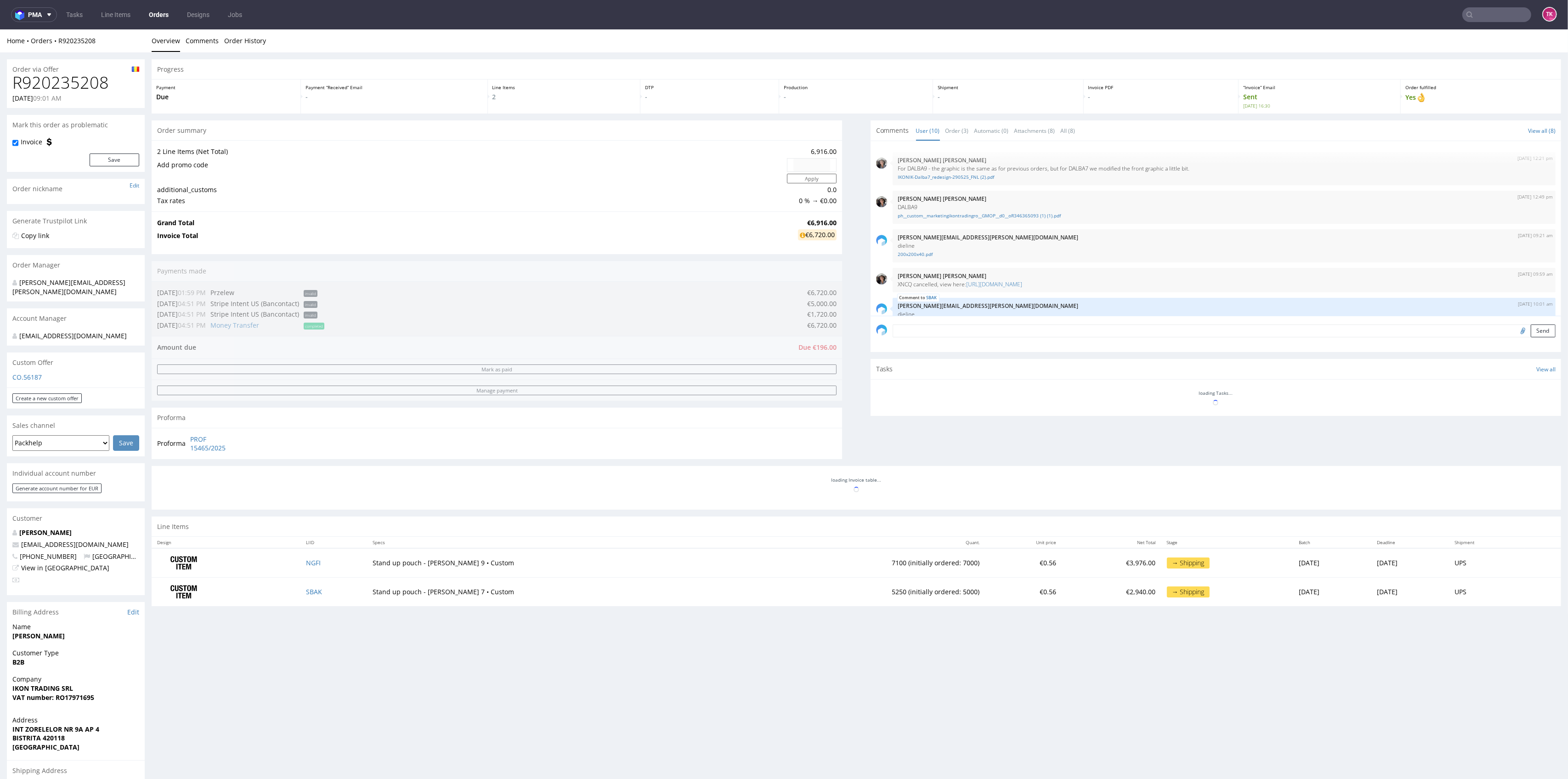
scroll to position [213, 0]
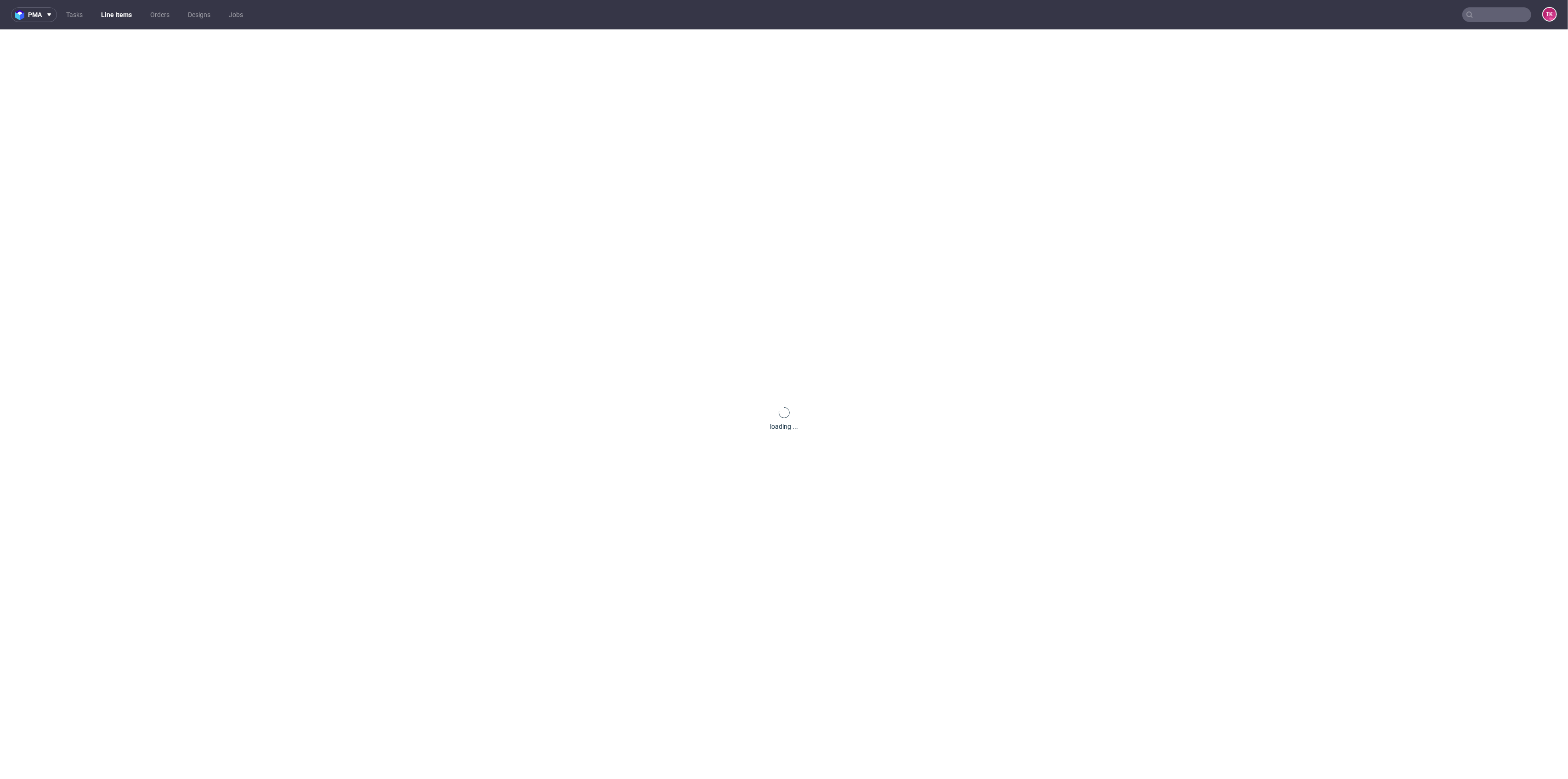
click at [312, 609] on div "loading ..." at bounding box center [784, 419] width 1568 height 779
click at [1332, 215] on div "loading ..." at bounding box center [784, 419] width 1568 height 779
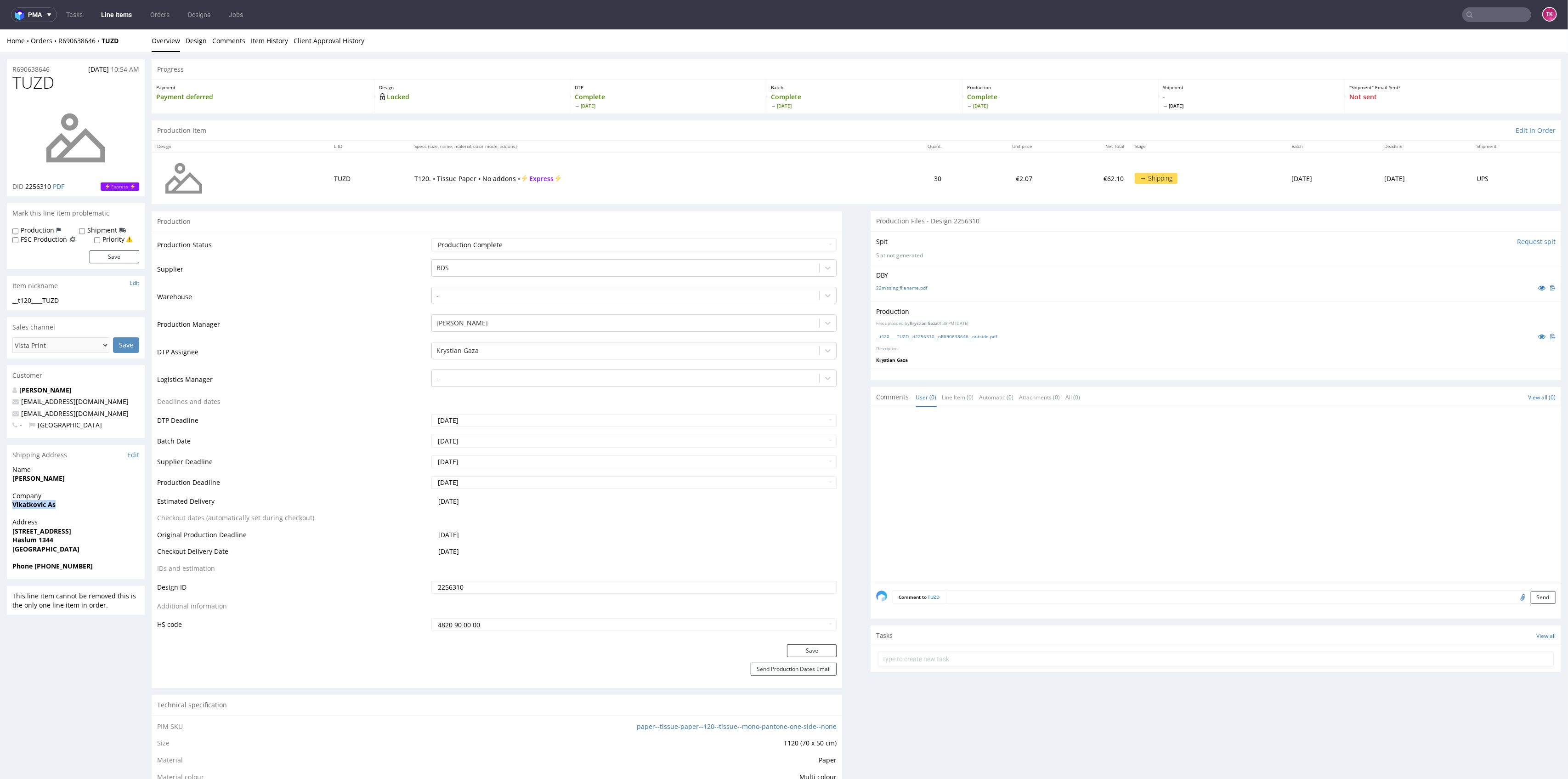
drag, startPoint x: 0, startPoint y: 507, endPoint x: 97, endPoint y: 511, distance: 97.1
copy strong "Vlkatkovic As"
drag, startPoint x: 17, startPoint y: 486, endPoint x: 26, endPoint y: 483, distance: 9.5
click at [61, 489] on div "Name [PERSON_NAME]" at bounding box center [76, 478] width 138 height 26
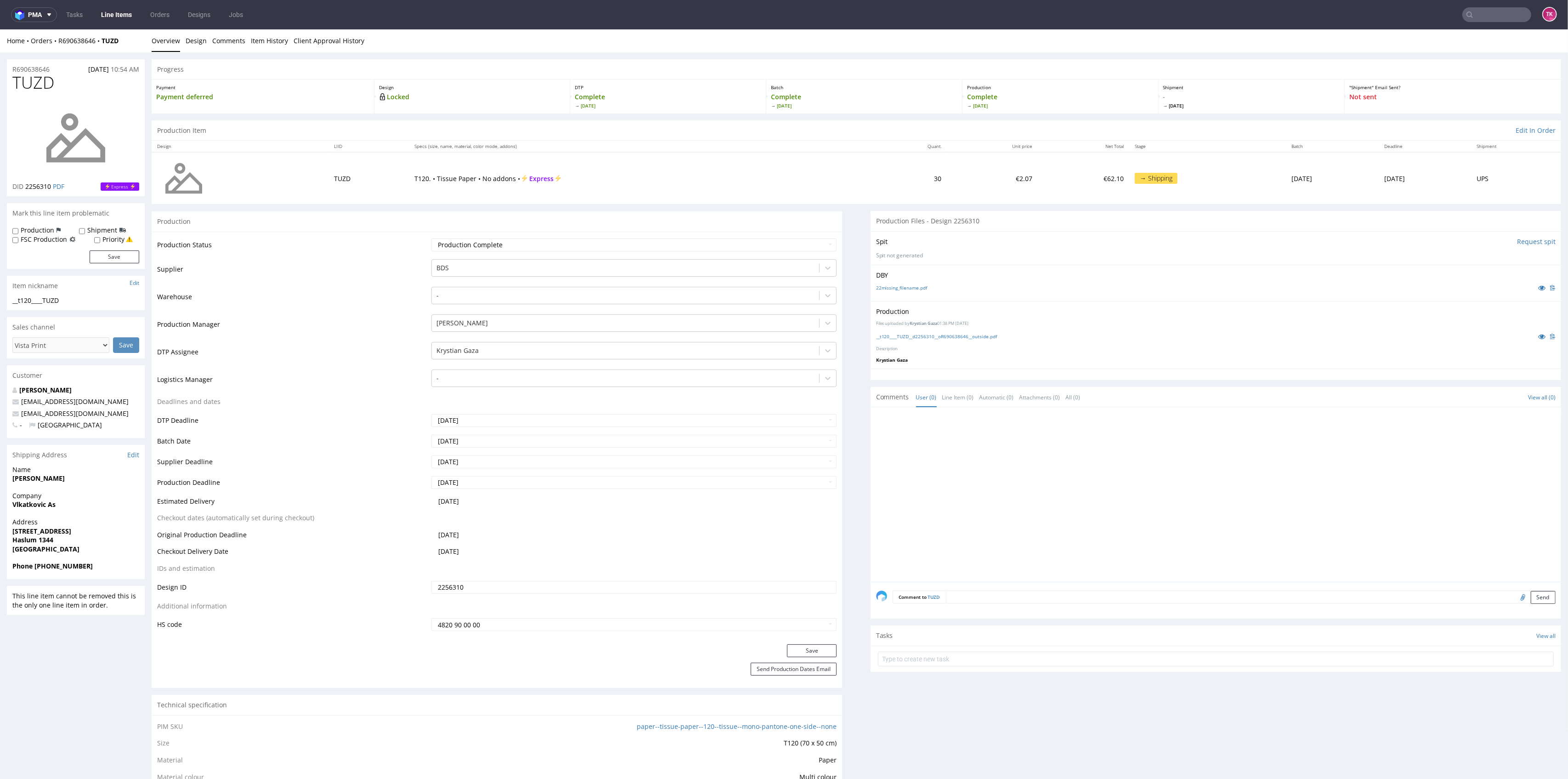
drag, startPoint x: 7, startPoint y: 470, endPoint x: 6, endPoint y: 483, distance: 13.0
copy strong "[PERSON_NAME]"
drag, startPoint x: 40, startPoint y: 484, endPoint x: 72, endPoint y: 484, distance: 32.0
click at [72, 484] on div "Name [PERSON_NAME]" at bounding box center [76, 478] width 138 height 26
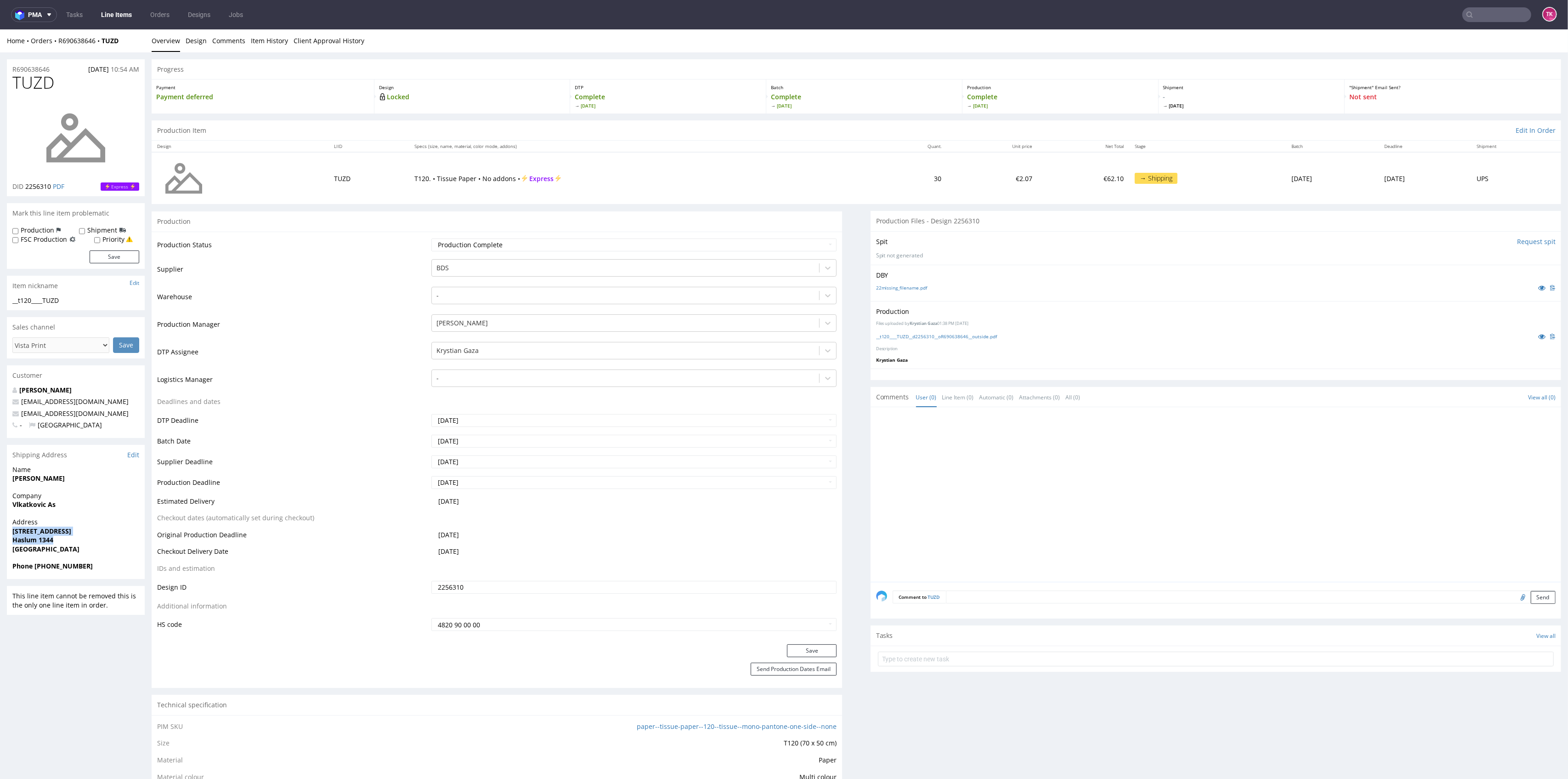
drag, startPoint x: 8, startPoint y: 535, endPoint x: 79, endPoint y: 538, distance: 71.1
click at [79, 538] on div "Address [STREET_ADDRESS]" at bounding box center [76, 540] width 138 height 44
copy p "[STREET_ADDRESS]"
click at [41, 563] on strong "Phone [PHONE_NUMBER]" at bounding box center [53, 566] width 80 height 9
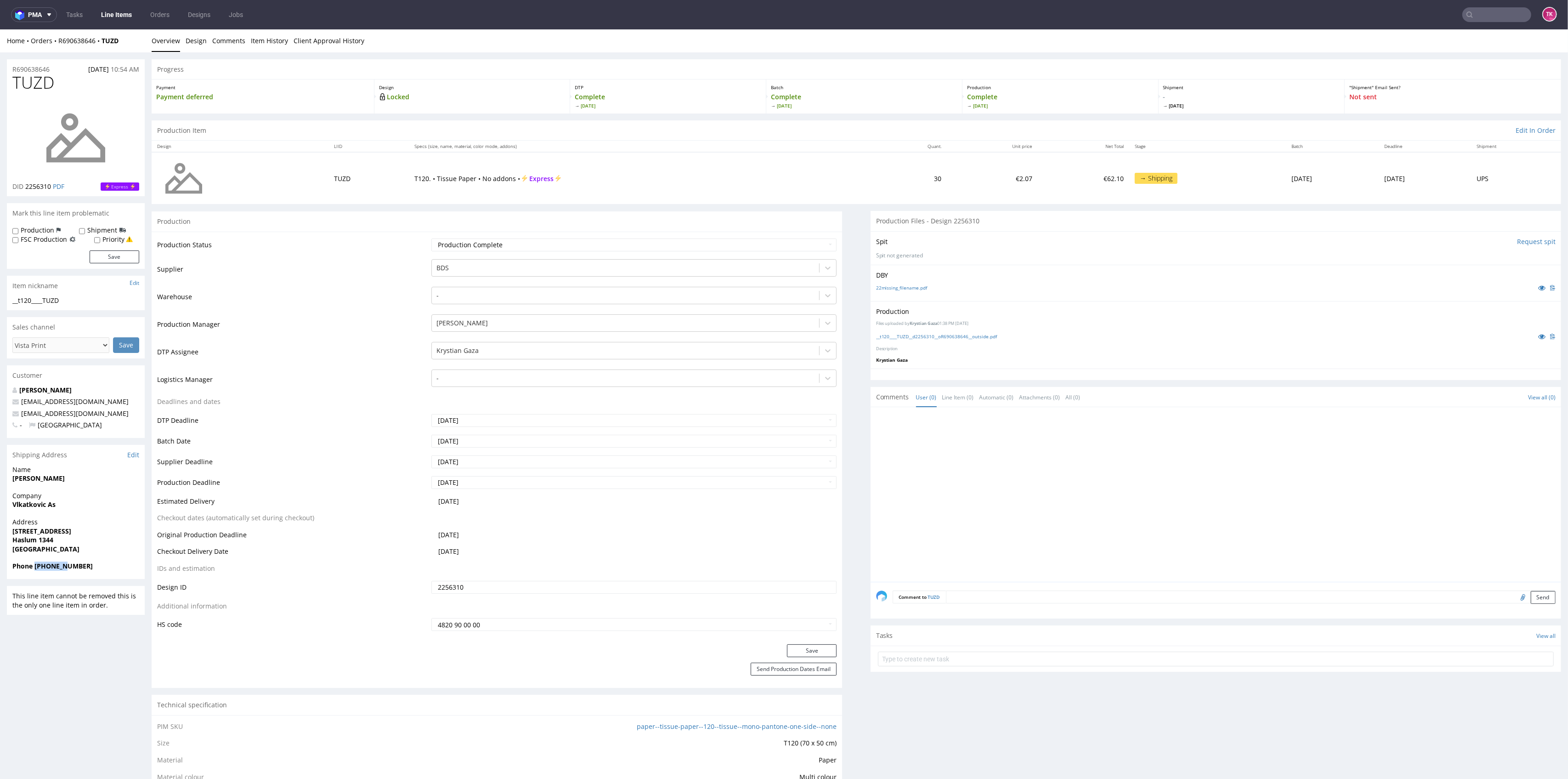
copy strong "91121741"
drag, startPoint x: 115, startPoint y: 417, endPoint x: 0, endPoint y: 410, distance: 115.2
copy span "[EMAIL_ADDRESS][DOMAIN_NAME]"
drag, startPoint x: 1, startPoint y: 509, endPoint x: 92, endPoint y: 511, distance: 91.0
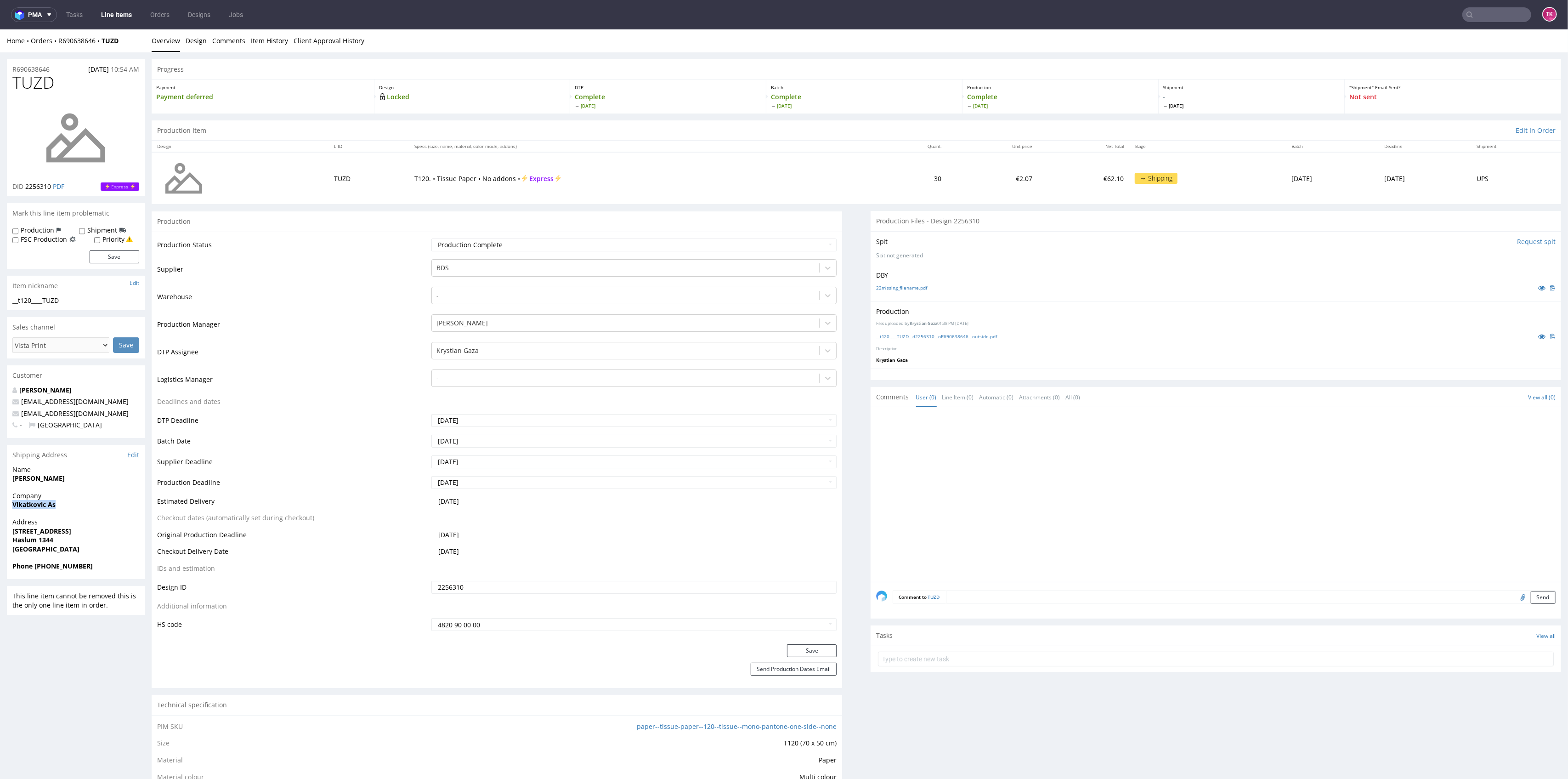
copy strong "Vlkatkovic As"
drag, startPoint x: 9, startPoint y: 484, endPoint x: 116, endPoint y: 482, distance: 107.0
click at [110, 483] on div "Name [PERSON_NAME]" at bounding box center [76, 478] width 138 height 26
copy strong "[PERSON_NAME]"
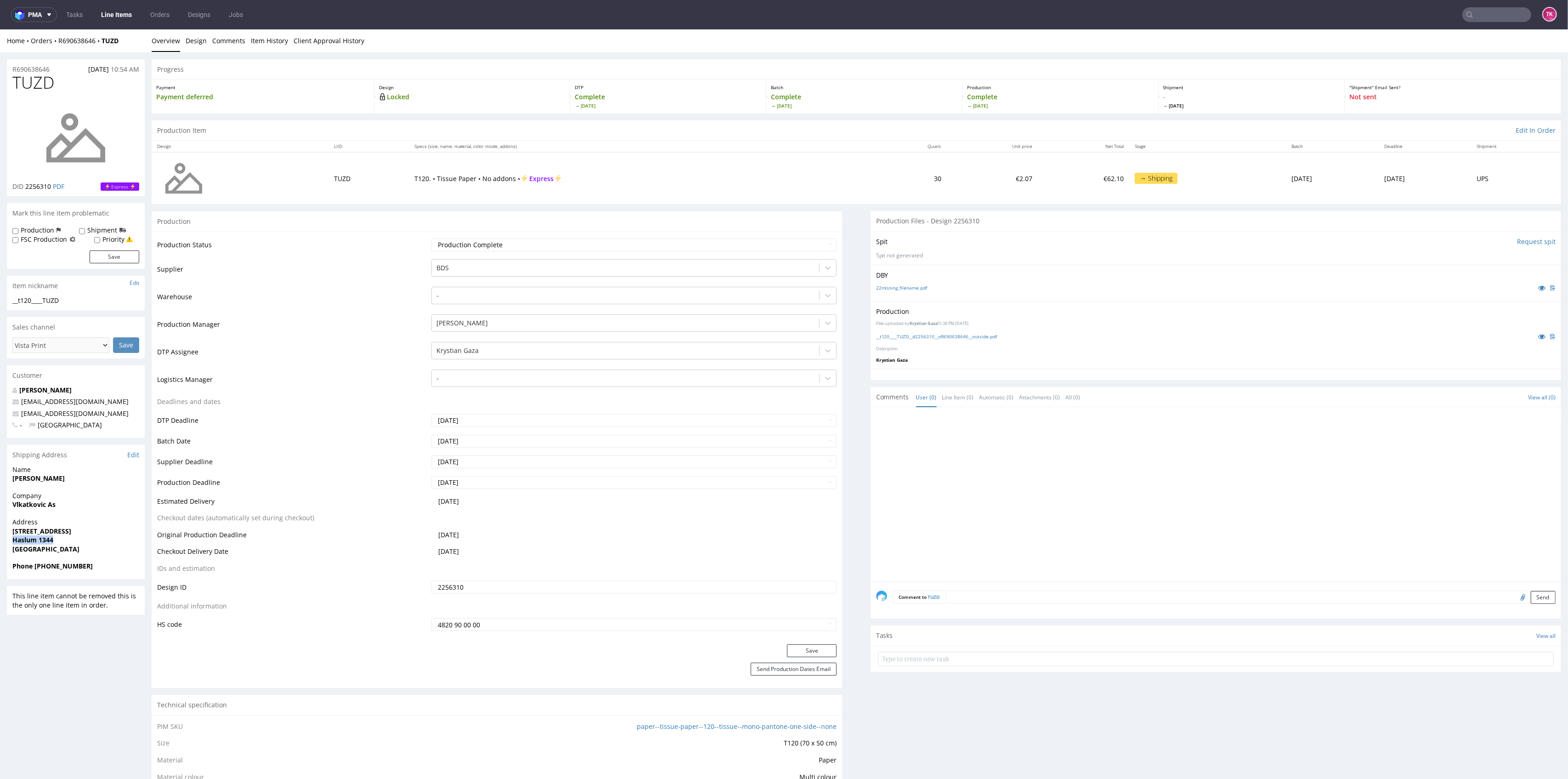
drag, startPoint x: 9, startPoint y: 539, endPoint x: 15, endPoint y: 525, distance: 15.2
drag, startPoint x: 32, startPoint y: 540, endPoint x: 116, endPoint y: 539, distance: 84.0
click at [116, 539] on div "Address [STREET_ADDRESS]" at bounding box center [76, 540] width 138 height 44
copy p "[STREET_ADDRESS]"
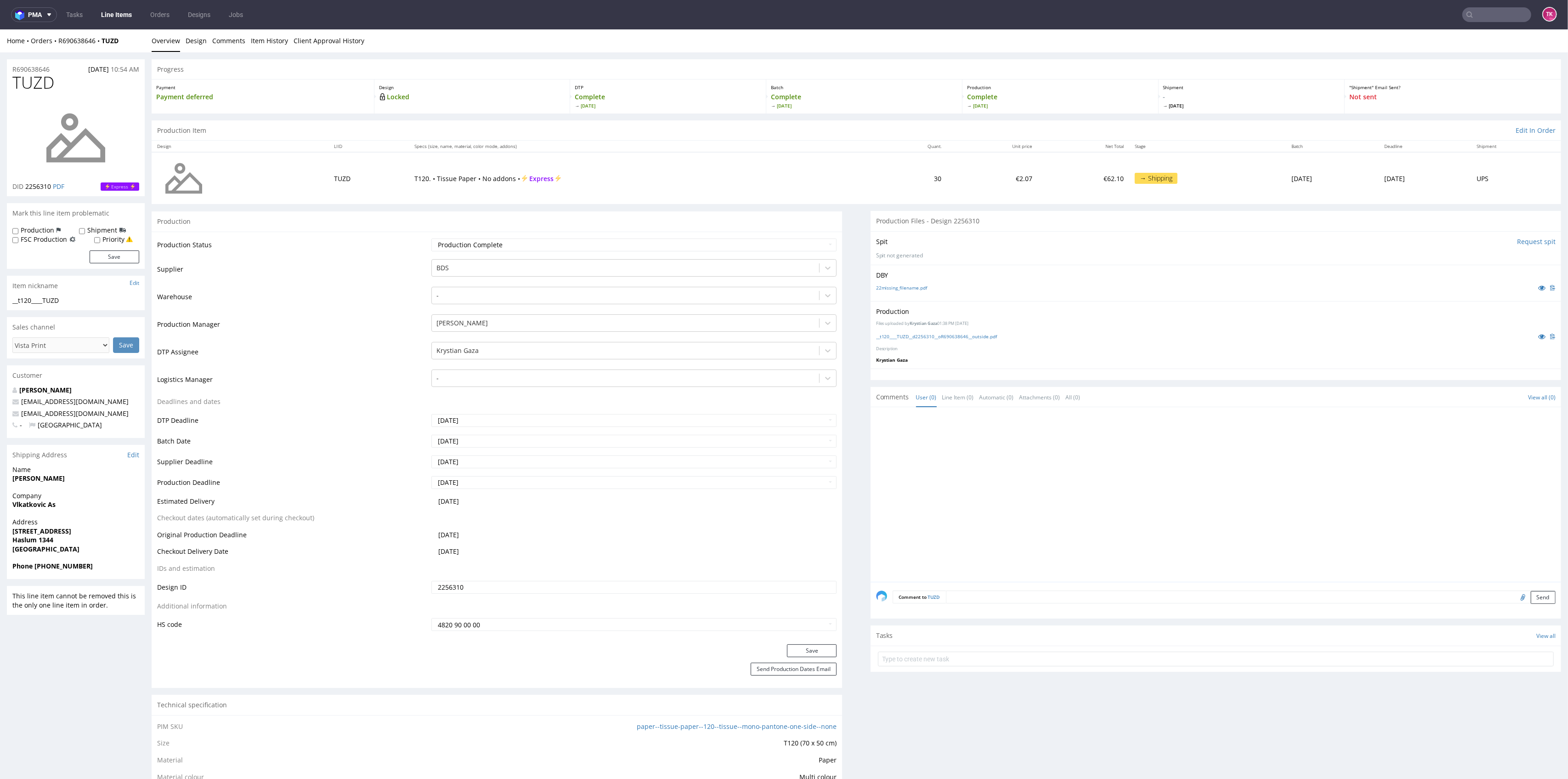
click at [55, 564] on strong "Phone [PHONE_NUMBER]" at bounding box center [53, 566] width 80 height 9
copy strong "91121741"
drag, startPoint x: 114, startPoint y: 414, endPoint x: 0, endPoint y: 411, distance: 114.0
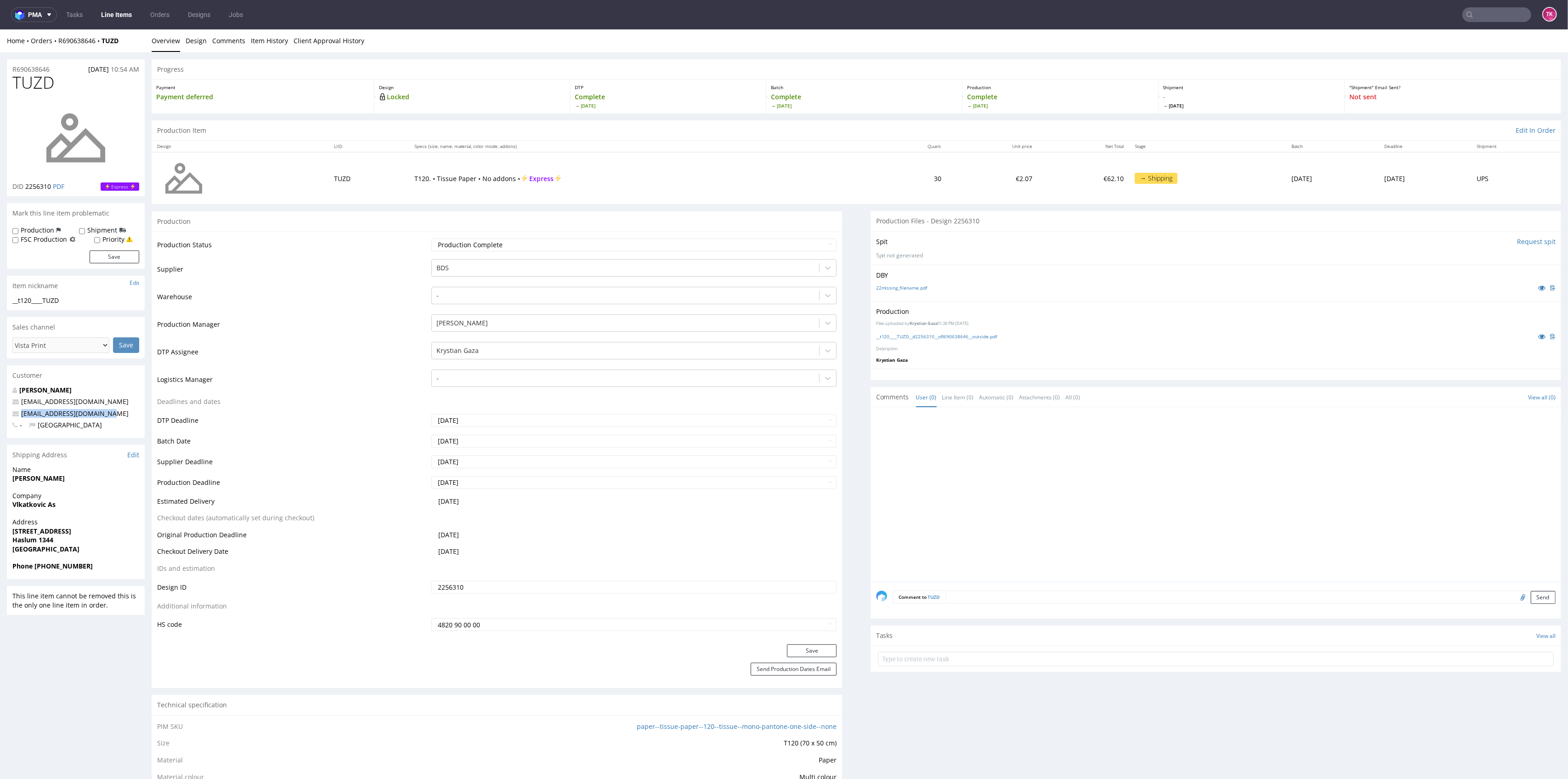
copy span "[EMAIL_ADDRESS][DOMAIN_NAME]"
drag, startPoint x: 120, startPoint y: 25, endPoint x: 118, endPoint y: 18, distance: 7.3
click at [118, 22] on nav "pma Tasks Line Items Orders Designs Jobs TK" at bounding box center [784, 14] width 1568 height 29
click at [118, 18] on link "Line Items" at bounding box center [116, 15] width 42 height 15
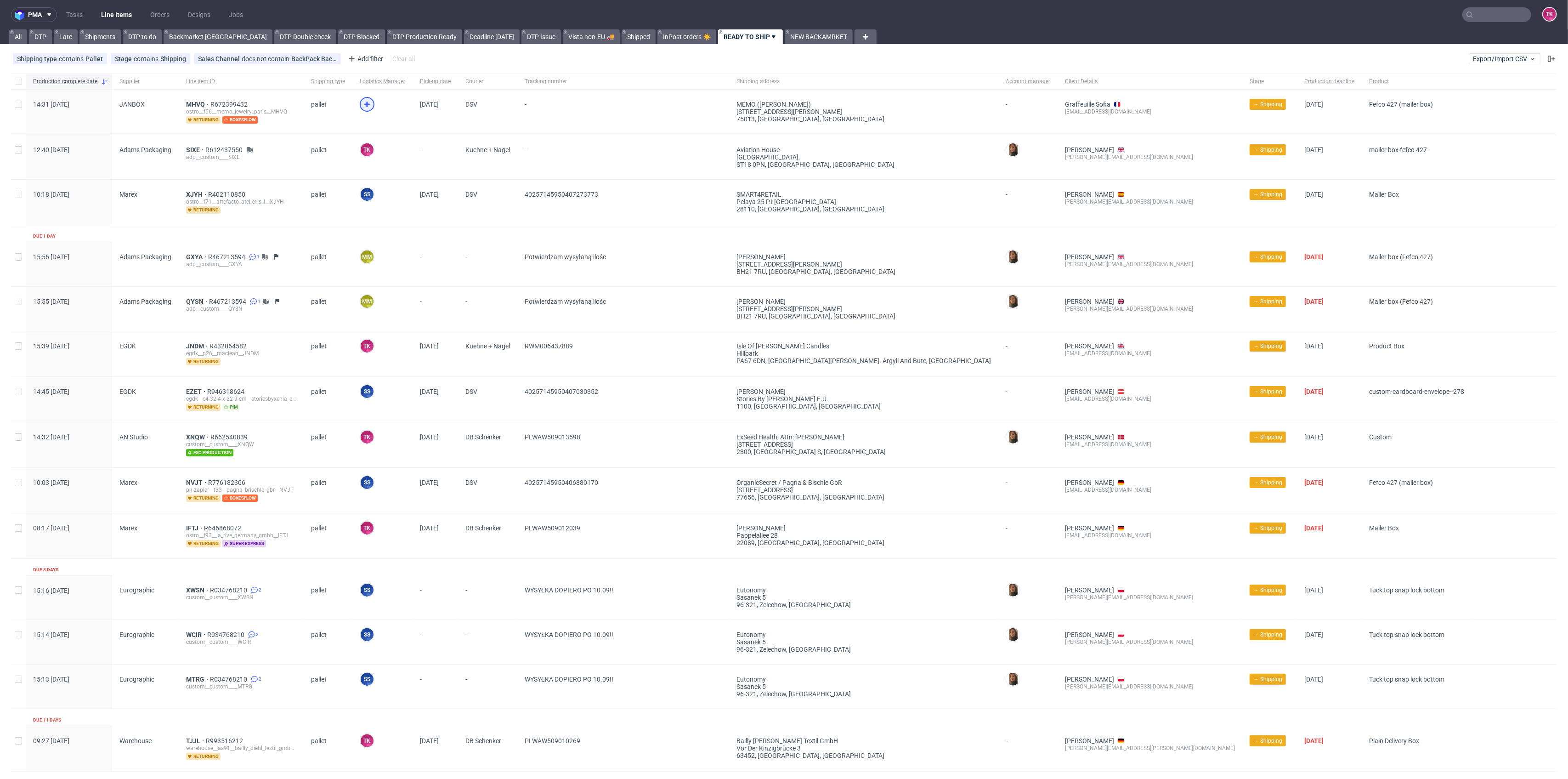
click at [362, 104] on icon at bounding box center [367, 104] width 11 height 11
click at [199, 102] on span "MHVQ" at bounding box center [198, 104] width 24 height 8
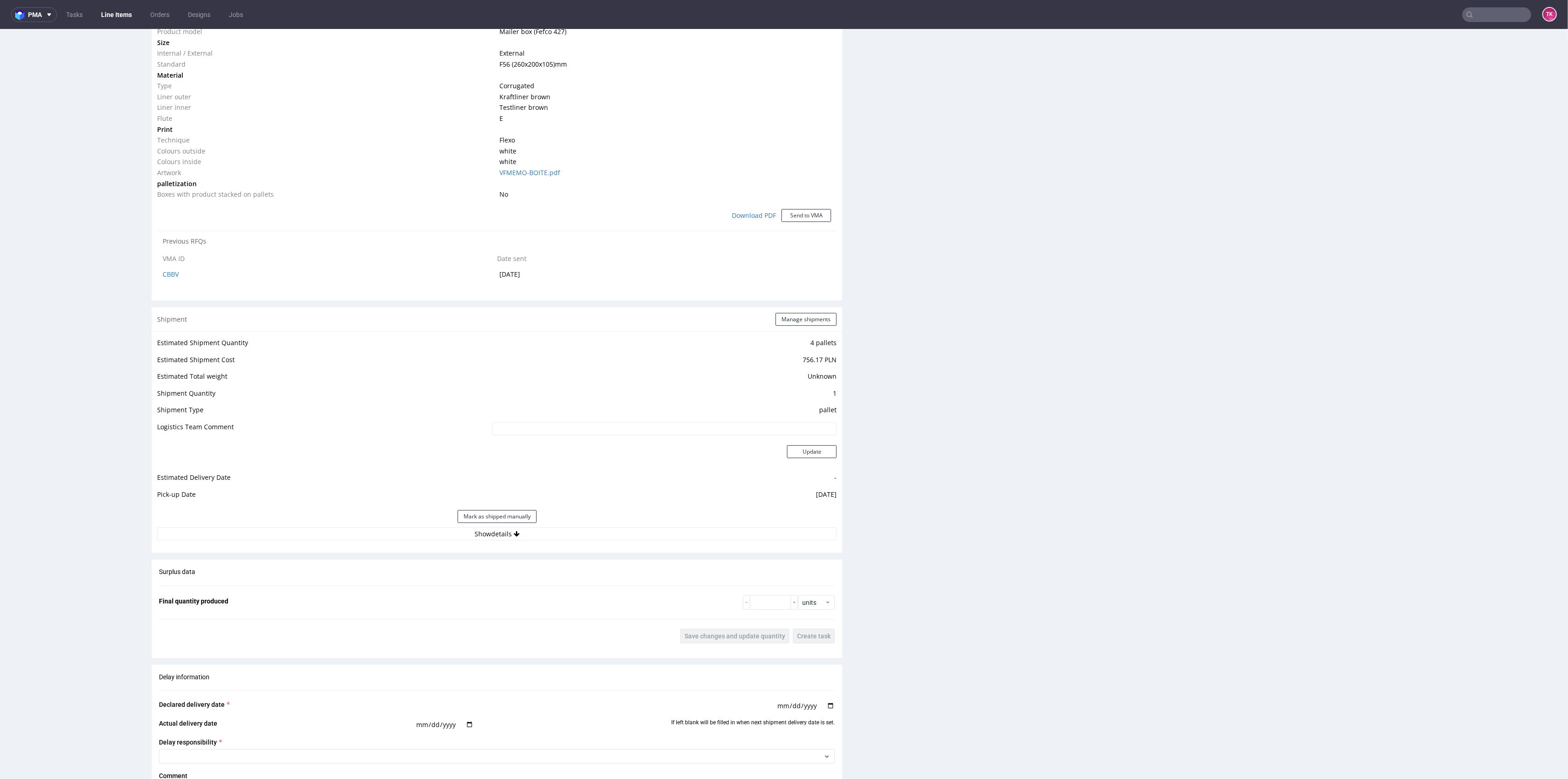
scroll to position [720, 0]
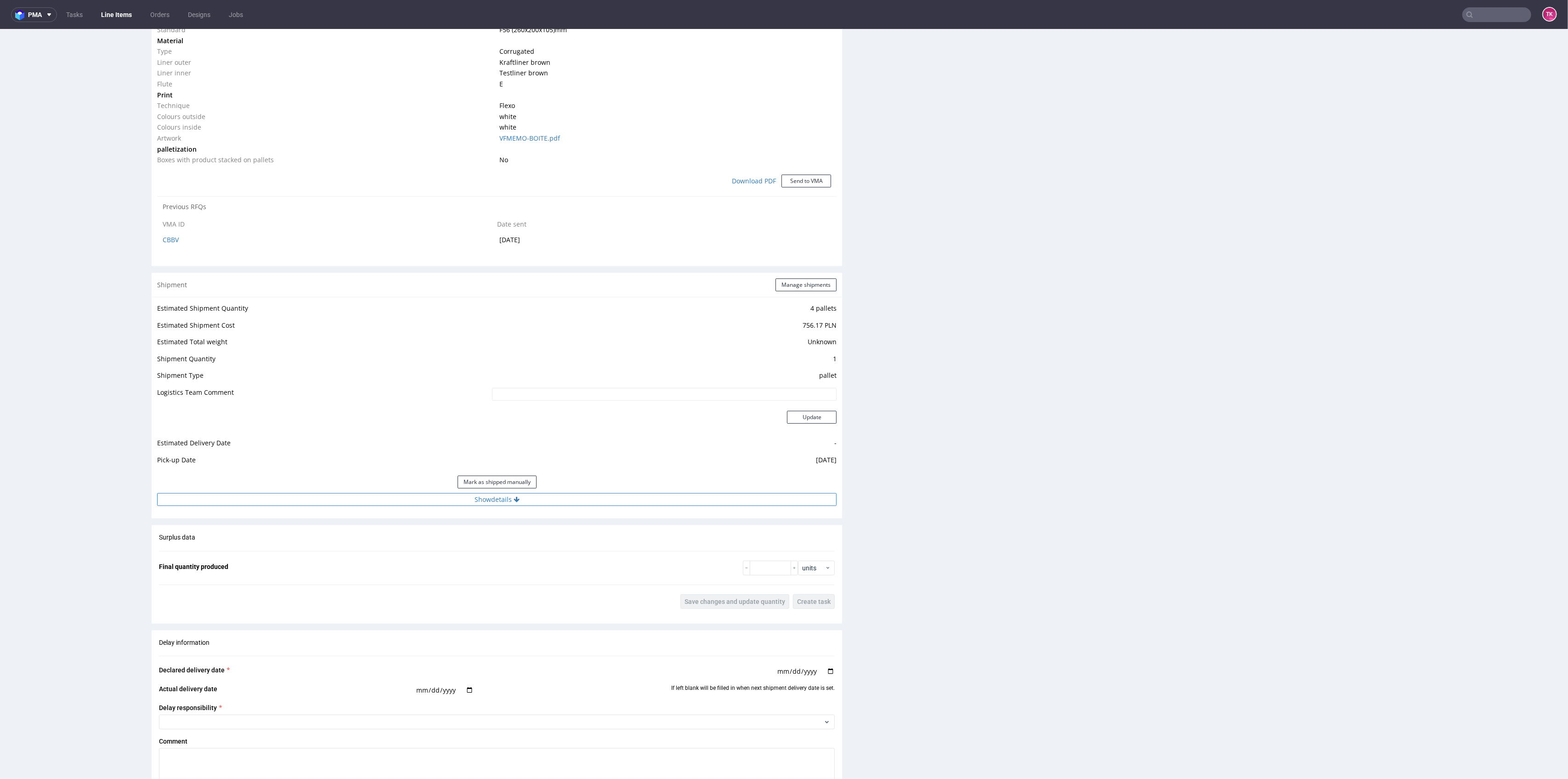
click at [663, 498] on button "Show details" at bounding box center [497, 499] width 680 height 13
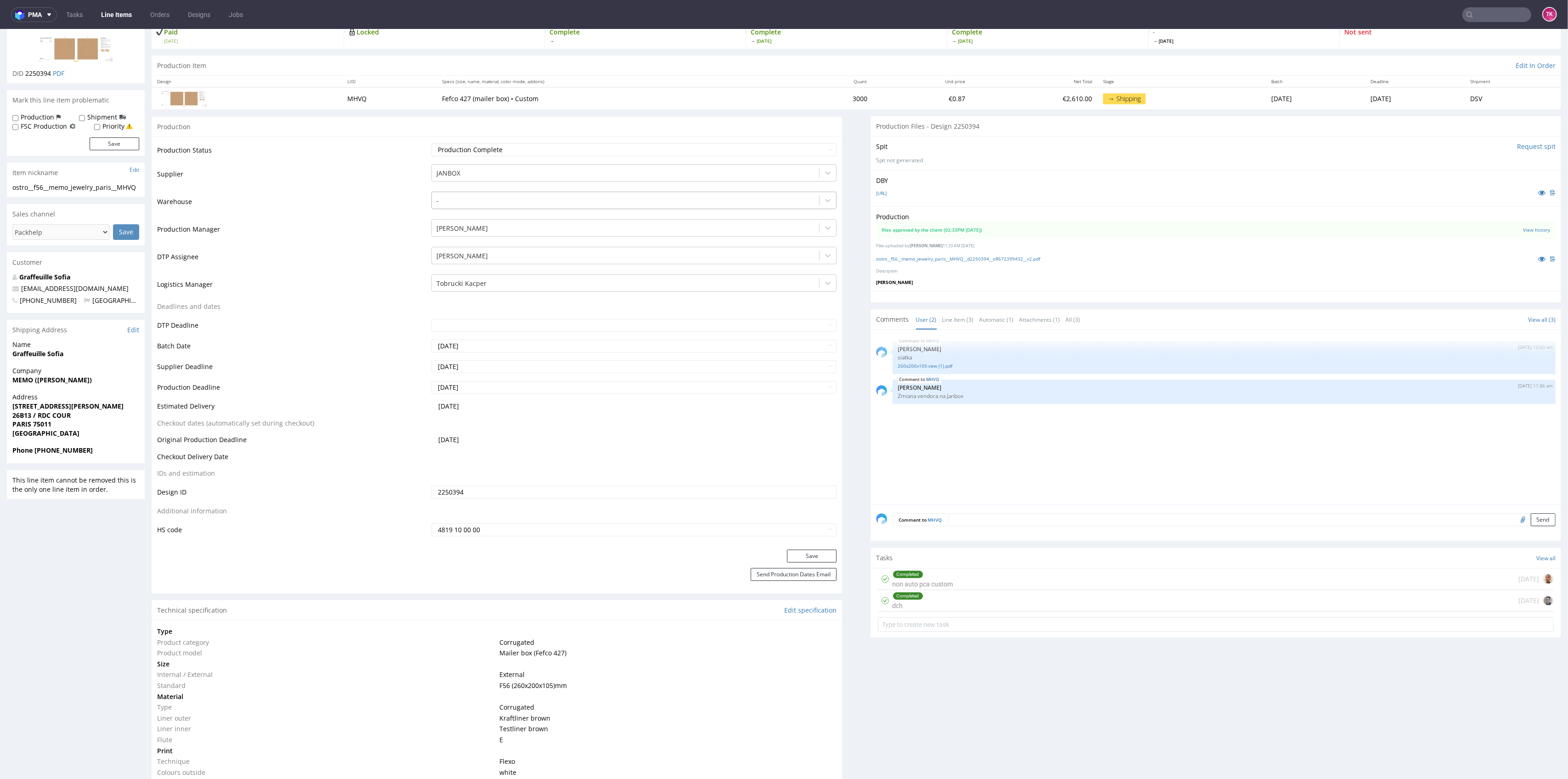
scroll to position [0, 0]
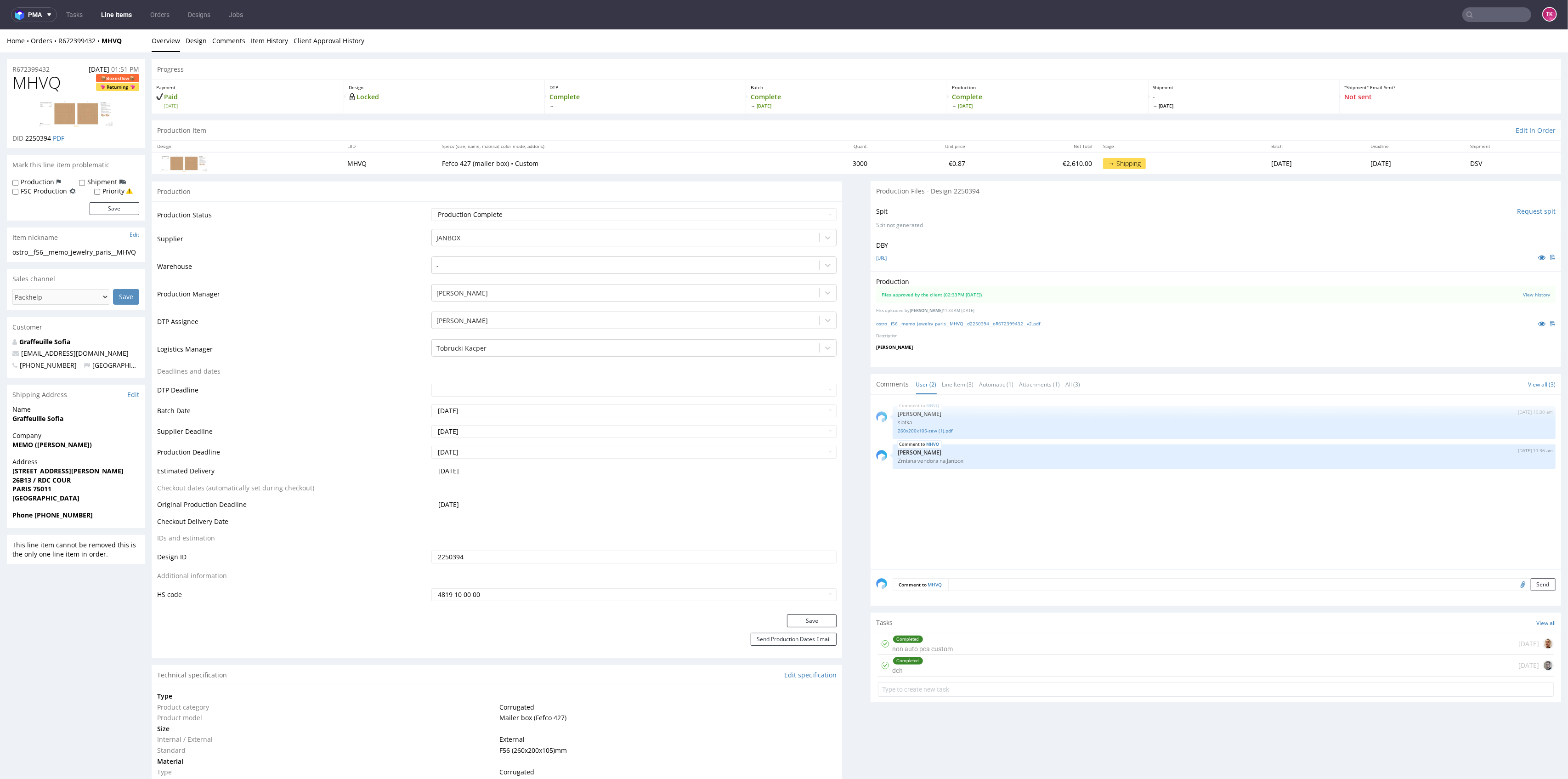
drag, startPoint x: 2, startPoint y: 448, endPoint x: 128, endPoint y: 443, distance: 126.1
drag, startPoint x: 13, startPoint y: 478, endPoint x: 119, endPoint y: 482, distance: 106.1
drag, startPoint x: 0, startPoint y: 491, endPoint x: 75, endPoint y: 486, distance: 75.2
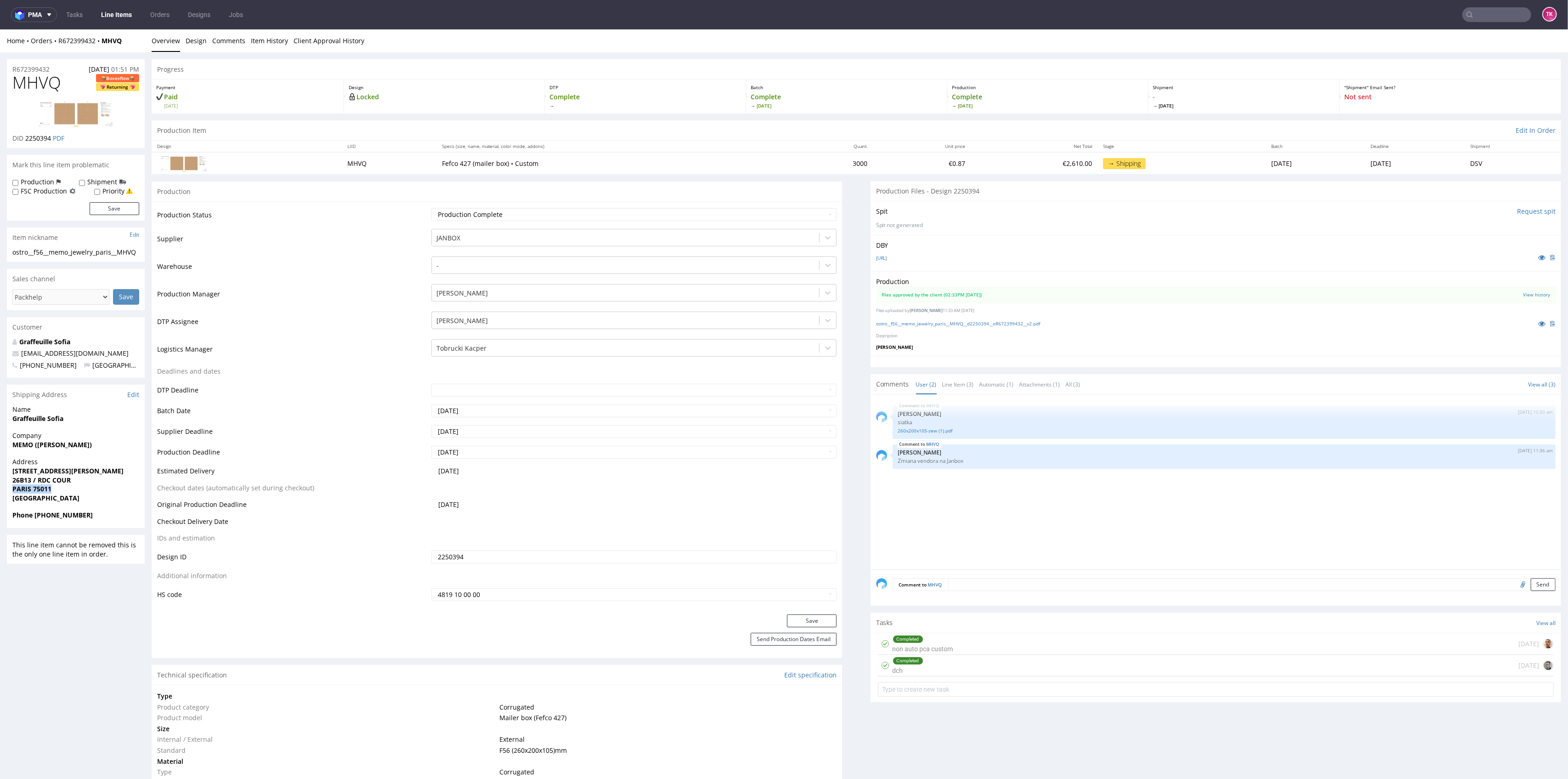
drag, startPoint x: 42, startPoint y: 516, endPoint x: 93, endPoint y: 514, distance: 51.0
click at [95, 515] on span "Phone [PHONE_NUMBER]" at bounding box center [76, 515] width 127 height 9
click at [59, 527] on div "Phone [PHONE_NUMBER]" at bounding box center [76, 519] width 138 height 17
click at [48, 516] on strong "Phone [PHONE_NUMBER]" at bounding box center [53, 515] width 80 height 9
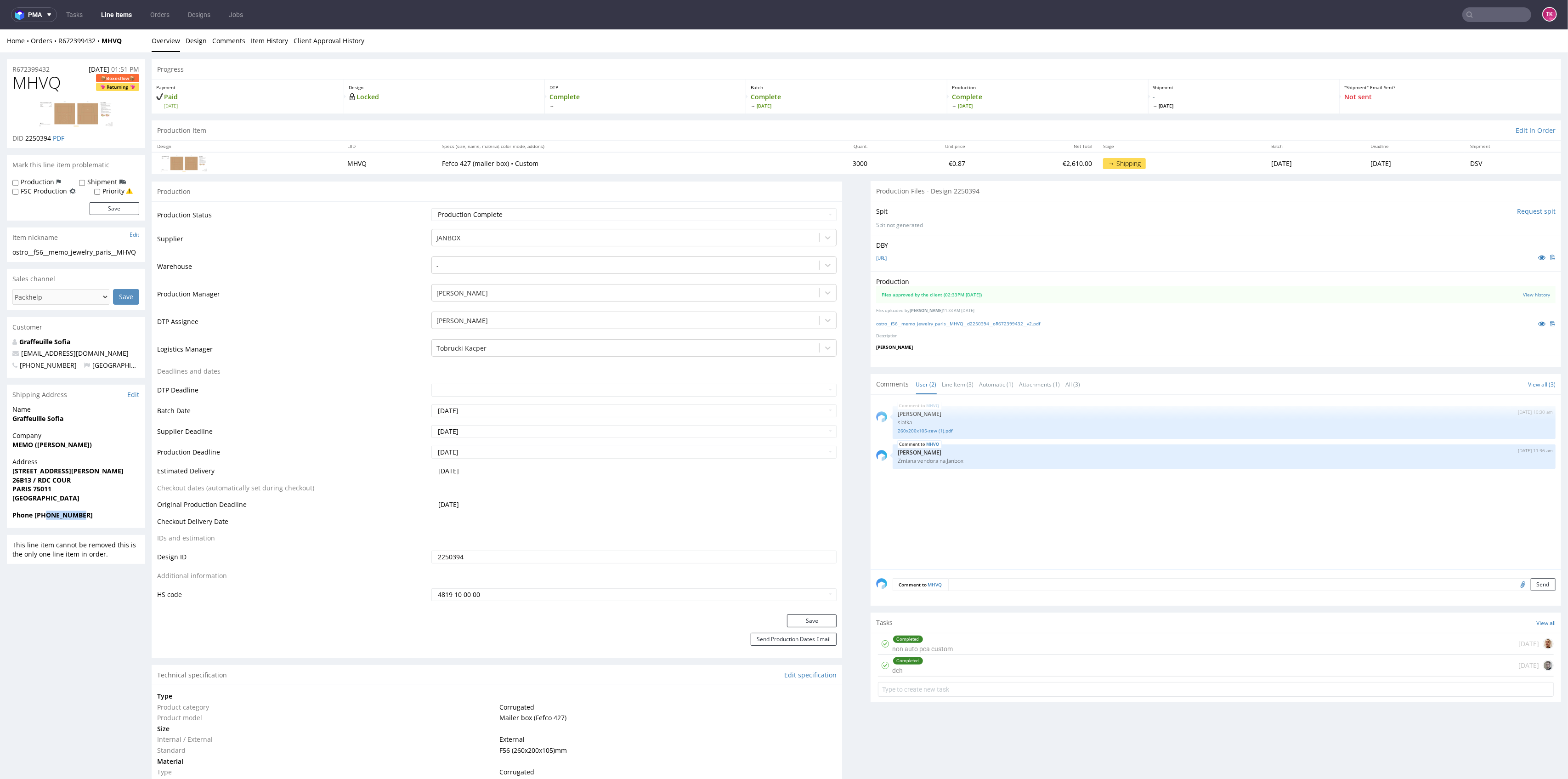
drag, startPoint x: 58, startPoint y: 520, endPoint x: 122, endPoint y: 500, distance: 67.1
click at [95, 514] on span "Phone [PHONE_NUMBER]" at bounding box center [76, 515] width 127 height 9
drag, startPoint x: 132, startPoint y: 350, endPoint x: 0, endPoint y: 347, distance: 132.0
drag, startPoint x: 66, startPoint y: 410, endPoint x: 4, endPoint y: 438, distance: 68.0
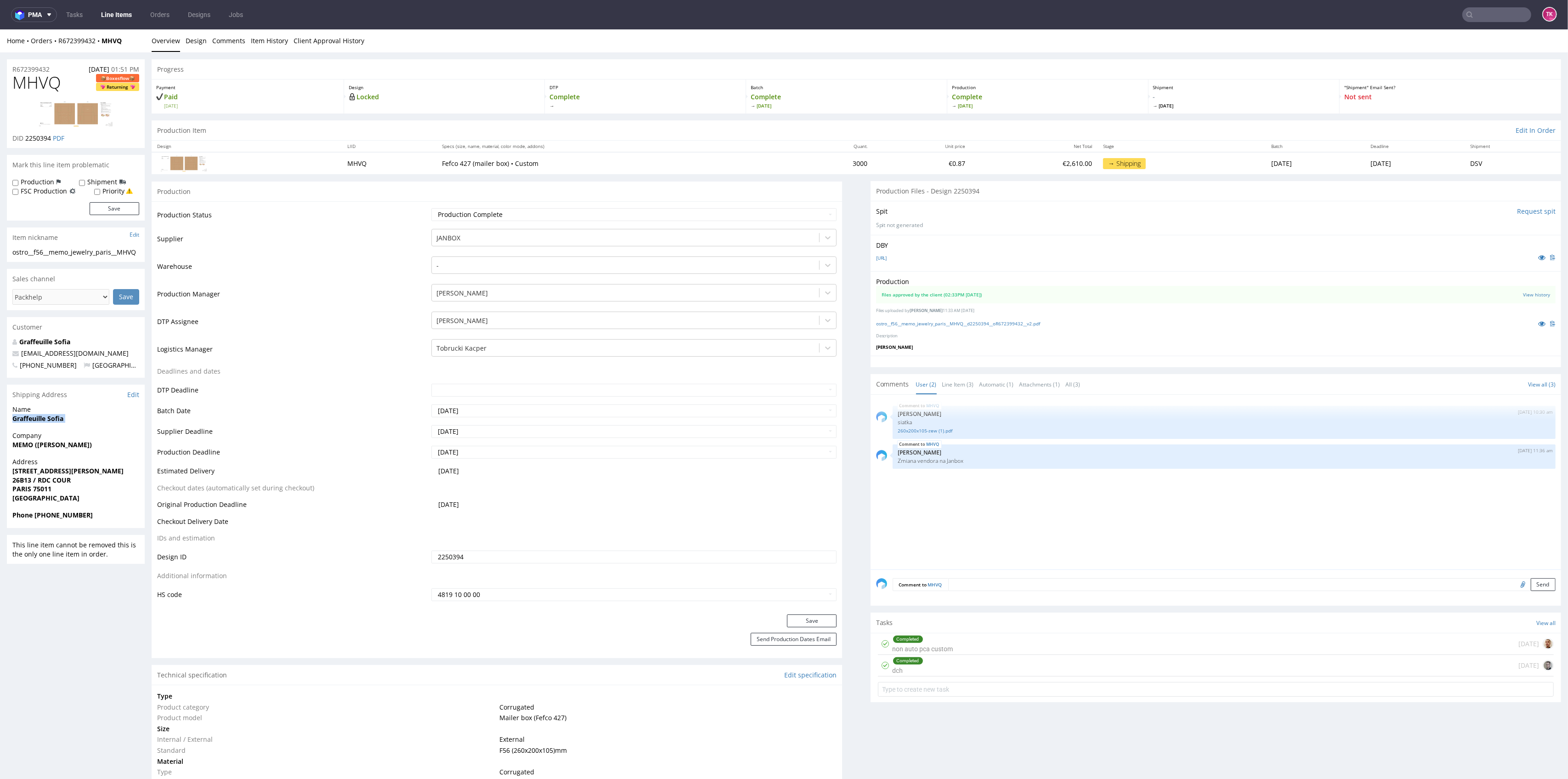
drag, startPoint x: 133, startPoint y: 38, endPoint x: 57, endPoint y: 46, distance: 76.4
click at [57, 46] on div "Home Orders R672399432 MHVQ Overview Design Comments Item History Client Approv…" at bounding box center [784, 41] width 1568 height 23
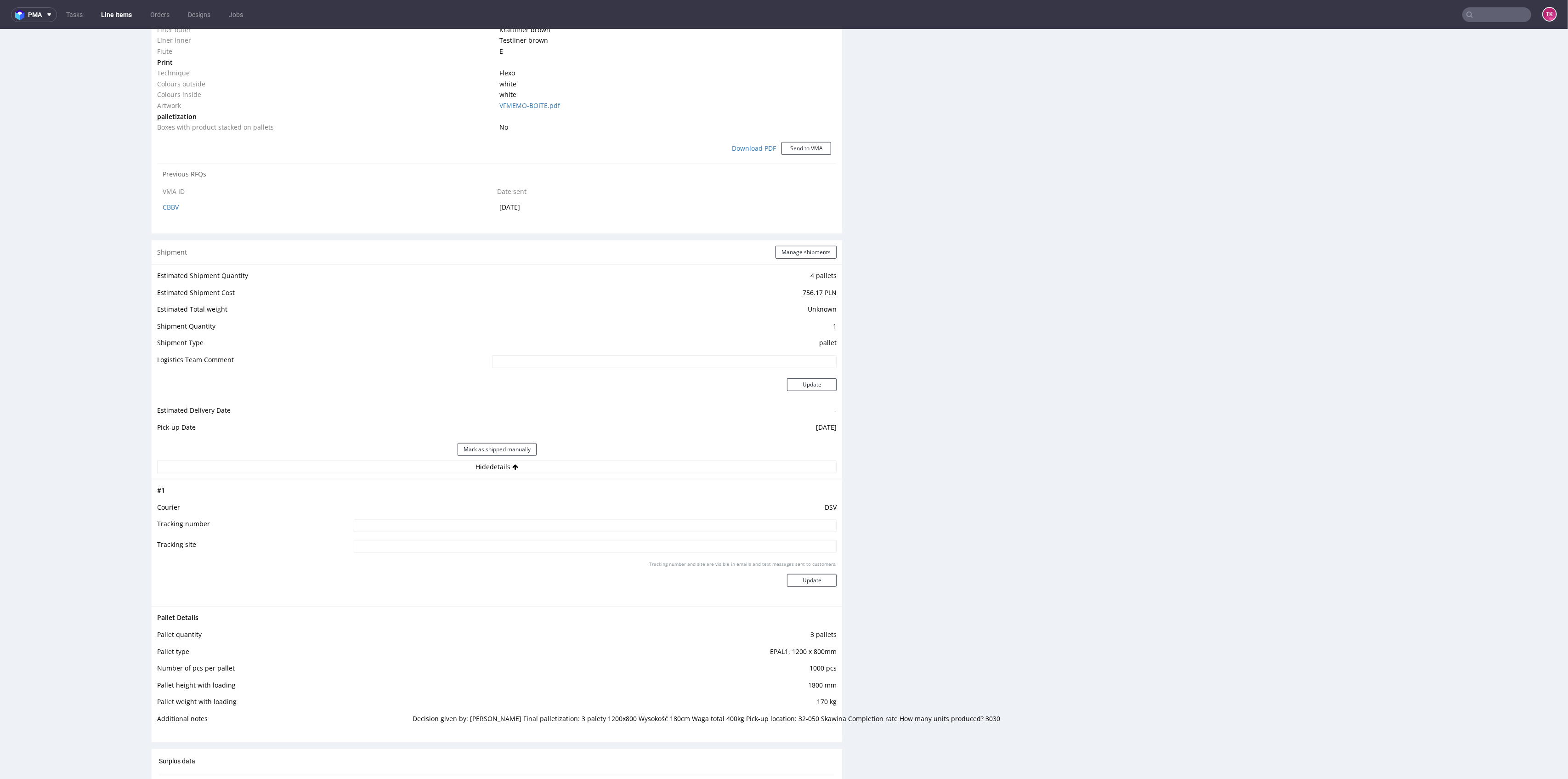
scroll to position [796, 0]
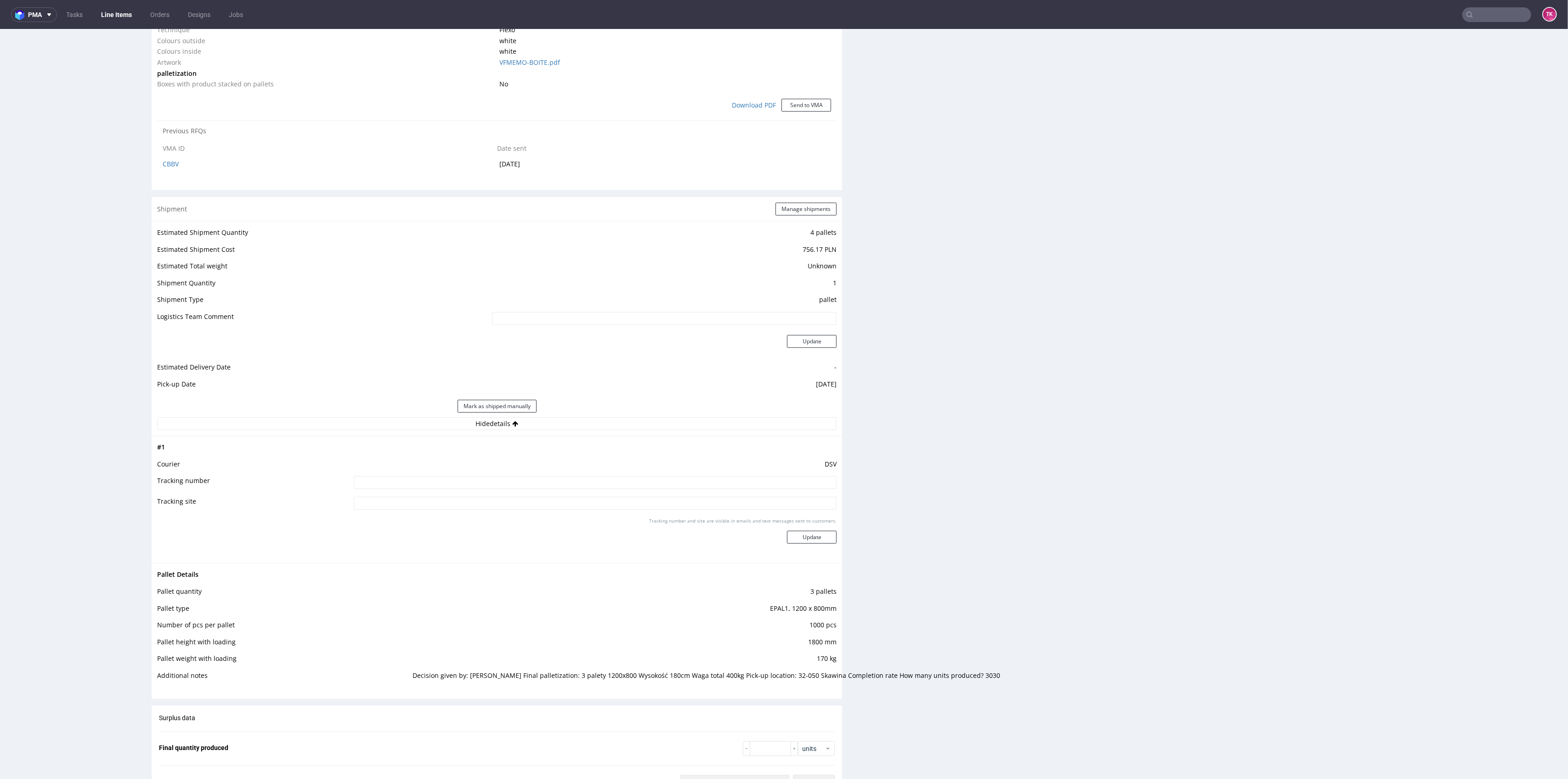
click at [693, 481] on input at bounding box center [596, 482] width 483 height 13
paste input "40257145950407413612"
type input "40257145950407413612"
click at [785, 529] on div "Tracking number and site are visible in emails and text messages sent to custom…" at bounding box center [596, 534] width 483 height 33
click at [794, 539] on button "Update" at bounding box center [812, 537] width 50 height 13
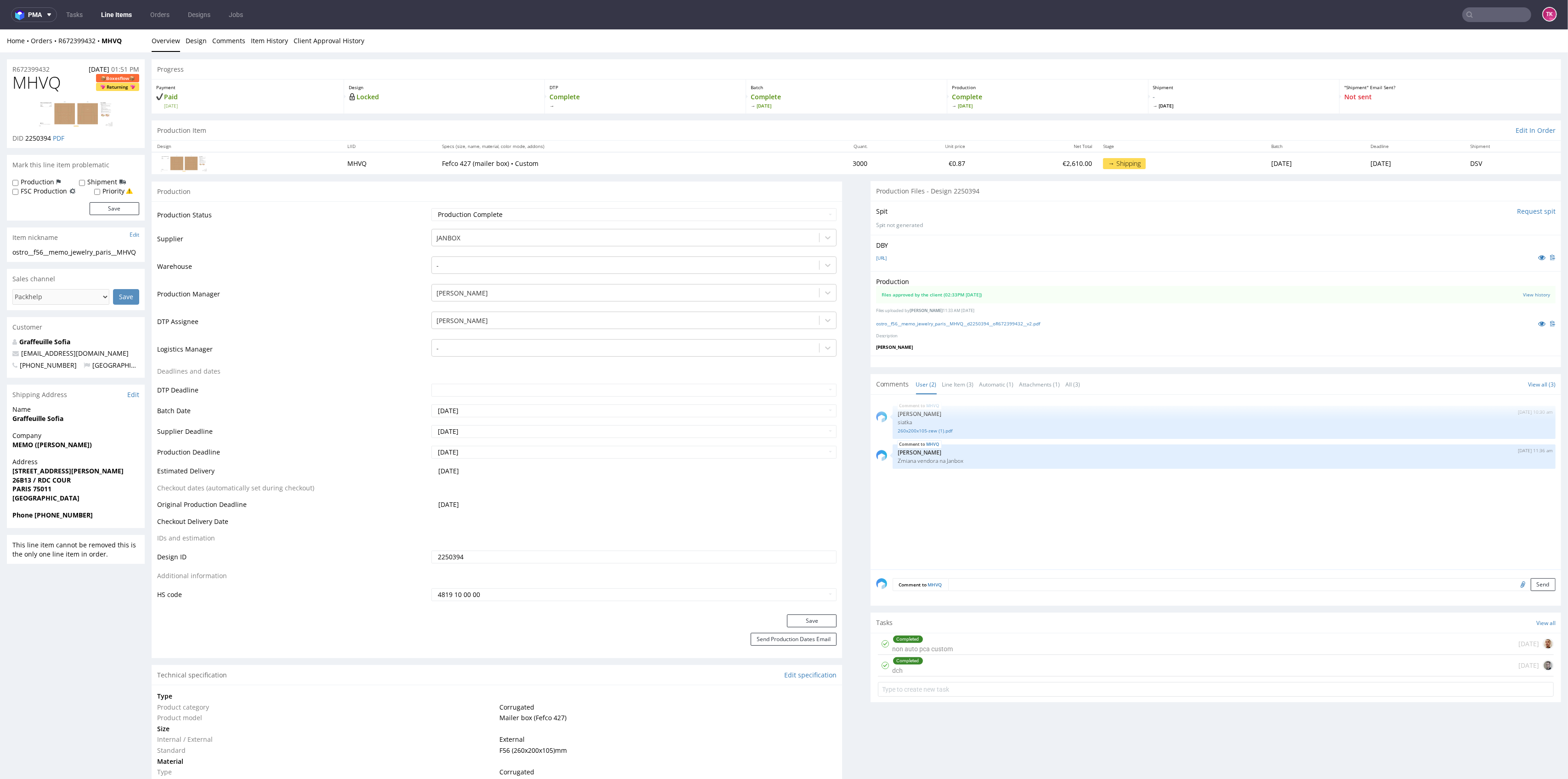
click at [122, 20] on link "Line Items" at bounding box center [116, 15] width 42 height 15
